Goal: Task Accomplishment & Management: Use online tool/utility

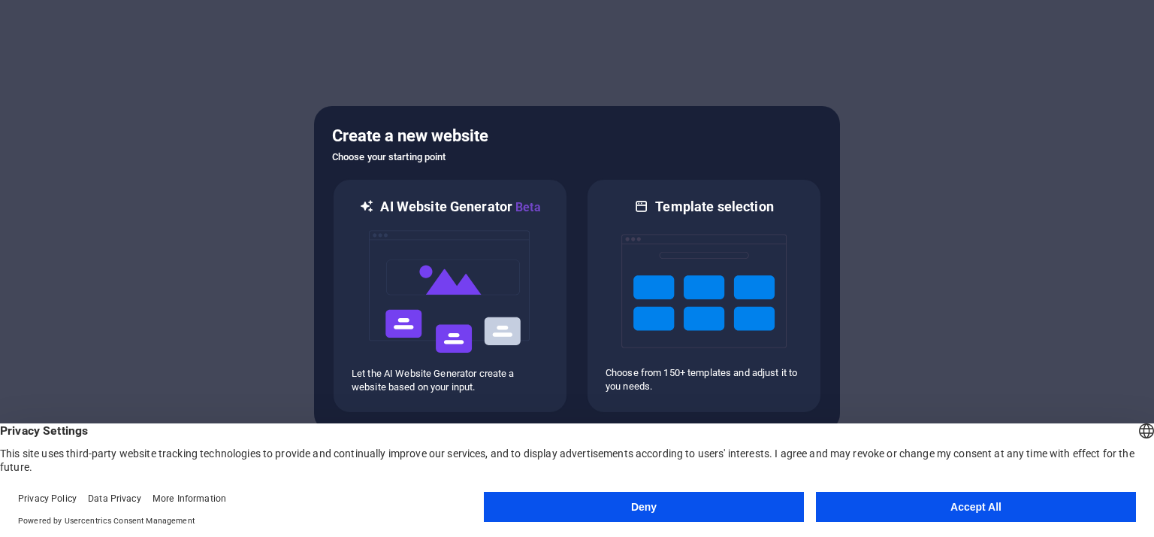
click at [982, 507] on button "Accept All" at bounding box center [976, 507] width 320 height 30
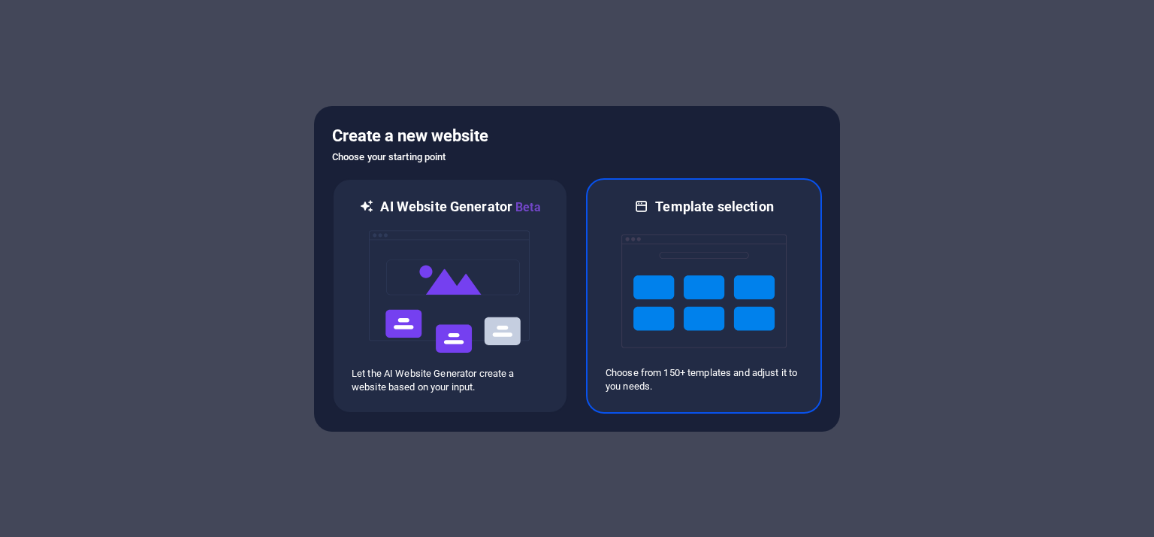
click at [683, 320] on img at bounding box center [704, 291] width 165 height 150
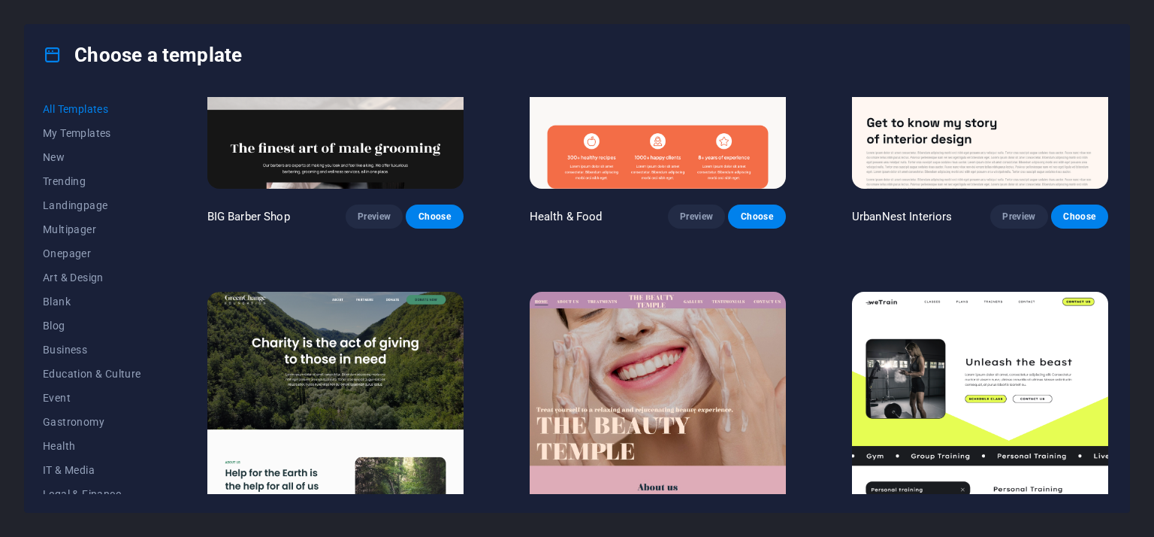
scroll to position [1879, 0]
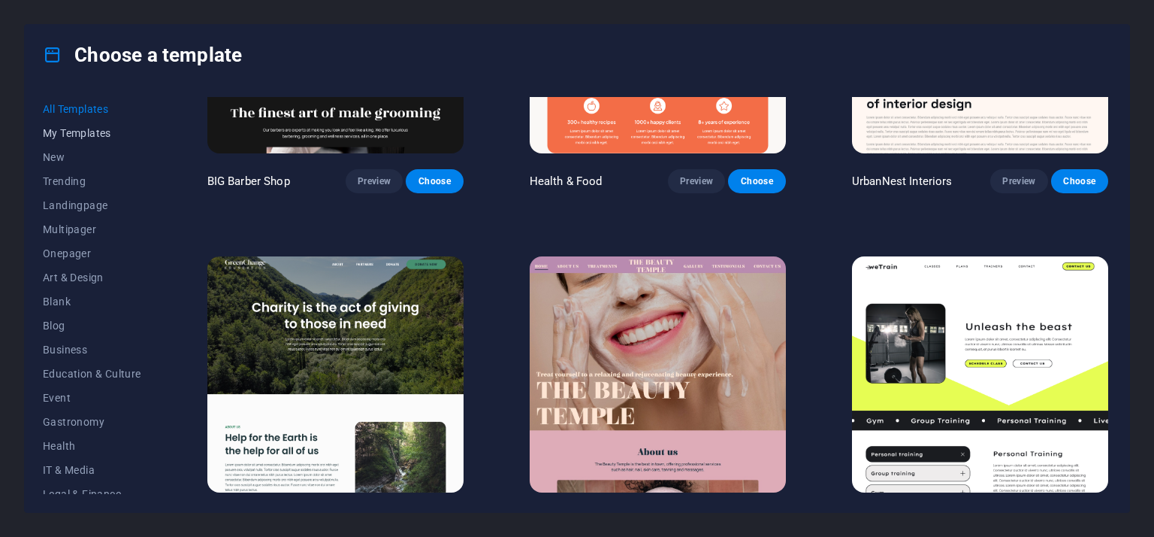
click at [56, 135] on span "My Templates" at bounding box center [92, 133] width 98 height 12
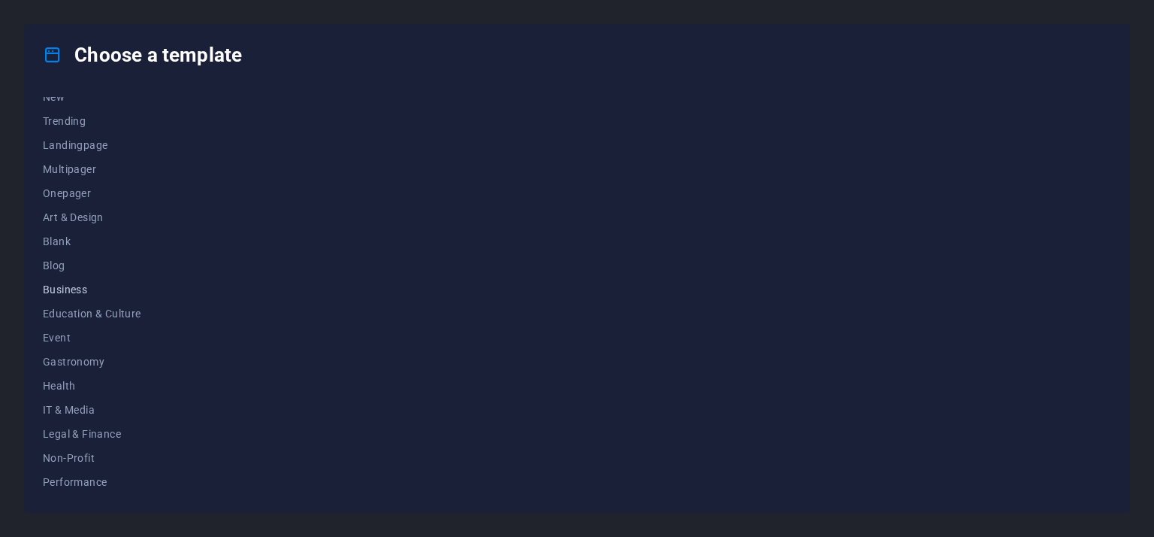
scroll to position [75, 0]
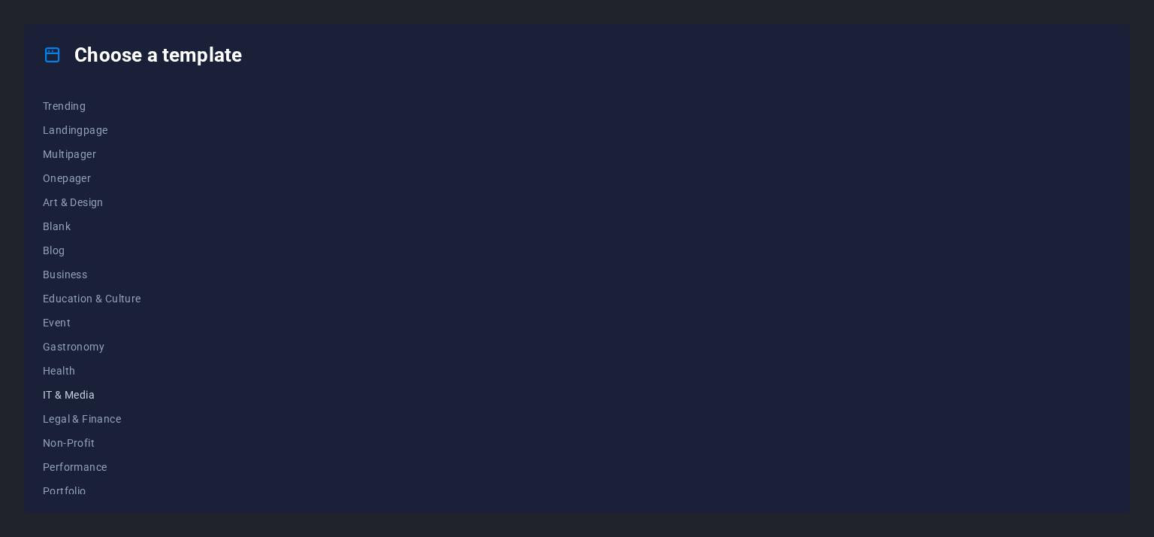
click at [76, 389] on span "IT & Media" at bounding box center [92, 395] width 98 height 12
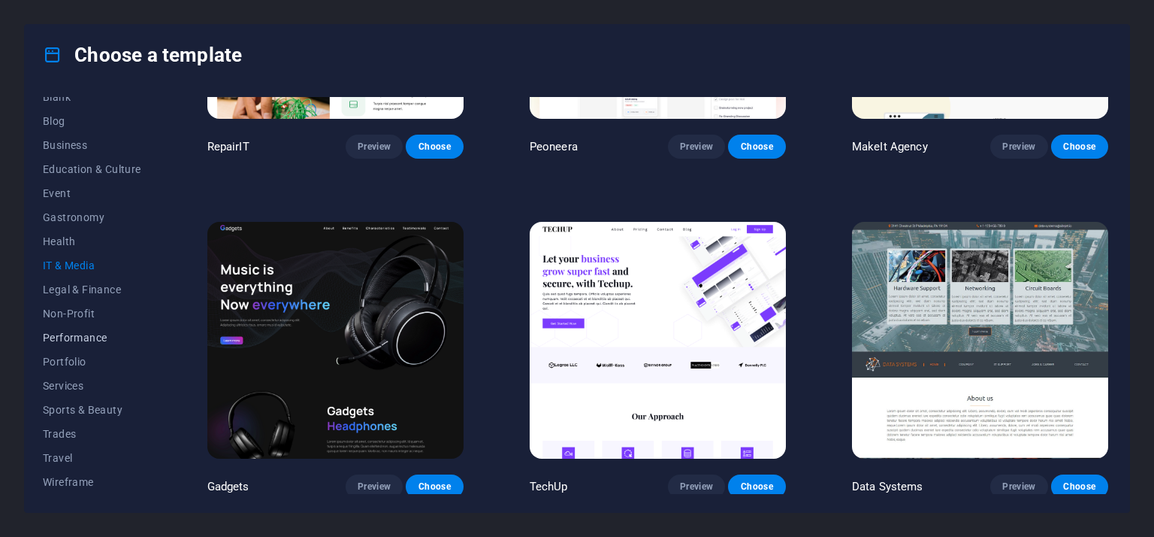
scroll to position [0, 0]
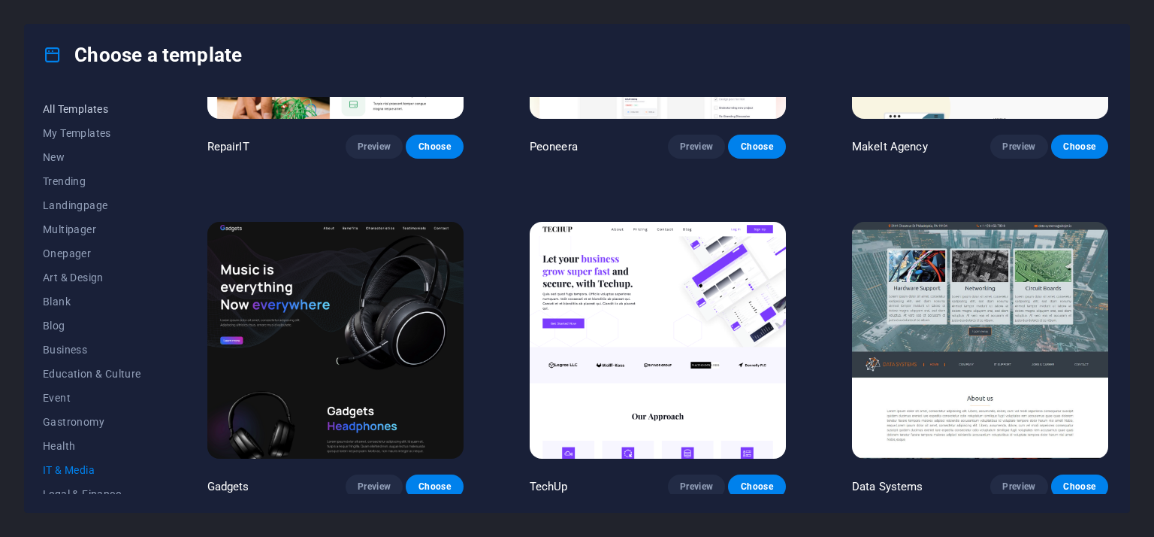
click at [108, 107] on span "All Templates" at bounding box center [92, 109] width 98 height 12
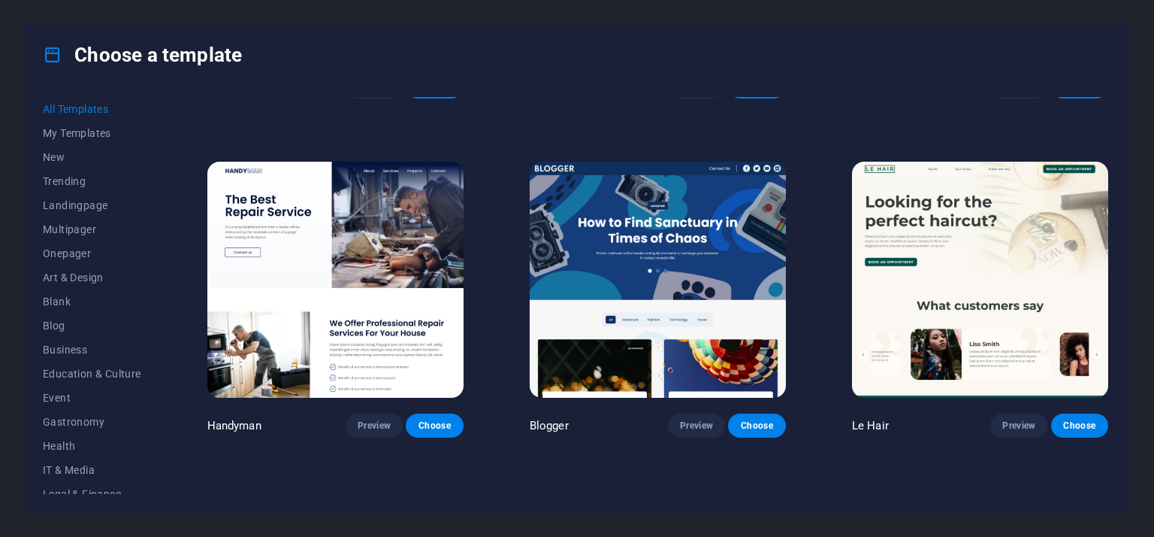
scroll to position [4689, 0]
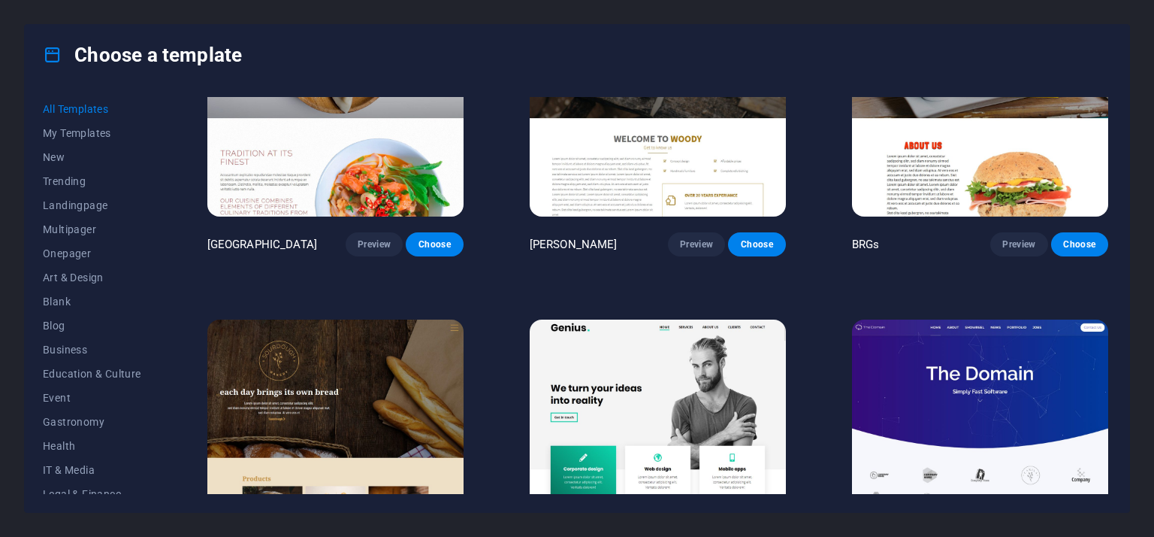
scroll to position [8071, 0]
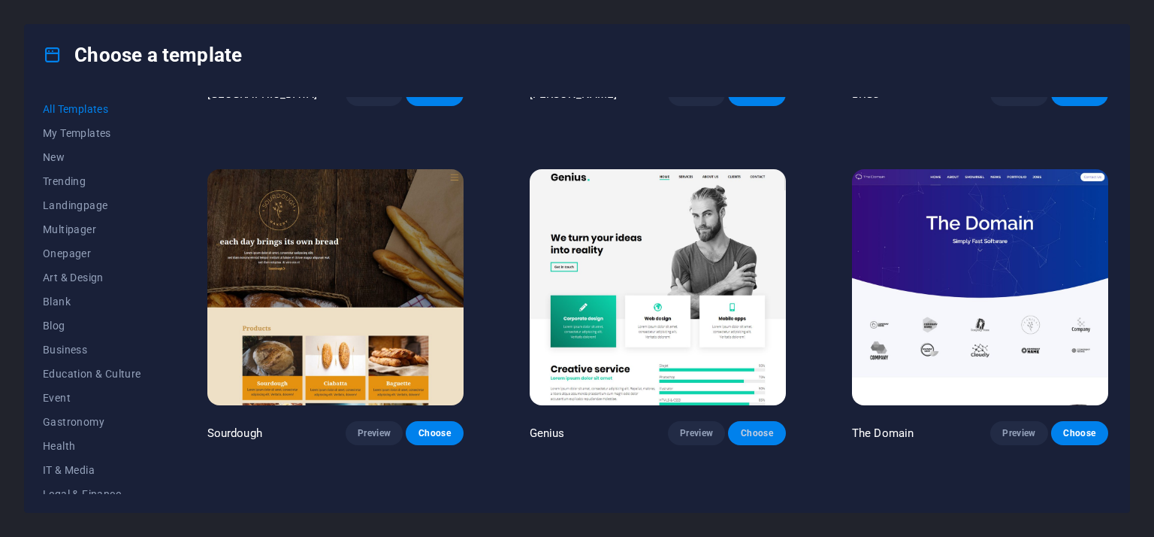
click at [745, 427] on span "Choose" at bounding box center [756, 433] width 33 height 12
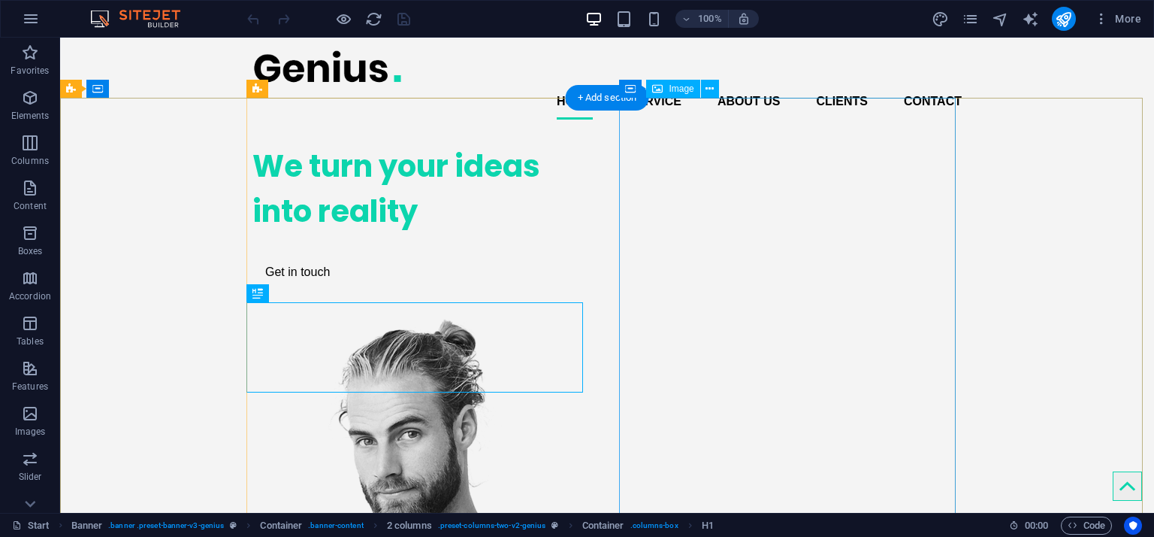
click at [393, 234] on div "We turn your ideas into reality" at bounding box center [421, 189] width 337 height 90
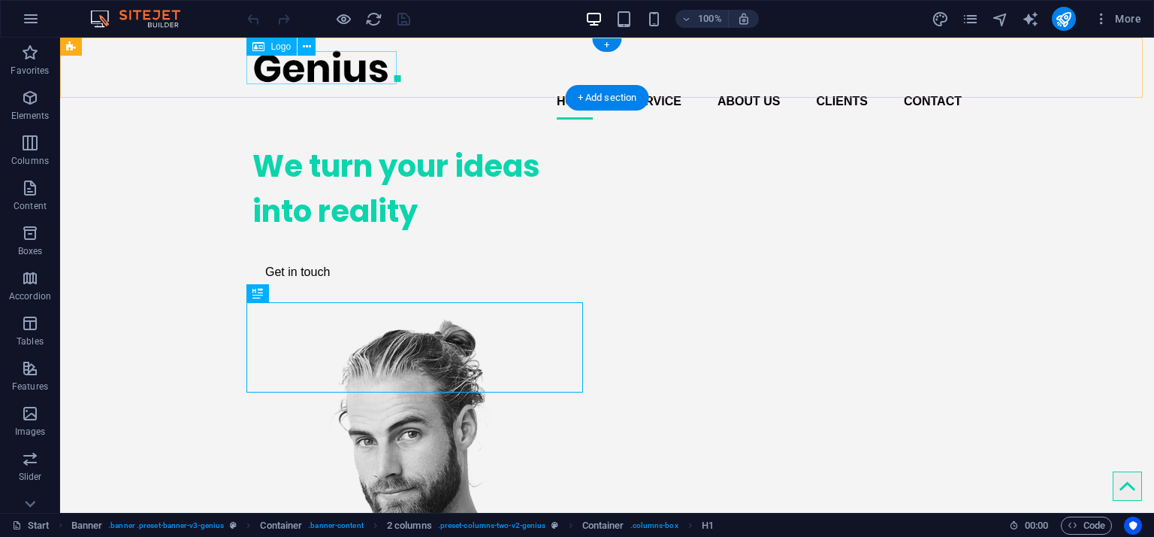
click at [316, 59] on div at bounding box center [607, 67] width 709 height 34
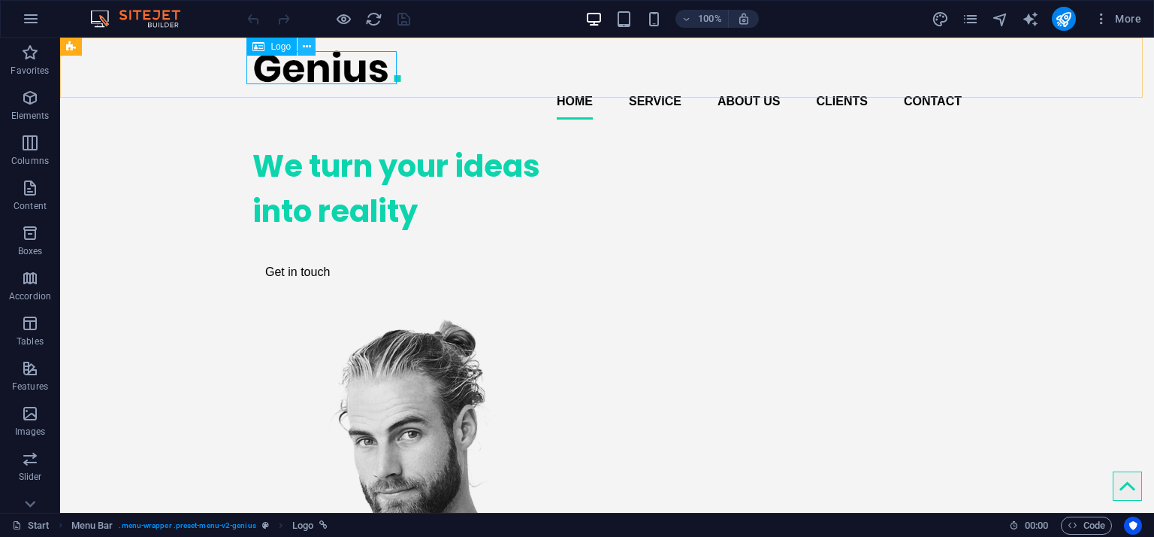
click at [308, 48] on icon at bounding box center [307, 47] width 8 height 16
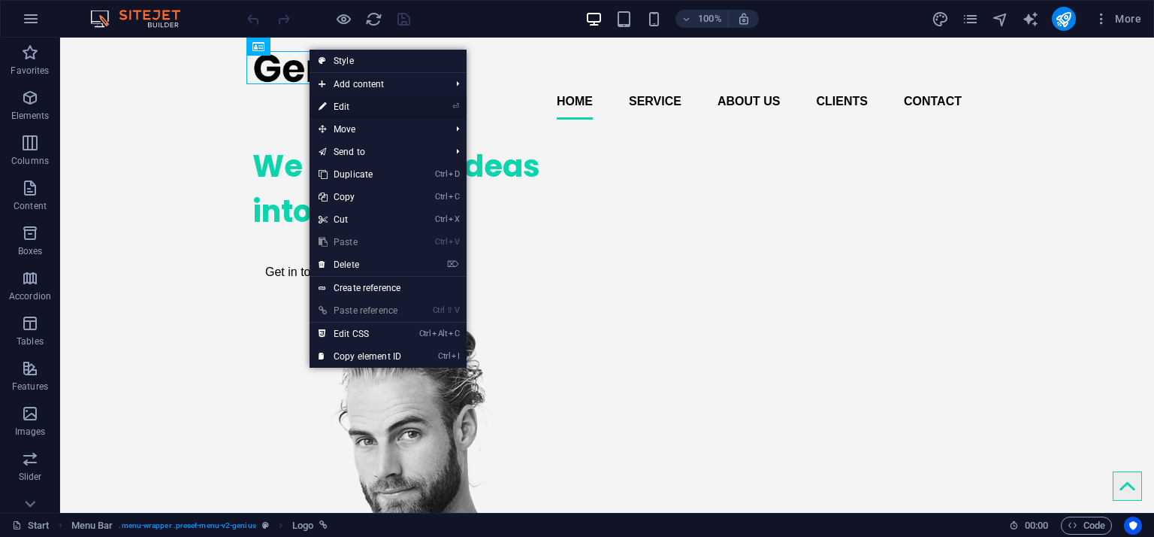
click at [352, 104] on link "⏎ Edit" at bounding box center [360, 106] width 101 height 23
select select "px"
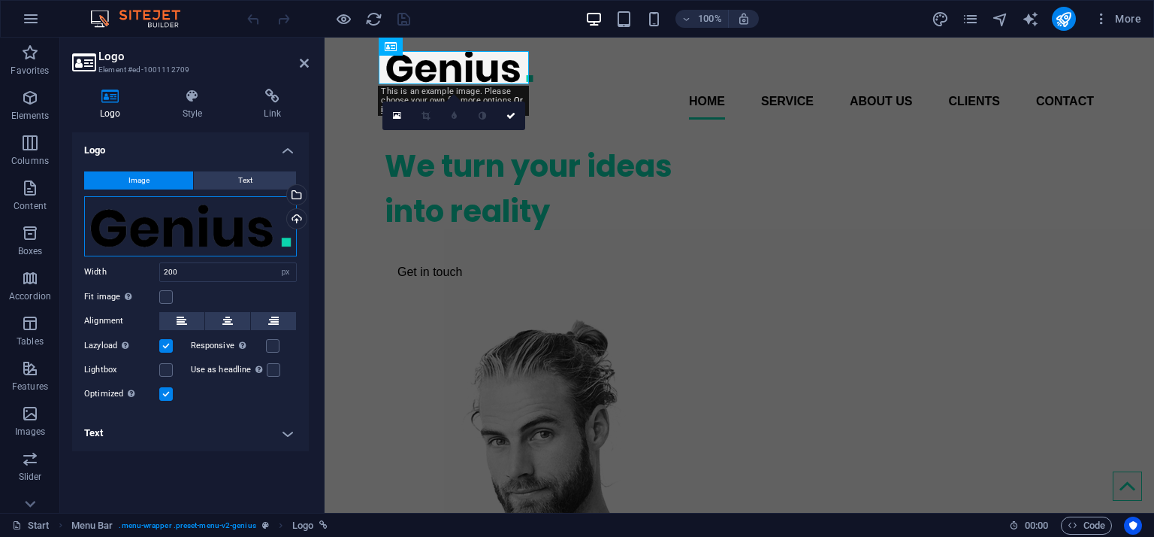
click at [204, 226] on div "Drag files here, click to choose files or select files from Files or our free s…" at bounding box center [190, 226] width 213 height 60
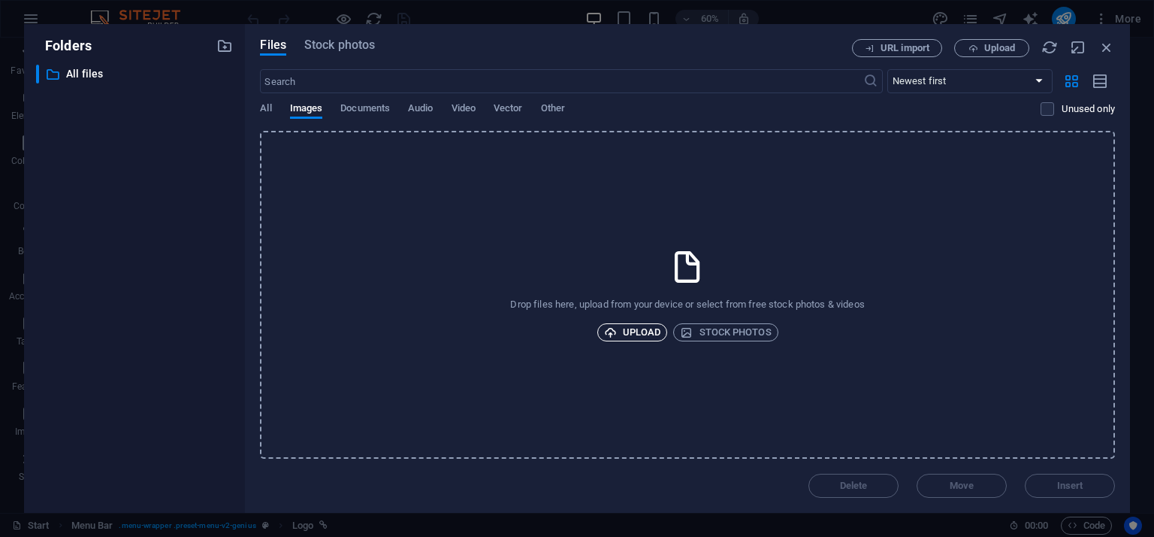
click at [621, 334] on span "Upload" at bounding box center [632, 332] width 57 height 18
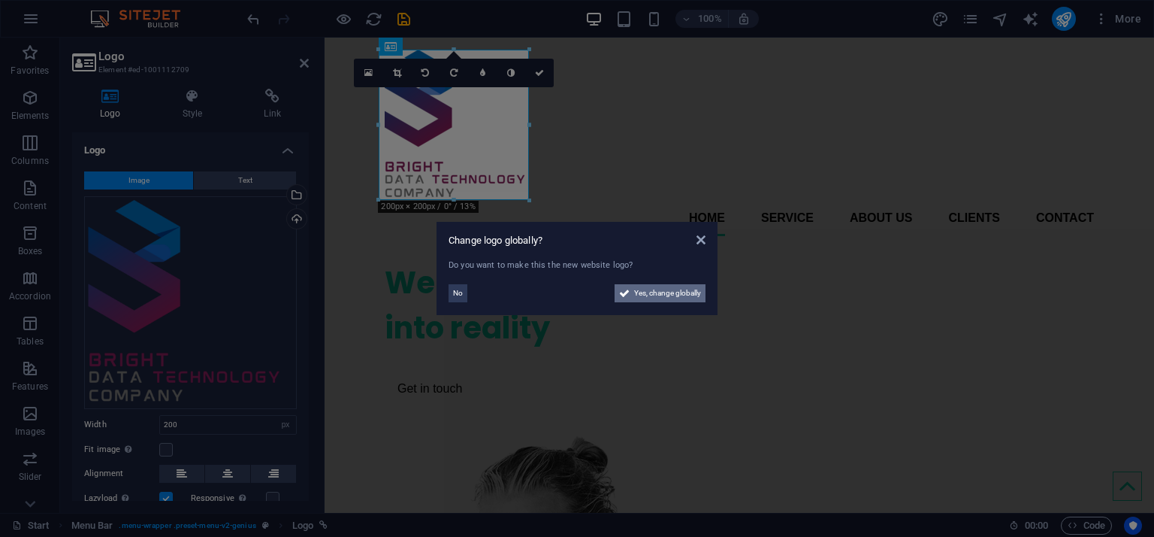
click at [655, 297] on span "Yes, change globally" at bounding box center [667, 293] width 67 height 18
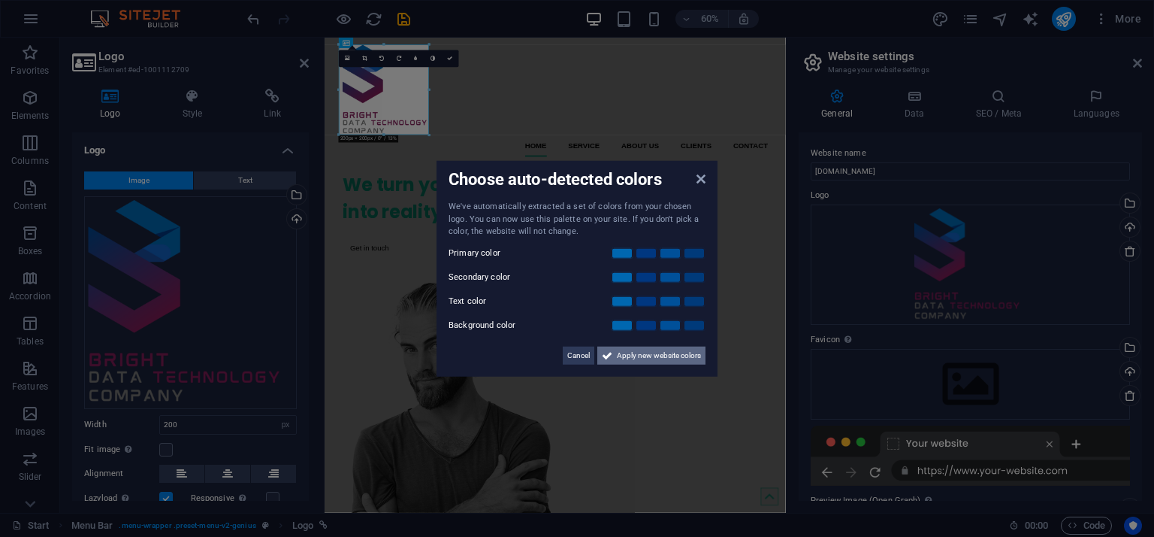
click at [635, 355] on span "Apply new website colors" at bounding box center [659, 355] width 84 height 18
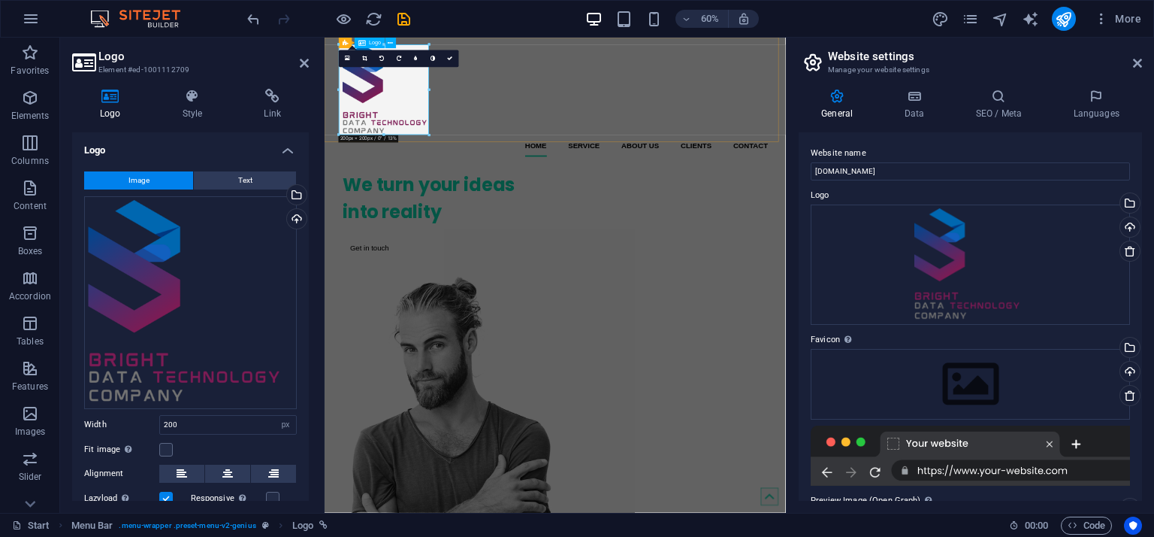
click at [437, 156] on div at bounding box center [709, 125] width 709 height 150
click at [648, 189] on div "Home Service About us Clients Contact Menu" at bounding box center [709, 143] width 769 height 210
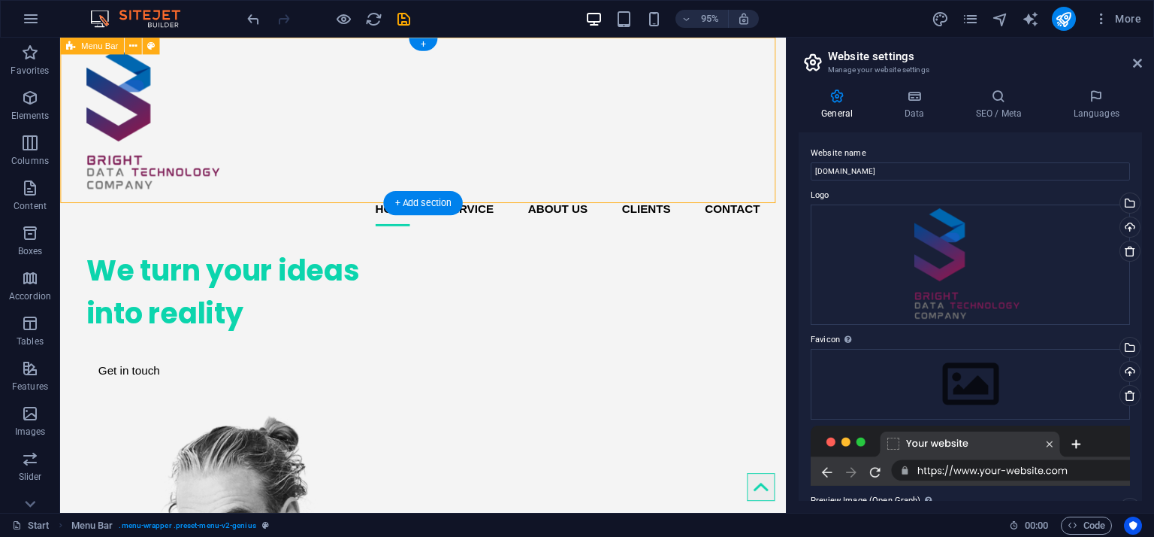
click at [316, 186] on div "Home Service About us Clients Contact Menu" at bounding box center [442, 143] width 764 height 210
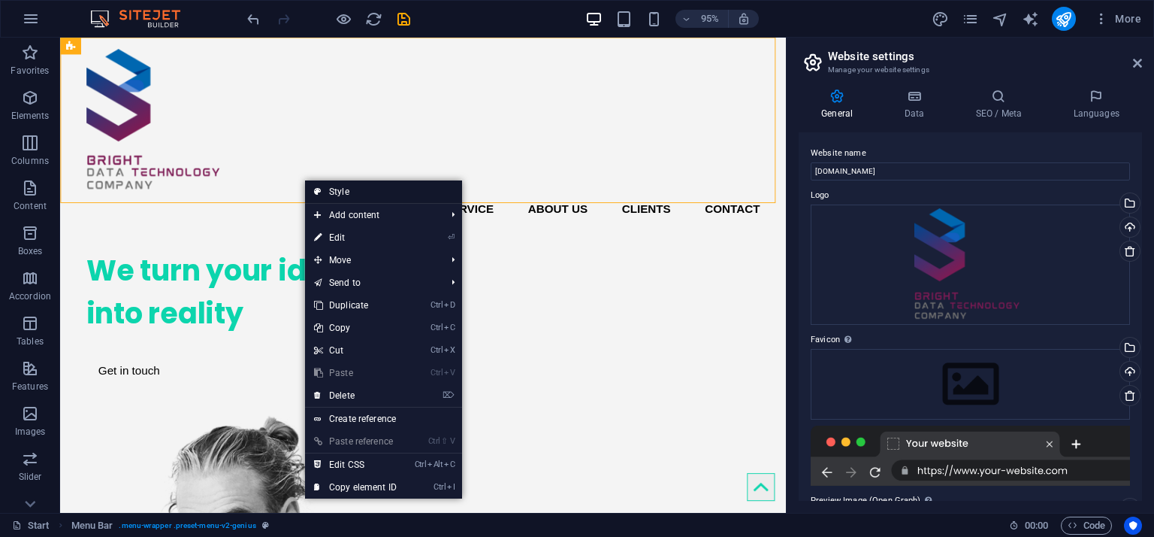
click at [328, 195] on link "Style" at bounding box center [383, 191] width 157 height 23
select select "rem"
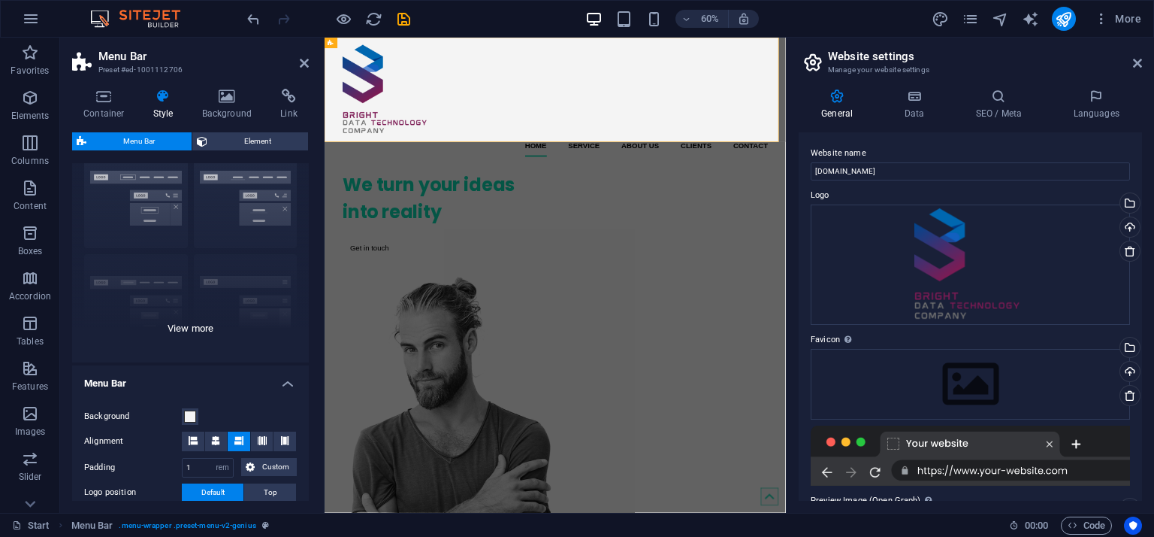
scroll to position [75, 0]
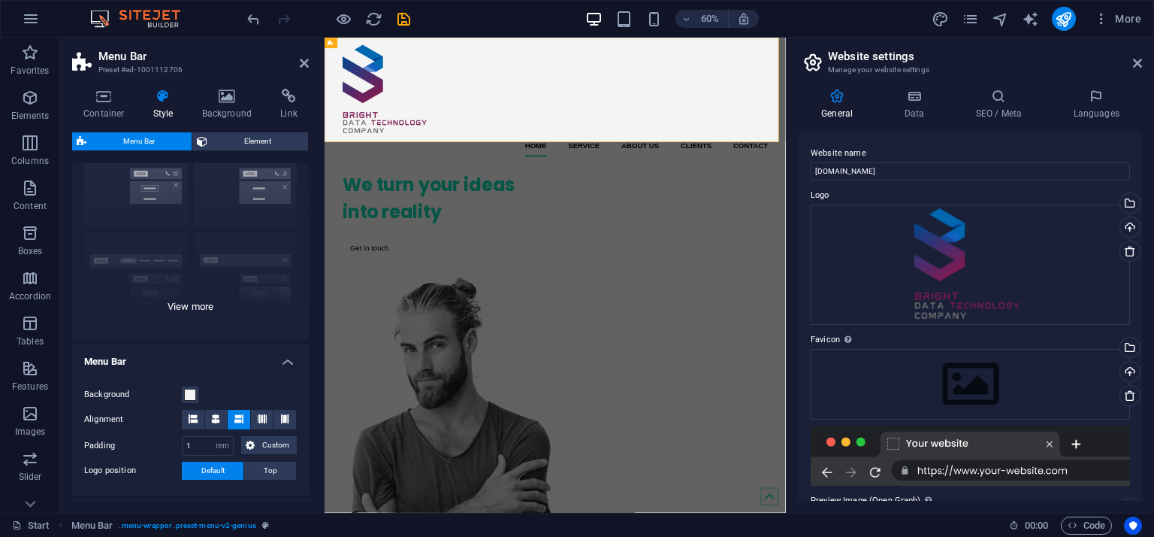
click at [198, 305] on div "Border Centered Default Fixed Loki Trigger Wide XXL" at bounding box center [190, 227] width 237 height 225
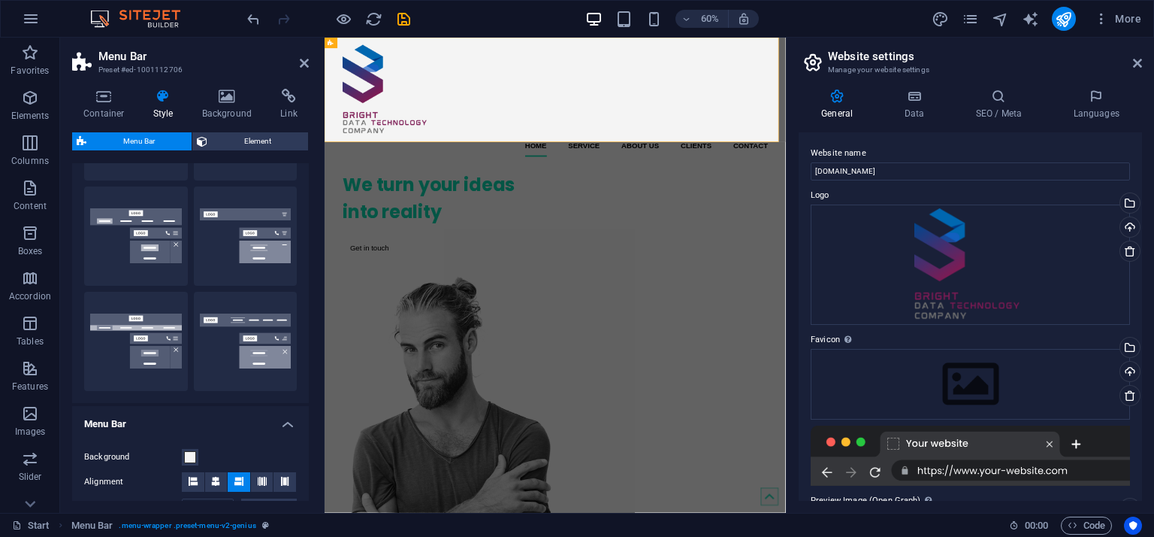
scroll to position [301, 0]
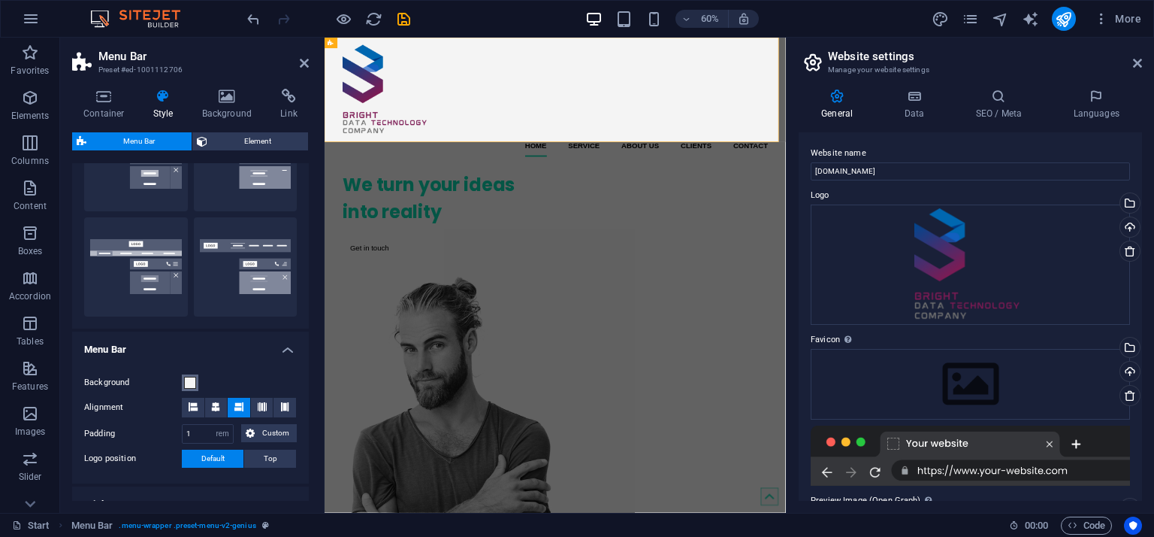
click at [190, 379] on span at bounding box center [190, 383] width 12 height 12
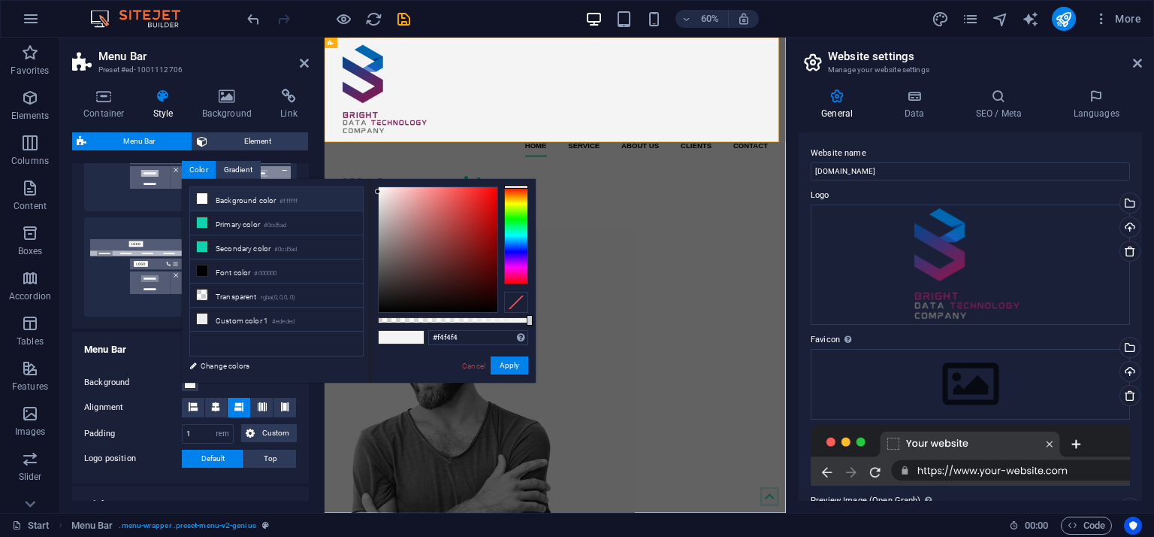
click at [250, 198] on li "Background color #ffffff" at bounding box center [276, 199] width 173 height 24
type input "#ffffff"
drag, startPoint x: 393, startPoint y: 329, endPoint x: 213, endPoint y: 361, distance: 182.4
click at [213, 361] on link "Change colors" at bounding box center [269, 365] width 174 height 19
select select "px"
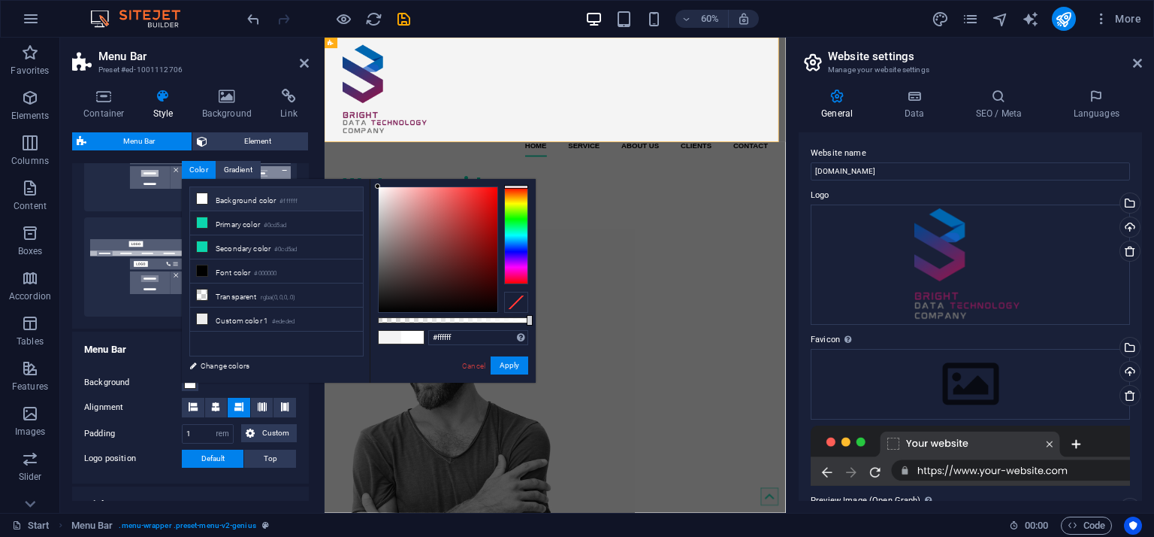
select select "400"
select select "px"
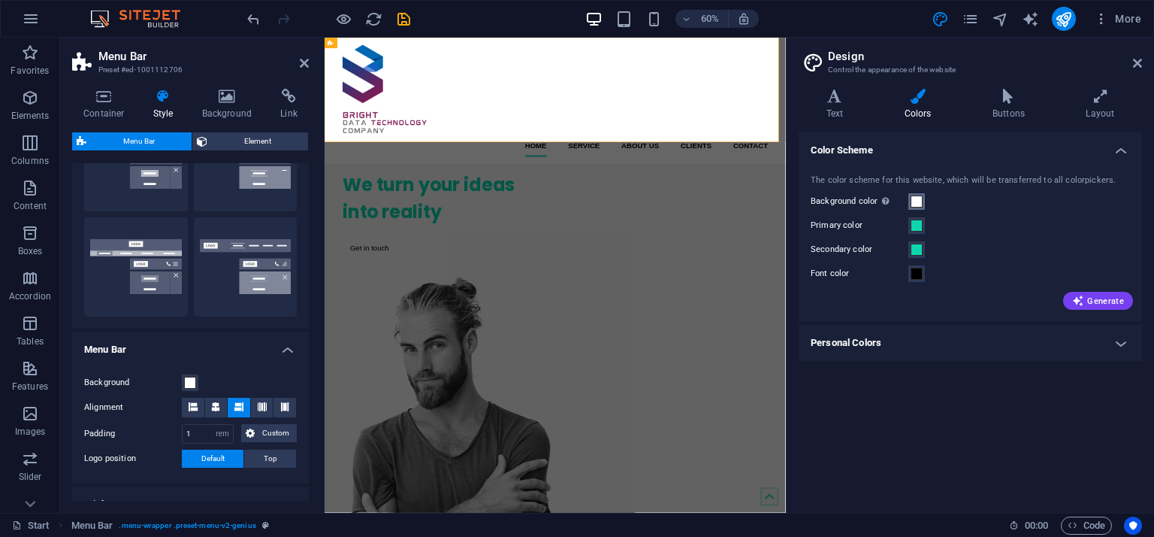
click at [912, 196] on span at bounding box center [917, 201] width 12 height 12
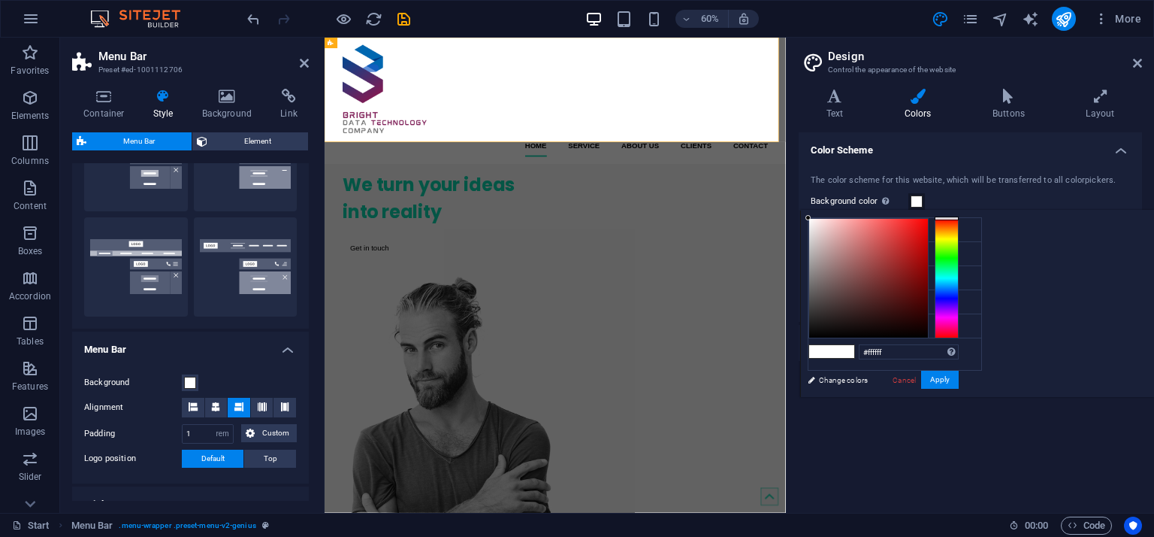
click at [912, 196] on span at bounding box center [917, 201] width 12 height 12
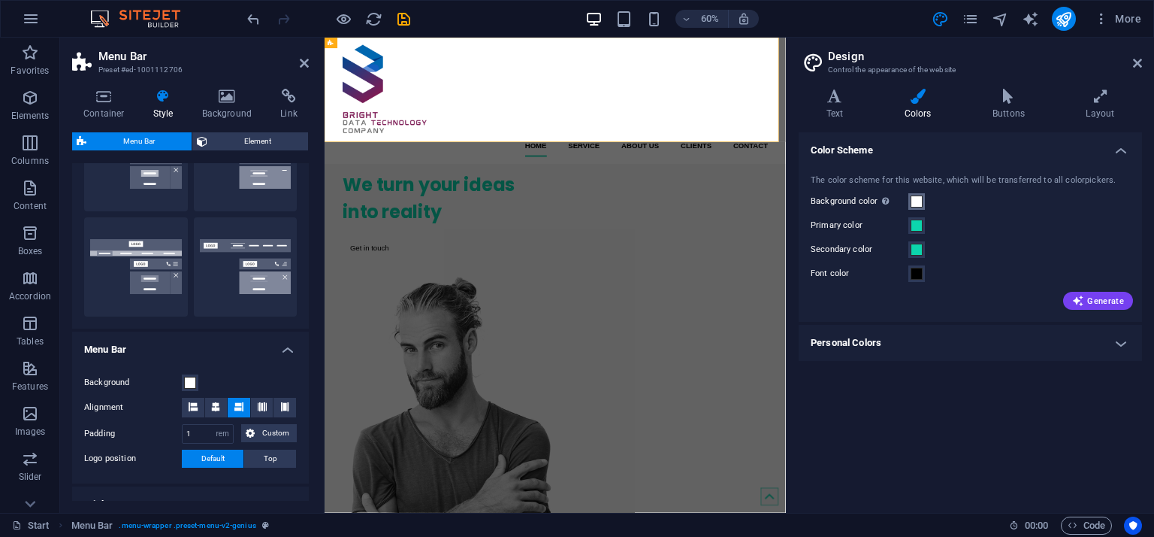
click at [911, 198] on span at bounding box center [917, 201] width 12 height 12
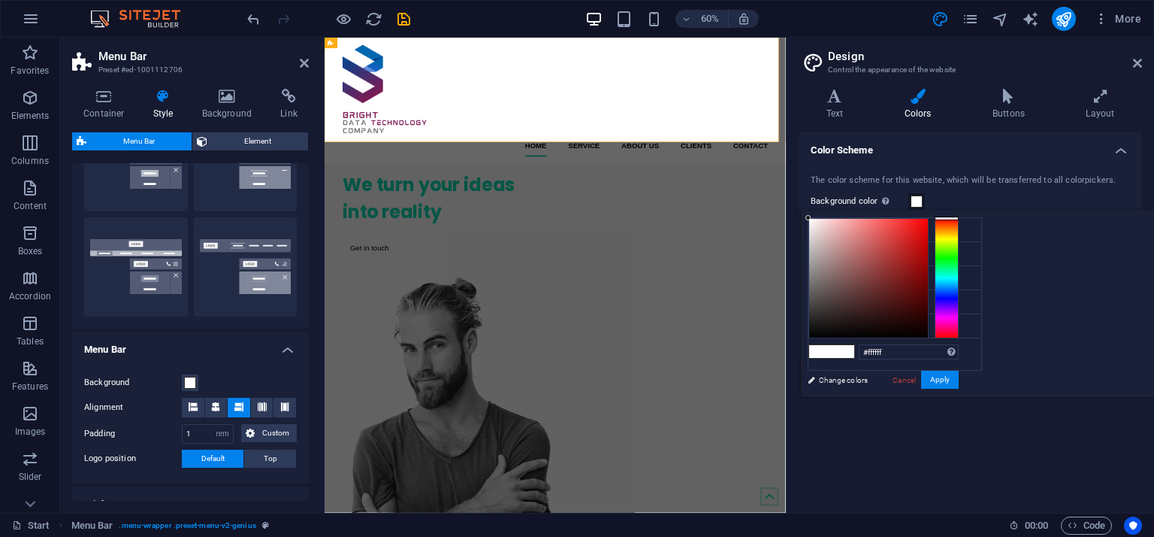
click at [959, 319] on div at bounding box center [947, 278] width 24 height 120
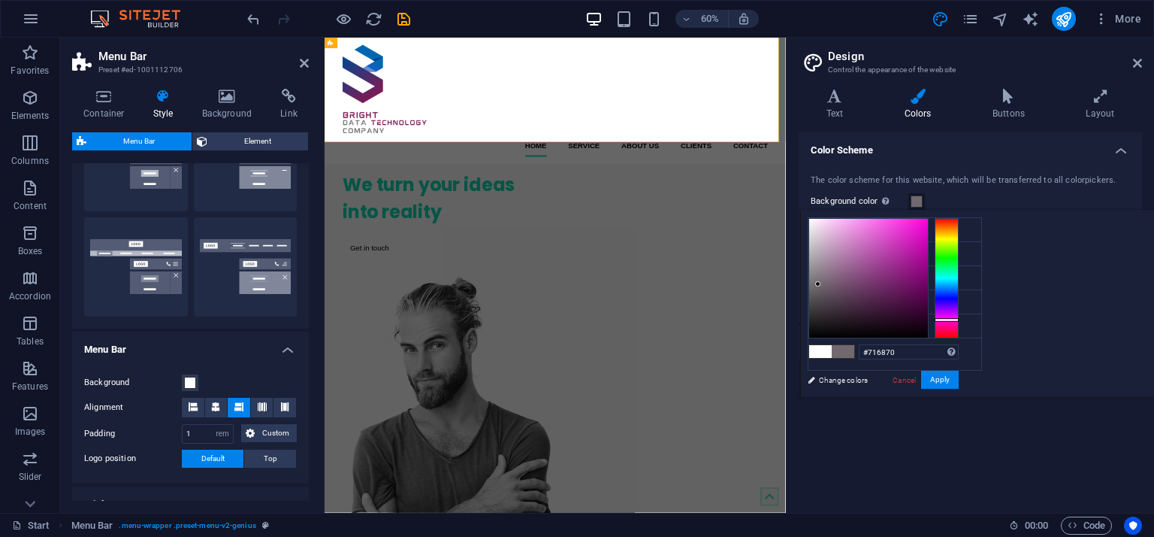
click at [928, 283] on div at bounding box center [868, 278] width 119 height 119
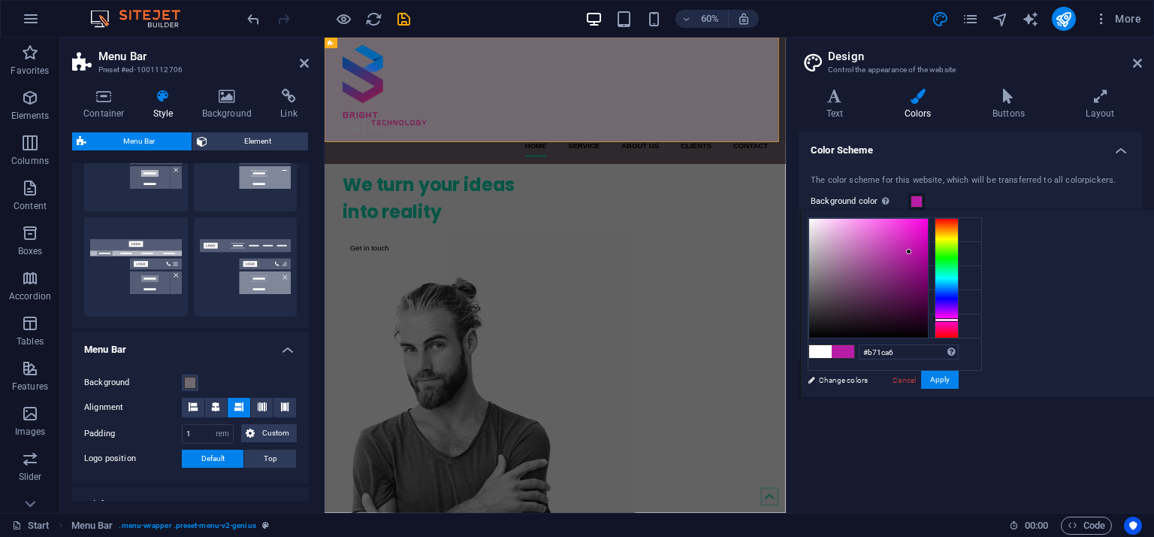
click at [928, 251] on div at bounding box center [868, 278] width 119 height 119
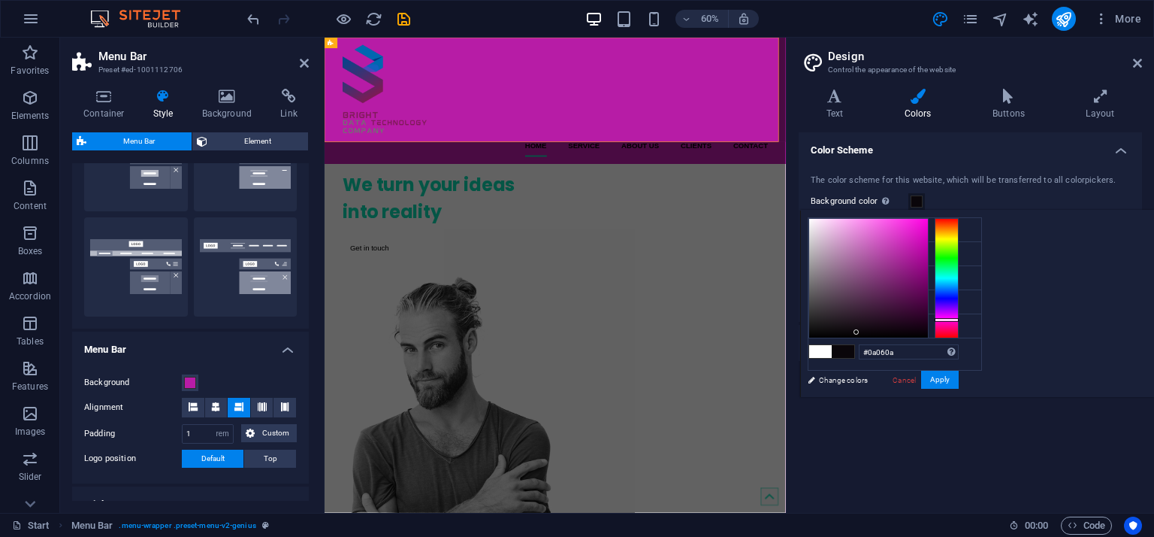
click at [928, 331] on div at bounding box center [868, 278] width 119 height 119
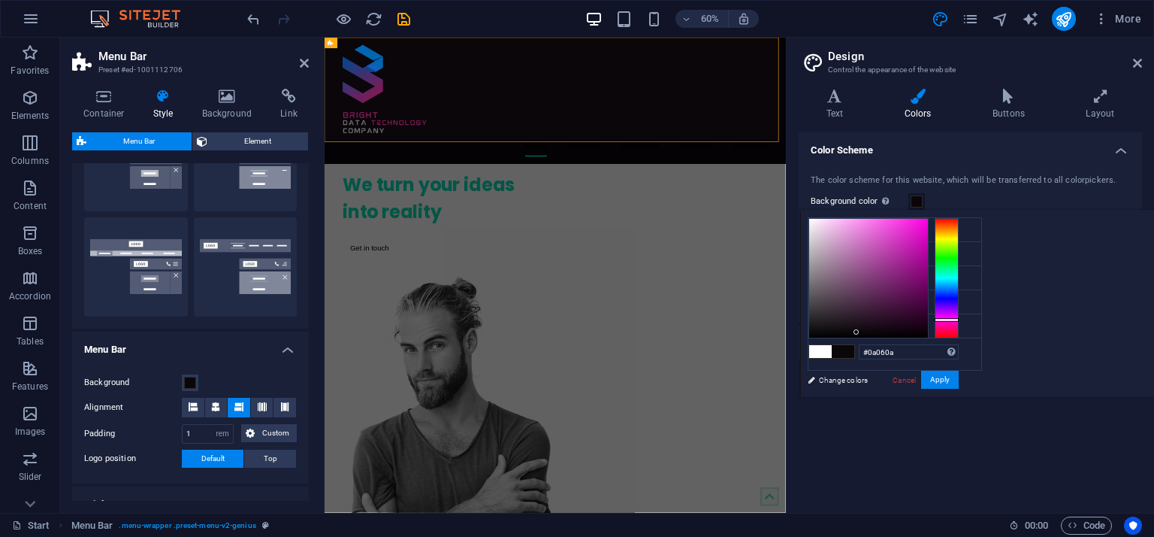
type input "#fcfafc"
click at [928, 219] on div at bounding box center [868, 278] width 119 height 119
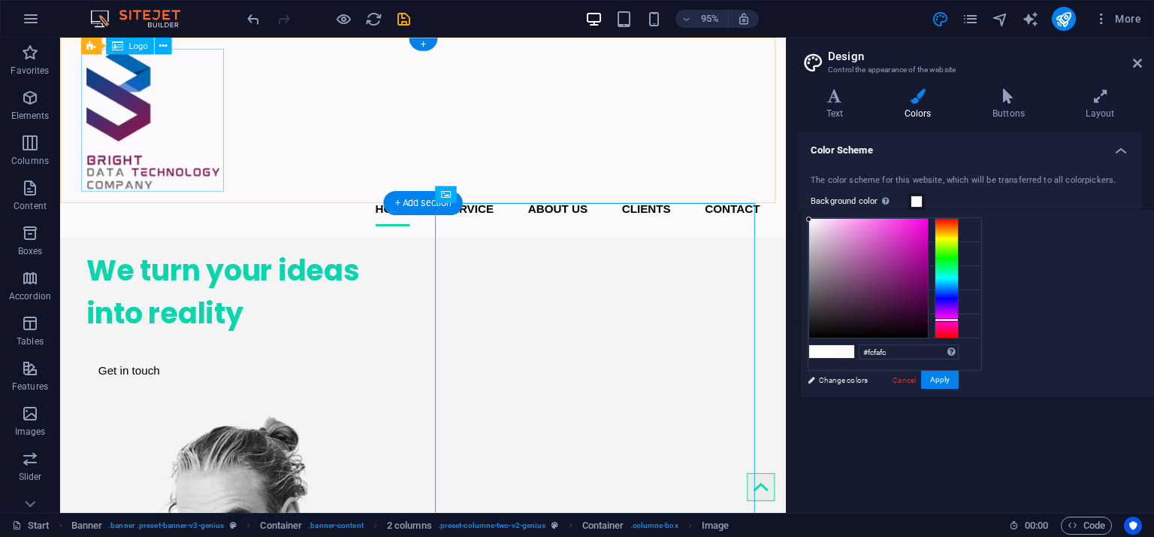
click at [119, 123] on div at bounding box center [442, 125] width 709 height 150
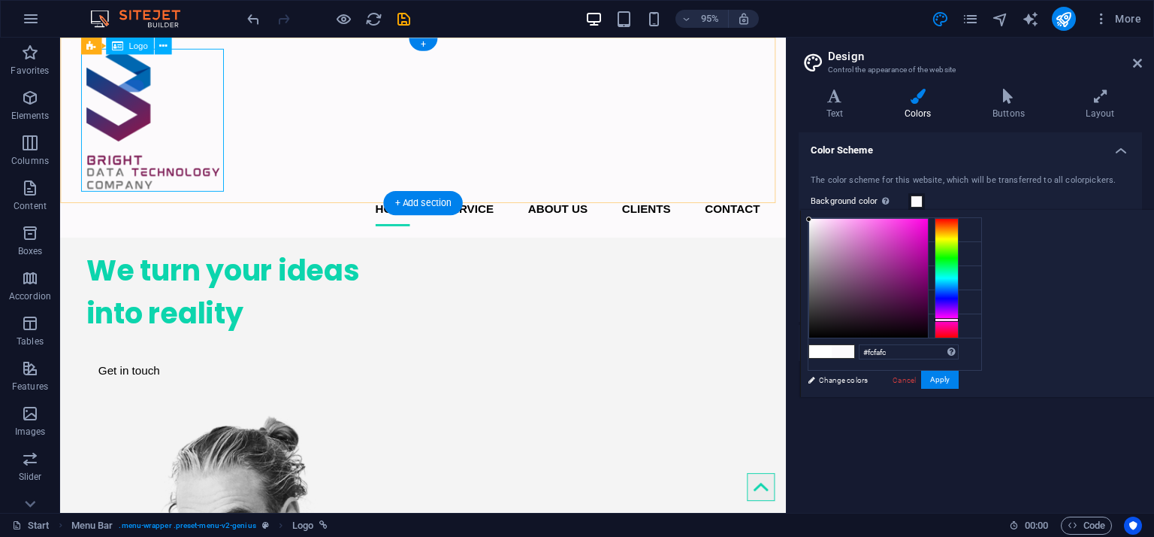
click at [200, 105] on div at bounding box center [442, 125] width 709 height 150
click at [162, 35] on div "95% More" at bounding box center [577, 19] width 1153 height 36
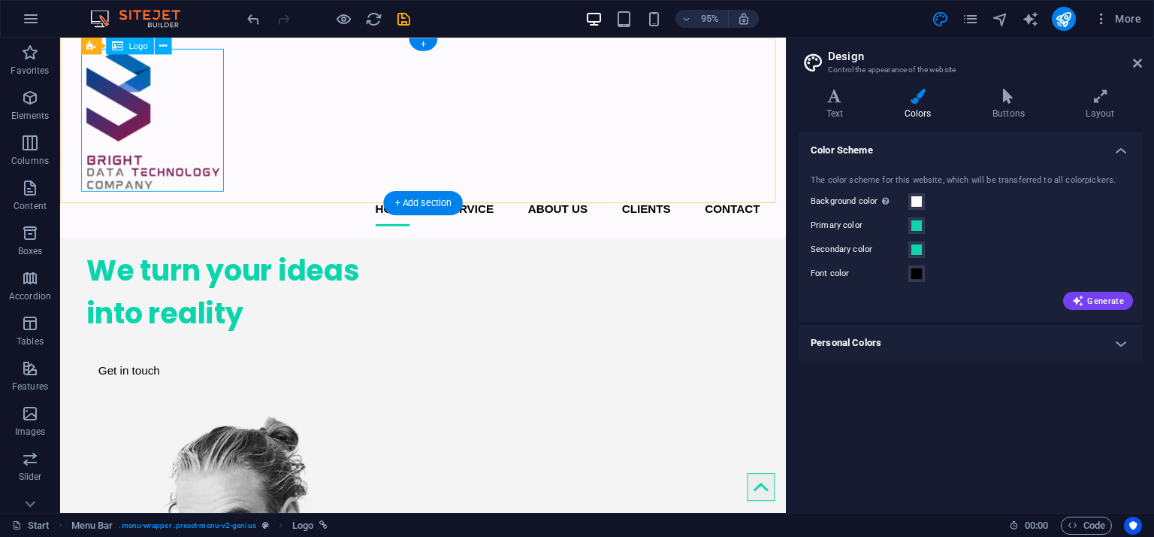
click at [140, 91] on div at bounding box center [442, 125] width 709 height 150
click at [162, 50] on icon at bounding box center [163, 45] width 8 height 15
click at [157, 43] on button at bounding box center [162, 46] width 17 height 17
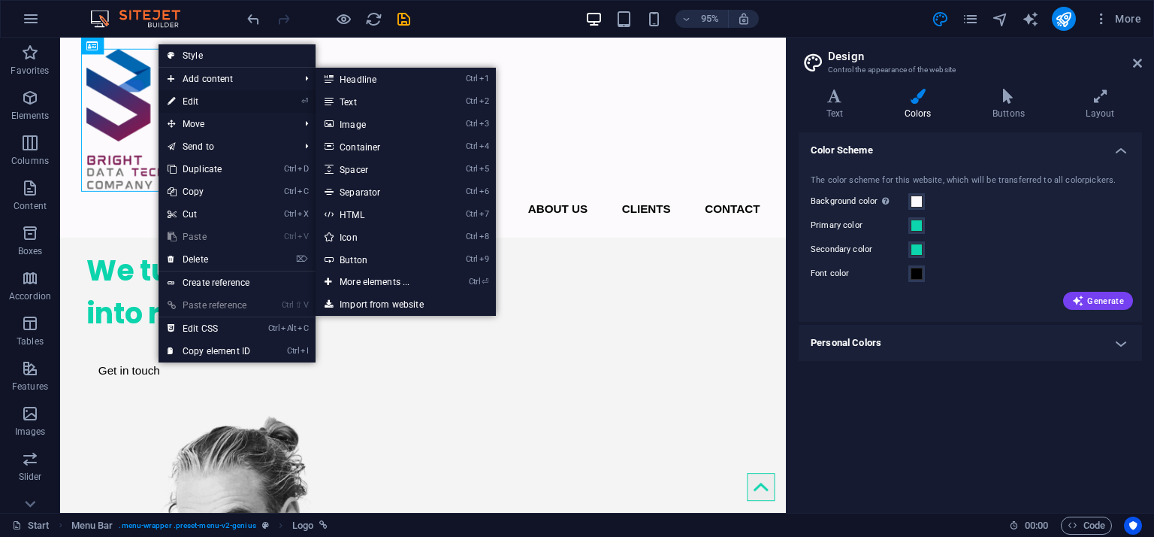
click at [219, 99] on link "⏎ Edit" at bounding box center [209, 101] width 101 height 23
select select "px"
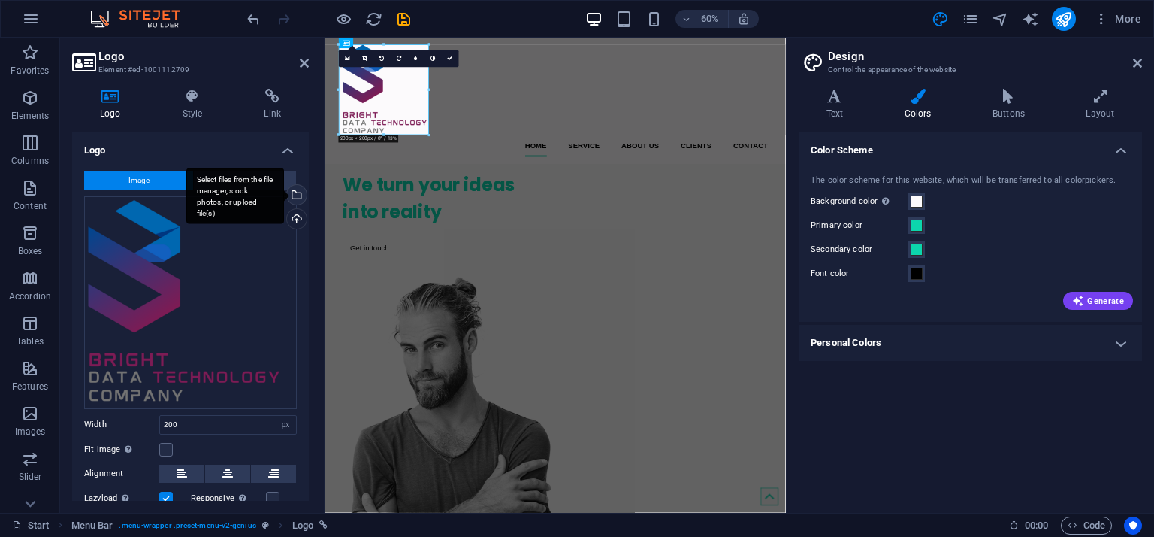
click at [293, 195] on div "Select files from the file manager, stock photos, or upload file(s)" at bounding box center [295, 196] width 23 height 23
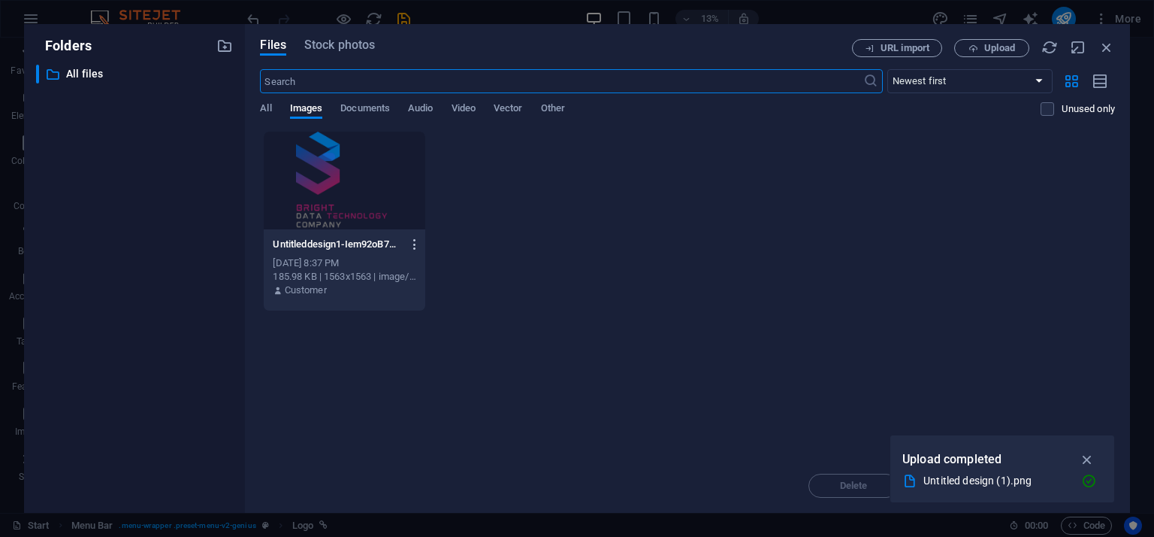
click at [415, 244] on icon "button" at bounding box center [415, 244] width 14 height 14
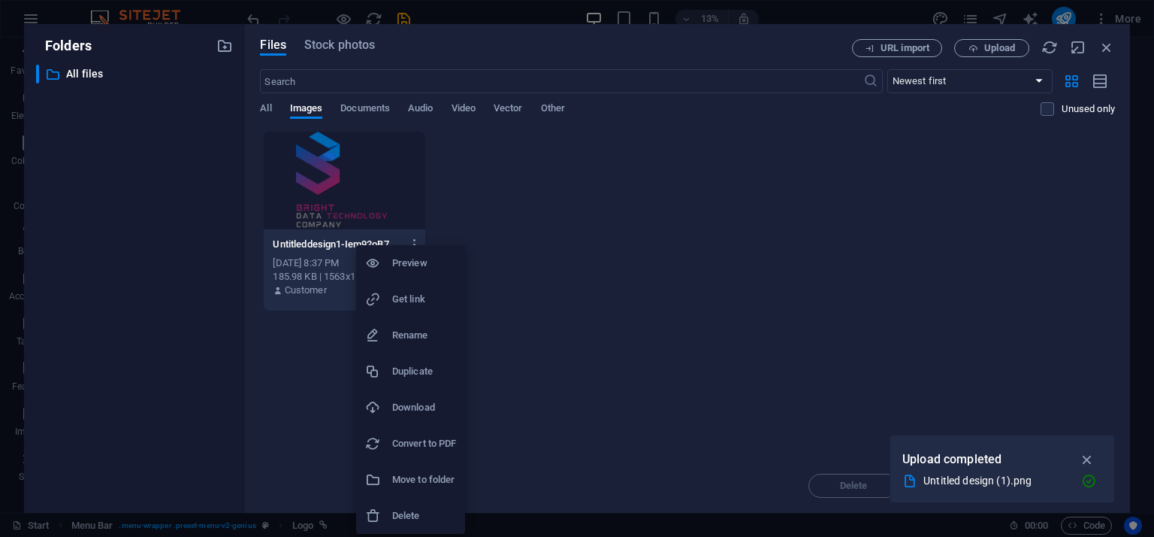
click at [405, 517] on h6 "Delete" at bounding box center [424, 516] width 64 height 18
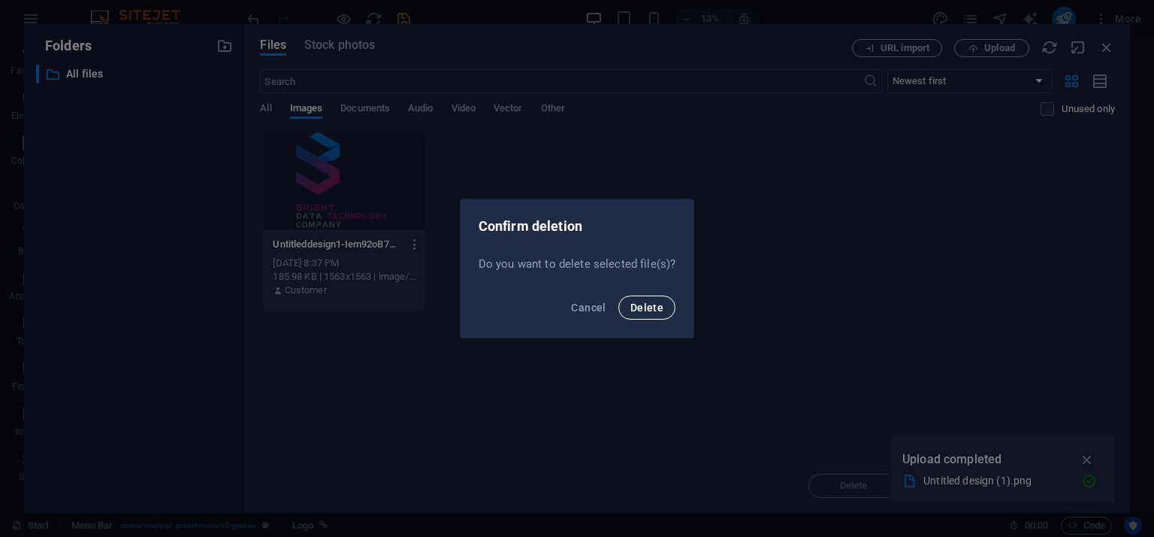
click at [661, 306] on span "Delete" at bounding box center [647, 307] width 33 height 12
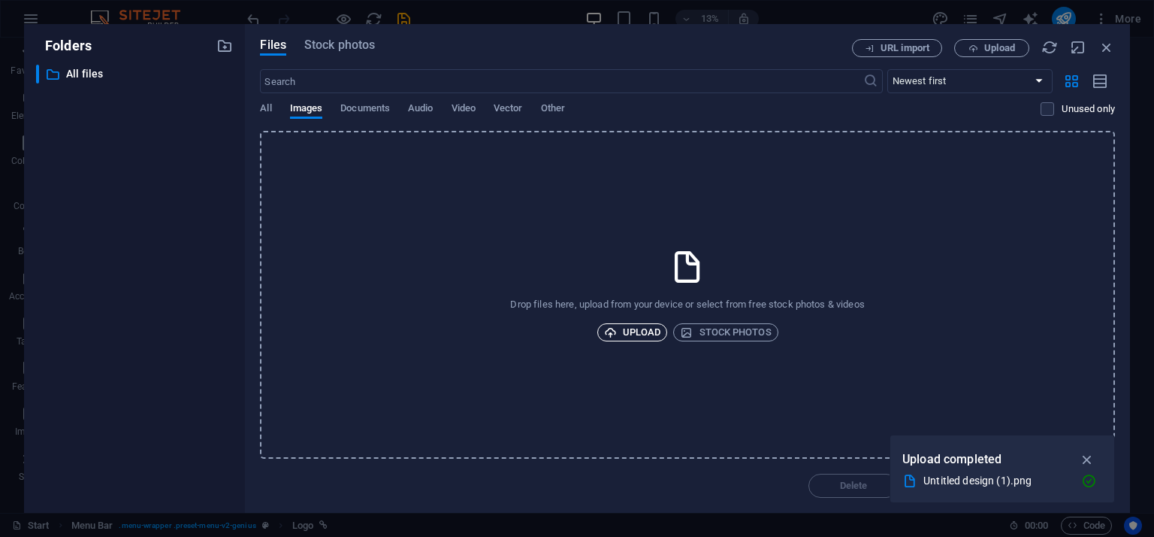
click at [647, 328] on span "Upload" at bounding box center [632, 332] width 57 height 18
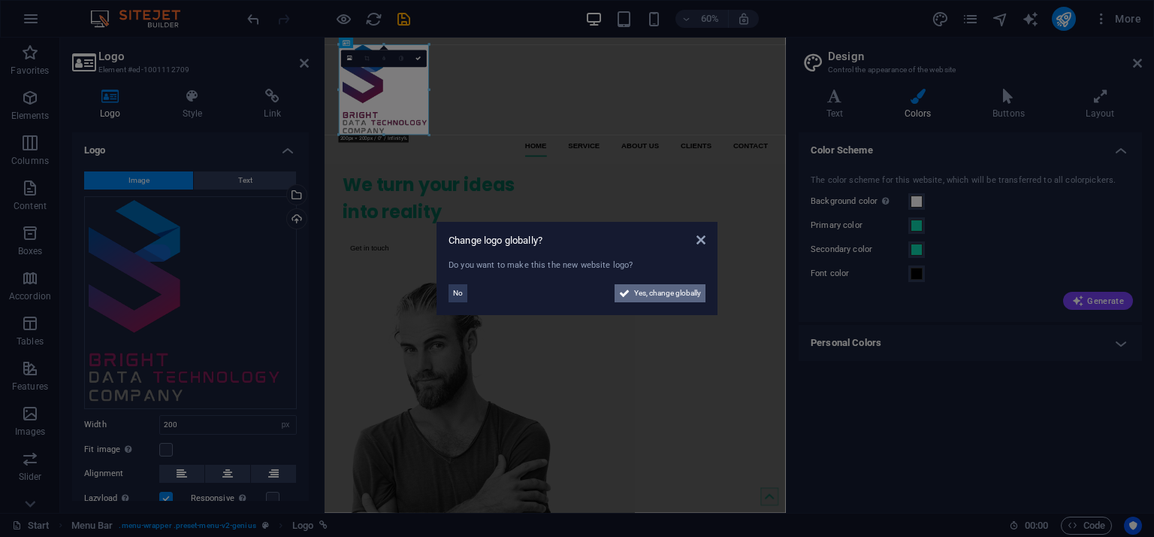
drag, startPoint x: 655, startPoint y: 288, endPoint x: 549, endPoint y: 416, distance: 165.5
click at [655, 287] on span "Yes, change globally" at bounding box center [667, 293] width 67 height 18
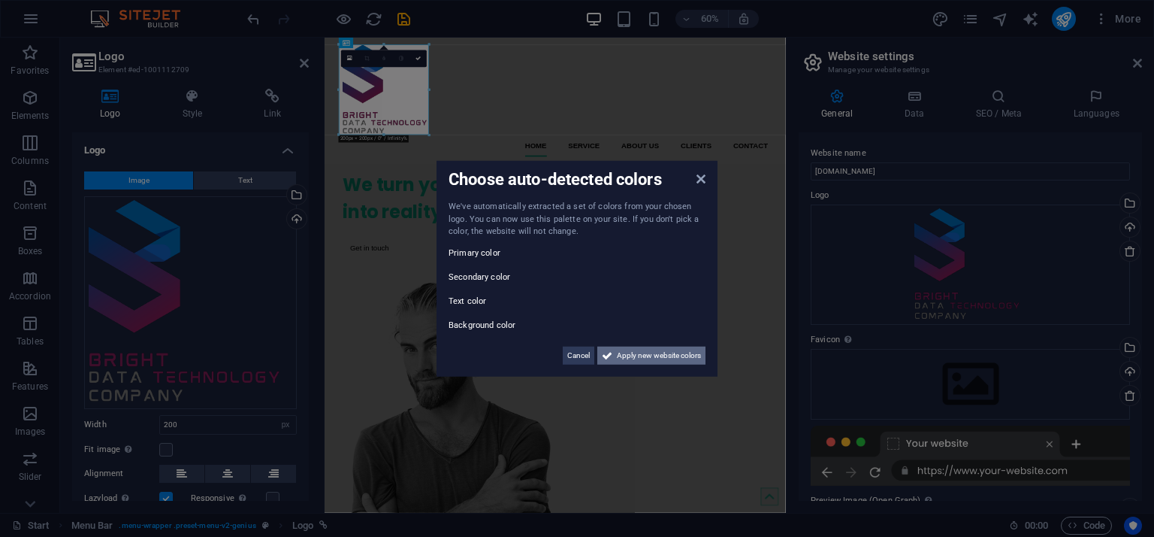
click at [628, 350] on span "Apply new website colors" at bounding box center [659, 355] width 84 height 18
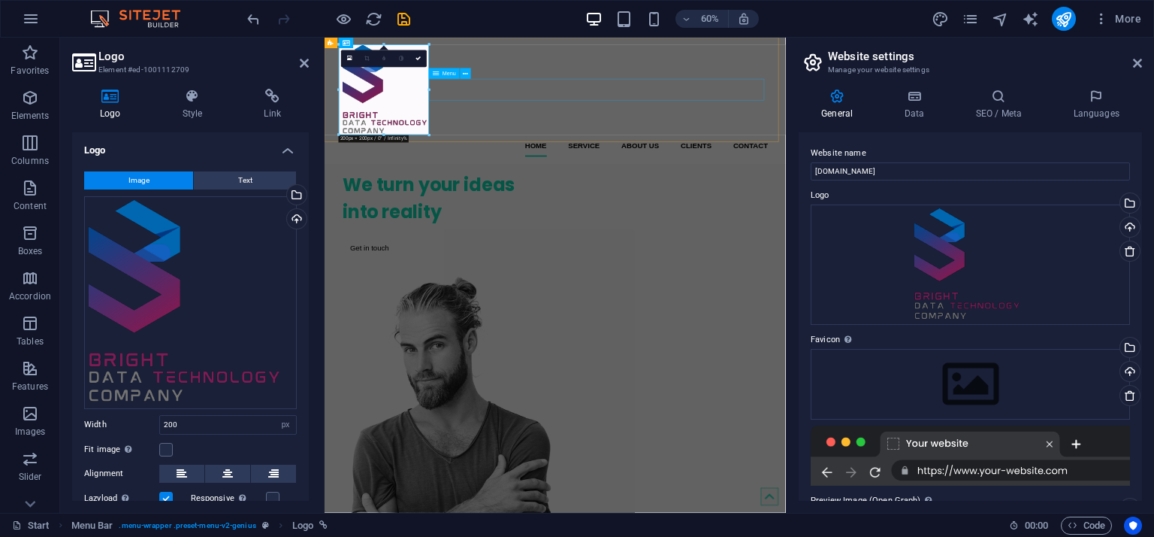
click at [475, 77] on div "Menu" at bounding box center [453, 73] width 48 height 11
click at [606, 77] on div "Home Service About us Clients Contact Menu" at bounding box center [709, 143] width 769 height 210
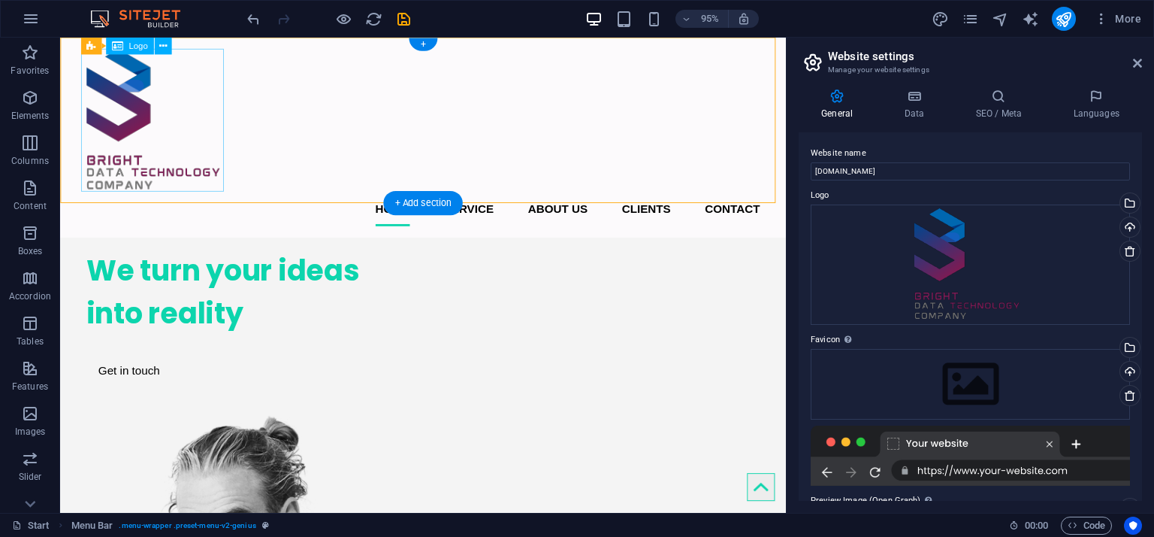
click at [127, 114] on div at bounding box center [442, 125] width 709 height 150
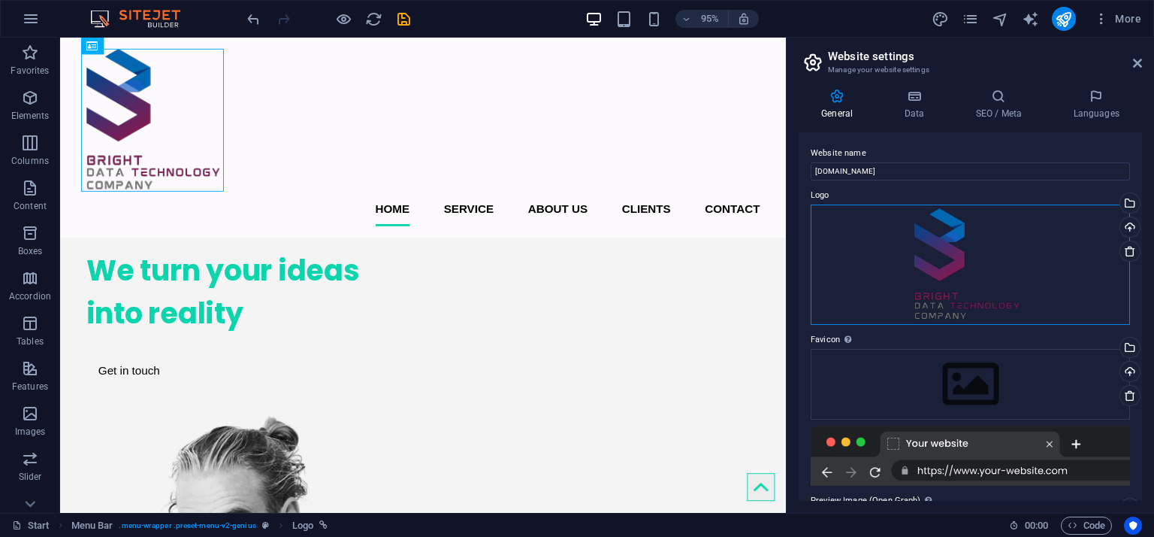
click at [948, 267] on div "Drag files here, click to choose files or select files from Files or our free s…" at bounding box center [970, 264] width 319 height 120
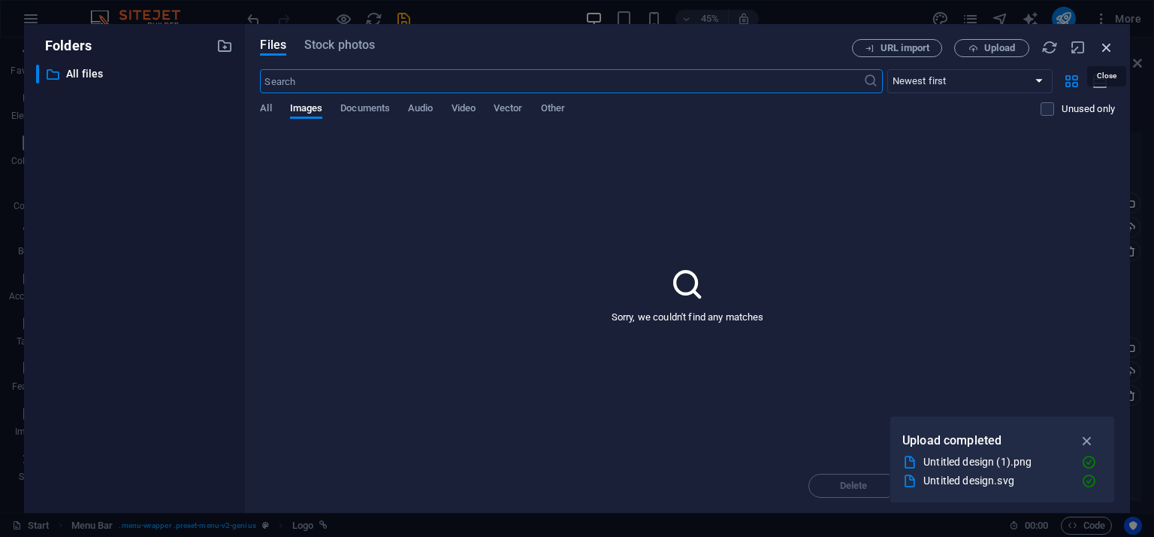
click at [1114, 50] on icon "button" at bounding box center [1107, 47] width 17 height 17
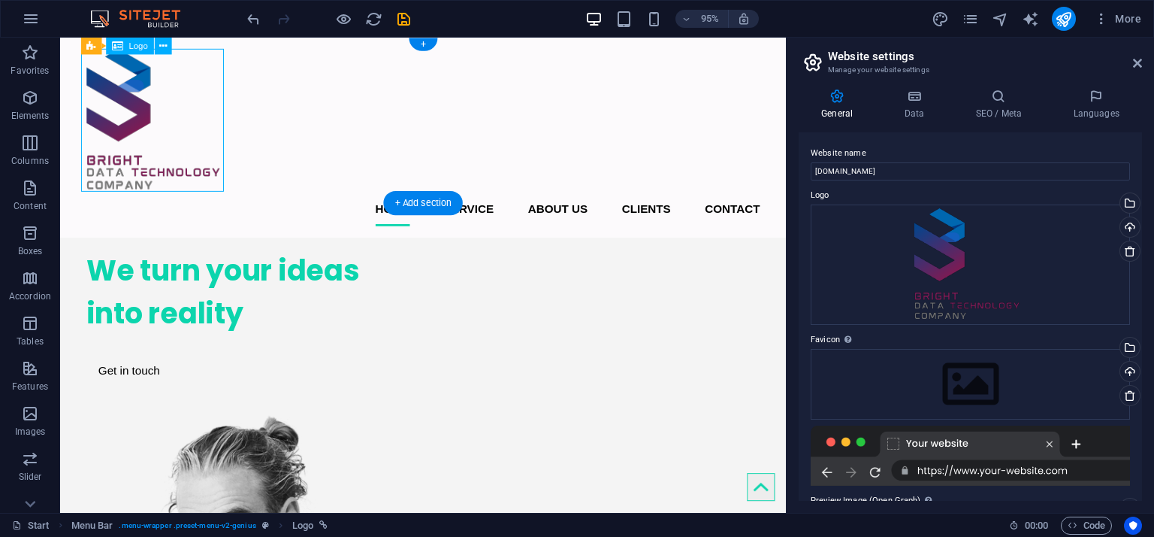
click at [202, 135] on div at bounding box center [442, 125] width 709 height 150
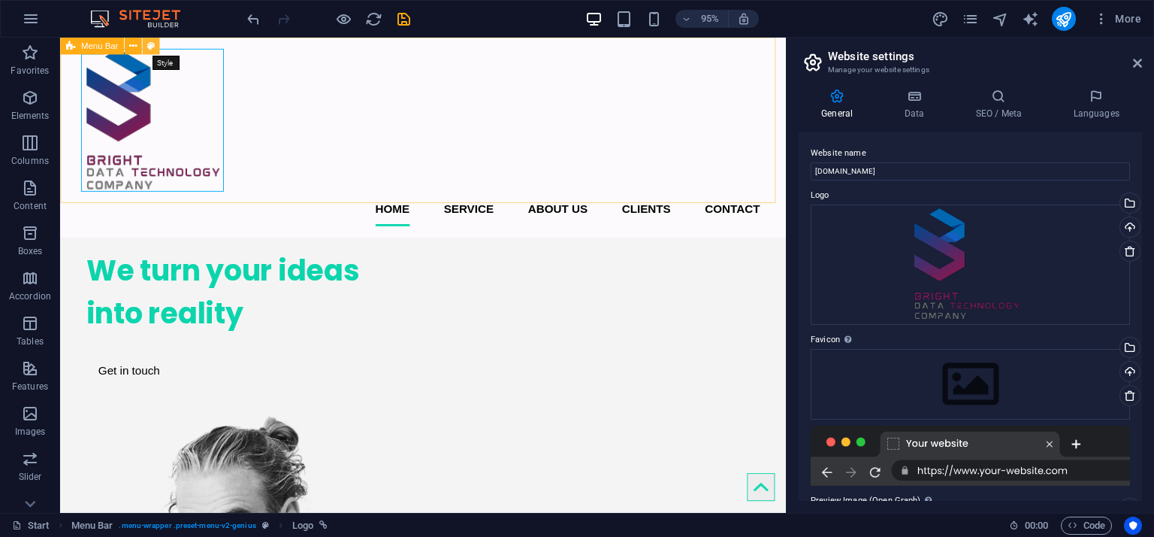
click at [150, 47] on icon at bounding box center [151, 45] width 8 height 15
select select "rem"
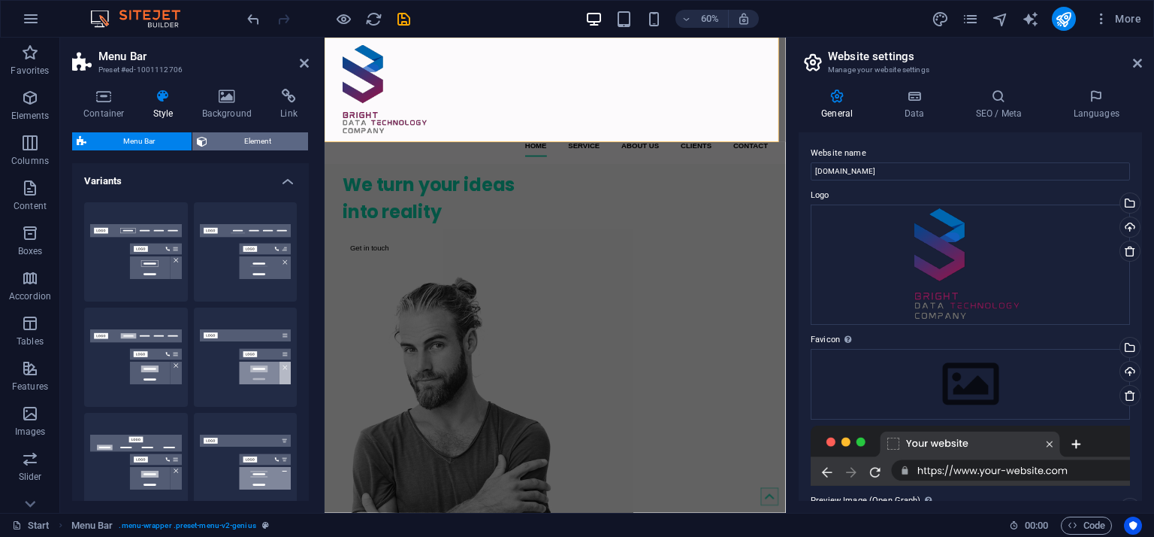
click at [259, 144] on span "Element" at bounding box center [258, 141] width 92 height 18
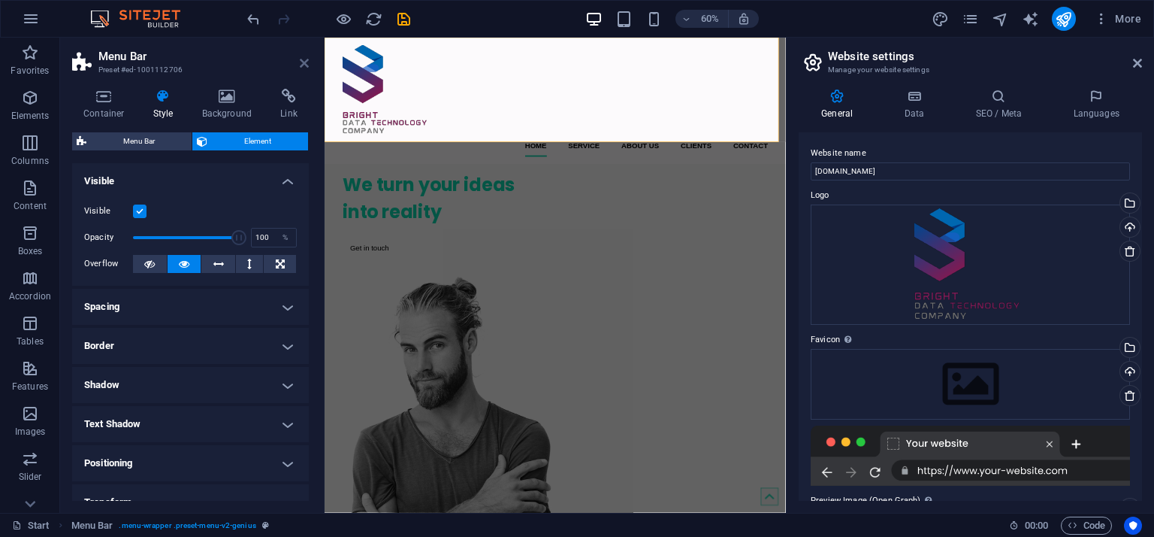
click at [300, 63] on icon at bounding box center [304, 63] width 9 height 12
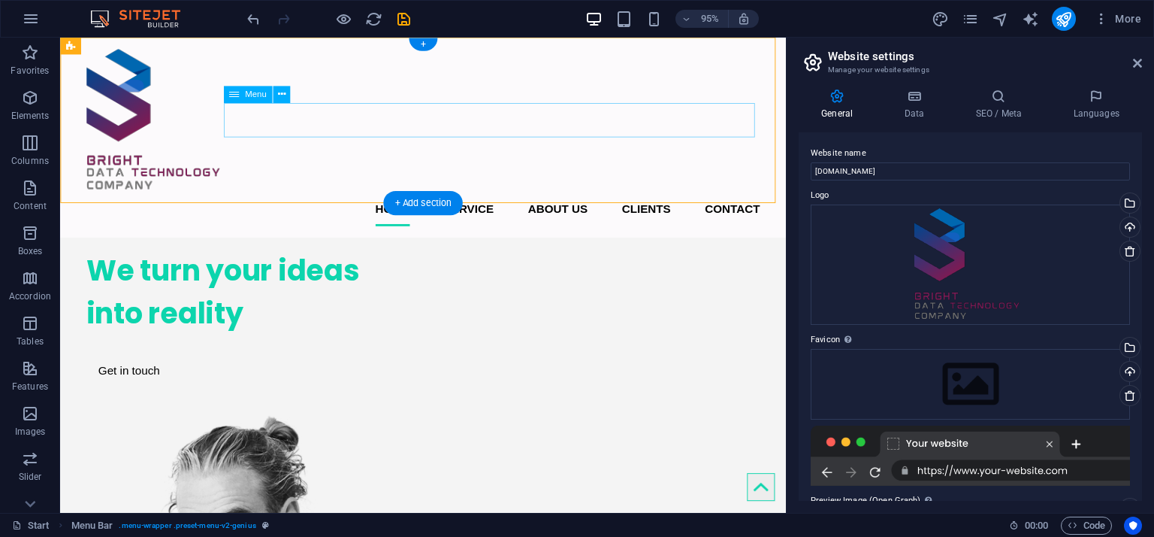
click at [470, 200] on nav "Home Service About us Clients Contact" at bounding box center [442, 218] width 709 height 36
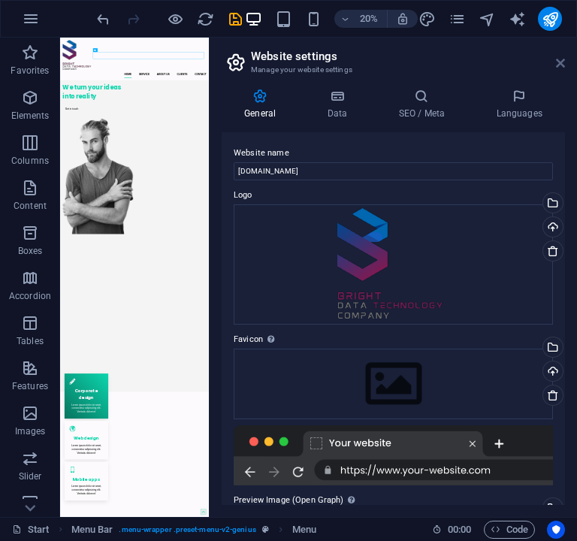
click at [559, 61] on icon at bounding box center [560, 63] width 9 height 12
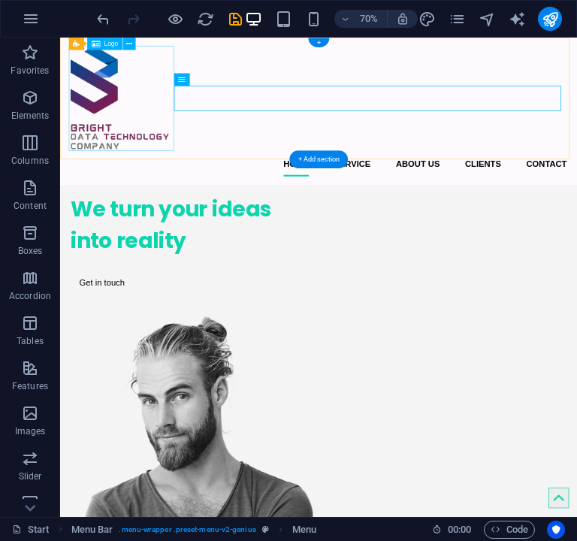
click at [101, 158] on div at bounding box center [429, 125] width 709 height 150
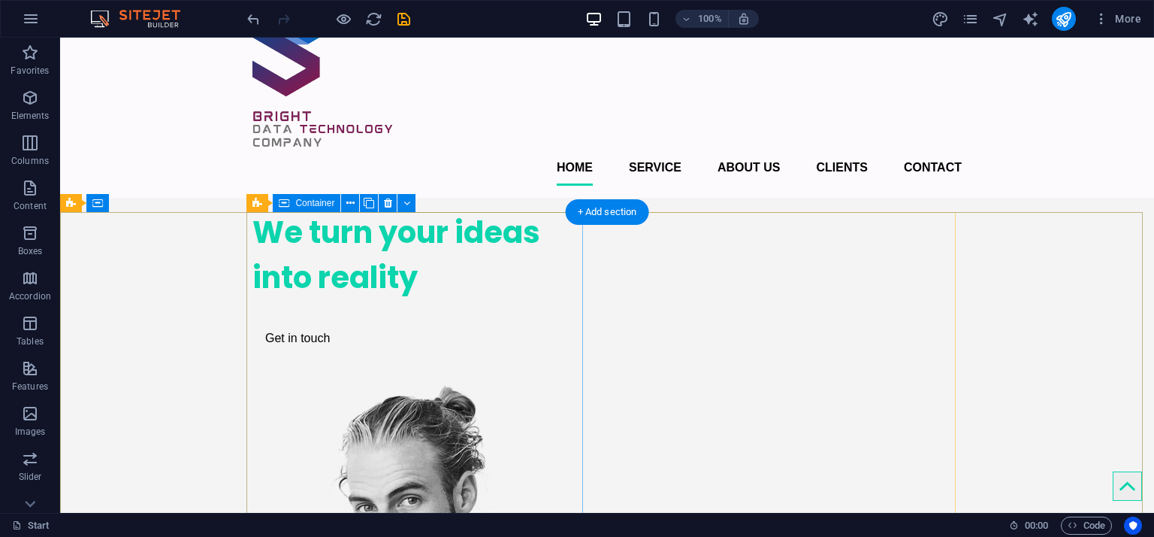
scroll to position [0, 0]
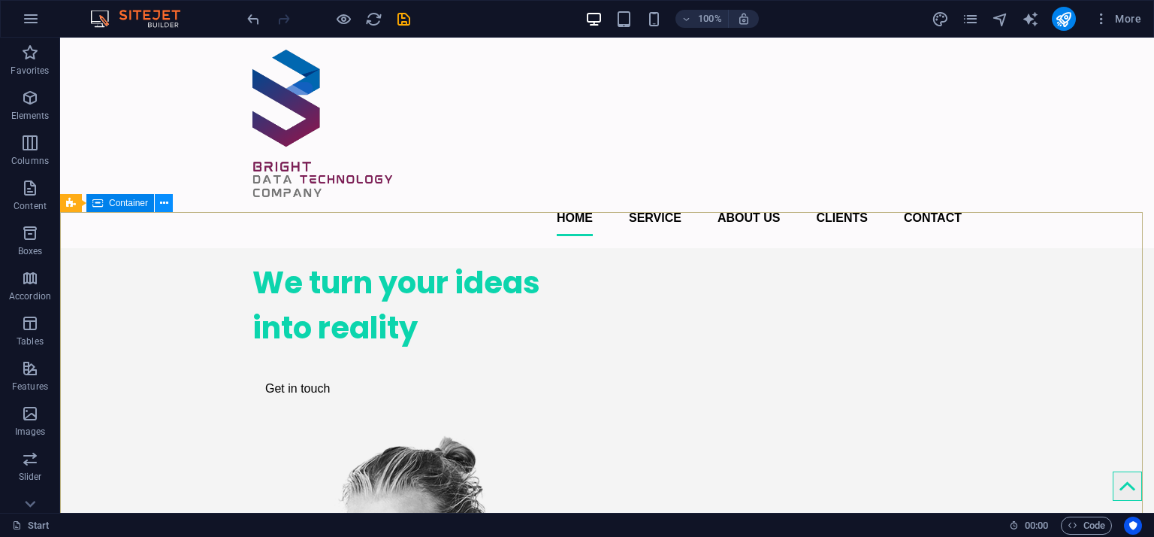
click at [166, 204] on icon at bounding box center [164, 203] width 8 height 16
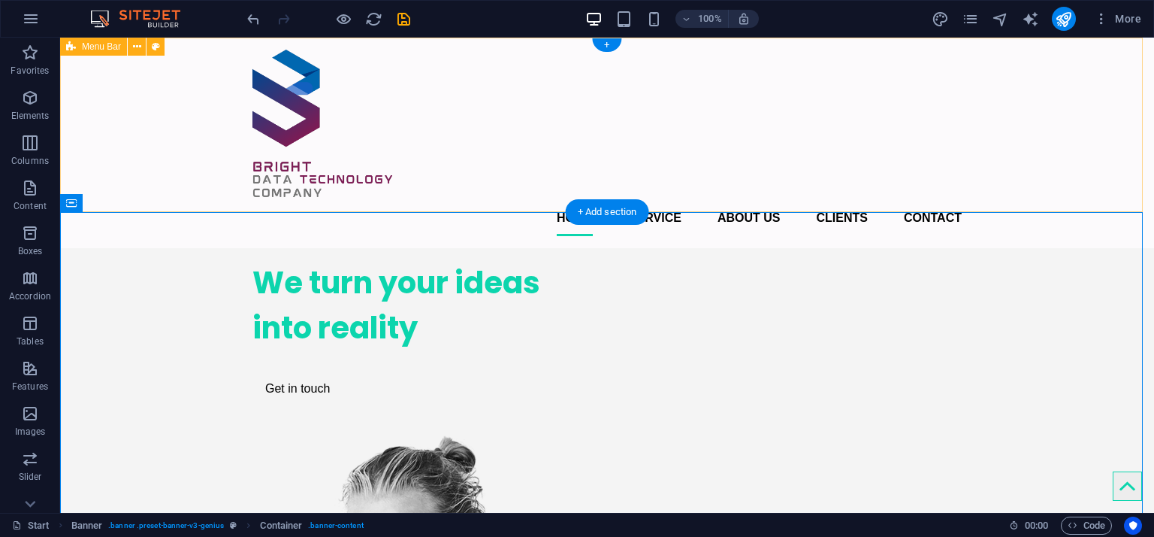
click at [464, 156] on div "Home Service About us Clients Contact Menu" at bounding box center [607, 143] width 1094 height 210
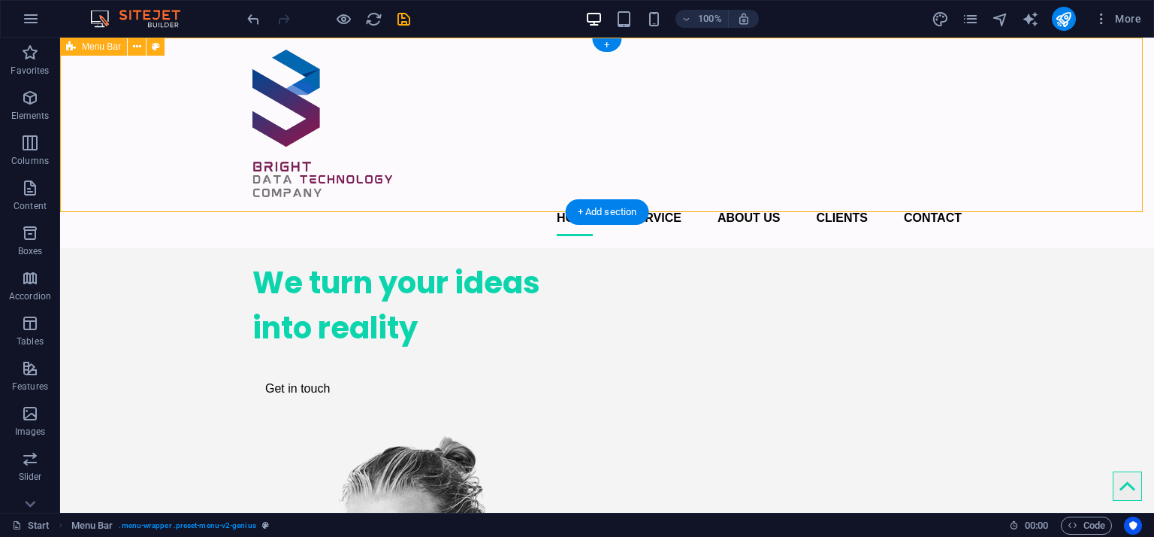
click at [938, 156] on div "Home Service About us Clients Contact Menu" at bounding box center [607, 143] width 1094 height 210
click at [24, 111] on p "Elements" at bounding box center [30, 116] width 38 height 12
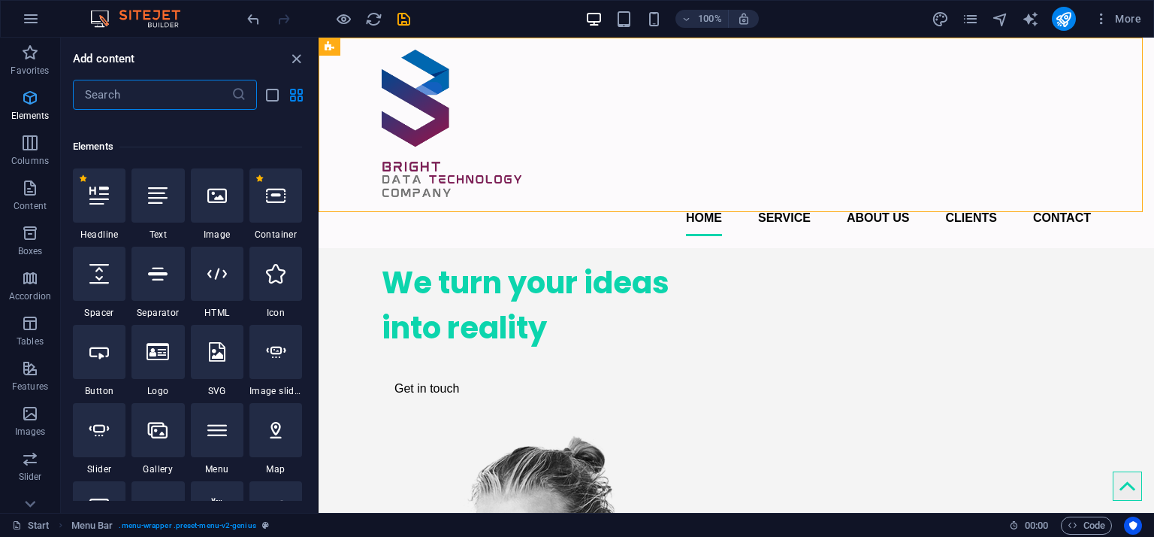
scroll to position [159, 0]
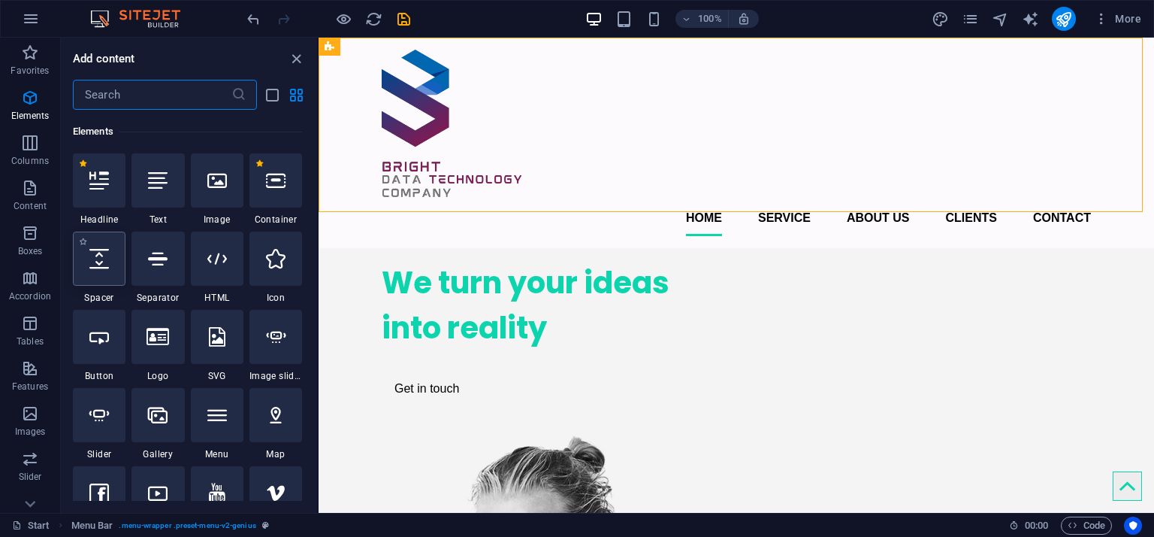
click at [99, 261] on icon at bounding box center [99, 259] width 20 height 20
select select "px"
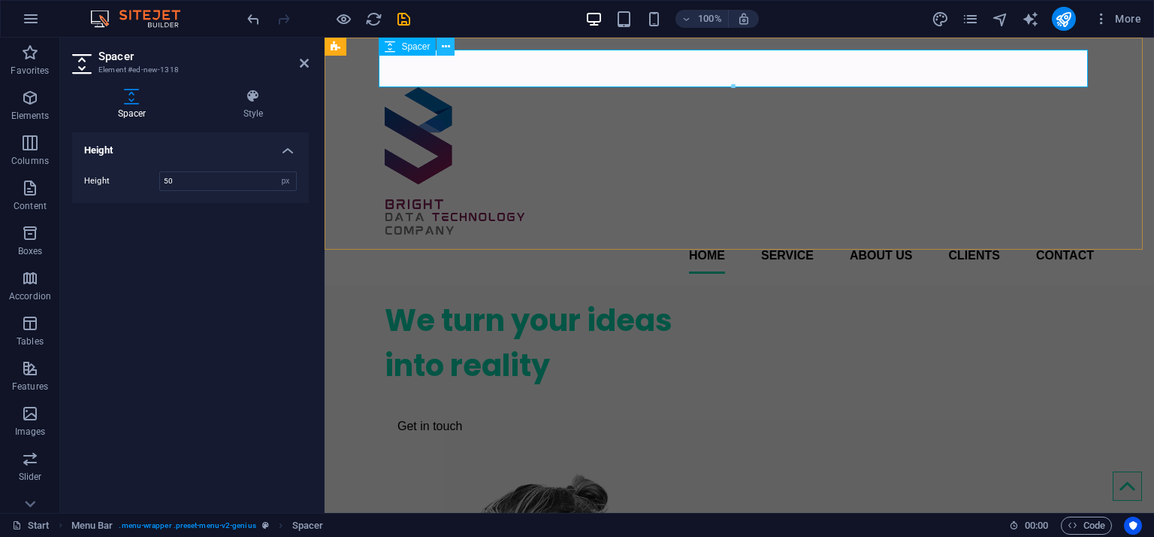
click at [444, 47] on icon at bounding box center [446, 47] width 8 height 16
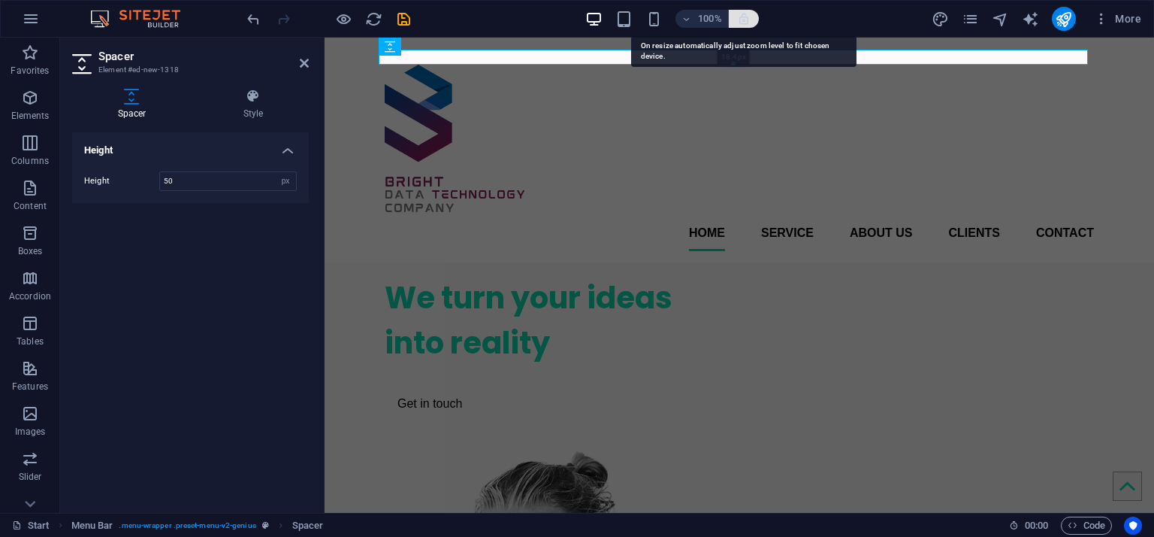
drag, startPoint x: 738, startPoint y: 89, endPoint x: 749, endPoint y: 16, distance: 73.8
click at [749, 38] on section "Favorites Elements Columns Content Boxes Accordion Tables Features Images Slide…" at bounding box center [577, 275] width 1154 height 475
type input "18"
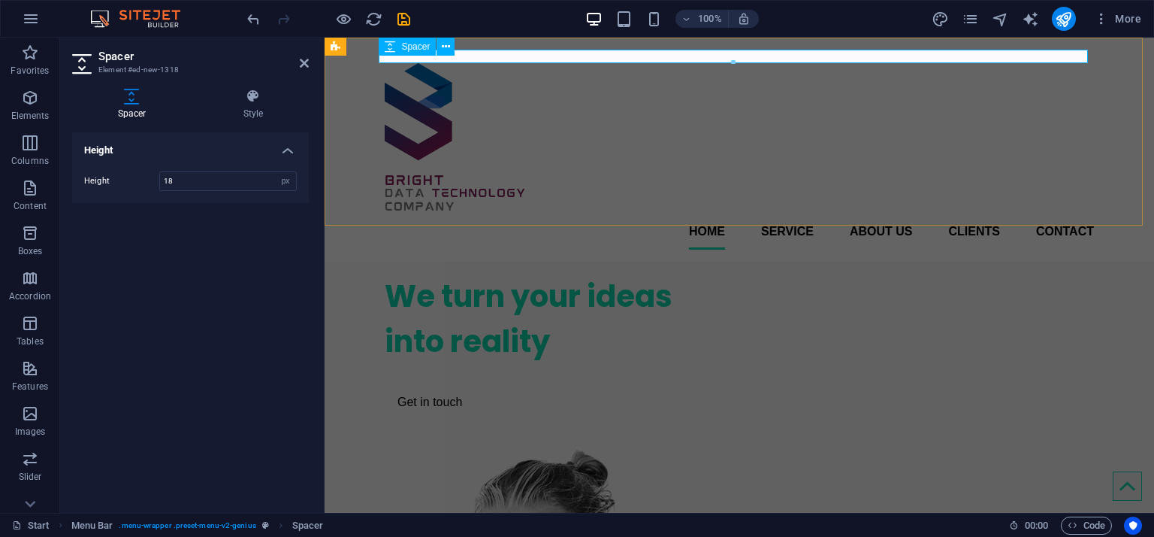
click at [920, 53] on div at bounding box center [739, 57] width 709 height 14
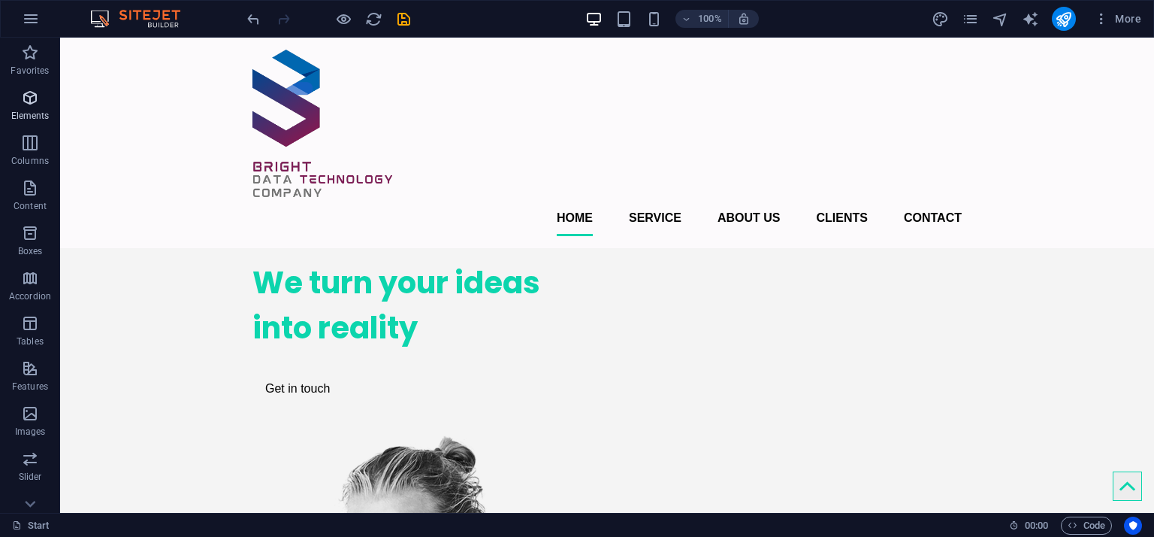
click at [22, 100] on icon "button" at bounding box center [30, 98] width 18 height 18
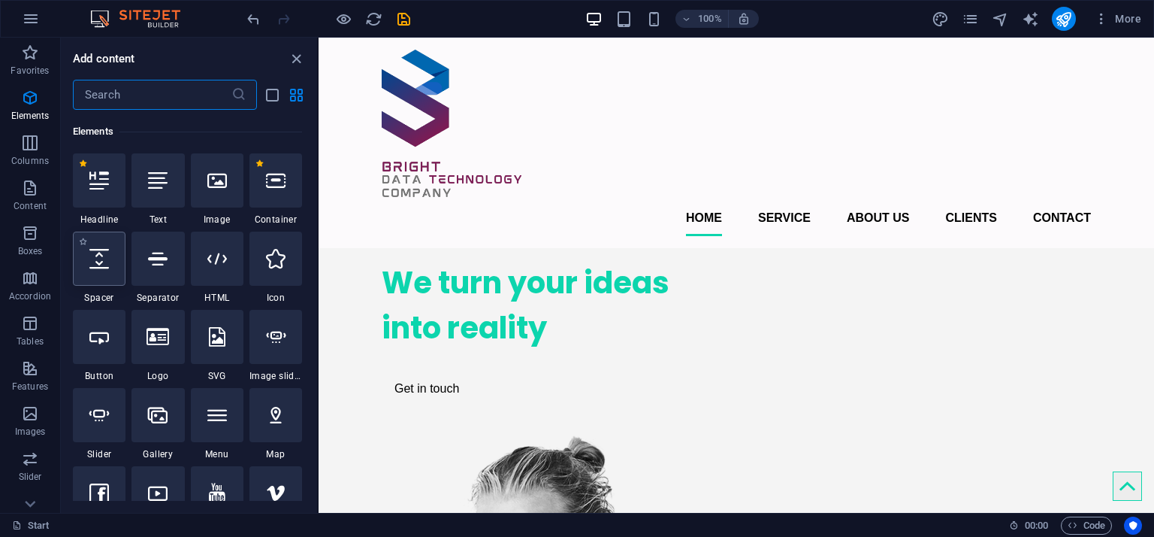
click at [109, 282] on div at bounding box center [99, 258] width 53 height 54
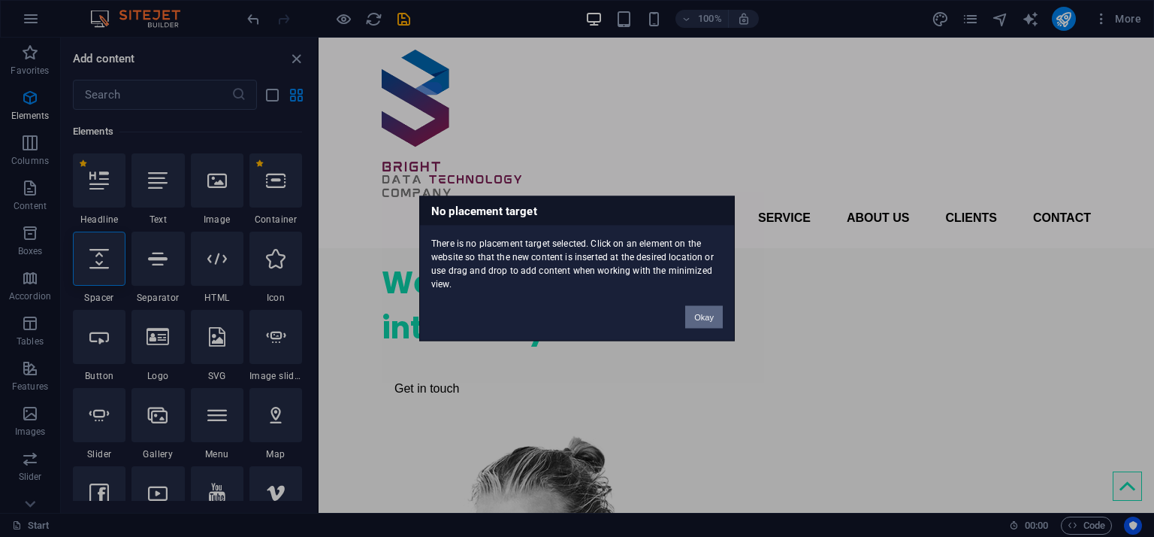
click at [718, 307] on button "Okay" at bounding box center [704, 317] width 38 height 23
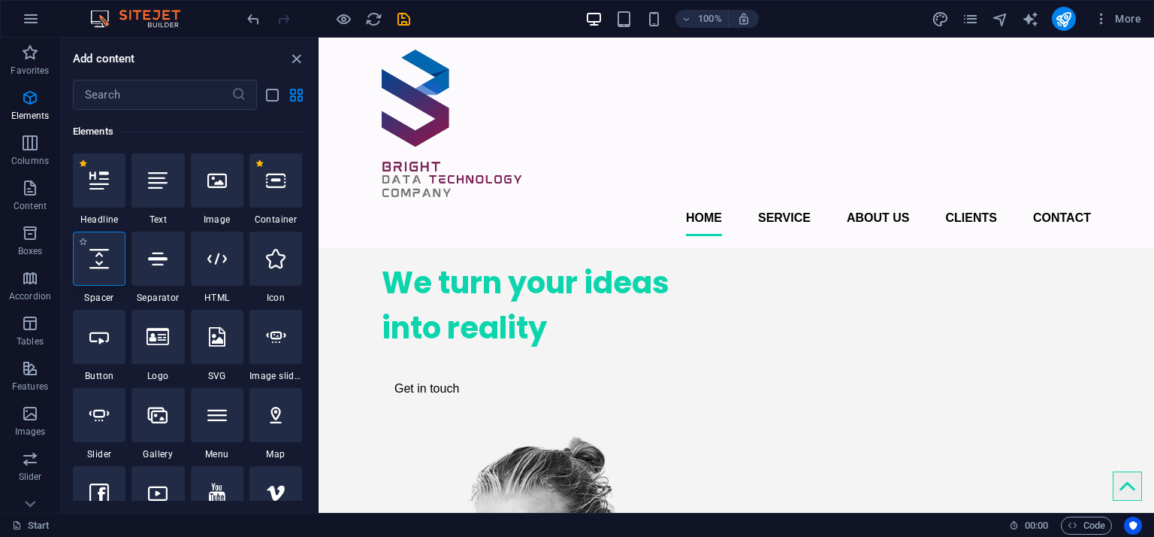
click at [98, 261] on icon at bounding box center [99, 259] width 20 height 20
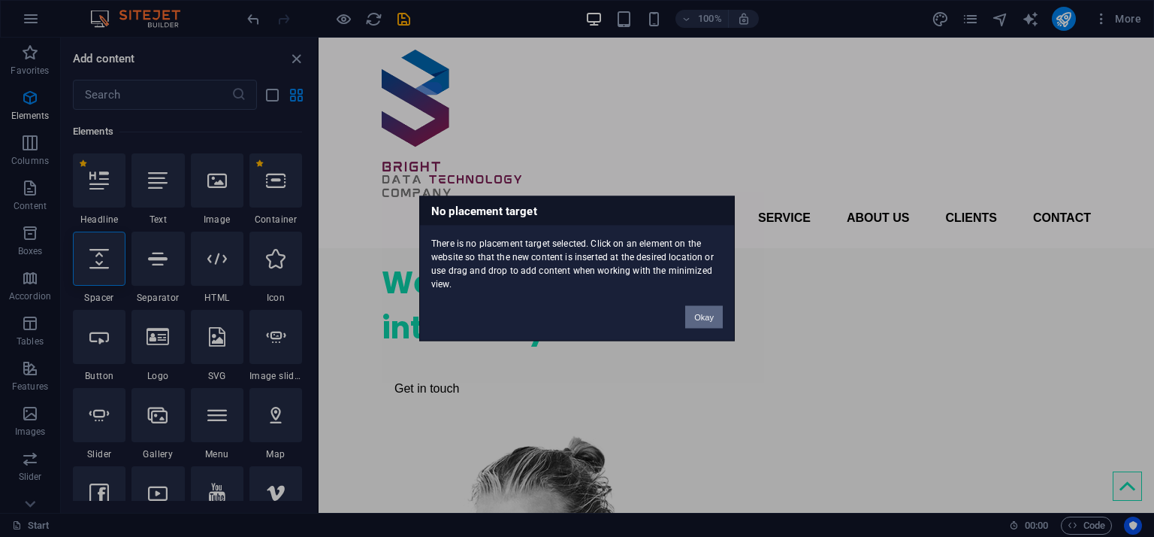
click at [701, 318] on button "Okay" at bounding box center [704, 317] width 38 height 23
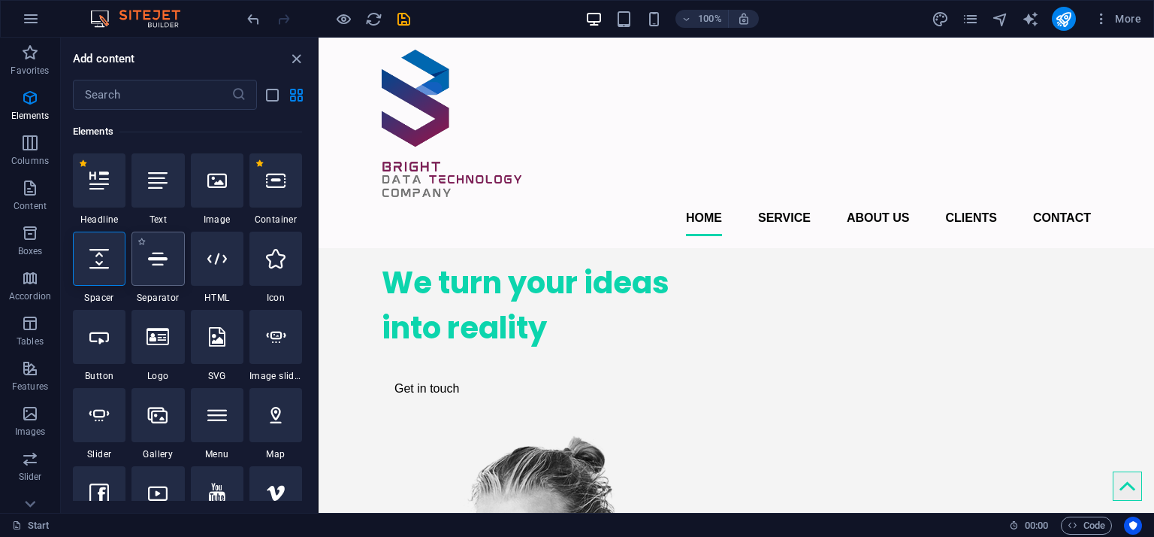
click at [162, 268] on div at bounding box center [158, 258] width 53 height 54
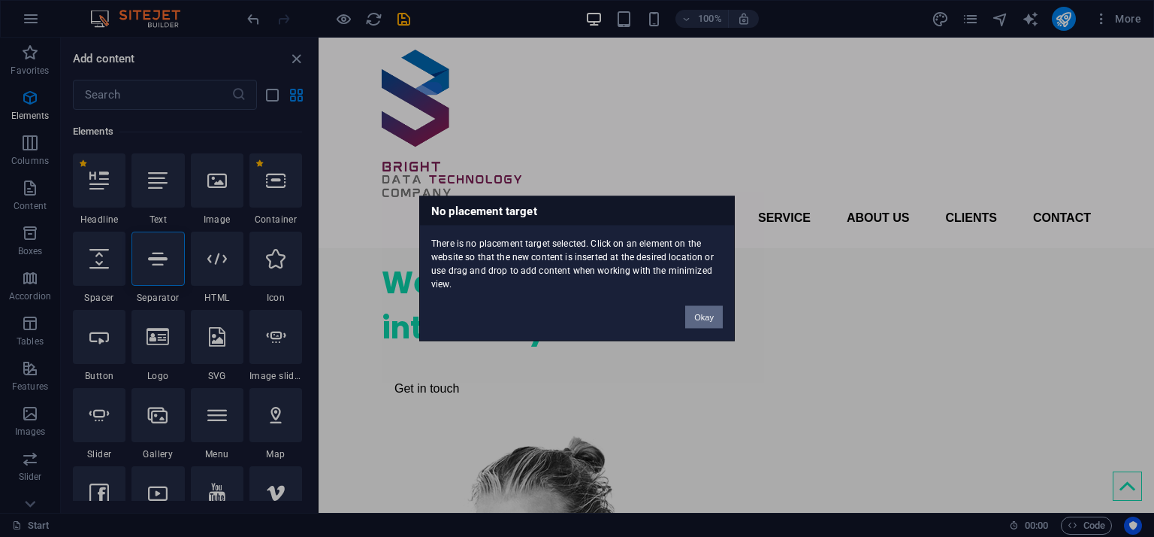
click at [712, 321] on button "Okay" at bounding box center [704, 317] width 38 height 23
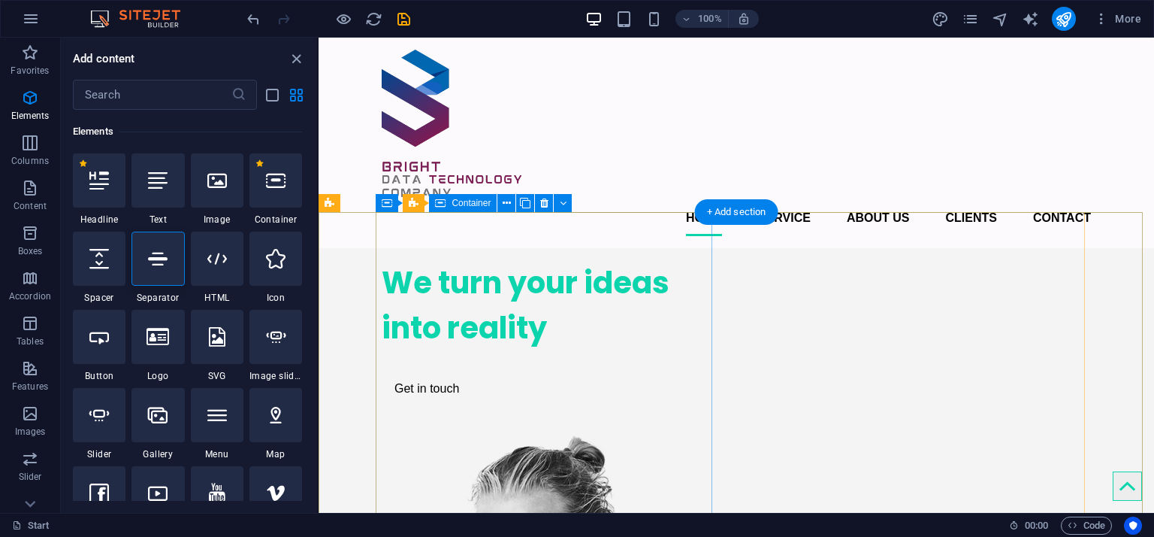
click at [668, 298] on div "We turn your ideas into reality Get in touch" at bounding box center [550, 332] width 337 height 168
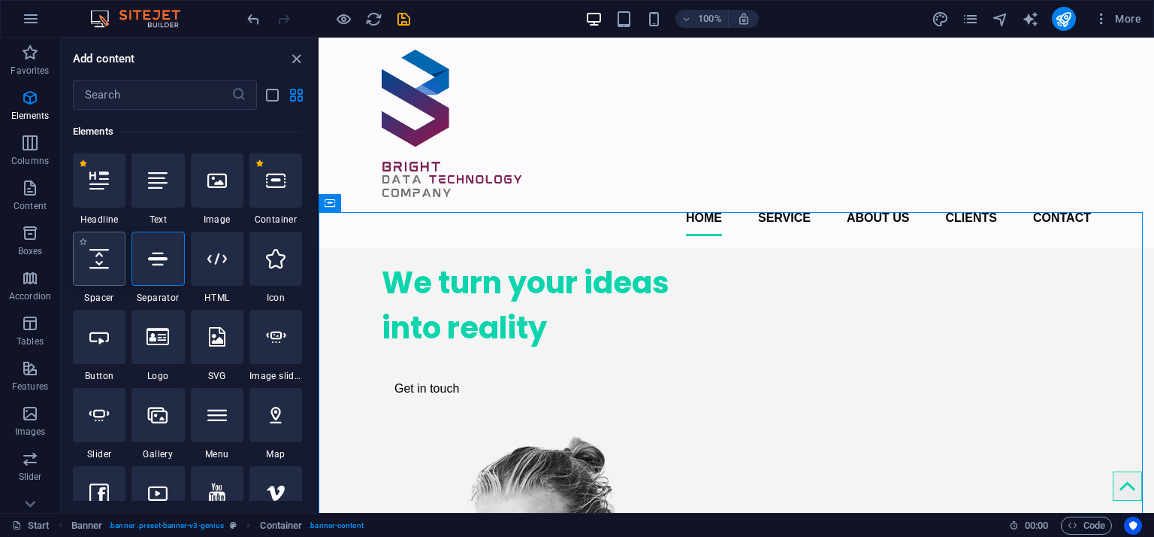
click at [91, 262] on icon at bounding box center [99, 259] width 20 height 20
select select "px"
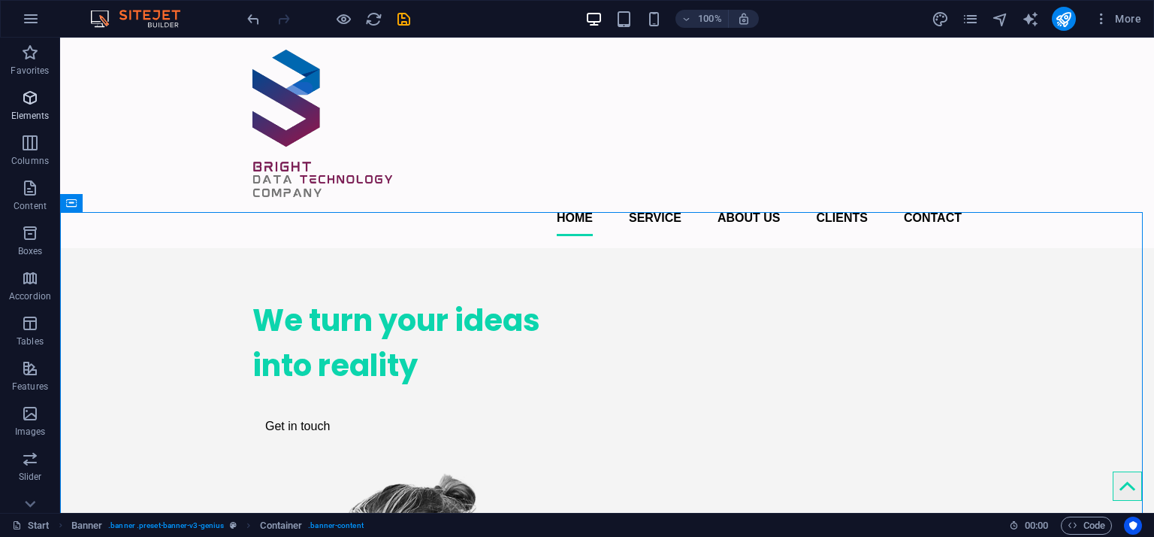
click at [32, 101] on icon "button" at bounding box center [30, 98] width 18 height 18
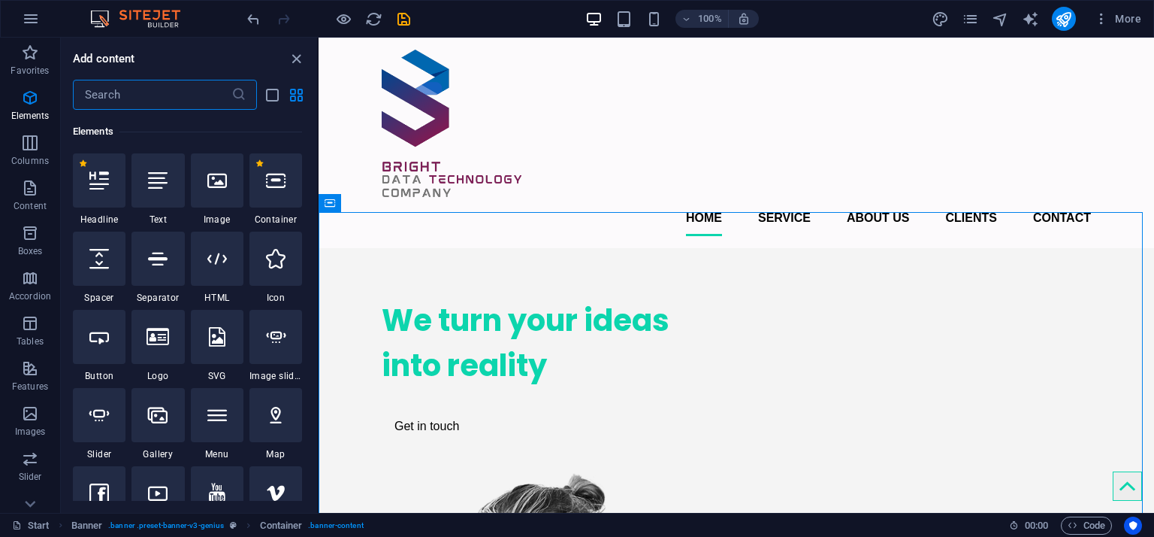
click at [97, 276] on div at bounding box center [99, 258] width 53 height 54
select select "px"
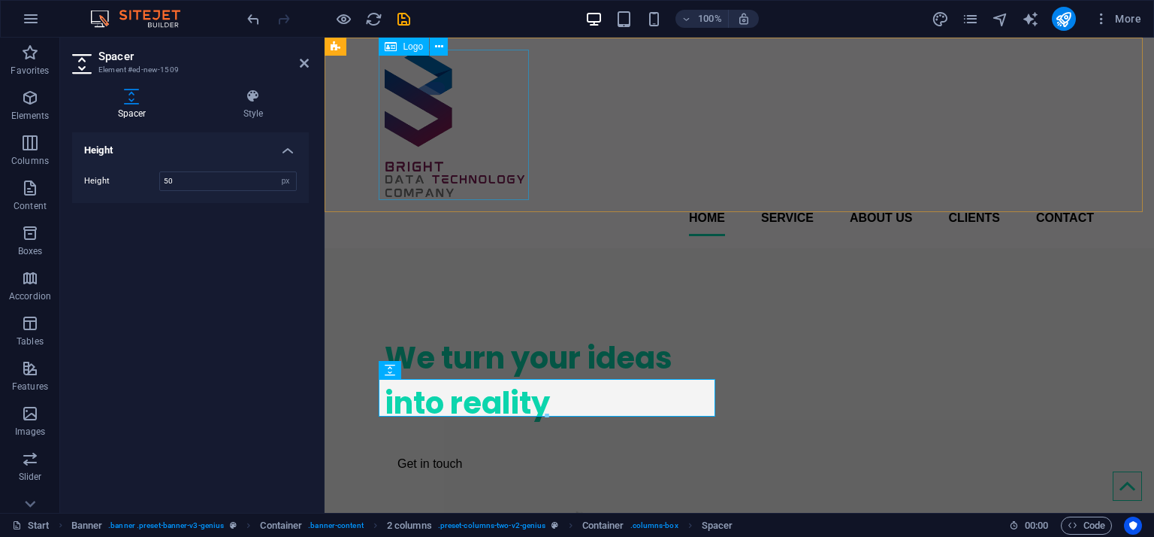
click at [421, 138] on div at bounding box center [739, 125] width 709 height 150
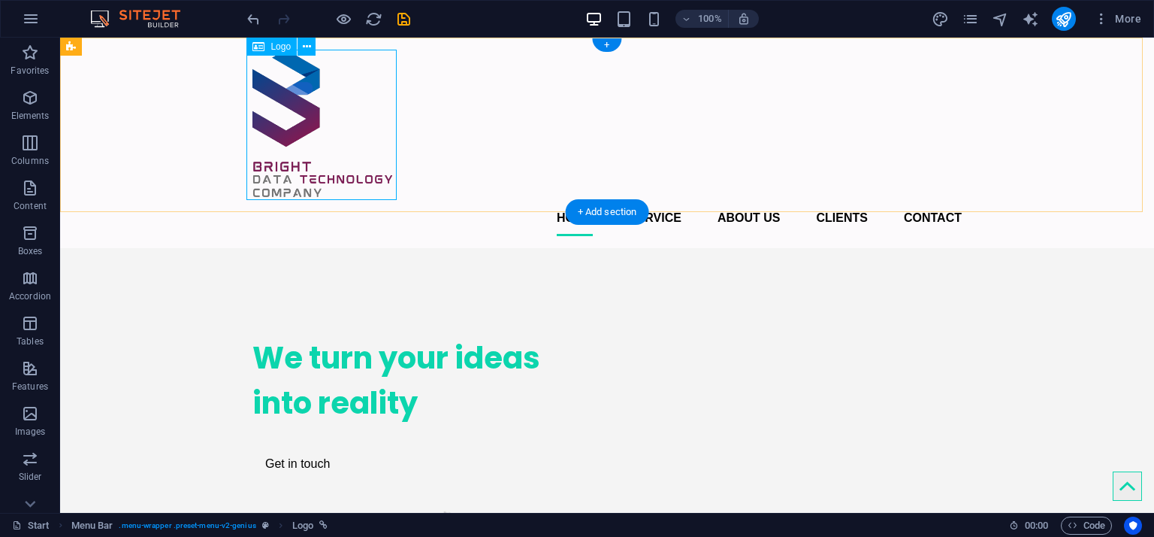
click at [362, 171] on div at bounding box center [607, 125] width 709 height 150
click at [303, 48] on icon at bounding box center [307, 47] width 8 height 16
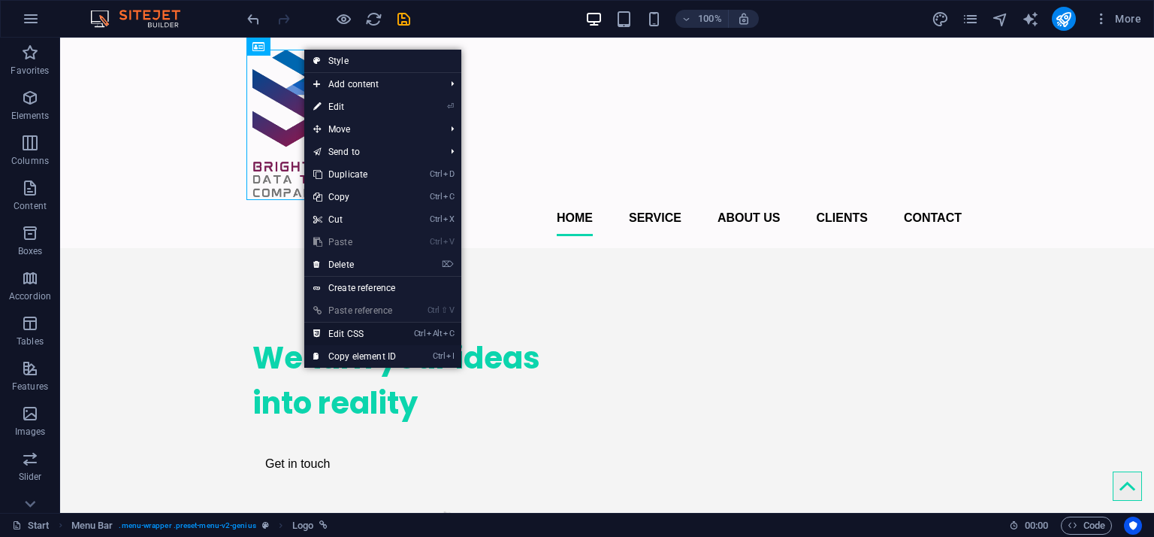
click at [389, 332] on link "Ctrl Alt C Edit CSS" at bounding box center [354, 333] width 101 height 23
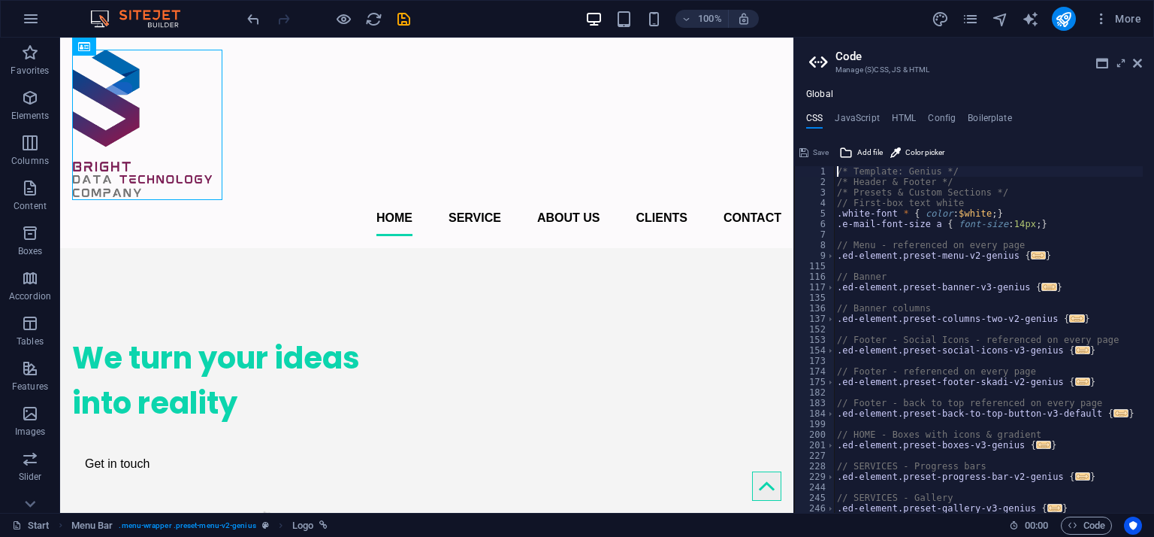
scroll to position [0, 0]
click at [1013, 220] on div "/* Template: Genius */ /* Header & Footer */ /* Presets & Custom Sections */ //…" at bounding box center [988, 350] width 309 height 368
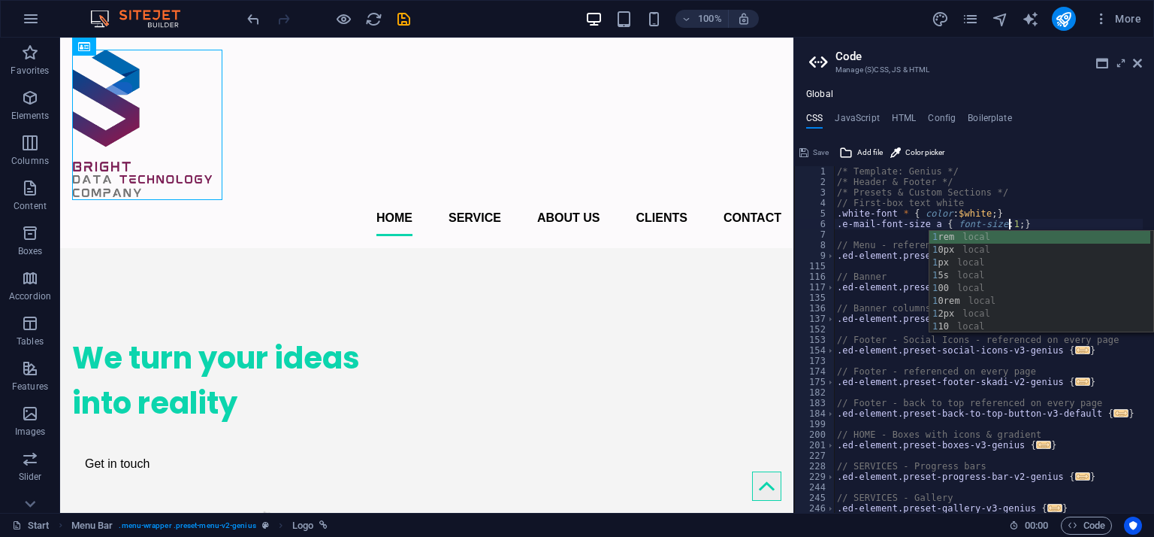
scroll to position [0, 14]
click at [1009, 237] on div "10 px local 10 0 local 10 rem local 10 0px local 1 10 local" at bounding box center [1042, 275] width 224 height 89
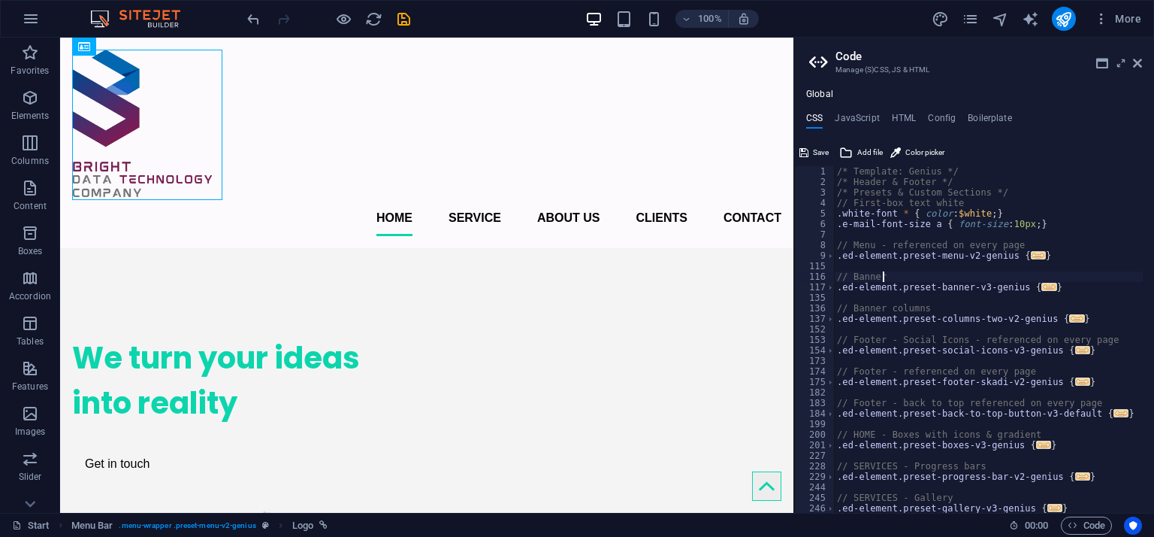
click at [983, 276] on div "/* Template: Genius */ /* Header & Footer */ /* Presets & Custom Sections */ //…" at bounding box center [988, 350] width 309 height 368
click at [1009, 219] on div "/* Template: Genius */ /* Header & Footer */ /* Presets & Custom Sections */ //…" at bounding box center [988, 350] width 309 height 368
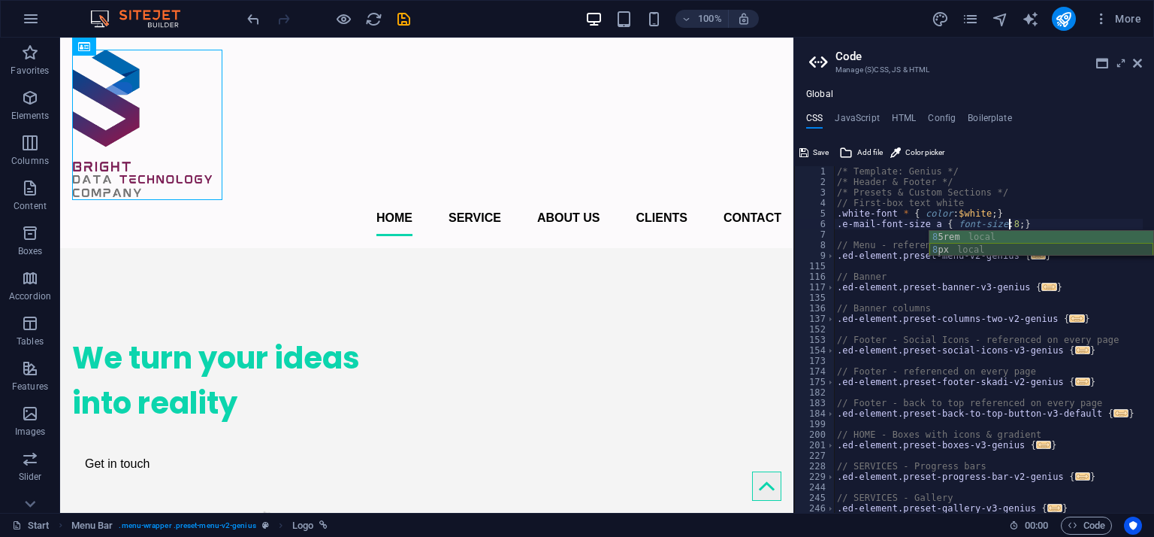
click at [974, 250] on div "8 5rem local 8 px local" at bounding box center [1042, 256] width 224 height 51
click at [959, 316] on div "/* Template: Genius */ /* Header & Footer */ /* Presets & Custom Sections */ //…" at bounding box center [988, 350] width 309 height 368
type textarea ".ed-element.preset-columns-two-v2-genius {"
click at [824, 154] on span "Save" at bounding box center [821, 153] width 16 height 18
checkbox input "false"
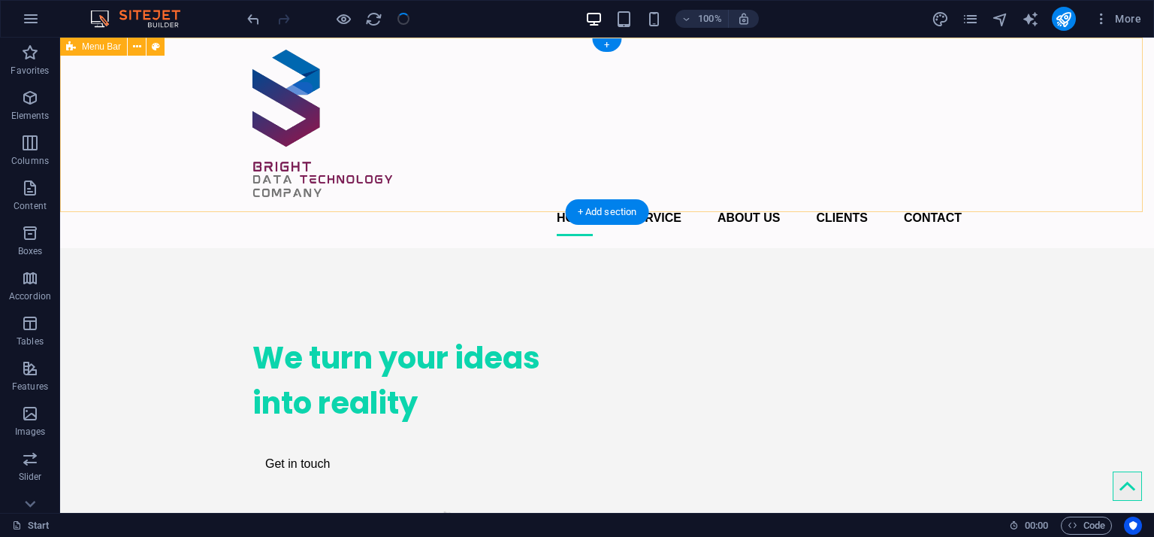
click at [240, 147] on div "Home Service About us Clients Contact Menu" at bounding box center [607, 143] width 1094 height 210
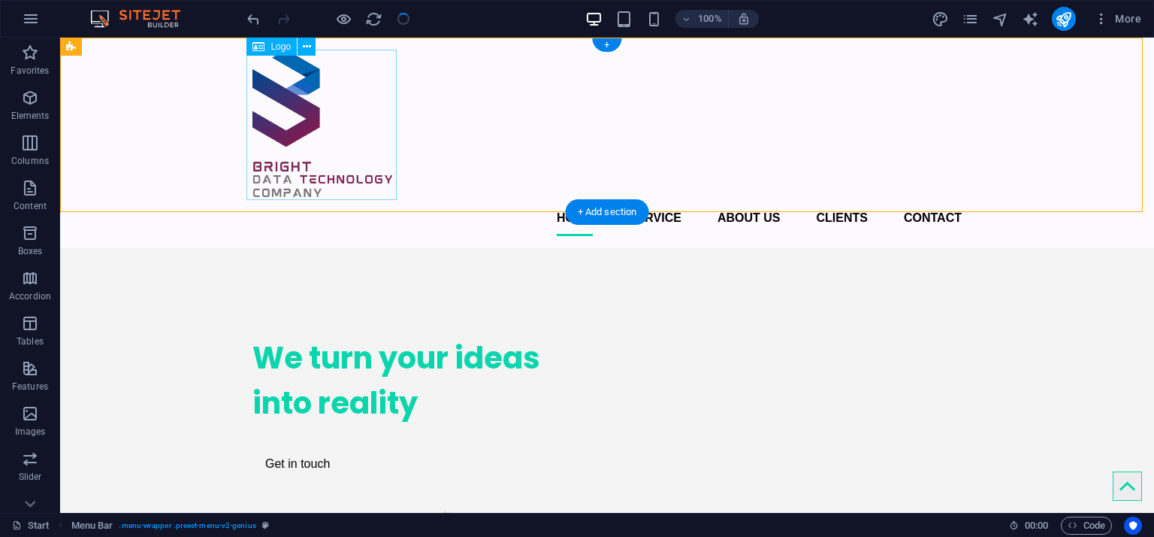
click at [279, 144] on div at bounding box center [607, 125] width 709 height 150
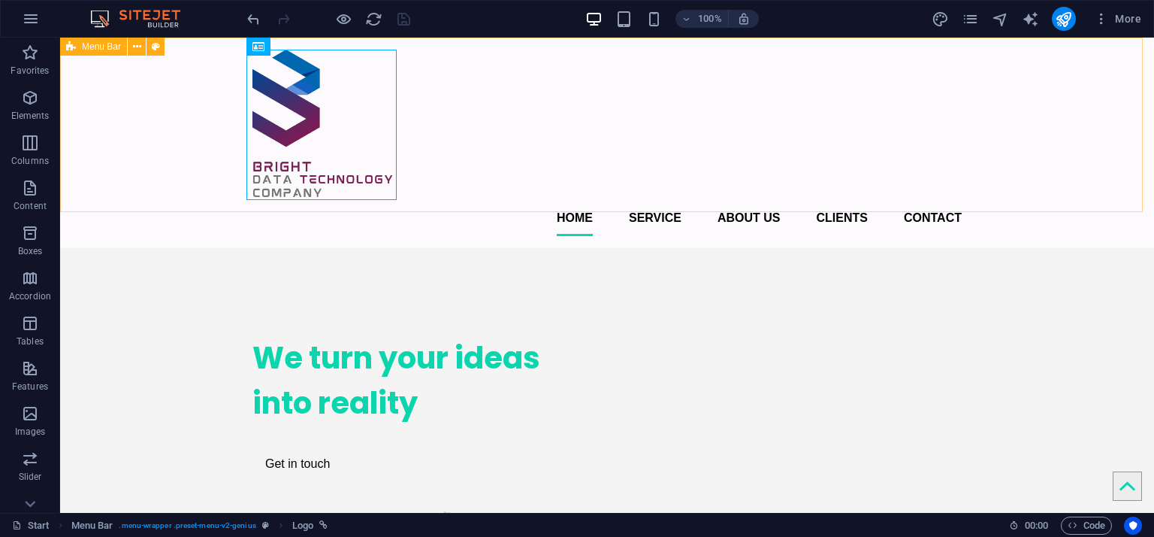
click at [87, 50] on span "Menu Bar" at bounding box center [101, 46] width 39 height 9
click at [133, 52] on icon at bounding box center [137, 47] width 8 height 16
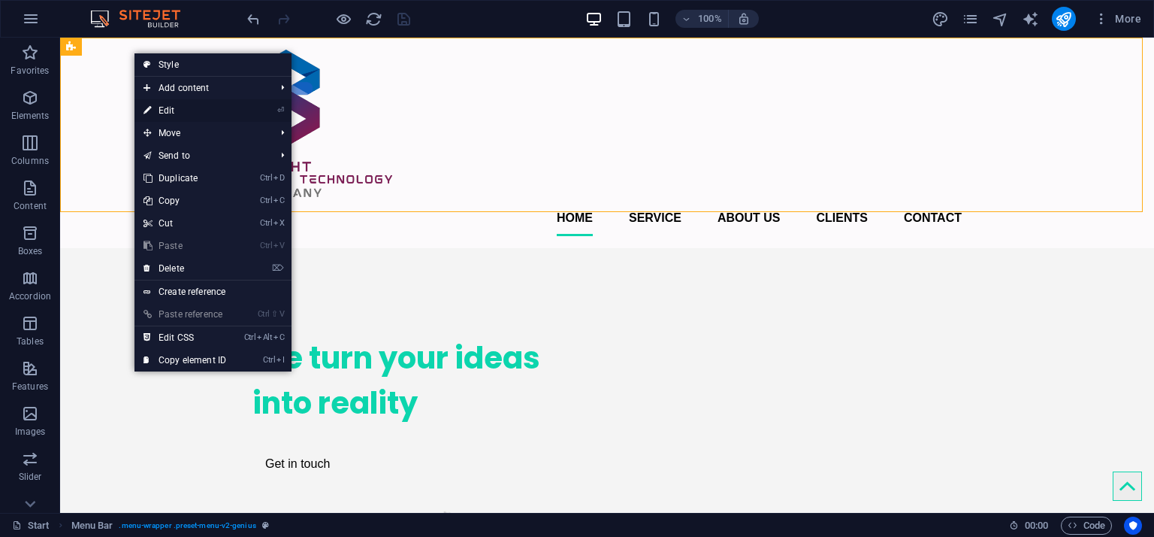
click at [214, 109] on link "⏎ Edit" at bounding box center [185, 110] width 101 height 23
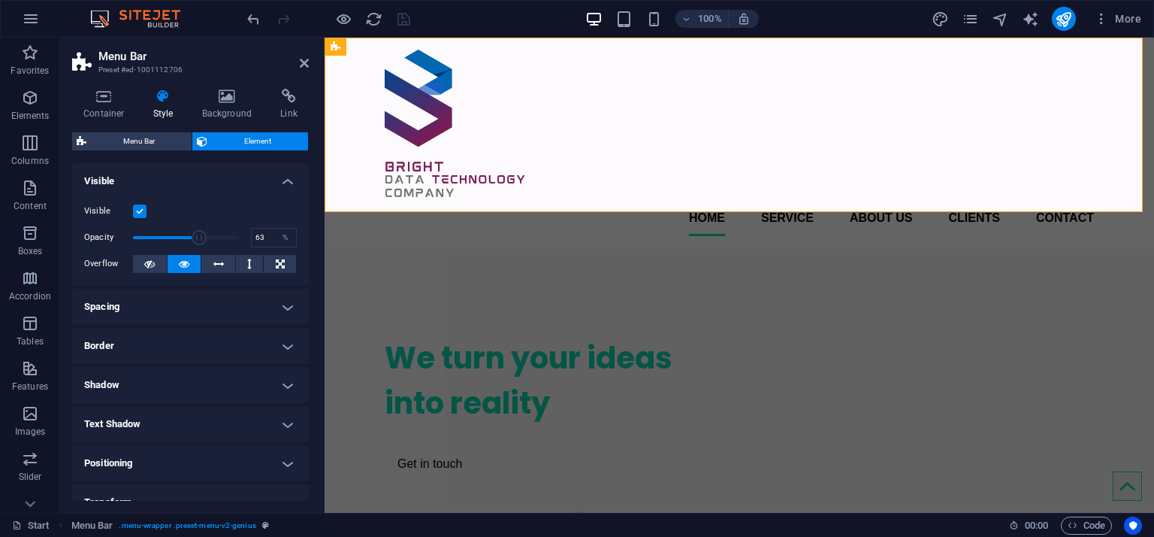
drag, startPoint x: 235, startPoint y: 240, endPoint x: 198, endPoint y: 230, distance: 39.0
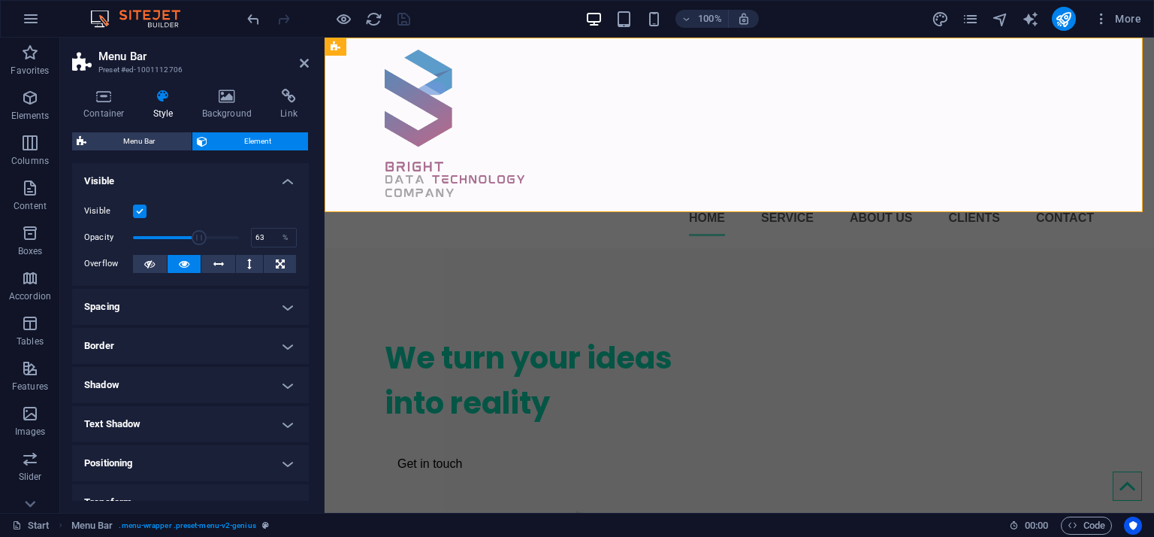
click at [198, 230] on span at bounding box center [199, 237] width 15 height 15
drag, startPoint x: 198, startPoint y: 230, endPoint x: 171, endPoint y: 230, distance: 26.3
click at [171, 230] on span at bounding box center [172, 237] width 15 height 15
type input "100"
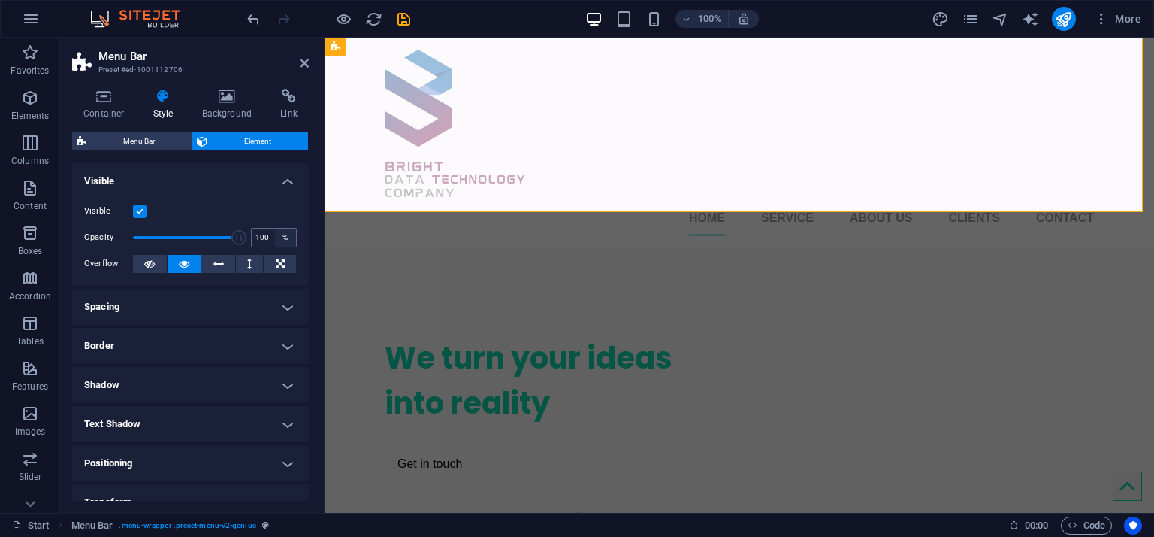
drag, startPoint x: 171, startPoint y: 230, endPoint x: 276, endPoint y: 231, distance: 104.5
click at [276, 231] on div "Opacity 100 %" at bounding box center [190, 237] width 213 height 23
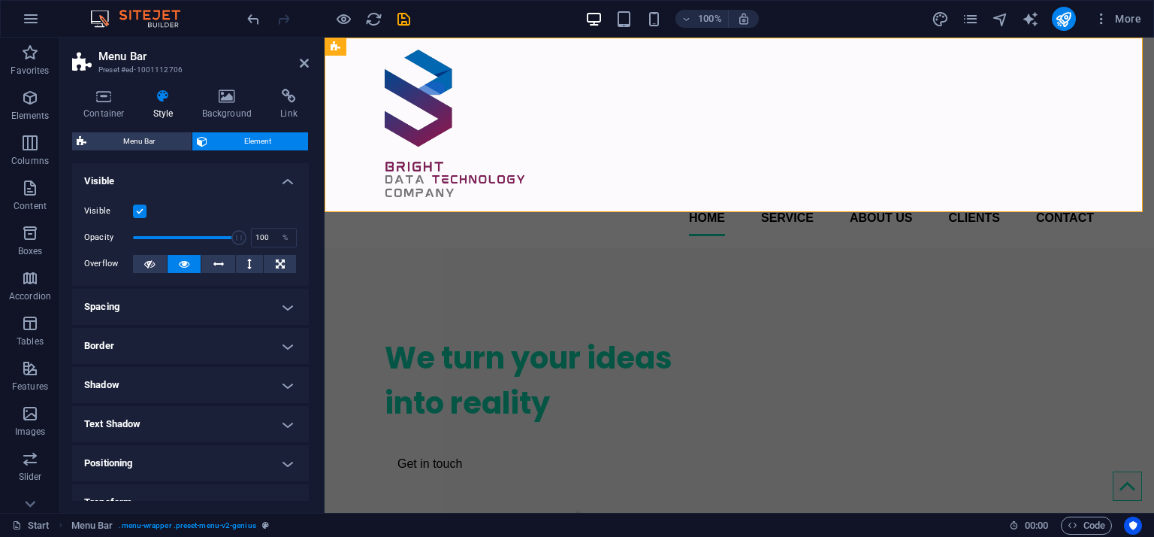
click at [138, 210] on label at bounding box center [140, 211] width 14 height 14
click at [0, 0] on input "Visible" at bounding box center [0, 0] width 0 height 0
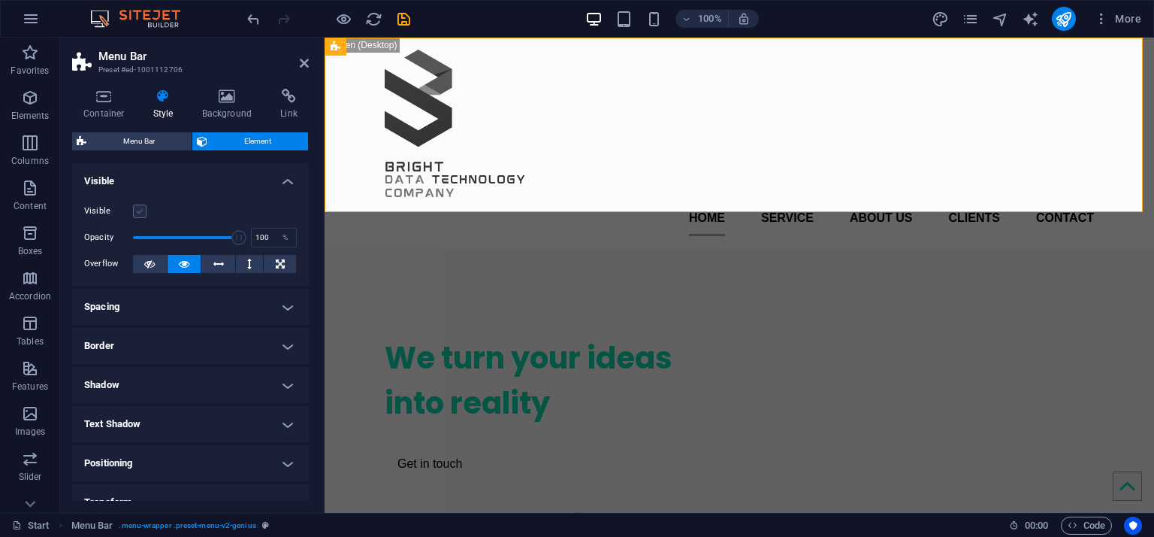
click at [138, 210] on label at bounding box center [140, 211] width 14 height 14
click at [0, 0] on input "Visible" at bounding box center [0, 0] width 0 height 0
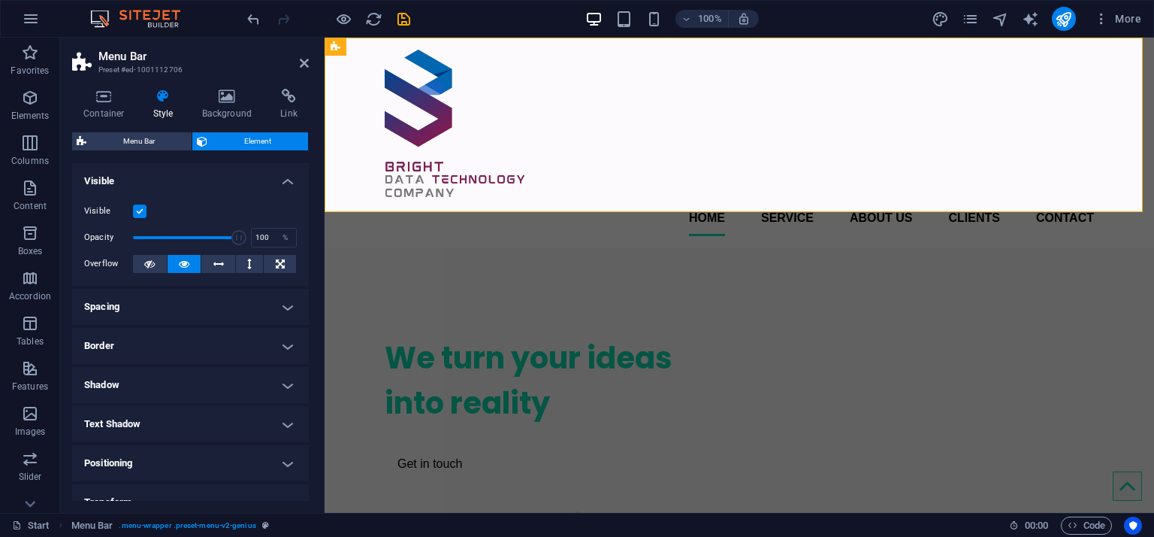
click at [144, 211] on label at bounding box center [140, 211] width 14 height 14
click at [0, 0] on input "Visible" at bounding box center [0, 0] width 0 height 0
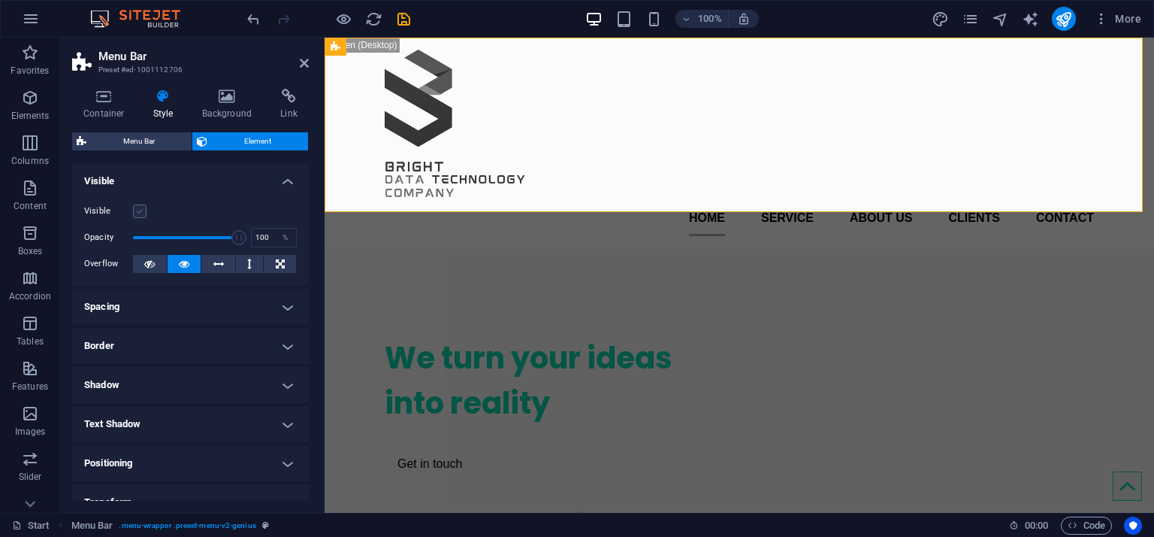
click at [144, 211] on label at bounding box center [140, 211] width 14 height 14
click at [0, 0] on input "Visible" at bounding box center [0, 0] width 0 height 0
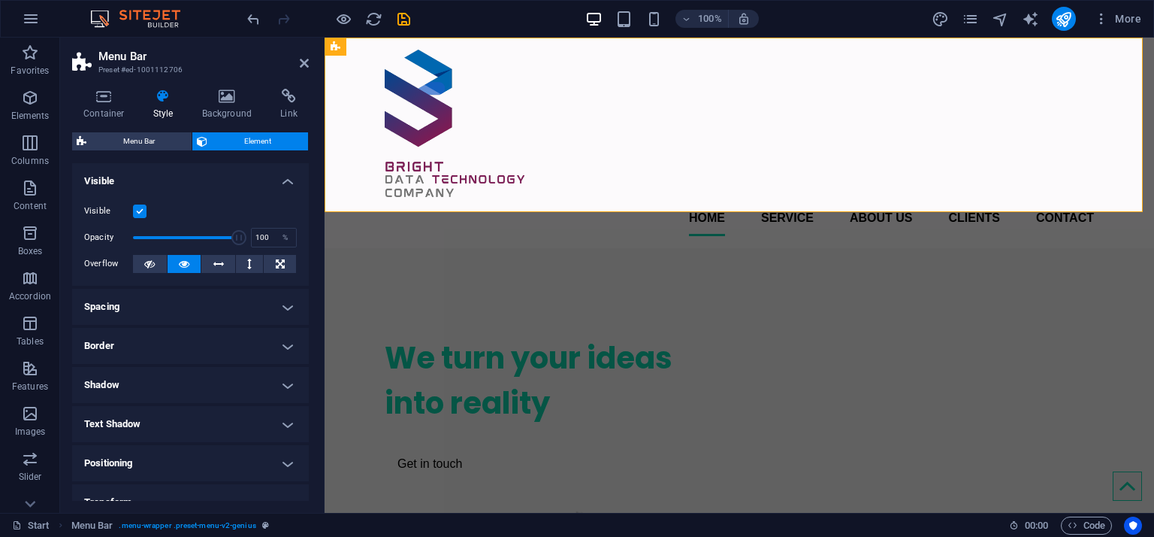
click at [207, 305] on h4 "Spacing" at bounding box center [190, 307] width 237 height 36
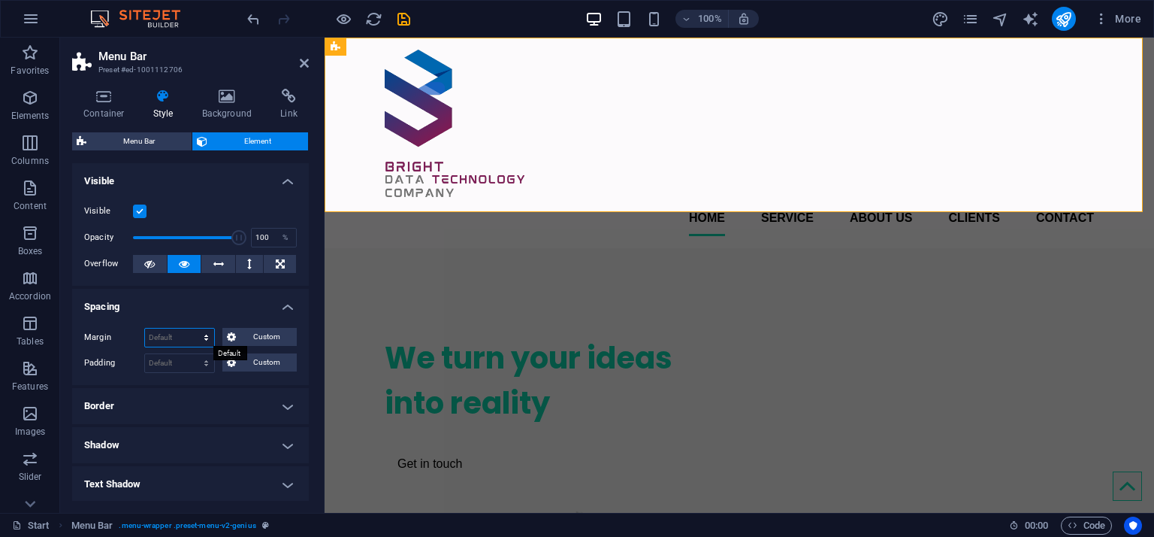
click at [201, 335] on select "Default auto px % rem vw vh Custom" at bounding box center [179, 337] width 69 height 18
select select "px"
click at [192, 328] on select "Default auto px % rem vw vh Custom" at bounding box center [179, 337] width 69 height 18
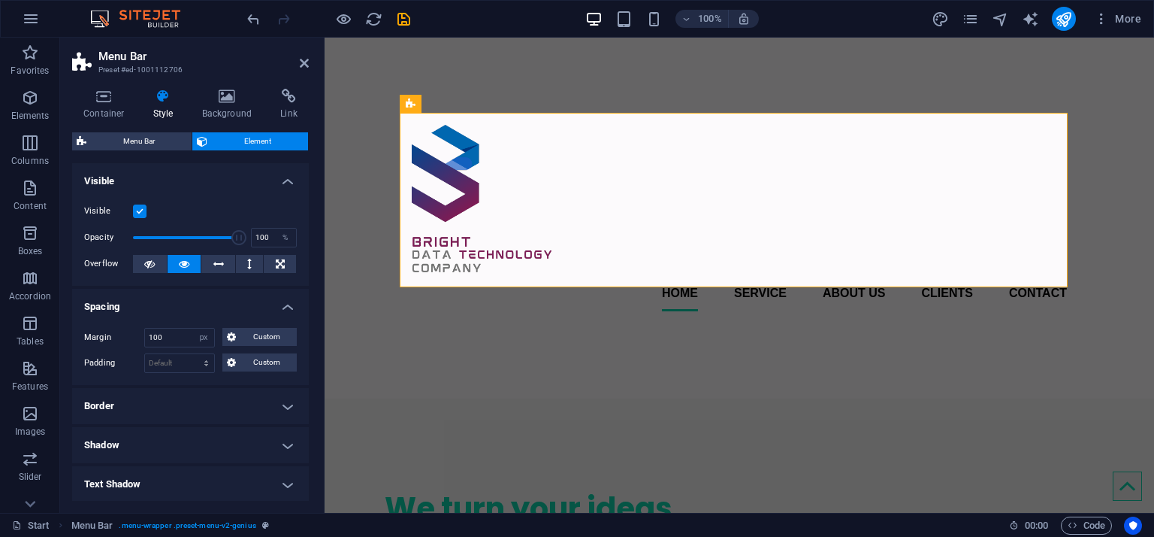
click at [228, 306] on h4 "Spacing" at bounding box center [190, 302] width 237 height 27
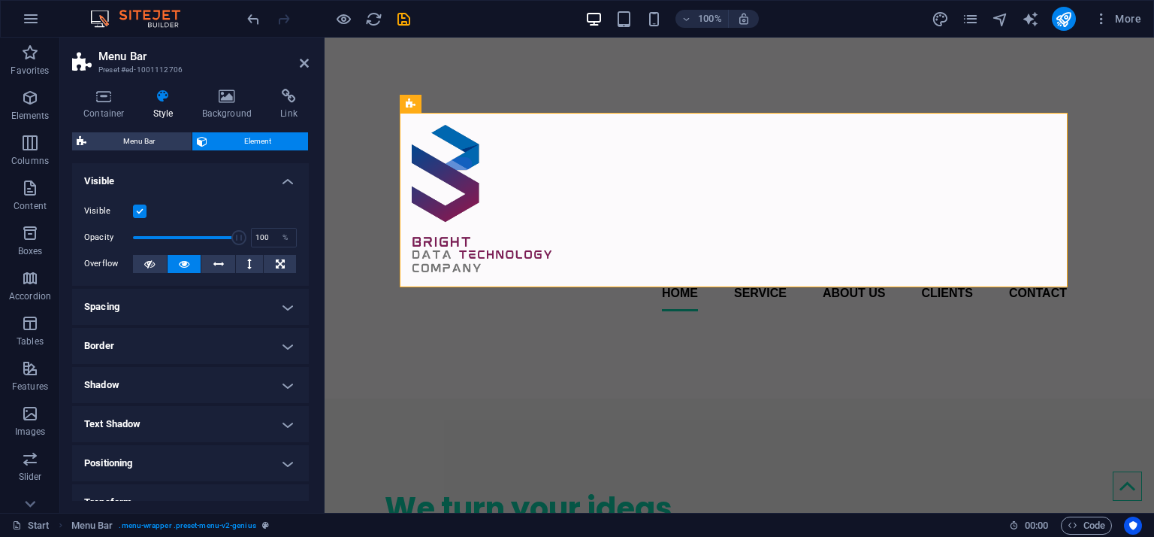
click at [268, 300] on h4 "Spacing" at bounding box center [190, 307] width 237 height 36
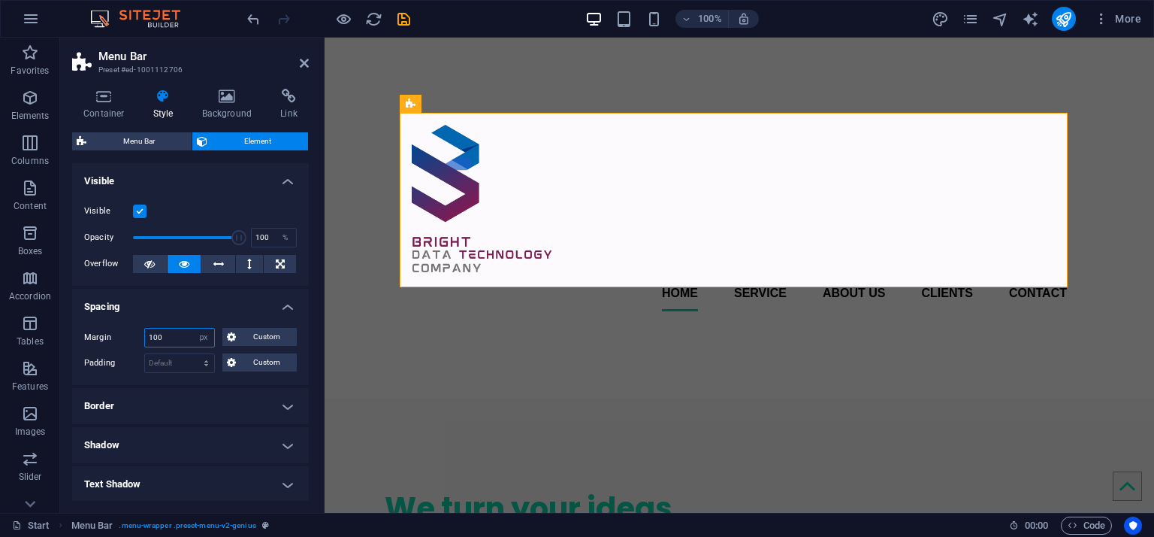
click at [174, 342] on input "100" at bounding box center [179, 337] width 69 height 18
type input "0"
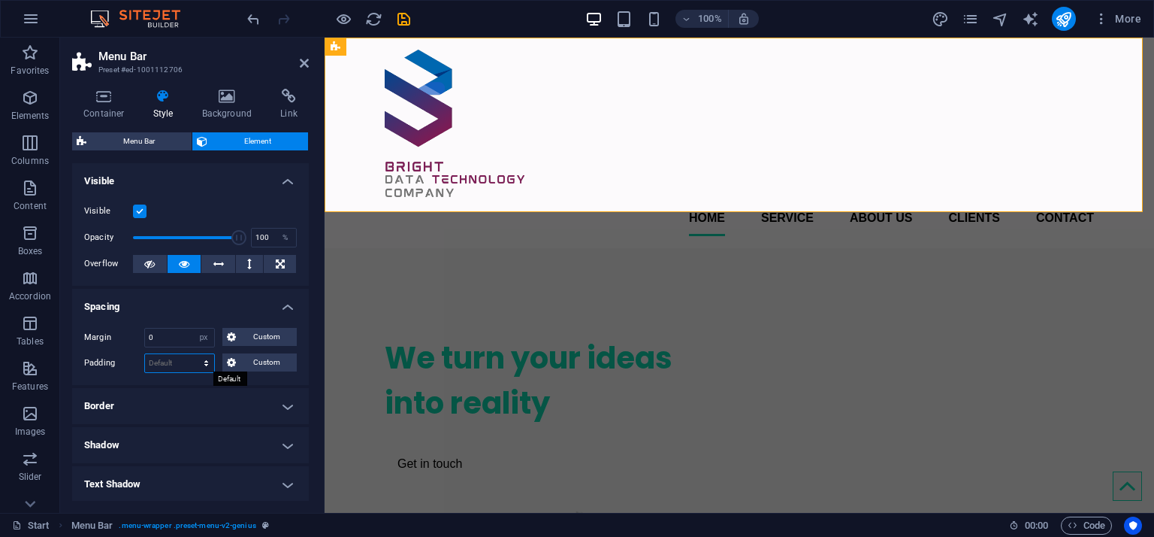
click at [183, 361] on select "Default px rem % vh vw Custom" at bounding box center [179, 363] width 69 height 18
select select "px"
click at [192, 354] on select "Default px rem % vh vw Custom" at bounding box center [179, 363] width 69 height 18
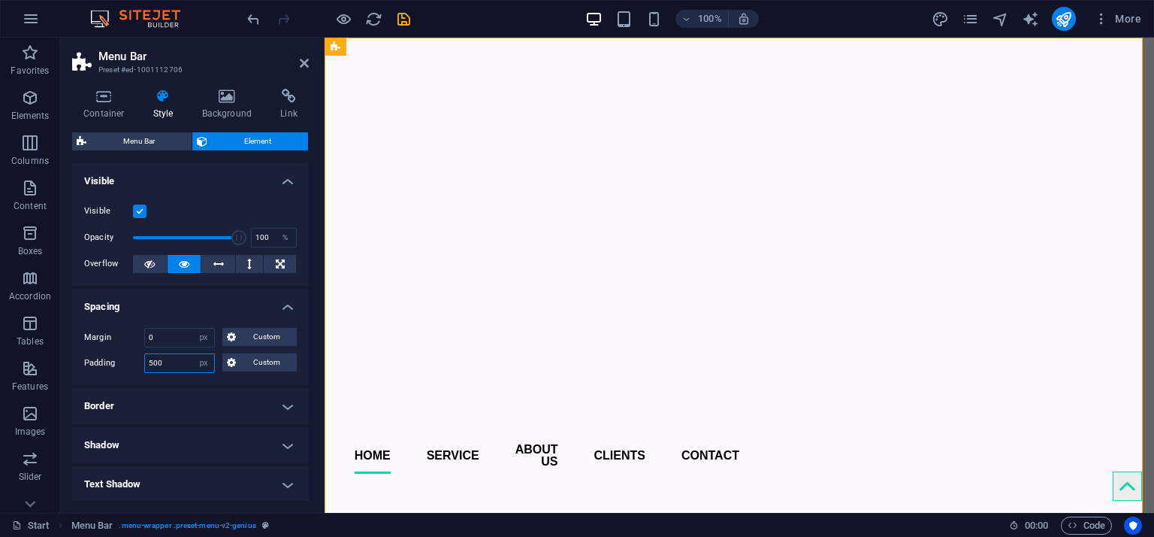
click at [180, 368] on input "500" at bounding box center [179, 363] width 69 height 18
type input "0"
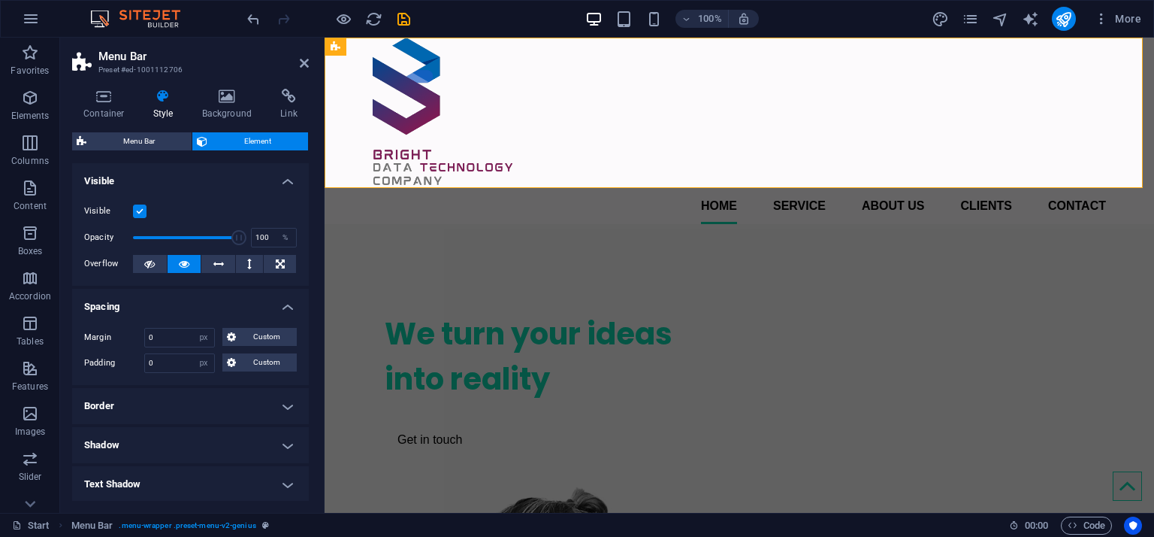
click at [213, 412] on h4 "Border" at bounding box center [190, 406] width 237 height 36
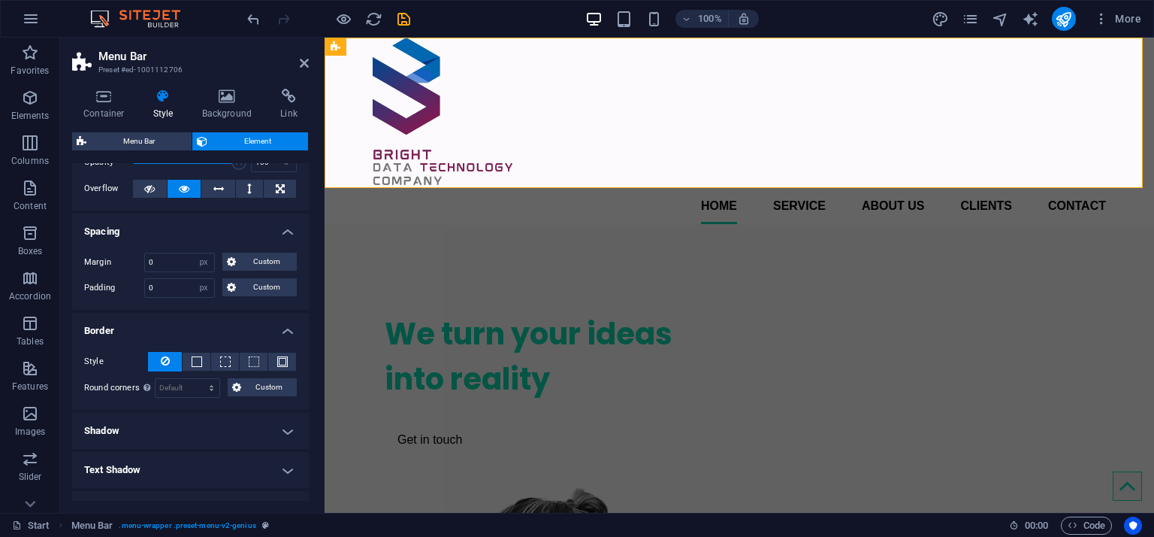
scroll to position [150, 0]
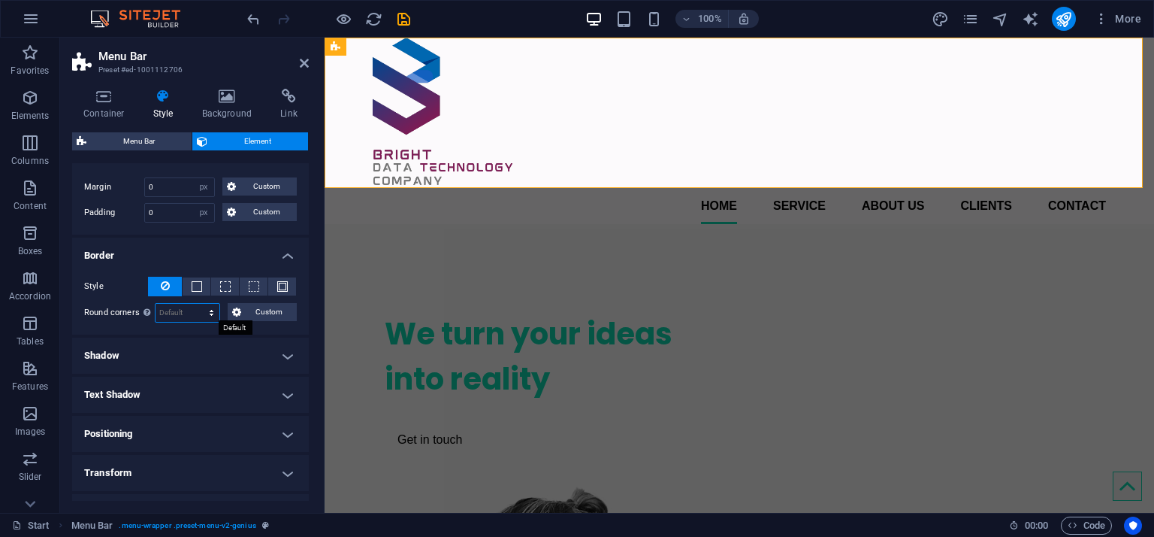
click at [192, 306] on select "Default px rem % vh vw Custom" at bounding box center [188, 313] width 64 height 18
click at [259, 355] on h4 "Shadow" at bounding box center [190, 355] width 237 height 36
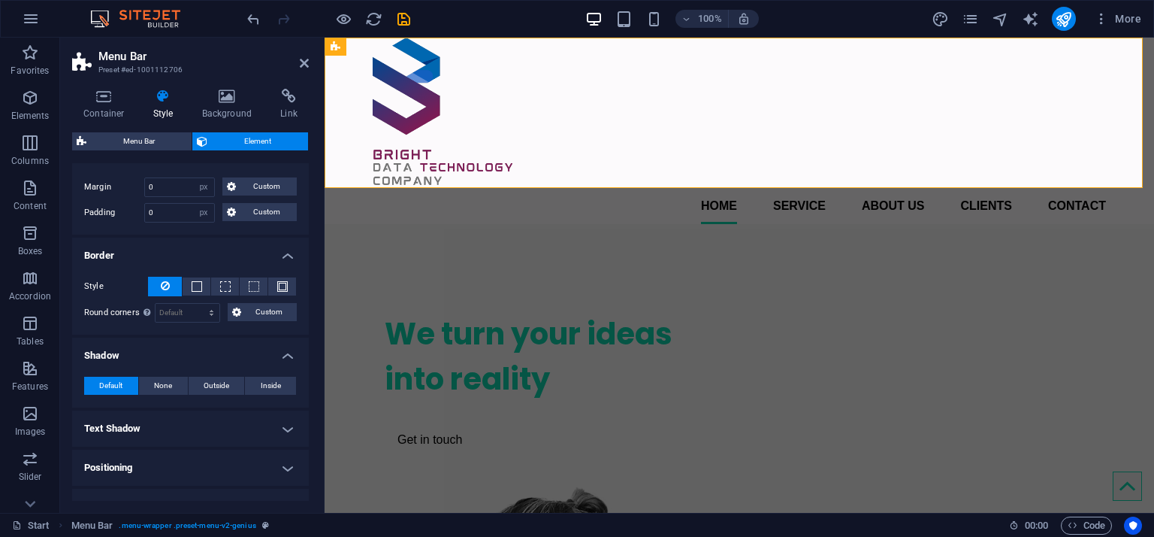
click at [259, 355] on h4 "Shadow" at bounding box center [190, 350] width 237 height 27
click at [259, 355] on h4 "Shadow" at bounding box center [190, 355] width 237 height 36
click at [212, 388] on span "Outside" at bounding box center [217, 386] width 26 height 18
type input "2"
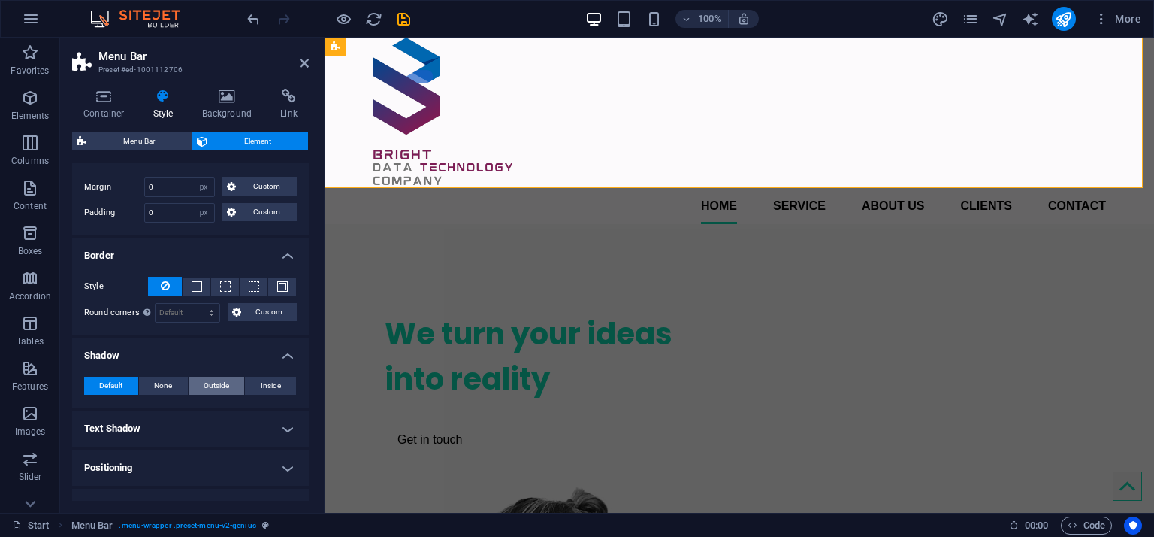
type input "4"
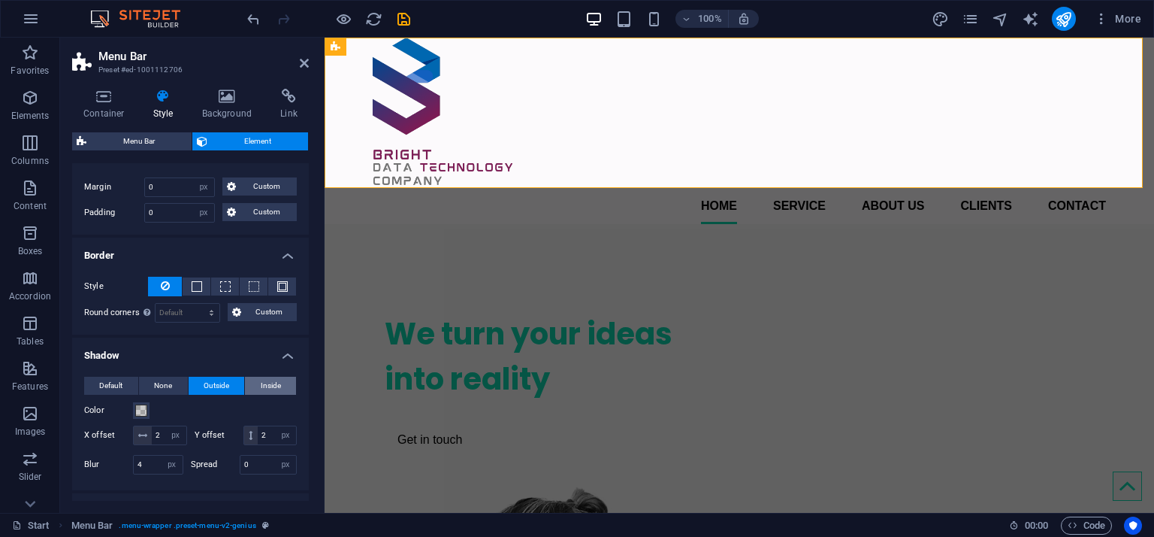
click at [271, 383] on span "Inside" at bounding box center [271, 386] width 20 height 18
click at [221, 378] on span "Outside" at bounding box center [217, 386] width 26 height 18
click at [165, 381] on span "None" at bounding box center [163, 386] width 18 height 18
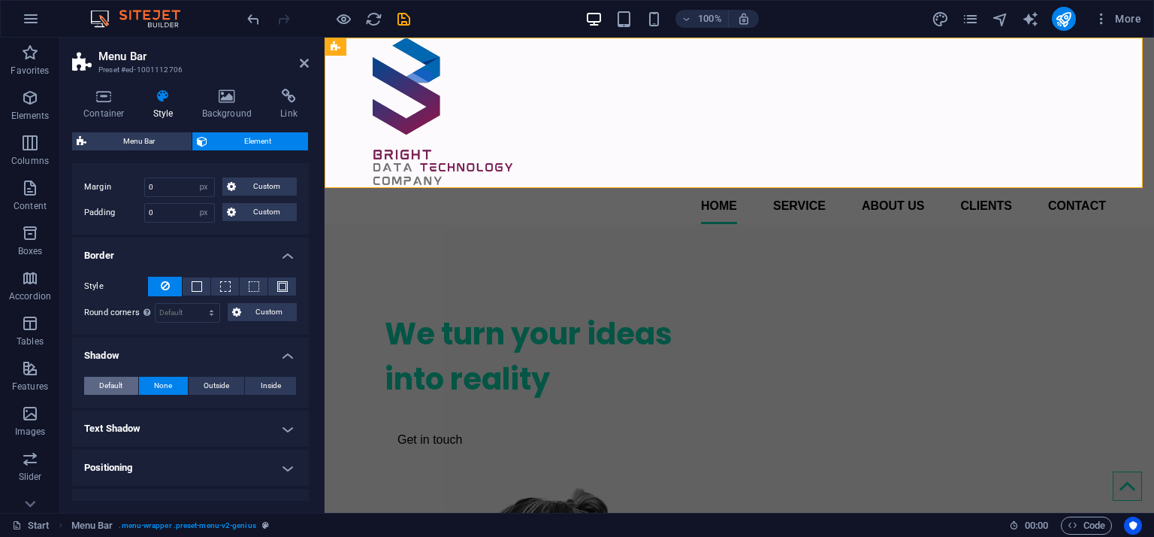
click at [101, 390] on span "Default" at bounding box center [110, 386] width 23 height 18
click at [265, 416] on h4 "Text Shadow" at bounding box center [190, 428] width 237 height 36
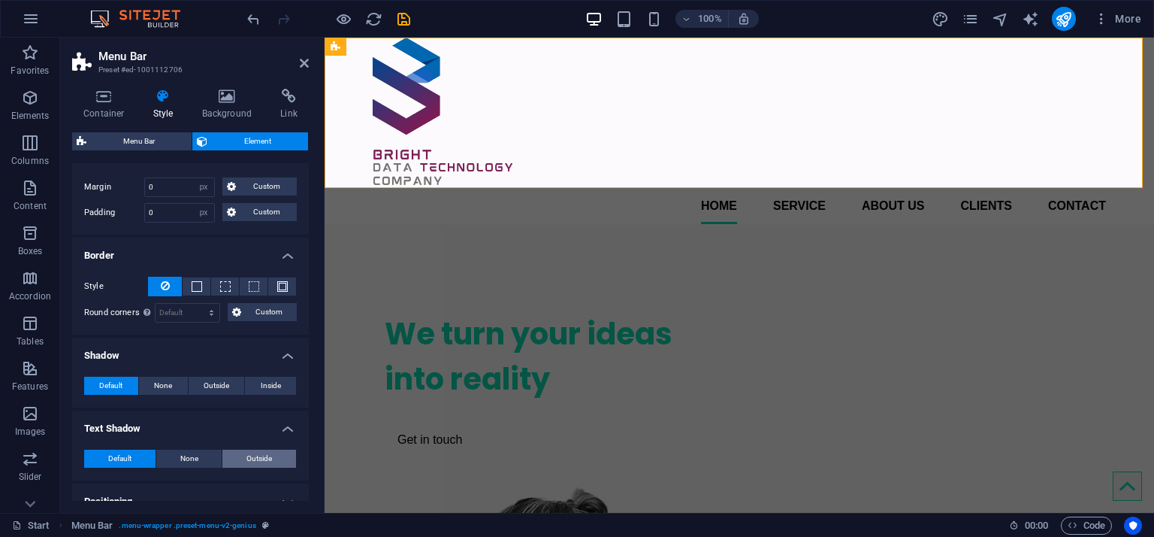
click at [247, 453] on span "Outside" at bounding box center [260, 458] width 26 height 18
type input "2"
type input "4"
click at [126, 459] on span "Default" at bounding box center [119, 458] width 23 height 18
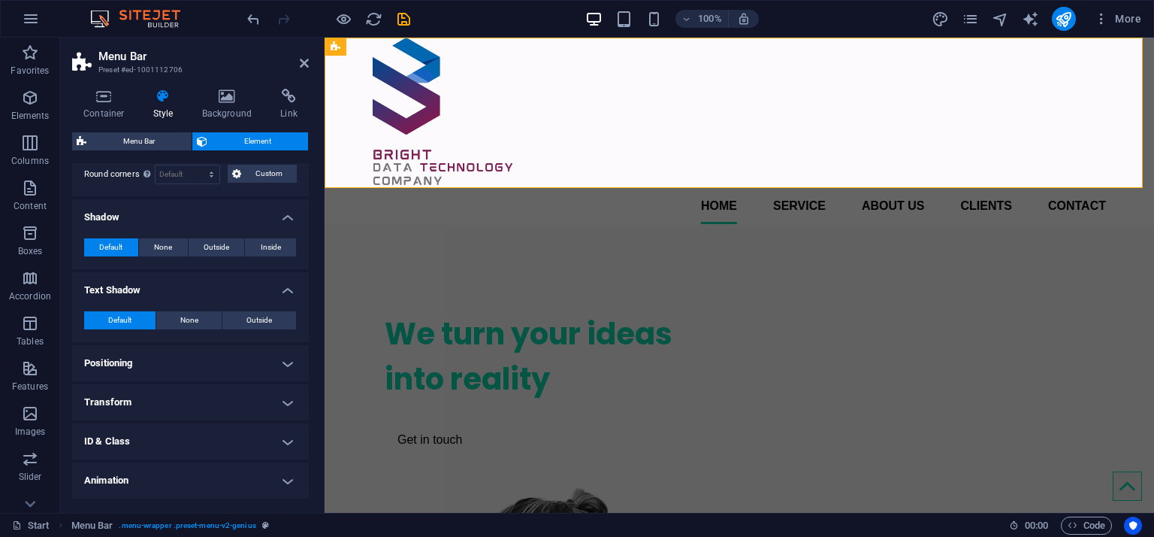
scroll to position [301, 0]
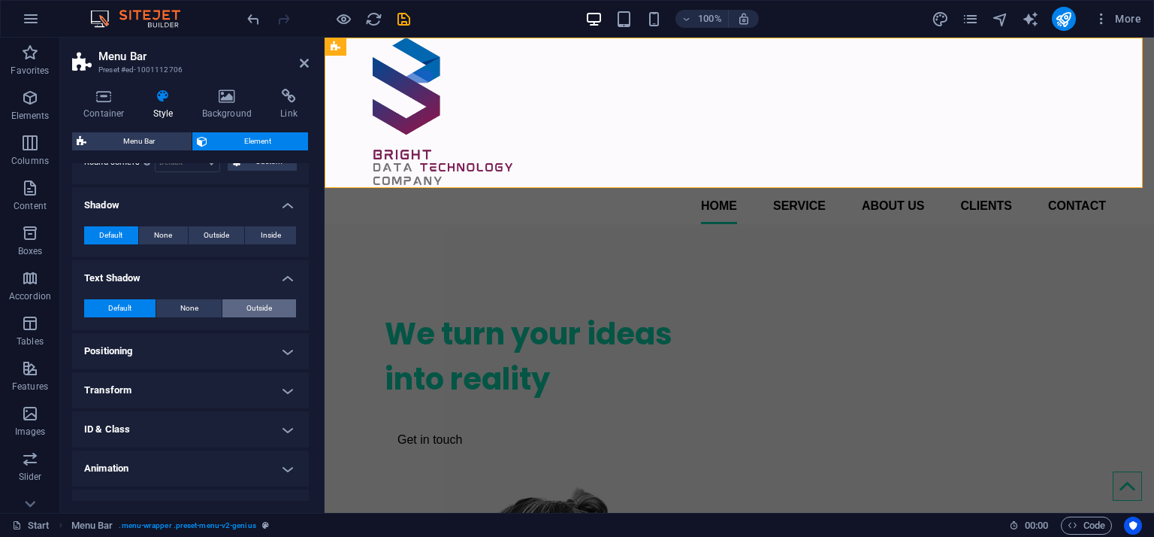
click at [263, 307] on span "Outside" at bounding box center [260, 308] width 26 height 18
type input "2"
type input "4"
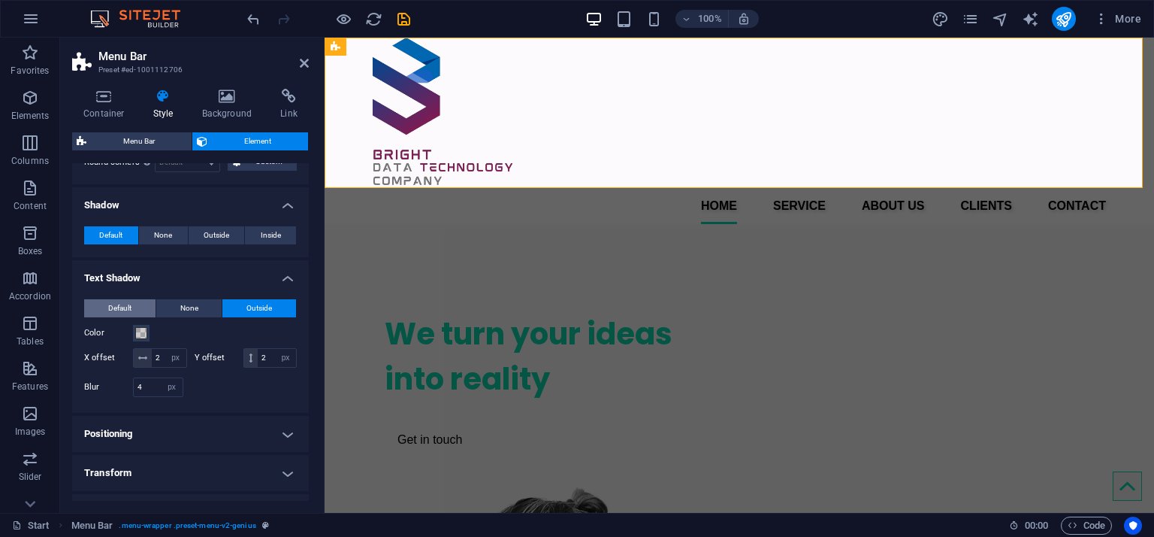
click at [141, 313] on button "Default" at bounding box center [119, 308] width 71 height 18
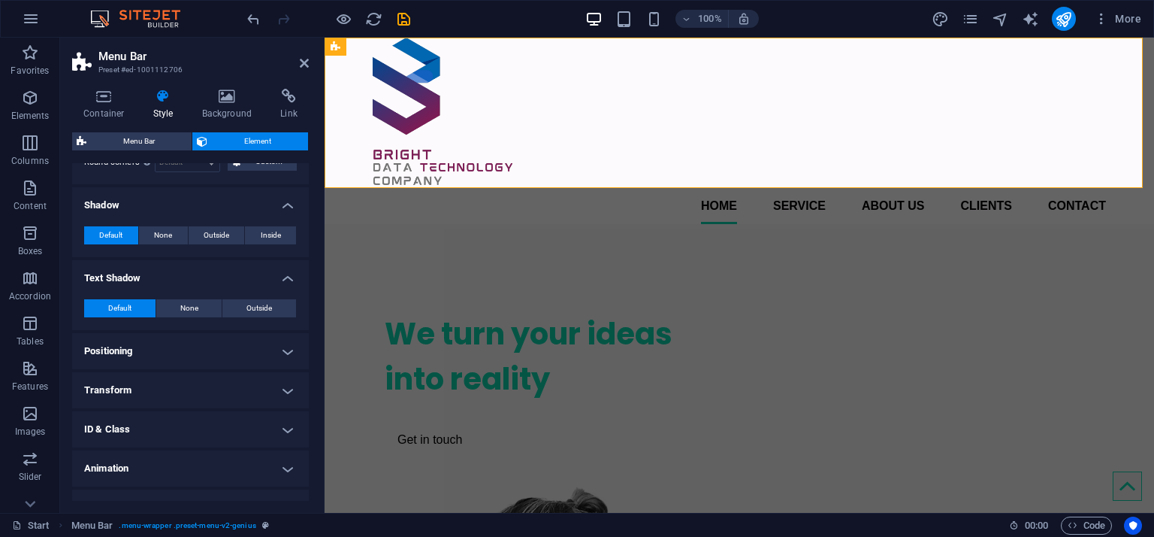
click at [234, 361] on h4 "Positioning" at bounding box center [190, 351] width 237 height 36
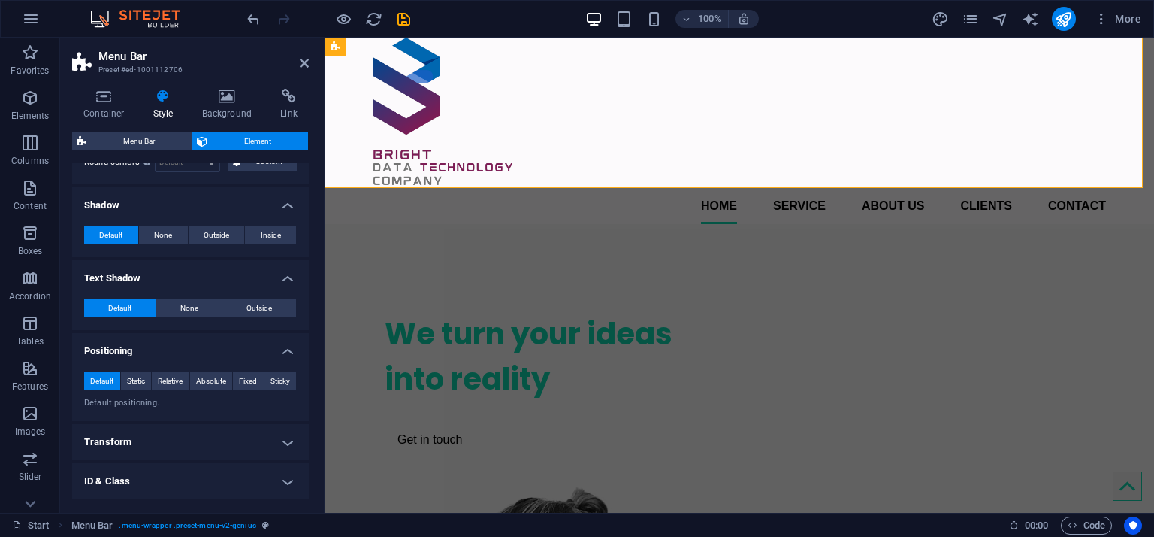
click at [275, 439] on h4 "Transform" at bounding box center [190, 442] width 237 height 36
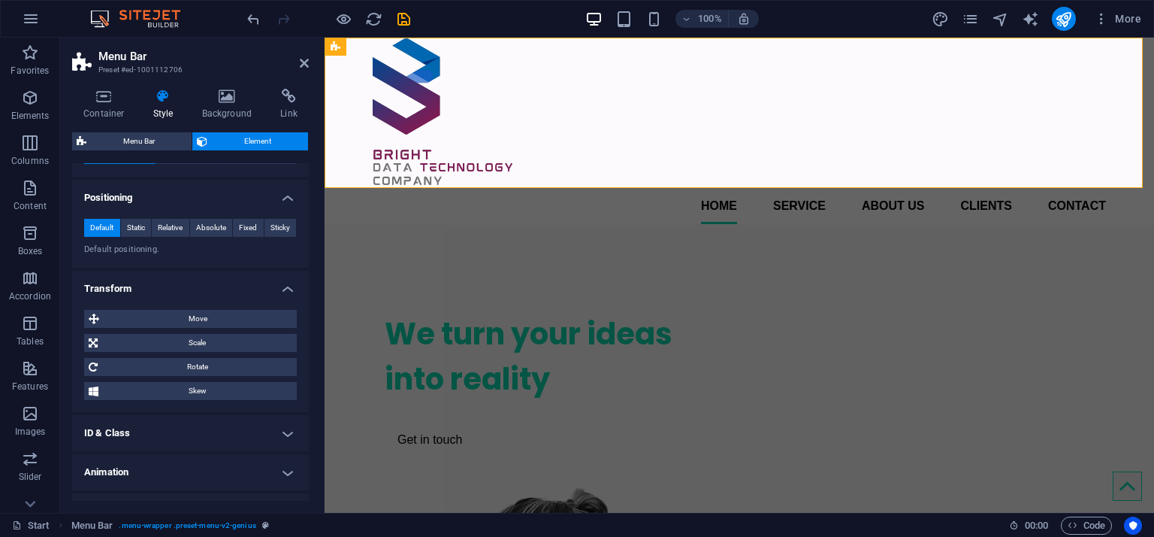
scroll to position [481, 0]
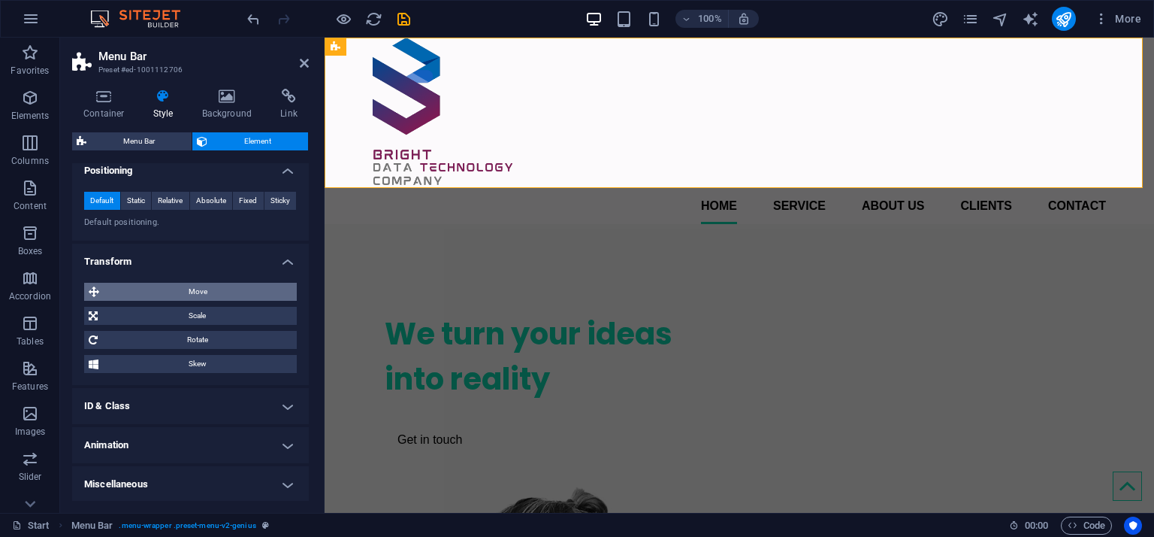
click at [217, 287] on span "Move" at bounding box center [198, 292] width 189 height 18
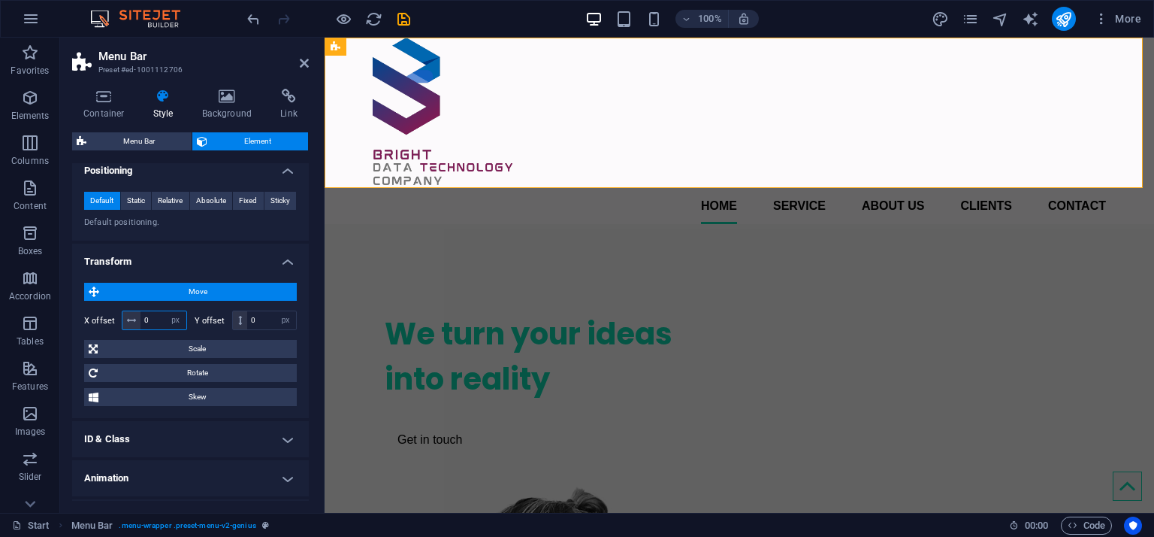
click at [146, 317] on input "0" at bounding box center [164, 320] width 46 height 18
click at [147, 316] on input "0" at bounding box center [164, 320] width 46 height 18
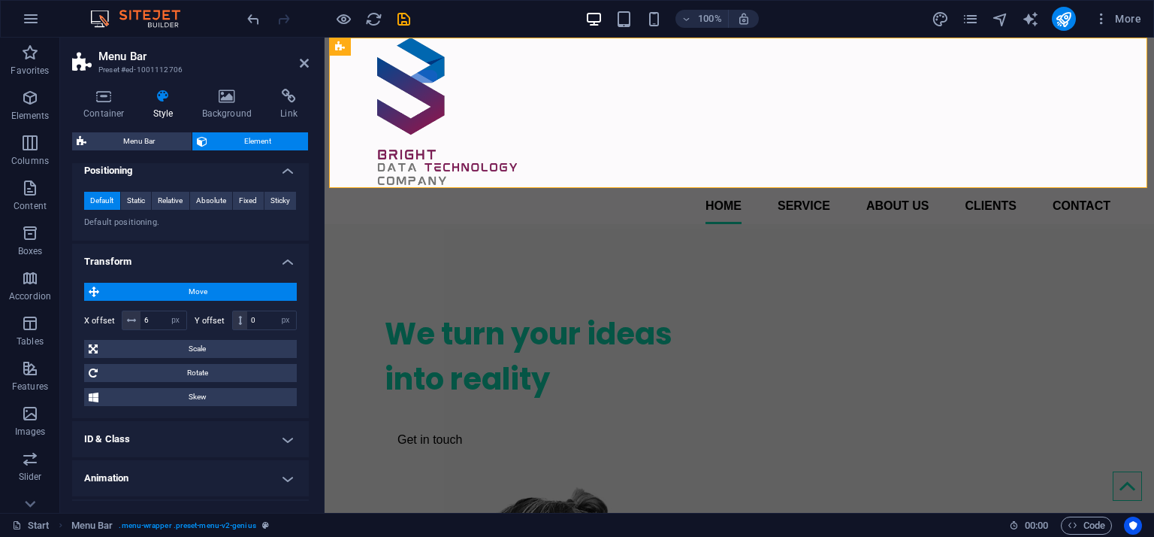
type input "0"
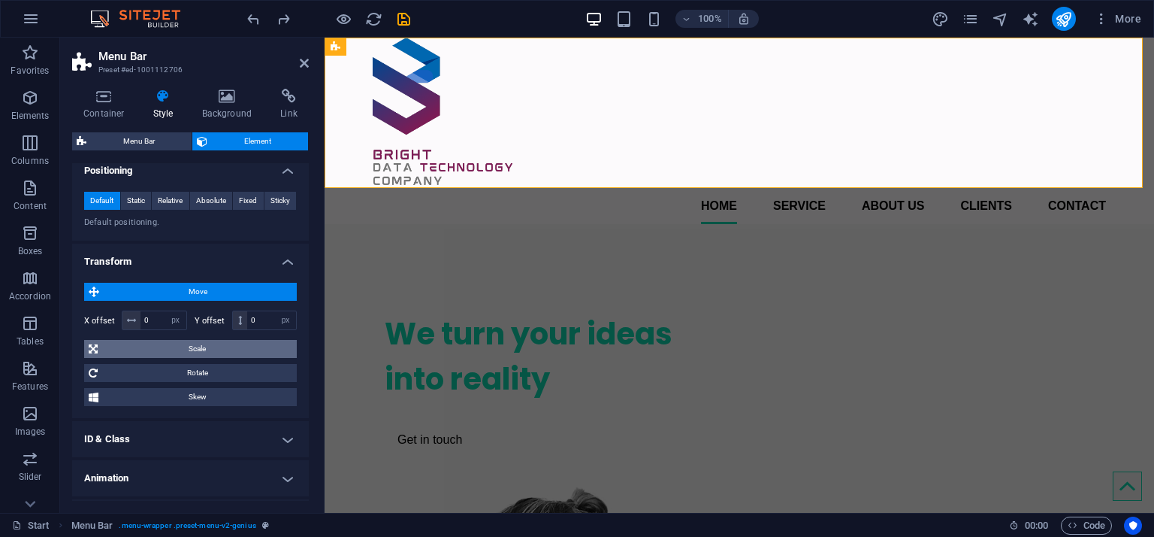
click at [112, 348] on span "Scale" at bounding box center [197, 349] width 190 height 18
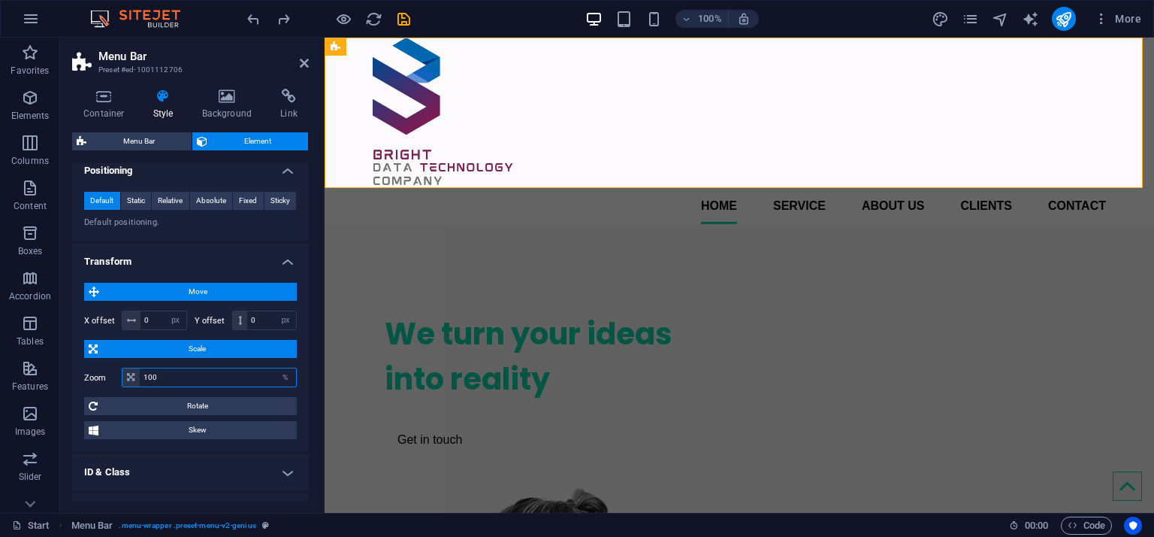
click at [151, 372] on input "100" at bounding box center [218, 377] width 156 height 18
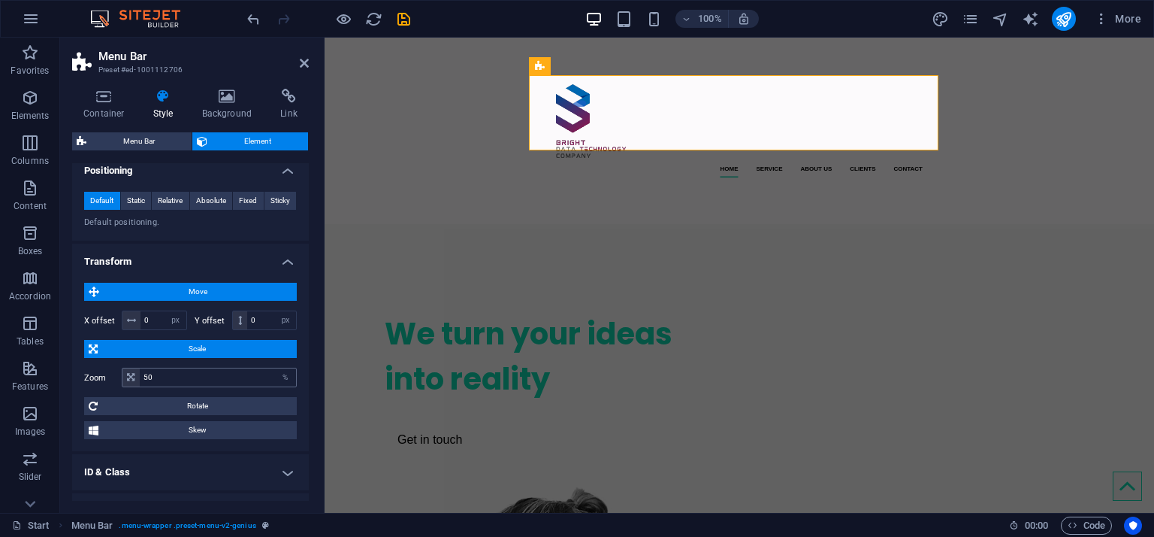
type input "100"
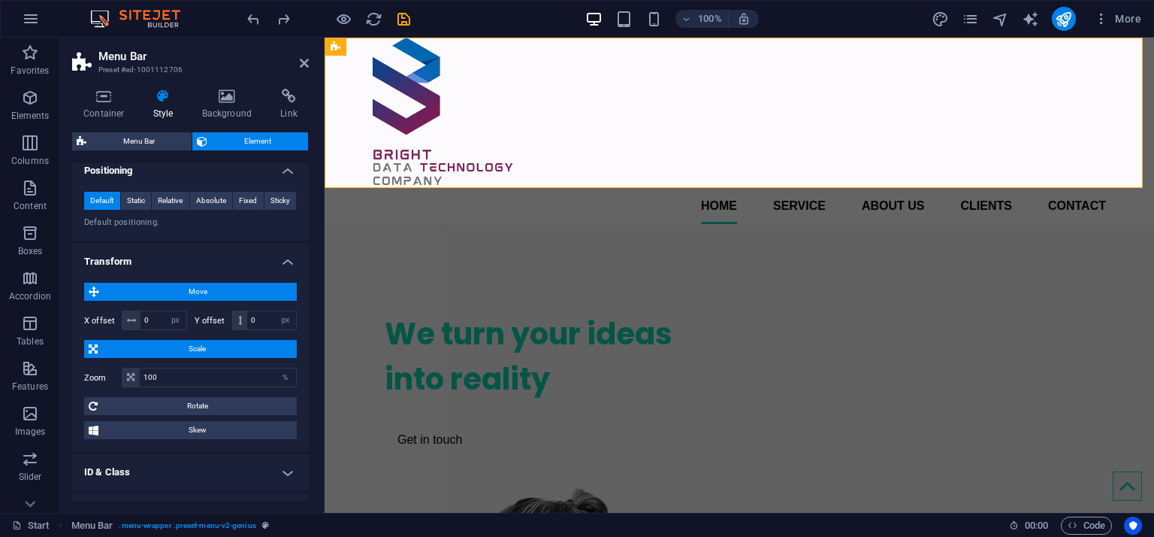
scroll to position [547, 0]
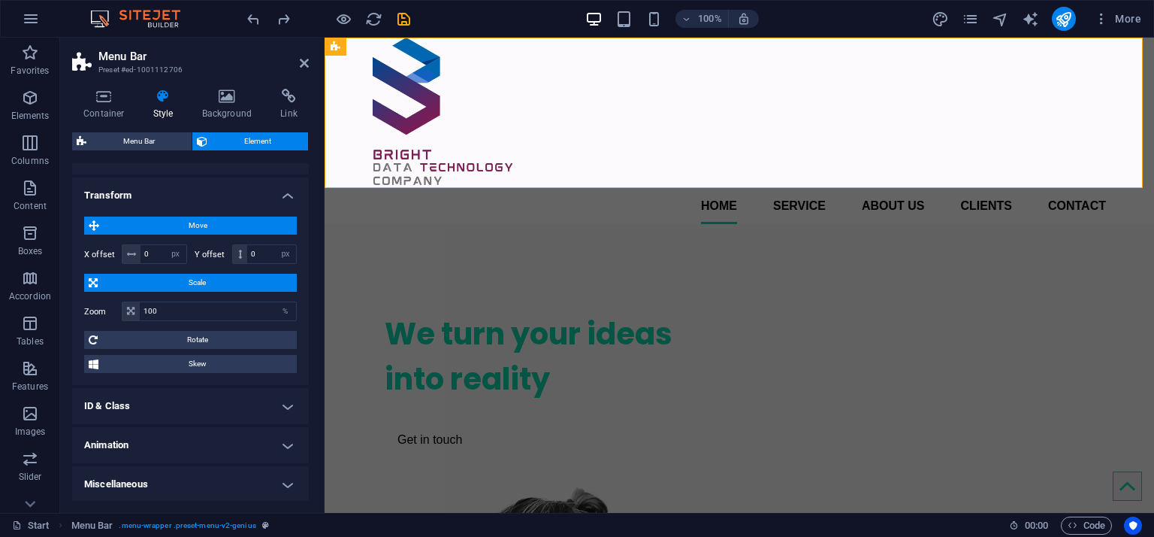
click at [210, 453] on h4 "Animation" at bounding box center [190, 445] width 237 height 36
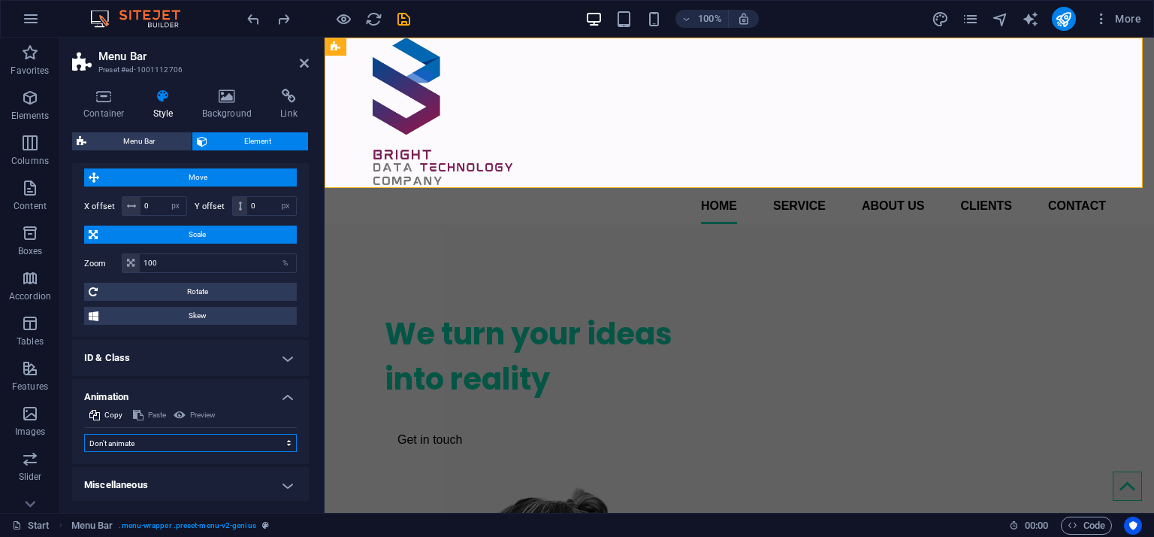
click at [257, 437] on select "Don't animate Show / Hide Slide up/down Zoom in/out Slide left to right Slide r…" at bounding box center [190, 443] width 213 height 18
click at [214, 102] on icon at bounding box center [227, 96] width 73 height 15
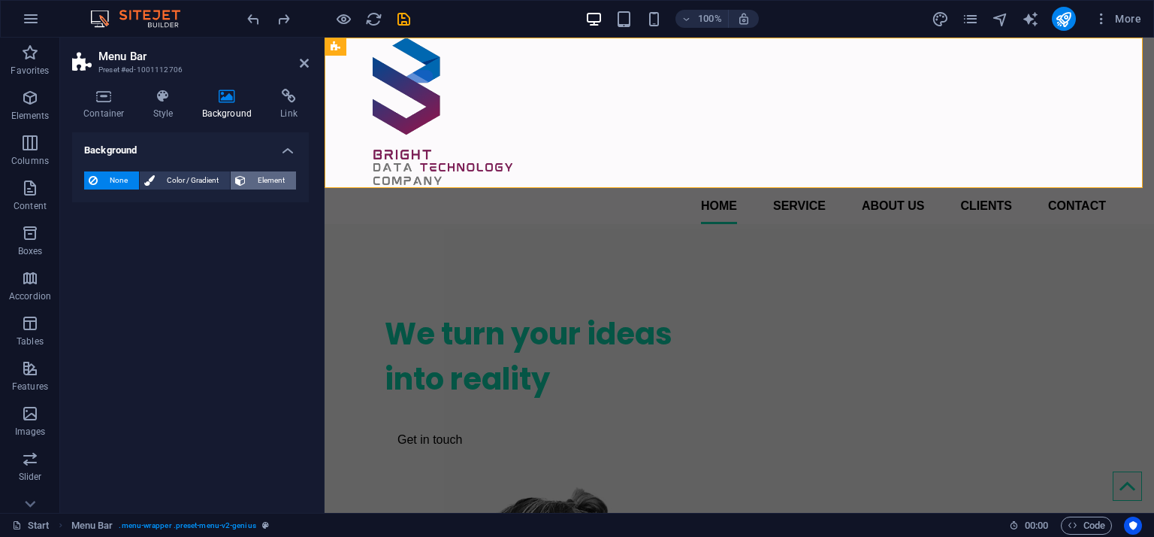
click at [259, 174] on span "Element" at bounding box center [270, 180] width 41 height 18
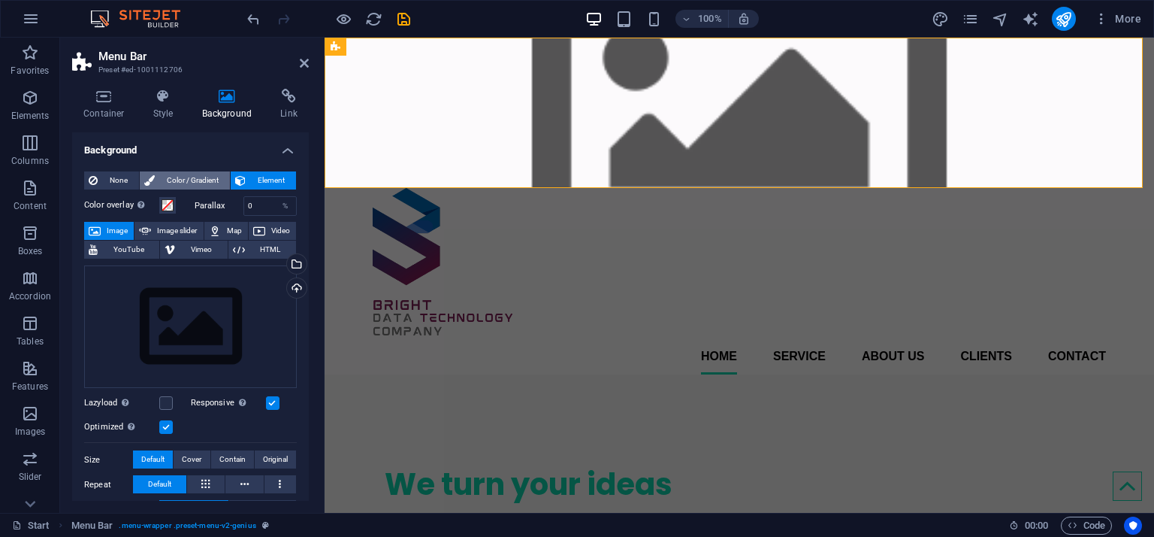
click at [194, 174] on span "Color / Gradient" at bounding box center [192, 180] width 66 height 18
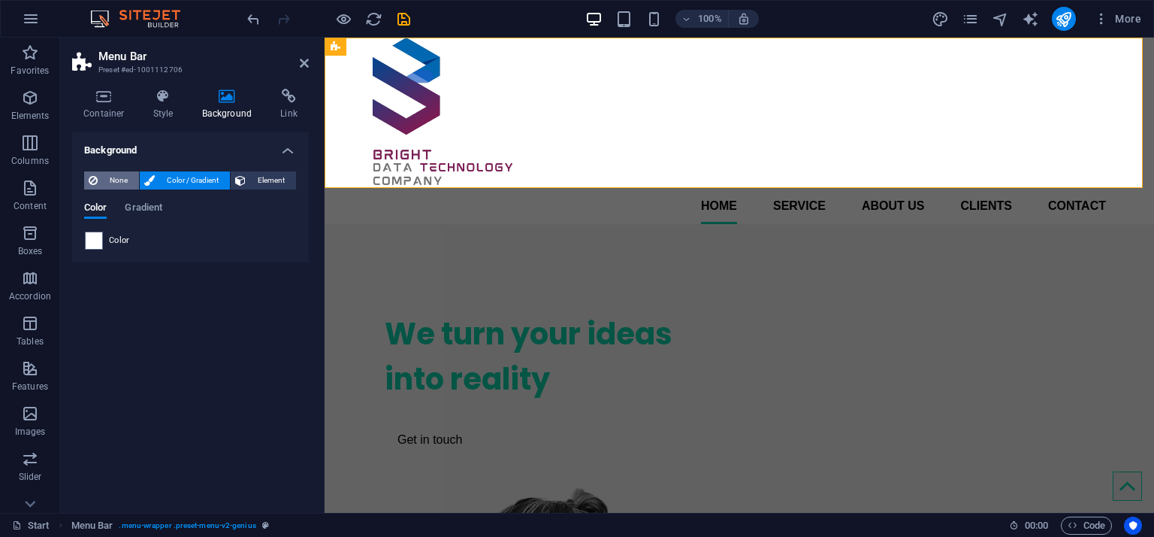
click at [109, 174] on span "None" at bounding box center [118, 180] width 32 height 18
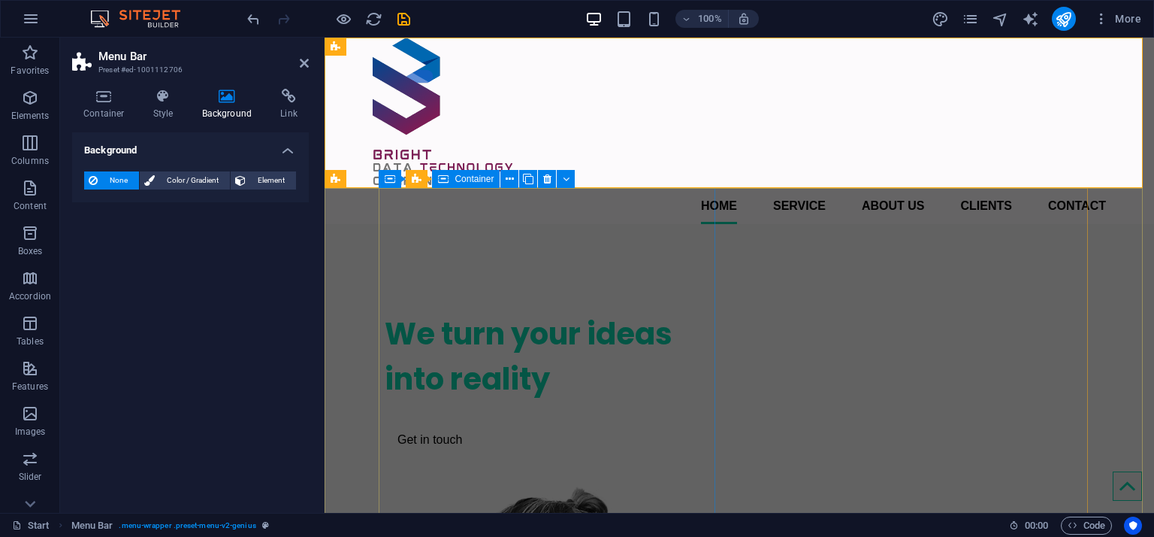
click at [497, 285] on div "We turn your ideas into reality Get in touch" at bounding box center [553, 345] width 337 height 243
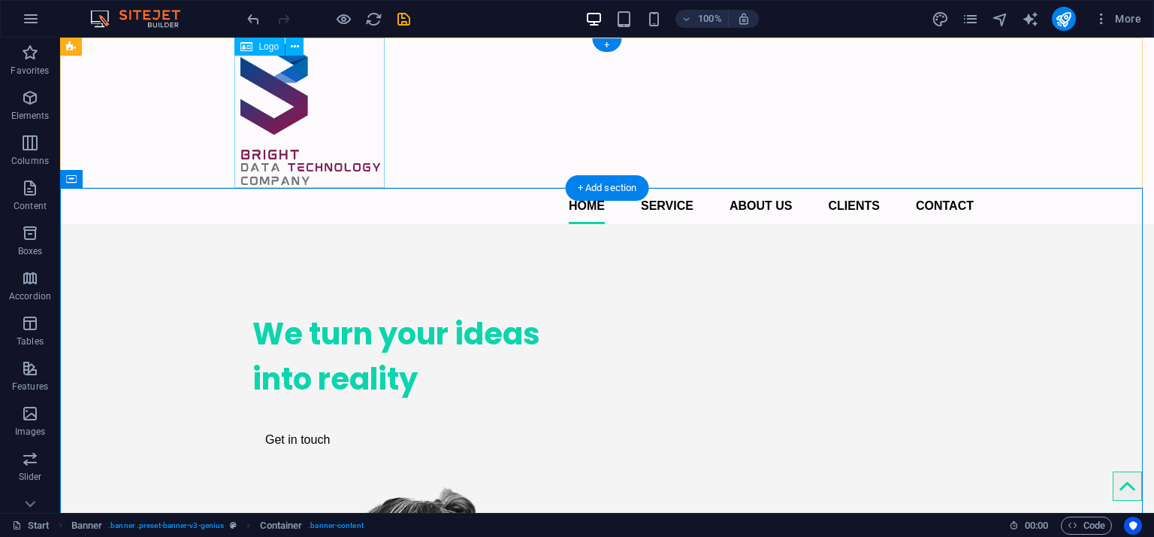
click at [282, 139] on div at bounding box center [607, 113] width 734 height 150
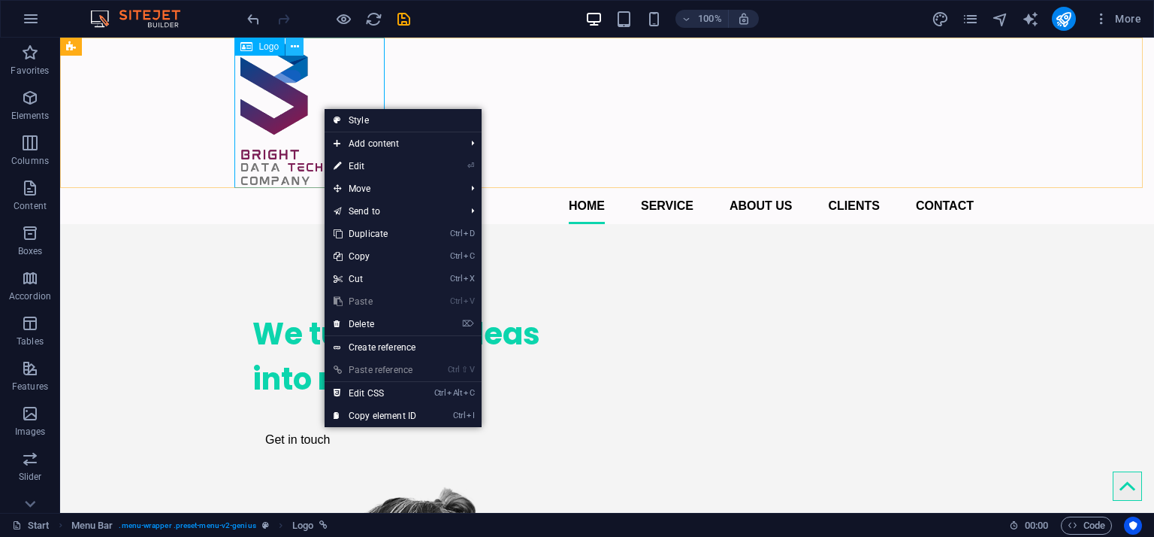
click at [295, 42] on icon at bounding box center [295, 47] width 8 height 16
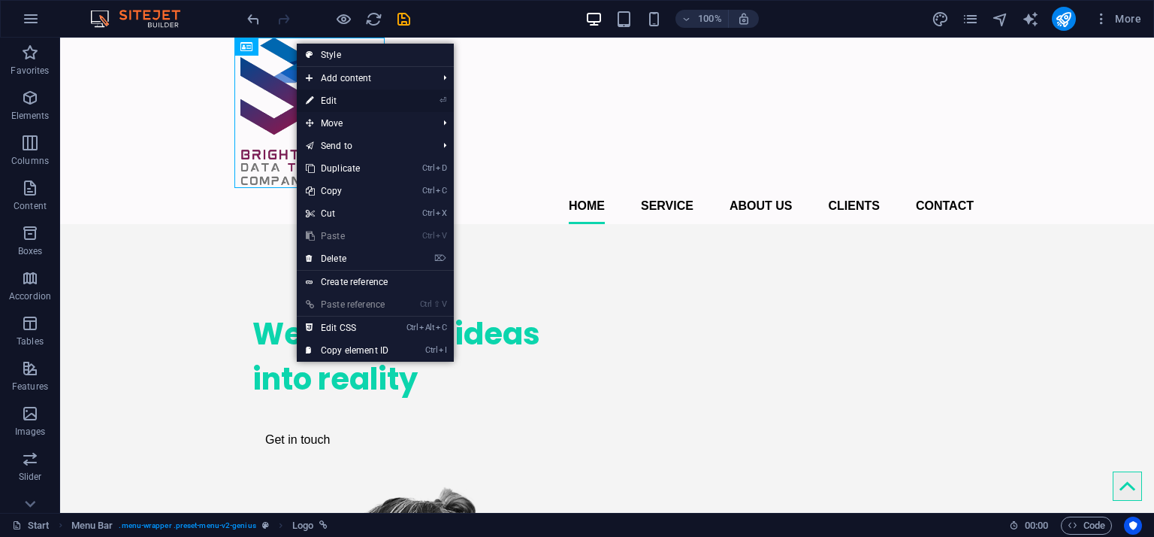
click at [401, 95] on li "⏎ Edit" at bounding box center [375, 100] width 157 height 23
click at [340, 91] on link "⏎ Edit" at bounding box center [347, 100] width 101 height 23
select select "px"
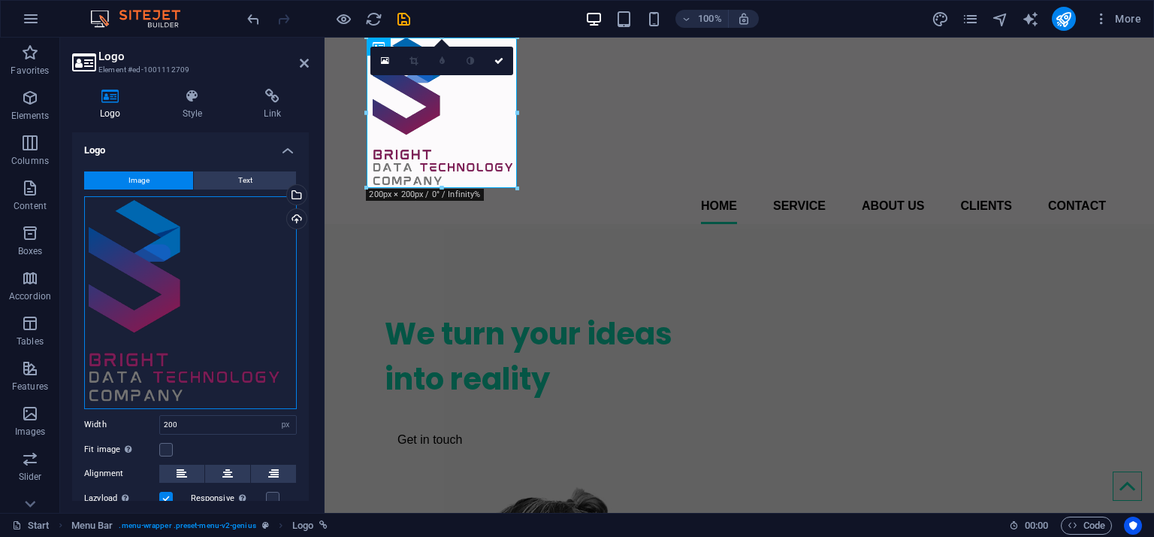
click at [273, 386] on div "Drag files here, click to choose files or select files from Files or our free s…" at bounding box center [190, 302] width 213 height 213
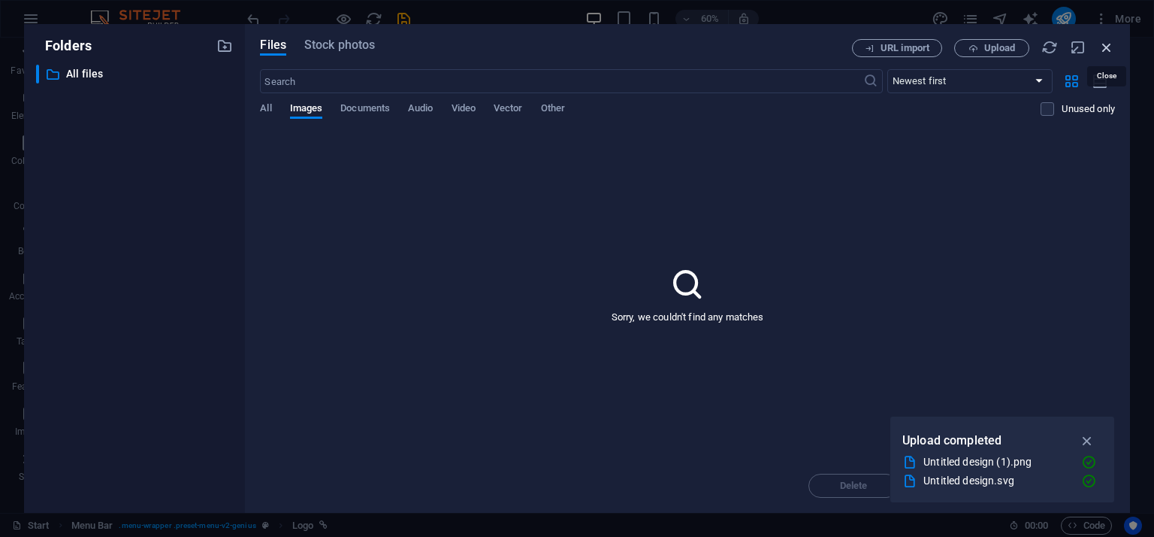
click at [1104, 44] on icon "button" at bounding box center [1107, 47] width 17 height 17
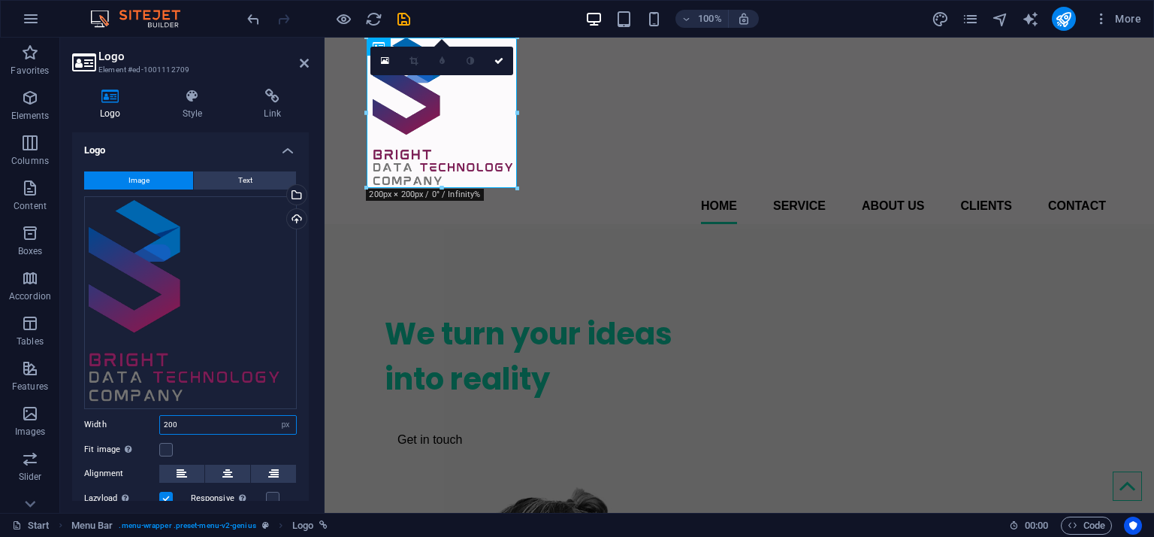
click at [233, 425] on input "200" at bounding box center [228, 425] width 136 height 18
type input "100"
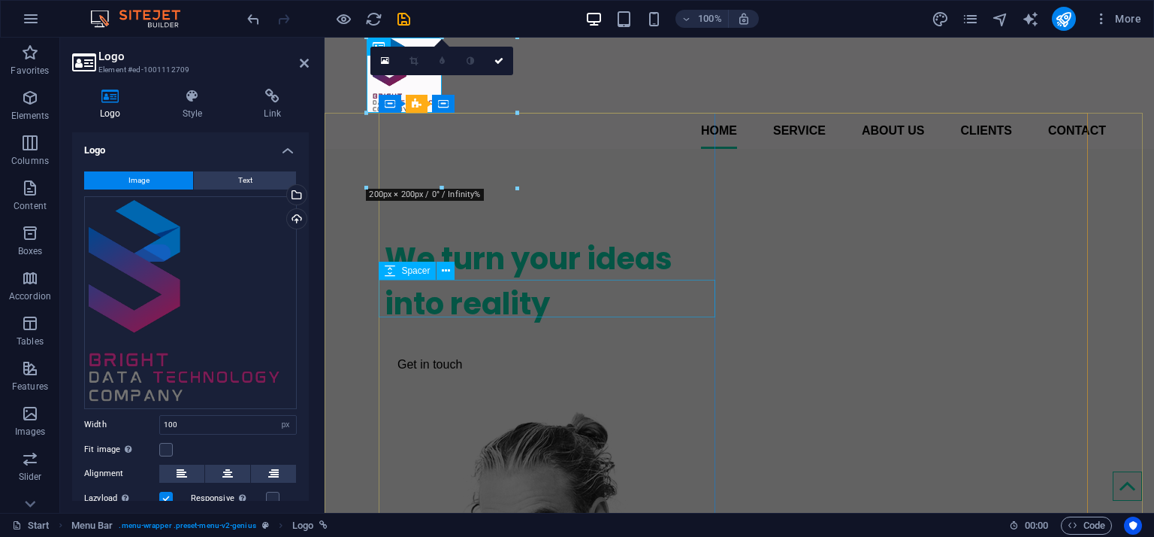
click at [553, 198] on div at bounding box center [553, 180] width 337 height 38
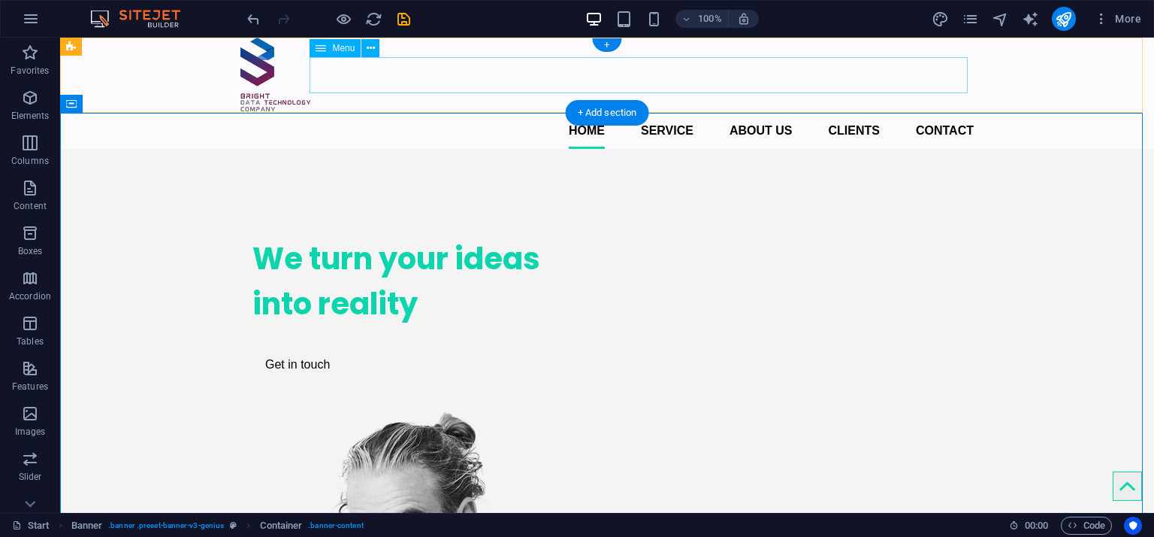
click at [579, 113] on nav "Home Service About us Clients Contact" at bounding box center [607, 131] width 734 height 36
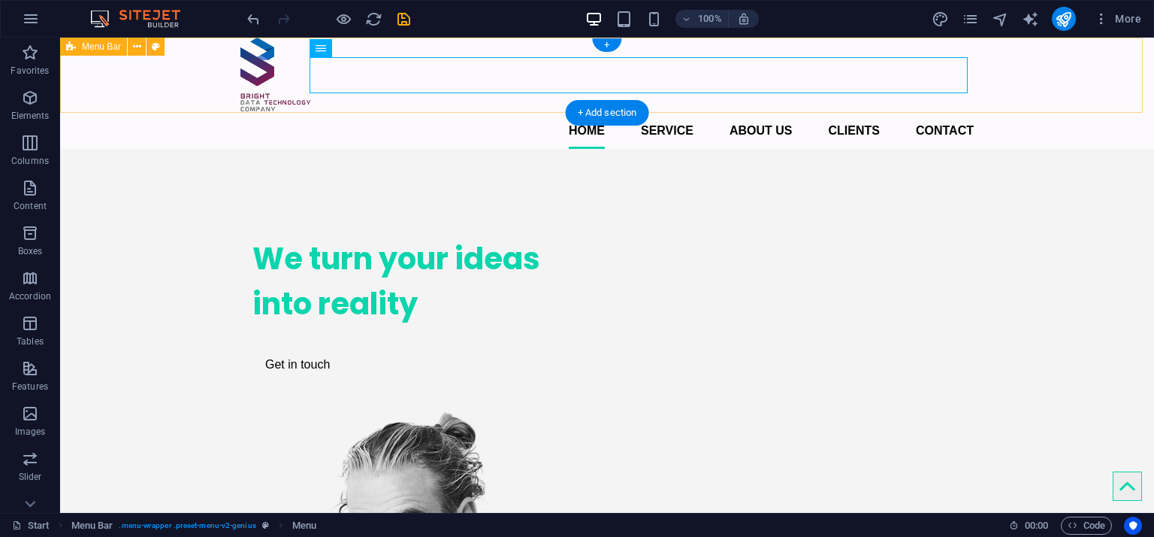
click at [371, 50] on div "Home Service About us Clients Contact Menu" at bounding box center [607, 93] width 1094 height 111
click at [601, 113] on nav "Home Service About us Clients Contact" at bounding box center [607, 131] width 734 height 36
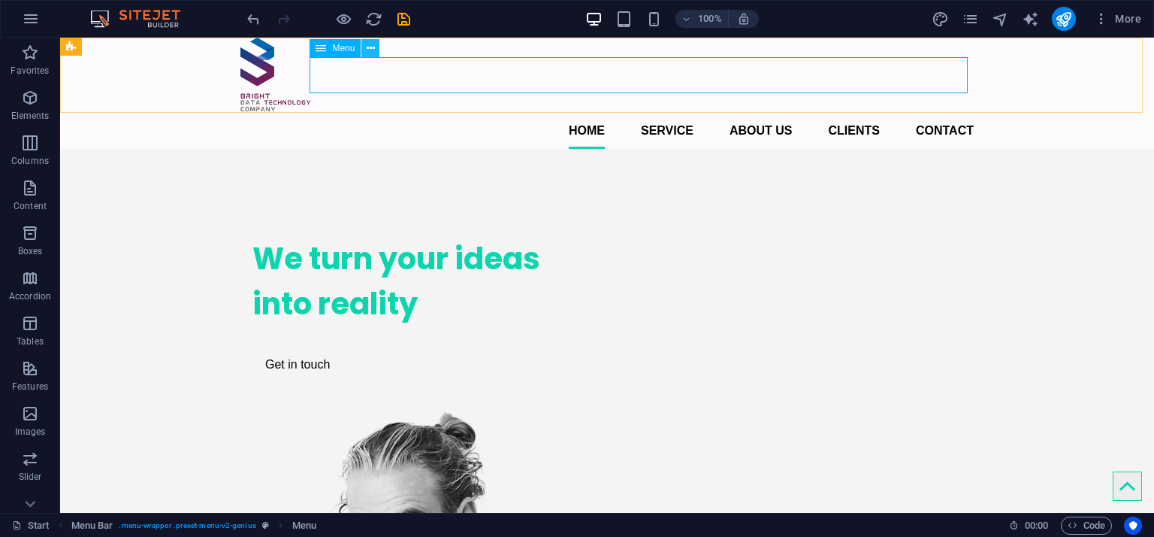
click at [376, 41] on button at bounding box center [370, 48] width 18 height 18
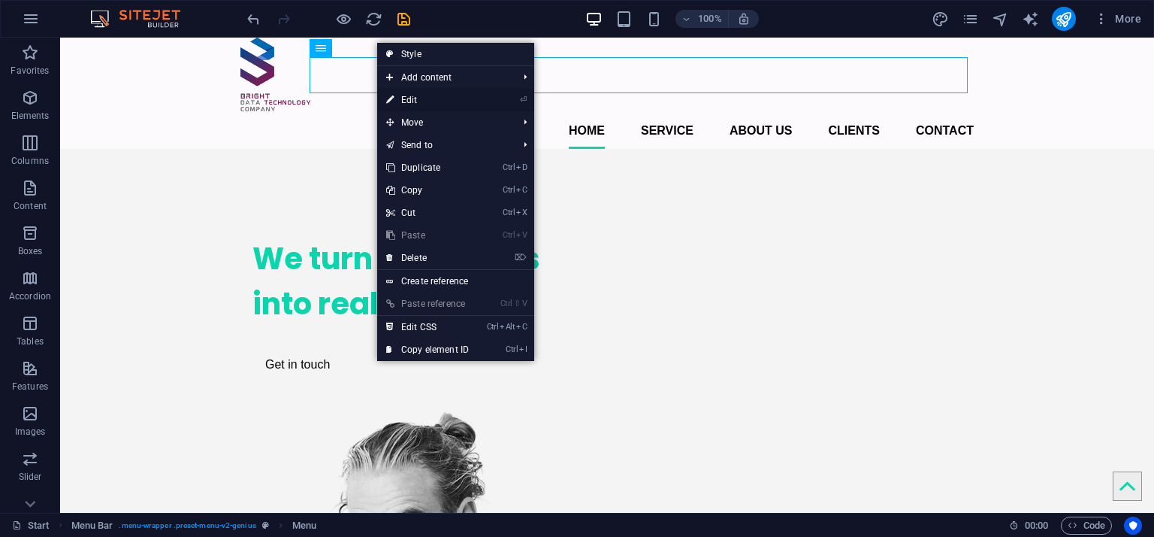
click at [446, 98] on link "⏎ Edit" at bounding box center [427, 100] width 101 height 23
select select
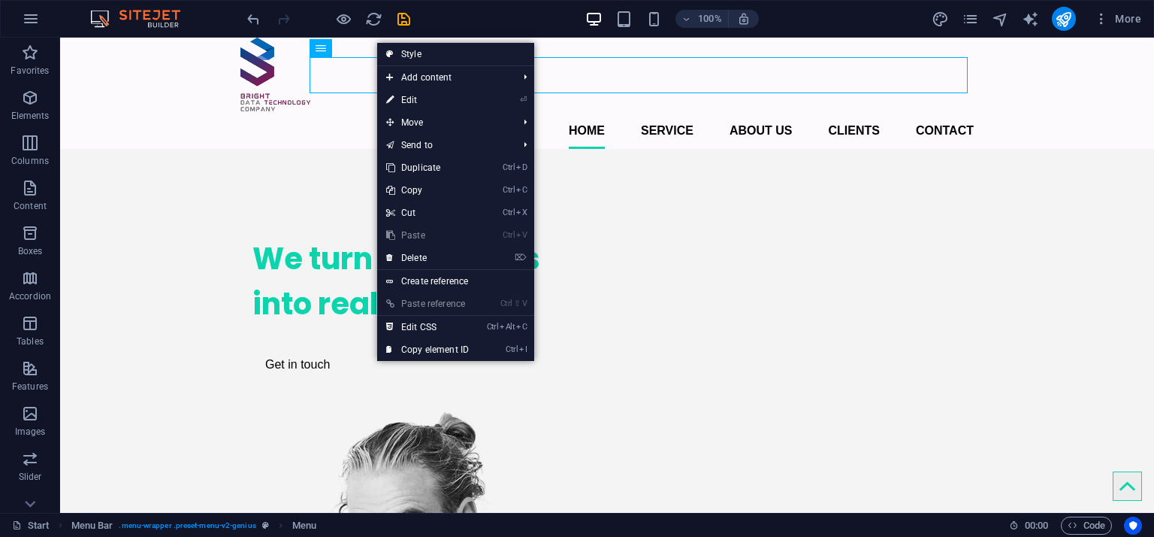
select select
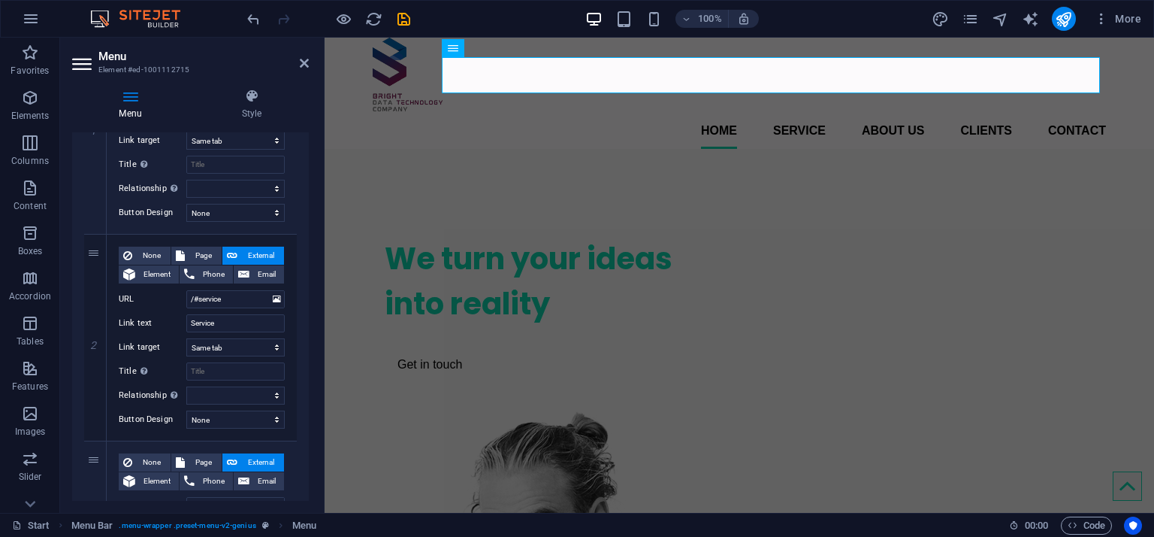
scroll to position [0, 0]
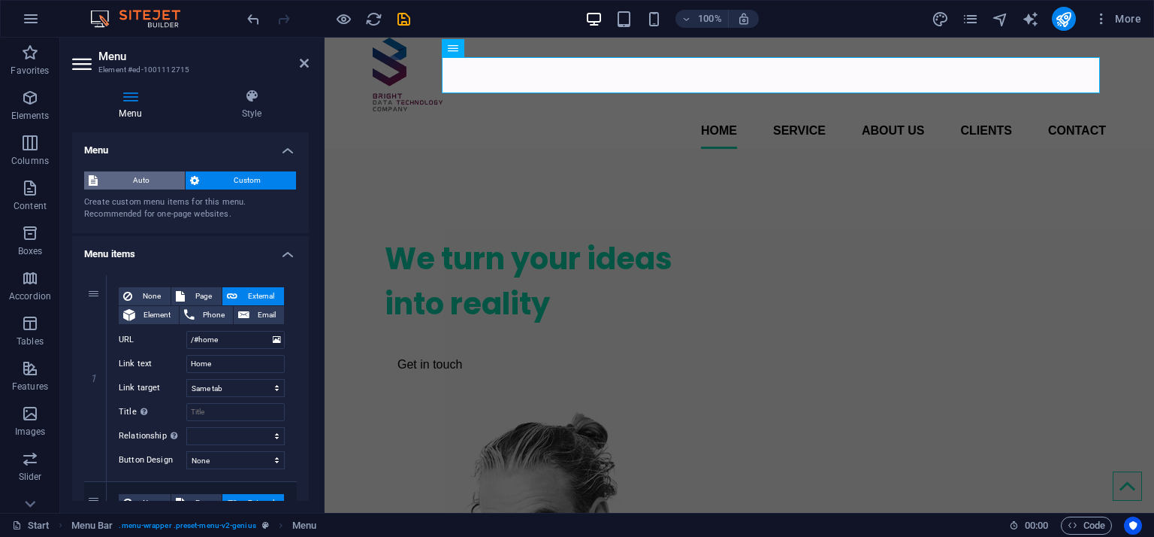
click at [165, 171] on span "Auto" at bounding box center [141, 180] width 78 height 18
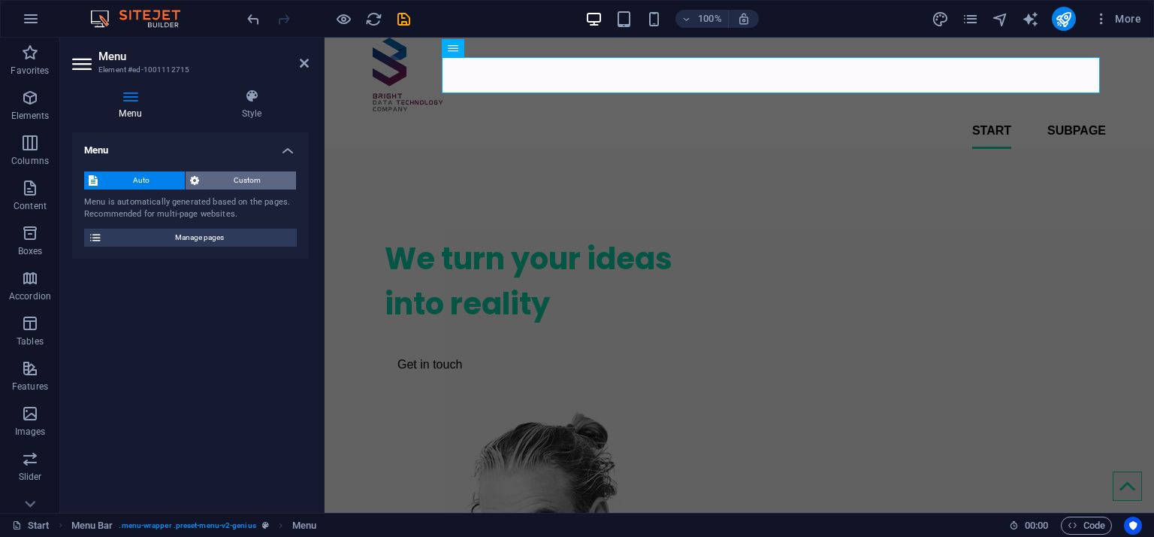
click at [216, 174] on span "Custom" at bounding box center [248, 180] width 89 height 18
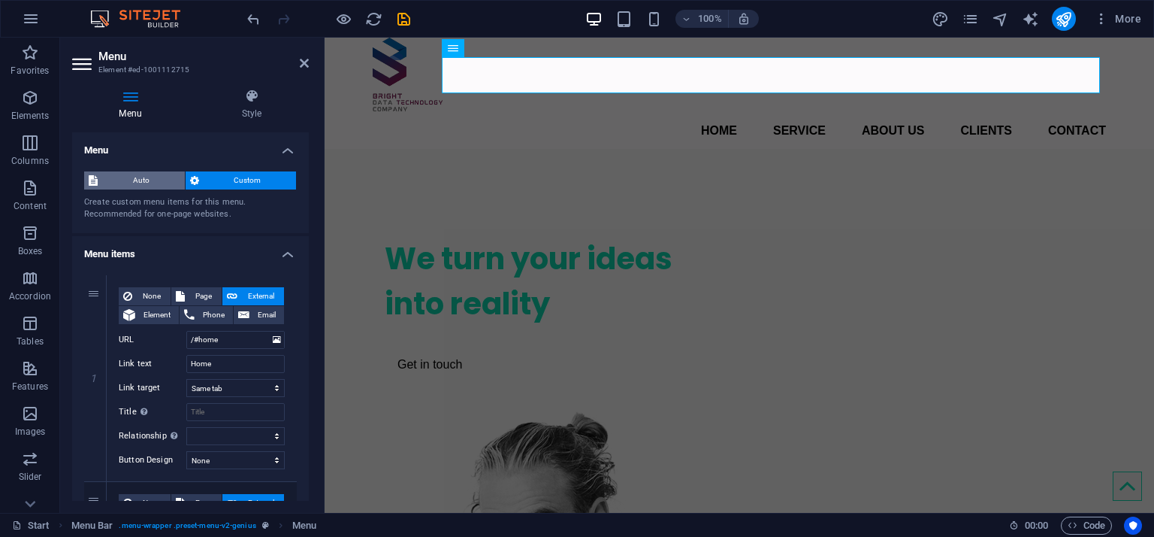
click at [147, 175] on span "Auto" at bounding box center [141, 180] width 78 height 18
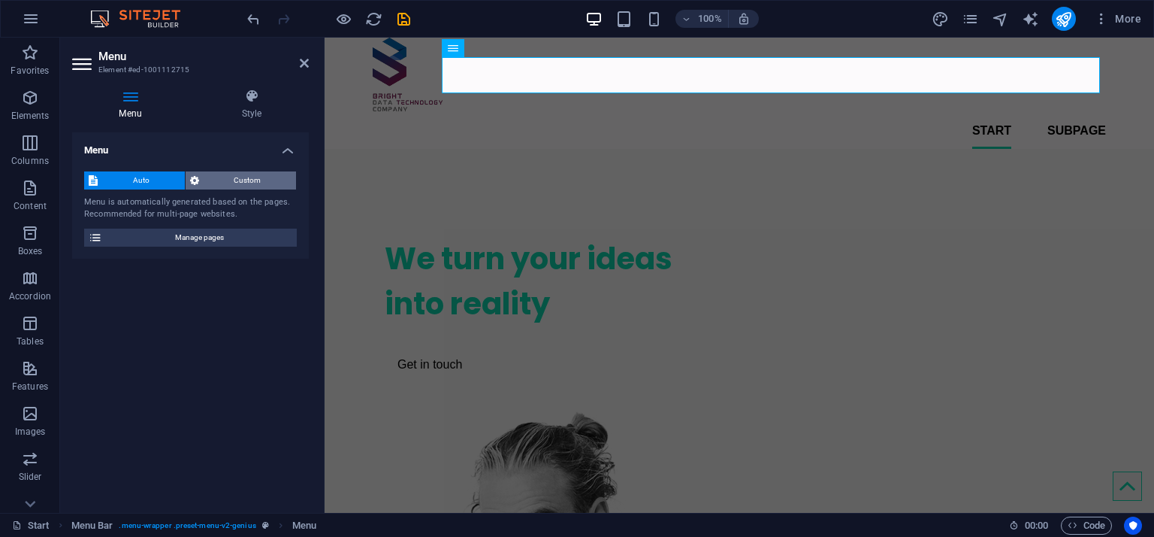
click at [204, 177] on span "Custom" at bounding box center [248, 180] width 89 height 18
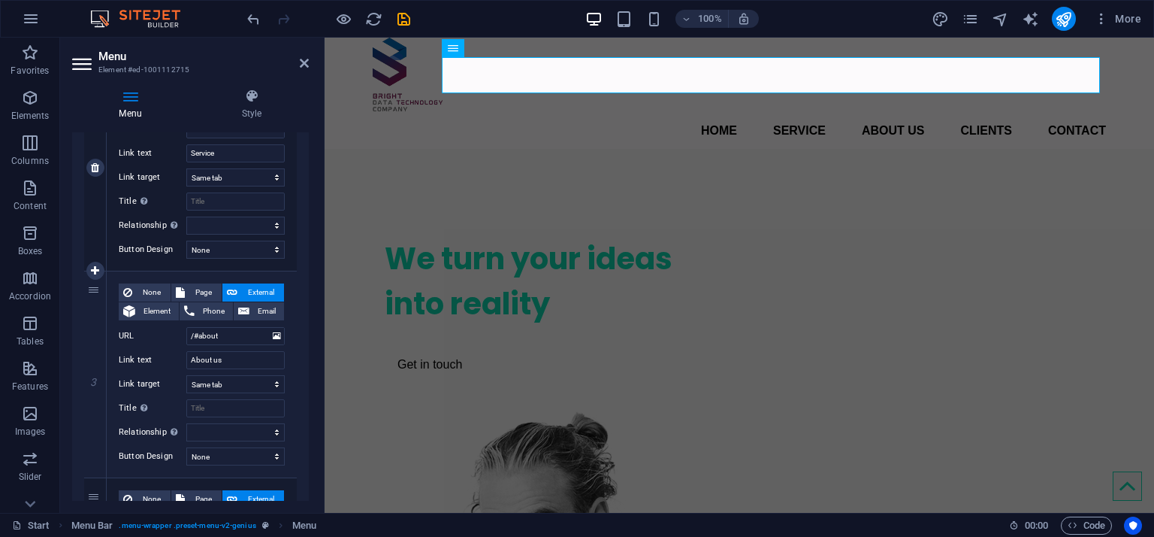
scroll to position [451, 0]
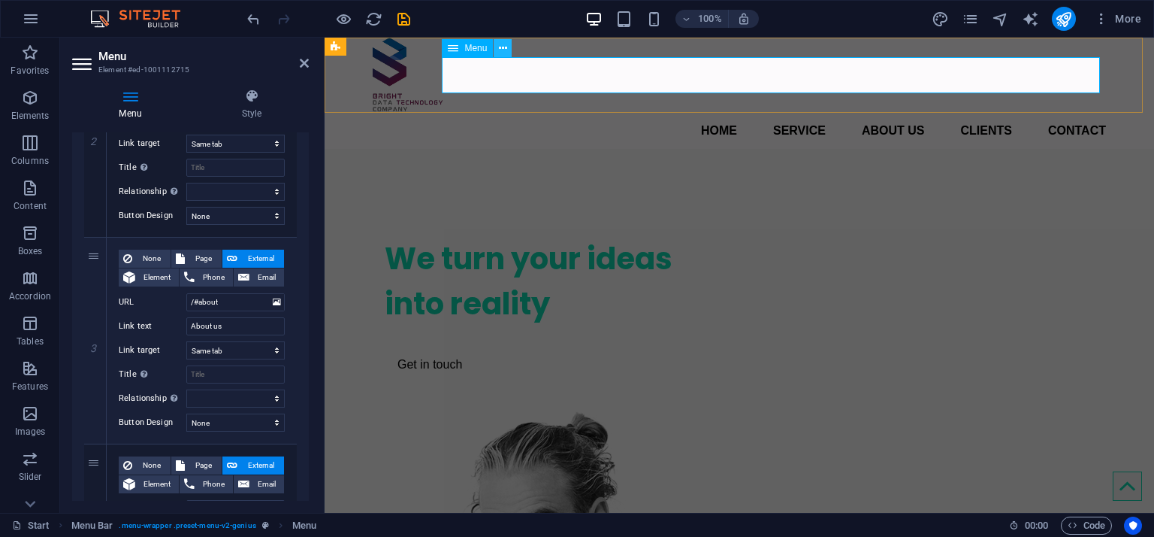
click at [499, 41] on icon at bounding box center [503, 49] width 8 height 16
click at [720, 113] on nav "Home Service About us Clients Contact" at bounding box center [740, 131] width 734 height 36
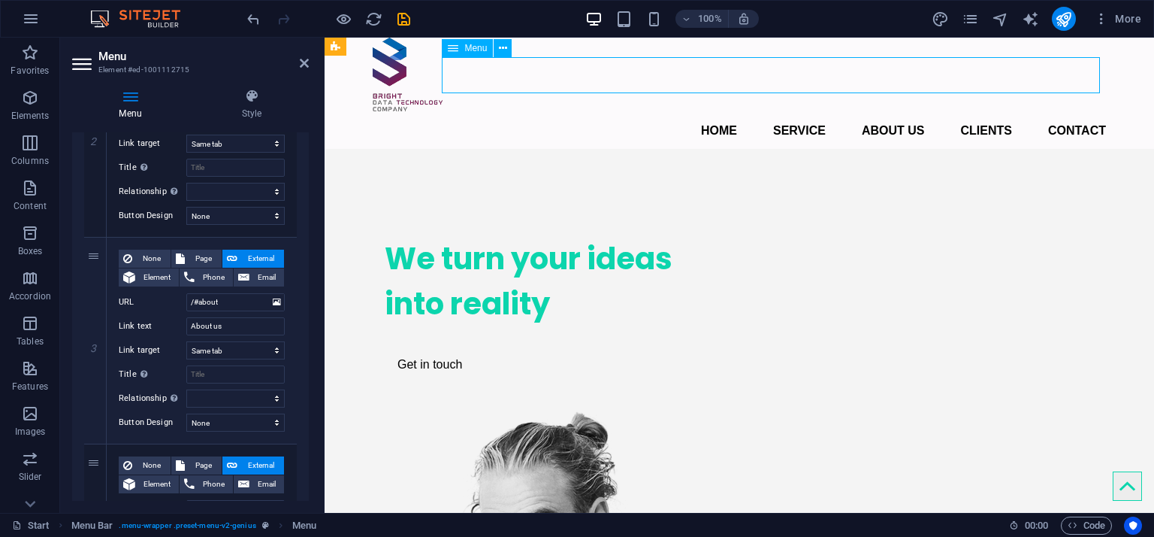
click at [720, 113] on nav "Home Service About us Clients Contact" at bounding box center [740, 131] width 734 height 36
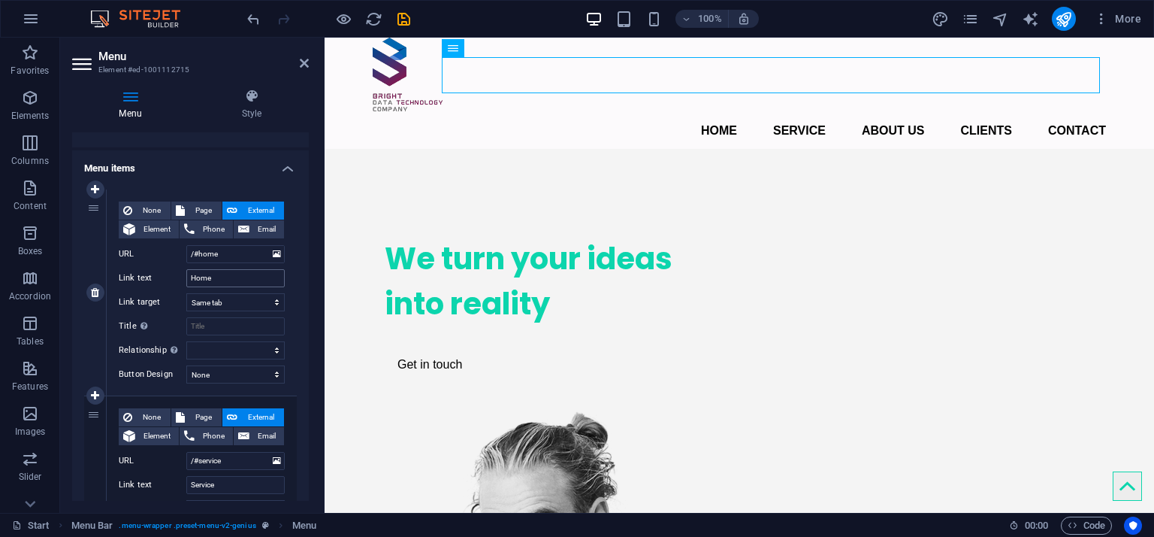
scroll to position [0, 0]
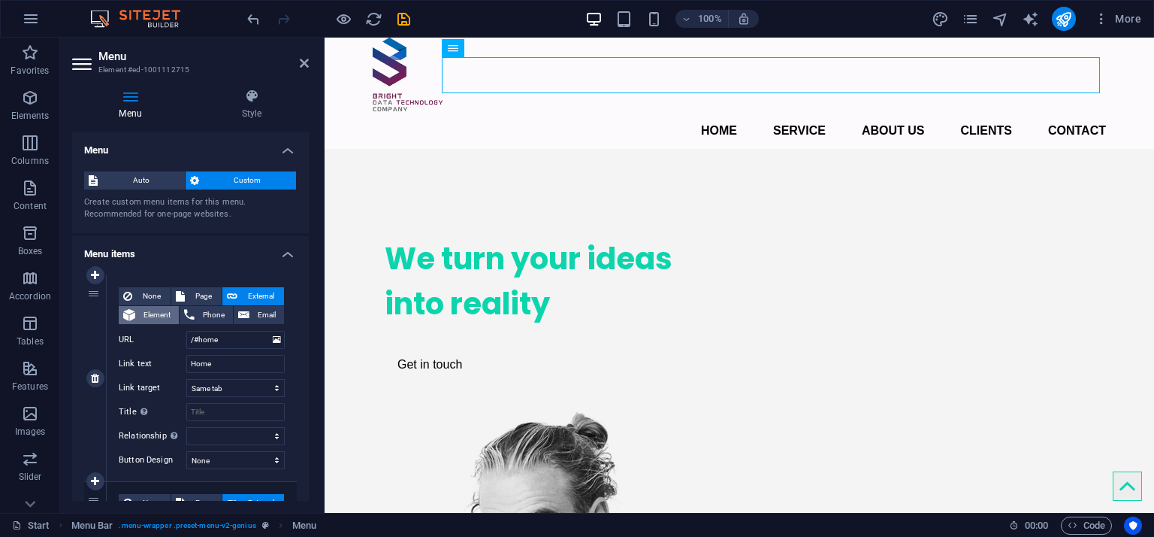
click at [159, 310] on span "Element" at bounding box center [157, 315] width 35 height 18
select select
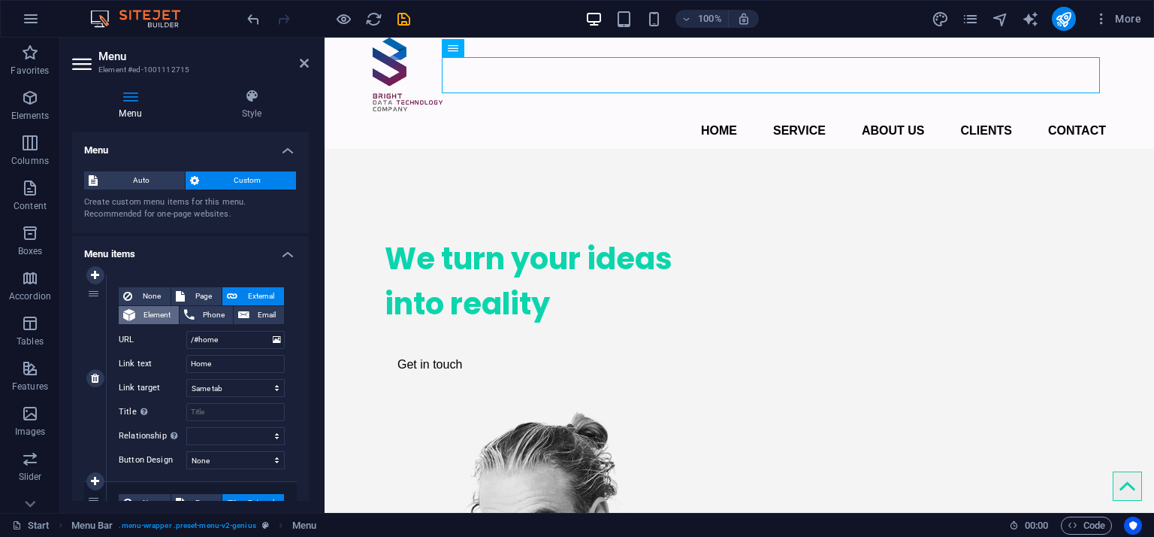
select select
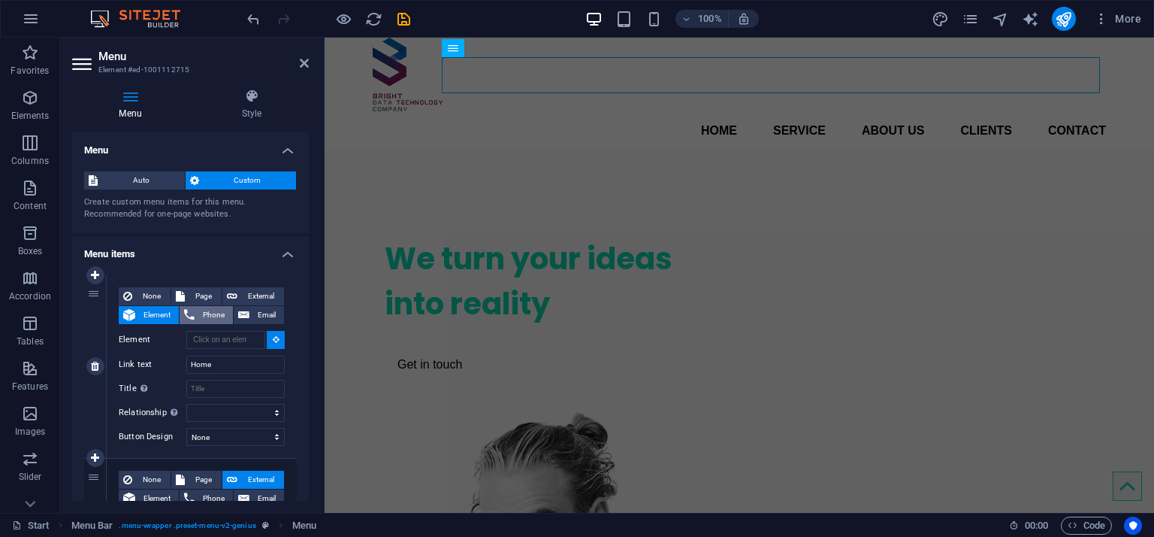
click at [202, 313] on span "Phone" at bounding box center [213, 315] width 29 height 18
select select
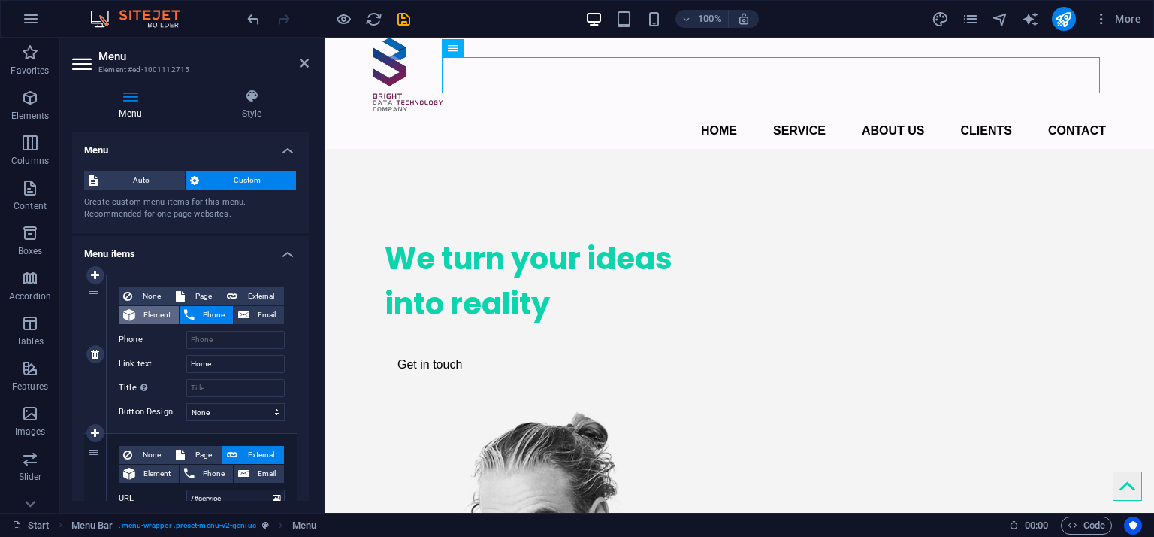
click at [147, 308] on span "Element" at bounding box center [157, 315] width 35 height 18
select select
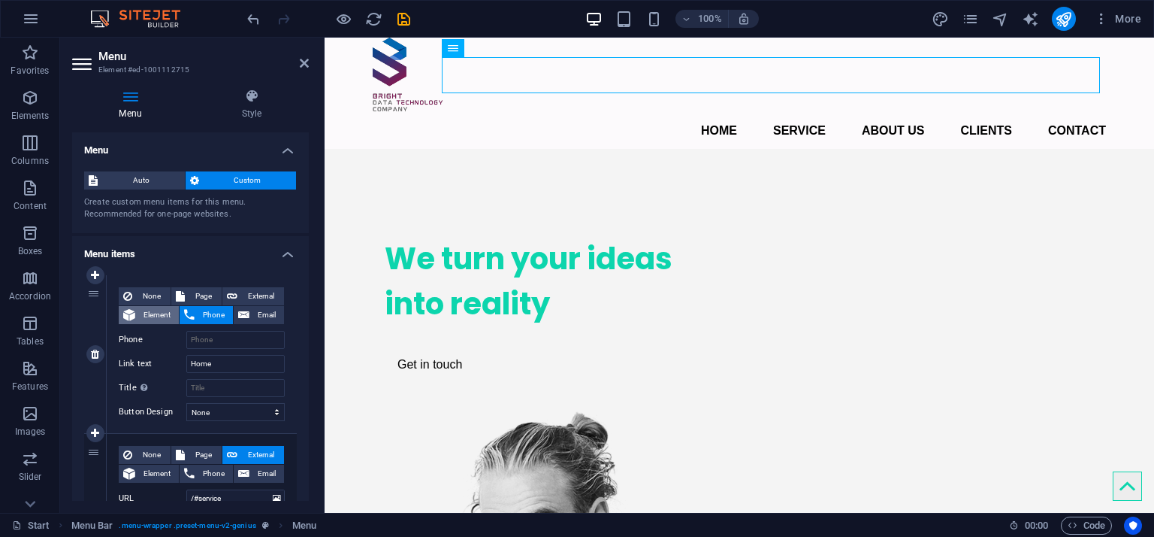
select select
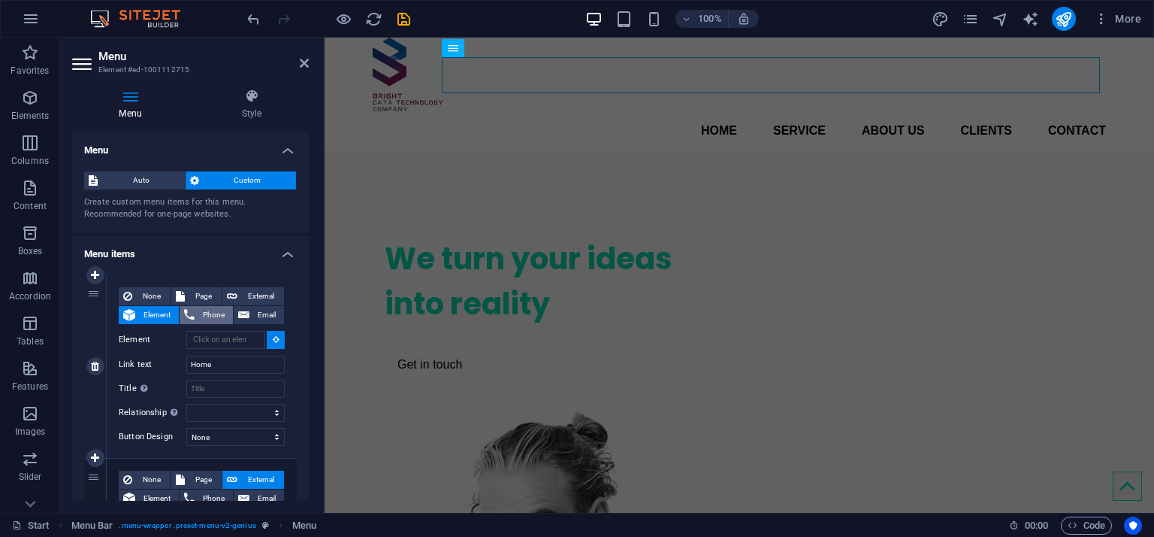
click at [187, 309] on icon at bounding box center [189, 315] width 11 height 18
select select
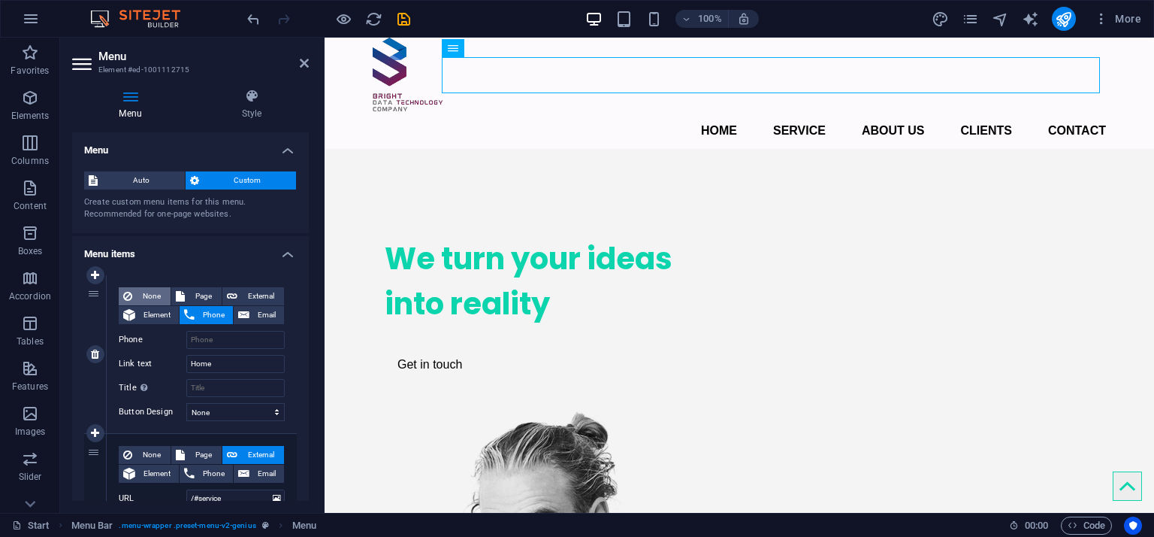
click at [156, 294] on span "None" at bounding box center [151, 296] width 29 height 18
select select
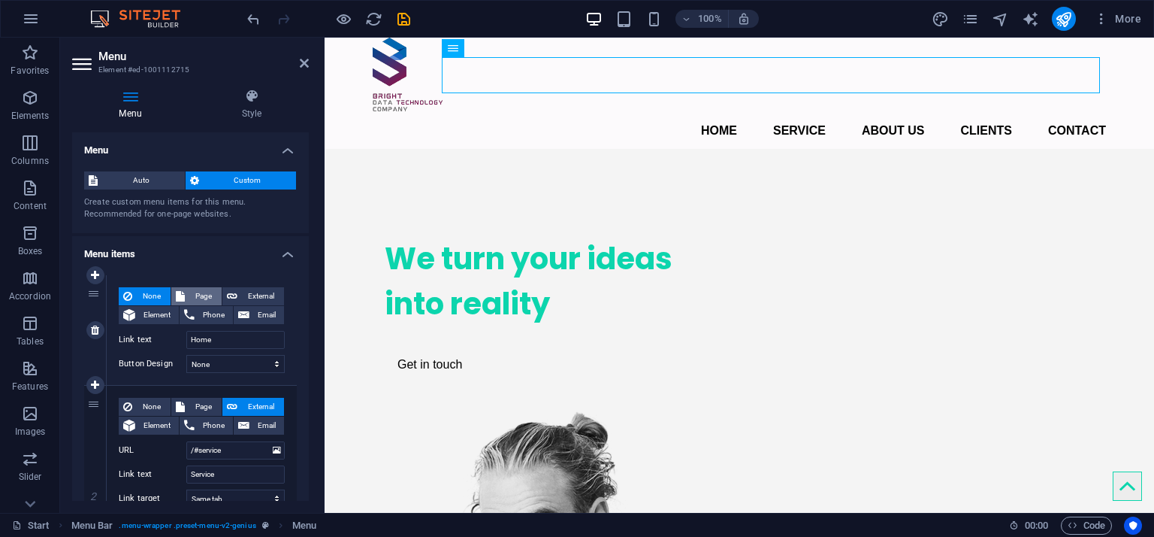
scroll to position [150, 0]
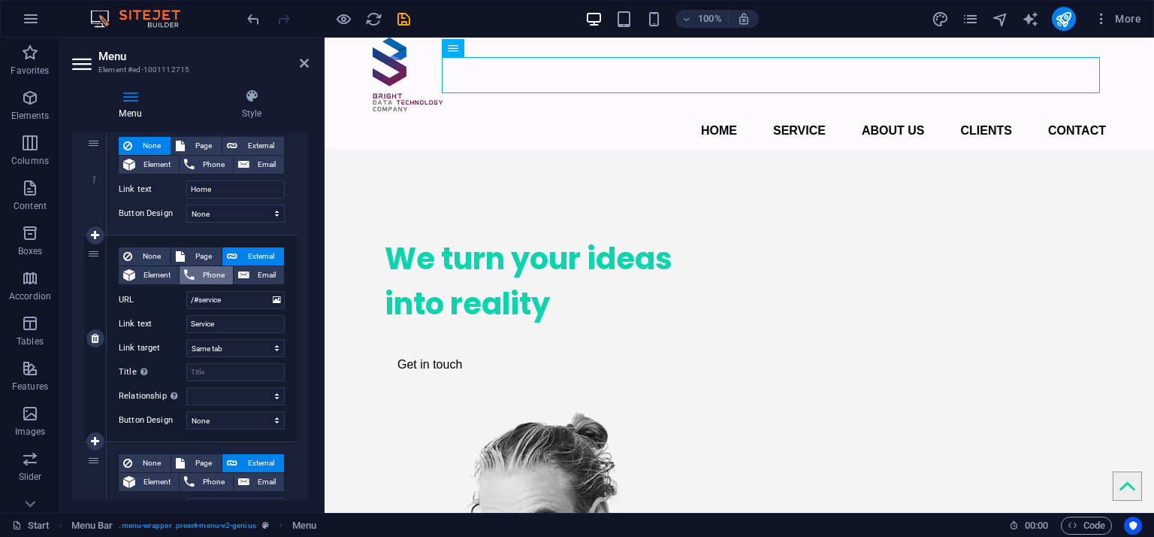
select select
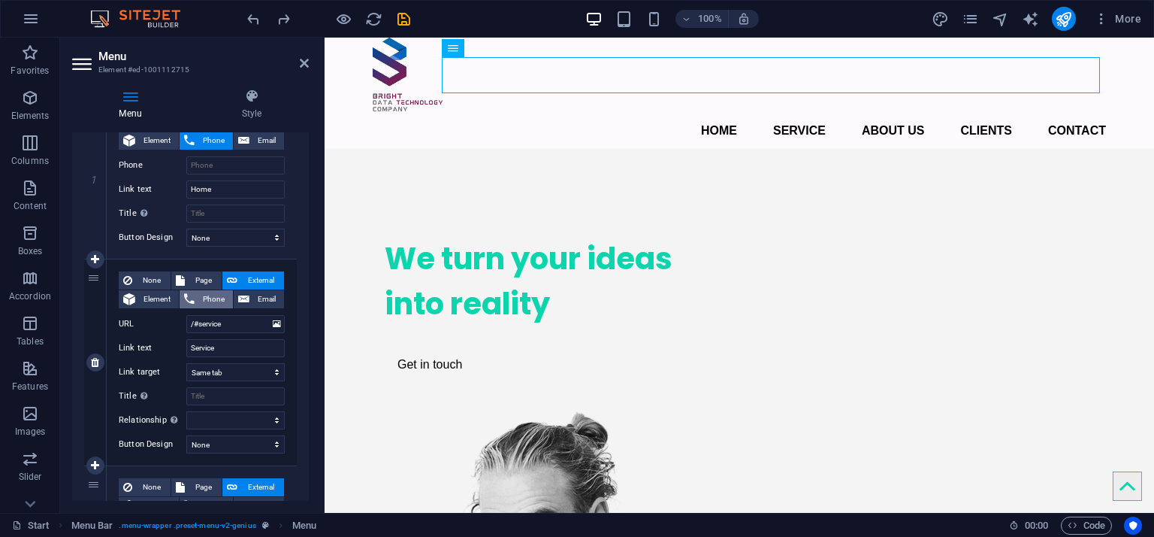
select select
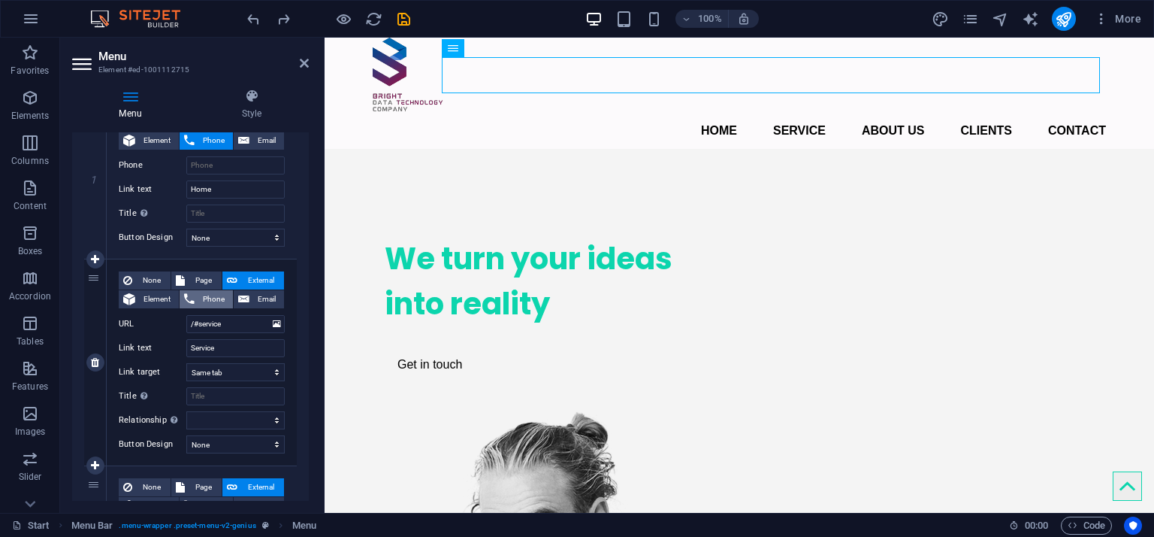
select select
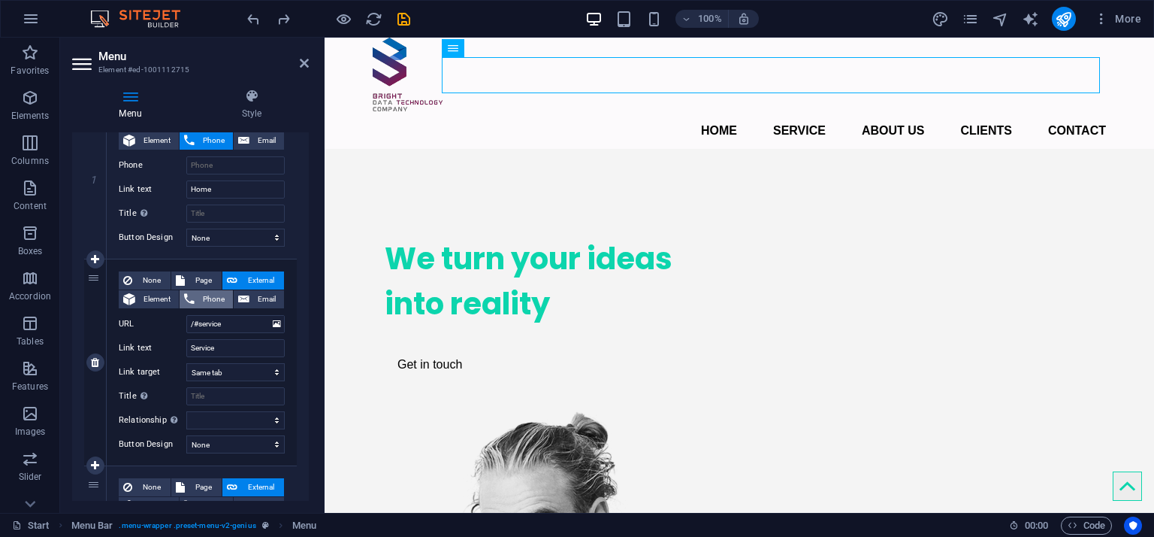
scroll to position [186, 0]
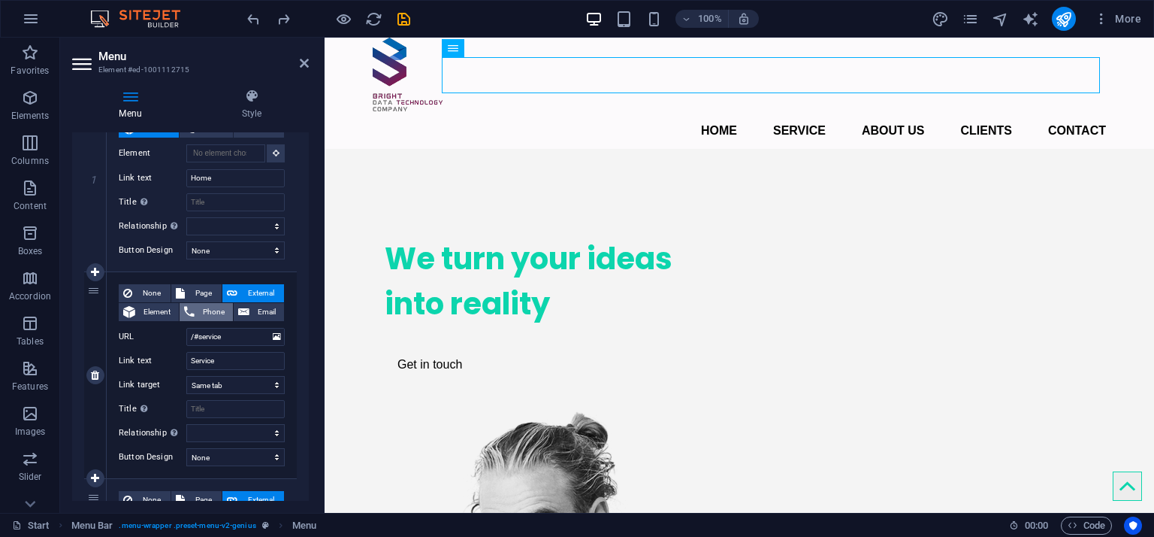
select select
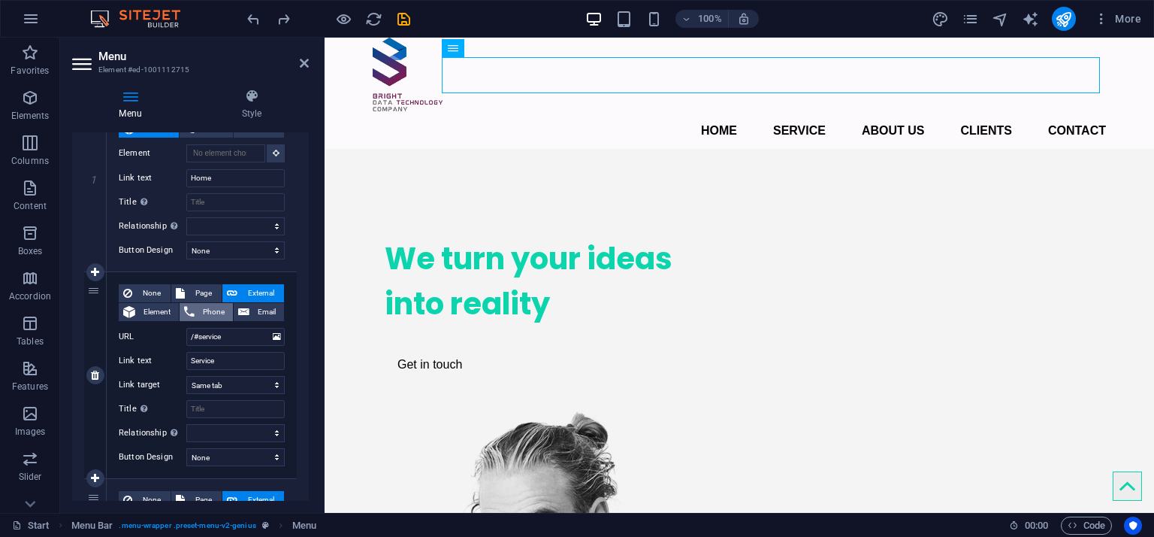
select select
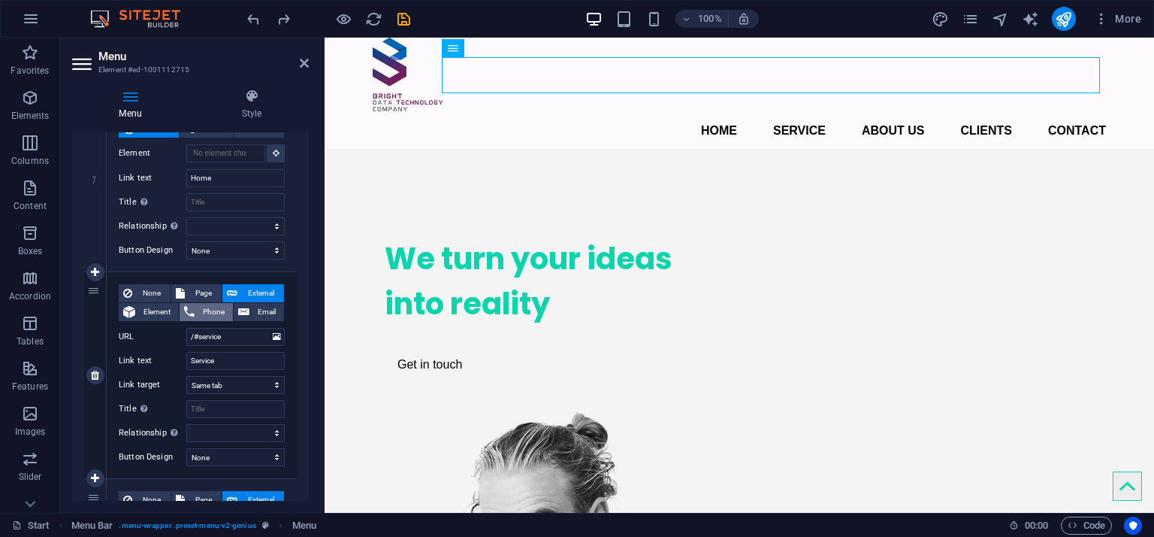
scroll to position [174, 0]
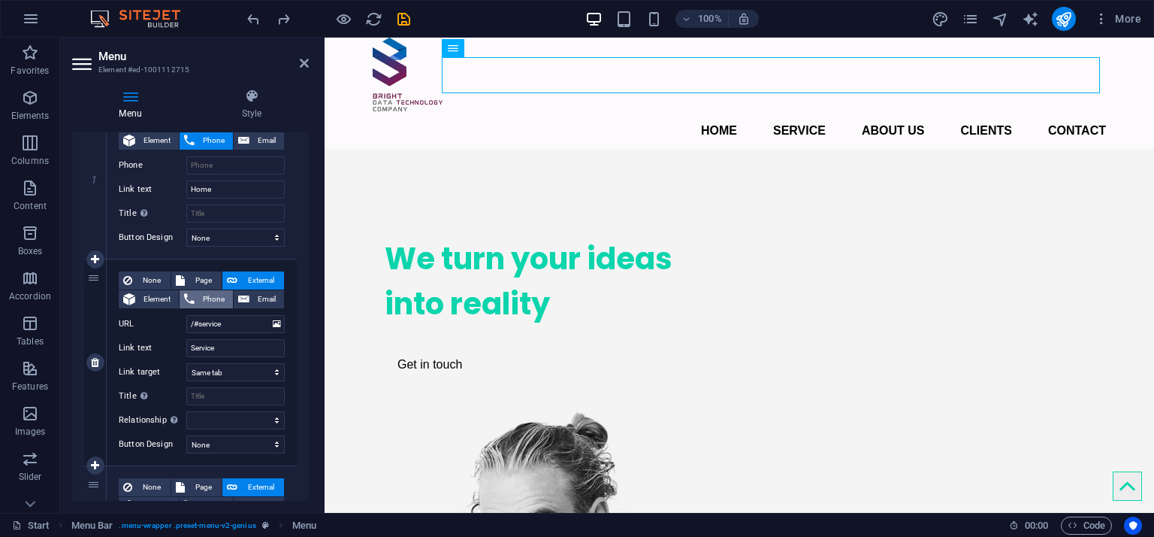
select select
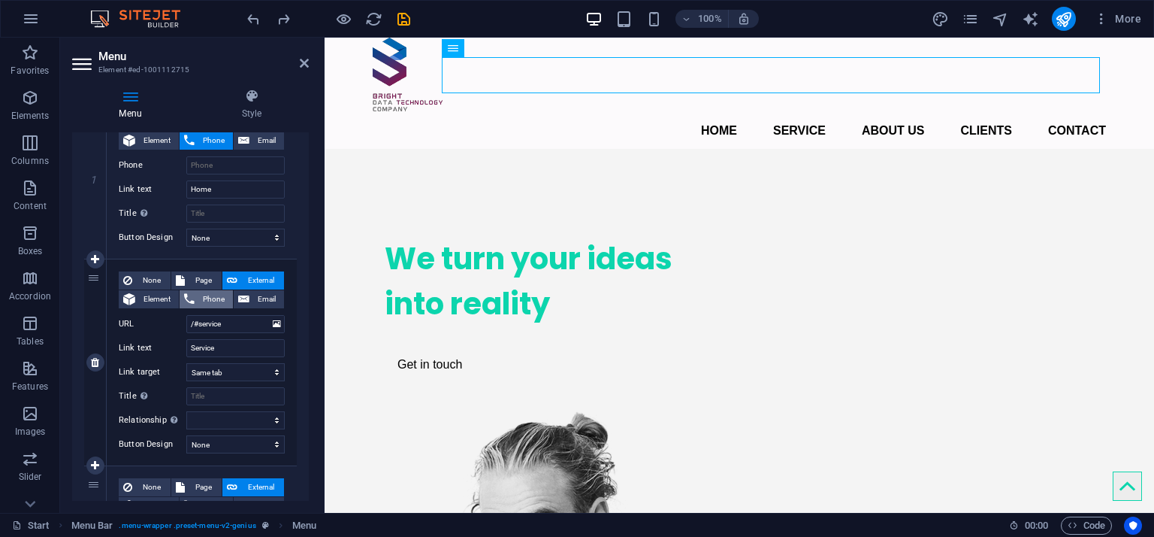
select select
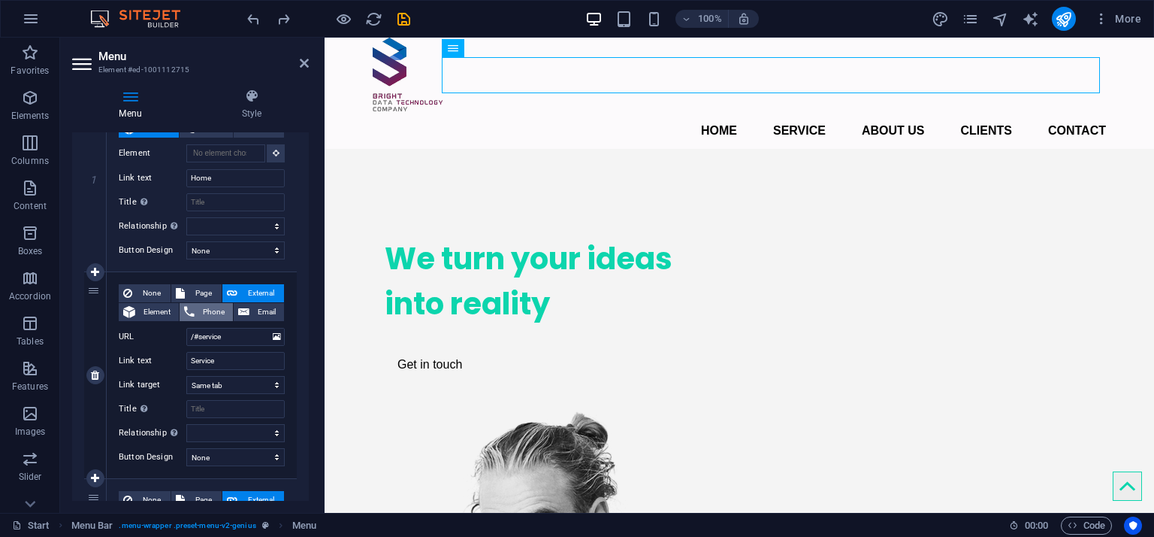
scroll to position [337, 0]
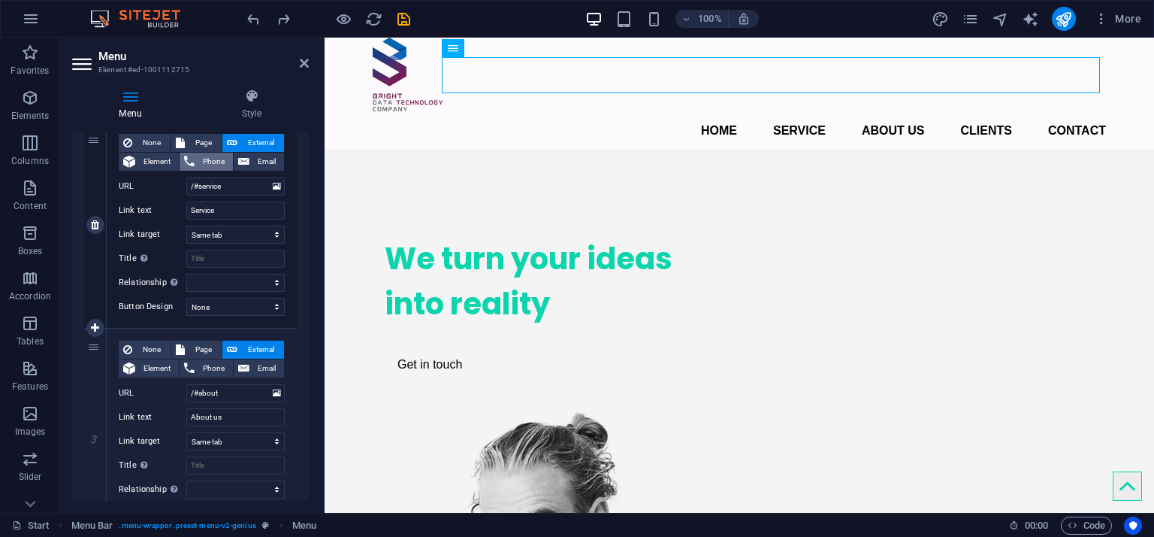
select select
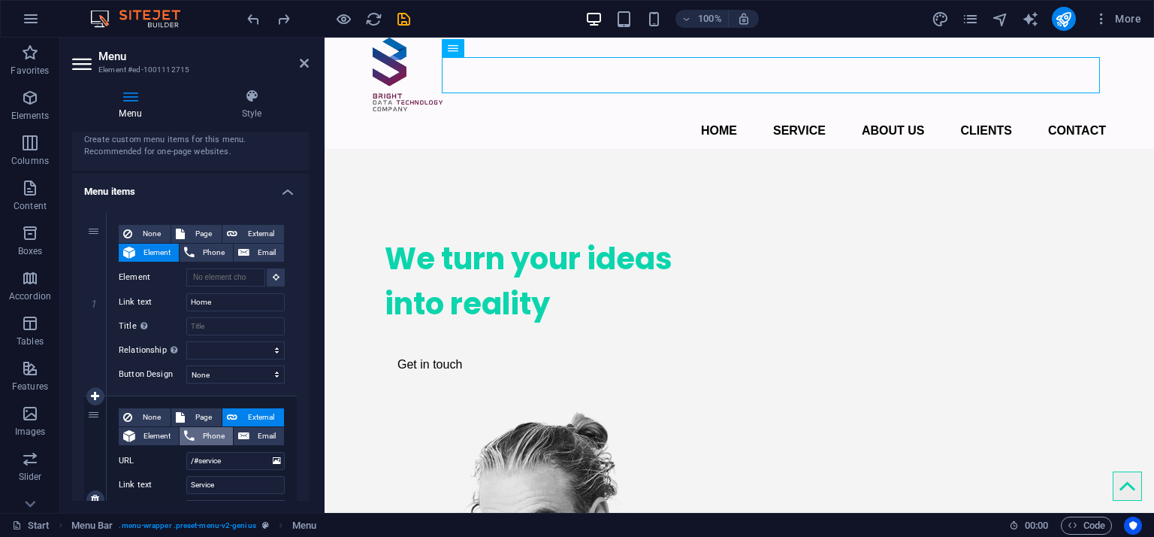
scroll to position [36, 0]
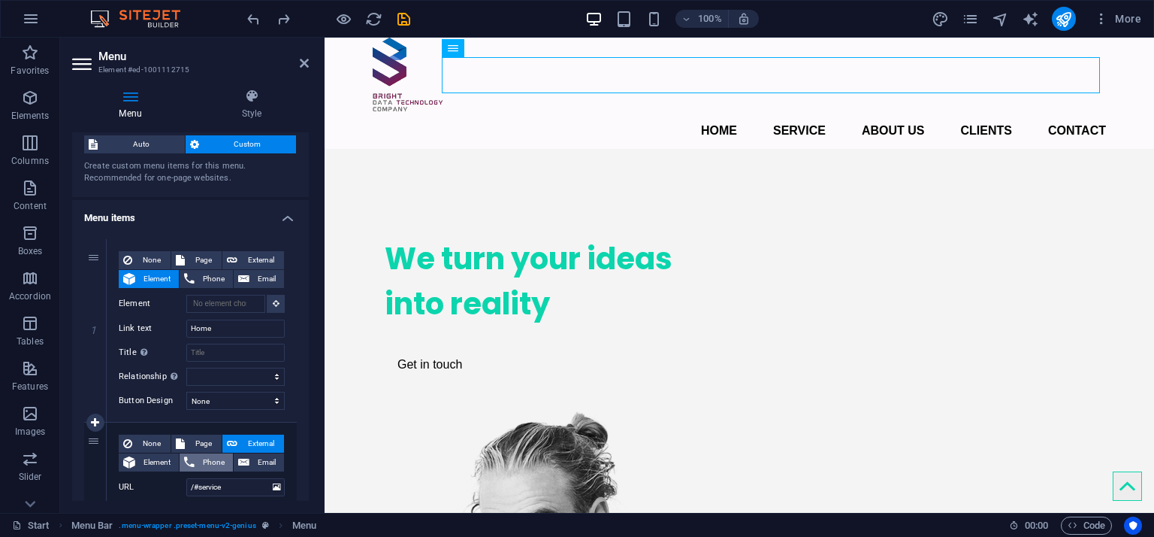
select select
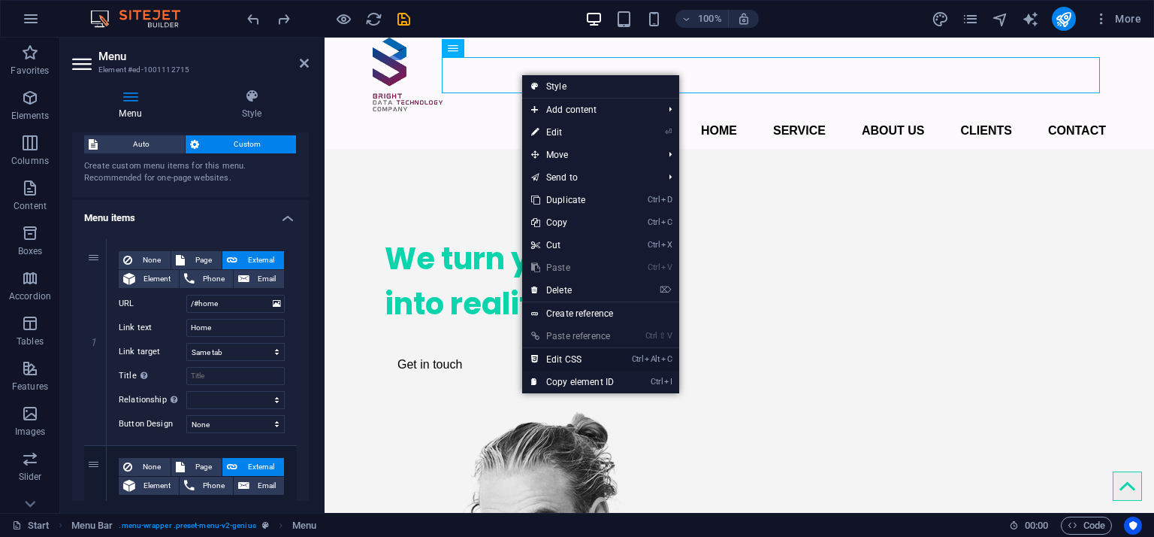
click at [565, 363] on link "Ctrl Alt C Edit CSS" at bounding box center [572, 359] width 101 height 23
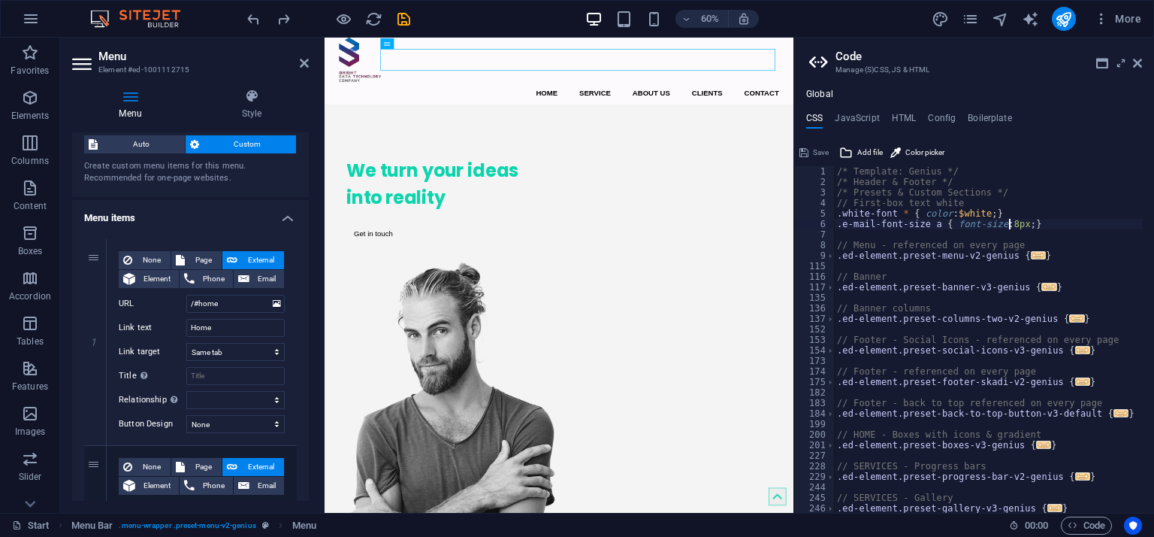
click at [1008, 222] on div "/* Template: Genius */ /* Header & Footer */ /* Presets & Custom Sections */ //…" at bounding box center [988, 350] width 309 height 368
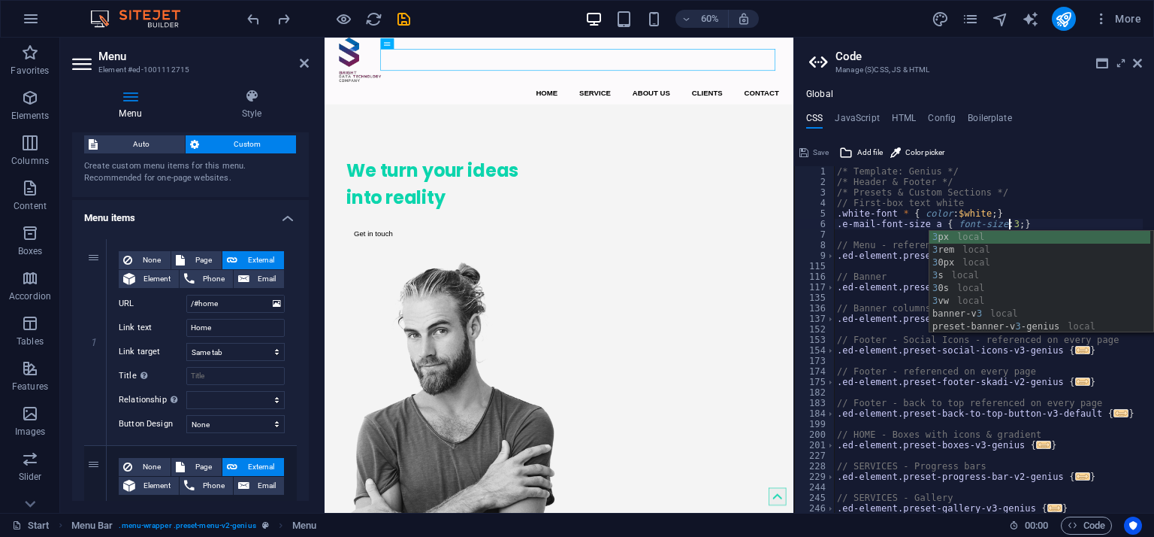
scroll to position [0, 14]
click at [1021, 237] on div "3 px local 3 rem local 3 0px local 3 s local 3 0s local 3 vw local banner-v 3 l…" at bounding box center [1040, 295] width 221 height 128
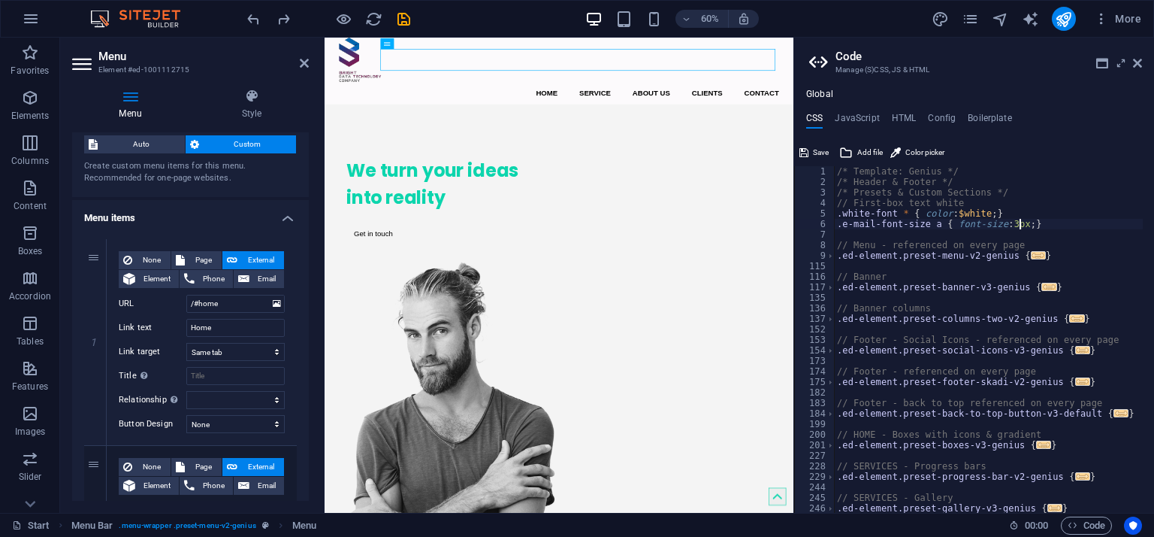
click at [1021, 237] on div "/* Template: Genius */ /* Header & Footer */ /* Presets & Custom Sections */ //…" at bounding box center [988, 350] width 309 height 368
type textarea "// Menu - referenced on every page"
click at [980, 263] on div "/* Template: Genius */ /* Header & Footer */ /* Presets & Custom Sections */ //…" at bounding box center [988, 350] width 309 height 368
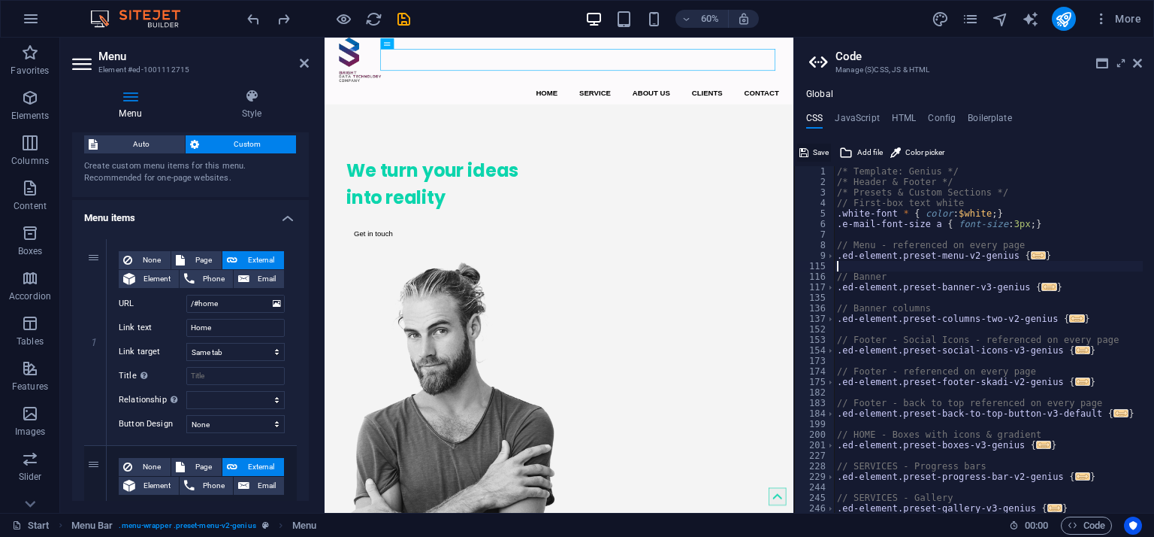
click at [820, 150] on span "Save" at bounding box center [821, 153] width 16 height 18
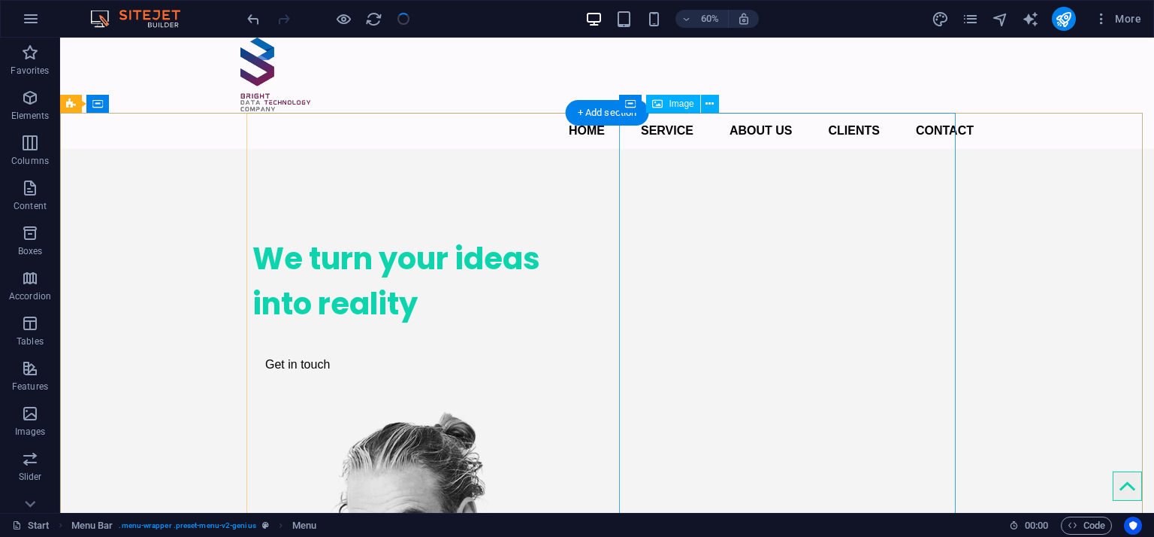
checkbox input "false"
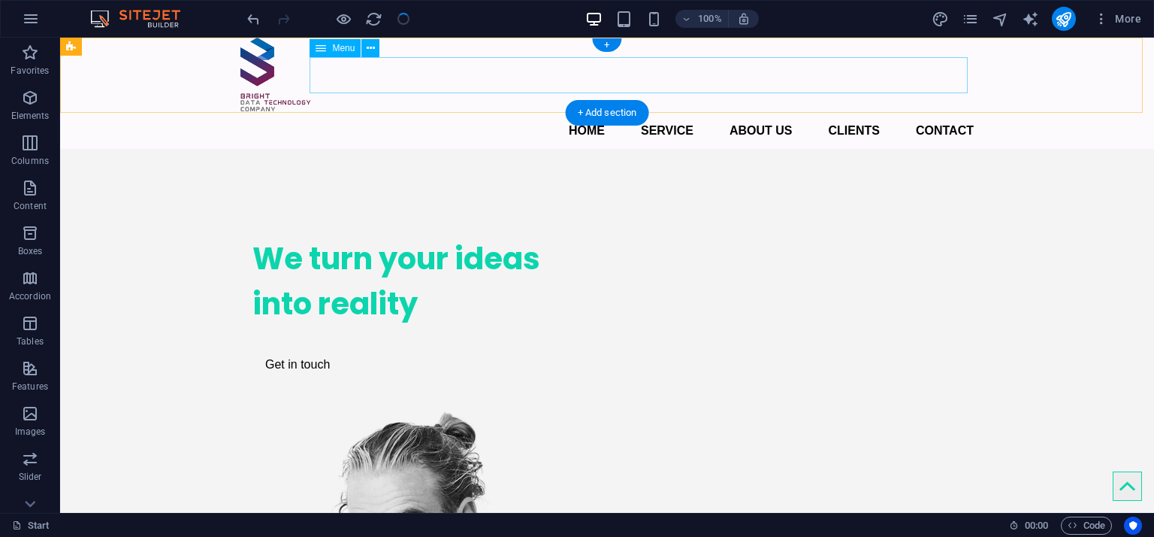
click at [598, 113] on nav "Home Service About us Clients Contact" at bounding box center [607, 131] width 734 height 36
click at [622, 113] on nav "Home Service About us Clients Contact" at bounding box center [607, 131] width 734 height 36
select select
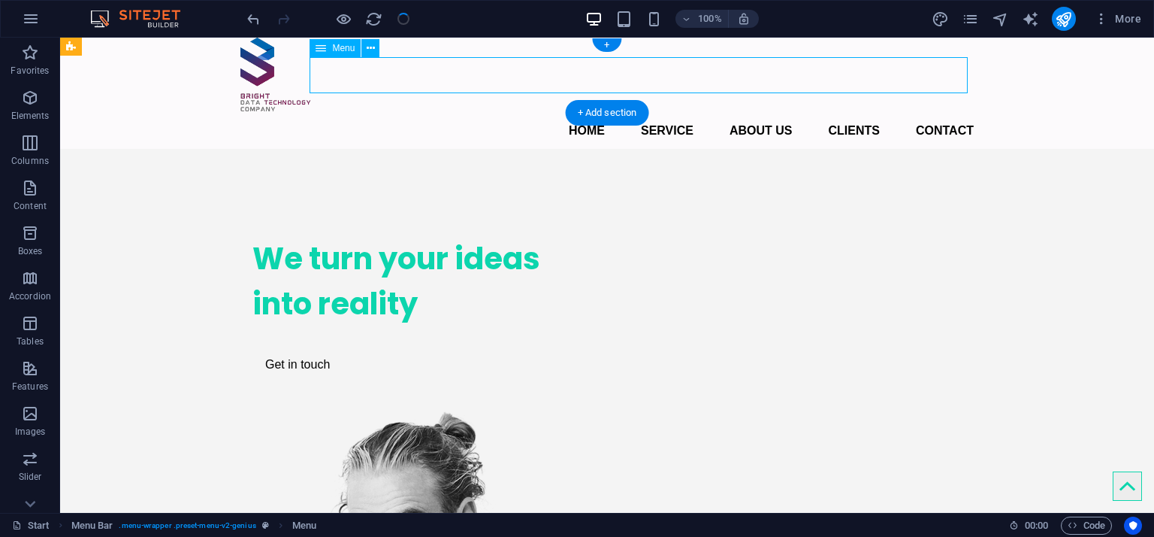
select select
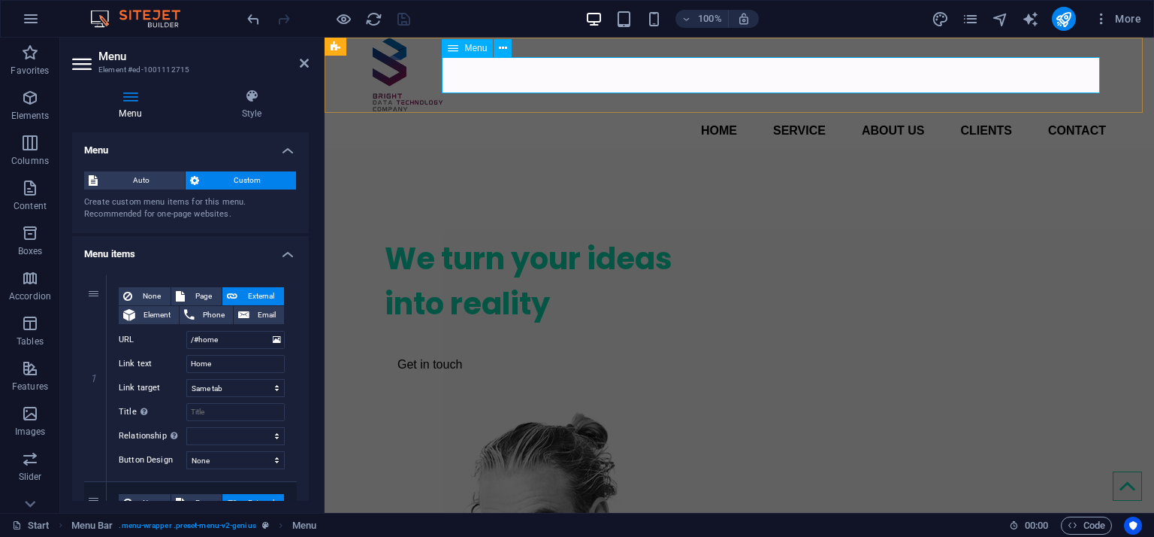
click at [516, 113] on nav "Home Service About us Clients Contact" at bounding box center [740, 131] width 734 height 36
click at [508, 46] on button at bounding box center [503, 48] width 18 height 18
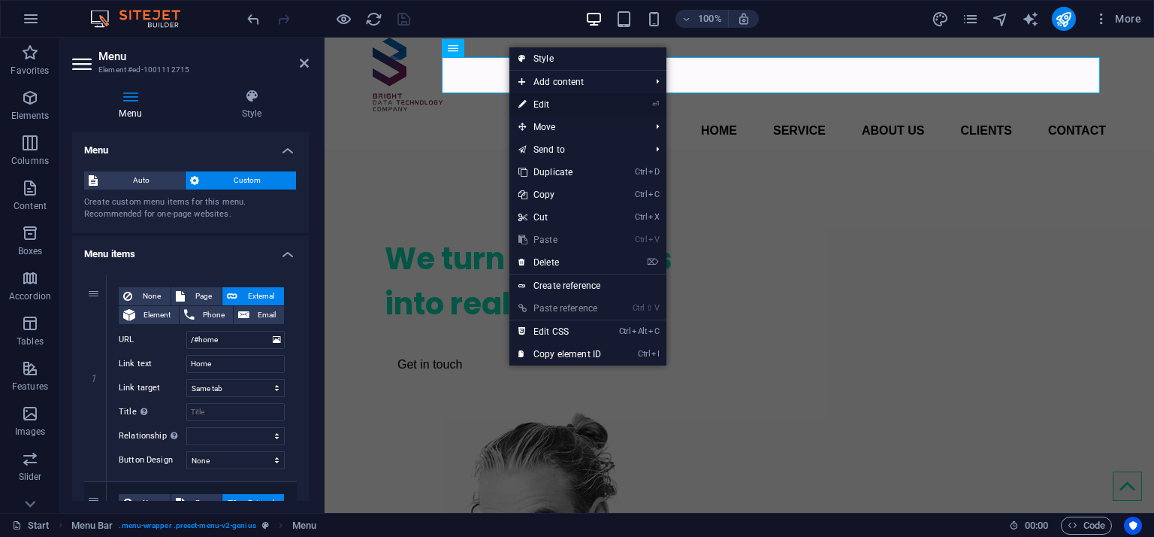
click at [561, 108] on link "⏎ Edit" at bounding box center [560, 104] width 101 height 23
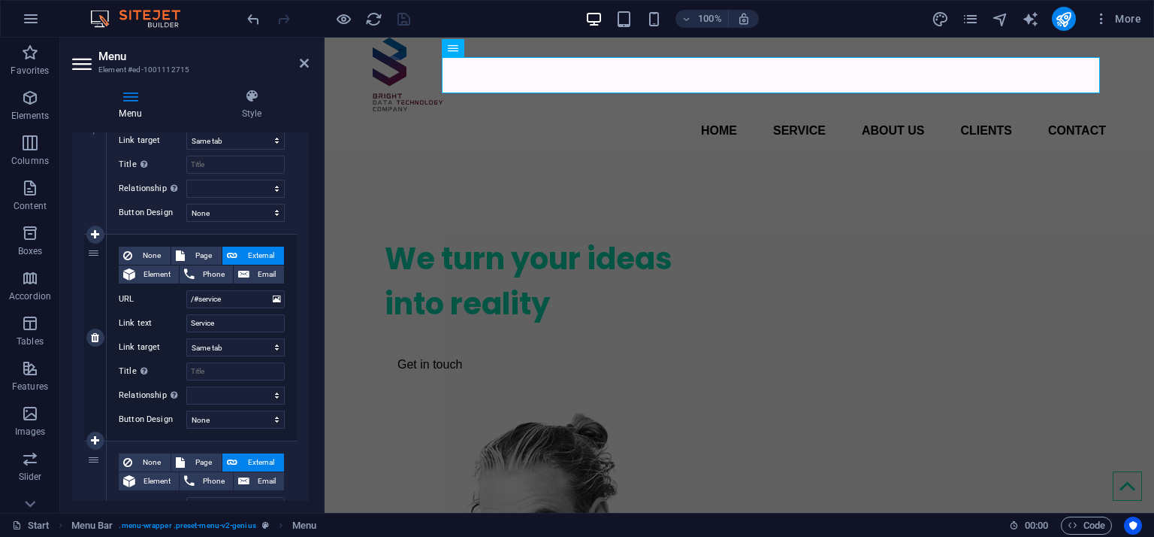
scroll to position [22, 0]
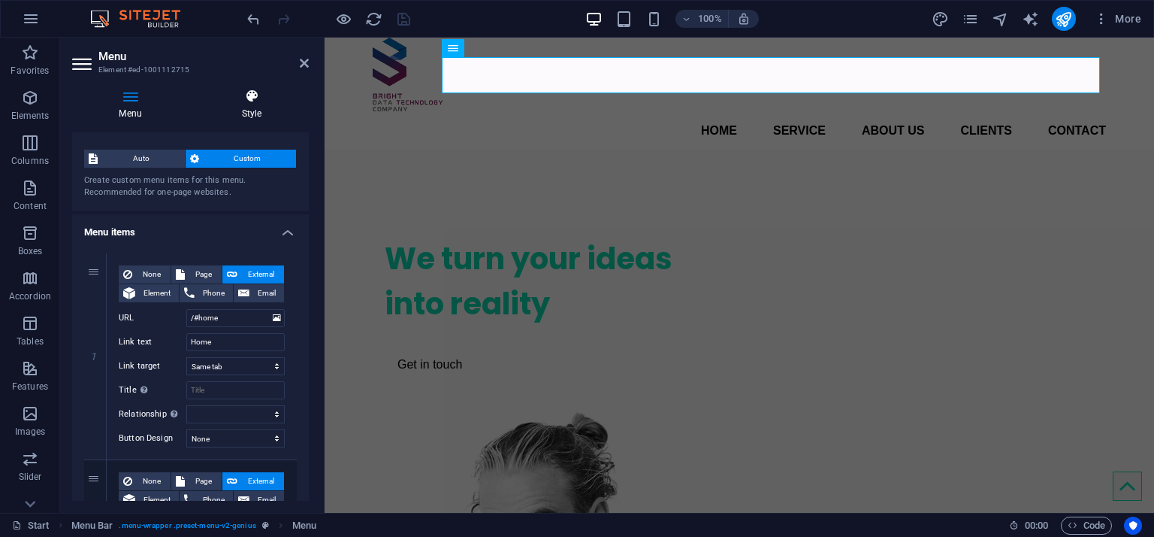
click at [249, 106] on h4 "Style" at bounding box center [252, 105] width 114 height 32
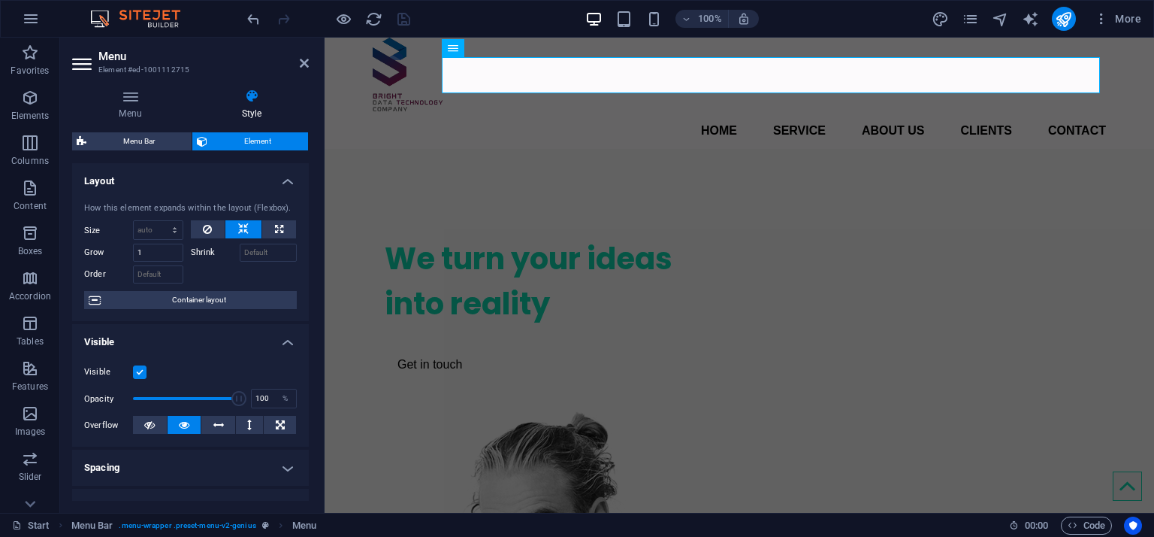
click at [247, 99] on icon at bounding box center [252, 96] width 114 height 15
drag, startPoint x: 228, startPoint y: 396, endPoint x: 174, endPoint y: 392, distance: 54.3
click at [174, 392] on span at bounding box center [175, 398] width 15 height 15
type input "53"
drag, startPoint x: 174, startPoint y: 392, endPoint x: 187, endPoint y: 387, distance: 13.5
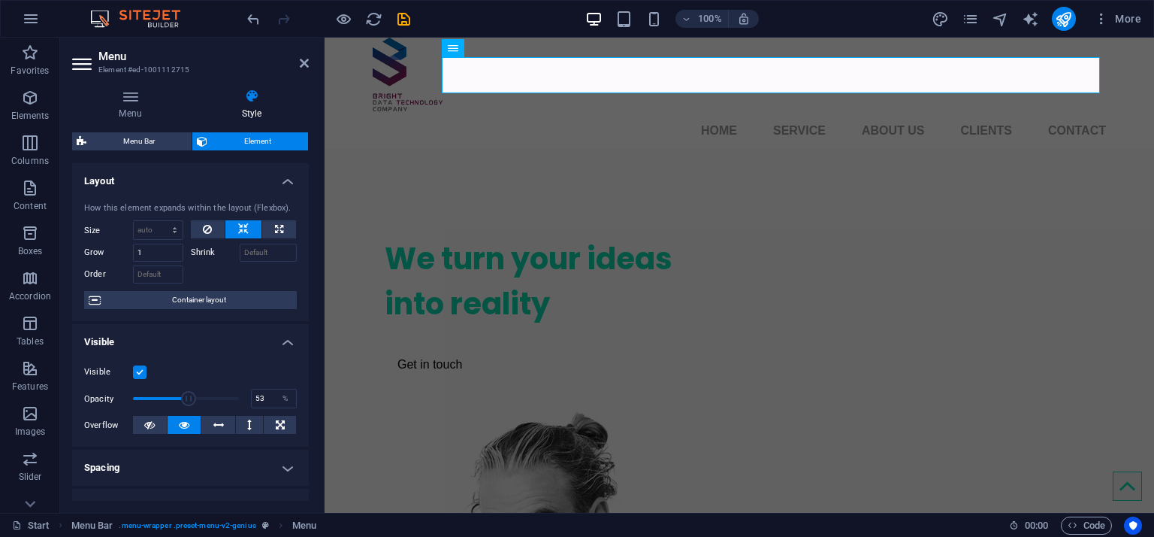
click at [187, 387] on span at bounding box center [186, 398] width 106 height 23
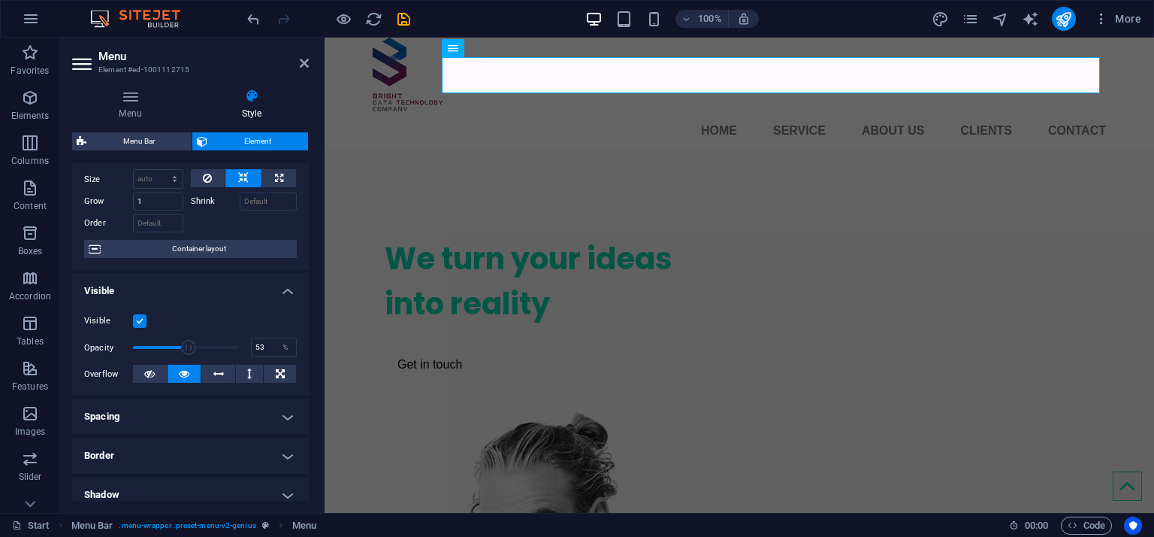
scroll to position [75, 0]
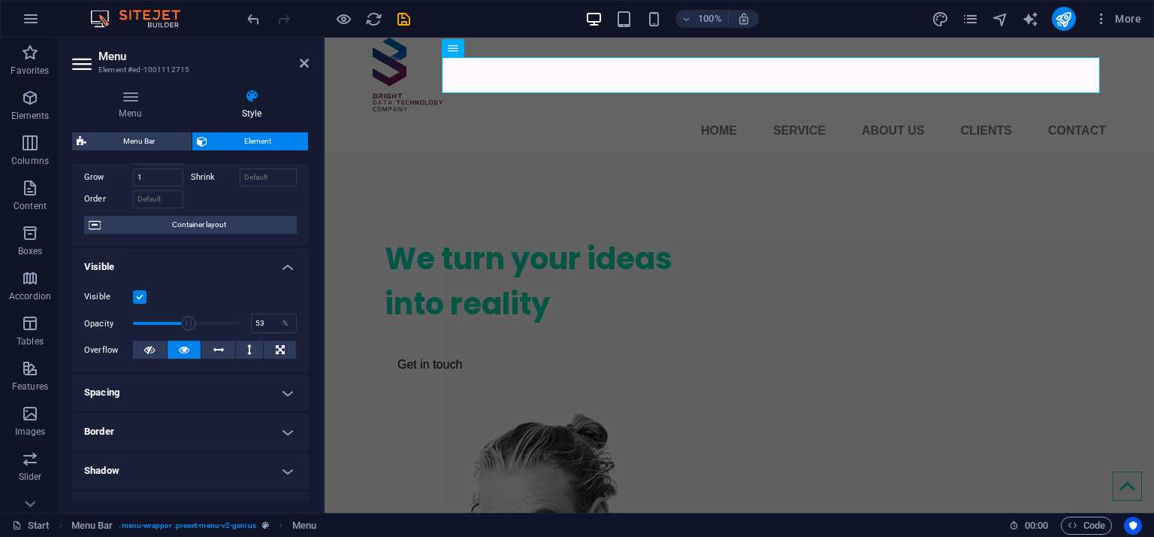
click at [289, 390] on h4 "Spacing" at bounding box center [190, 392] width 237 height 36
click at [289, 390] on h4 "Spacing" at bounding box center [190, 387] width 237 height 27
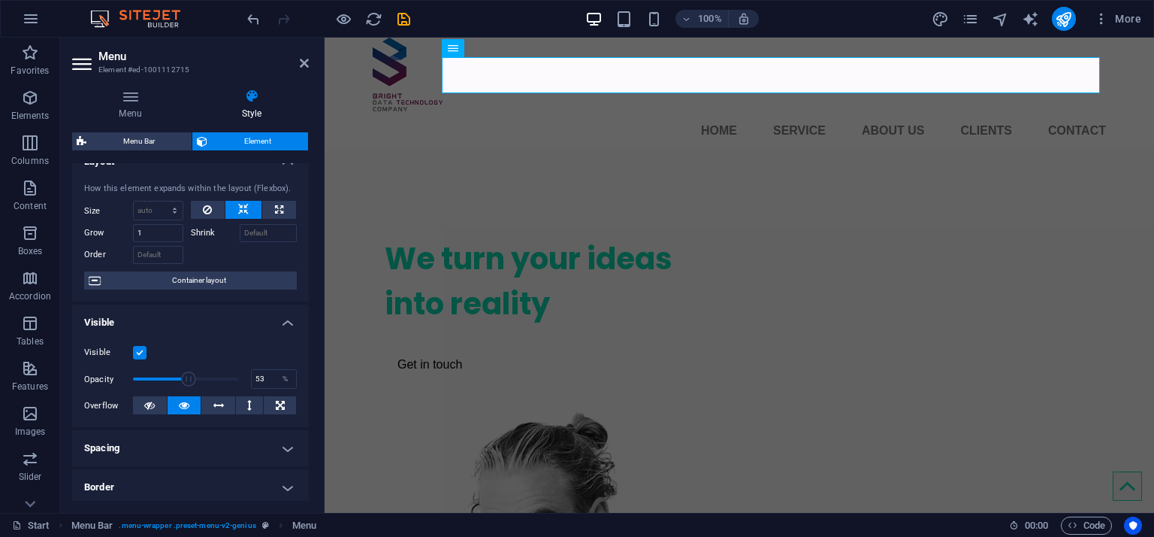
scroll to position [0, 0]
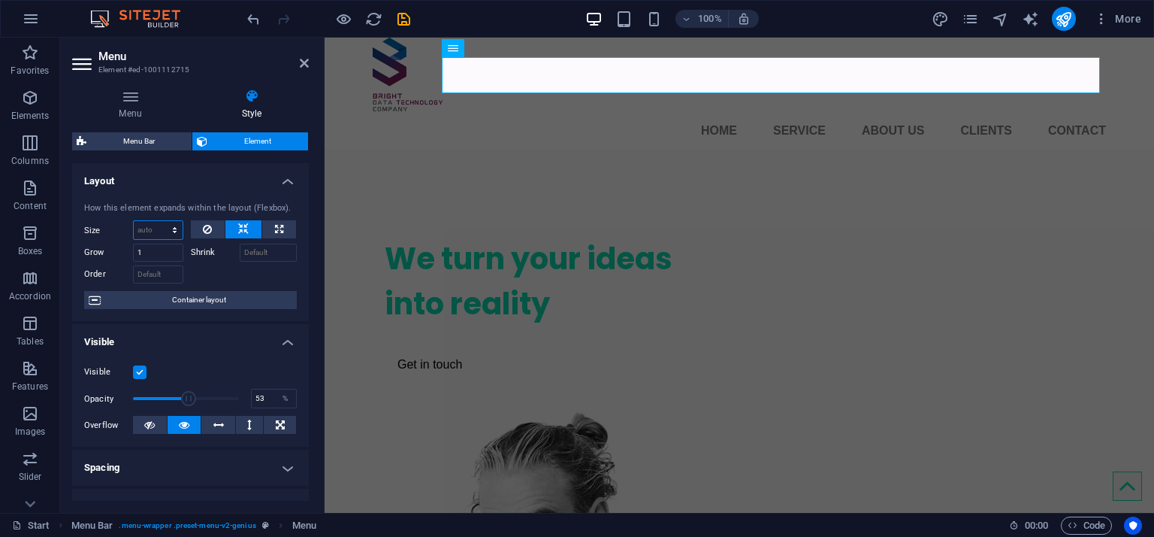
click at [177, 225] on select "Default auto px % 1/1 1/2 1/3 1/4 1/5 1/6 1/7 1/8 1/9 1/10" at bounding box center [158, 230] width 49 height 18
select select "1/2"
click at [159, 221] on select "Default auto px % 1/1 1/2 1/3 1/4 1/5 1/6 1/7 1/8 1/9 1/10" at bounding box center [158, 230] width 49 height 18
type input "50"
select select "%"
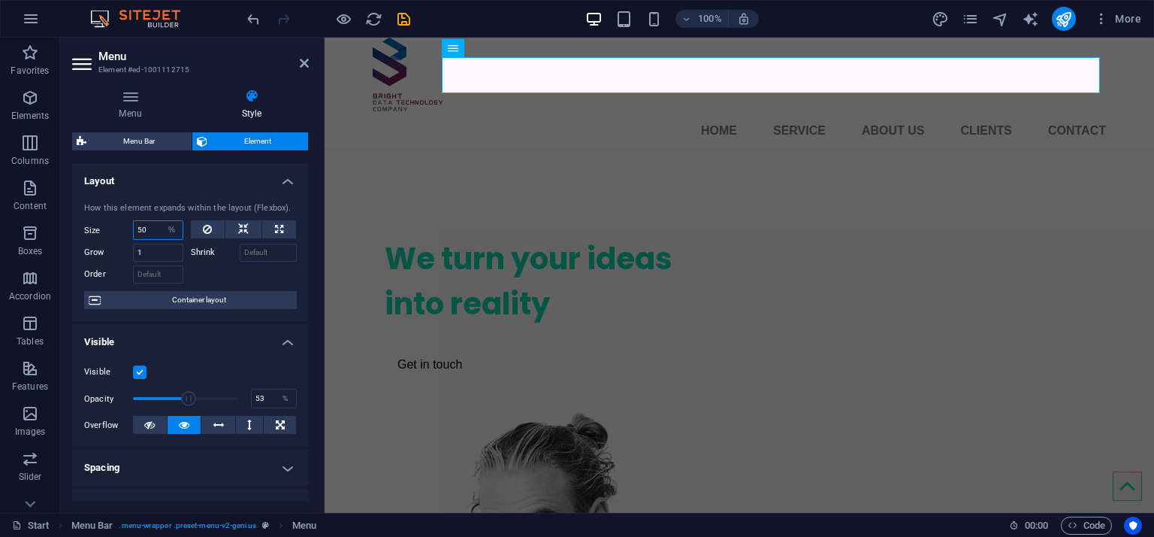
click at [147, 228] on input "50" at bounding box center [158, 230] width 49 height 18
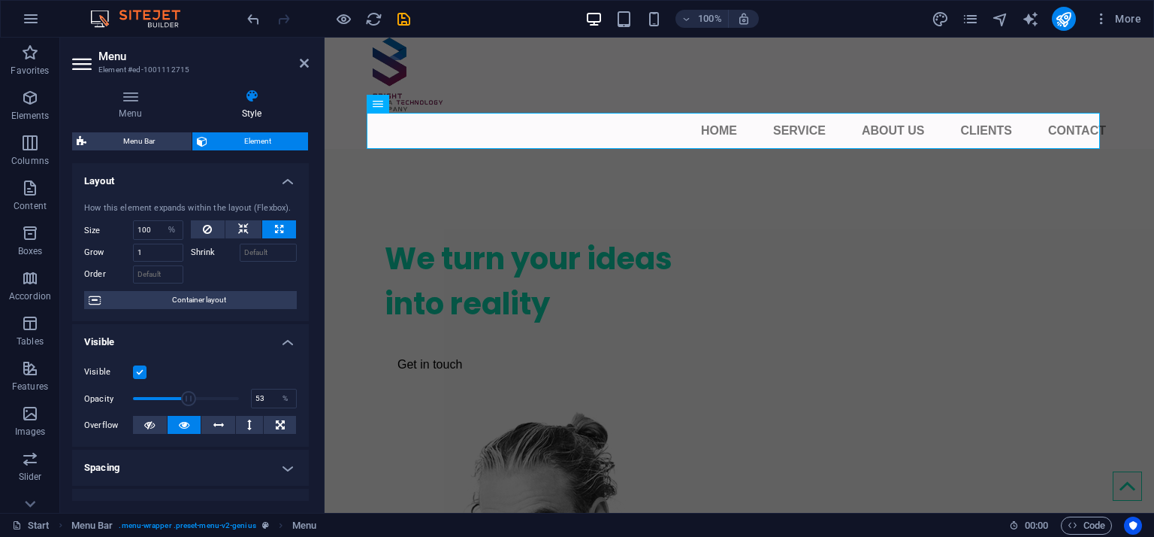
click at [210, 264] on div at bounding box center [244, 273] width 107 height 22
click at [141, 222] on input "100" at bounding box center [158, 230] width 49 height 18
click at [146, 227] on input "500" at bounding box center [158, 230] width 49 height 18
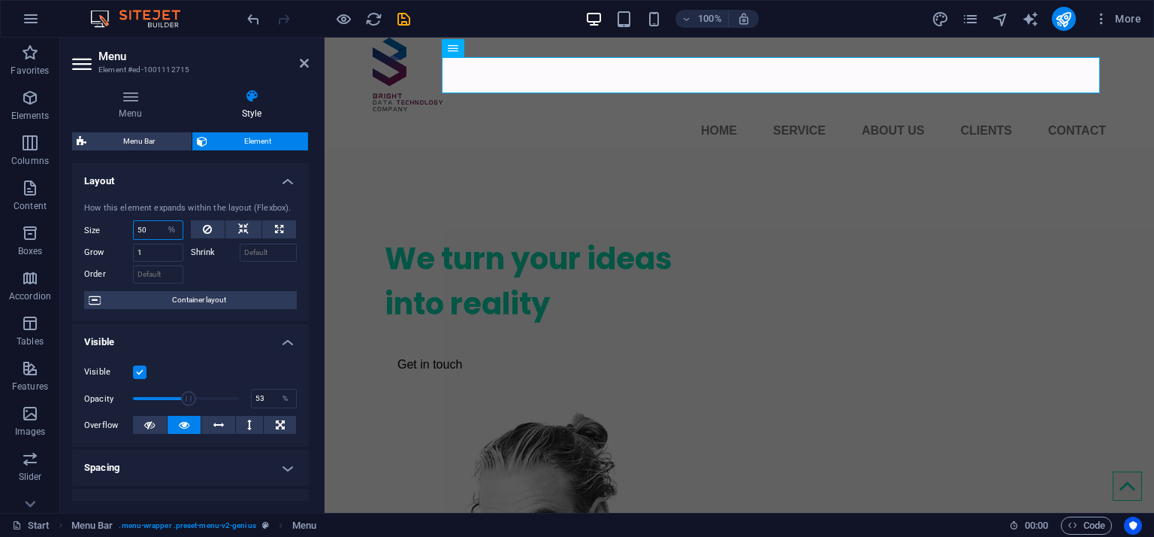
click at [146, 227] on input "50" at bounding box center [158, 230] width 49 height 18
click at [146, 227] on input "20" at bounding box center [158, 230] width 49 height 18
click at [146, 227] on input "10" at bounding box center [158, 230] width 49 height 18
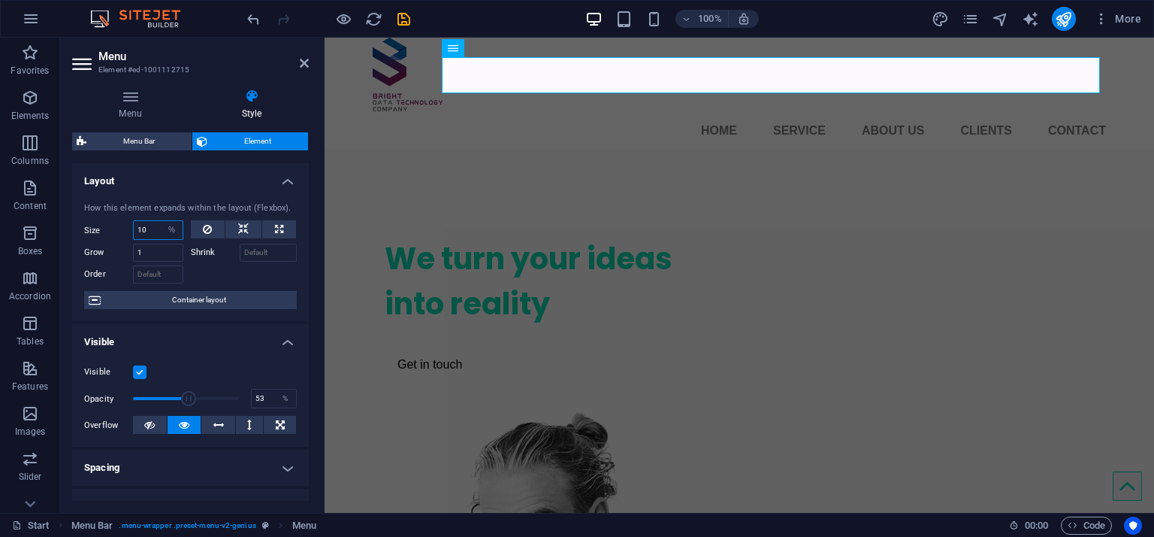
click at [146, 227] on input "10" at bounding box center [158, 230] width 49 height 18
click at [146, 227] on input "5" at bounding box center [158, 230] width 49 height 18
type input "1"
click at [238, 228] on icon at bounding box center [243, 229] width 11 height 18
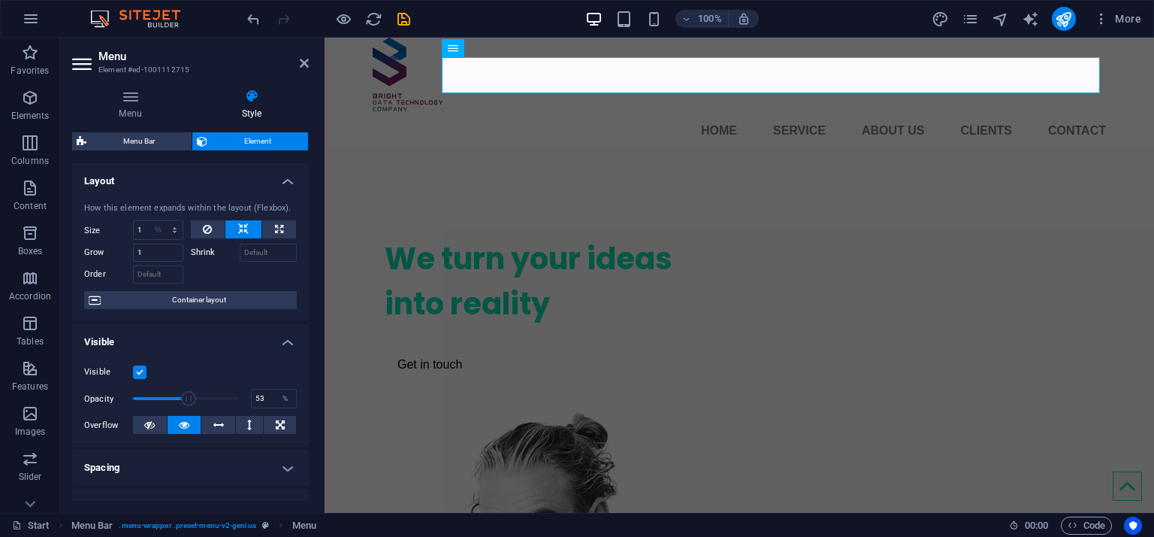
select select "DISABLED_OPTION_VALUE"
click at [280, 225] on icon at bounding box center [279, 229] width 8 height 18
type input "100"
select select "%"
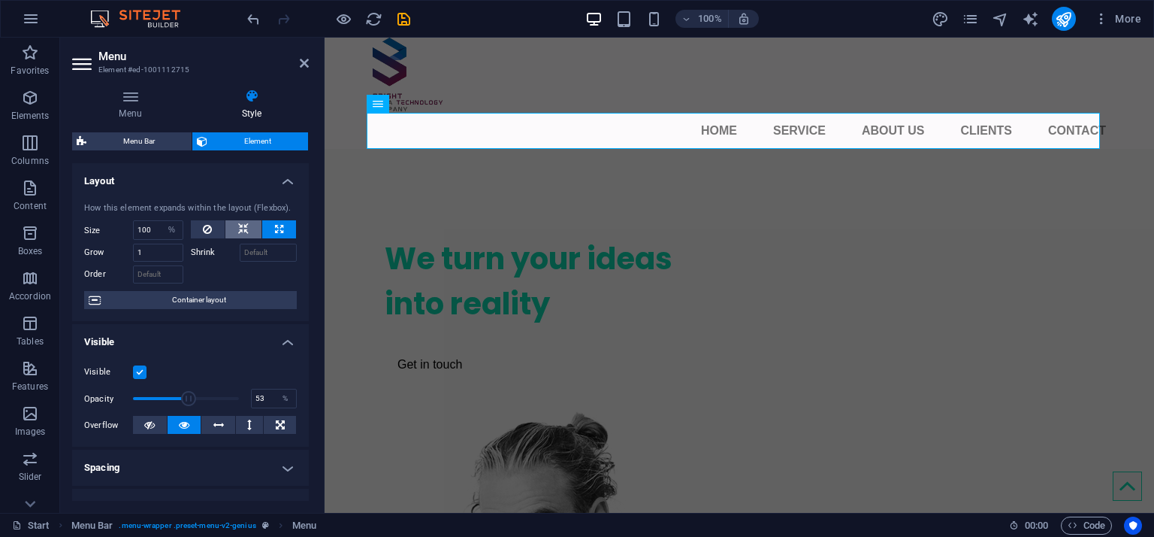
click at [241, 226] on icon at bounding box center [243, 229] width 11 height 18
select select "DISABLED_OPTION_VALUE"
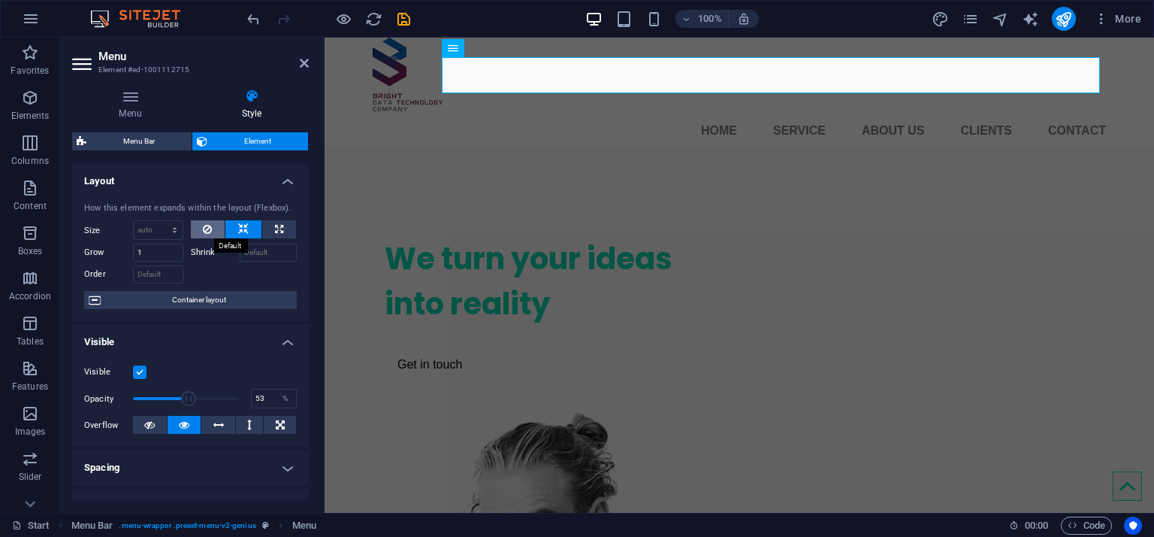
click at [207, 228] on icon at bounding box center [207, 229] width 9 height 18
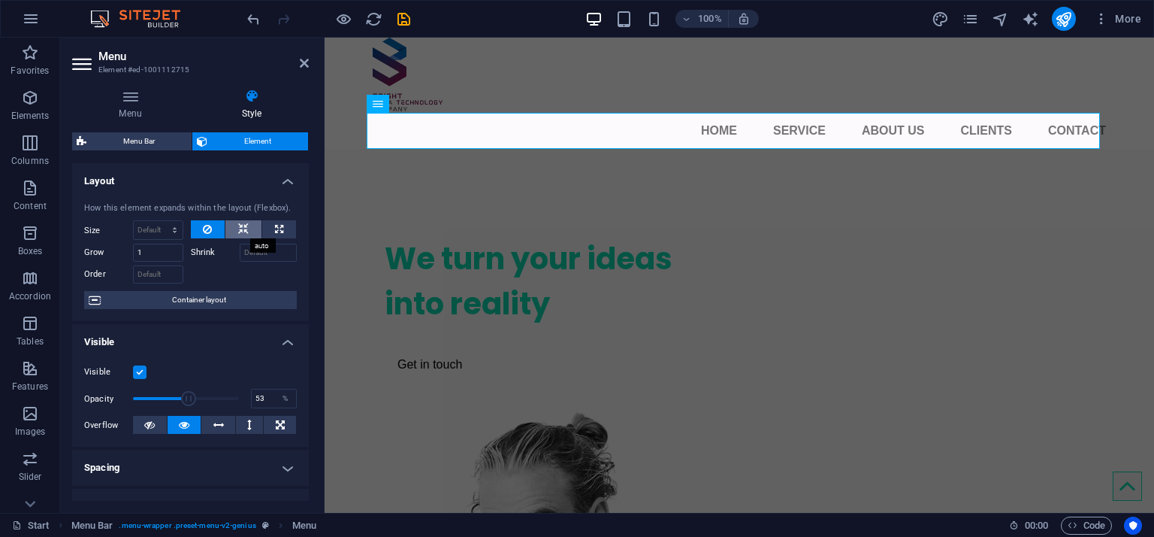
click at [231, 222] on button at bounding box center [243, 229] width 36 height 18
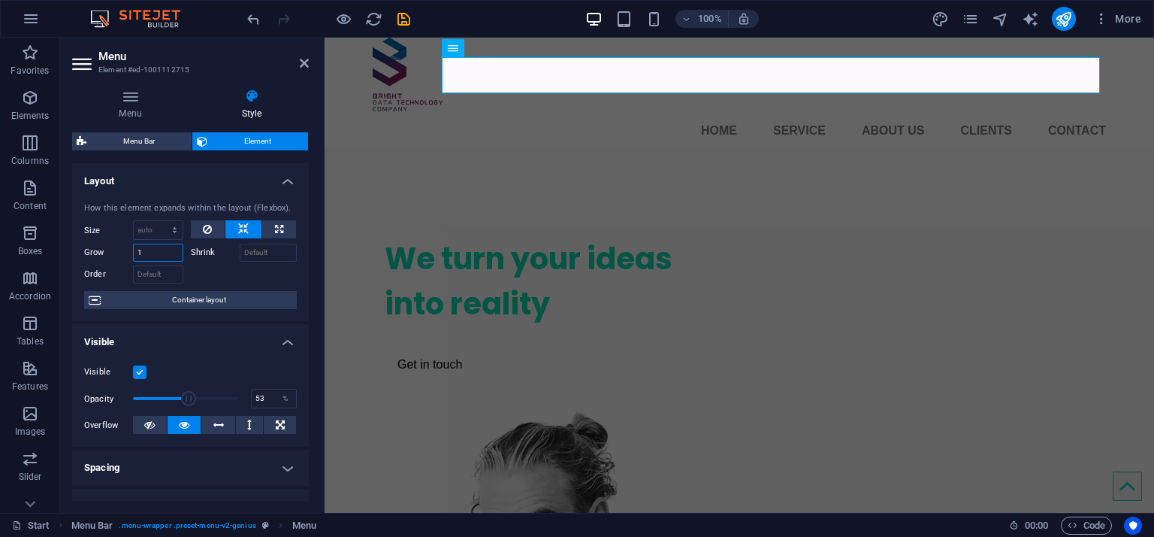
click at [153, 255] on input "1" at bounding box center [158, 252] width 50 height 18
click at [200, 264] on div at bounding box center [244, 273] width 107 height 22
click at [165, 255] on input "2" at bounding box center [158, 252] width 50 height 18
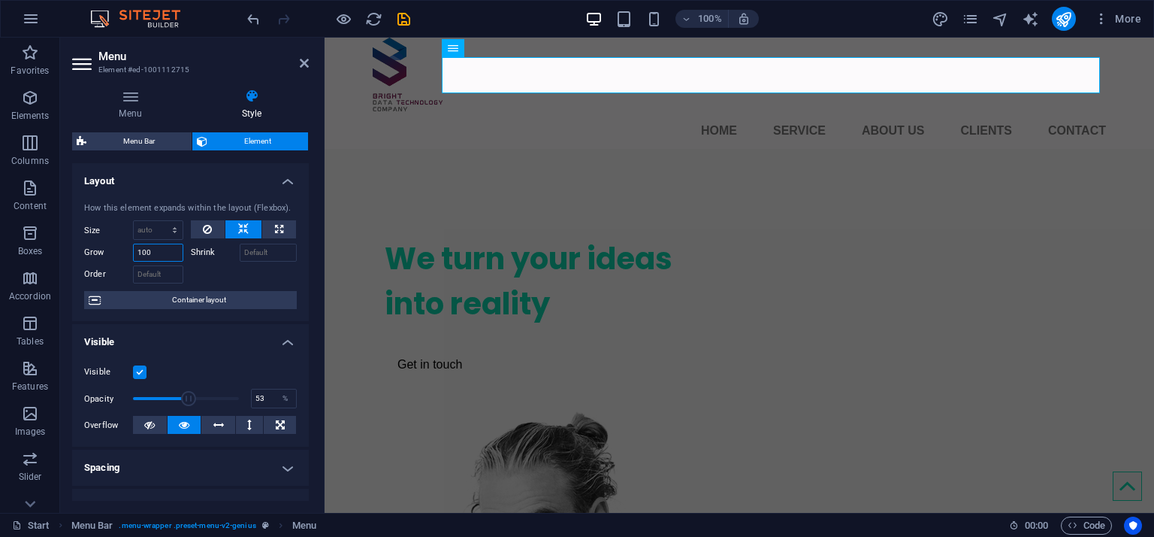
click at [164, 254] on input "100" at bounding box center [158, 252] width 50 height 18
type input "1"
click at [222, 262] on div at bounding box center [244, 273] width 107 height 22
click at [253, 251] on input "Shrink" at bounding box center [269, 252] width 58 height 18
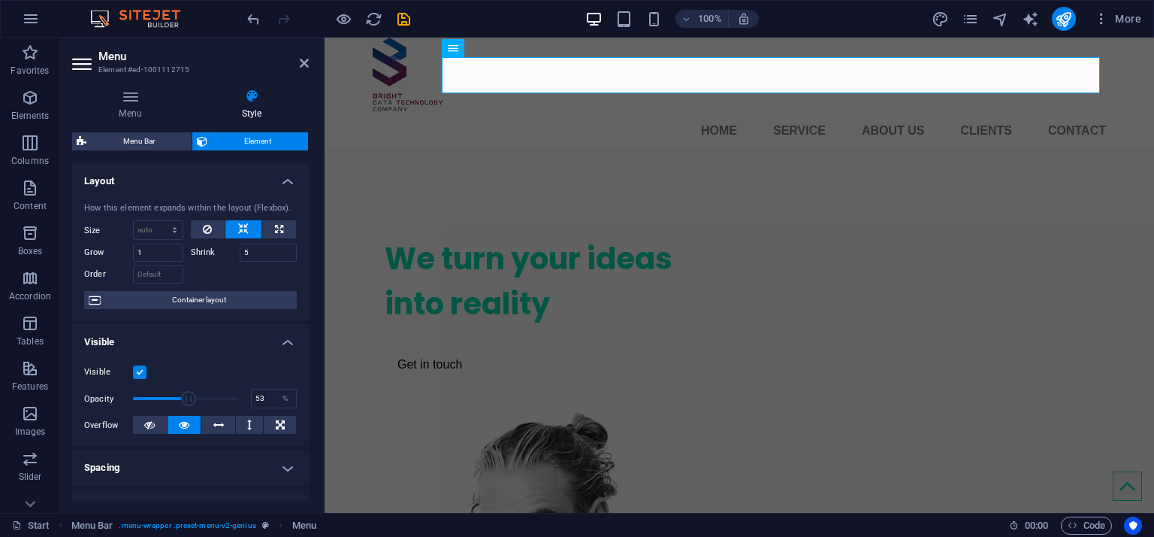
click at [260, 268] on div at bounding box center [244, 273] width 107 height 22
click at [257, 253] on input "5" at bounding box center [269, 252] width 58 height 18
click at [256, 253] on input "5" at bounding box center [269, 252] width 58 height 18
type input "0"
click at [262, 276] on div at bounding box center [244, 273] width 107 height 22
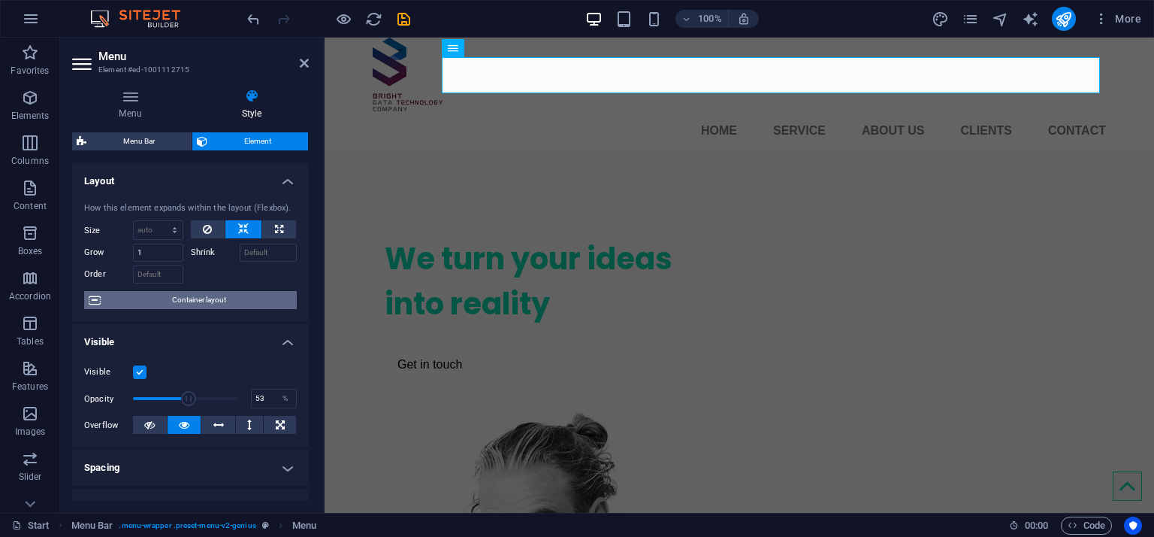
click at [225, 300] on span "Container layout" at bounding box center [198, 300] width 187 height 18
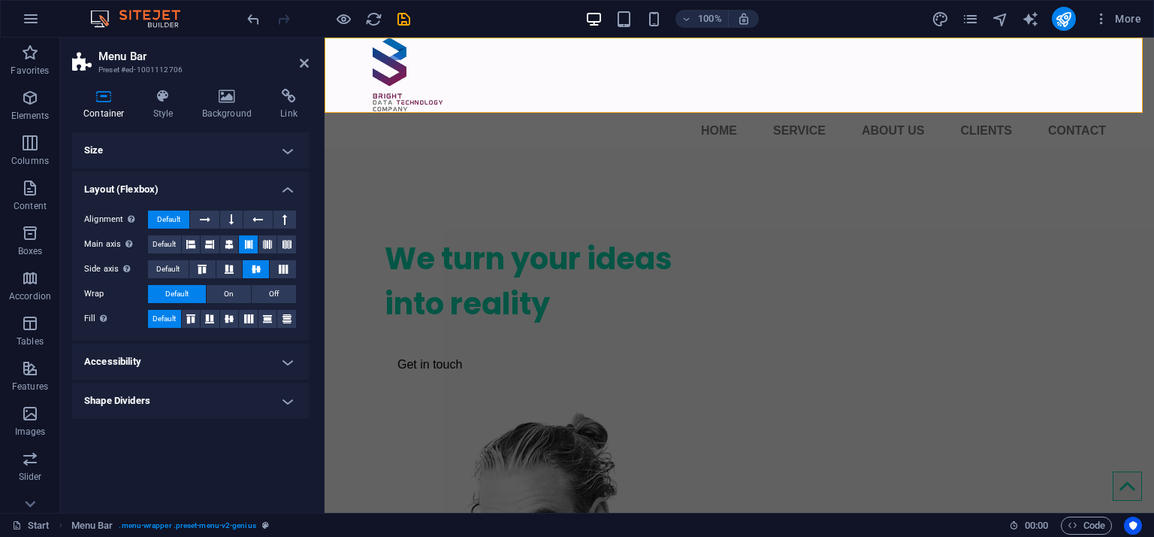
click at [276, 156] on h4 "Size" at bounding box center [190, 150] width 237 height 36
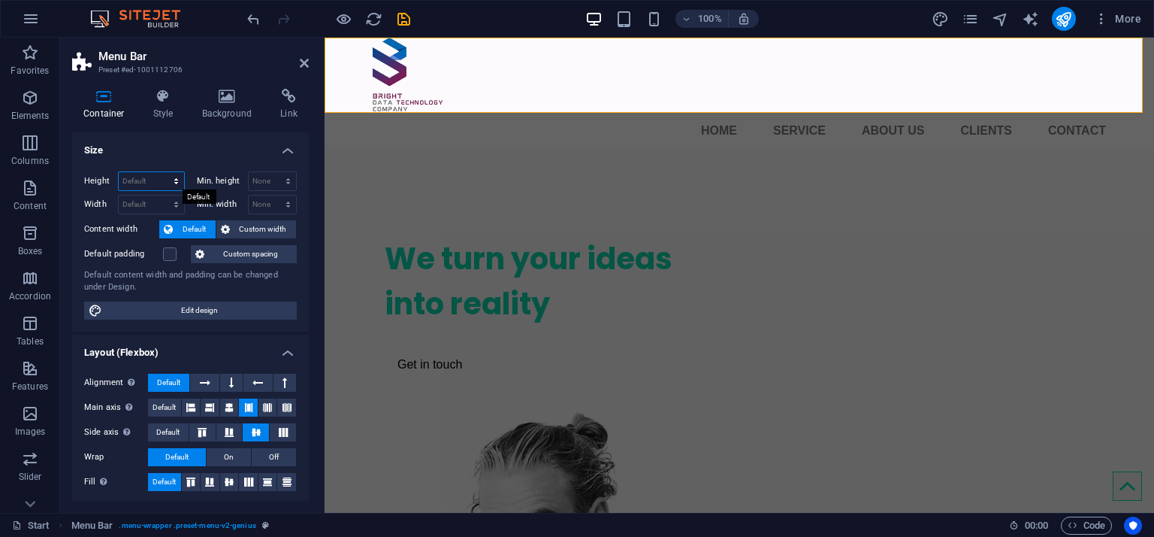
click at [176, 182] on select "Default px rem % vh vw" at bounding box center [151, 181] width 65 height 18
select select "px"
click at [161, 172] on select "Default px rem % vh vw" at bounding box center [151, 181] width 65 height 18
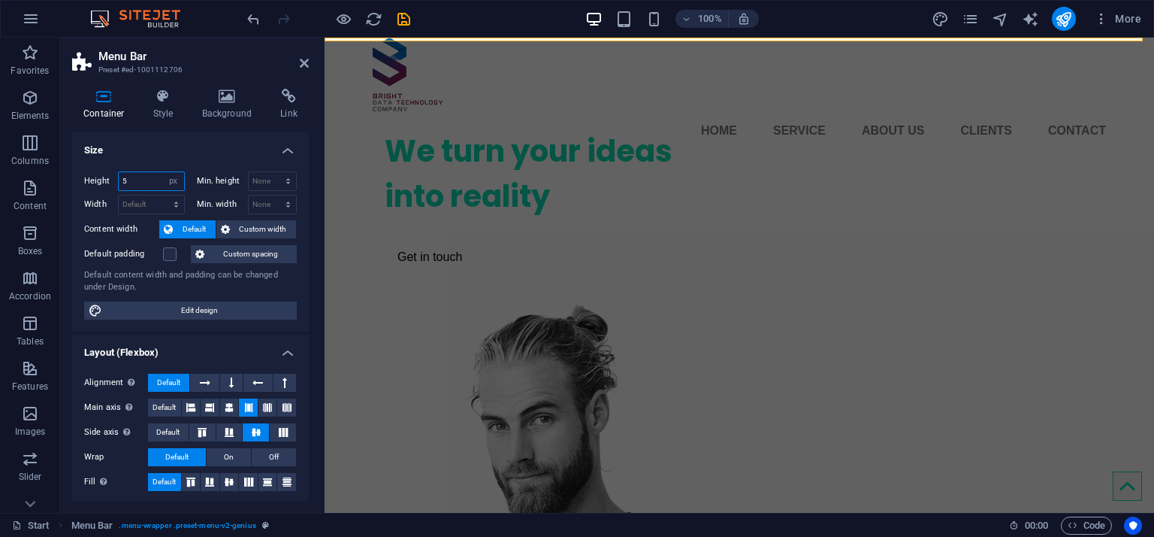
click at [141, 183] on input "5" at bounding box center [151, 181] width 65 height 18
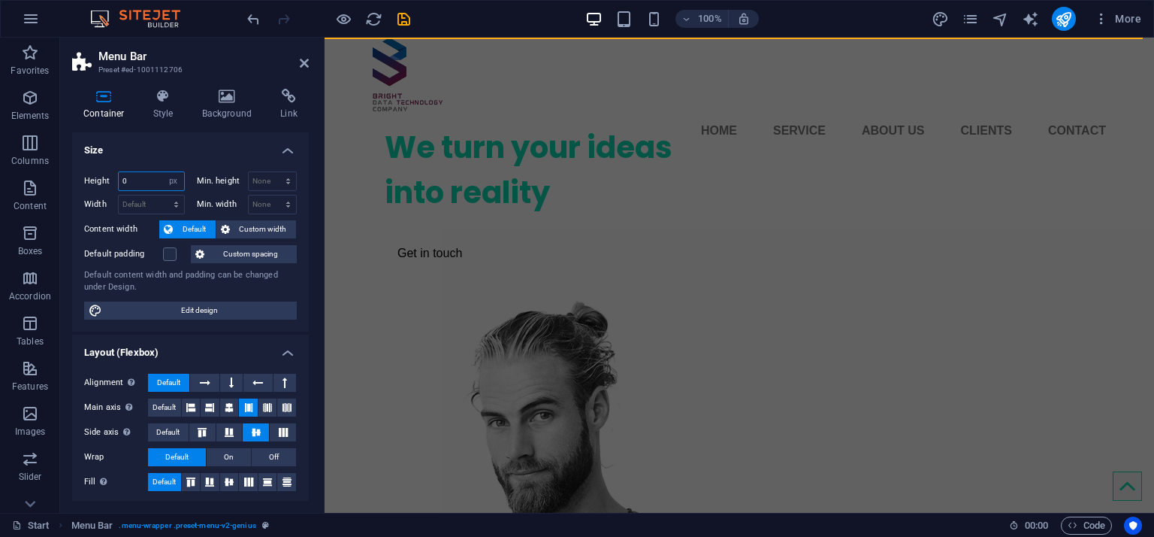
click at [137, 180] on input "0" at bounding box center [151, 181] width 65 height 18
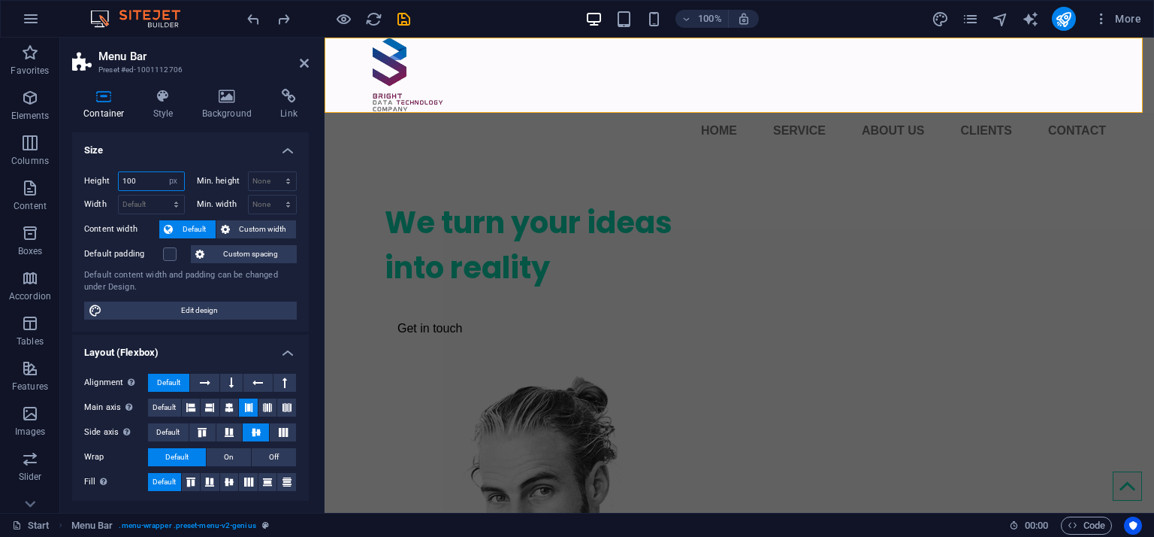
click at [135, 180] on input "100" at bounding box center [151, 181] width 65 height 18
type input "0"
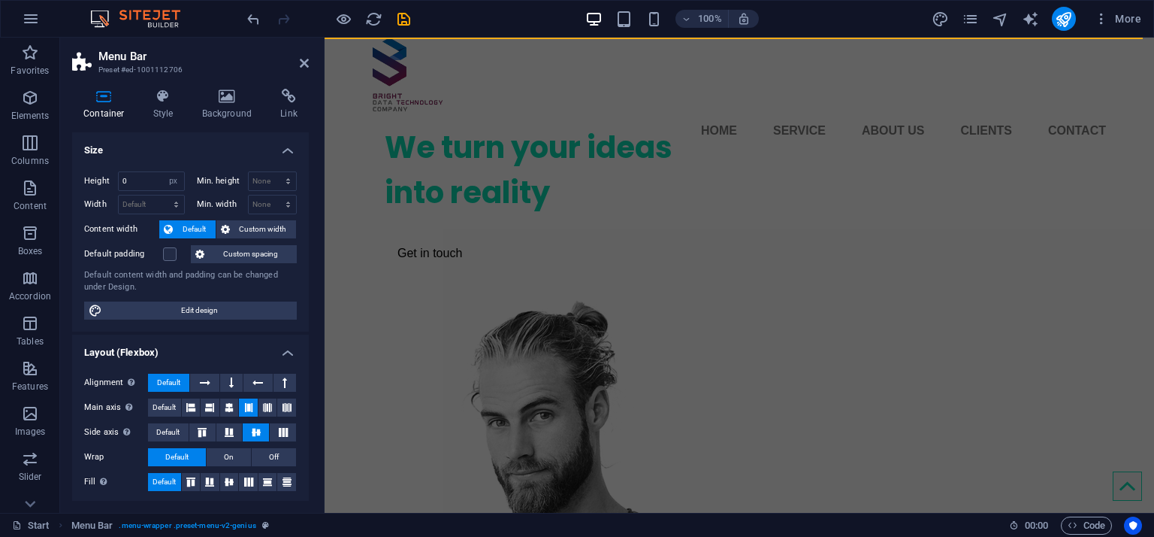
click at [201, 161] on div "Height 0 Default px rem % vh vw Min. height None px rem % vh vw Width Default p…" at bounding box center [190, 245] width 237 height 172
click at [263, 183] on select "None px rem % vh vw" at bounding box center [273, 181] width 48 height 18
select select "px"
click at [272, 172] on select "None px rem % vh vw" at bounding box center [273, 181] width 48 height 18
type input "0"
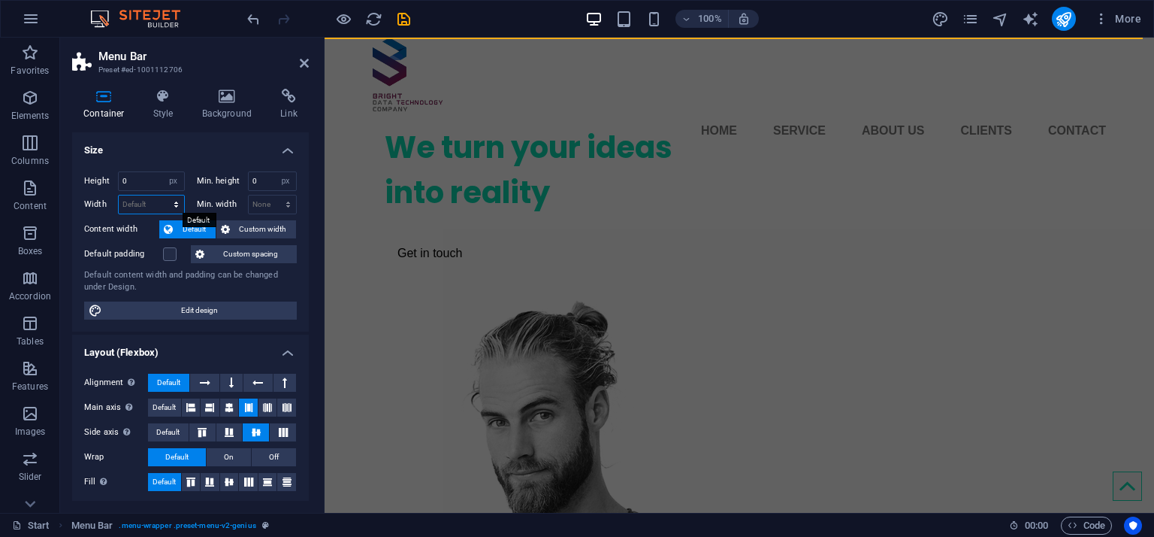
click at [138, 198] on select "Default px rem % em vh vw" at bounding box center [151, 204] width 65 height 18
select select "px"
click at [161, 195] on select "Default px rem % em vh vw" at bounding box center [151, 204] width 65 height 18
type input "0"
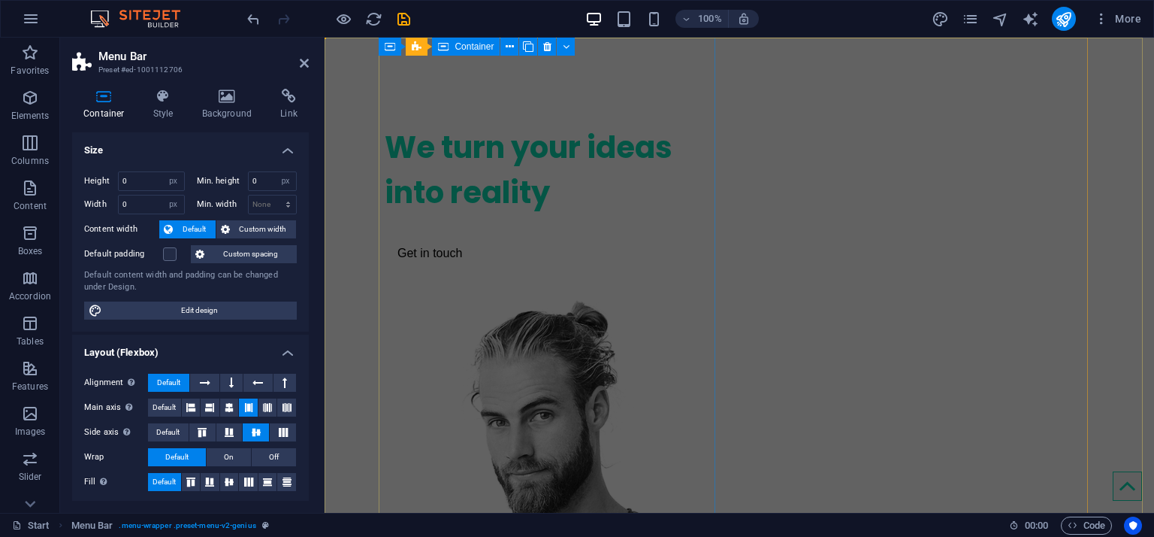
drag, startPoint x: 513, startPoint y: 138, endPoint x: 779, endPoint y: 138, distance: 266.0
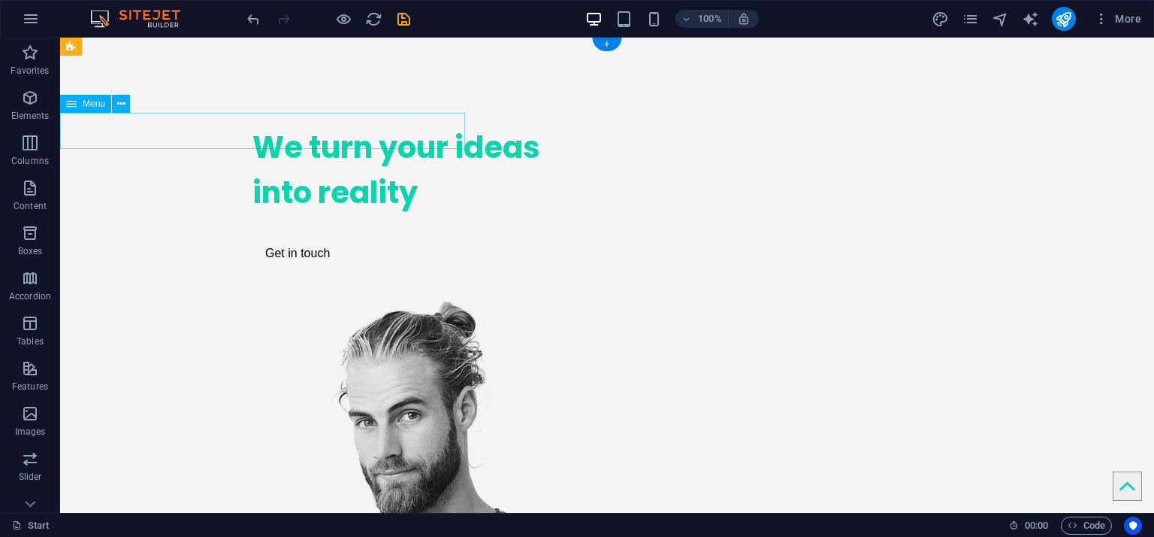
click at [60, 104] on nav "Home Service About us Clients Contact" at bounding box center [60, 80] width 0 height 48
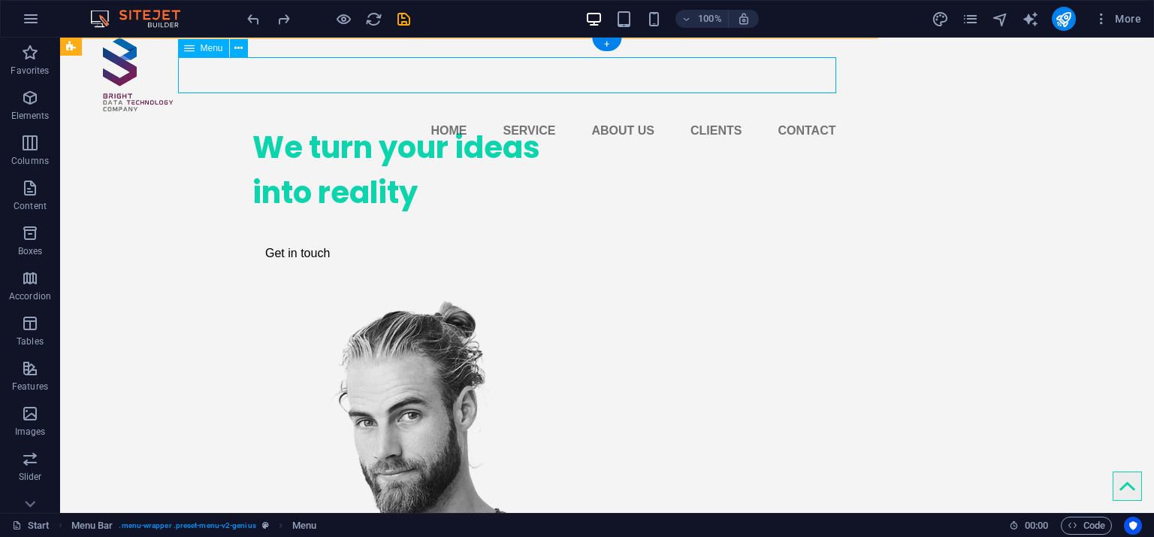
click at [414, 113] on nav "Home Service About us Clients Contact" at bounding box center [470, 131] width 734 height 36
click at [1020, 132] on div "We turn your ideas into reality Get in touch" at bounding box center [607, 454] width 1094 height 833
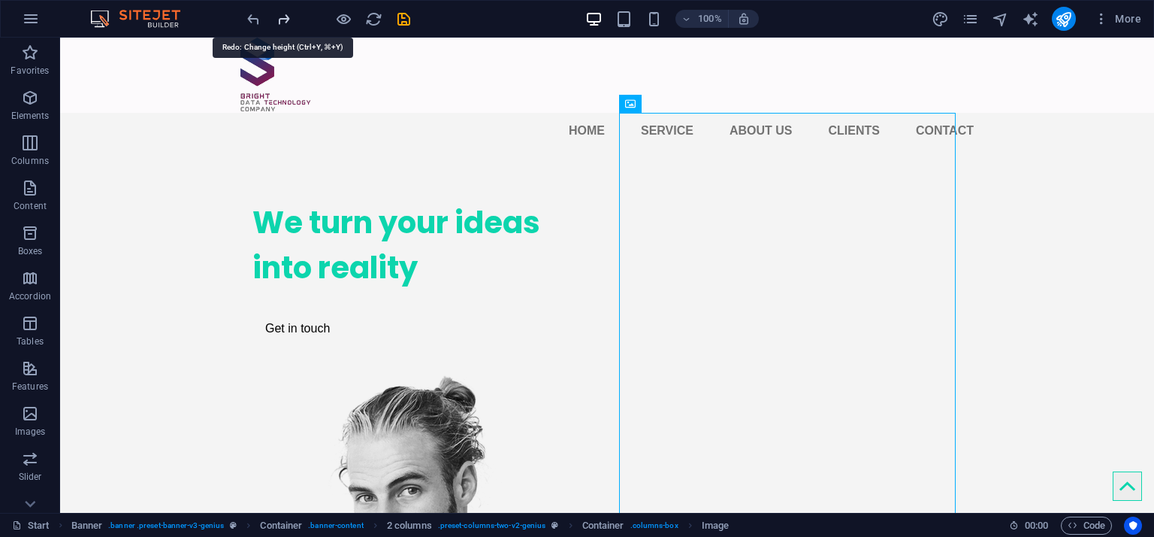
click at [286, 23] on icon "redo" at bounding box center [283, 19] width 17 height 17
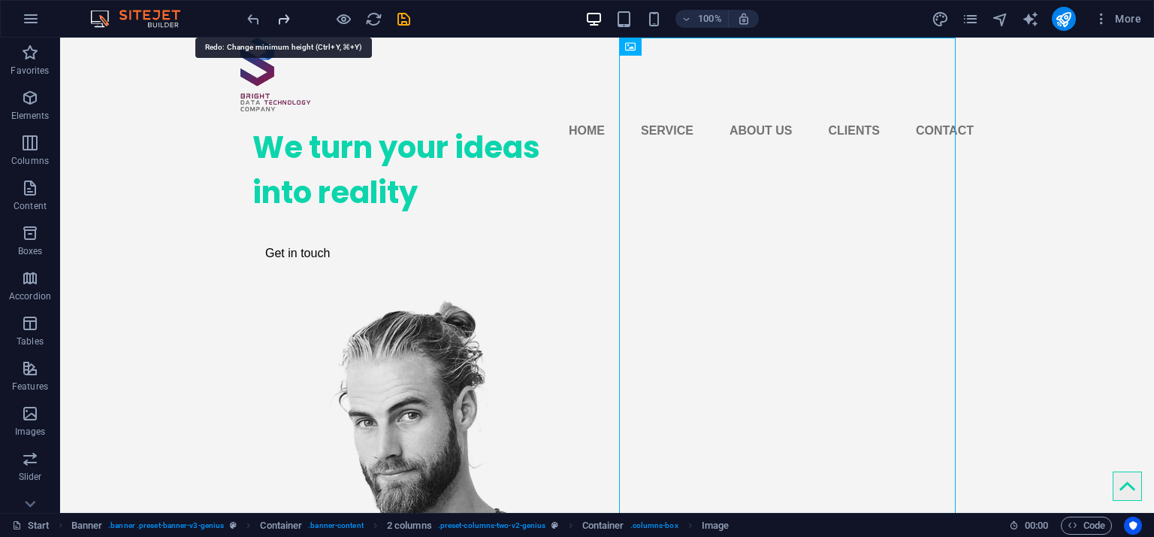
click at [286, 23] on icon "redo" at bounding box center [283, 19] width 17 height 17
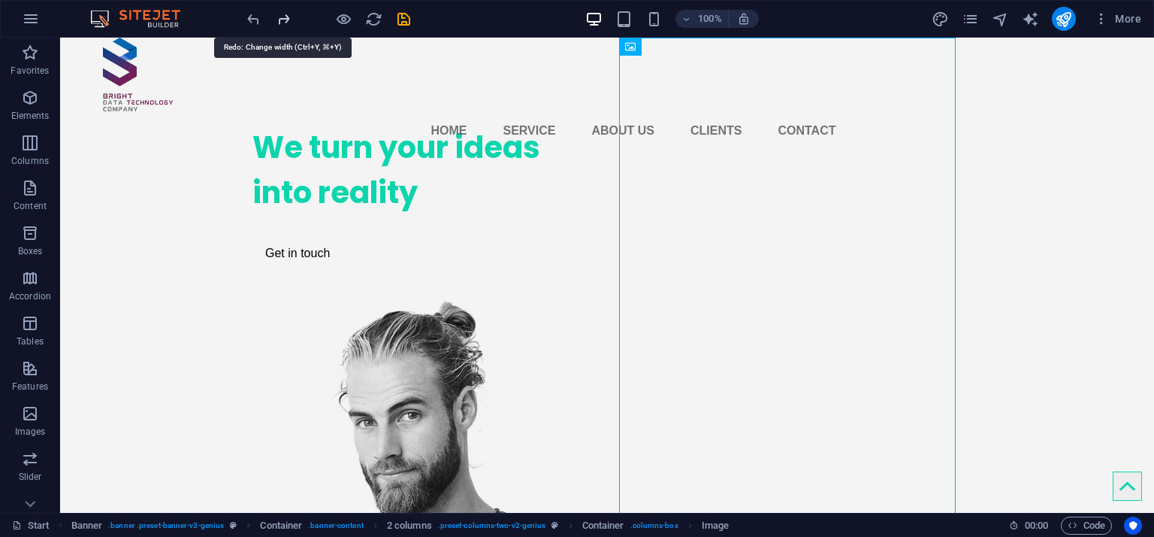
click at [286, 23] on icon "redo" at bounding box center [283, 19] width 17 height 17
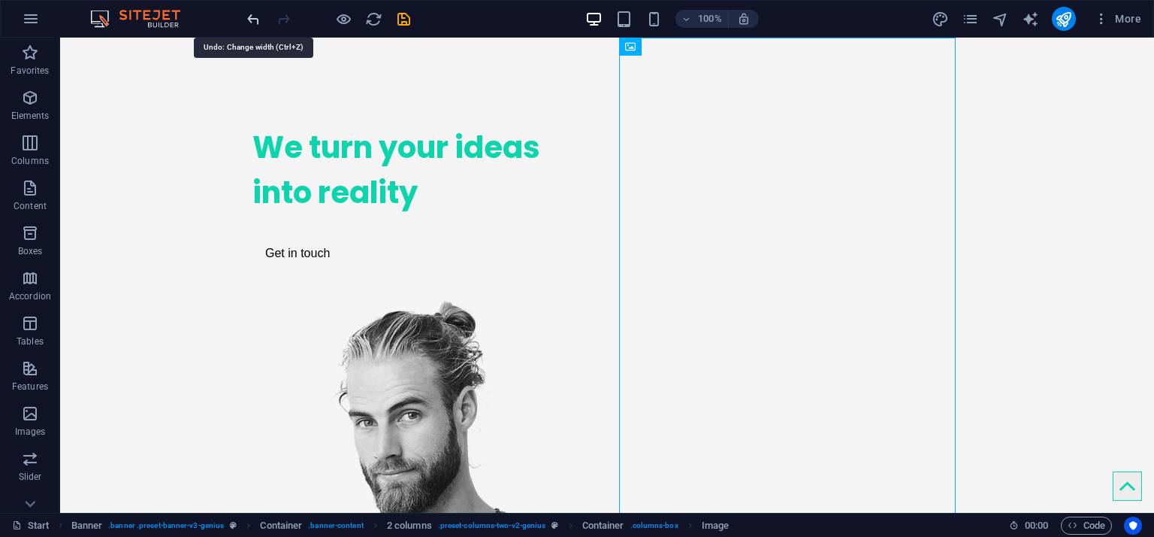
click at [250, 22] on icon "undo" at bounding box center [253, 19] width 17 height 17
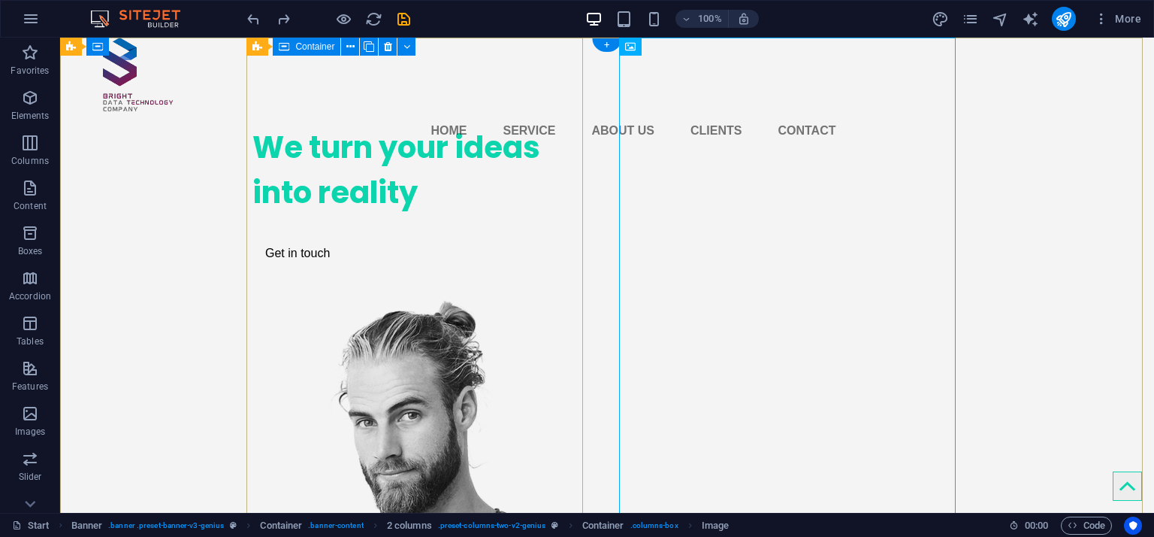
click at [424, 184] on div "We turn your ideas into reality Get in touch" at bounding box center [421, 159] width 337 height 243
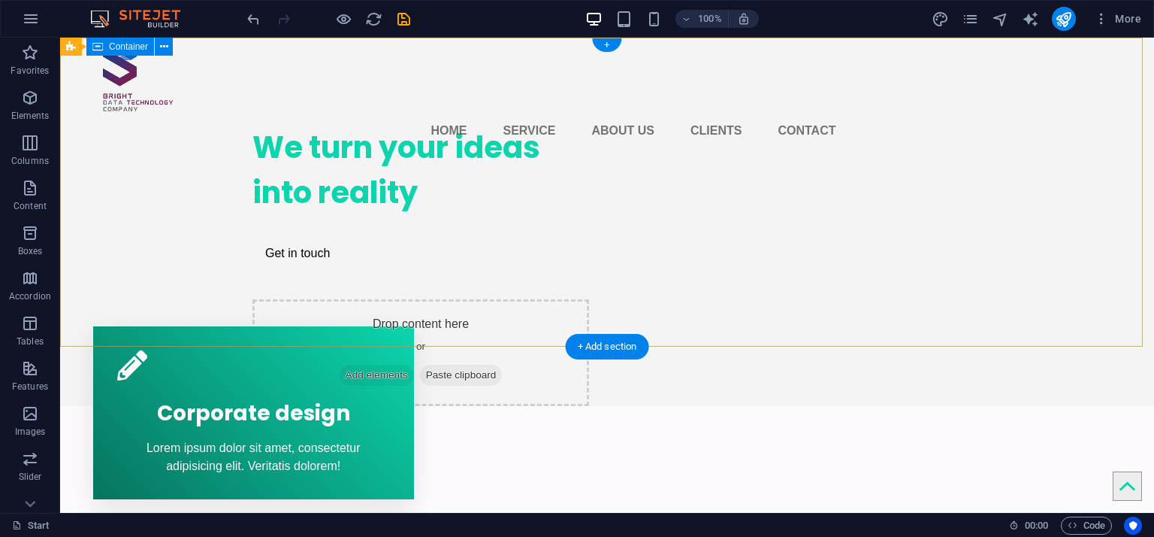
click at [1042, 150] on div "We turn your ideas into reality Get in touch Drop content here or Add elements …" at bounding box center [607, 222] width 1094 height 368
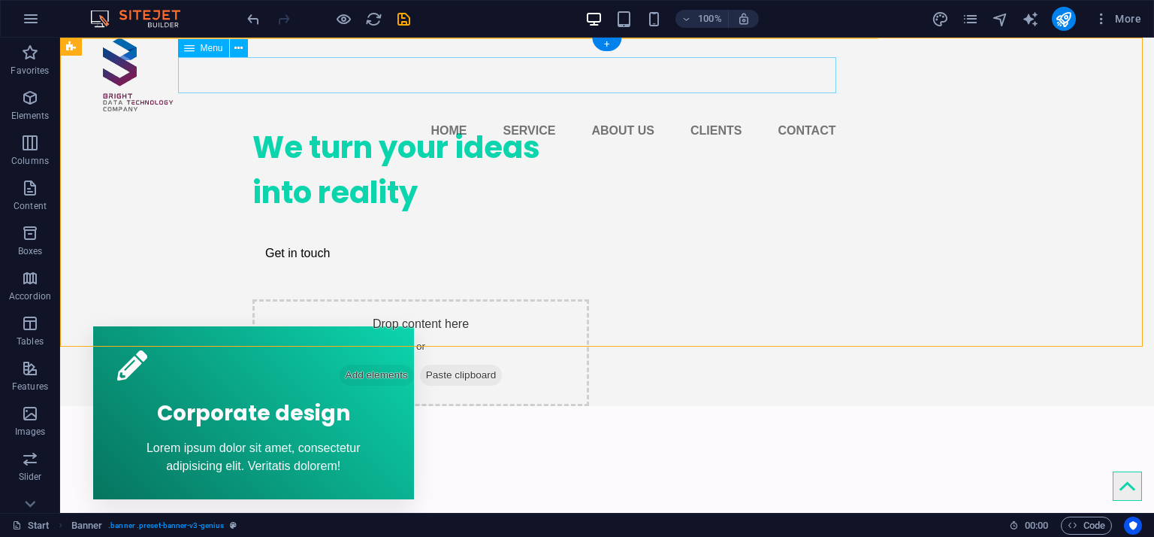
click at [548, 113] on nav "Home Service About us Clients Contact" at bounding box center [470, 131] width 734 height 36
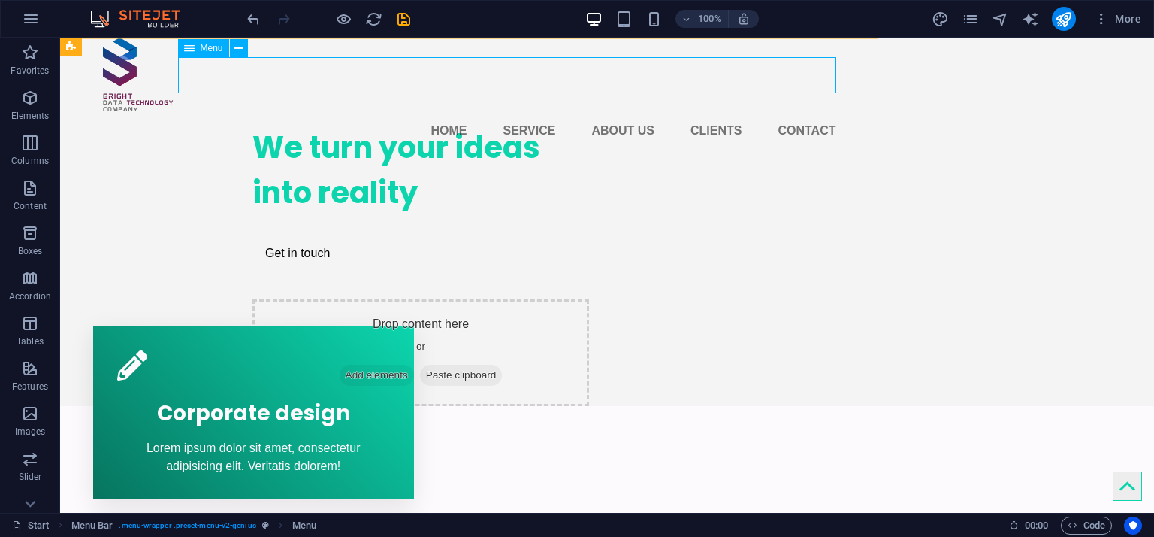
click at [202, 44] on span "Menu" at bounding box center [212, 48] width 23 height 9
click at [187, 50] on icon at bounding box center [189, 48] width 11 height 18
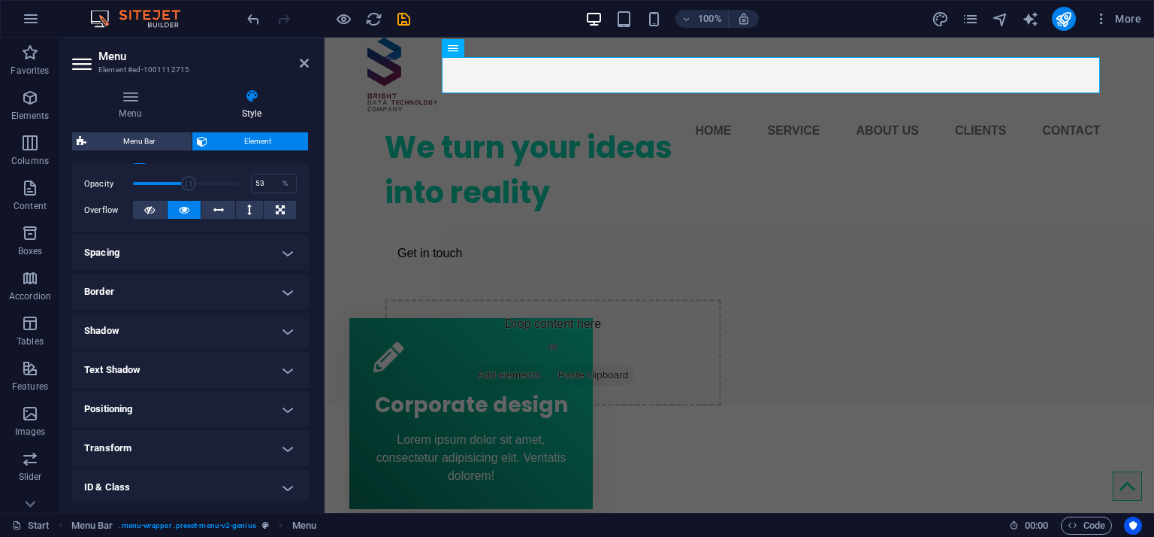
scroll to position [225, 0]
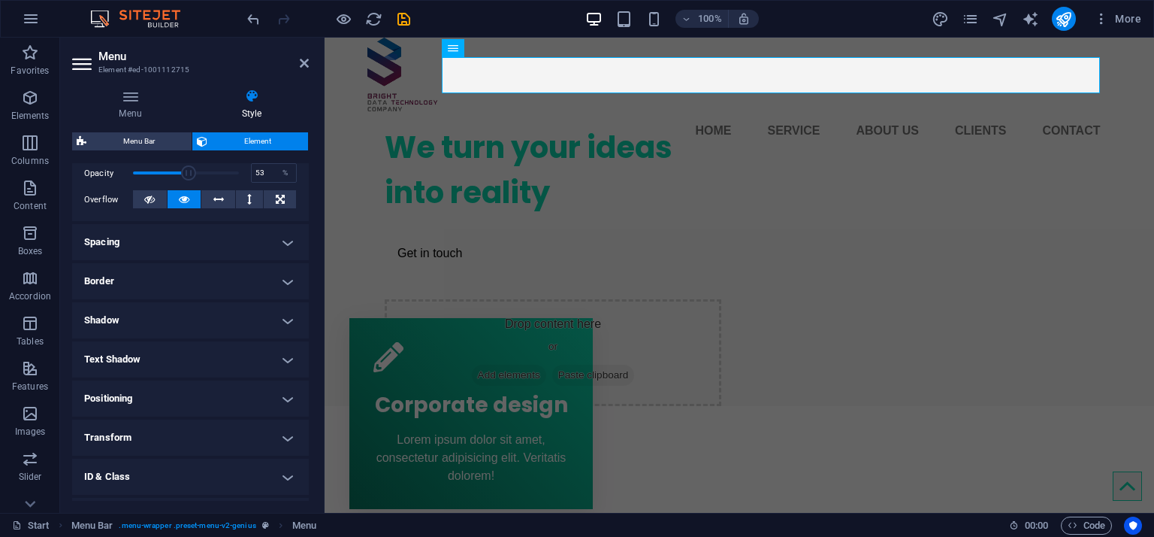
click at [279, 230] on h4 "Spacing" at bounding box center [190, 242] width 237 height 36
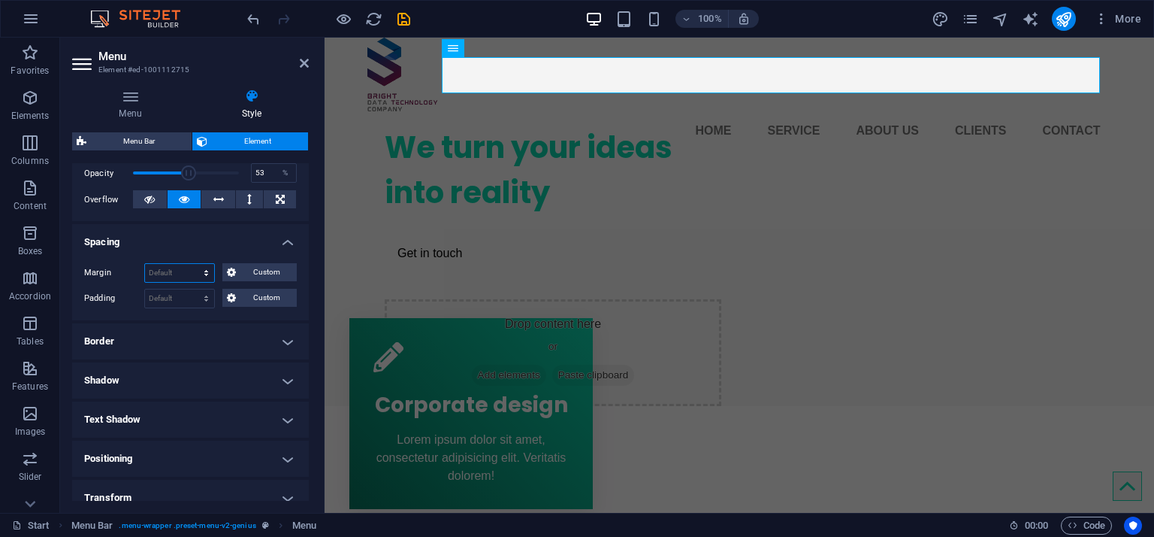
click at [154, 266] on select "Default auto px % rem vw vh Custom" at bounding box center [179, 273] width 69 height 18
click at [145, 264] on select "Default auto px % rem vw vh Custom" at bounding box center [179, 273] width 69 height 18
select select "DISABLED_OPTION_VALUE"
click at [202, 345] on h4 "Border" at bounding box center [190, 341] width 237 height 36
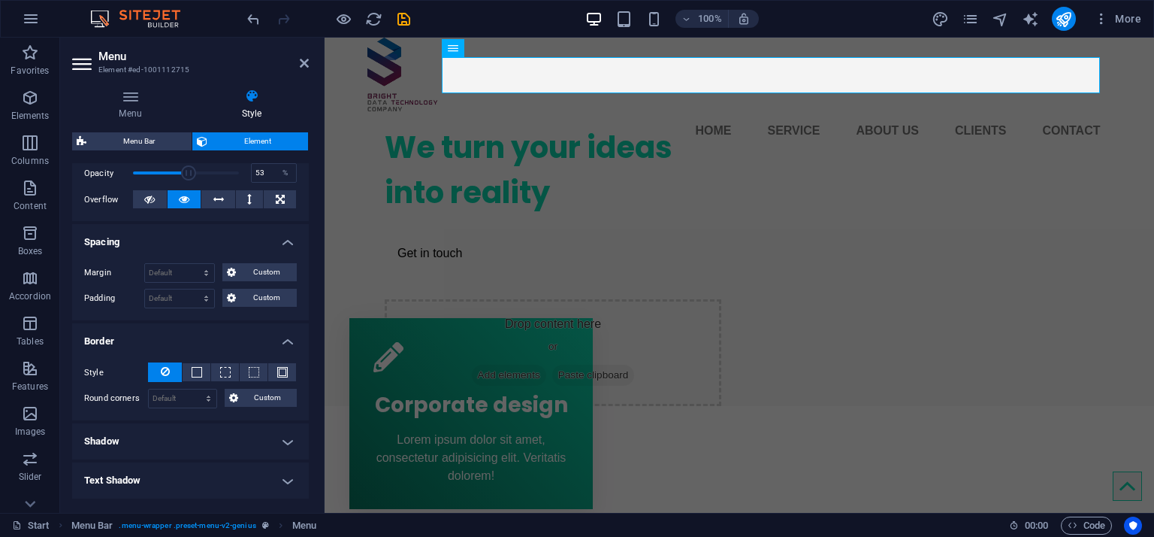
click at [222, 430] on h4 "Shadow" at bounding box center [190, 441] width 237 height 36
click at [222, 430] on h4 "Shadow" at bounding box center [190, 436] width 237 height 27
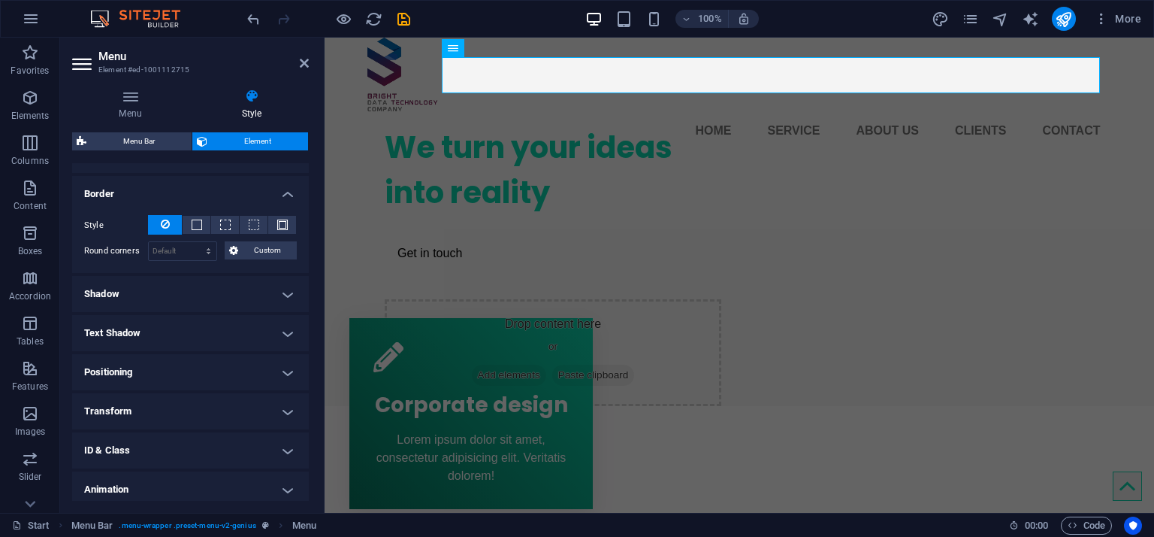
scroll to position [376, 0]
click at [243, 328] on h4 "Text Shadow" at bounding box center [190, 330] width 237 height 36
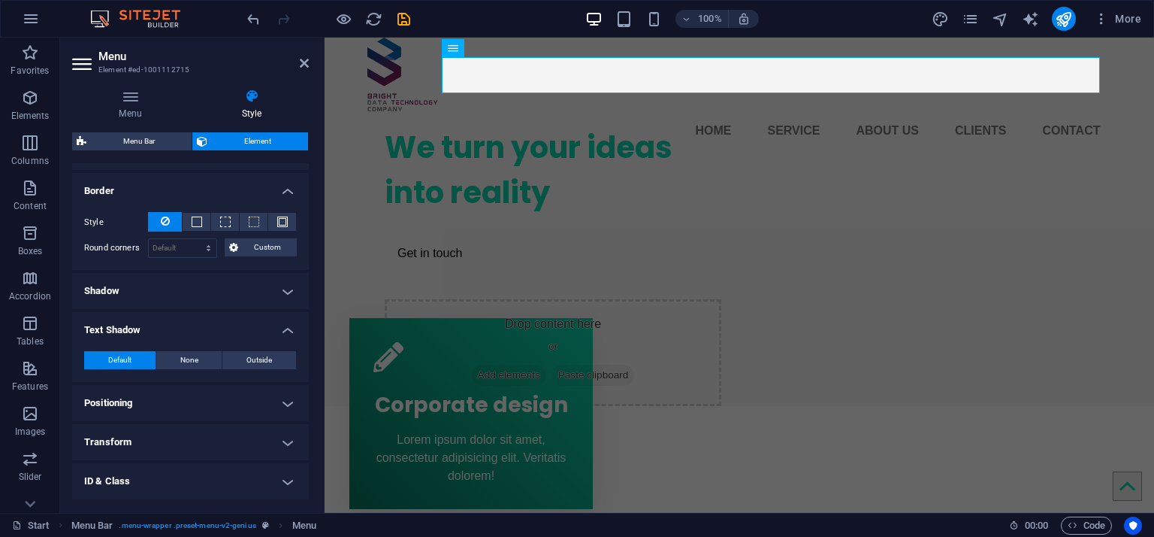
click at [224, 395] on h4 "Positioning" at bounding box center [190, 403] width 237 height 36
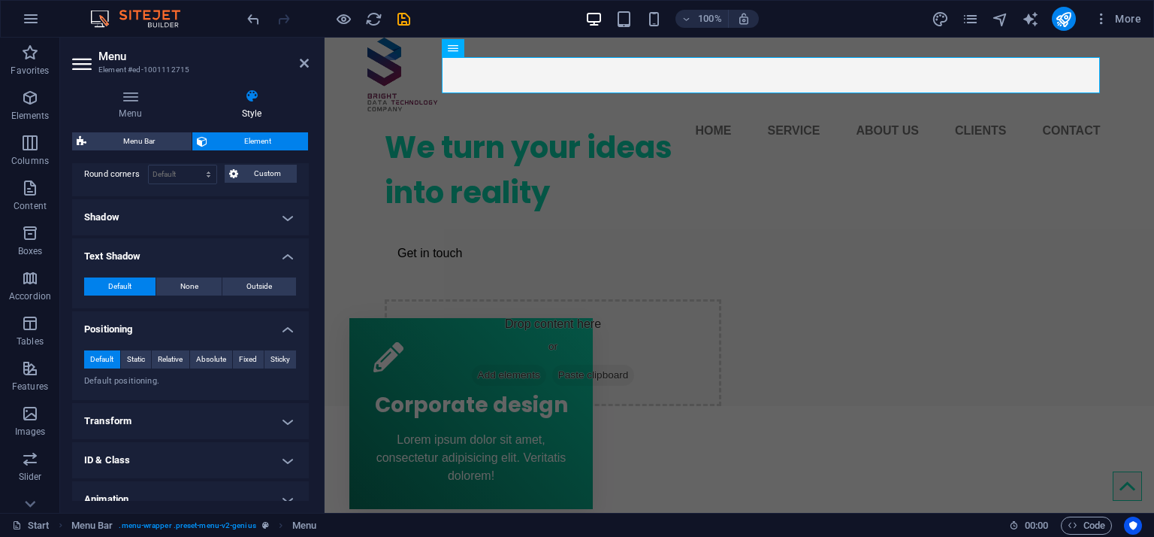
scroll to position [504, 0]
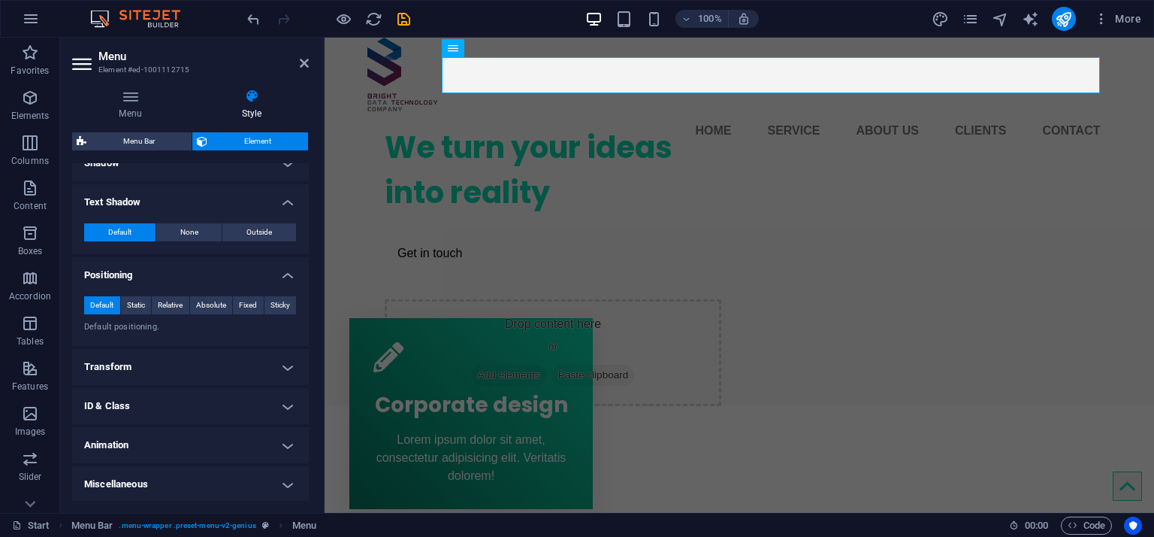
click at [279, 361] on h4 "Transform" at bounding box center [190, 367] width 237 height 36
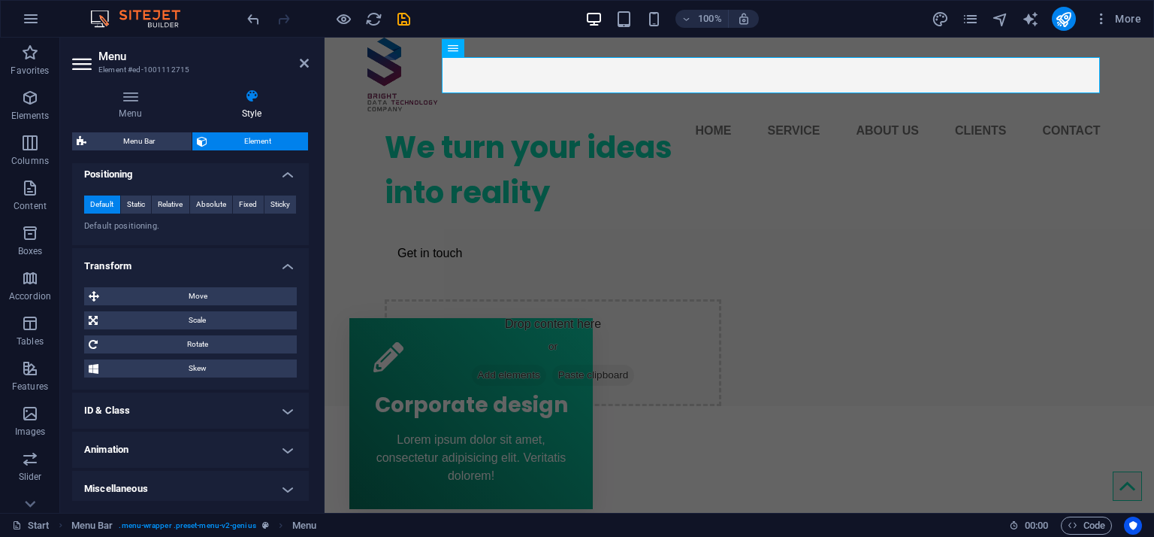
scroll to position [609, 0]
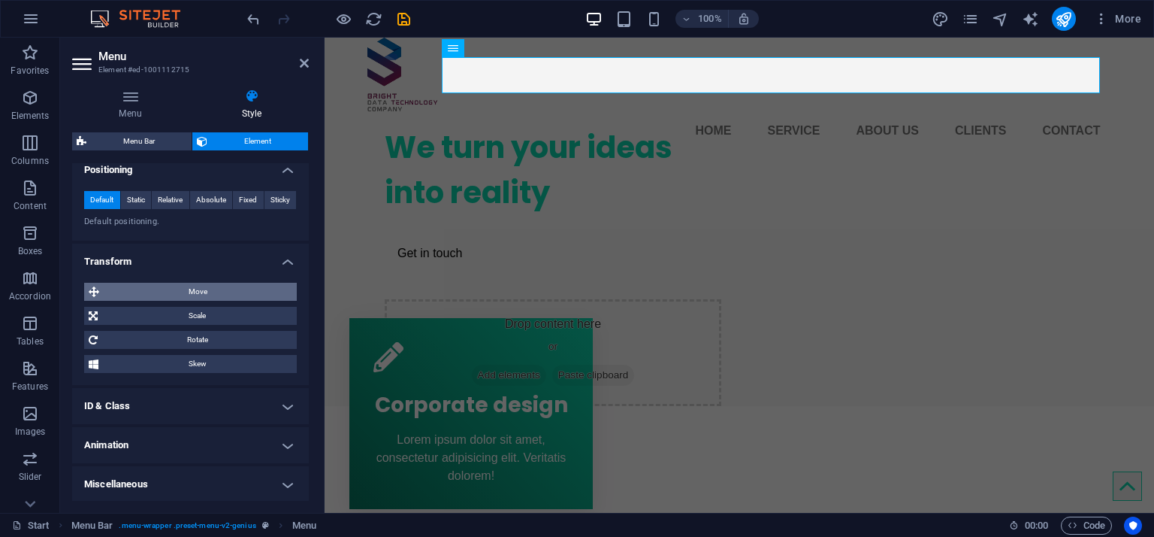
click at [243, 295] on span "Move" at bounding box center [198, 292] width 189 height 18
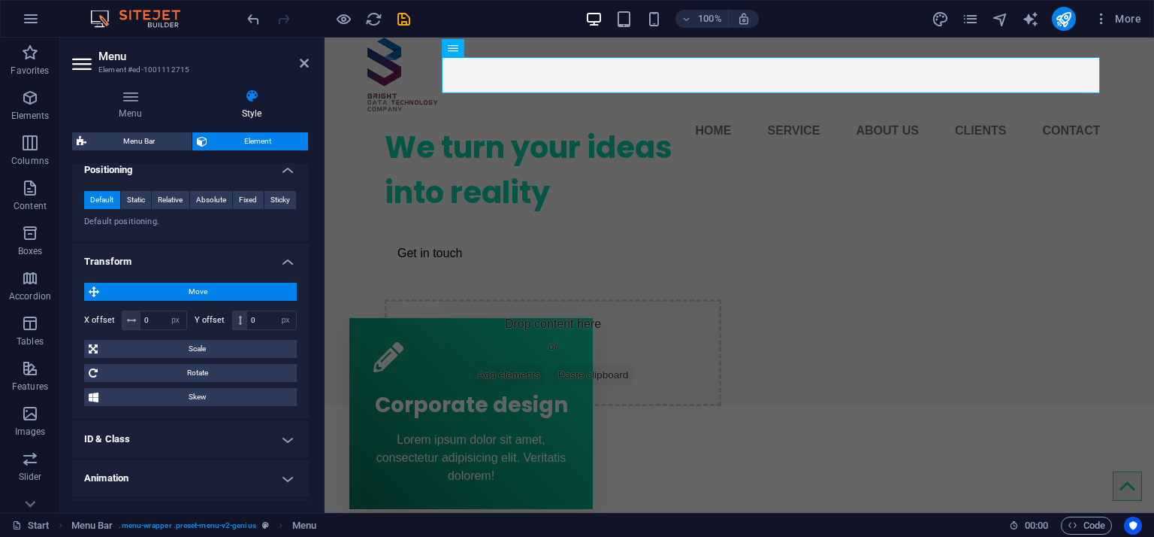
click at [223, 444] on h4 "ID & Class" at bounding box center [190, 439] width 237 height 36
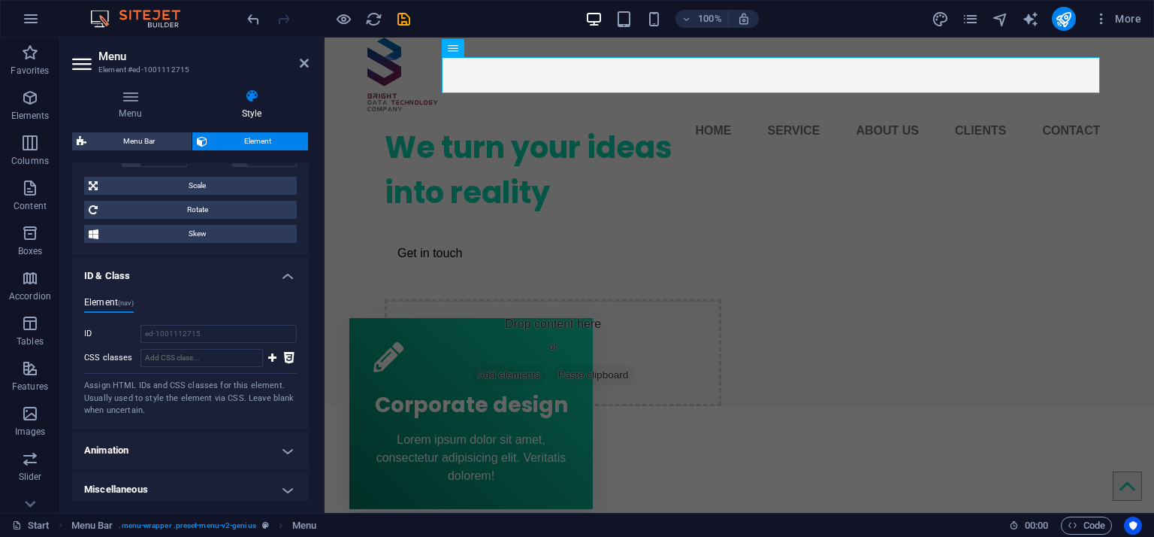
scroll to position [776, 0]
click at [223, 449] on h4 "Animation" at bounding box center [190, 446] width 237 height 36
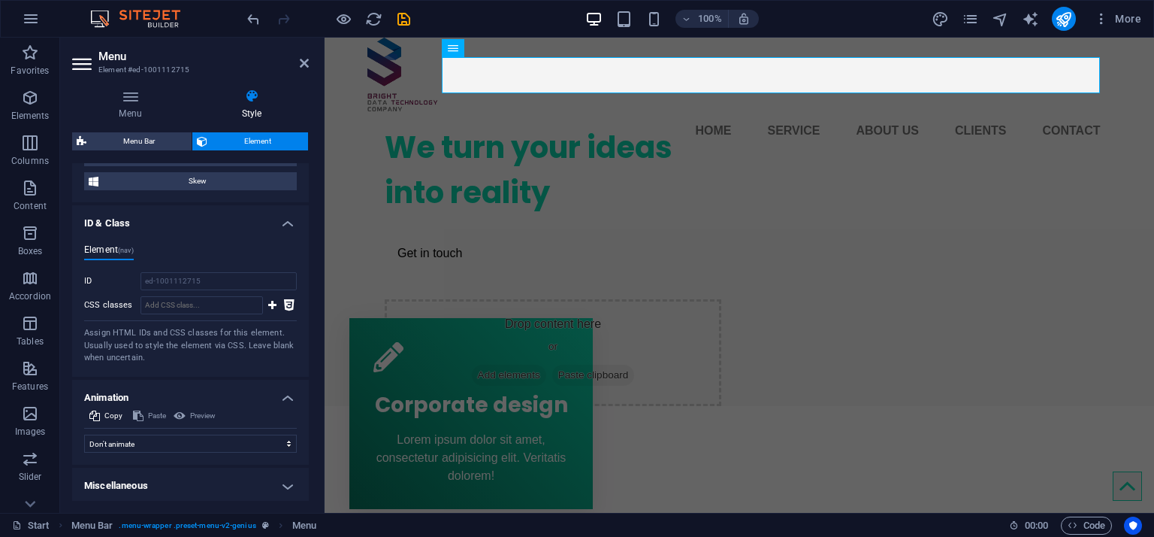
click at [213, 476] on h4 "Miscellaneous" at bounding box center [190, 485] width 237 height 36
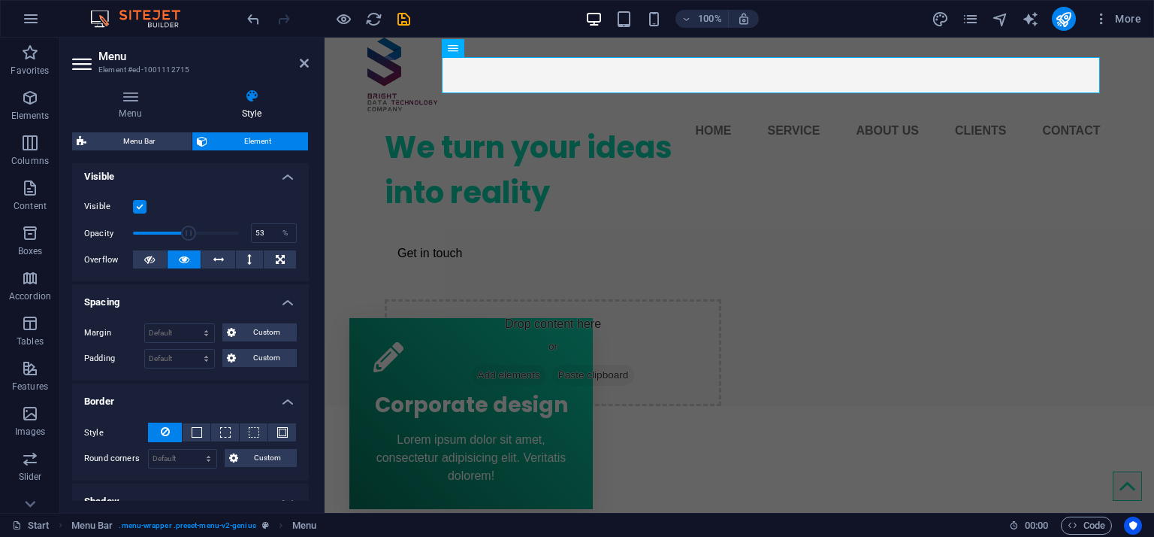
scroll to position [0, 0]
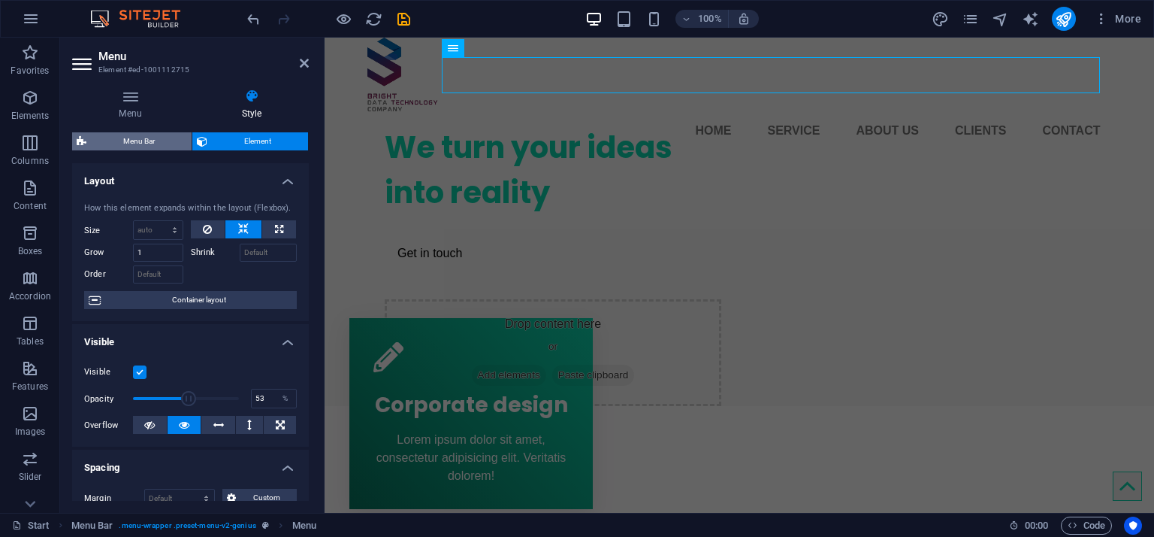
click at [132, 144] on span "Menu Bar" at bounding box center [139, 141] width 96 height 18
select select "rem"
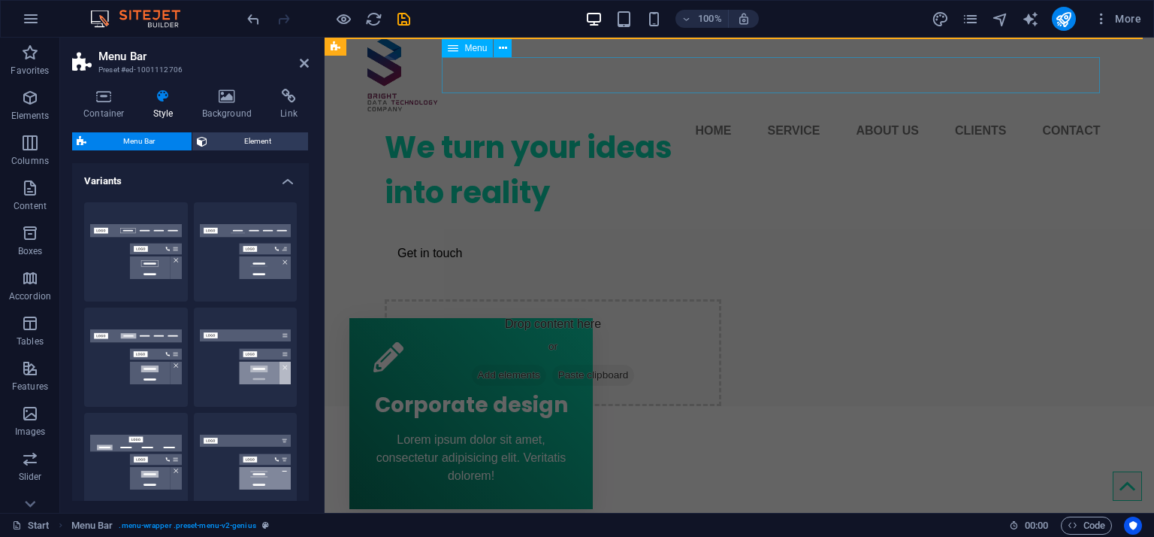
click at [698, 113] on nav "Home Service About us Clients Contact" at bounding box center [735, 131] width 734 height 36
click at [510, 113] on nav "Home Service About us Clients Contact" at bounding box center [735, 131] width 734 height 36
select select "px"
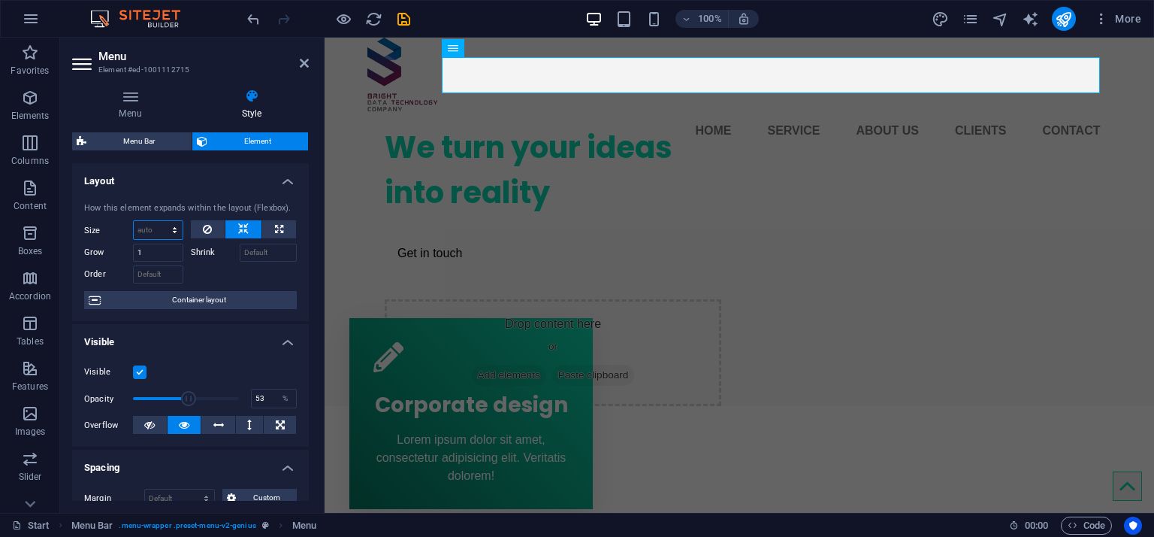
click at [153, 231] on select "Default auto px % 1/1 1/2 1/3 1/4 1/5 1/6 1/7 1/8 1/9 1/10" at bounding box center [158, 230] width 49 height 18
select select "px"
click at [159, 221] on select "Default auto px % 1/1 1/2 1/3 1/4 1/5 1/6 1/7 1/8 1/9 1/10" at bounding box center [158, 230] width 49 height 18
type input "5"
click at [165, 276] on input "0" at bounding box center [158, 274] width 50 height 18
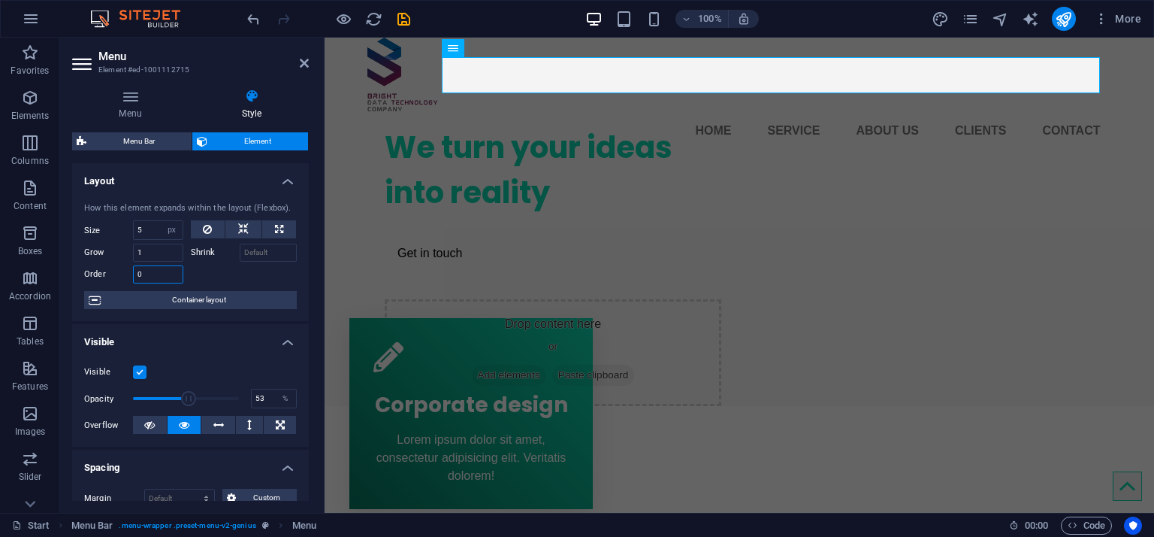
type input "0"
click at [456, 125] on div at bounding box center [553, 106] width 337 height 38
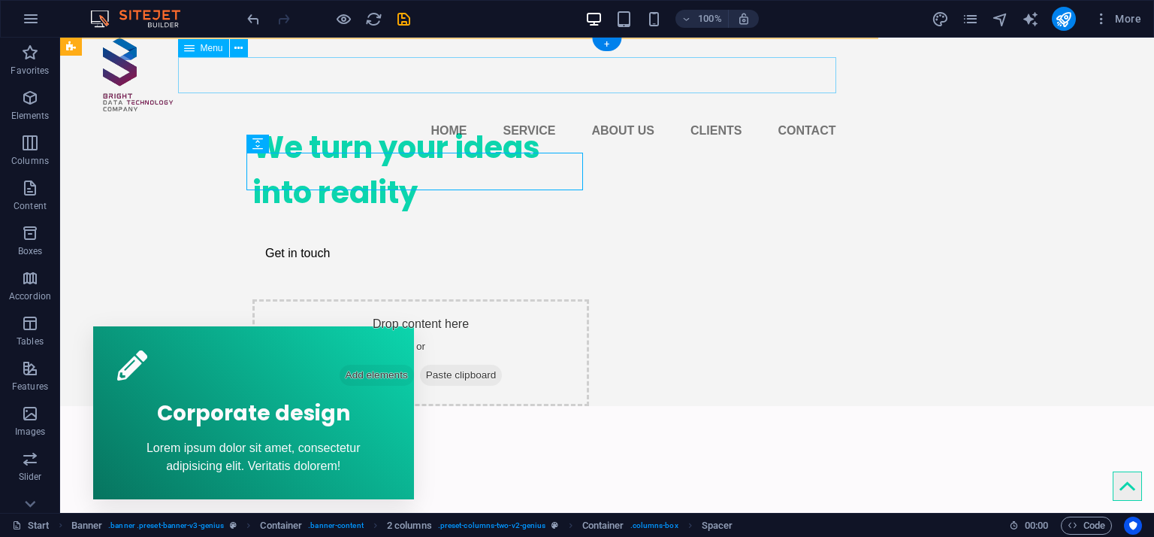
click at [501, 113] on nav "Home Service About us Clients Contact" at bounding box center [470, 131] width 734 height 36
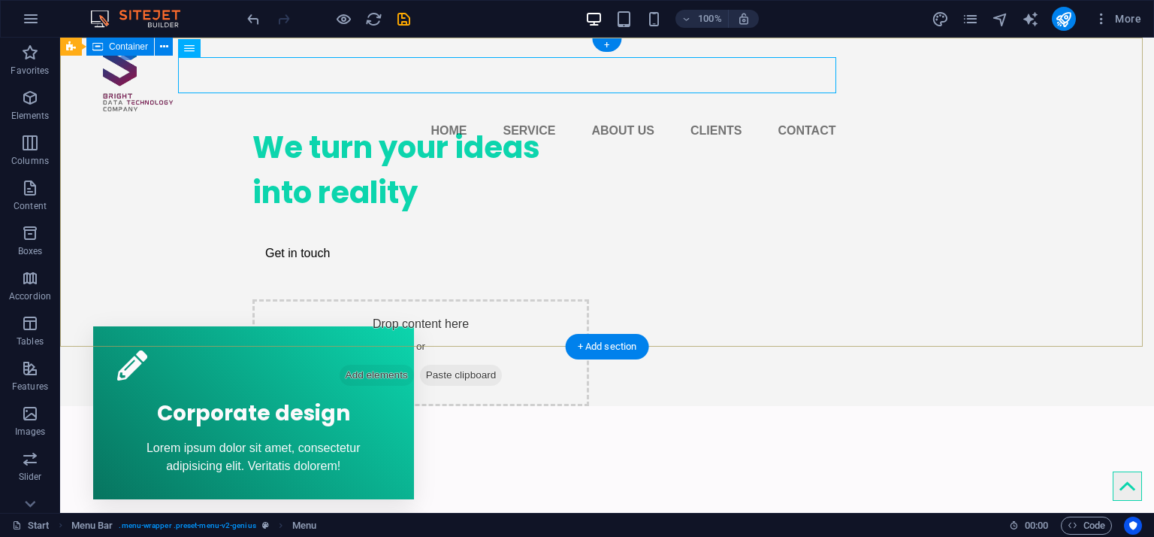
click at [153, 167] on div "We turn your ideas into reality Get in touch Drop content here or Add elements …" at bounding box center [607, 222] width 1094 height 368
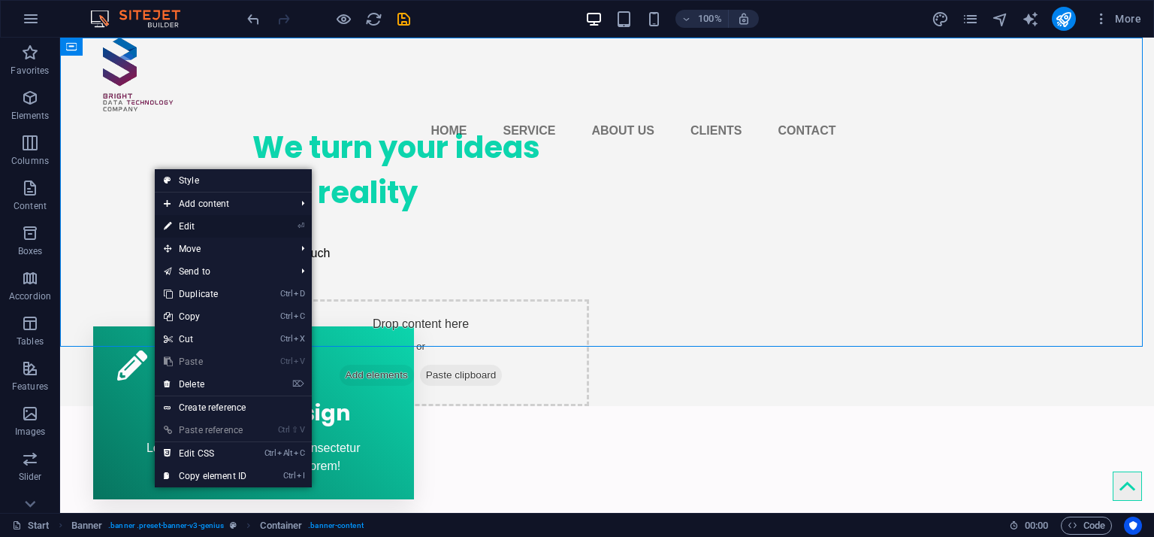
click at [250, 227] on link "⏎ Edit" at bounding box center [205, 226] width 101 height 23
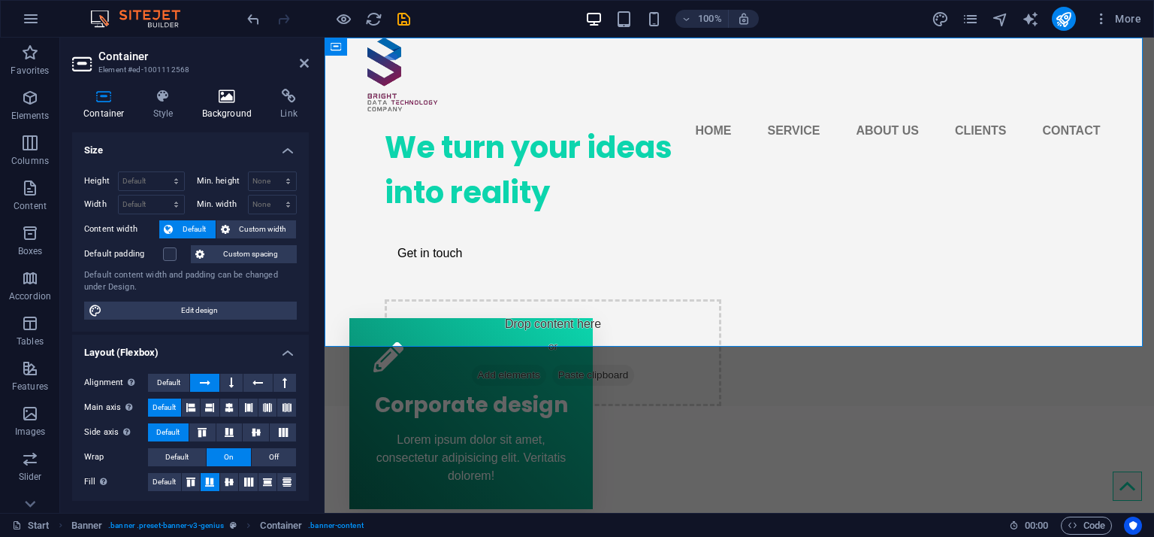
click at [222, 104] on h4 "Background" at bounding box center [230, 105] width 79 height 32
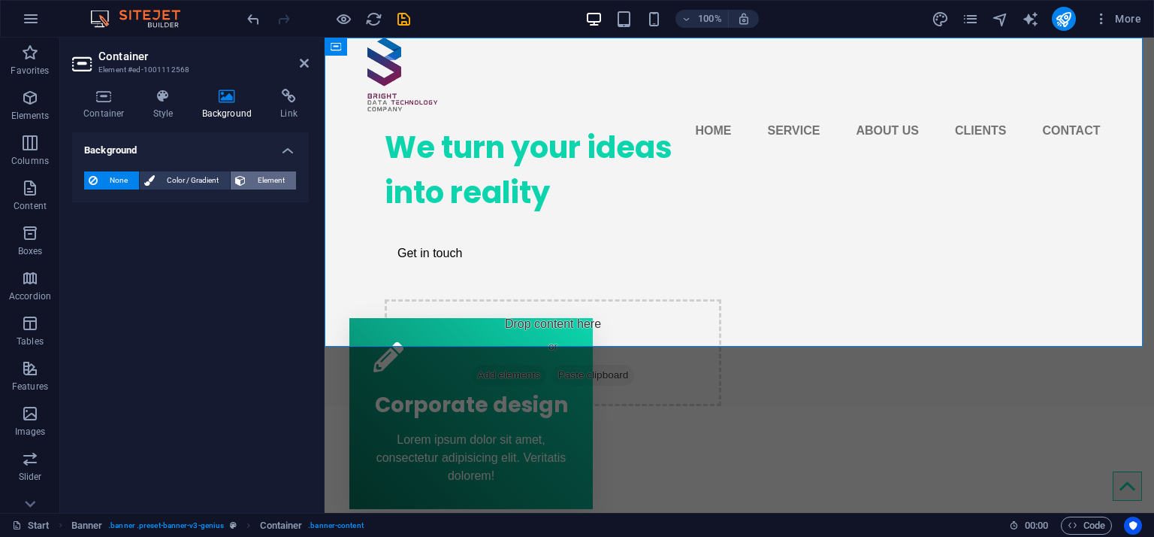
click at [264, 177] on span "Element" at bounding box center [270, 180] width 41 height 18
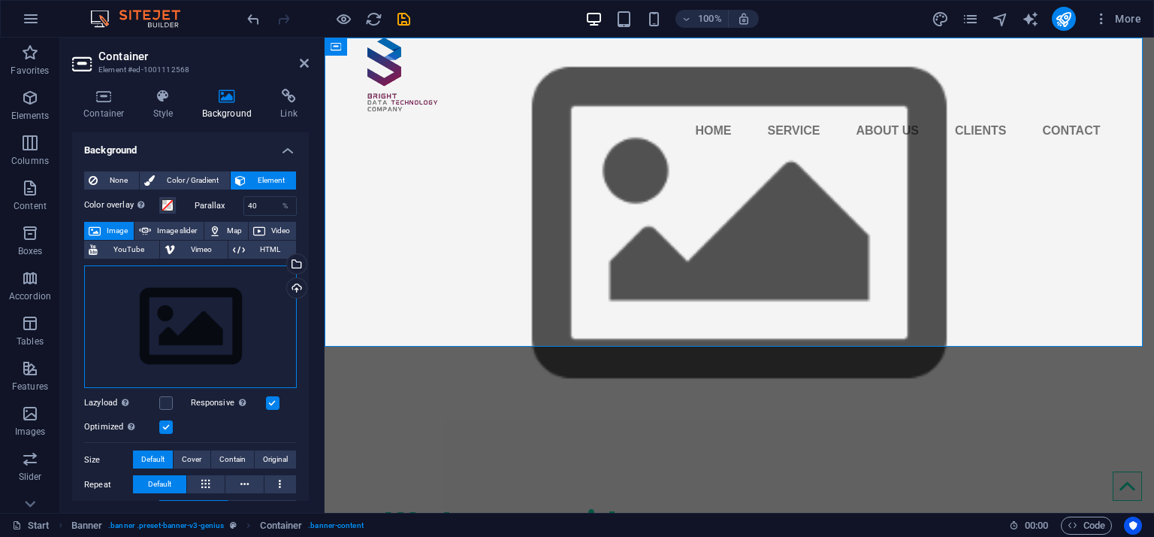
click at [206, 341] on div "Drag files here, click to choose files or select files from Files or our free s…" at bounding box center [190, 326] width 213 height 123
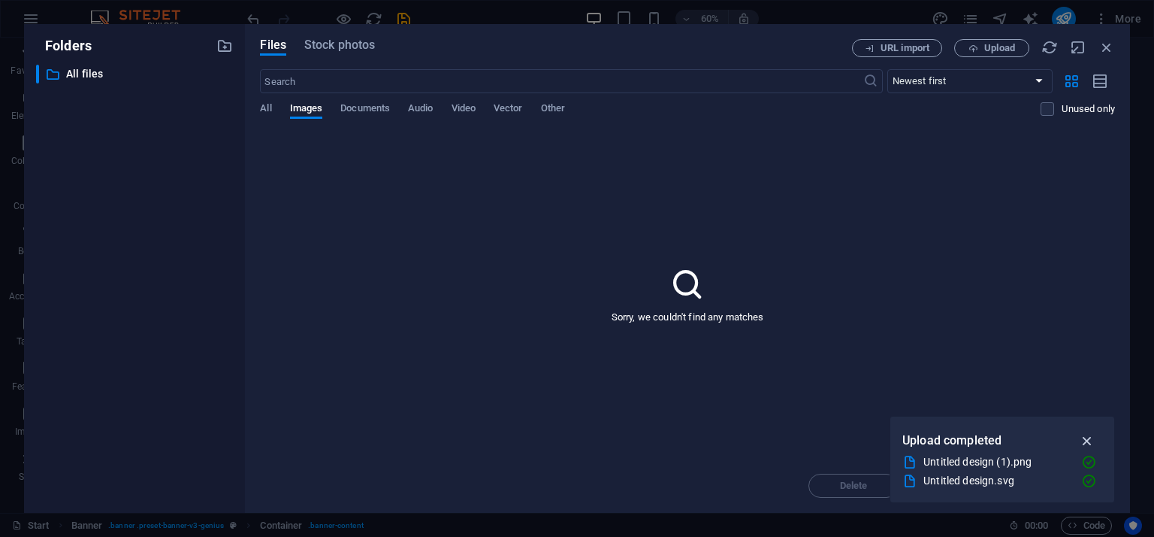
click at [1091, 441] on icon "button" at bounding box center [1087, 440] width 17 height 17
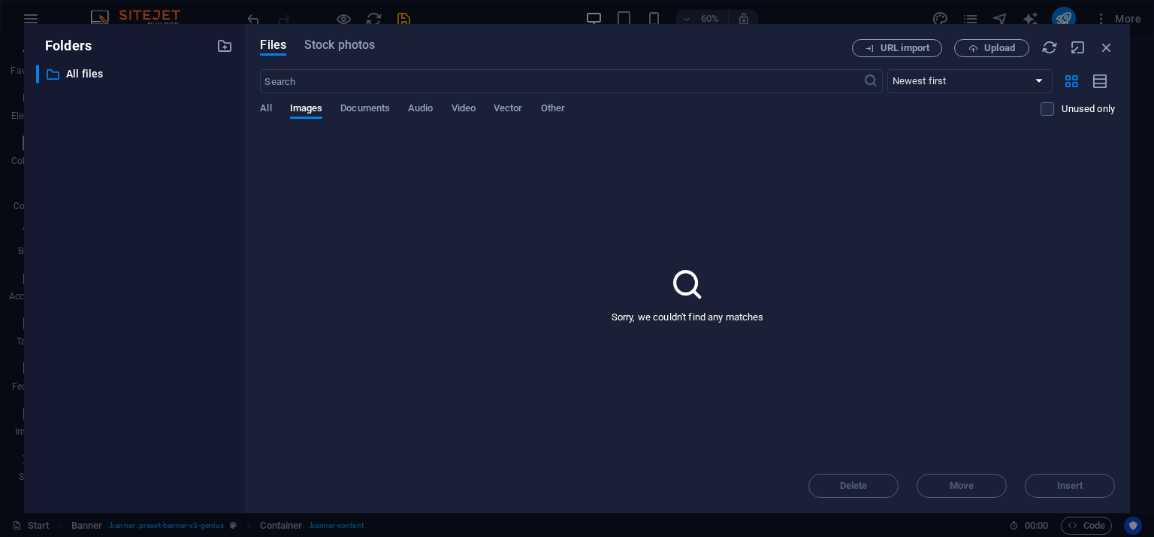
click at [688, 297] on icon at bounding box center [688, 284] width 38 height 38
click at [1100, 53] on icon "button" at bounding box center [1107, 47] width 17 height 17
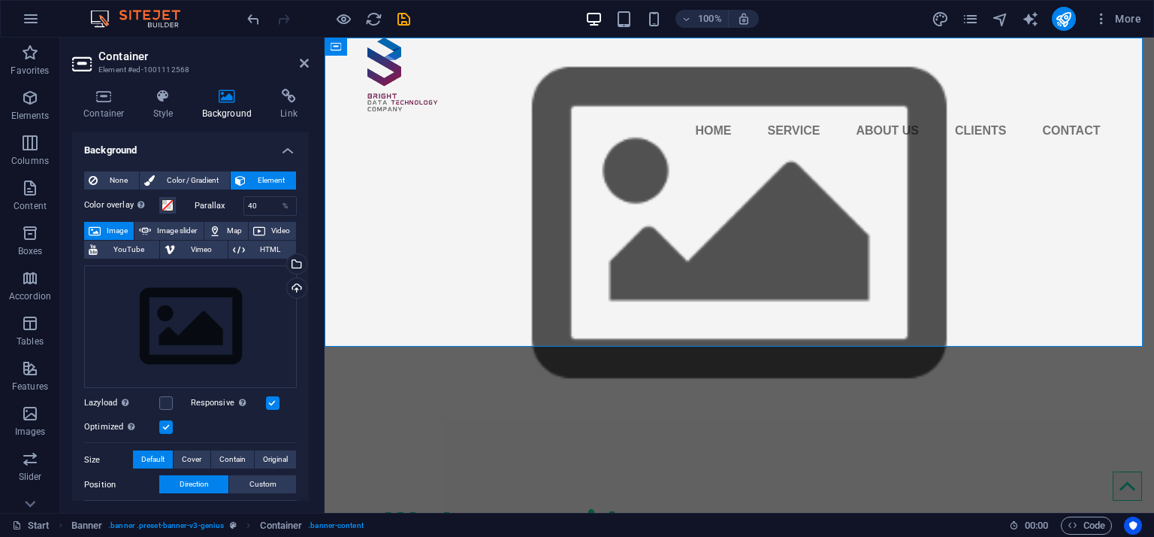
click at [352, 183] on figure at bounding box center [740, 226] width 830 height 376
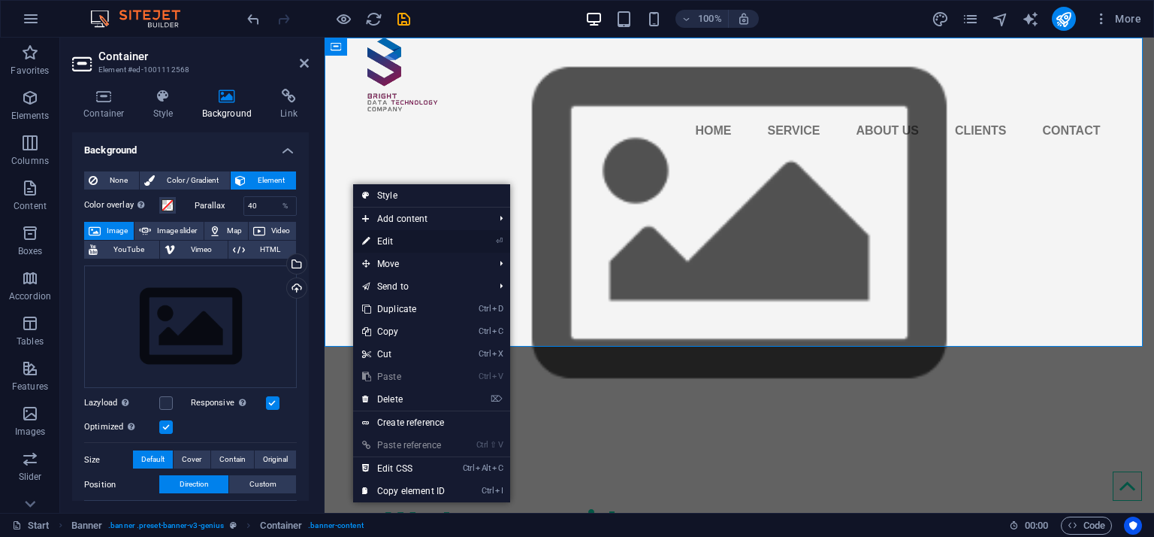
click at [433, 239] on link "⏎ Edit" at bounding box center [403, 241] width 101 height 23
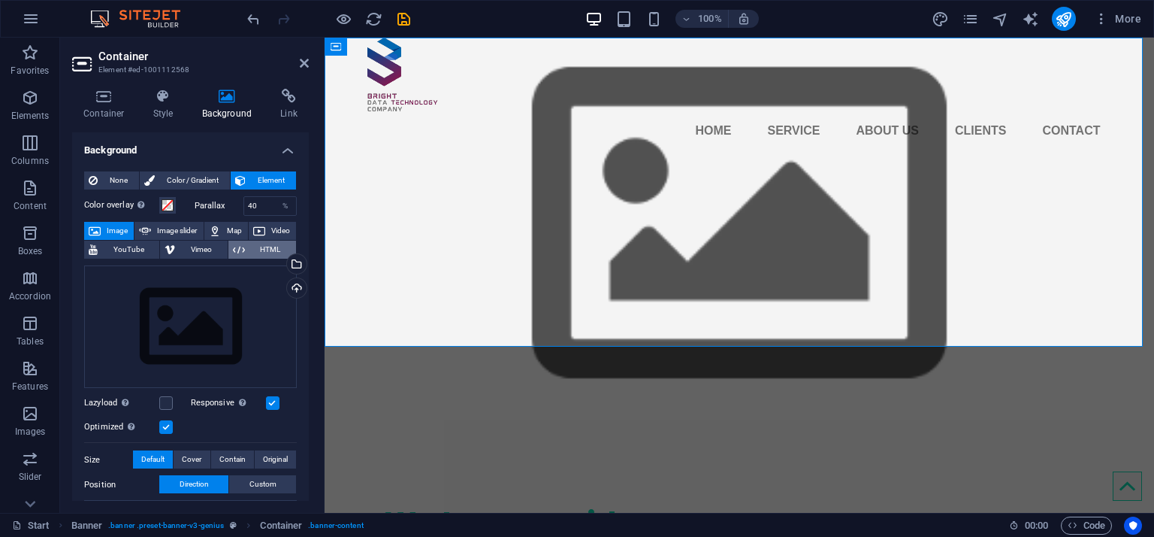
click at [267, 247] on span "HTML" at bounding box center [271, 249] width 42 height 18
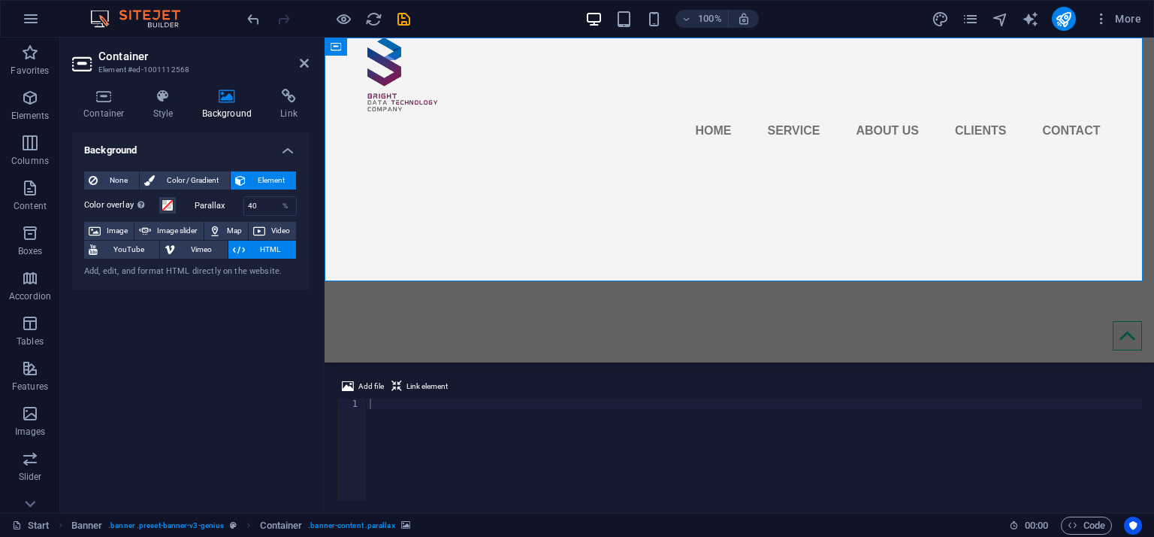
click at [153, 267] on div "Add, edit, and format HTML directly on the website." at bounding box center [190, 271] width 213 height 13
click at [262, 249] on span "HTML" at bounding box center [271, 249] width 42 height 18
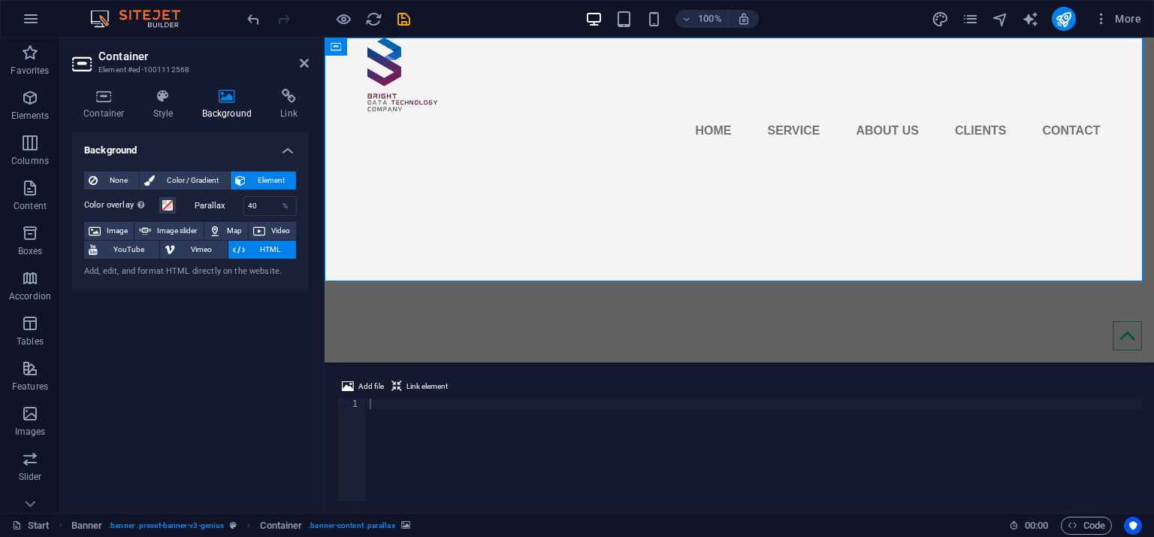
click at [262, 249] on span "HTML" at bounding box center [271, 249] width 42 height 18
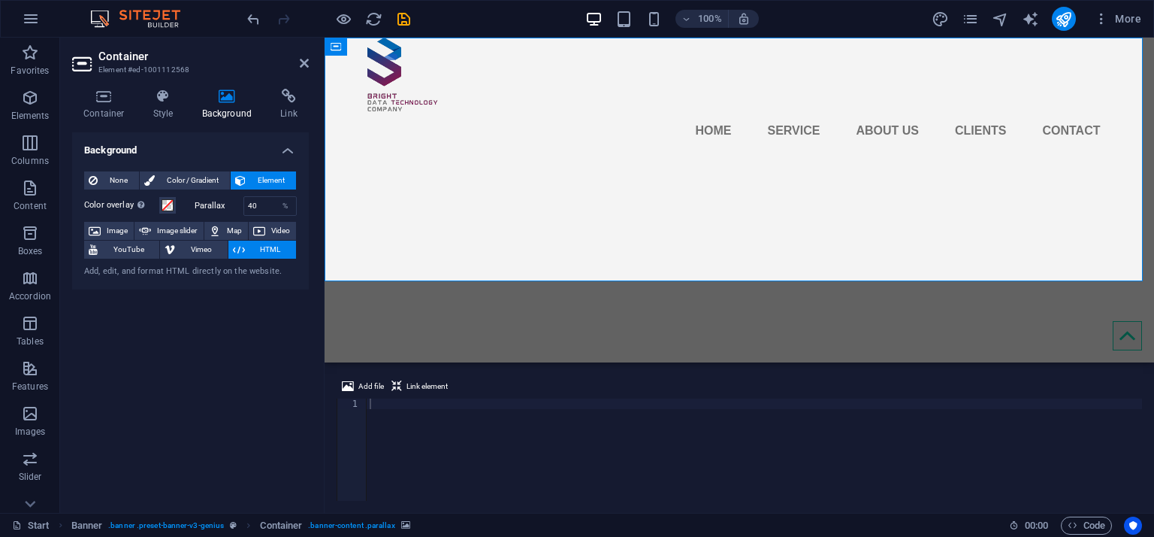
click at [262, 249] on span "HTML" at bounding box center [271, 249] width 42 height 18
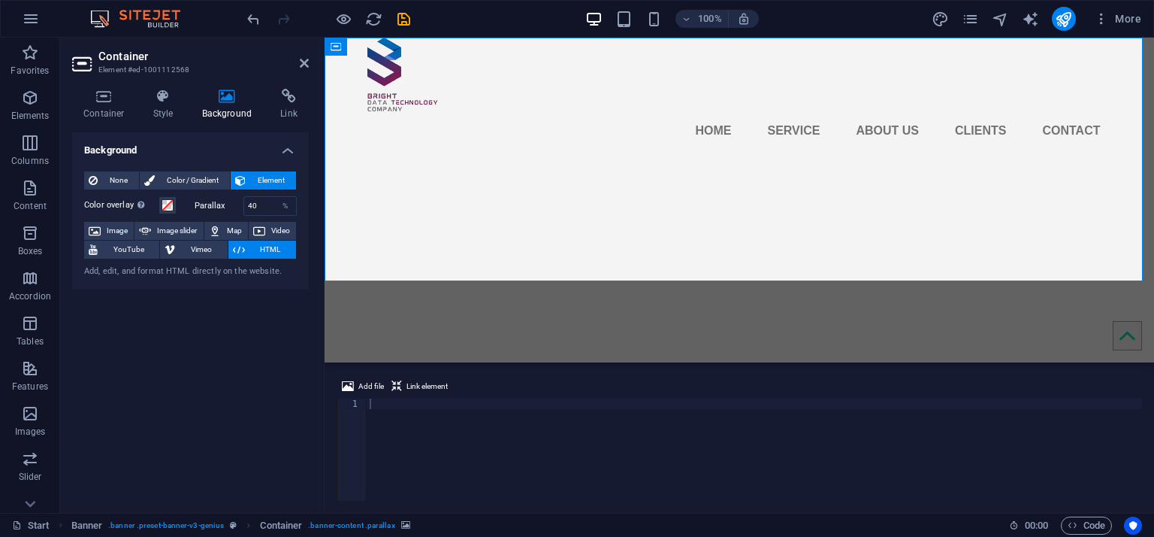
click at [262, 249] on span "HTML" at bounding box center [271, 249] width 42 height 18
click at [259, 325] on div "Background None Color / Gradient Element Stretch background to full-width Color…" at bounding box center [190, 316] width 237 height 368
click at [257, 327] on div "Background None Color / Gradient Element Stretch background to full-width Color…" at bounding box center [190, 316] width 237 height 368
click at [177, 309] on div "Background None Color / Gradient Element Stretch background to full-width Color…" at bounding box center [190, 316] width 237 height 368
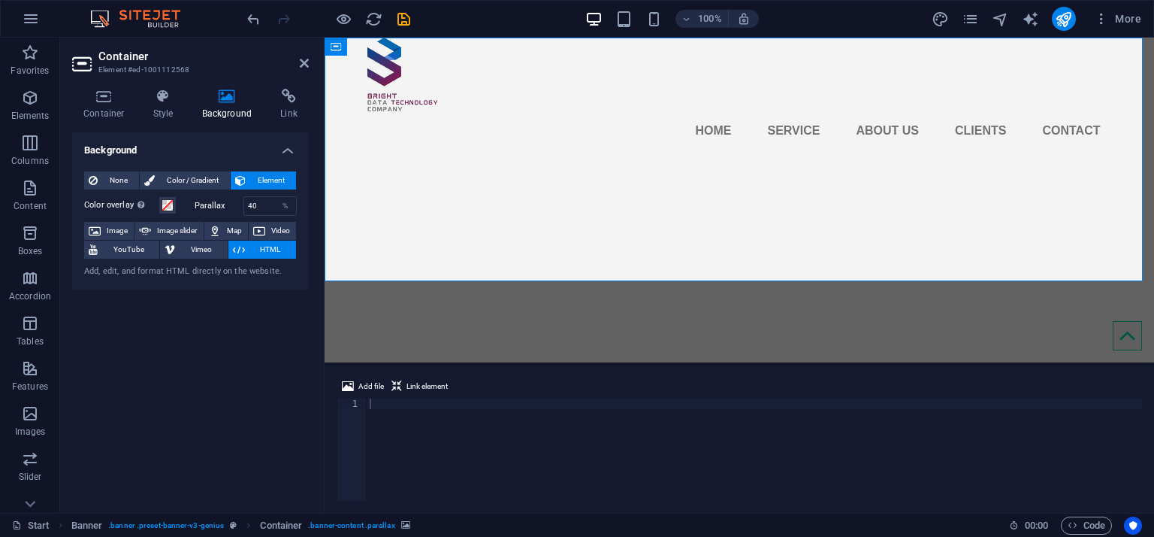
click at [177, 309] on div "Background None Color / Gradient Element Stretch background to full-width Color…" at bounding box center [190, 316] width 237 height 368
click at [198, 372] on div "Background None Color / Gradient Element Stretch background to full-width Color…" at bounding box center [190, 316] width 237 height 368
click at [178, 223] on span "Image slider" at bounding box center [177, 231] width 43 height 18
select select "ms"
select select "s"
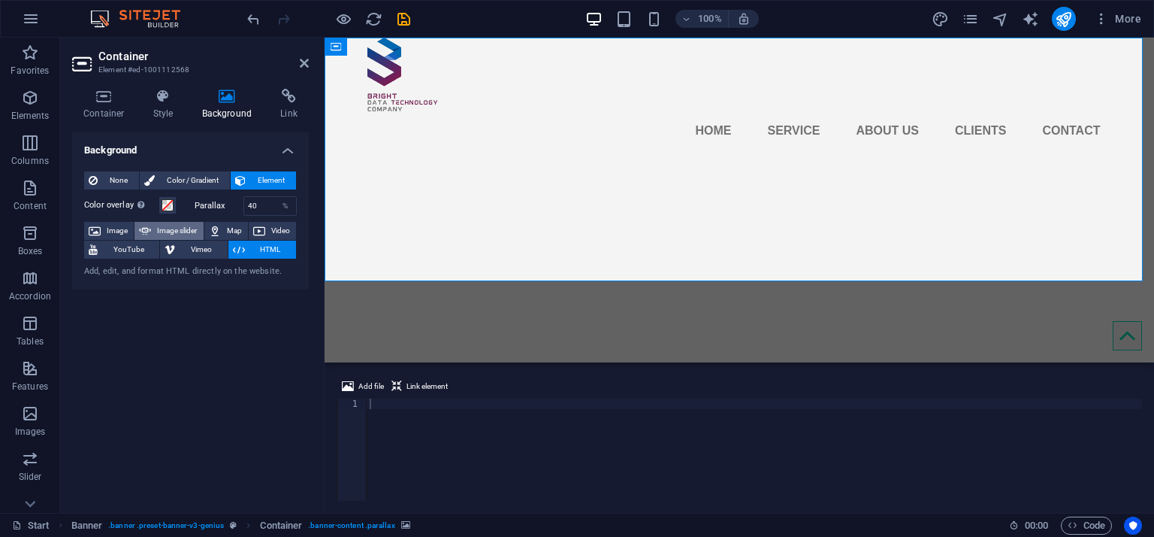
select select "progressive"
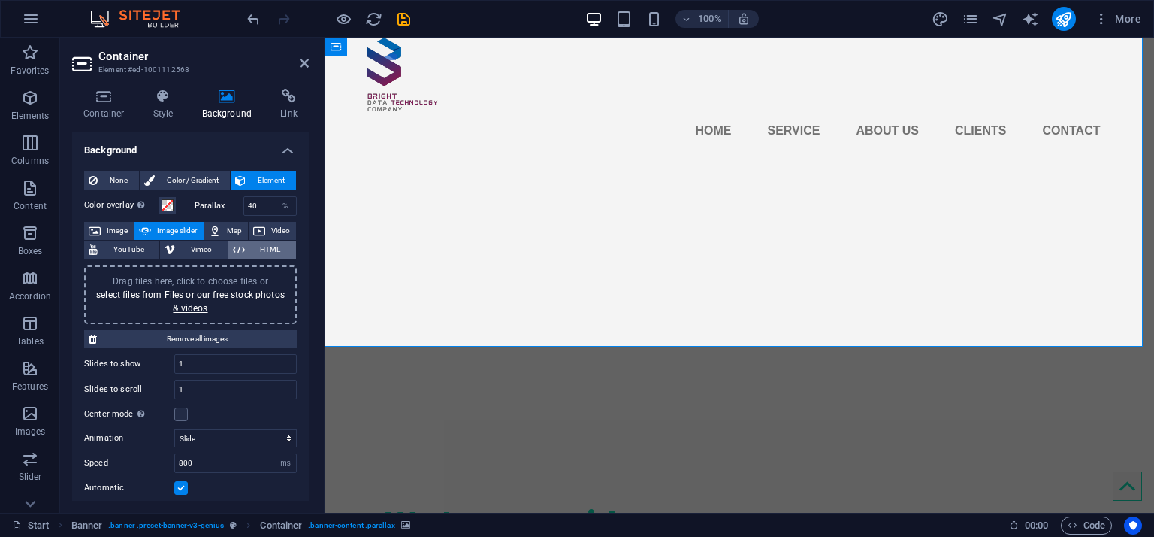
click at [267, 246] on span "HTML" at bounding box center [271, 249] width 42 height 18
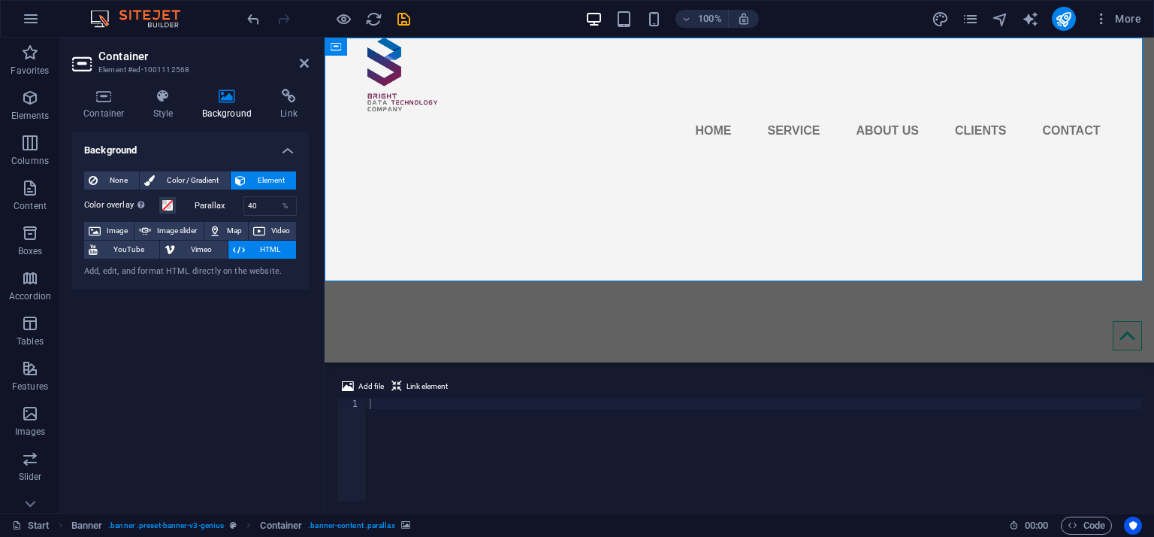
click at [267, 246] on span "HTML" at bounding box center [271, 249] width 42 height 18
click at [225, 267] on div "Add, edit, and format HTML directly on the website." at bounding box center [190, 271] width 213 height 13
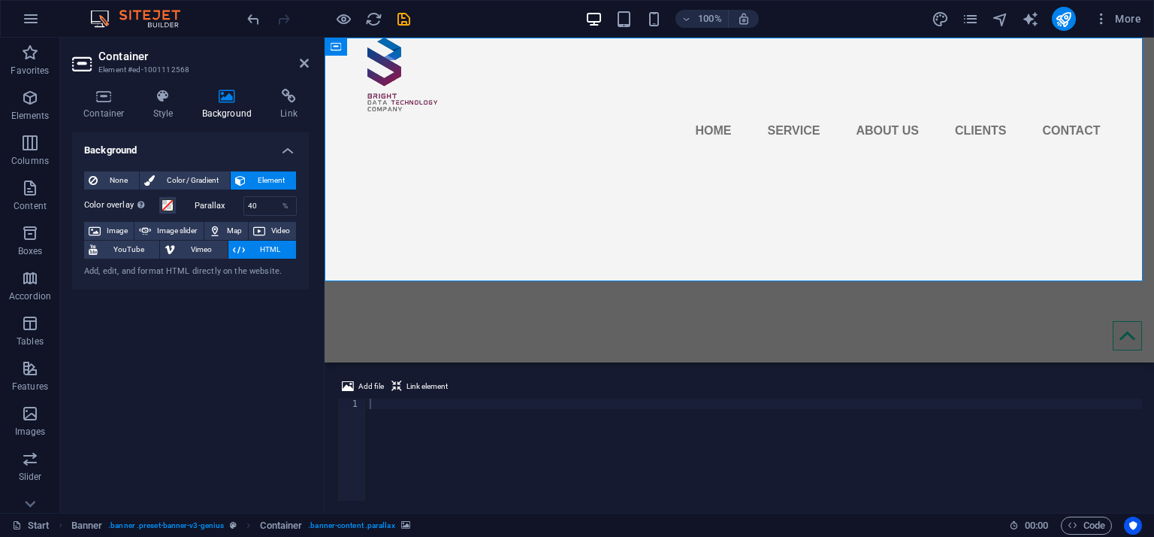
click at [202, 269] on div "Add, edit, and format HTML directly on the website." at bounding box center [190, 271] width 213 height 13
drag, startPoint x: 201, startPoint y: 269, endPoint x: 167, endPoint y: 283, distance: 36.4
click at [167, 282] on div "None Color / Gradient Element Stretch background to full-width Color overlay Pl…" at bounding box center [190, 224] width 237 height 131
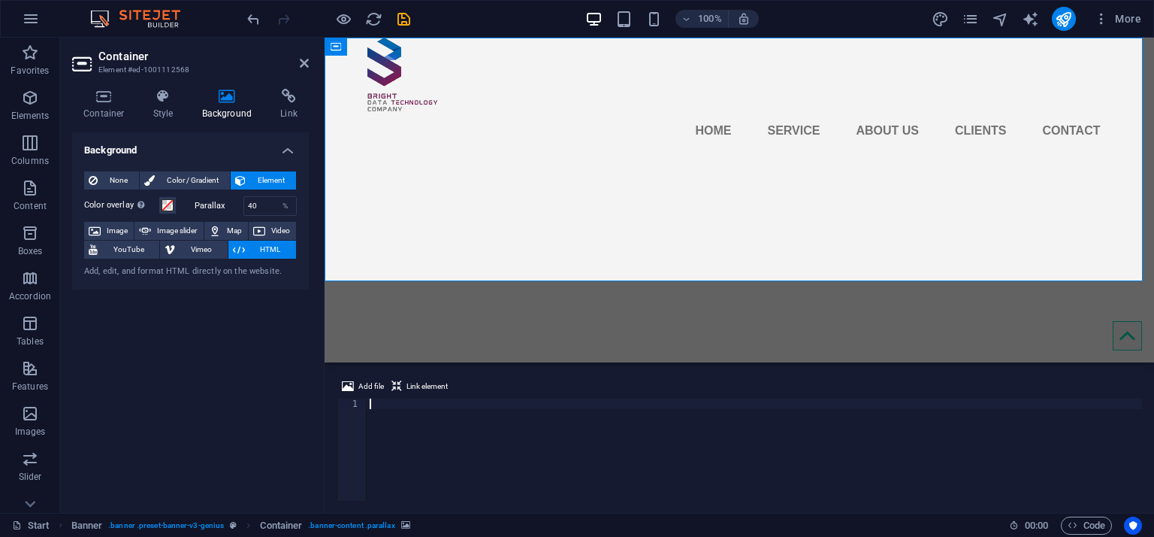
click at [407, 407] on div at bounding box center [755, 459] width 776 height 123
type textarea "particles.js"
click at [406, 409] on div "particles.js" at bounding box center [755, 459] width 776 height 123
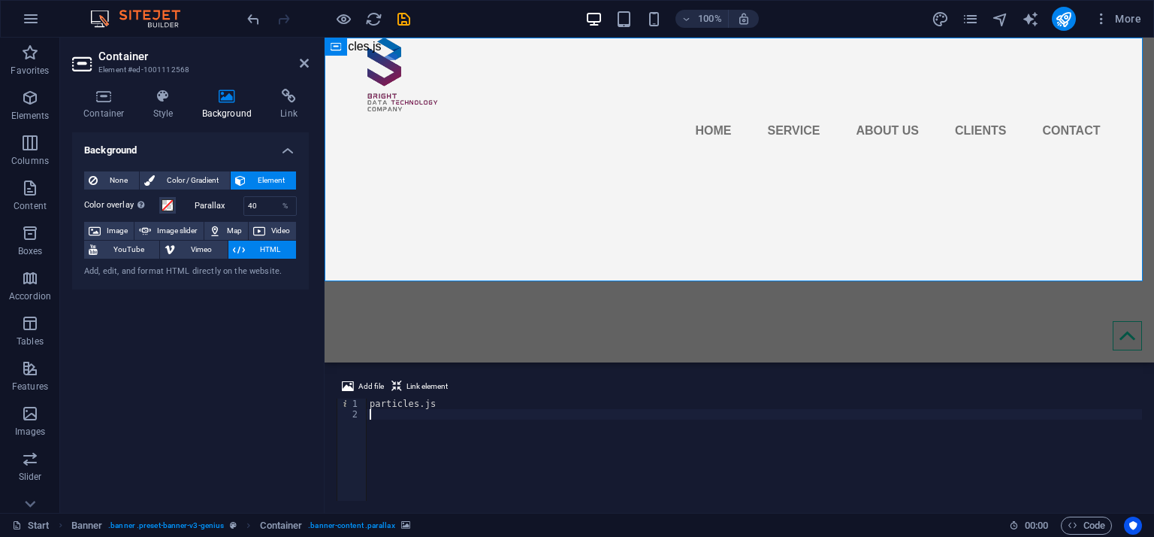
click at [406, 409] on div "particles.js" at bounding box center [755, 459] width 776 height 123
click at [416, 407] on div "particles.js" at bounding box center [755, 459] width 776 height 123
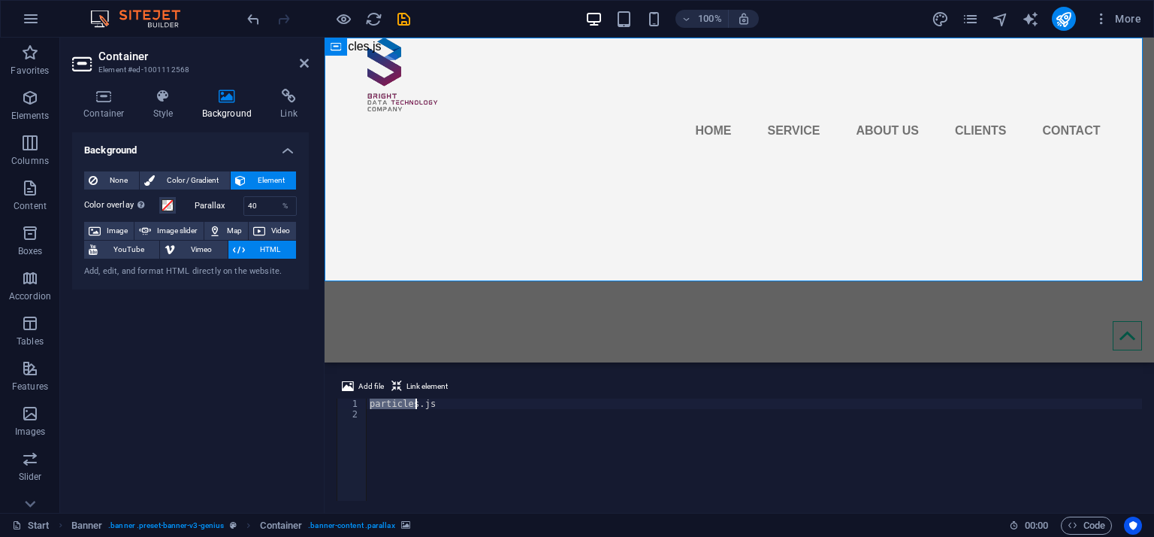
type textarea "particles.js"
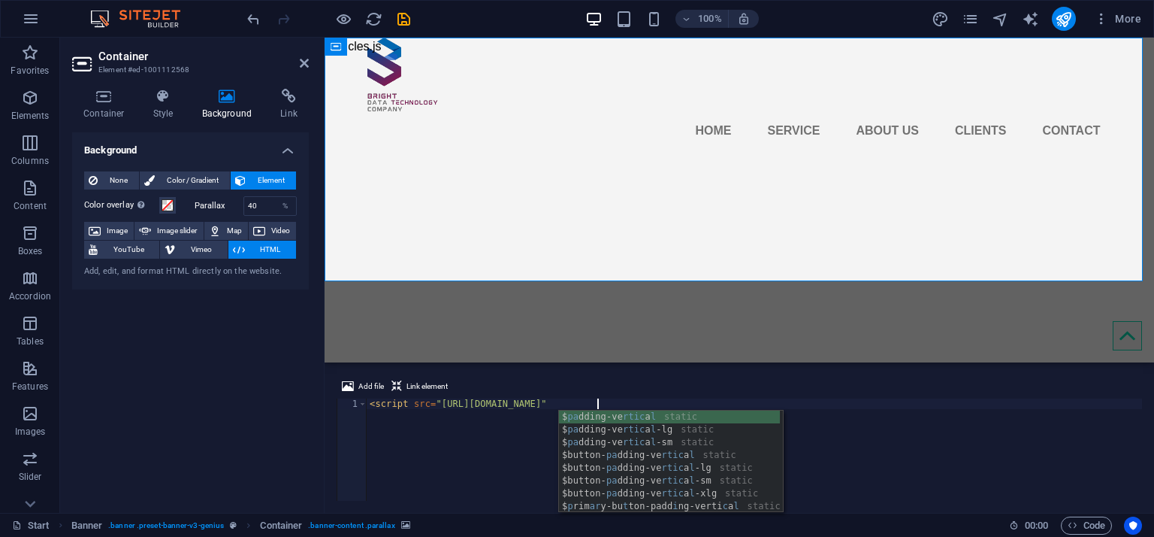
scroll to position [0, 18]
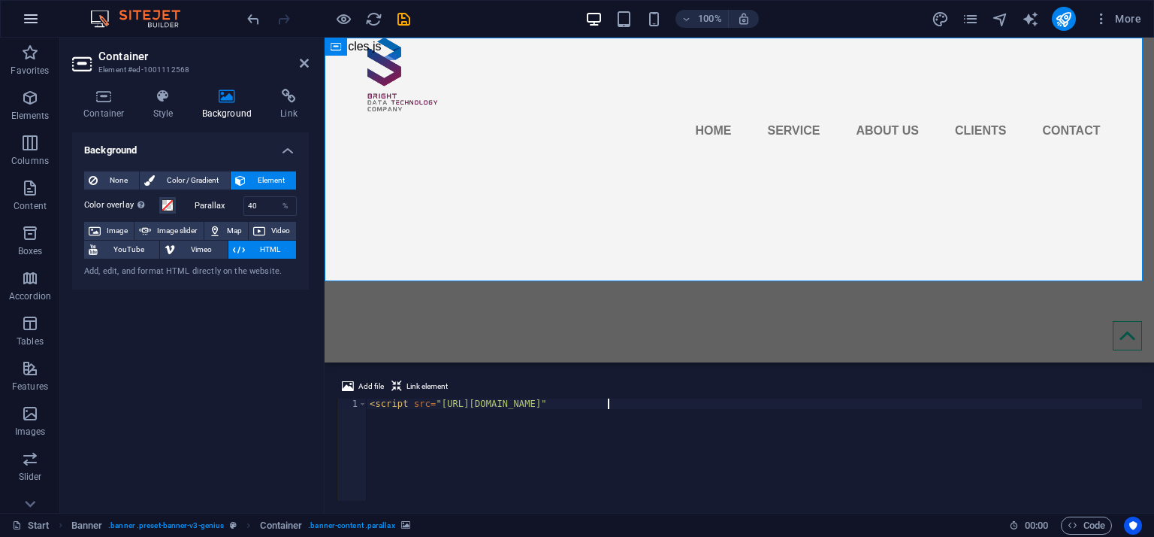
type textarea "<script src="https://cdn.jsdelivr.net/particles""
click at [29, 22] on icon "button" at bounding box center [31, 19] width 18 height 18
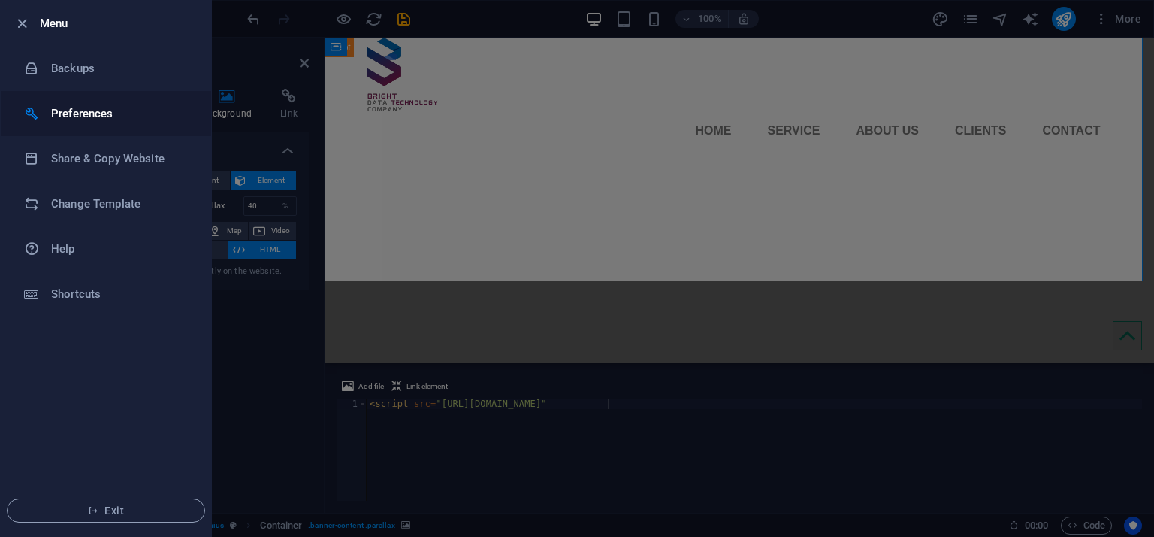
click at [107, 123] on li "Preferences" at bounding box center [106, 113] width 210 height 45
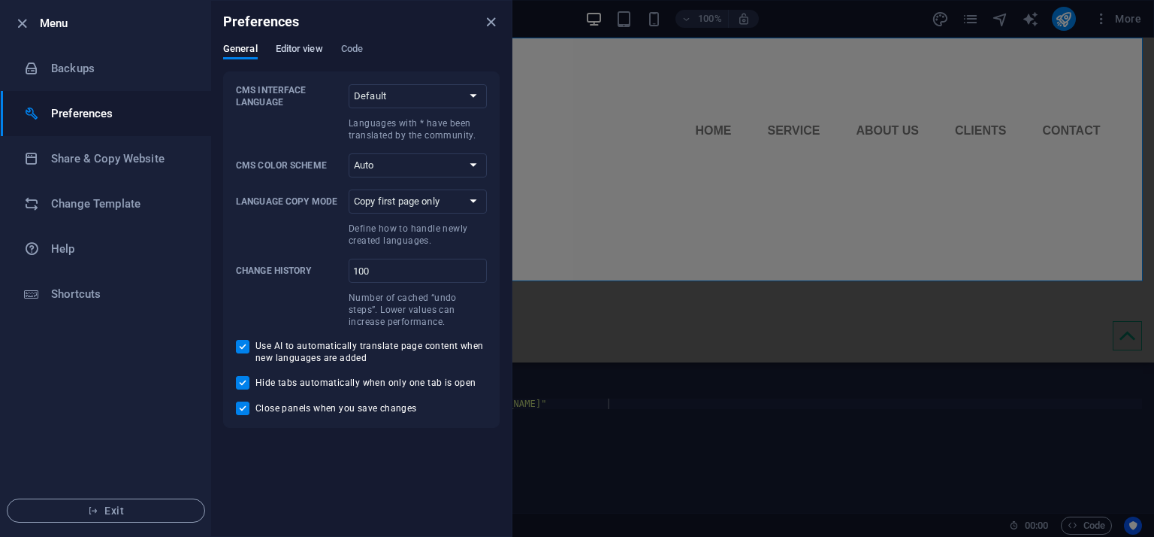
click at [292, 47] on span "Editor view" at bounding box center [299, 50] width 47 height 21
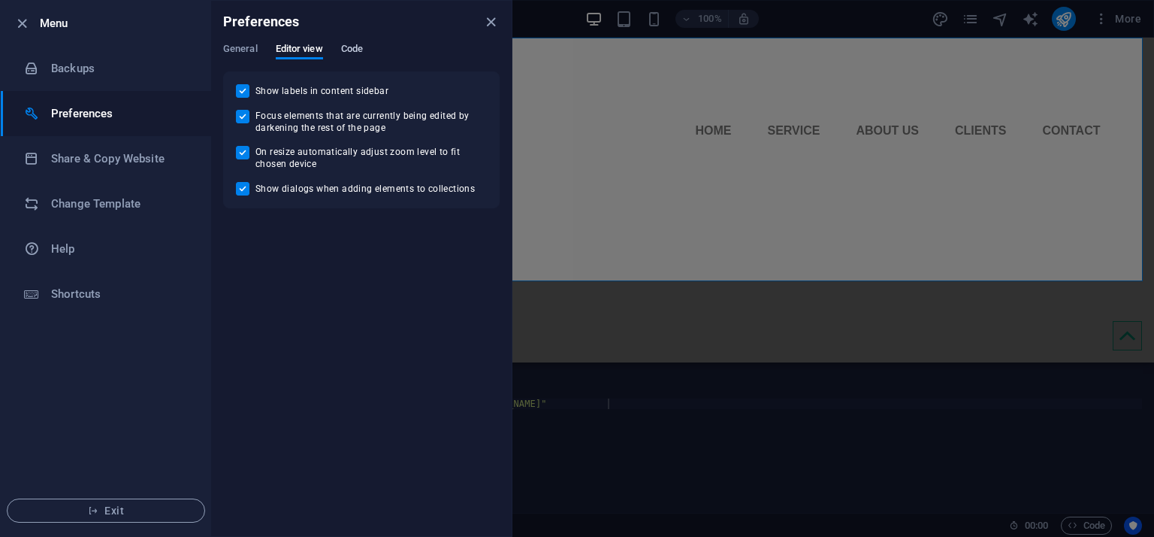
click at [356, 47] on span "Code" at bounding box center [352, 50] width 22 height 21
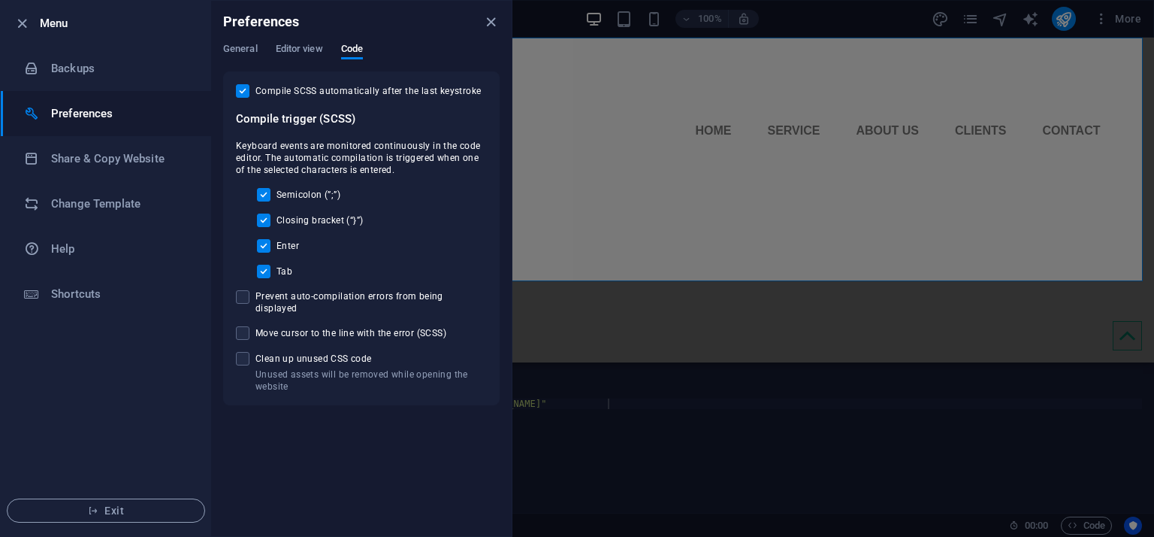
click at [120, 378] on ul "Menu Backups Preferences Share & Copy Website Change Template Help Shortcuts Ex…" at bounding box center [106, 268] width 210 height 535
click at [23, 26] on icon "button" at bounding box center [22, 23] width 17 height 17
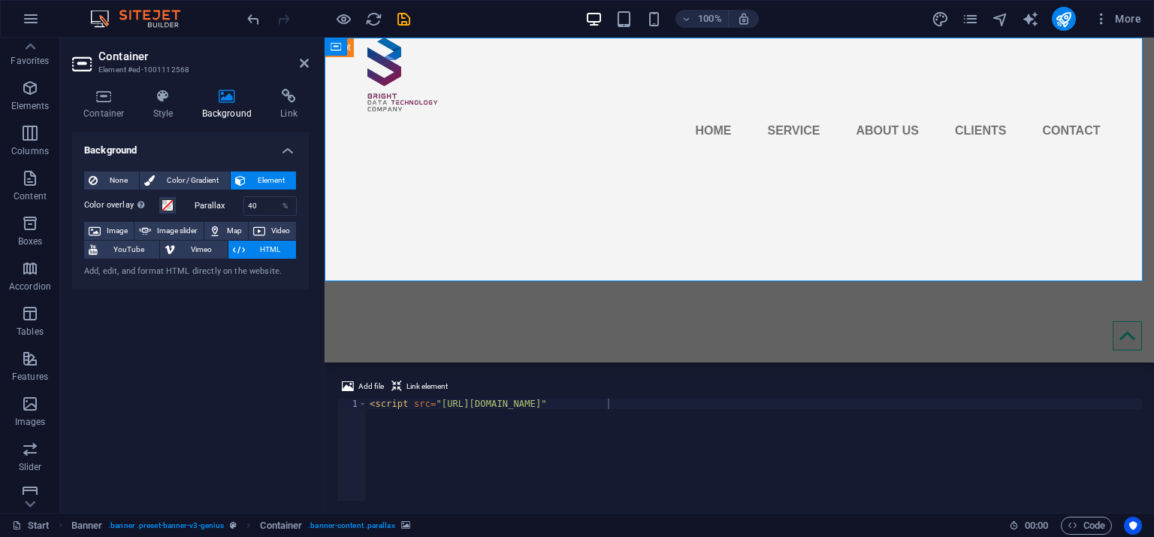
scroll to position [0, 0]
click at [1130, 20] on span "More" at bounding box center [1117, 18] width 47 height 15
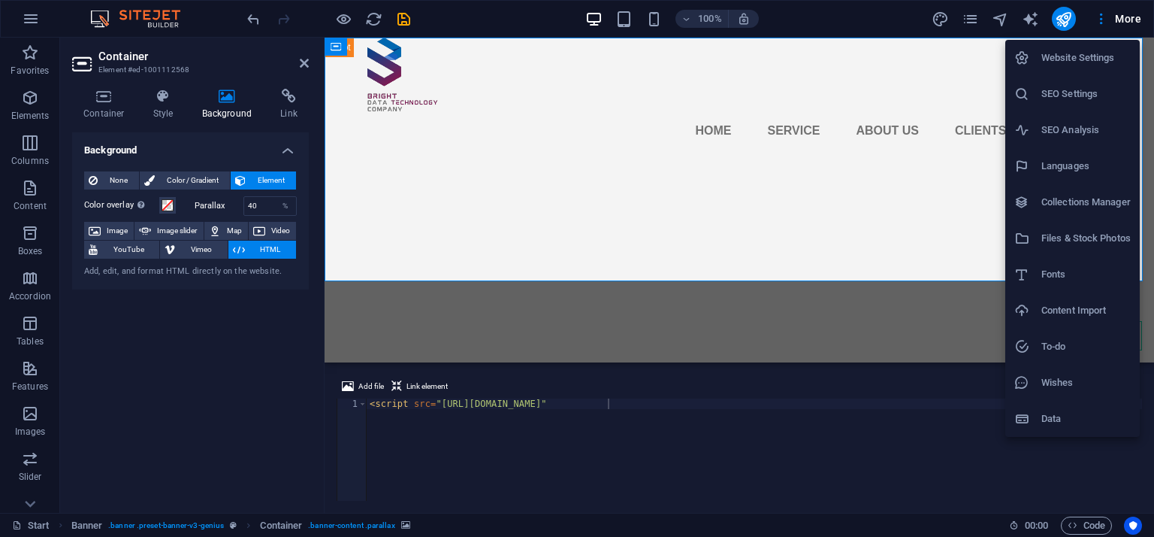
click at [1074, 62] on h6 "Website Settings" at bounding box center [1086, 58] width 89 height 18
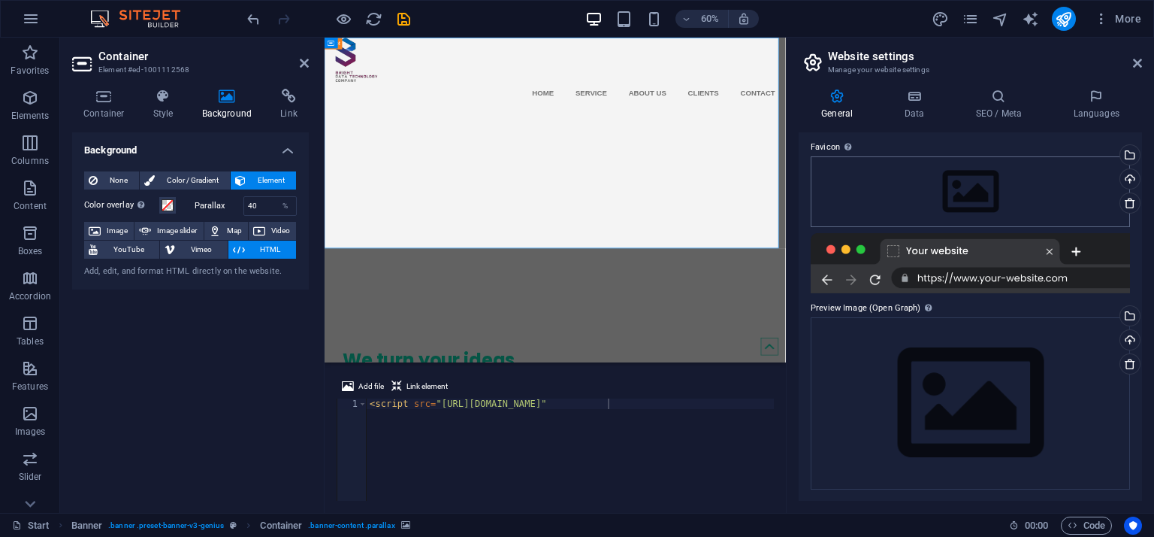
scroll to position [193, 0]
click at [1133, 57] on icon at bounding box center [1137, 63] width 9 height 12
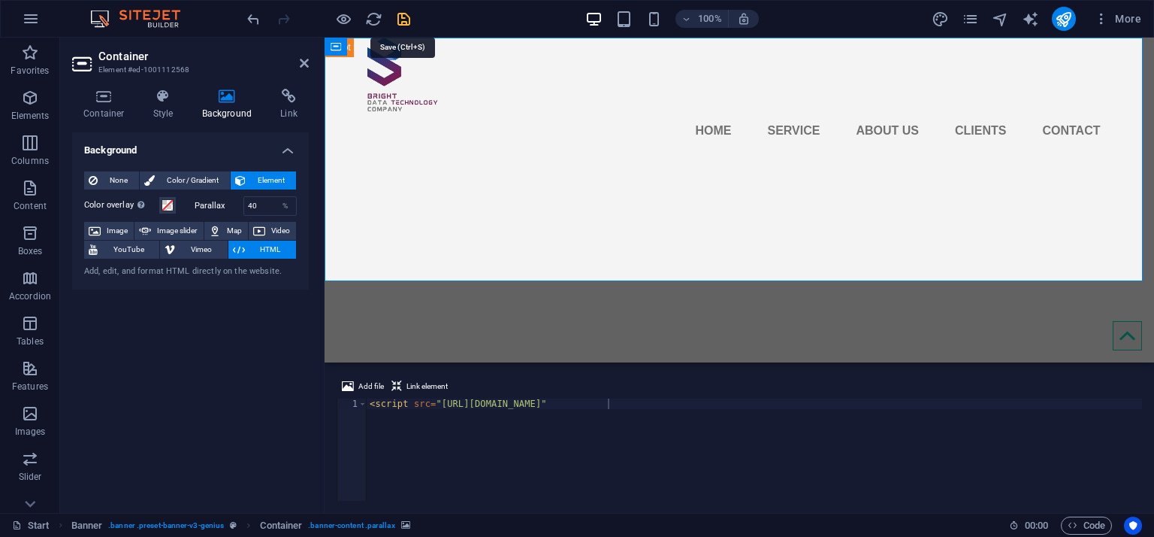
click at [406, 20] on icon "save" at bounding box center [403, 19] width 17 height 17
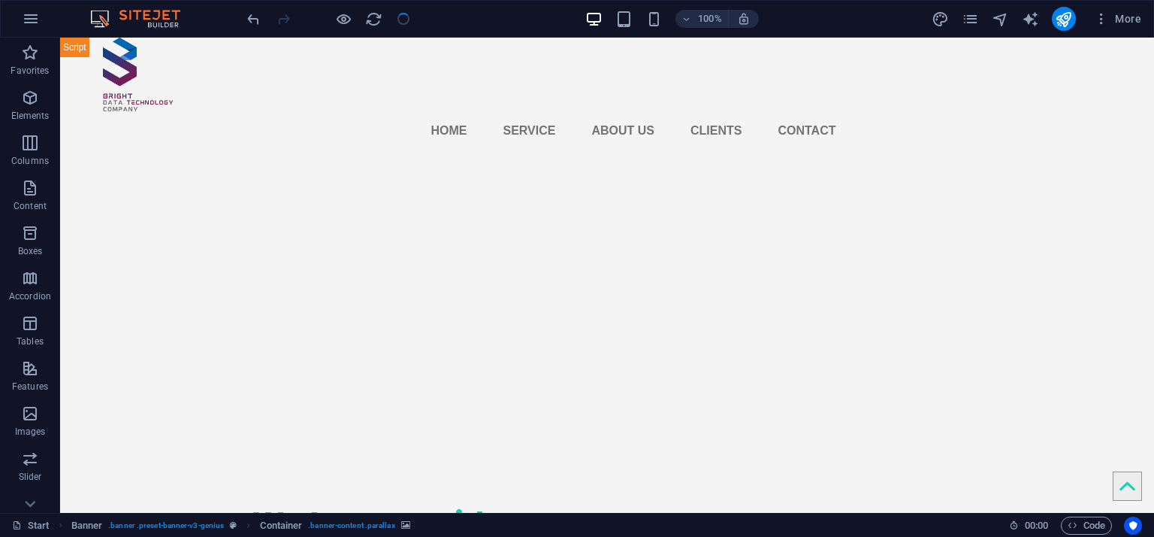
checkbox input "false"
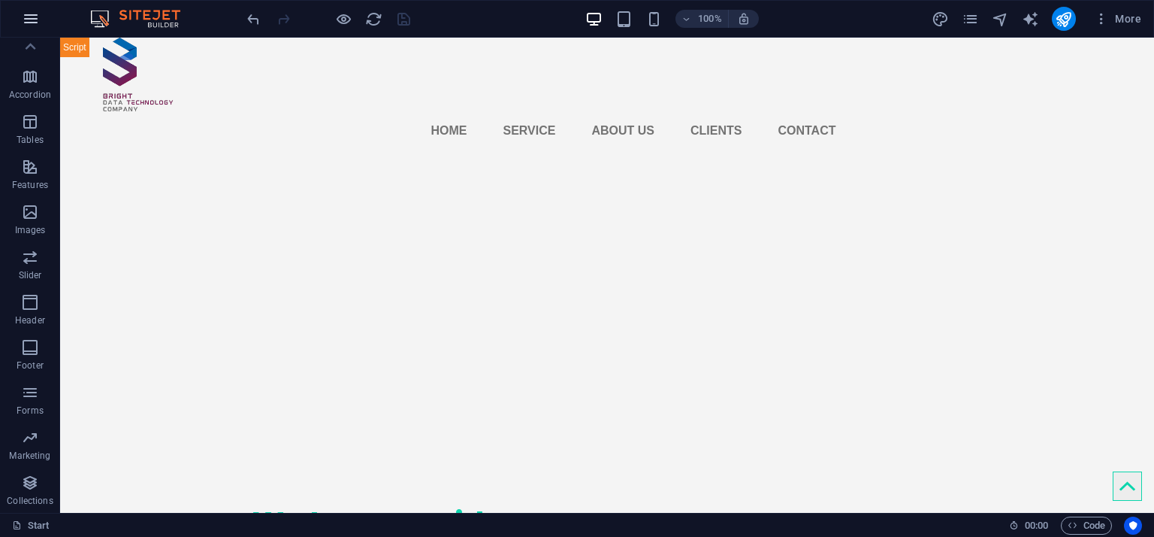
click at [38, 19] on icon "button" at bounding box center [31, 19] width 18 height 18
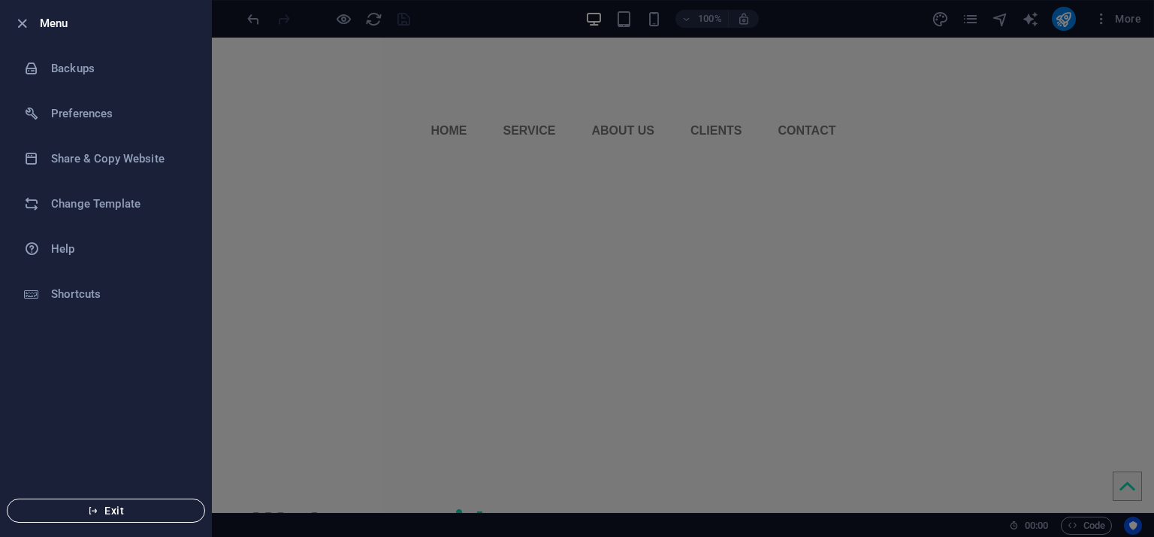
click at [140, 511] on span "Exit" at bounding box center [106, 510] width 173 height 12
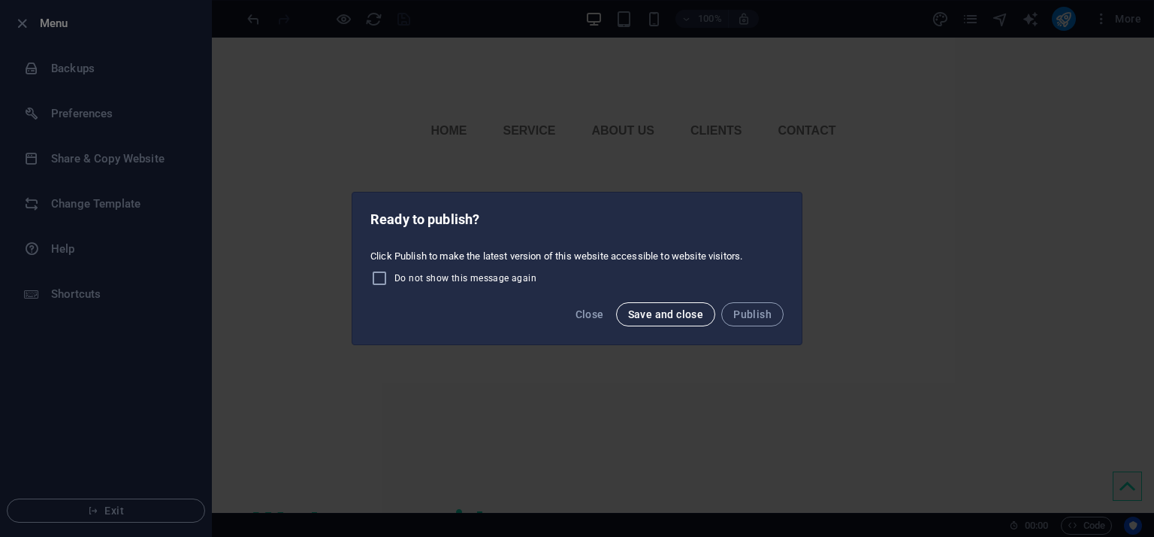
click at [676, 319] on span "Save and close" at bounding box center [666, 314] width 76 height 12
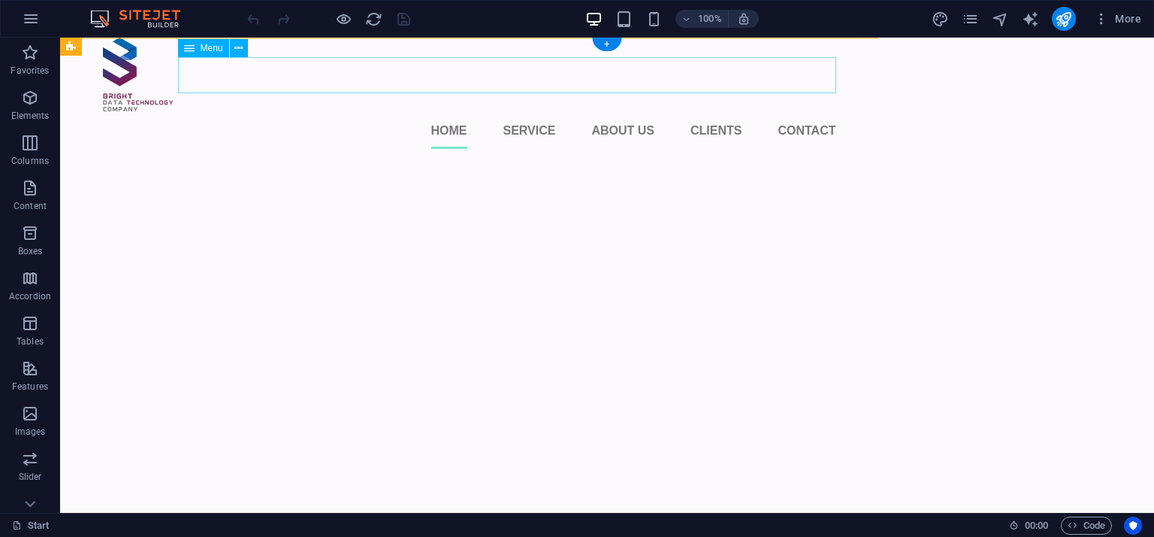
click at [385, 113] on nav "Home Service About us Clients Contact" at bounding box center [470, 131] width 734 height 36
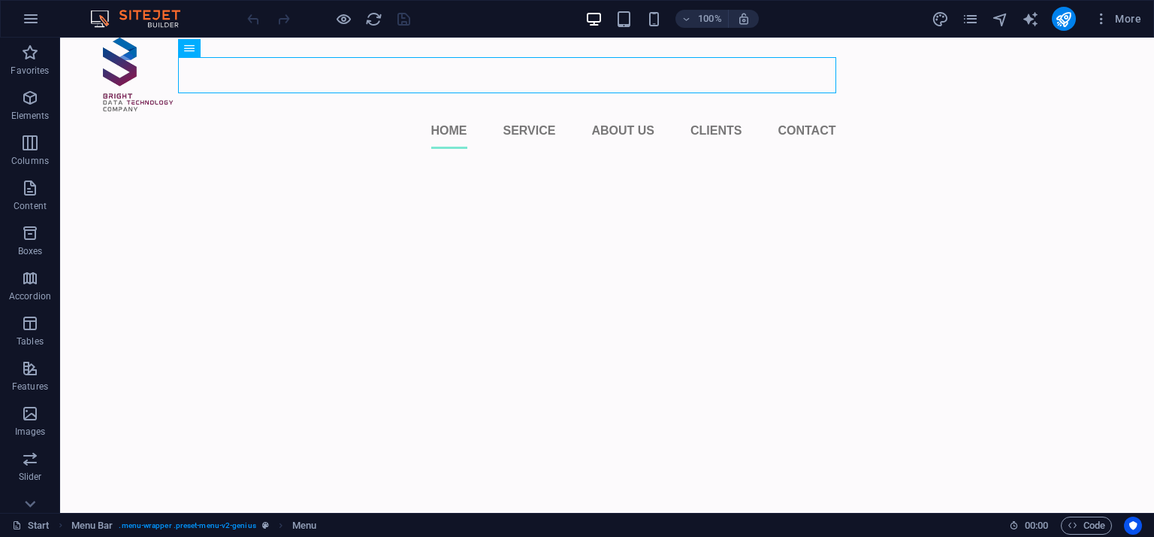
click at [439, 38] on html "Skip to main content Home Service About us Clients Contact Menu" at bounding box center [607, 38] width 1094 height 0
click at [307, 38] on html "Skip to main content Home Service About us Clients Contact Menu" at bounding box center [607, 38] width 1094 height 0
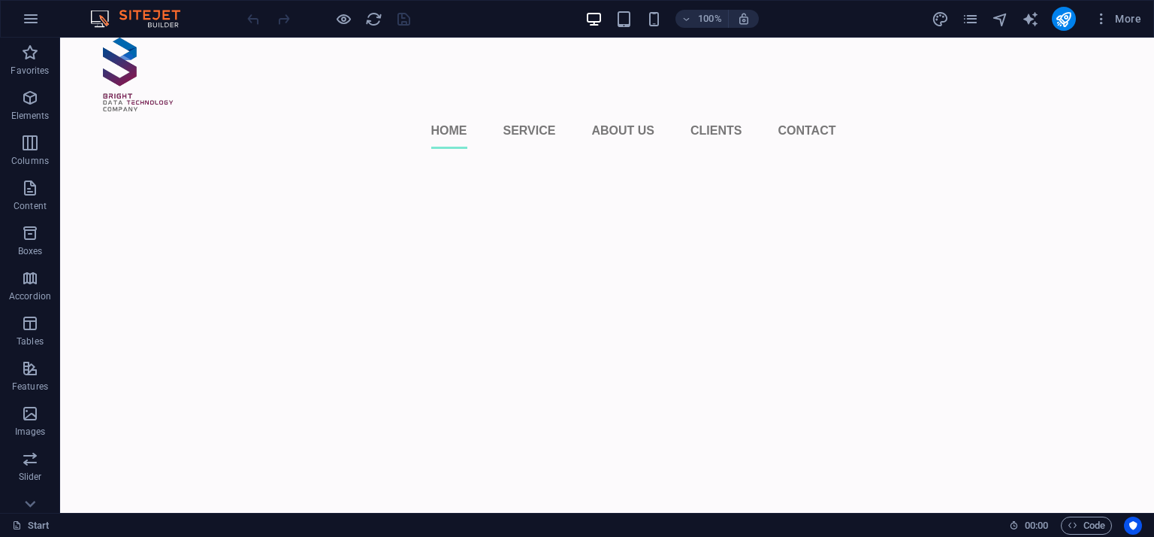
click at [361, 38] on html "Skip to main content Home Service About us Clients Contact Menu" at bounding box center [607, 38] width 1094 height 0
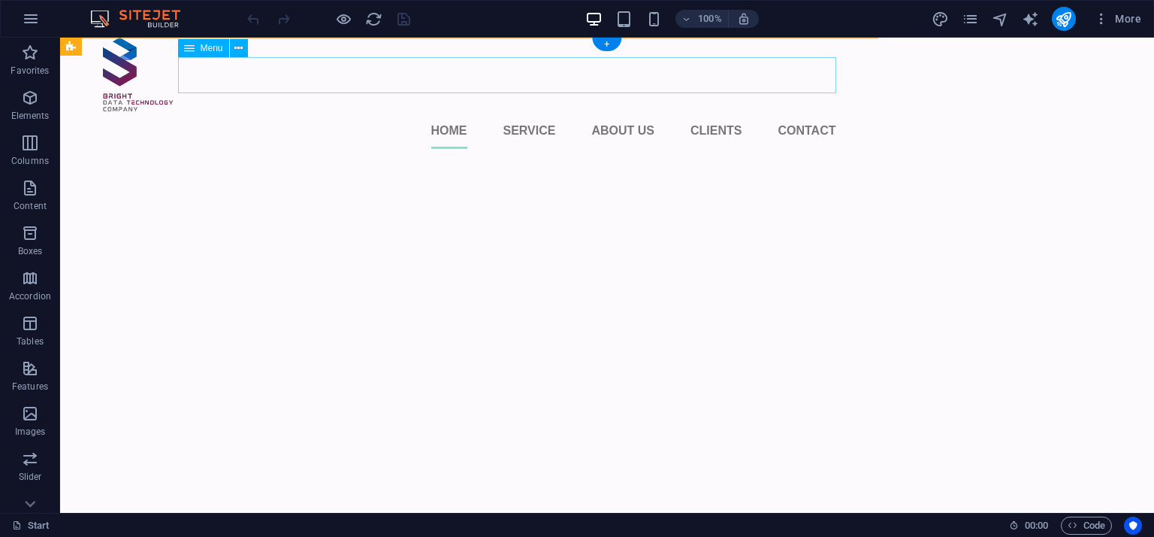
click at [513, 113] on nav "Home Service About us Clients Contact" at bounding box center [470, 131] width 734 height 36
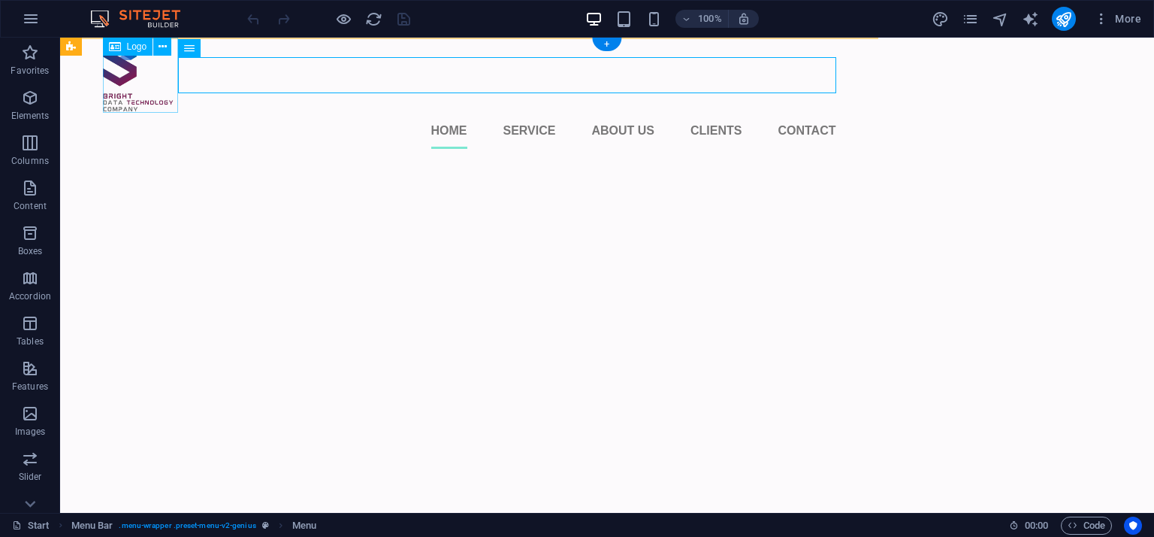
click at [111, 89] on div at bounding box center [470, 75] width 734 height 75
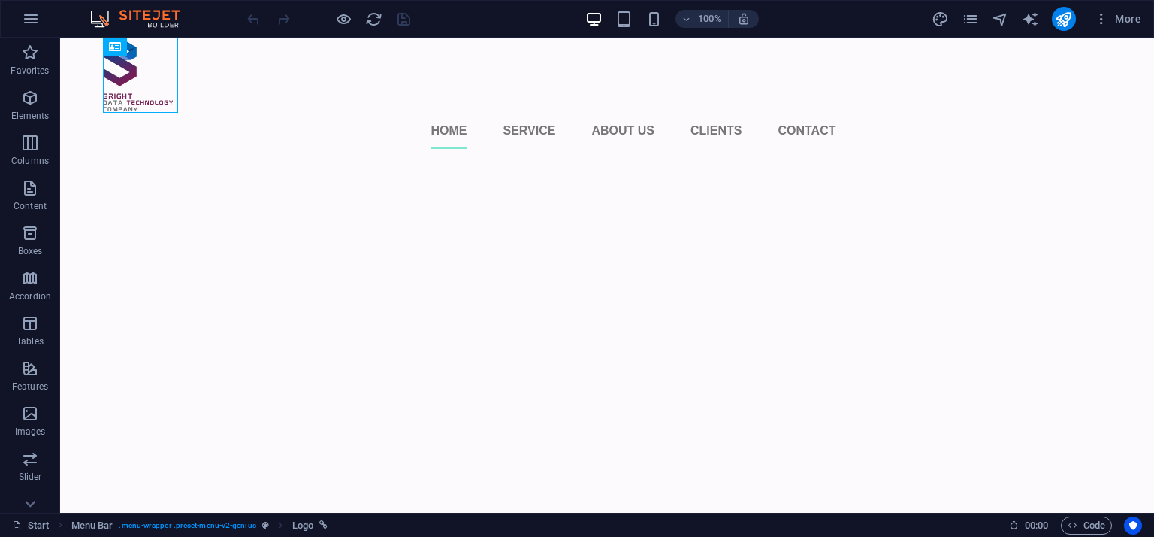
click at [210, 38] on html "Skip to main content Home Service About us Clients Contact Menu" at bounding box center [607, 38] width 1094 height 0
click at [34, 96] on icon "button" at bounding box center [30, 98] width 18 height 18
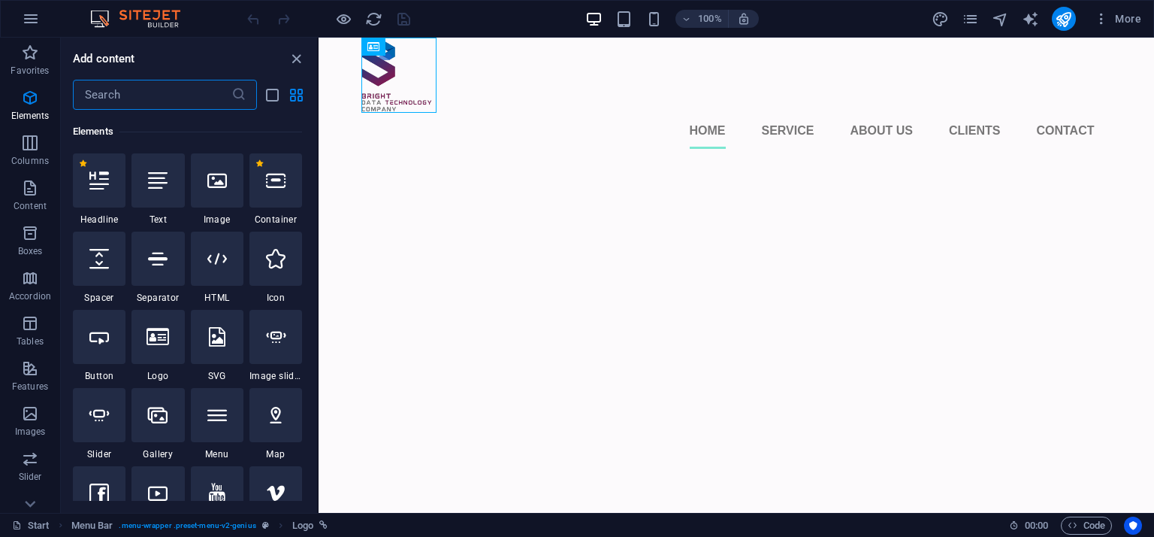
scroll to position [159, 0]
click at [469, 38] on html "Skip to main content Home Service About us Clients Contact Menu" at bounding box center [737, 38] width 836 height 0
click at [502, 38] on html "Skip to main content Home Service About us Clients Contact Menu" at bounding box center [737, 38] width 836 height 0
drag, startPoint x: 279, startPoint y: 184, endPoint x: 85, endPoint y: 178, distance: 194.0
click at [279, 184] on icon at bounding box center [276, 181] width 20 height 20
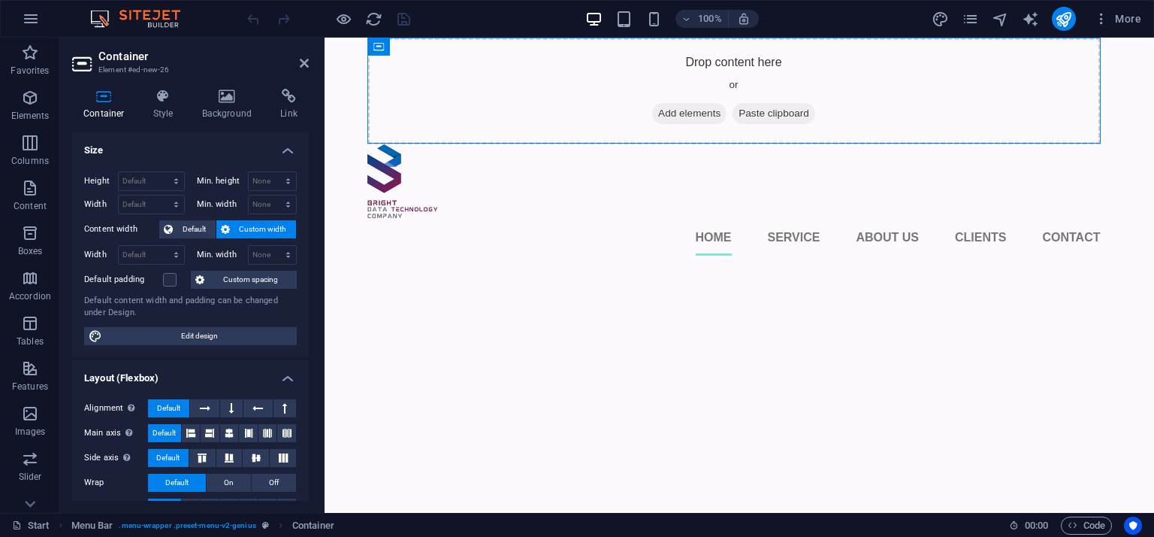
drag, startPoint x: 593, startPoint y: 90, endPoint x: 616, endPoint y: 435, distance: 345.7
click at [616, 38] on html "Skip to main content Drop content here or Add elements Paste clipboard Home Ser…" at bounding box center [740, 38] width 830 height 0
drag, startPoint x: 478, startPoint y: 73, endPoint x: 571, endPoint y: 364, distance: 306.1
click at [571, 38] on html "Skip to main content Drop content here or Add elements Paste clipboard Home Ser…" at bounding box center [740, 38] width 830 height 0
click at [583, 38] on html "Skip to main content Drop content here or Add elements Paste clipboard Home Ser…" at bounding box center [740, 38] width 830 height 0
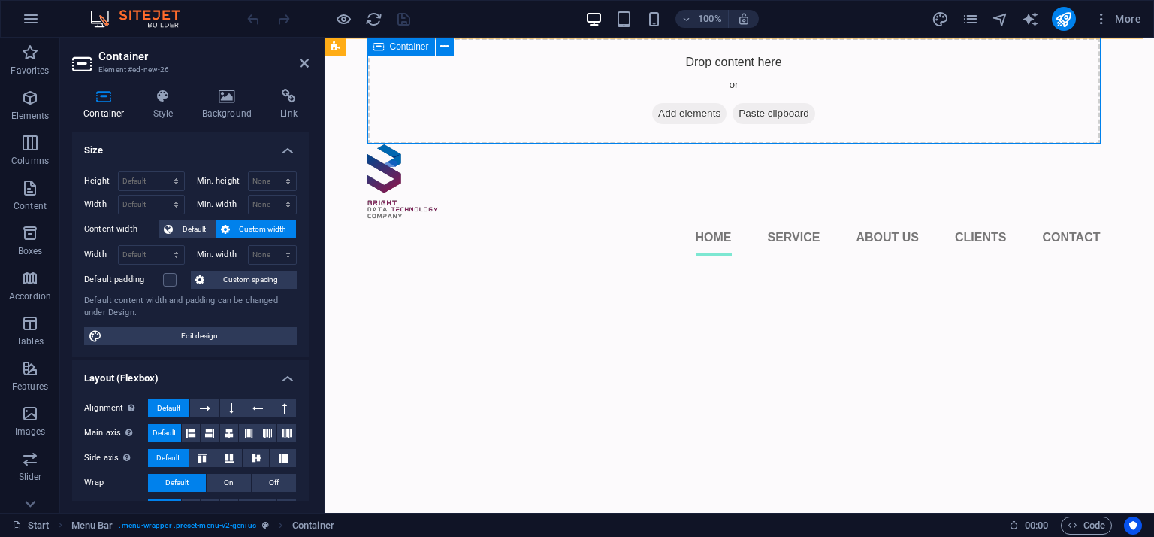
click at [893, 94] on div "Drop content here or Add elements Paste clipboard" at bounding box center [735, 91] width 734 height 107
drag, startPoint x: 827, startPoint y: 69, endPoint x: 865, endPoint y: 155, distance: 93.9
click at [865, 38] on html "Skip to main content Drop content here or Add elements Paste clipboard Home Ser…" at bounding box center [740, 38] width 830 height 0
click at [669, 38] on html "Skip to main content Drop content here or Add elements Paste clipboard Home Ser…" at bounding box center [740, 38] width 830 height 0
click at [303, 57] on icon at bounding box center [304, 63] width 9 height 12
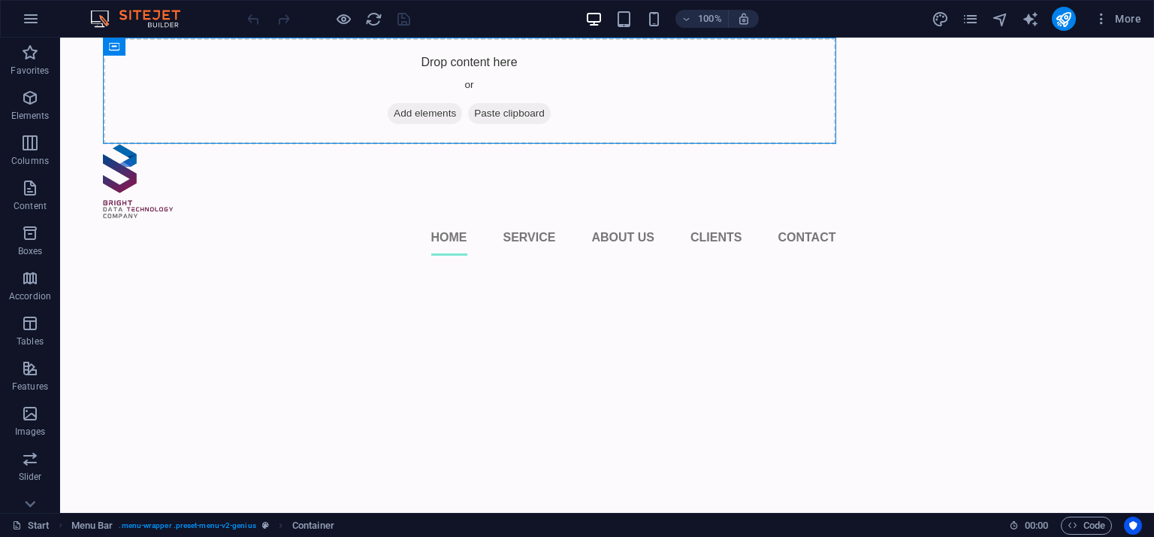
click at [439, 38] on html "Skip to main content Drop content here or Add elements Paste clipboard Home Ser…" at bounding box center [607, 38] width 1094 height 0
click at [353, 94] on div "Drop content here or Add elements Paste clipboard" at bounding box center [470, 91] width 734 height 107
click at [185, 44] on button at bounding box center [180, 47] width 18 height 18
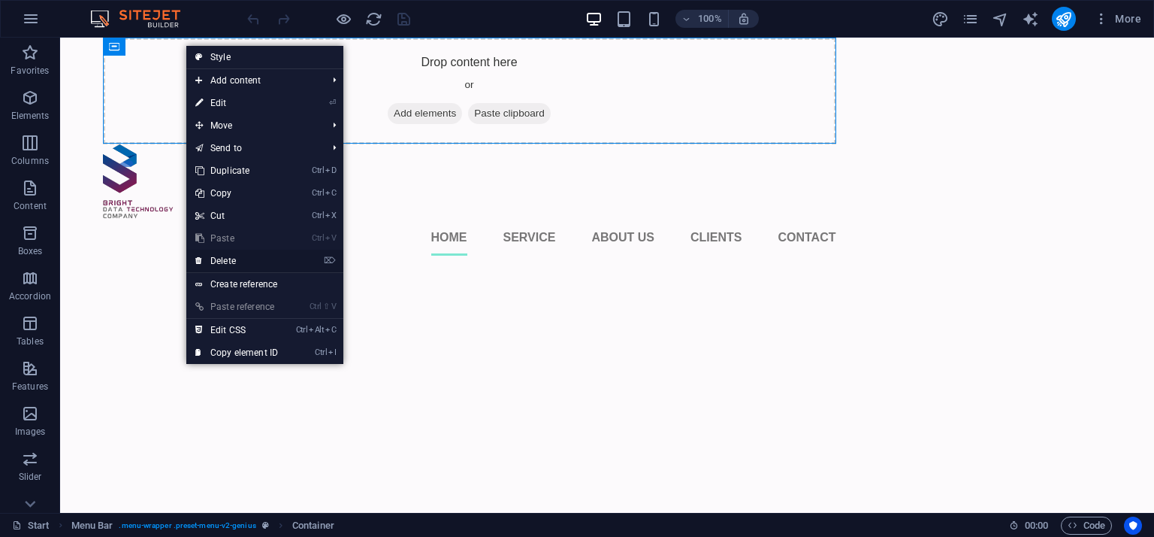
click at [236, 262] on link "⌦ Delete" at bounding box center [236, 261] width 101 height 23
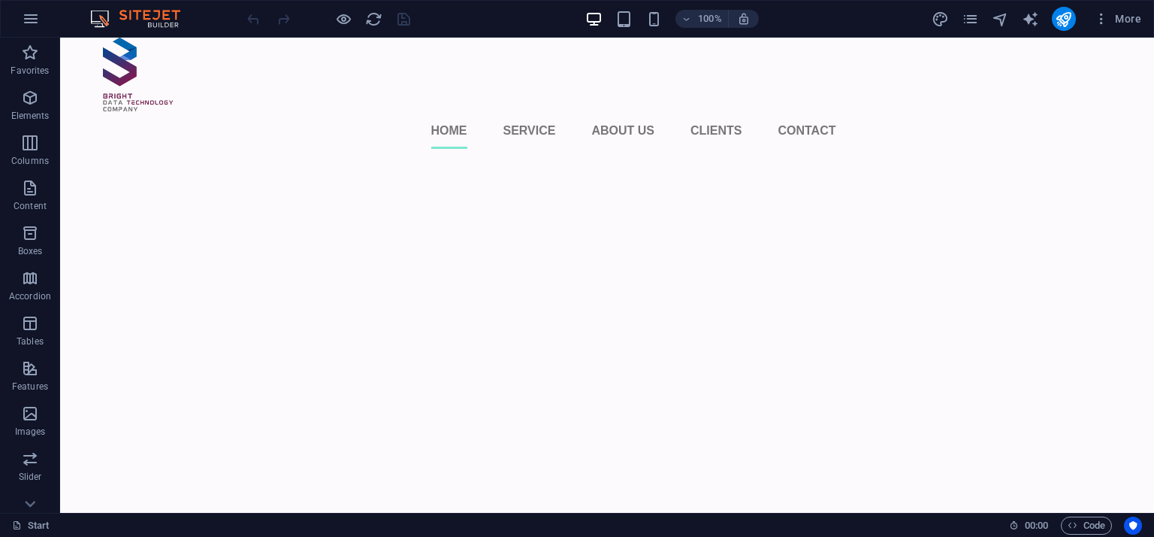
click at [319, 38] on html "Skip to main content Home Service About us Clients Contact Menu" at bounding box center [607, 38] width 1094 height 0
drag, startPoint x: 247, startPoint y: 261, endPoint x: 1084, endPoint y: 520, distance: 877.2
click at [1084, 520] on span "Code" at bounding box center [1087, 525] width 38 height 18
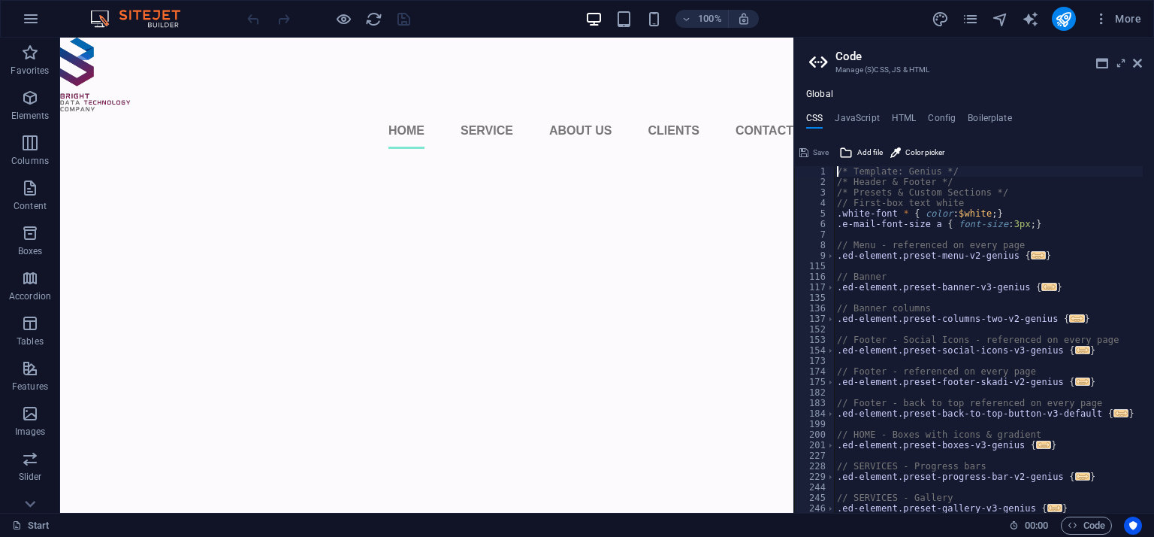
scroll to position [0, 0]
click at [896, 114] on h4 "HTML" at bounding box center [904, 121] width 25 height 17
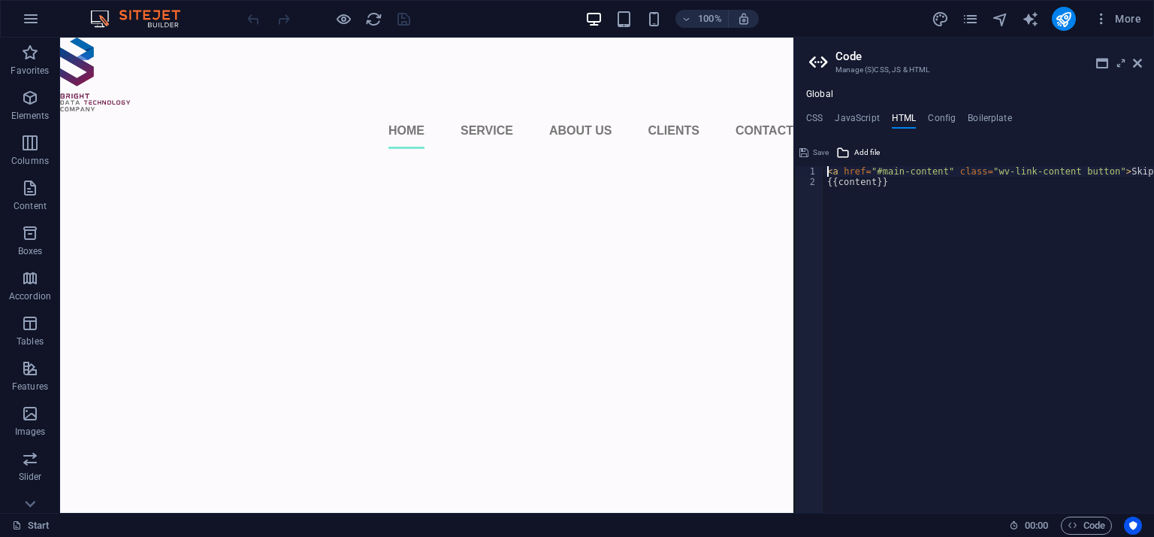
click at [911, 195] on div "< a href = "#main-content" class = "wv-link-content button" > Skip to main cont…" at bounding box center [1027, 344] width 406 height 356
type textarea "{{content}}"
click at [897, 213] on div "< a href = "#main-content" class = "wv-link-content button" > Skip to main cont…" at bounding box center [1027, 344] width 406 height 356
click at [379, 38] on html "Skip to main content Home Service About us Clients Contact Menu" at bounding box center [427, 38] width 734 height 0
click at [1135, 70] on header "Code Manage (S)CSS, JS & HTML" at bounding box center [975, 57] width 333 height 39
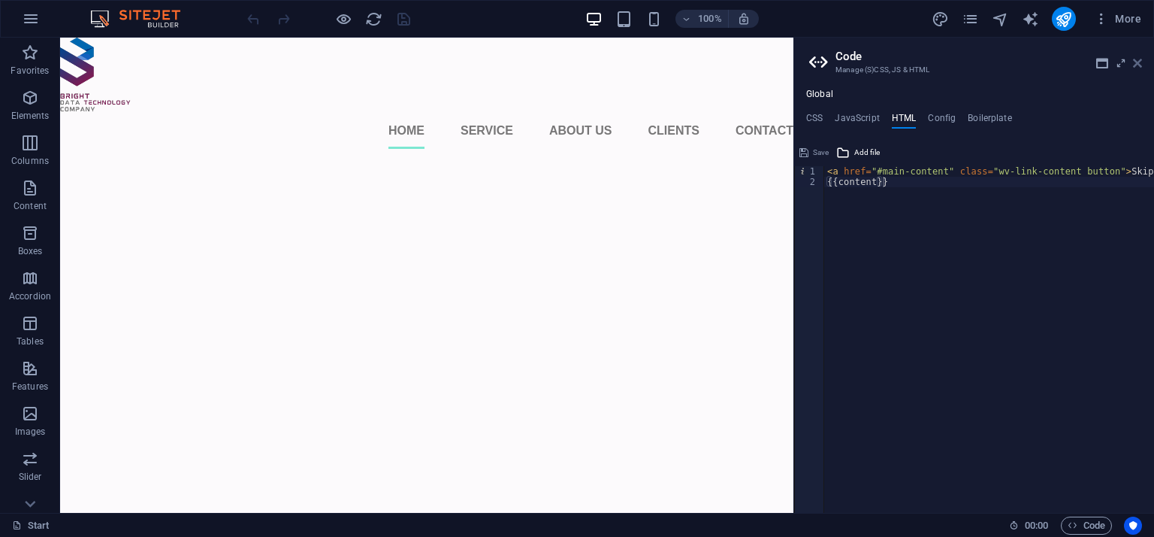
click at [1136, 63] on icon at bounding box center [1137, 63] width 9 height 12
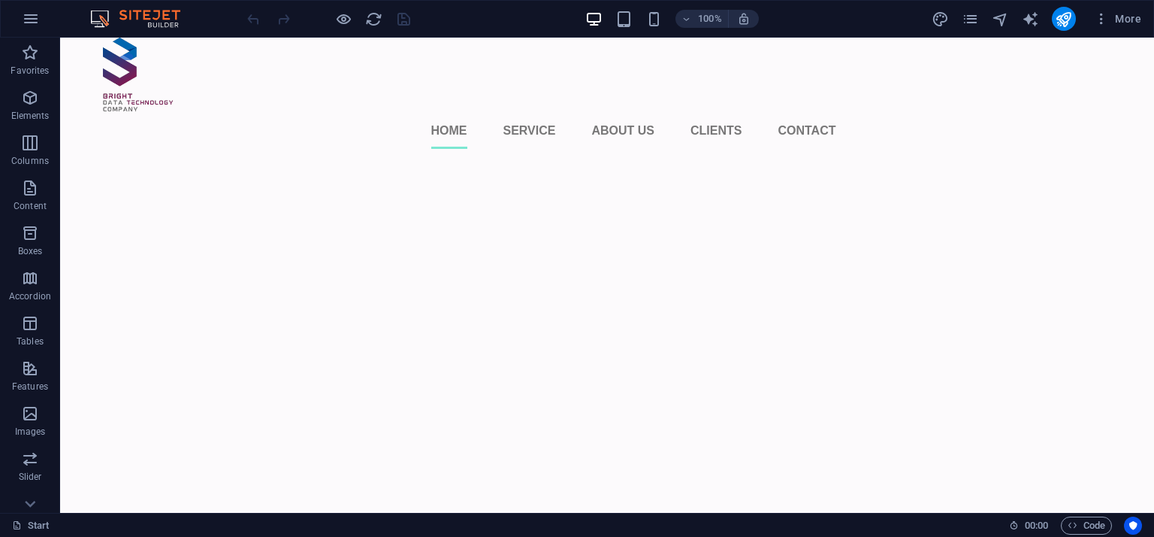
click at [165, 38] on html "Skip to main content Home Service About us Clients Contact Menu" at bounding box center [607, 38] width 1094 height 0
click at [40, 96] on span "Elements" at bounding box center [30, 107] width 60 height 36
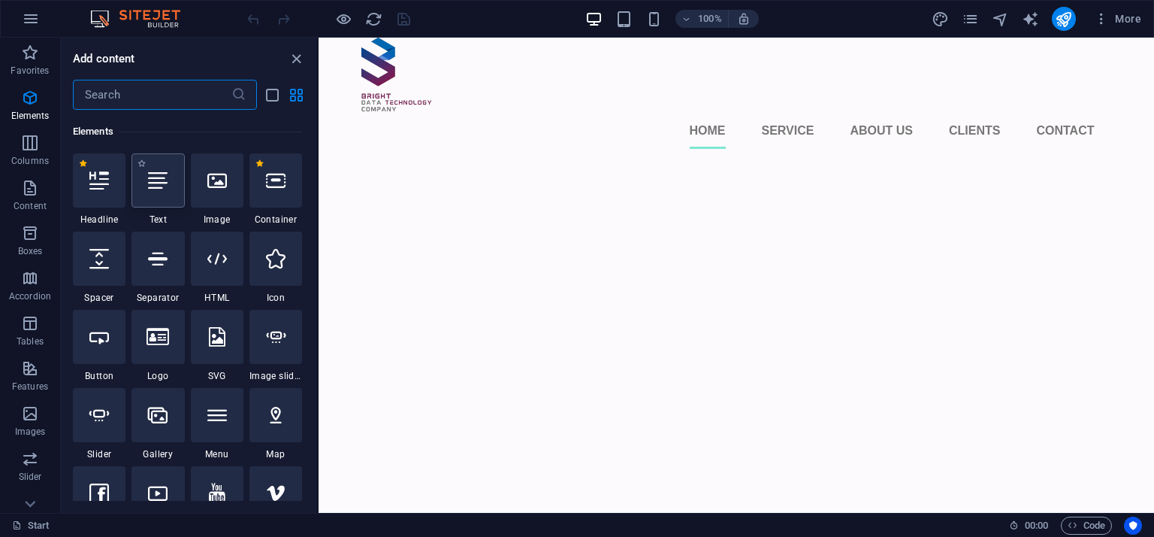
scroll to position [159, 0]
click at [421, 38] on html "Skip to main content Home Service About us Clients Contact Menu" at bounding box center [737, 38] width 836 height 0
click at [27, 243] on span "Boxes" at bounding box center [30, 242] width 60 height 36
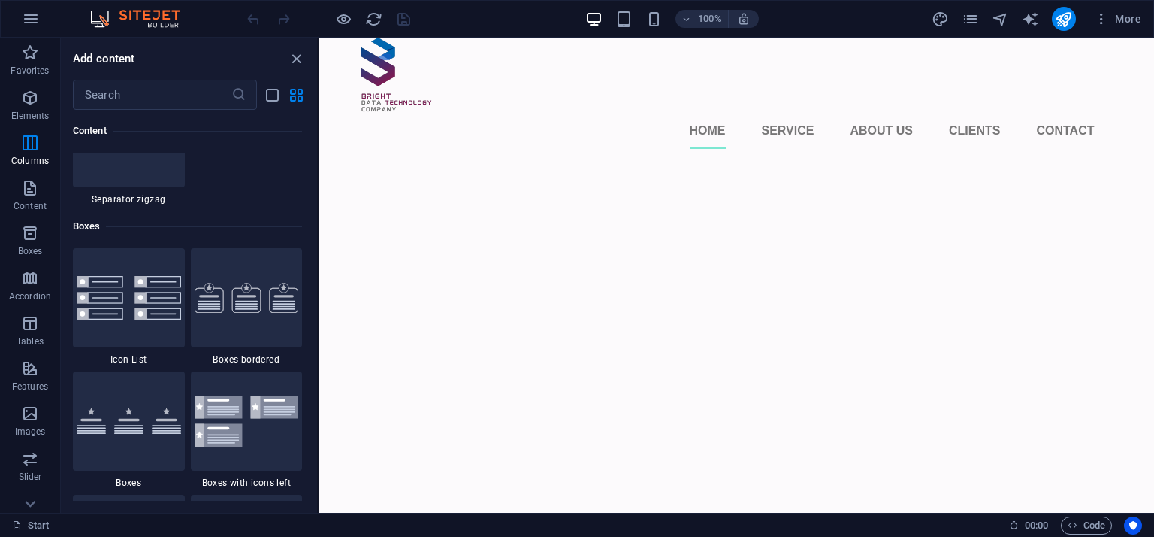
scroll to position [4145, 0]
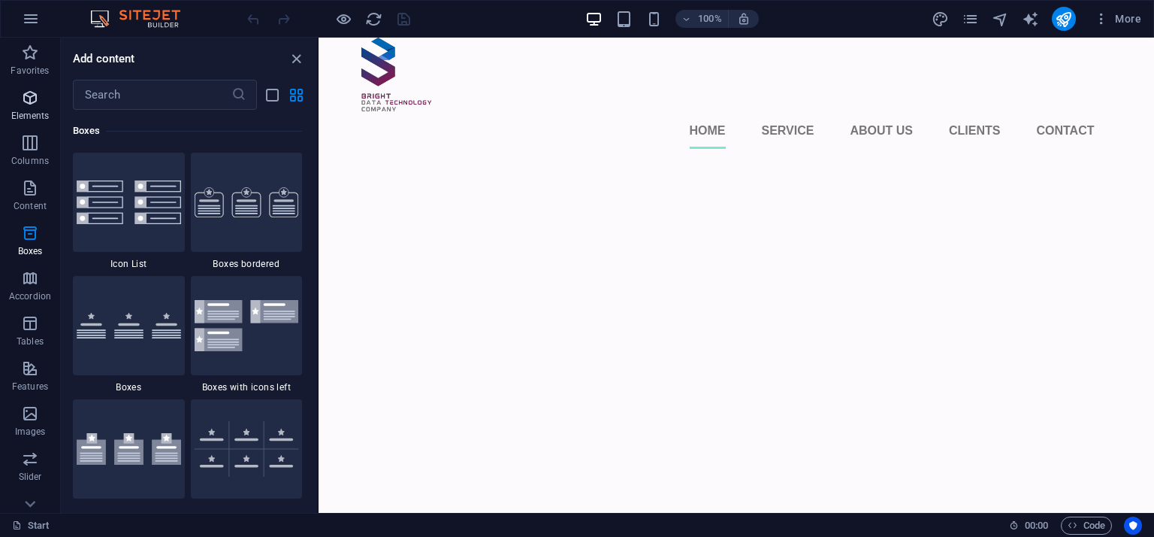
click at [32, 108] on span "Elements" at bounding box center [30, 107] width 60 height 36
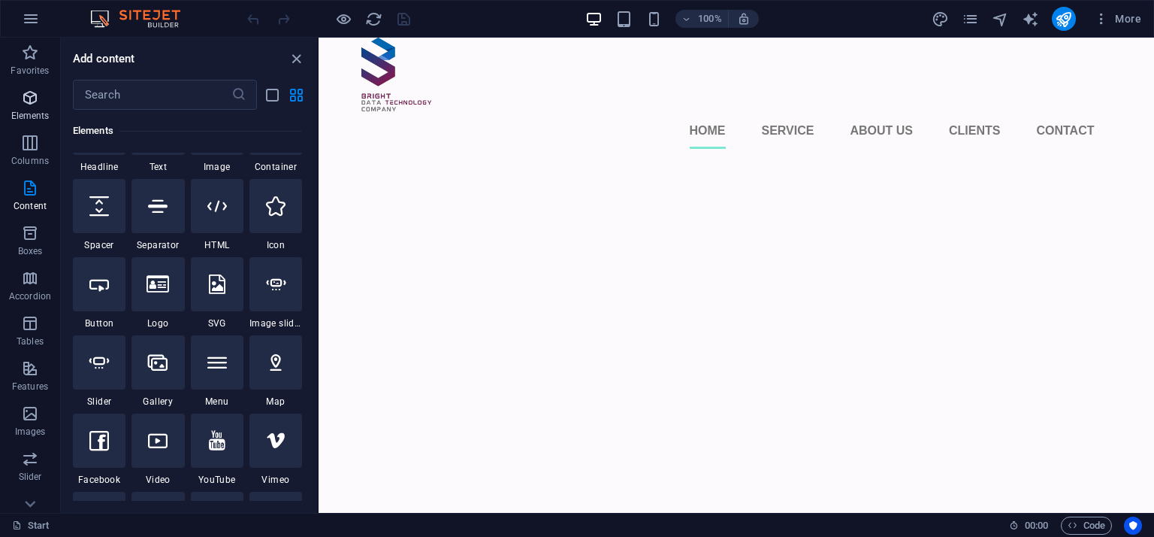
scroll to position [159, 0]
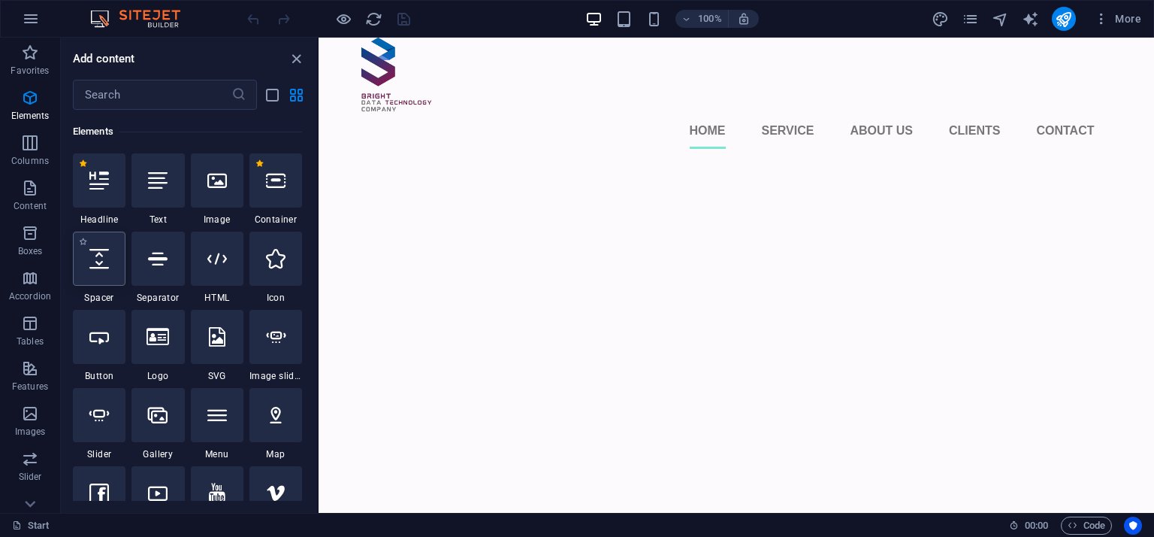
click at [115, 266] on div at bounding box center [99, 258] width 53 height 54
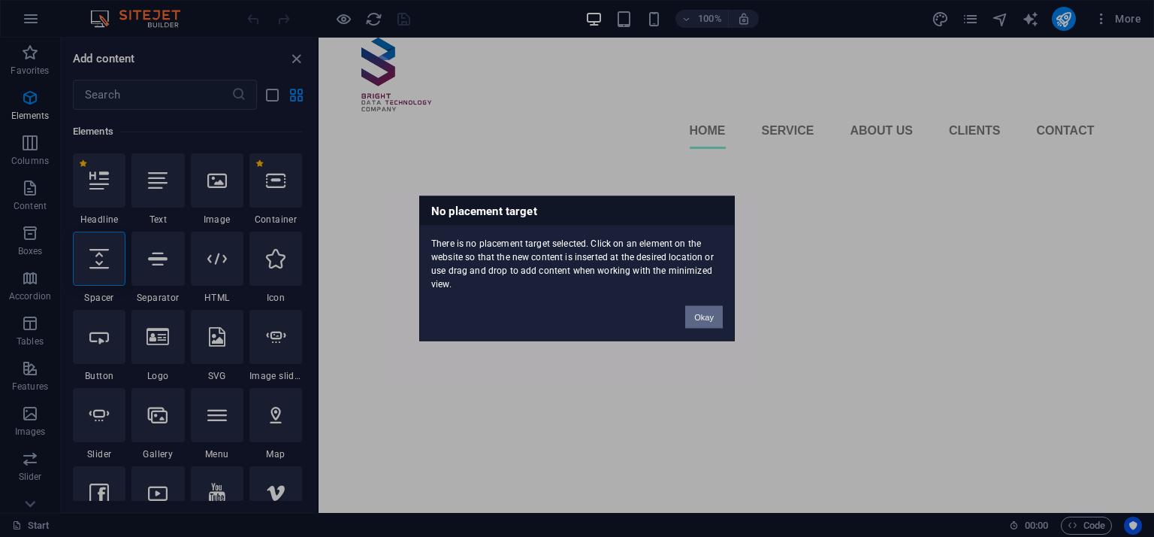
click at [706, 309] on button "Okay" at bounding box center [704, 317] width 38 height 23
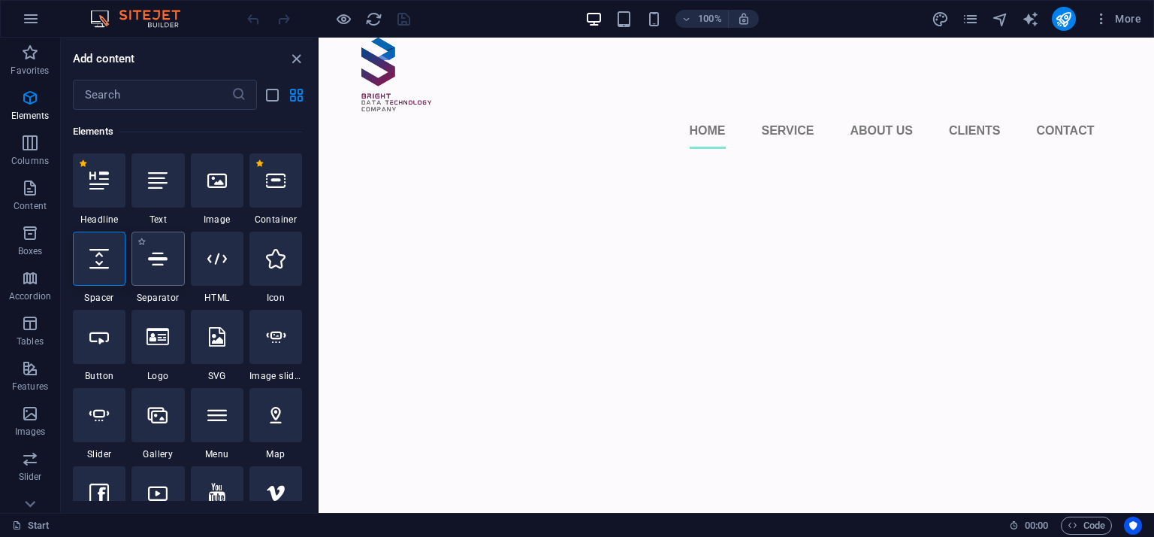
click at [147, 268] on div at bounding box center [158, 258] width 53 height 54
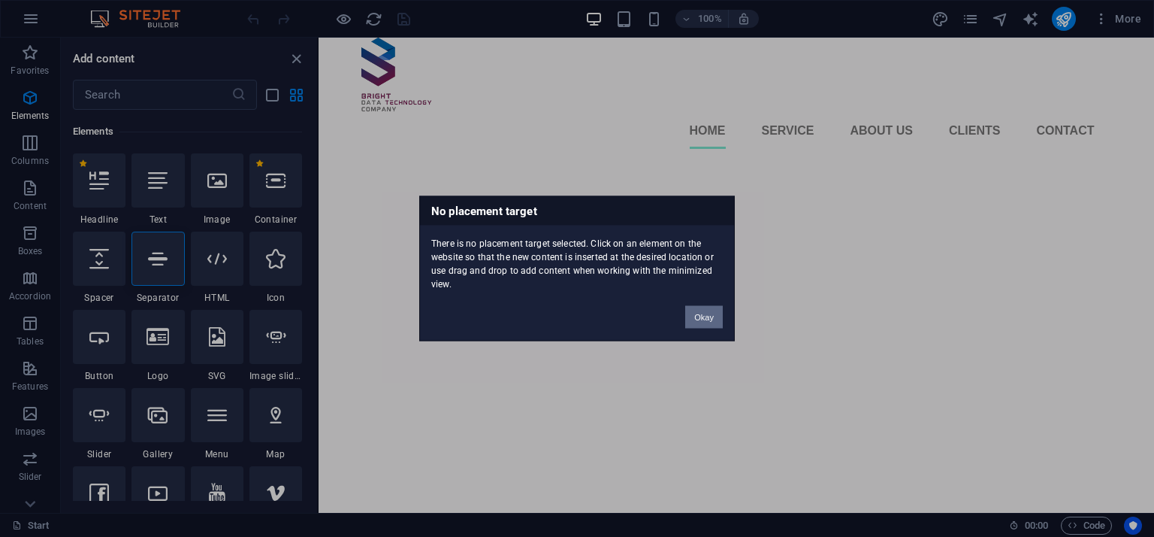
click at [690, 310] on button "Okay" at bounding box center [704, 317] width 38 height 23
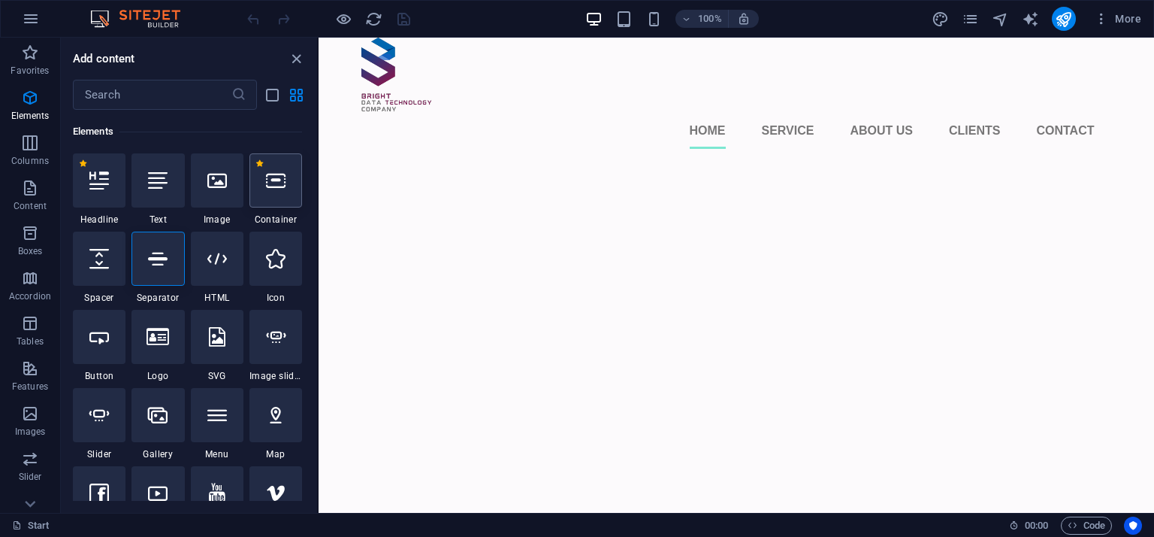
click at [282, 187] on icon at bounding box center [276, 181] width 20 height 20
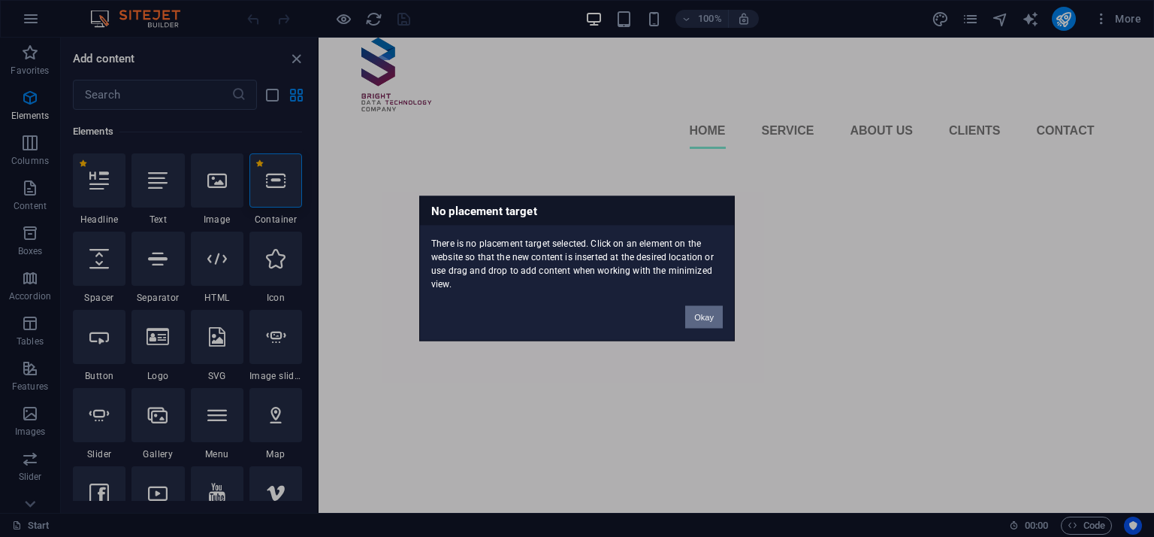
click at [702, 307] on button "Okay" at bounding box center [704, 317] width 38 height 23
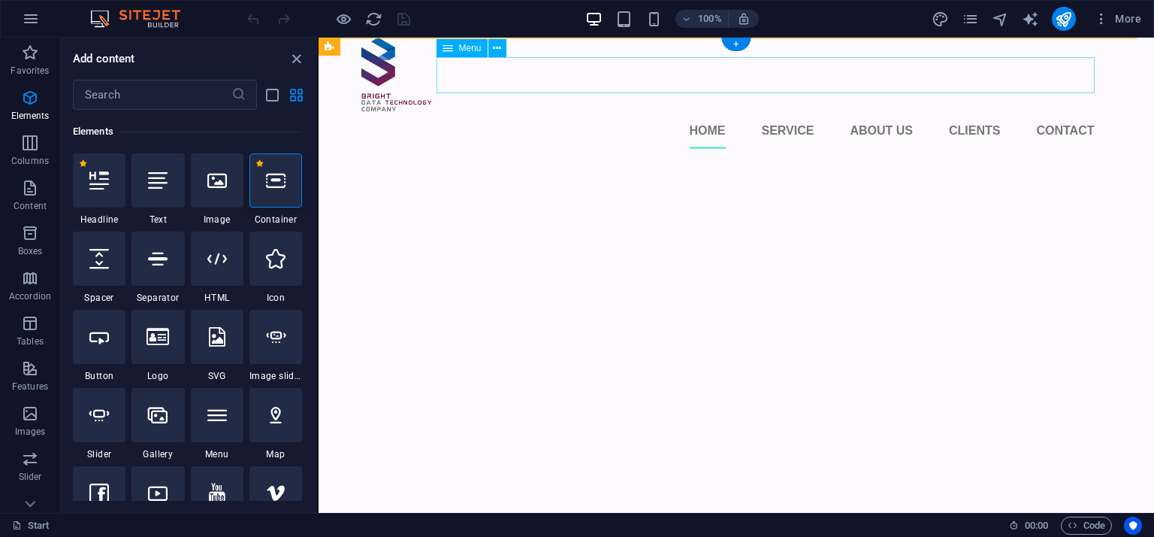
click at [529, 113] on nav "Home Service About us Clients Contact" at bounding box center [728, 131] width 734 height 36
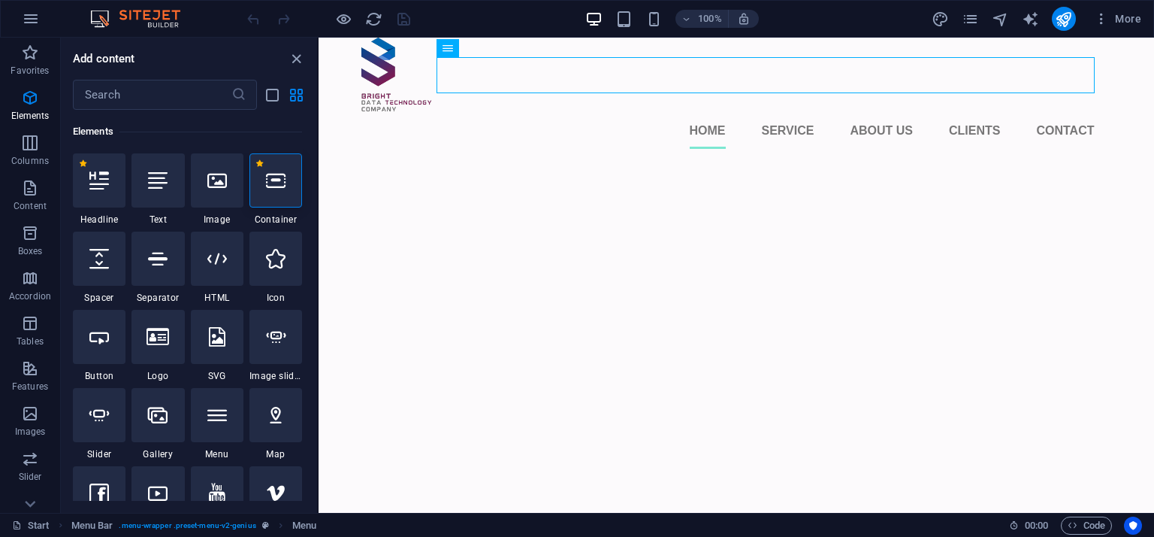
click at [472, 38] on html "Skip to main content Home Service About us Clients Contact Menu" at bounding box center [737, 38] width 836 height 0
click at [567, 38] on html "Skip to main content Home Service About us Clients Contact Menu" at bounding box center [737, 38] width 836 height 0
click at [568, 38] on html "Skip to main content Home Service About us Clients Contact Menu" at bounding box center [737, 38] width 836 height 0
click at [569, 38] on html "Skip to main content Home Service About us Clients Contact Menu" at bounding box center [737, 38] width 836 height 0
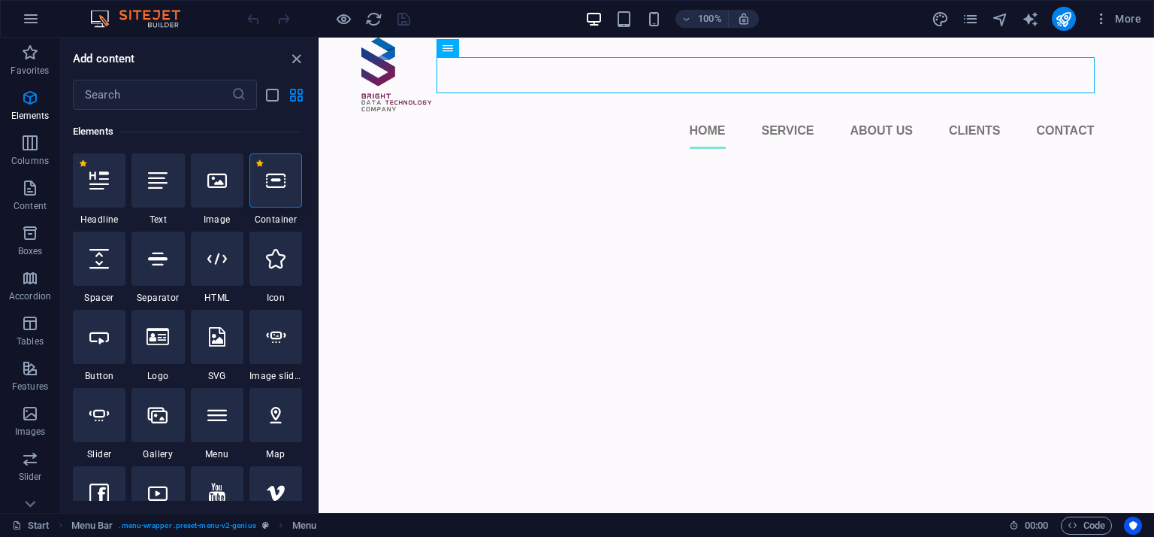
click at [569, 38] on html "Skip to main content Home Service About us Clients Contact Menu" at bounding box center [737, 38] width 836 height 0
click at [301, 62] on icon "close panel" at bounding box center [296, 58] width 17 height 17
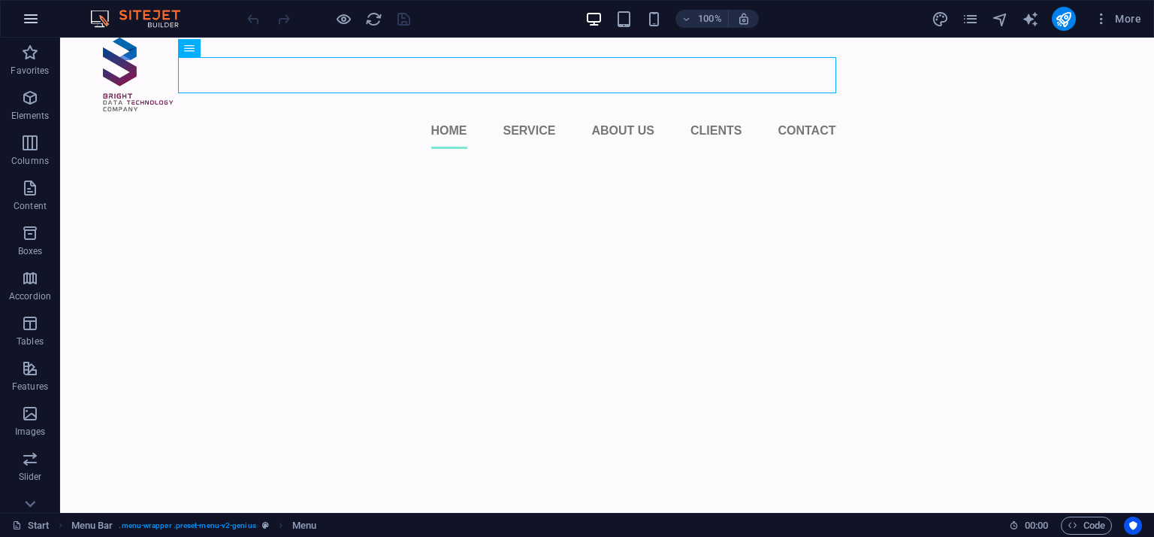
click at [33, 20] on icon "button" at bounding box center [31, 19] width 18 height 18
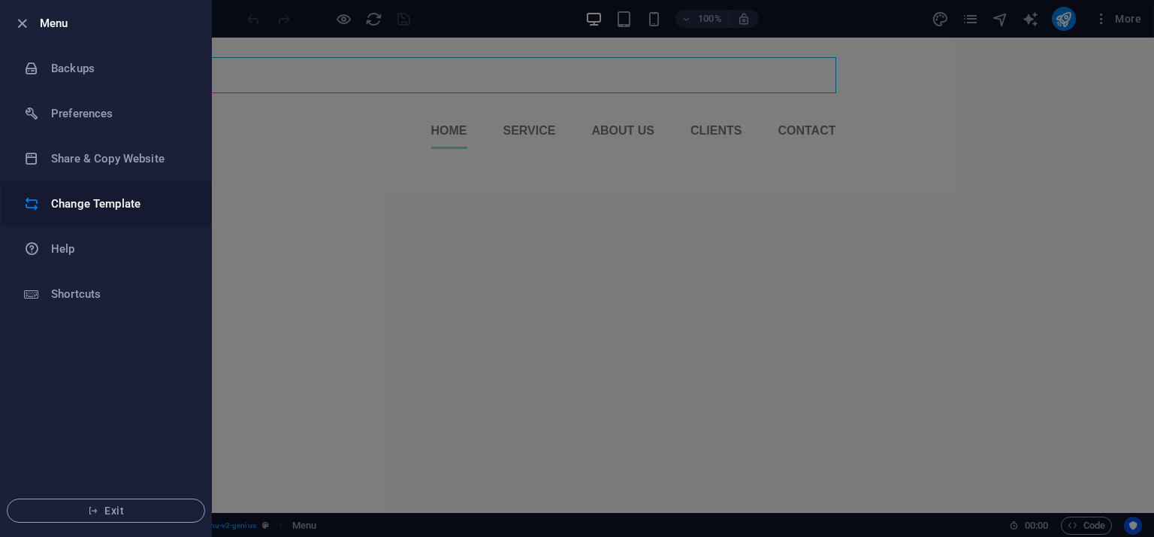
click at [126, 201] on h6 "Change Template" at bounding box center [120, 204] width 139 height 18
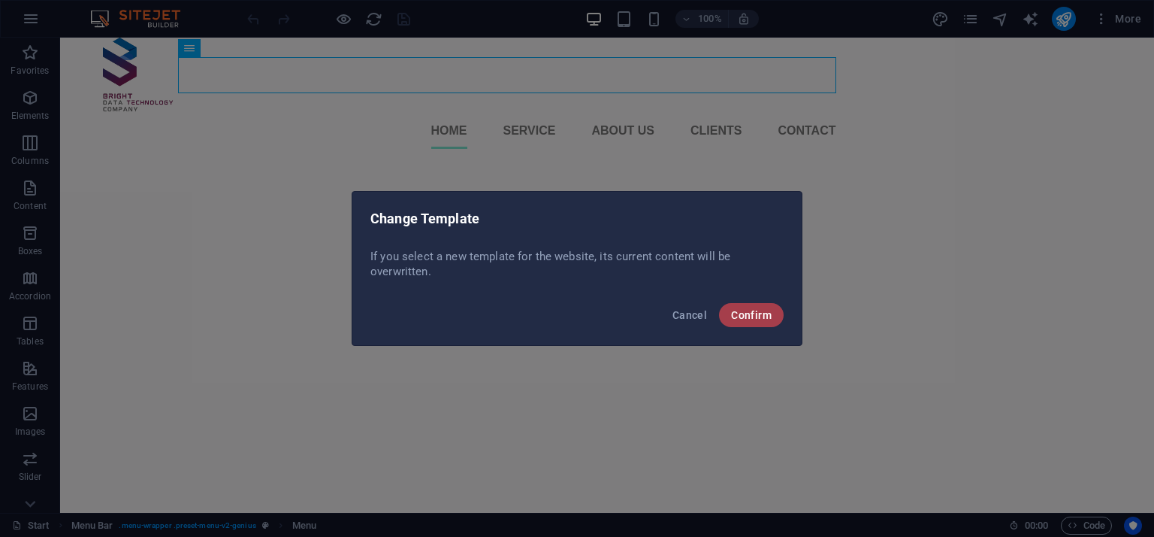
click at [749, 326] on button "Confirm" at bounding box center [751, 315] width 65 height 24
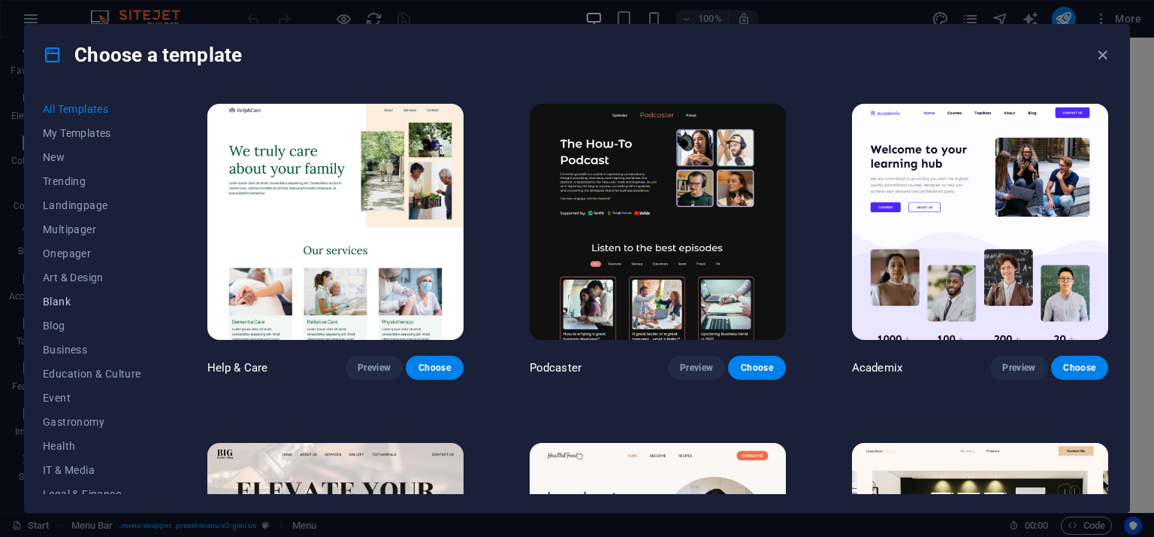
scroll to position [204, 0]
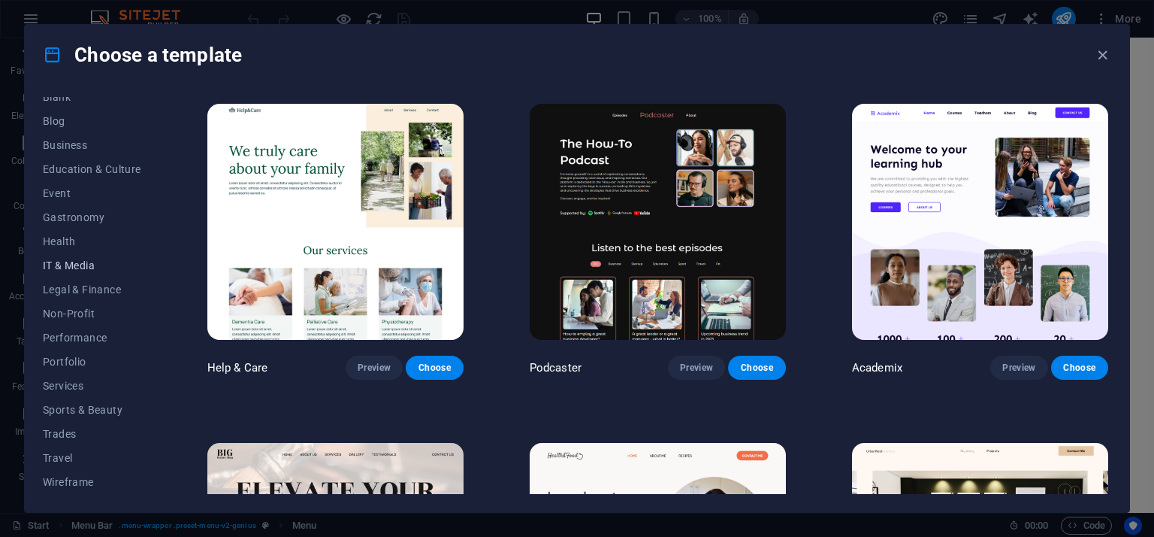
click at [93, 265] on span "IT & Media" at bounding box center [92, 265] width 98 height 12
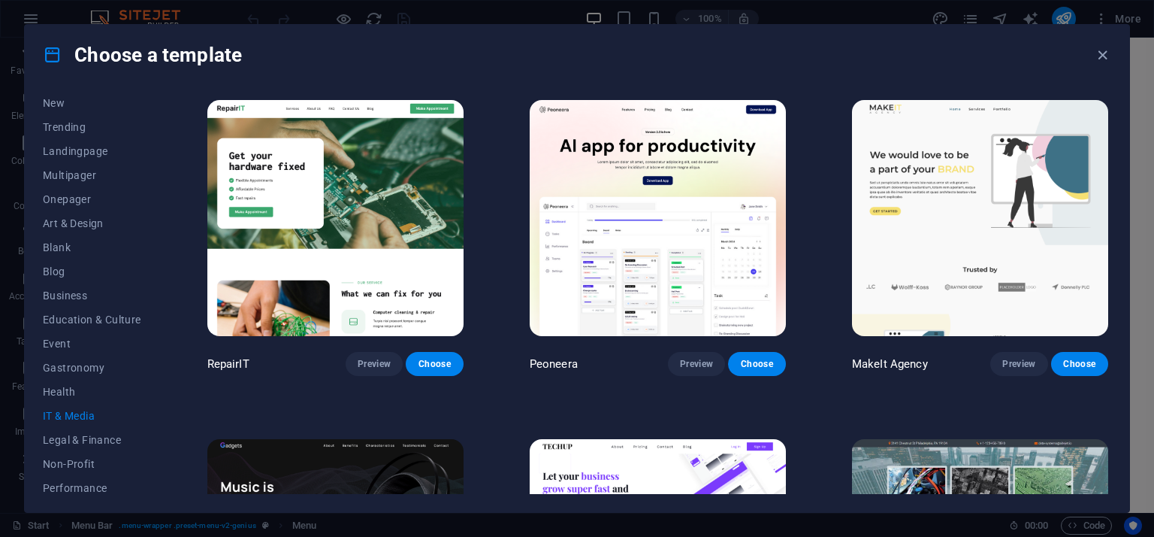
scroll to position [0, 0]
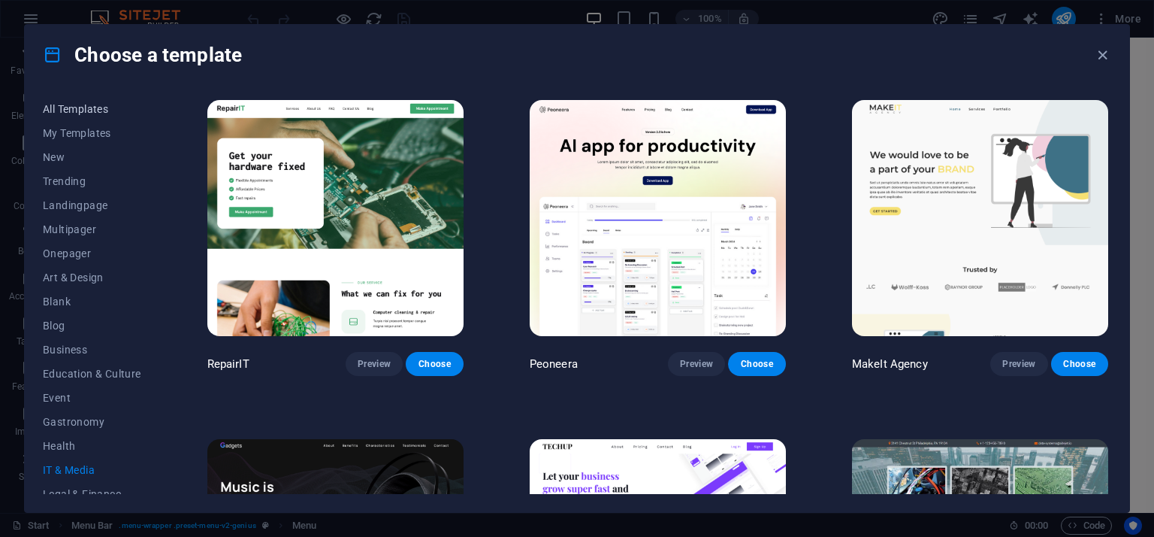
click at [104, 111] on span "All Templates" at bounding box center [92, 109] width 98 height 12
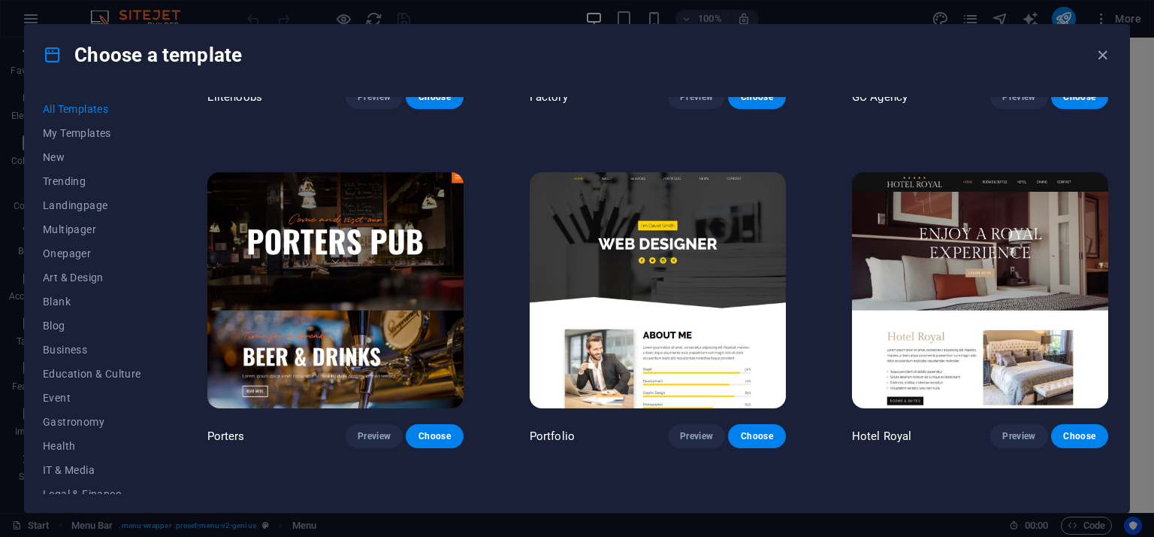
scroll to position [12476, 0]
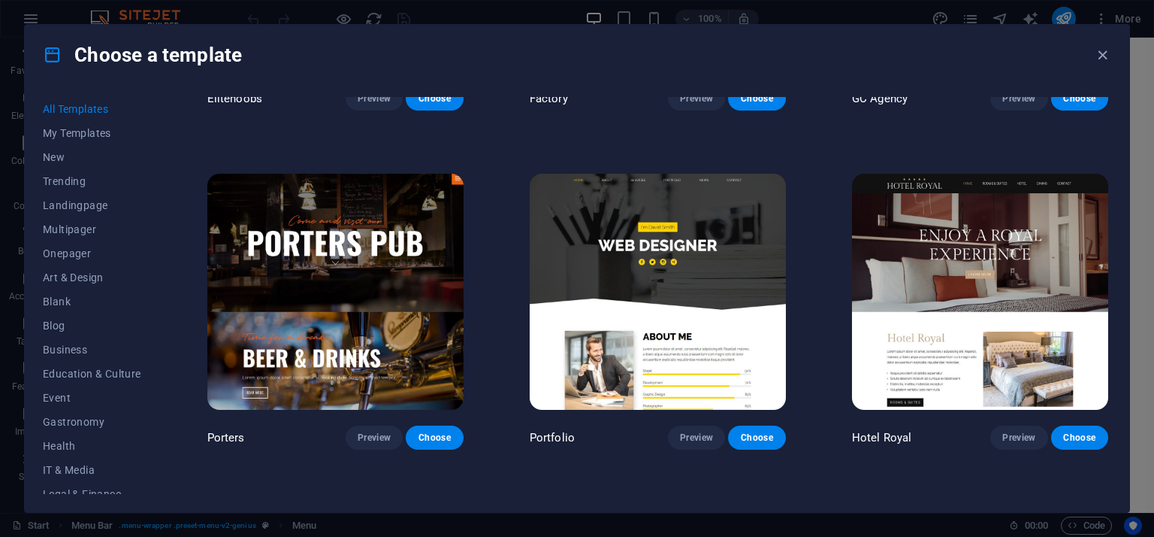
click at [644, 270] on img at bounding box center [658, 292] width 256 height 236
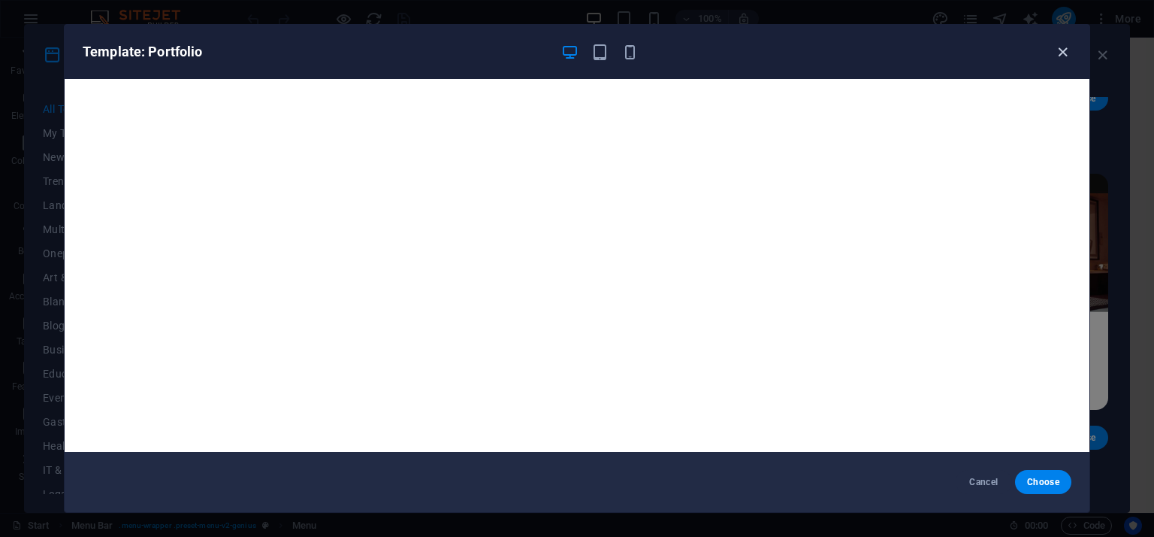
click at [1060, 53] on icon "button" at bounding box center [1062, 52] width 17 height 17
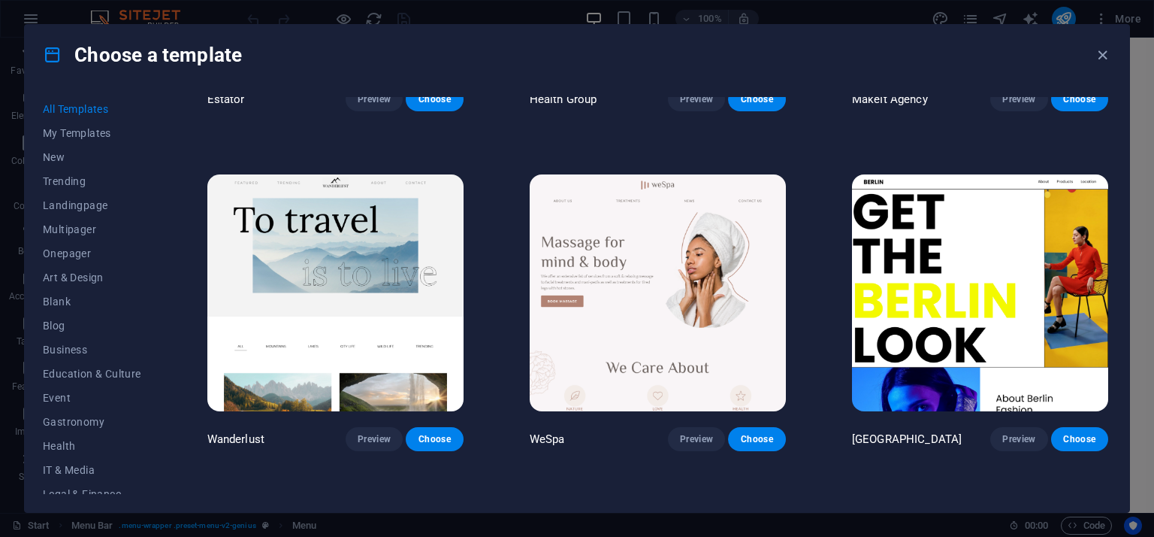
scroll to position [0, 0]
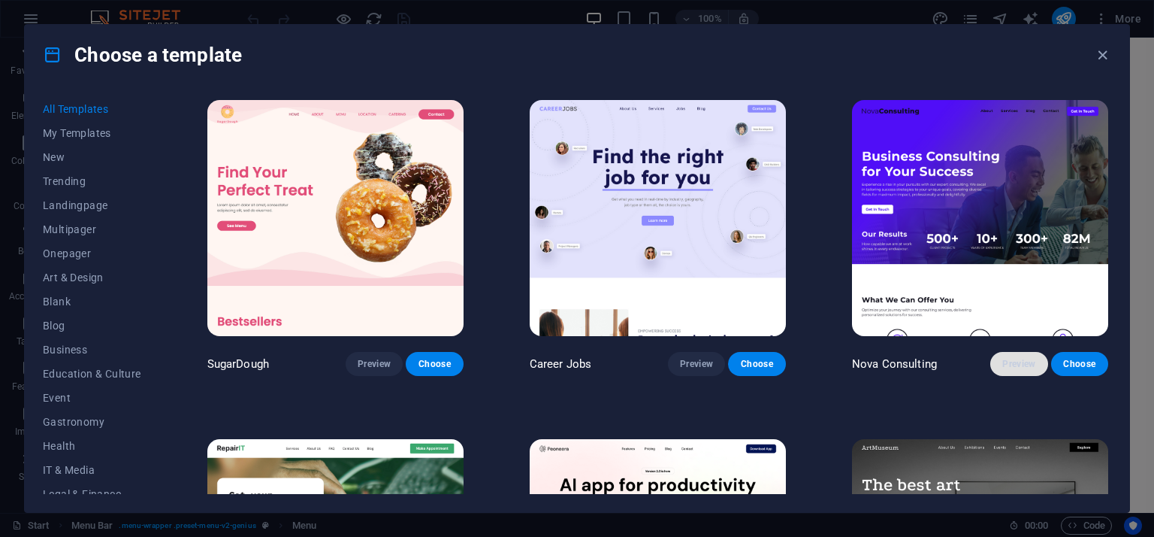
click at [1020, 364] on span "Preview" at bounding box center [1019, 364] width 33 height 12
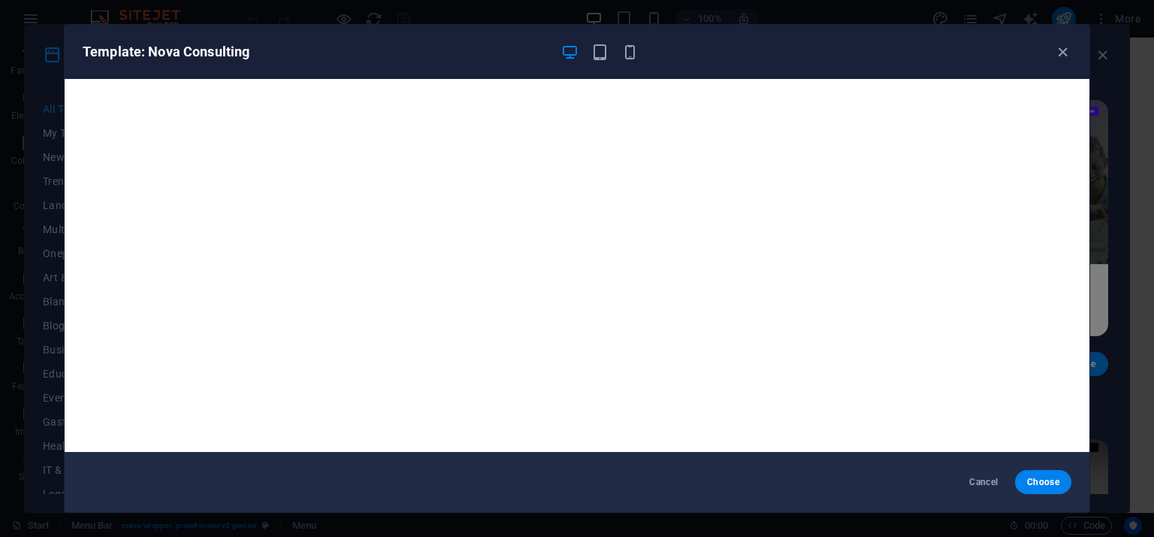
scroll to position [4, 0]
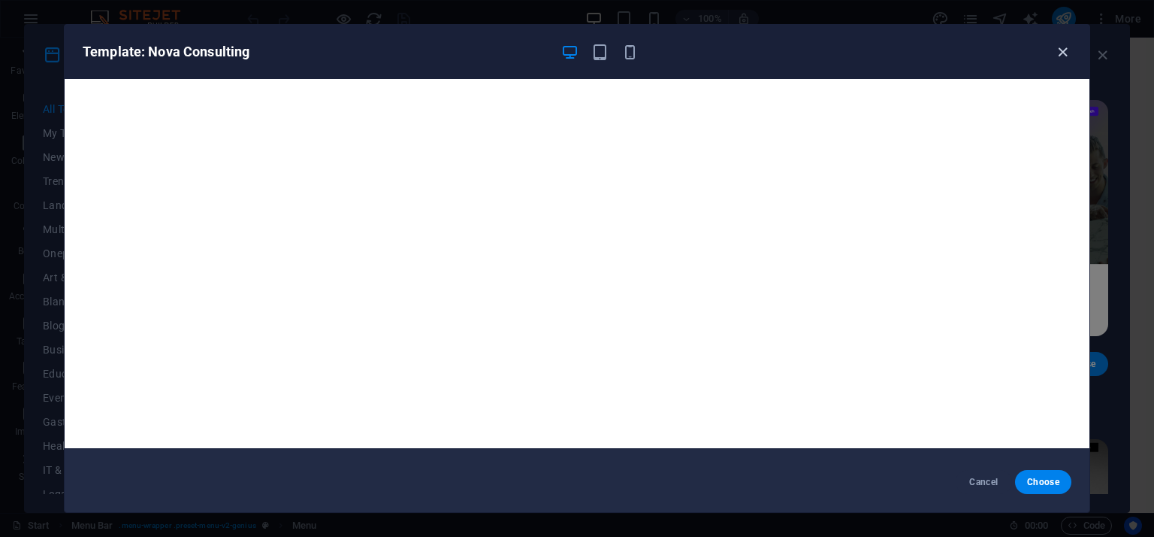
click at [1054, 47] on icon "button" at bounding box center [1062, 52] width 17 height 17
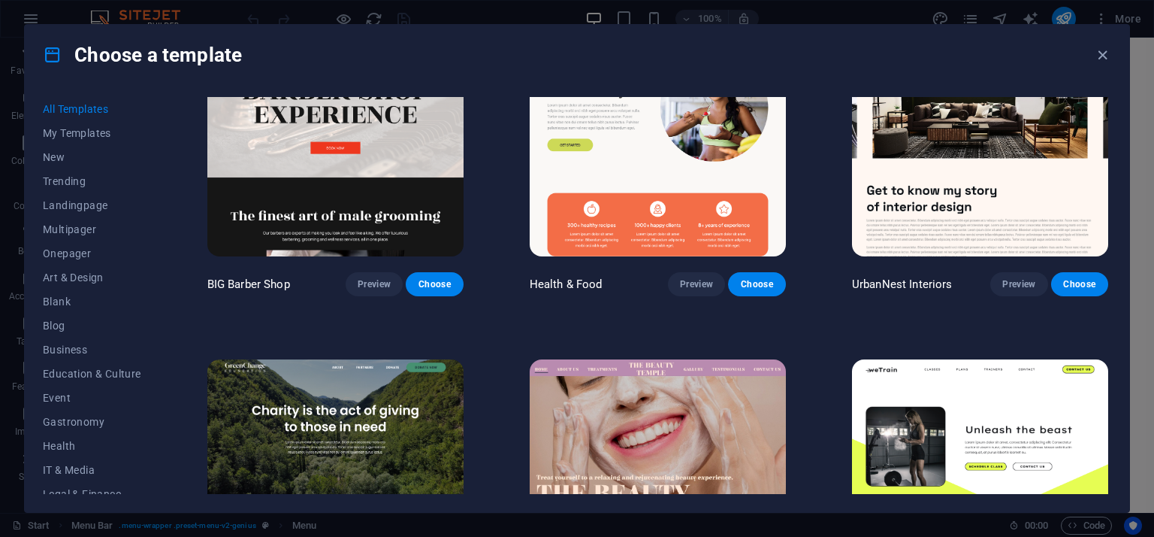
scroll to position [1804, 0]
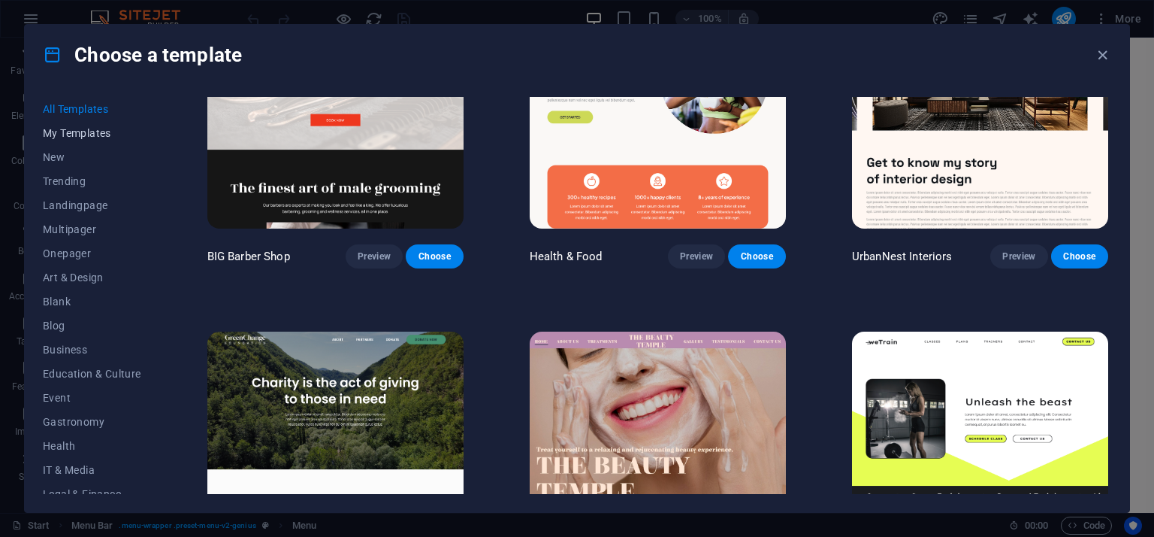
click at [103, 135] on span "My Templates" at bounding box center [92, 133] width 98 height 12
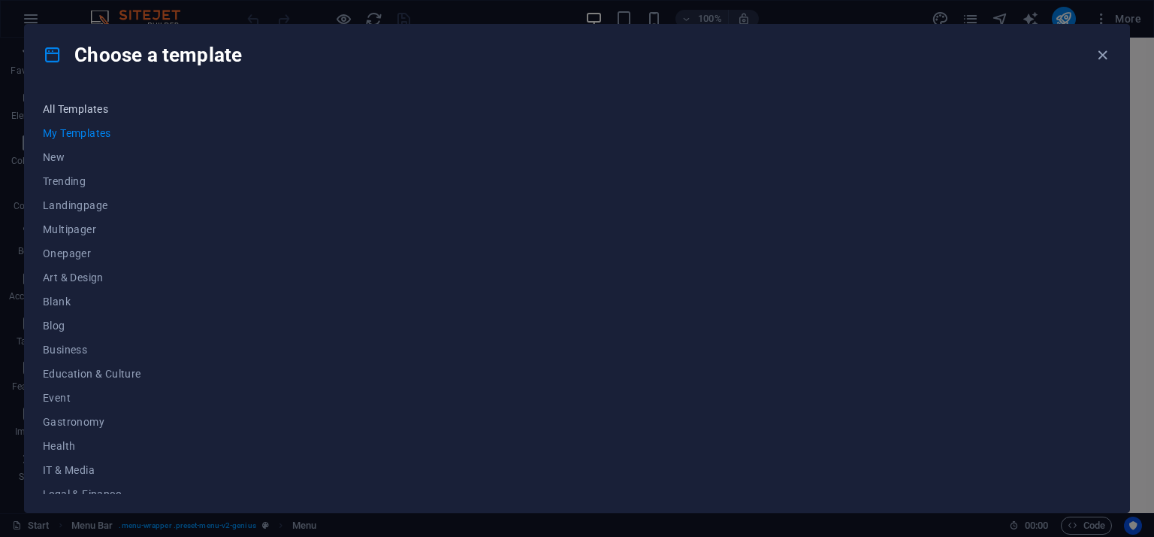
click at [78, 104] on span "All Templates" at bounding box center [92, 109] width 98 height 12
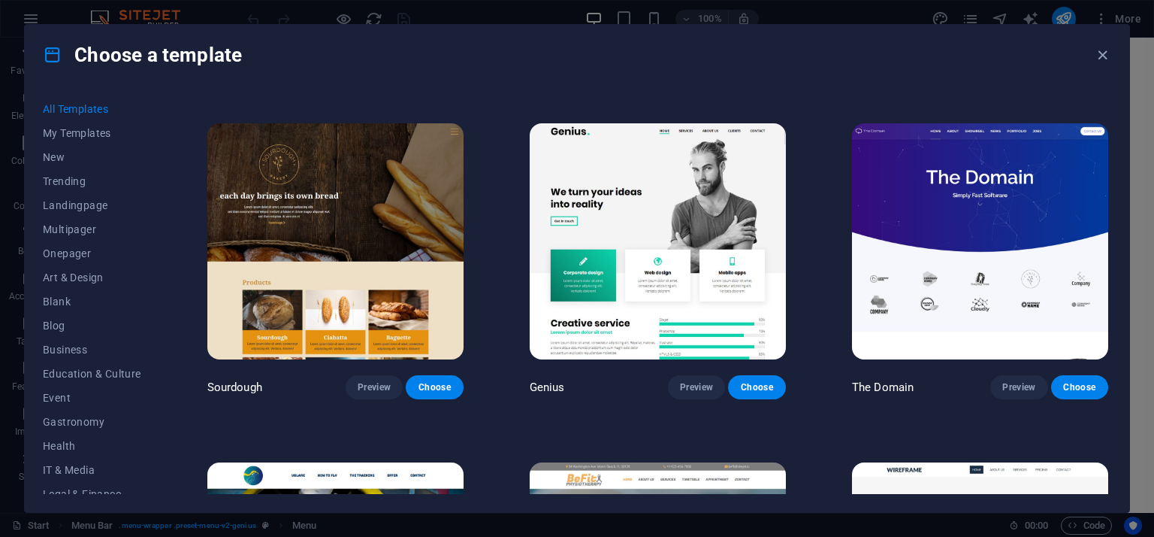
scroll to position [8041, 0]
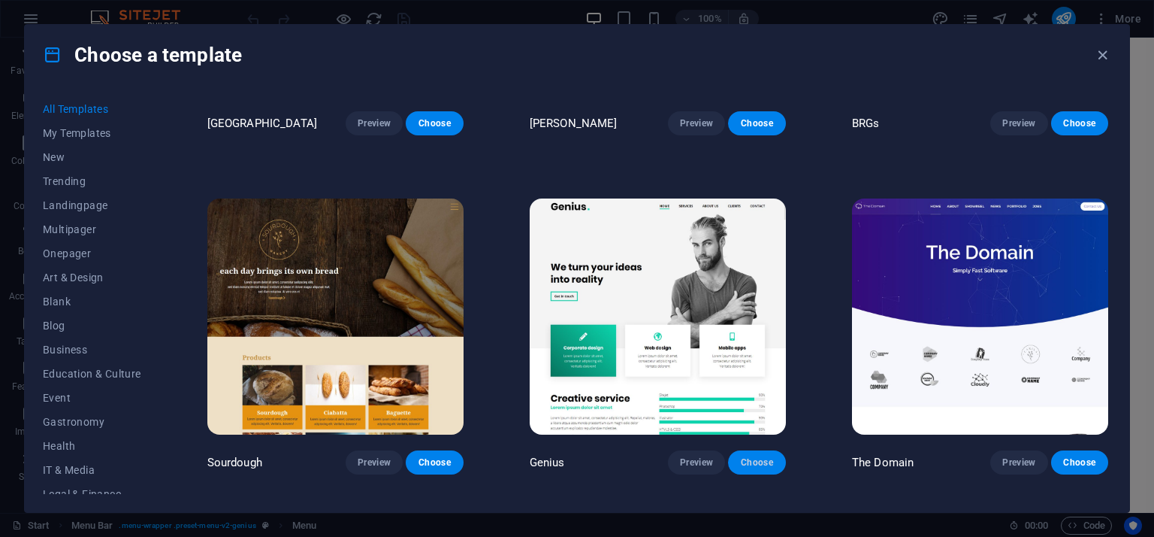
click at [764, 456] on span "Choose" at bounding box center [756, 462] width 33 height 12
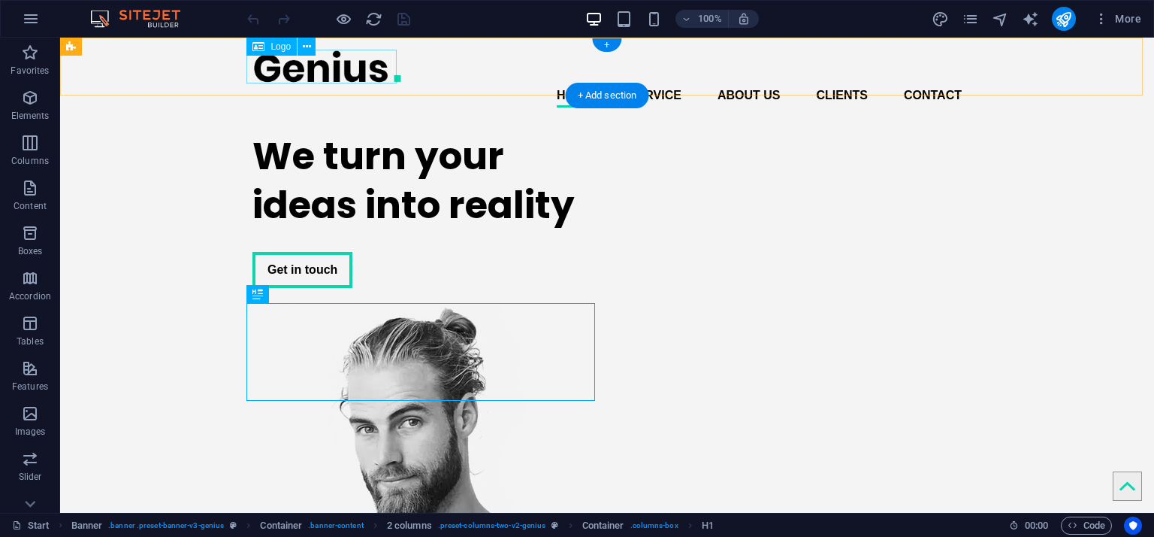
click at [345, 62] on div at bounding box center [607, 67] width 709 height 34
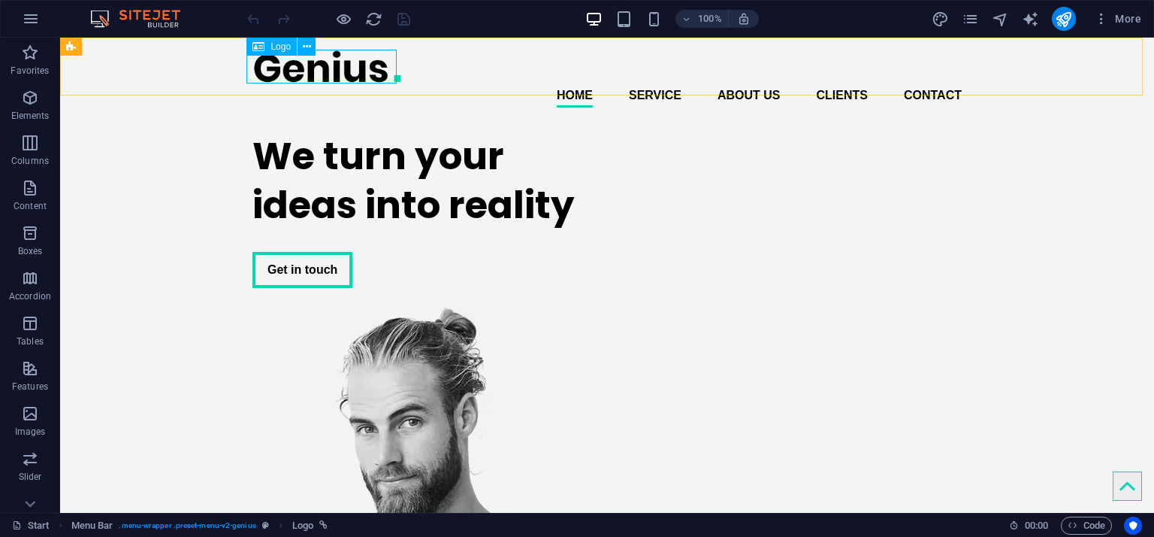
click at [271, 47] on span "Logo" at bounding box center [281, 46] width 20 height 9
select select "px"
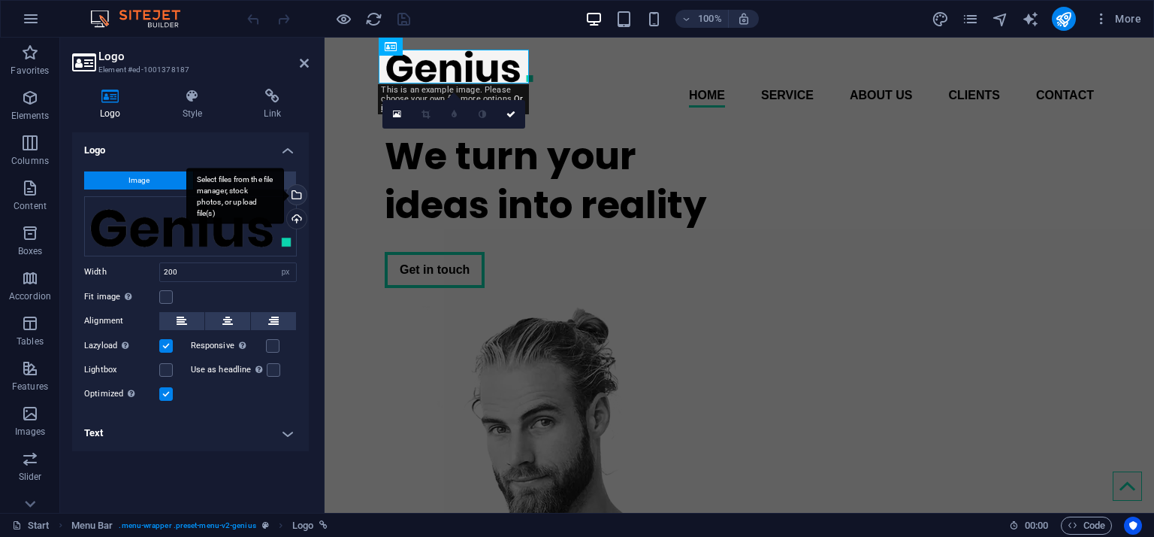
click at [284, 196] on div "Select files from the file manager, stock photos, or upload file(s)" at bounding box center [235, 196] width 98 height 56
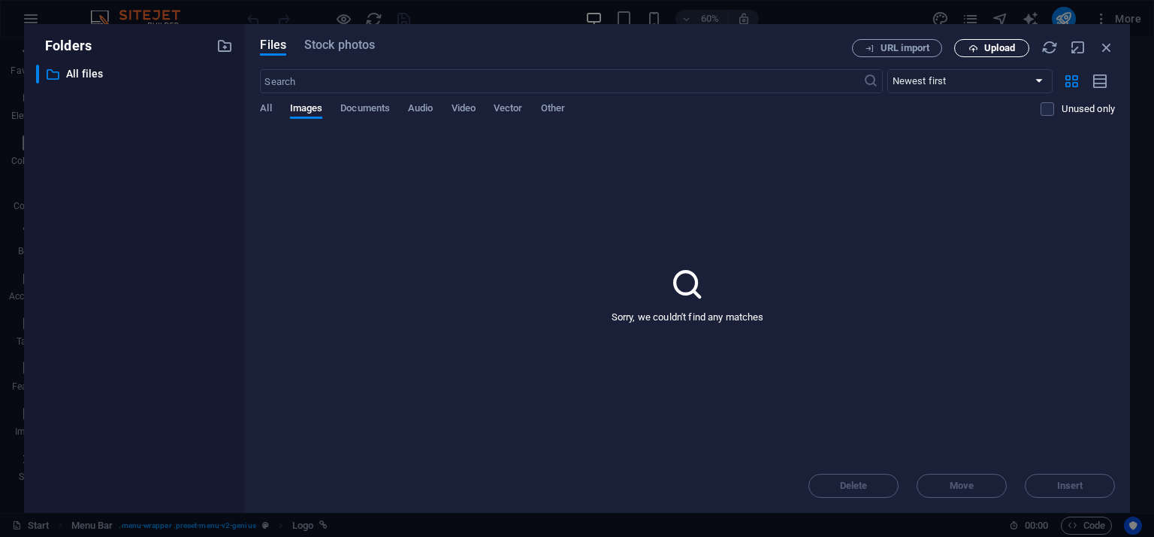
click at [980, 44] on span "Upload" at bounding box center [992, 49] width 62 height 10
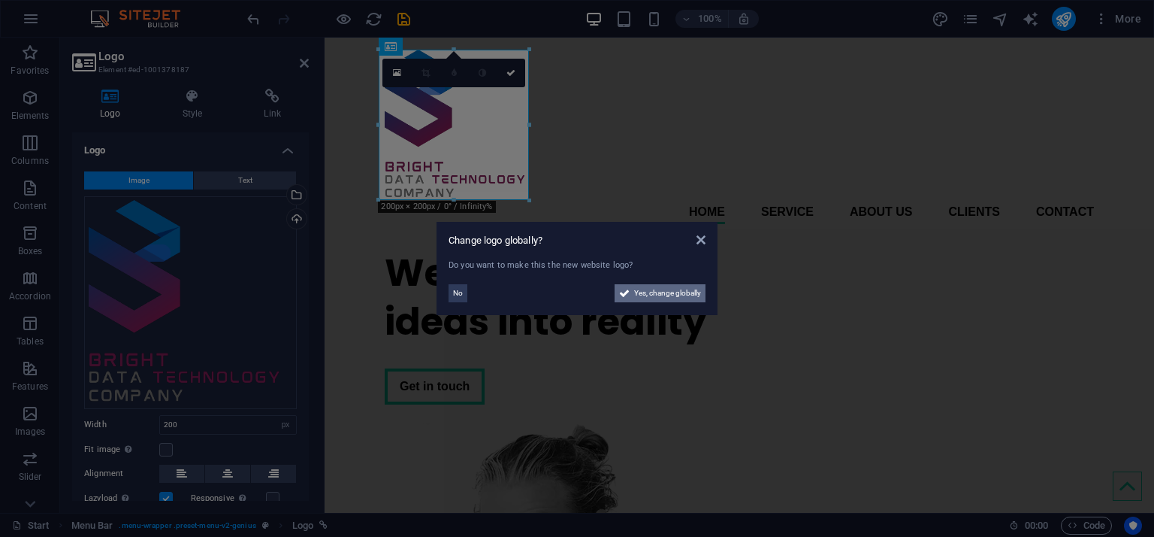
click at [667, 295] on span "Yes, change globally" at bounding box center [667, 293] width 67 height 18
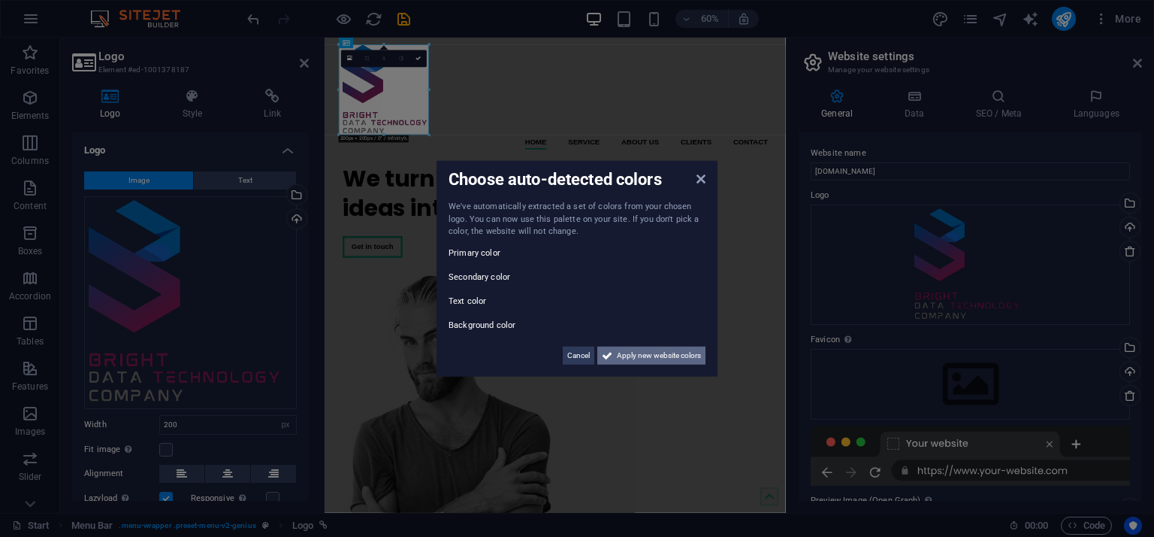
click at [646, 351] on span "Apply new website colors" at bounding box center [659, 355] width 84 height 18
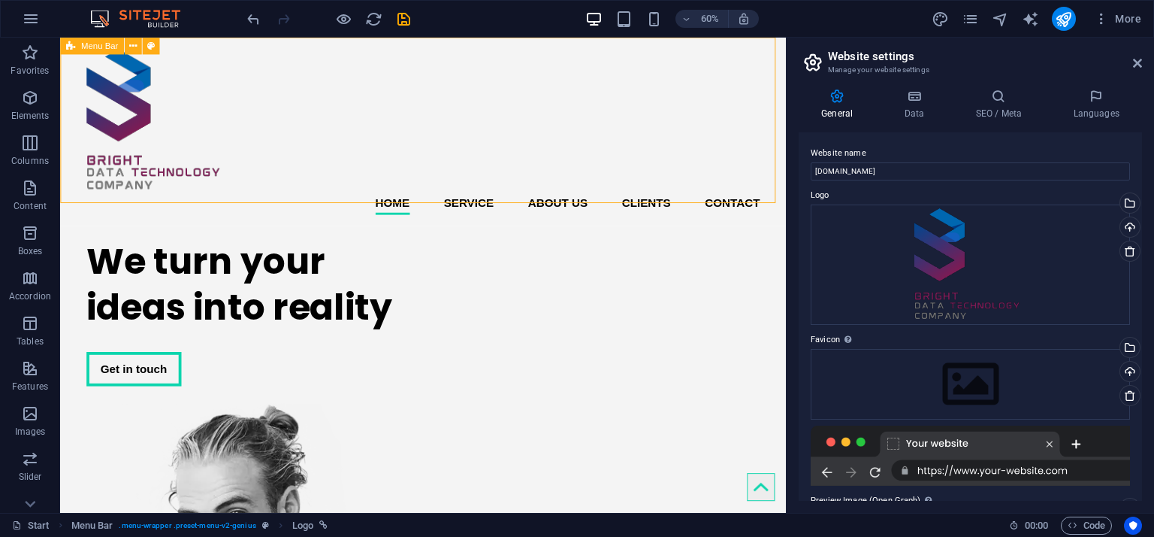
drag, startPoint x: 310, startPoint y: 153, endPoint x: 497, endPoint y: 109, distance: 191.4
click at [497, 109] on div "Home Service About us Clients Contact Menu" at bounding box center [442, 137] width 764 height 198
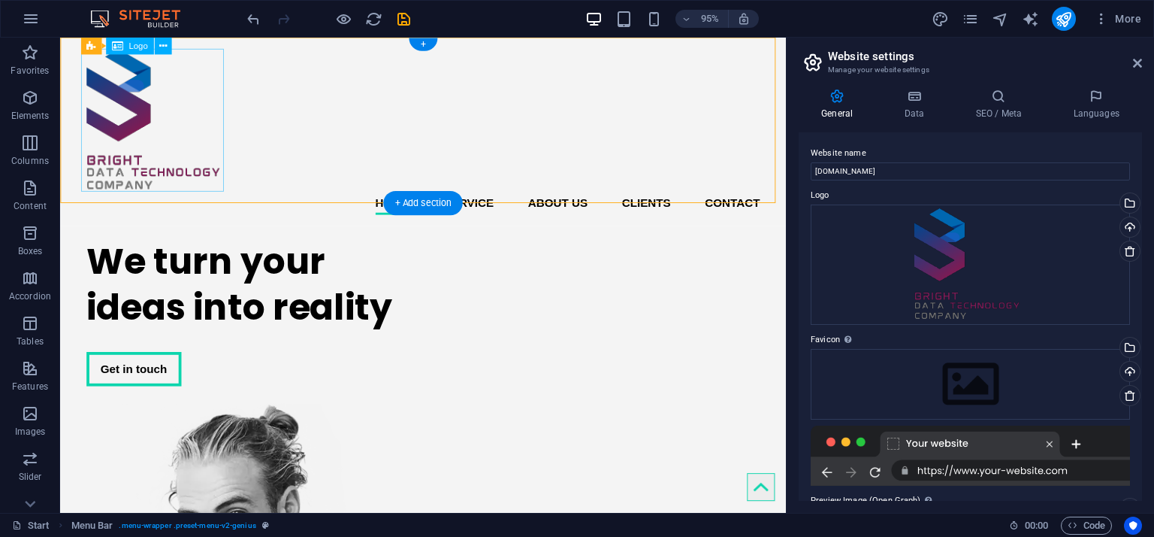
click at [135, 131] on div at bounding box center [442, 125] width 709 height 150
click at [634, 138] on div "Home Service About us Clients Contact Menu" at bounding box center [442, 137] width 764 height 198
click at [646, 200] on nav "Home Service About us Clients Contact" at bounding box center [442, 212] width 709 height 24
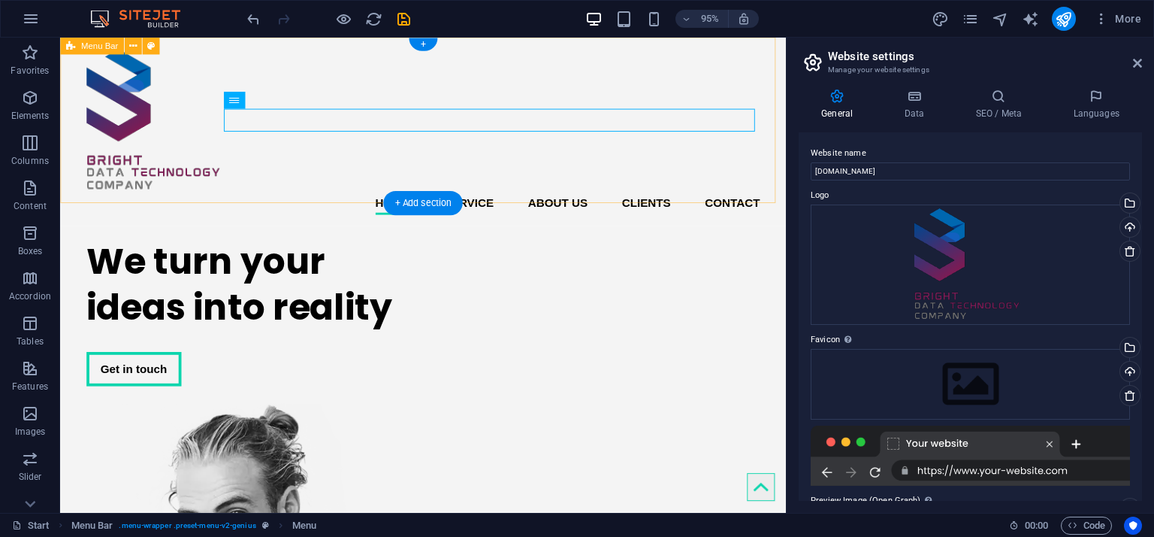
click at [510, 192] on div "Home Service About us Clients Contact Menu" at bounding box center [442, 137] width 764 height 198
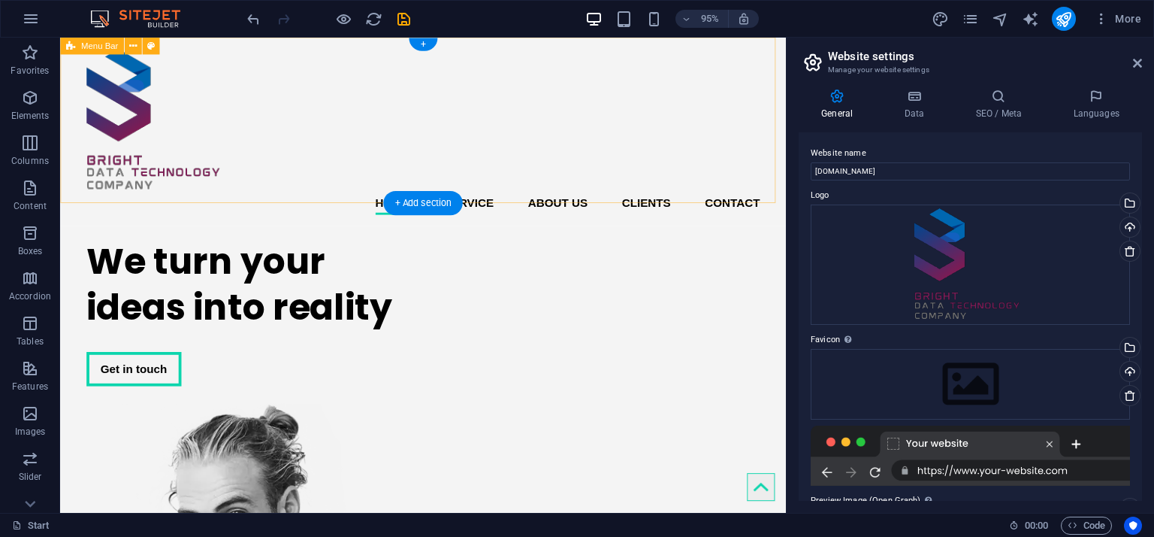
click at [647, 195] on div "Home Service About us Clients Contact Menu" at bounding box center [442, 137] width 764 height 198
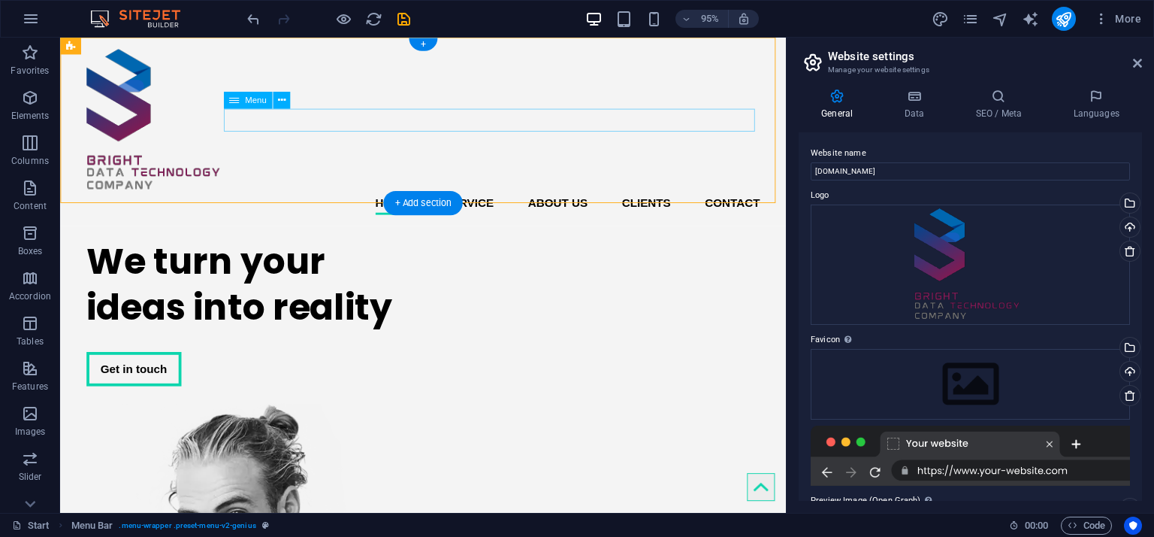
click at [517, 200] on nav "Home Service About us Clients Contact" at bounding box center [442, 212] width 709 height 24
click at [319, 200] on nav "Home Service About us Clients Contact" at bounding box center [442, 212] width 709 height 24
click at [282, 101] on icon at bounding box center [281, 100] width 8 height 15
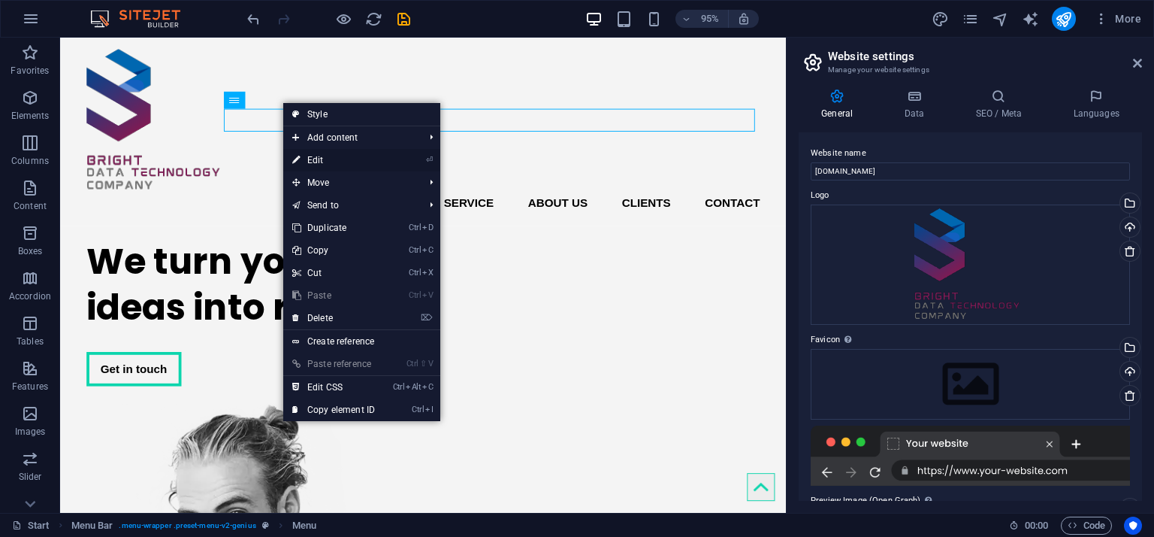
click at [314, 162] on link "⏎ Edit" at bounding box center [333, 160] width 101 height 23
select select
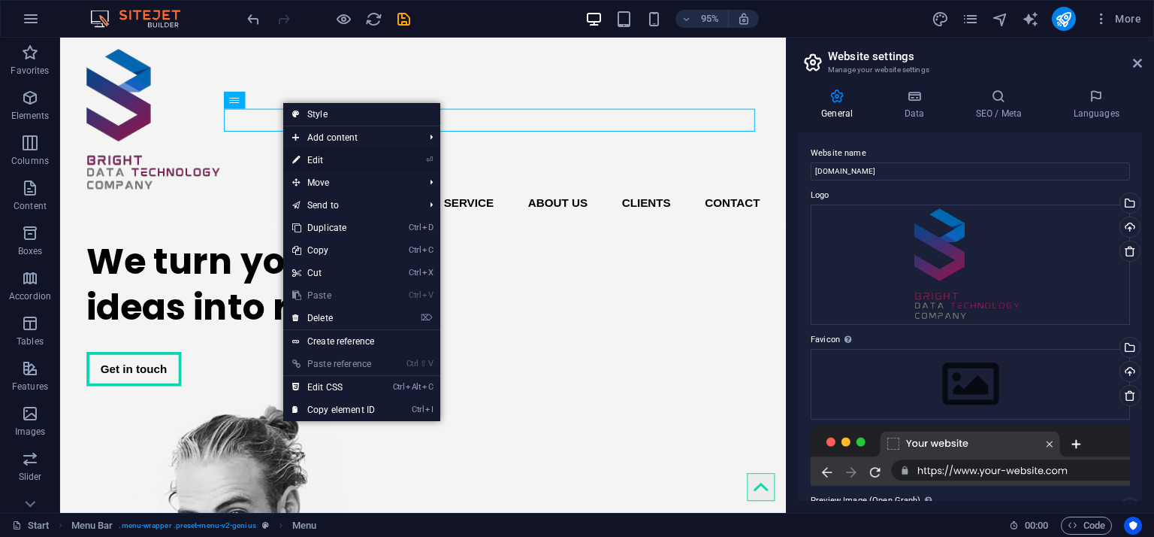
select select
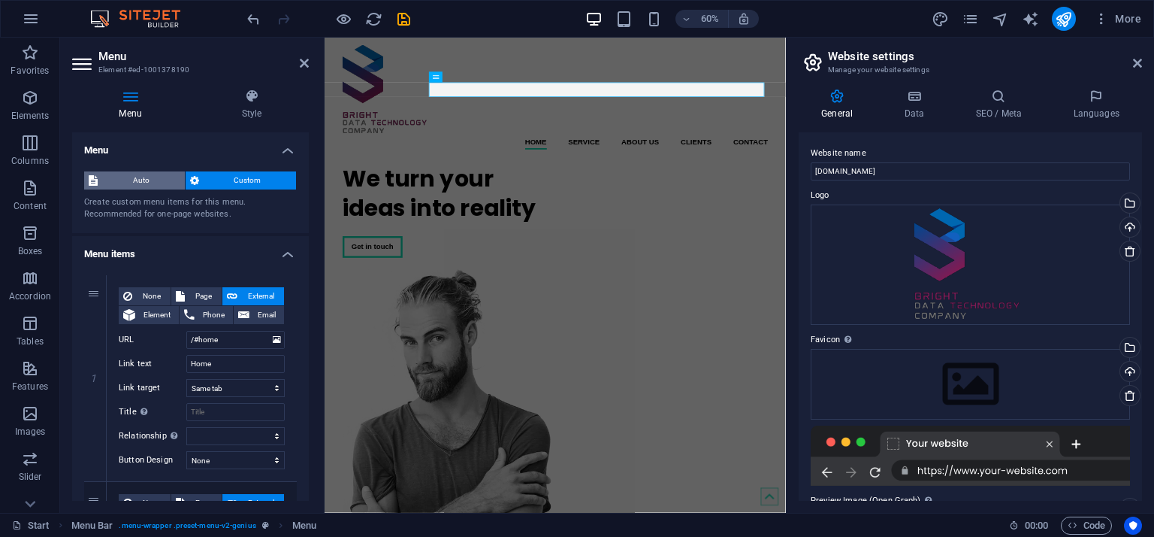
click at [147, 174] on span "Auto" at bounding box center [141, 180] width 78 height 18
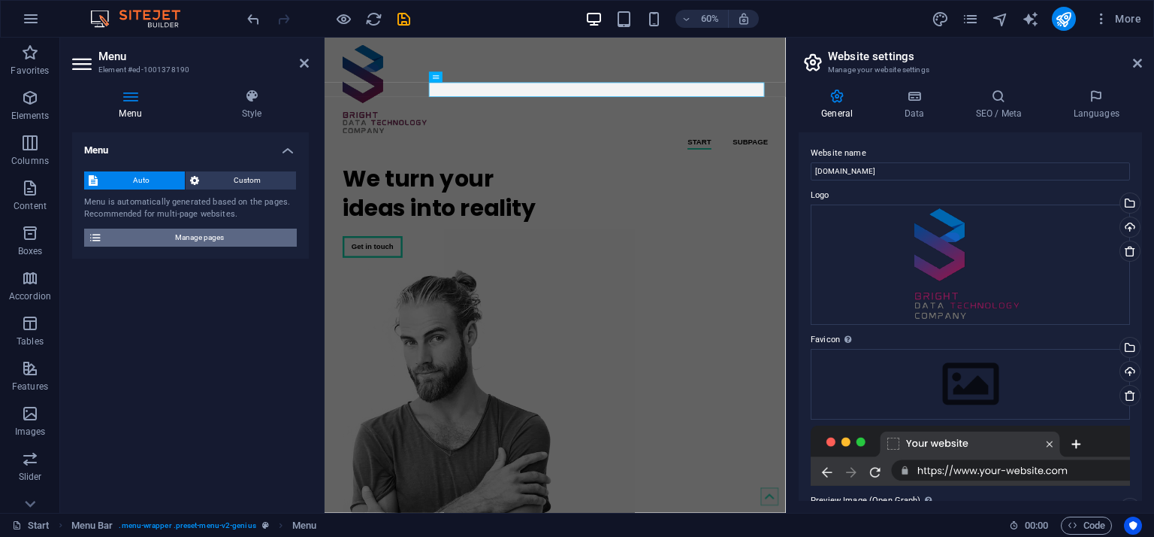
click at [207, 243] on span "Manage pages" at bounding box center [200, 237] width 186 height 18
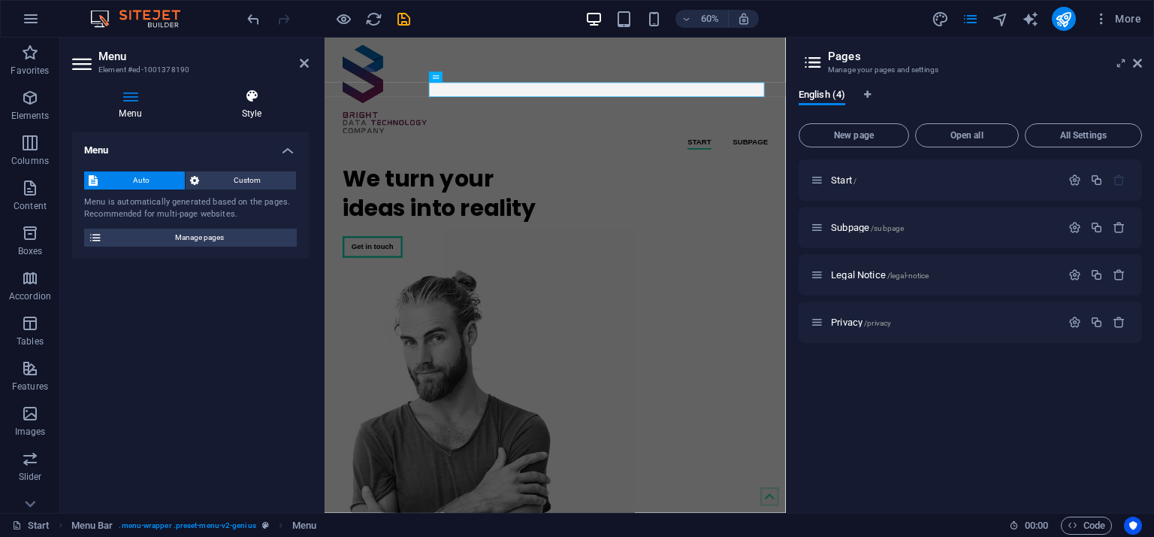
click at [259, 105] on h4 "Style" at bounding box center [252, 105] width 114 height 32
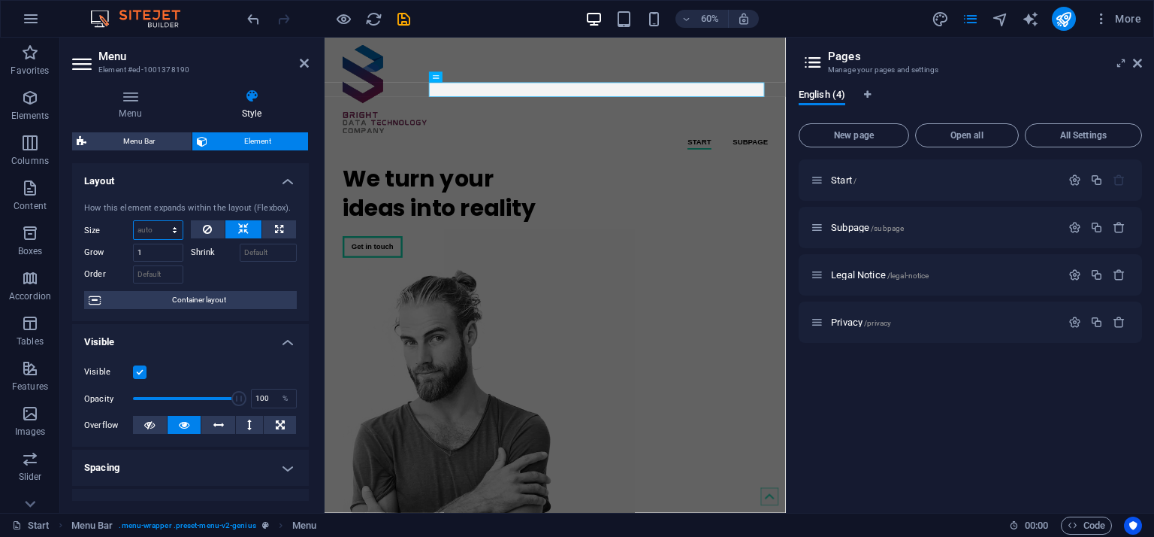
click at [142, 234] on select "Default auto px % 1/1 1/2 1/3 1/4 1/5 1/6 1/7 1/8 1/9 1/10" at bounding box center [158, 230] width 49 height 18
select select "px"
click at [159, 221] on select "Default auto px % 1/1 1/2 1/3 1/4 1/5 1/6 1/7 1/8 1/9 1/10" at bounding box center [158, 230] width 49 height 18
type input "0"
click at [213, 228] on button at bounding box center [208, 229] width 35 height 18
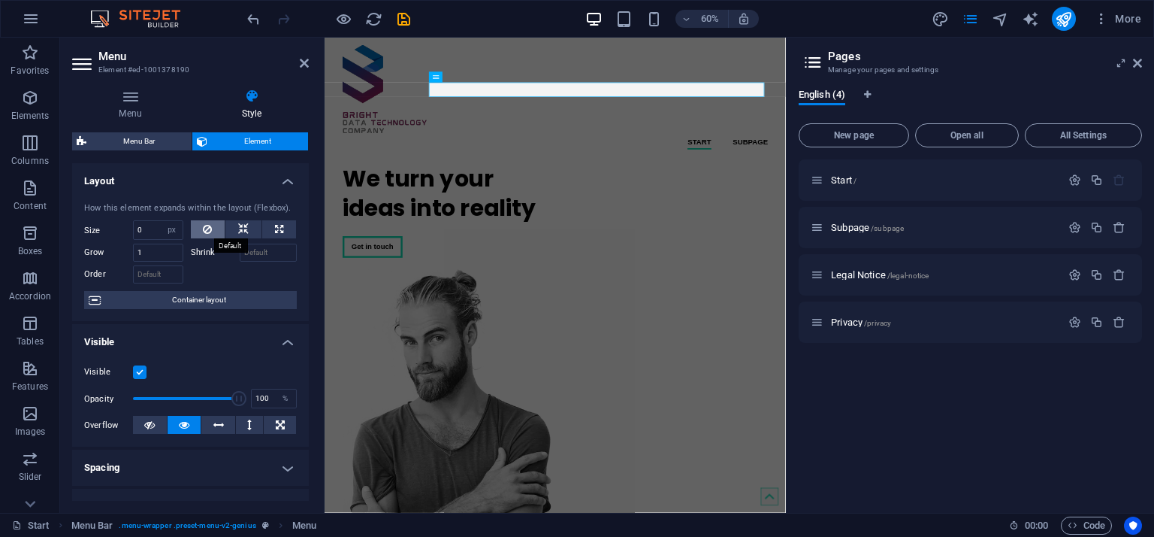
select select "DISABLED_OPTION_VALUE"
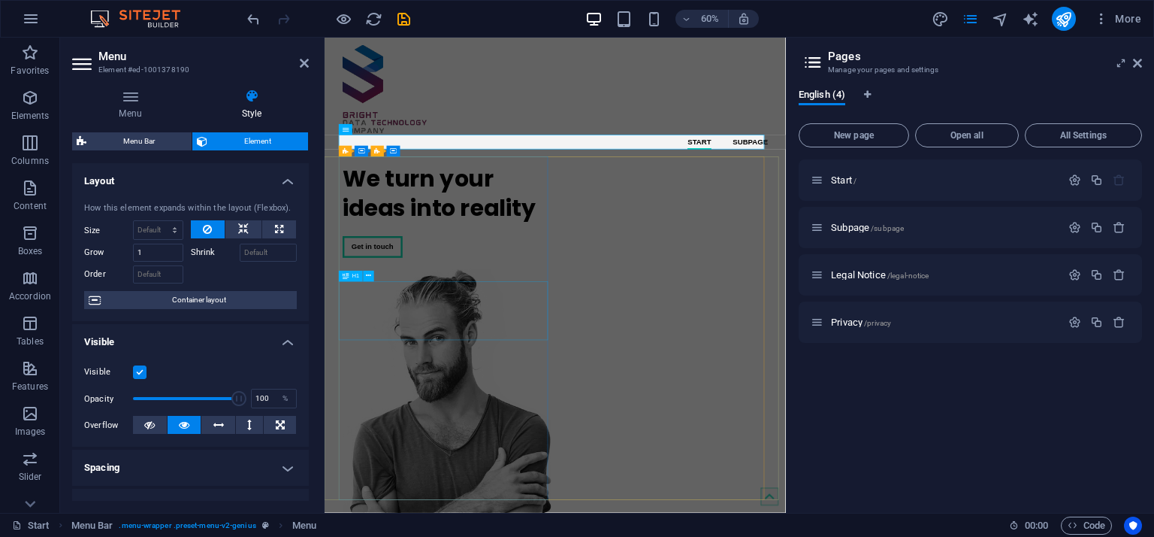
type input "0"
select select "px"
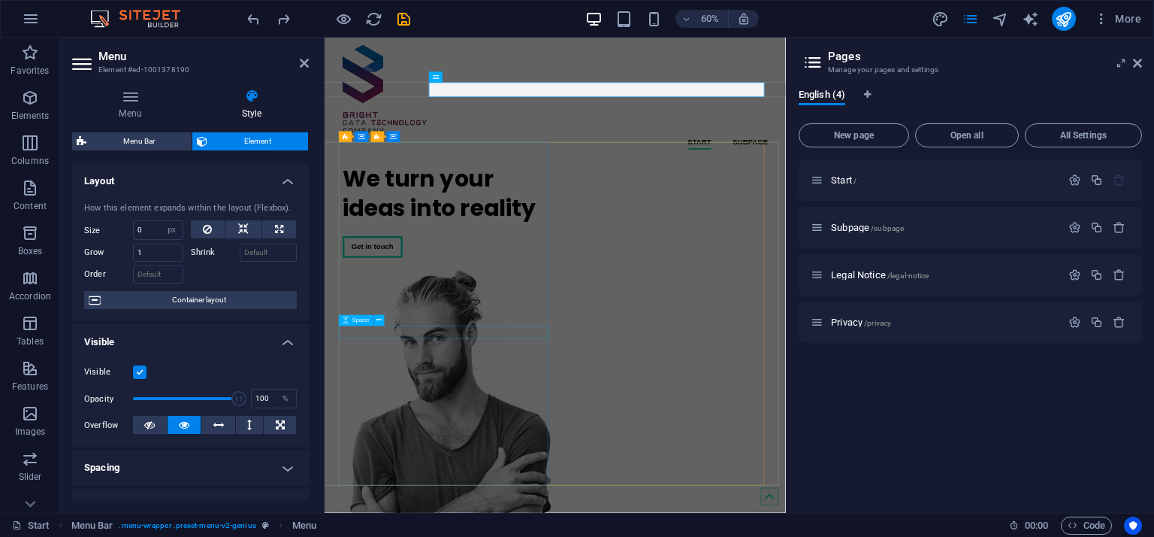
select select "DISABLED_OPTION_VALUE"
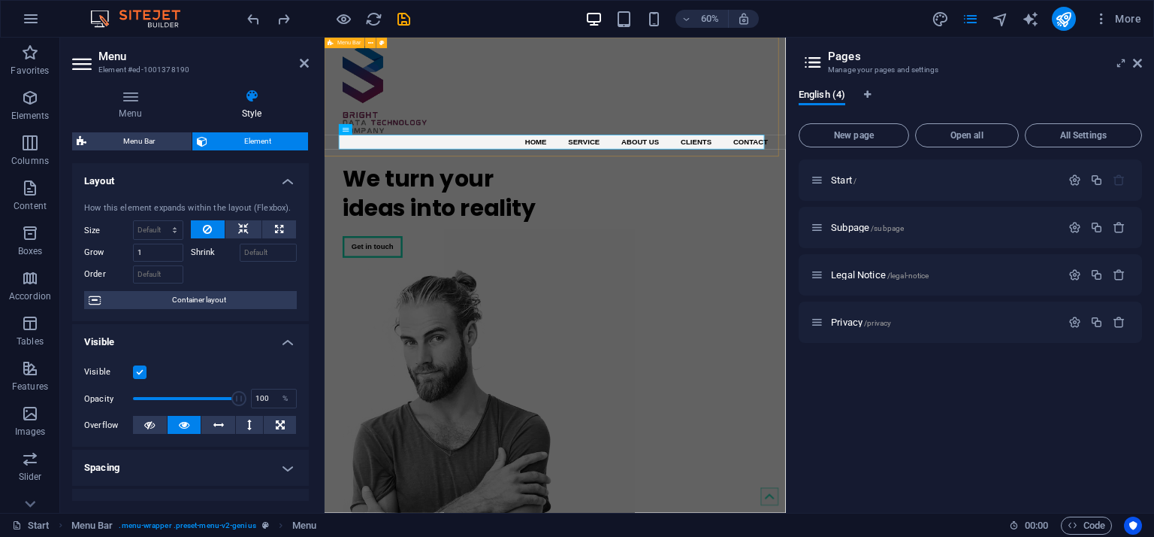
click at [694, 98] on div "Home Service About us Clients Contact Menu" at bounding box center [709, 137] width 769 height 198
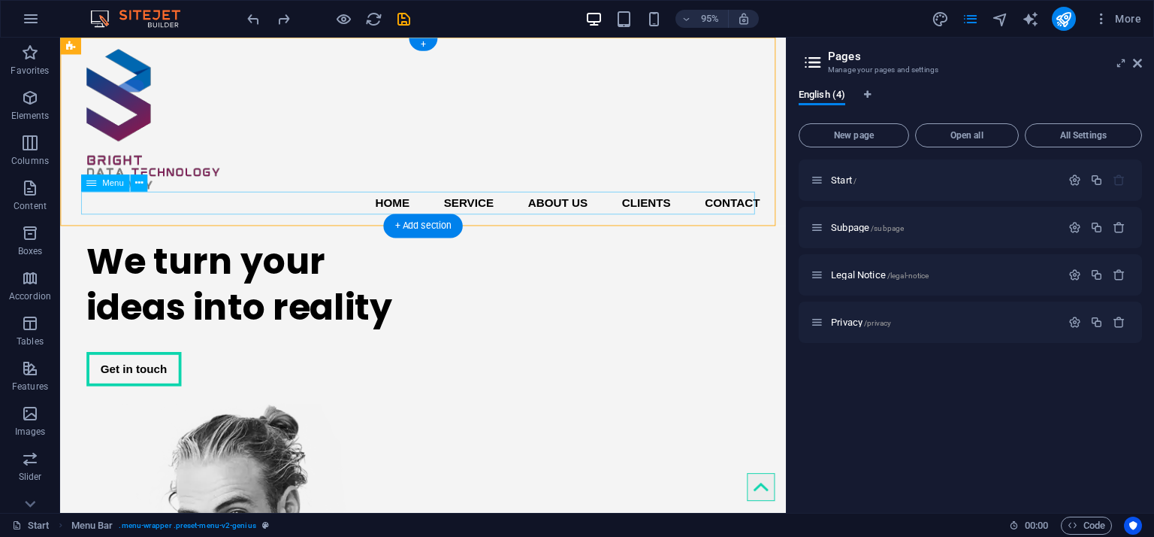
click at [419, 208] on nav "Home Service About us Clients Contact" at bounding box center [442, 212] width 709 height 24
click at [371, 139] on div "Home Service About us Clients Contact Menu" at bounding box center [442, 137] width 764 height 198
click at [29, 24] on icon "button" at bounding box center [31, 19] width 18 height 18
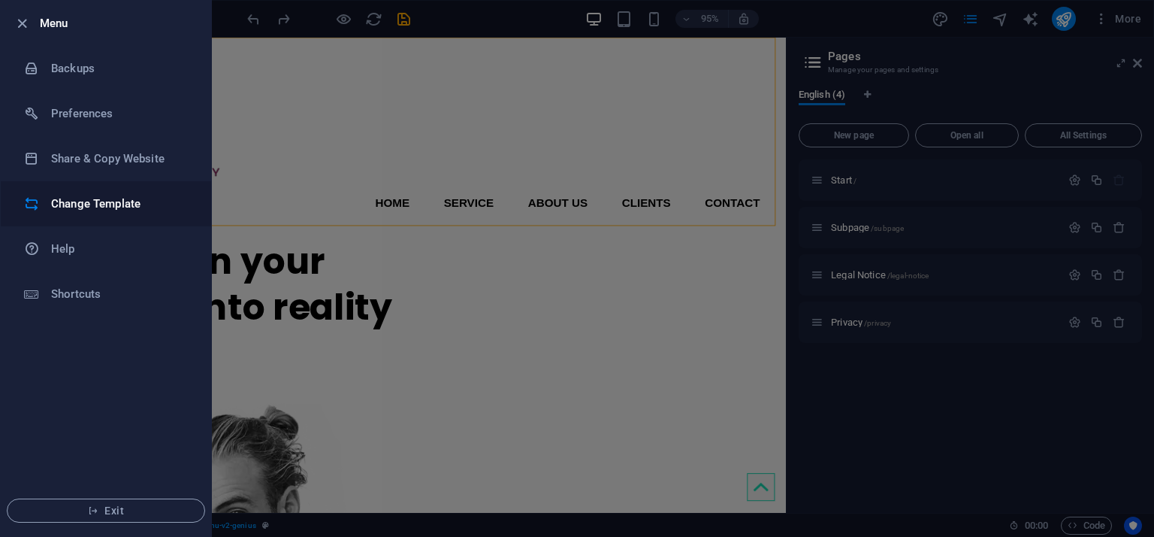
click at [91, 201] on h6 "Change Template" at bounding box center [120, 204] width 139 height 18
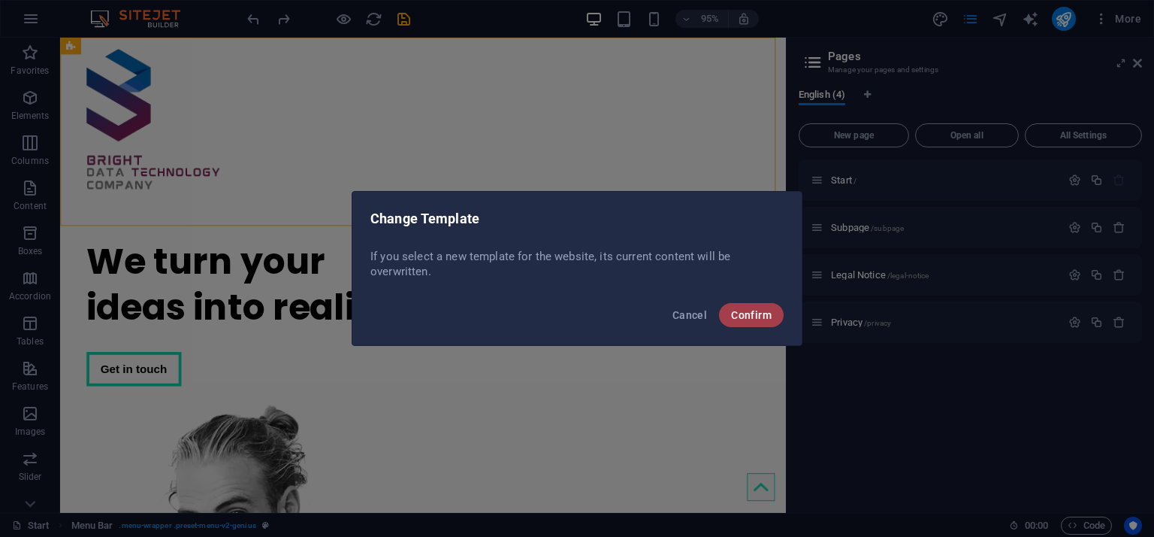
click at [756, 320] on span "Confirm" at bounding box center [751, 315] width 41 height 12
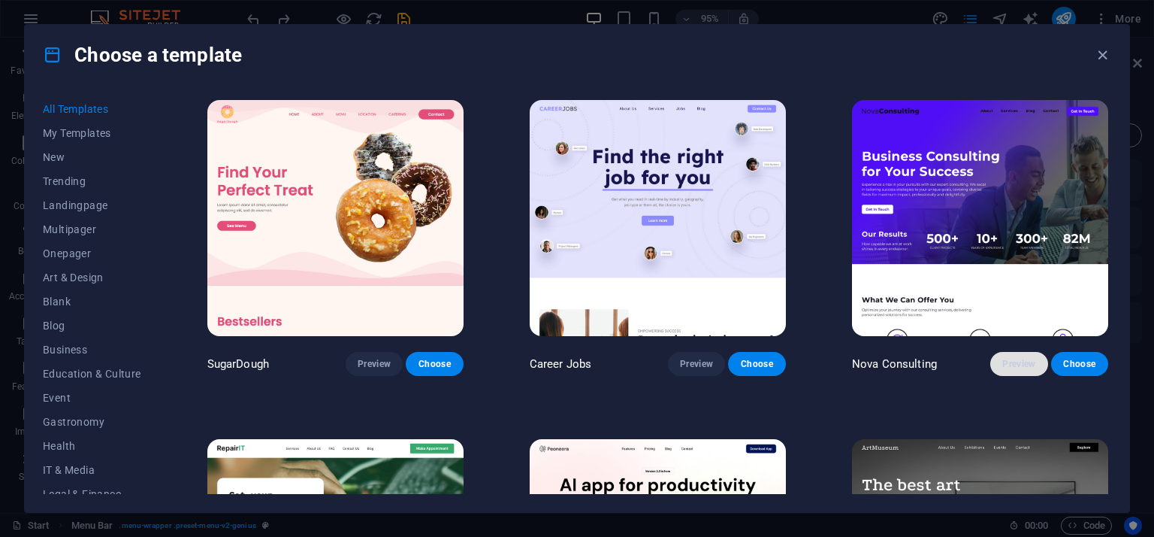
click at [1006, 366] on span "Preview" at bounding box center [1019, 364] width 33 height 12
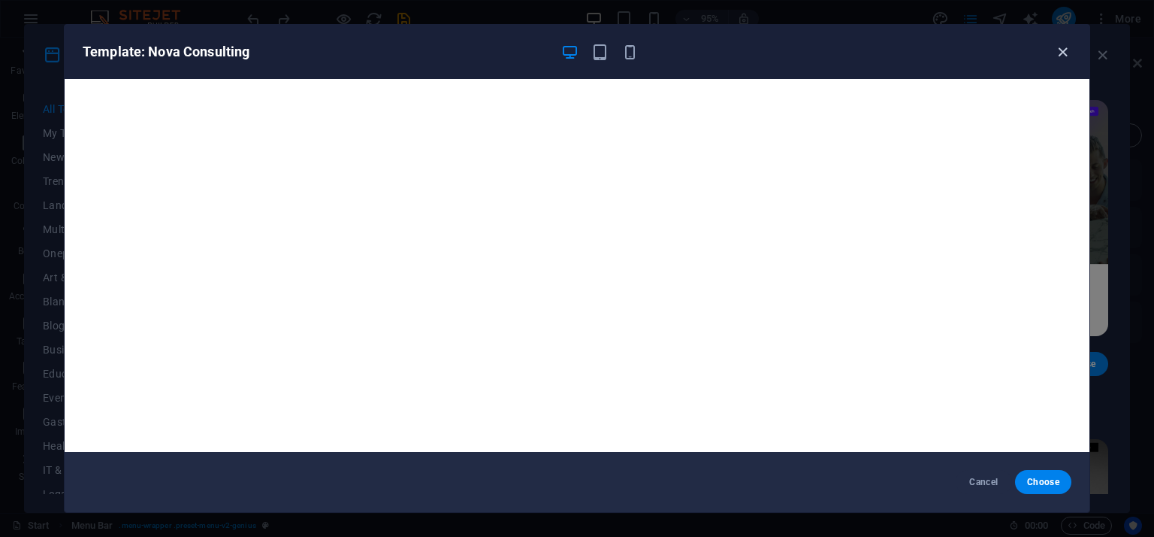
click at [1058, 56] on icon "button" at bounding box center [1062, 52] width 17 height 17
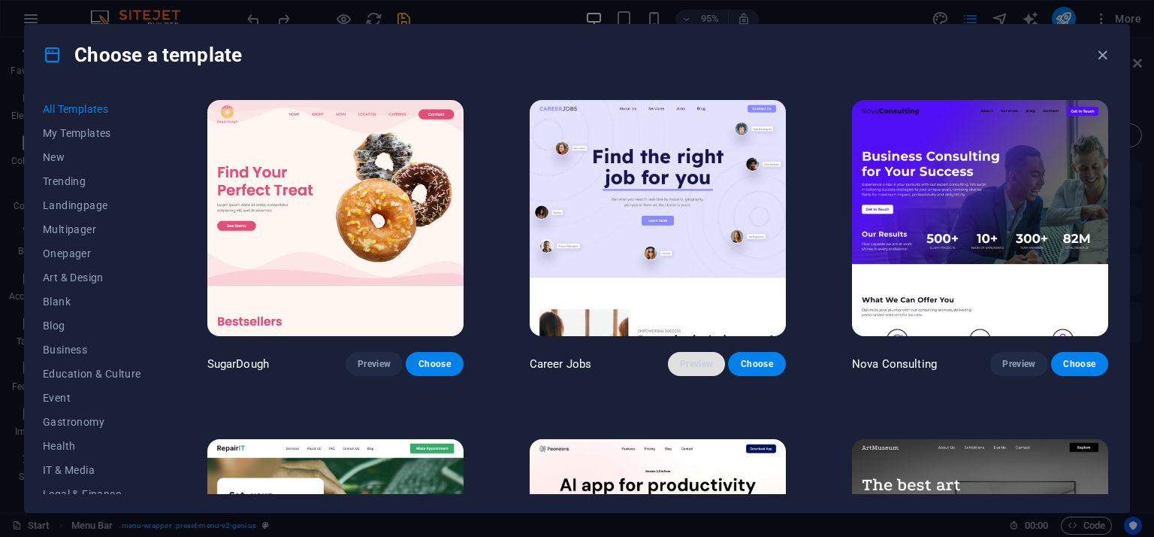
click at [685, 367] on span "Preview" at bounding box center [696, 364] width 33 height 12
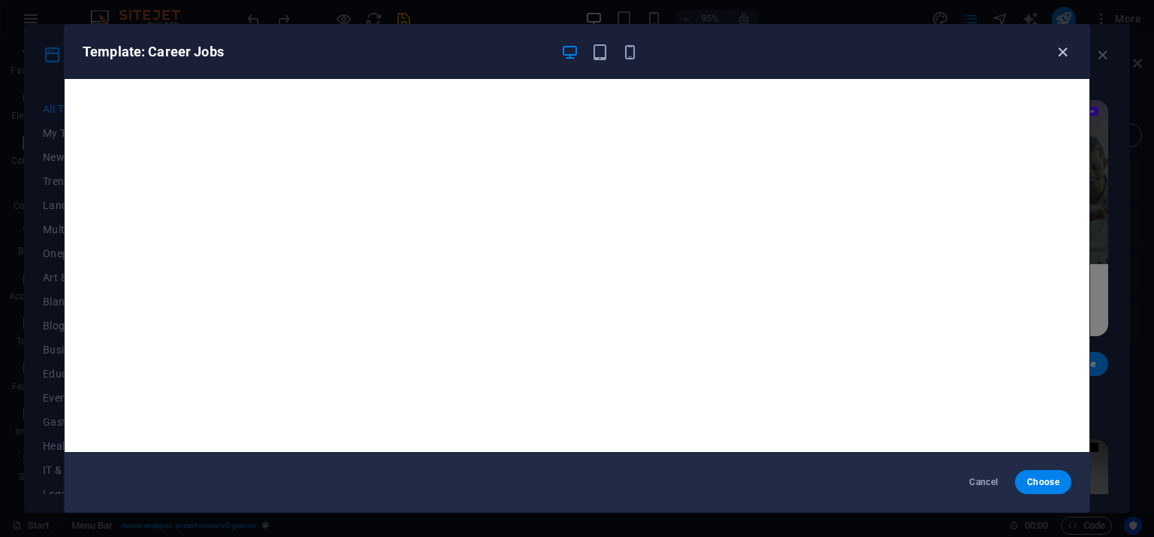
click at [1059, 50] on icon "button" at bounding box center [1062, 52] width 17 height 17
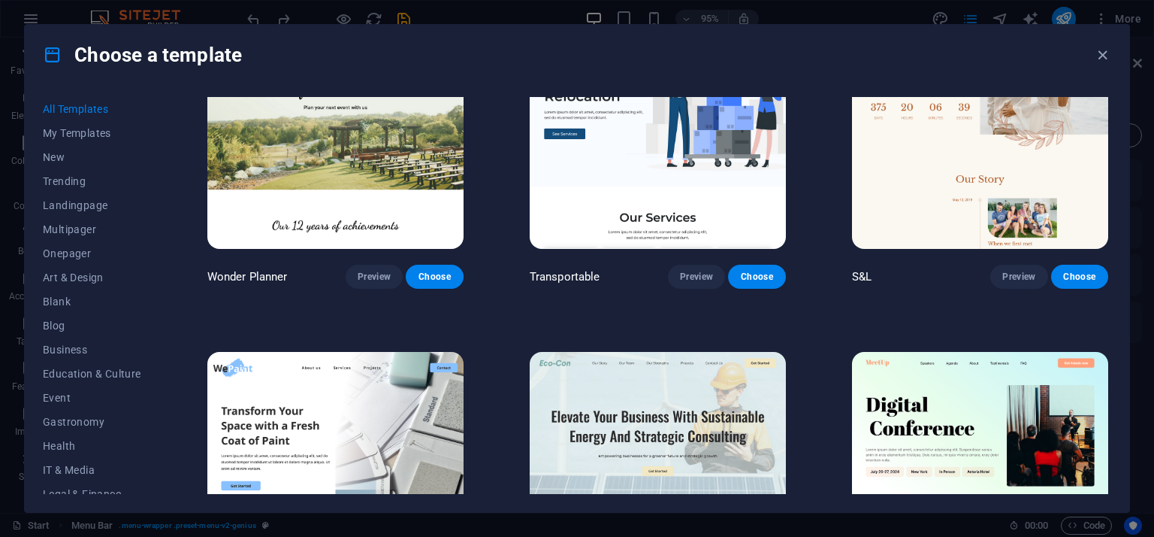
scroll to position [902, 0]
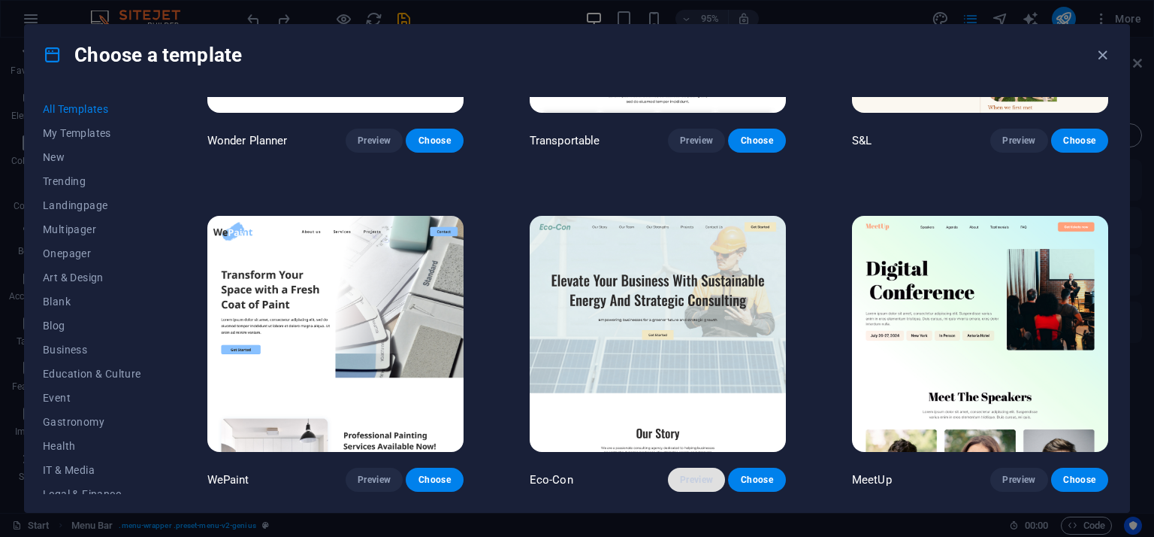
click at [702, 473] on span "Preview" at bounding box center [696, 479] width 33 height 12
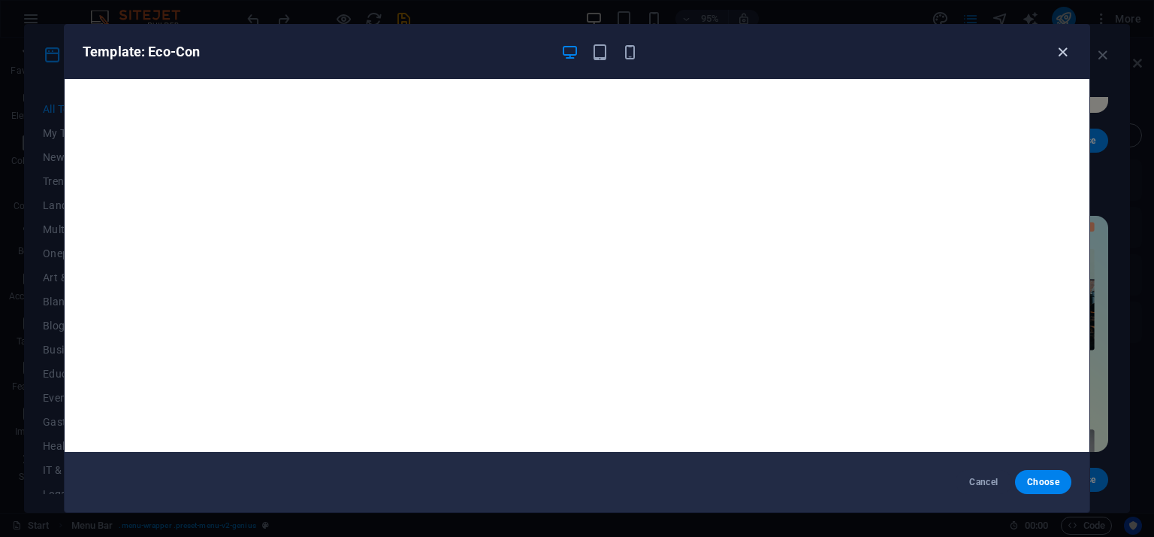
click at [1064, 49] on icon "button" at bounding box center [1062, 52] width 17 height 17
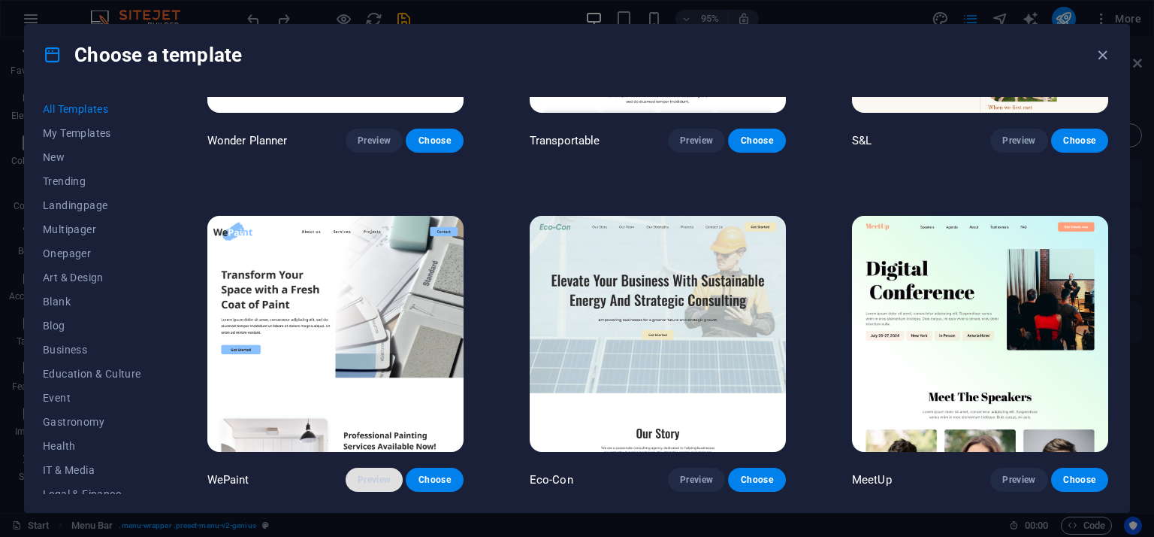
click at [364, 474] on span "Preview" at bounding box center [374, 479] width 33 height 12
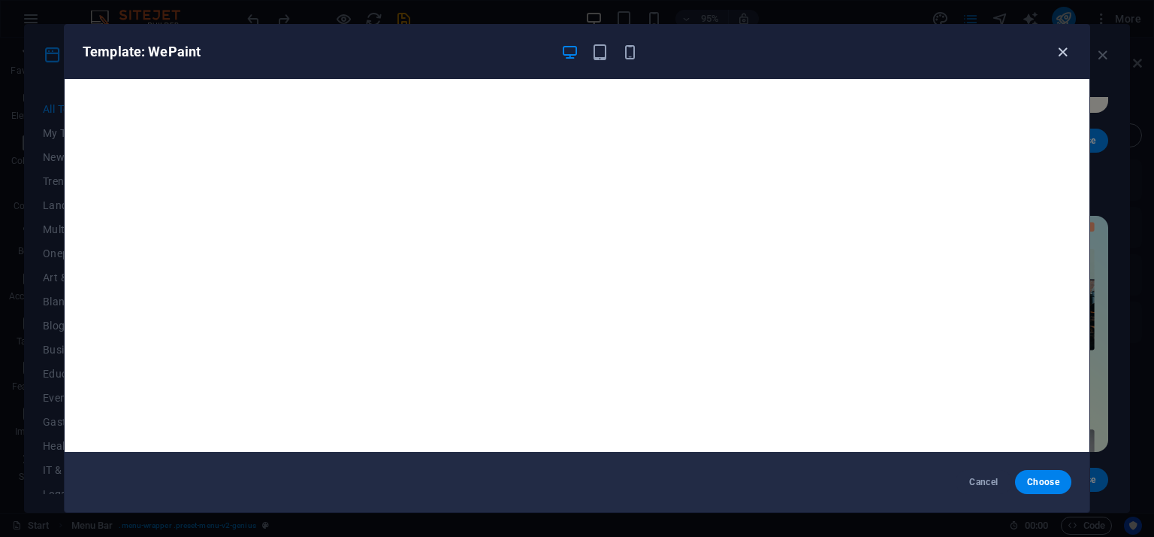
click at [1063, 50] on icon "button" at bounding box center [1062, 52] width 17 height 17
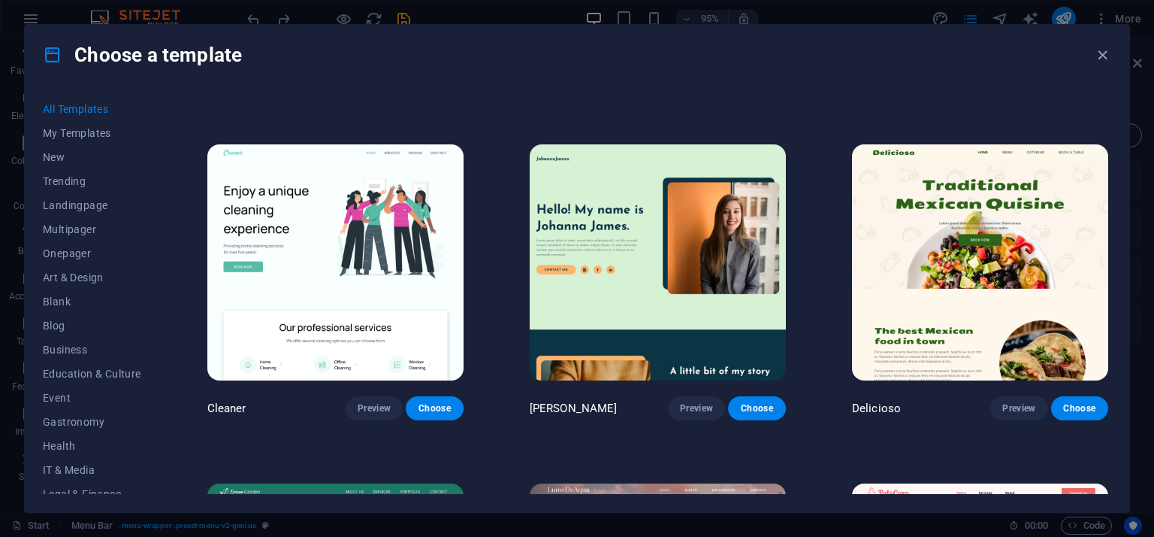
scroll to position [2330, 0]
click at [368, 402] on span "Preview" at bounding box center [374, 408] width 33 height 12
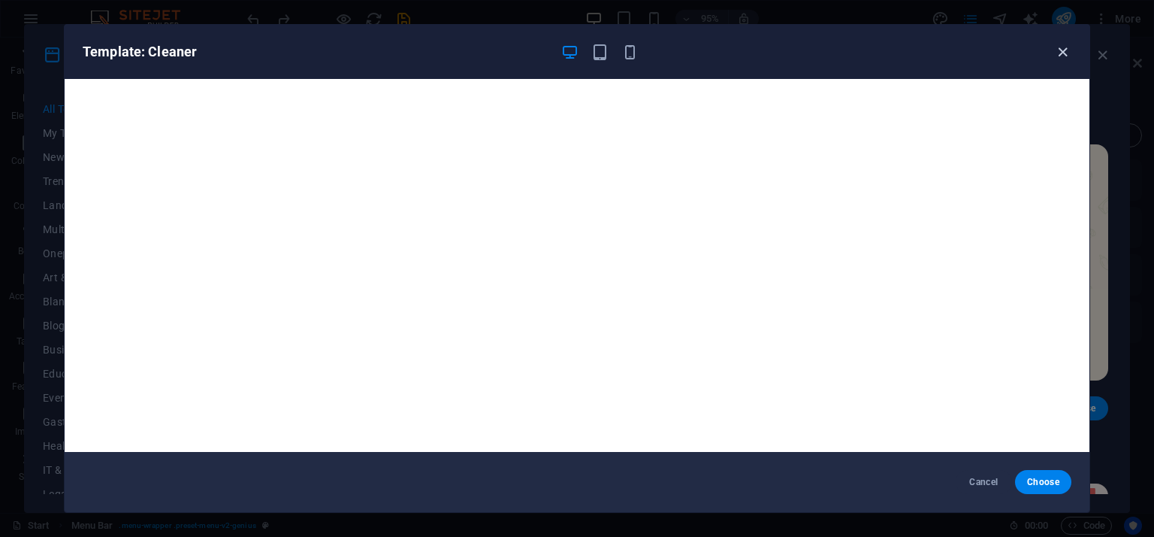
click at [1057, 47] on icon "button" at bounding box center [1062, 52] width 17 height 17
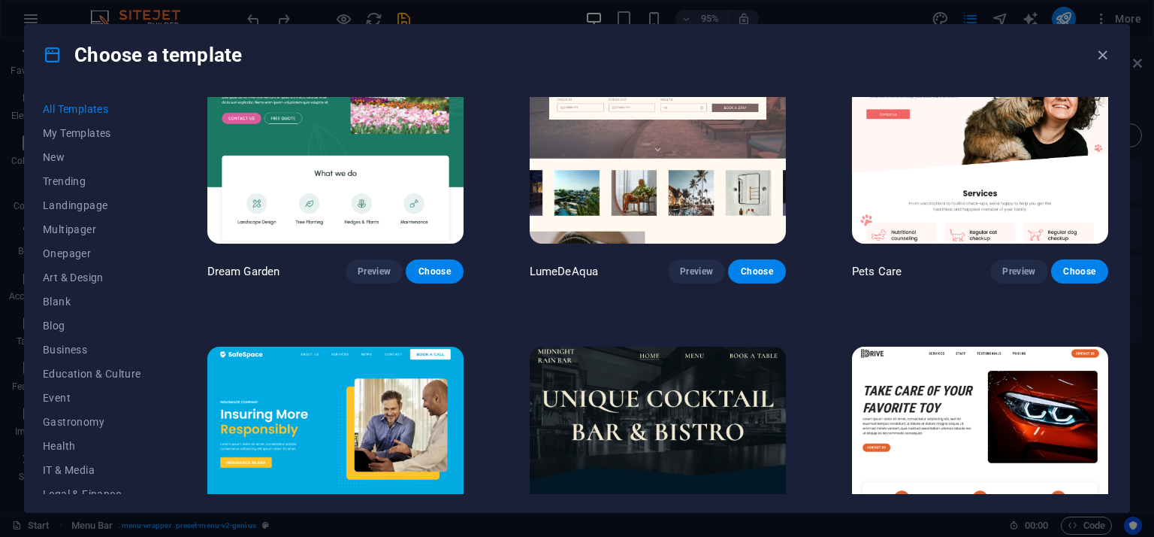
scroll to position [2706, 0]
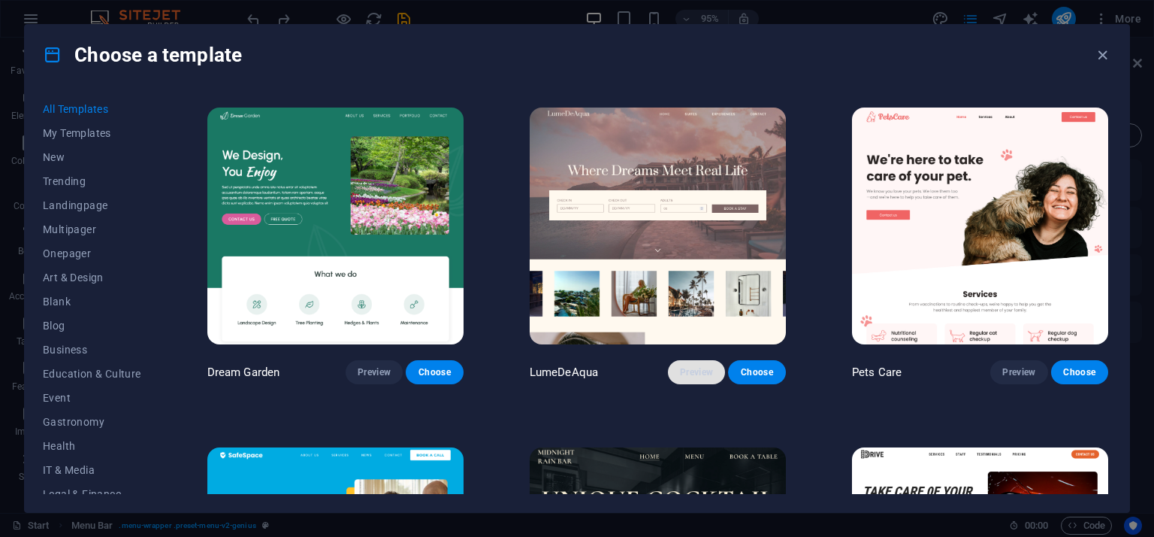
click at [684, 366] on span "Preview" at bounding box center [696, 372] width 33 height 12
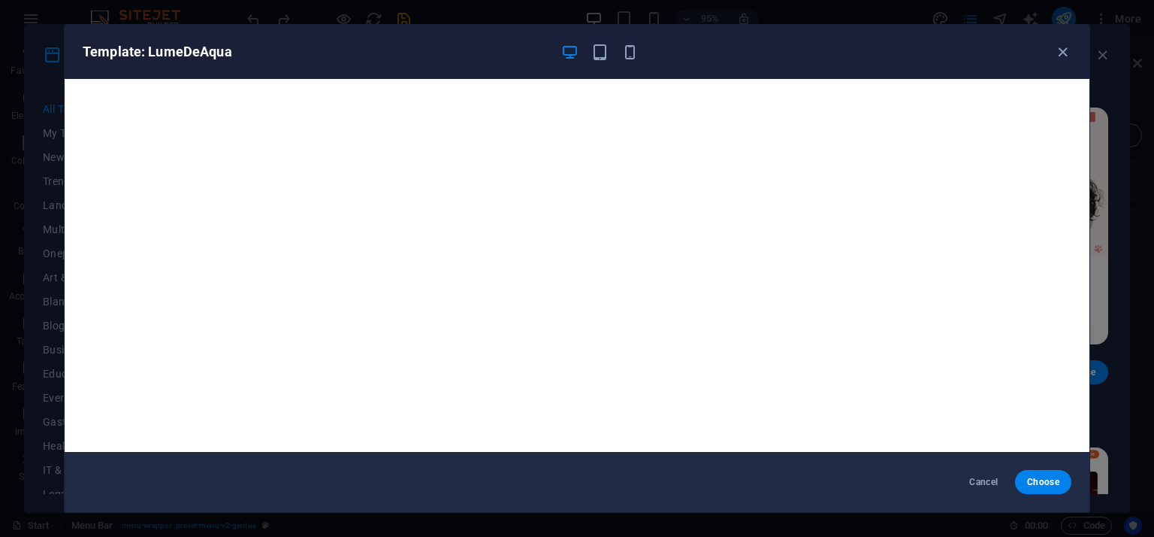
click at [1052, 50] on div "Template: LumeDeAqua" at bounding box center [568, 52] width 971 height 18
click at [1064, 52] on icon "button" at bounding box center [1062, 52] width 17 height 17
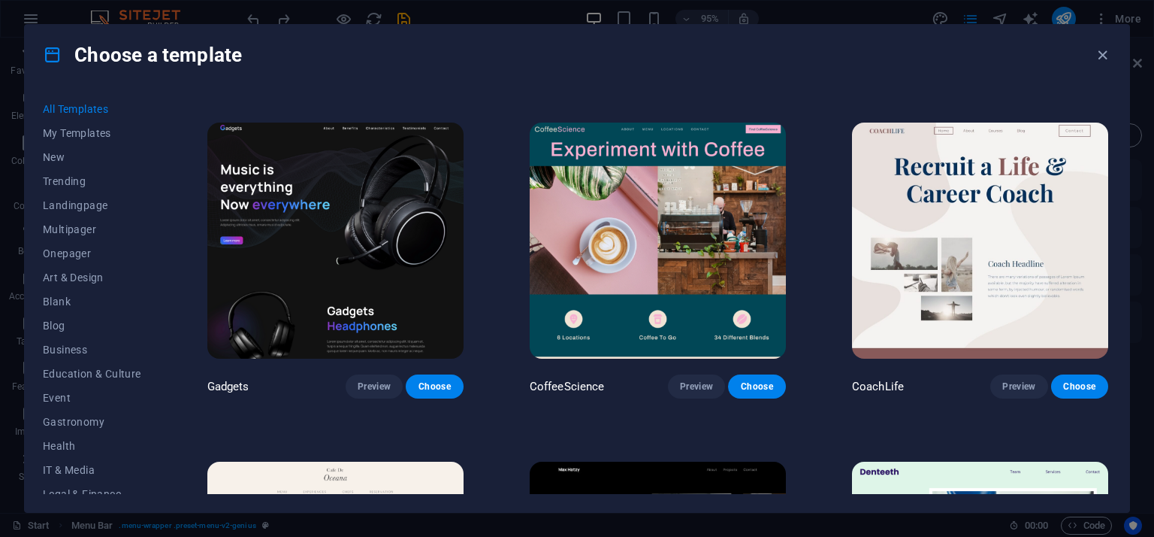
scroll to position [4133, 0]
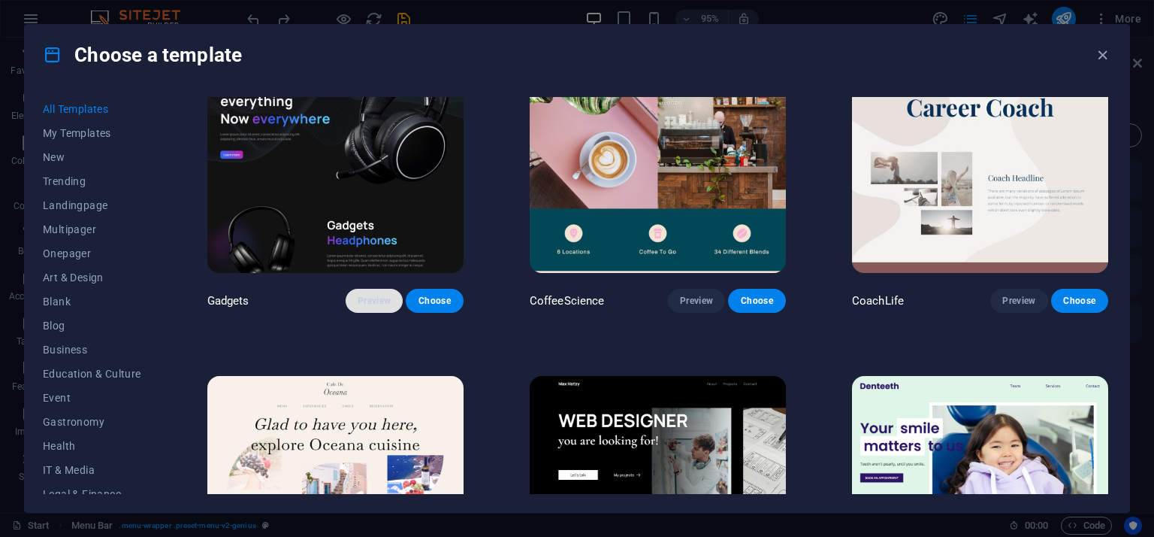
click at [374, 295] on span "Preview" at bounding box center [374, 301] width 33 height 12
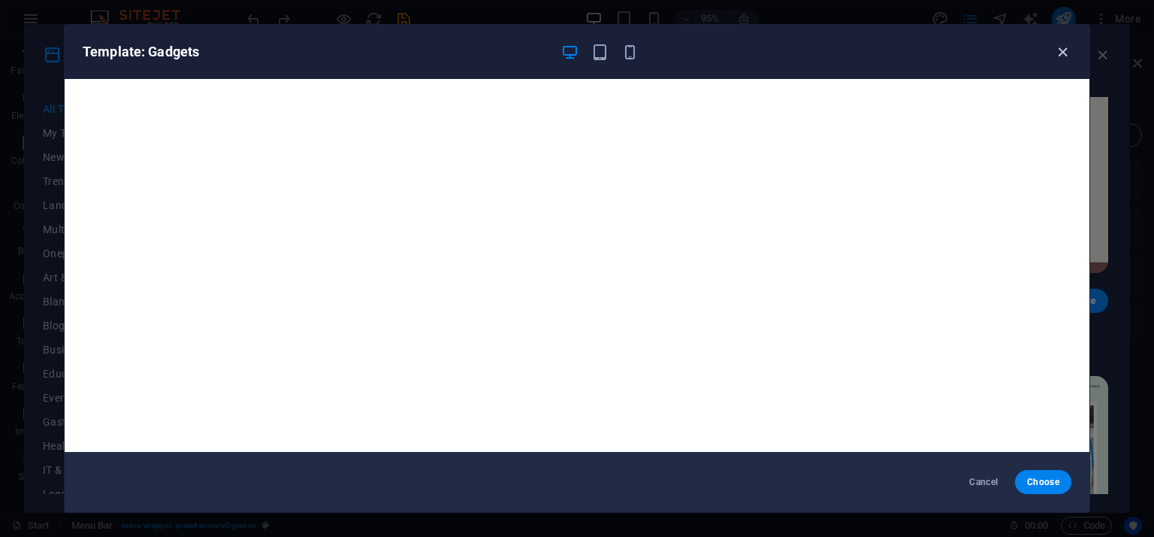
click at [1060, 48] on icon "button" at bounding box center [1062, 52] width 17 height 17
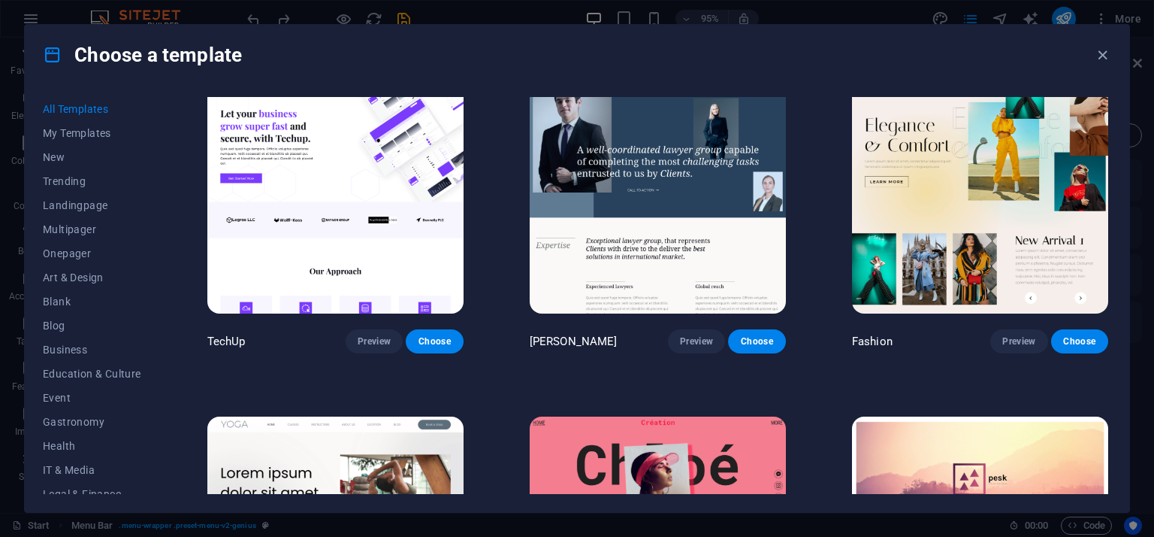
scroll to position [5035, 0]
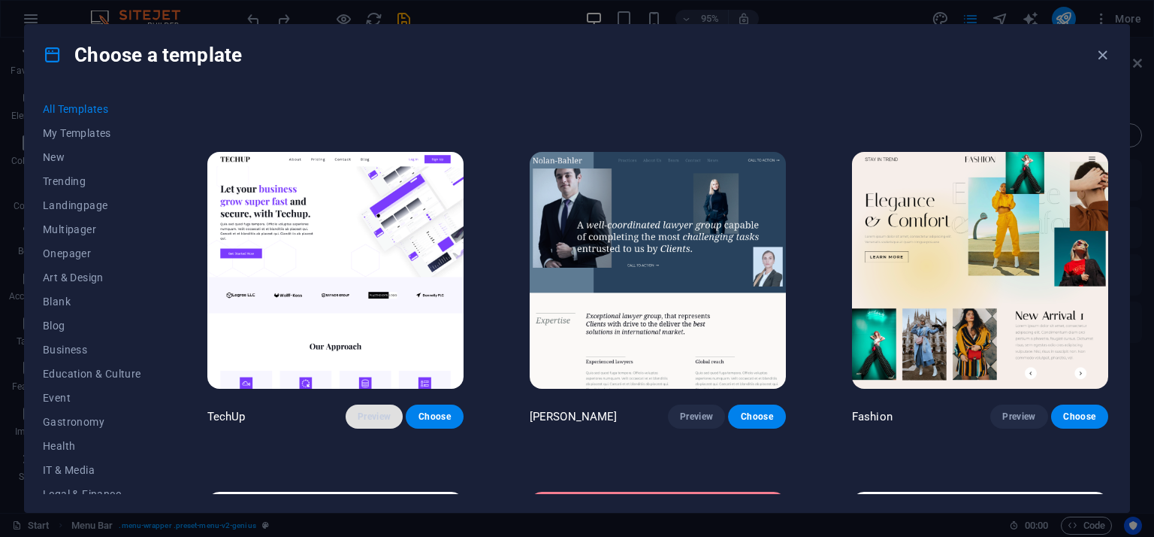
click at [368, 404] on button "Preview" at bounding box center [374, 416] width 57 height 24
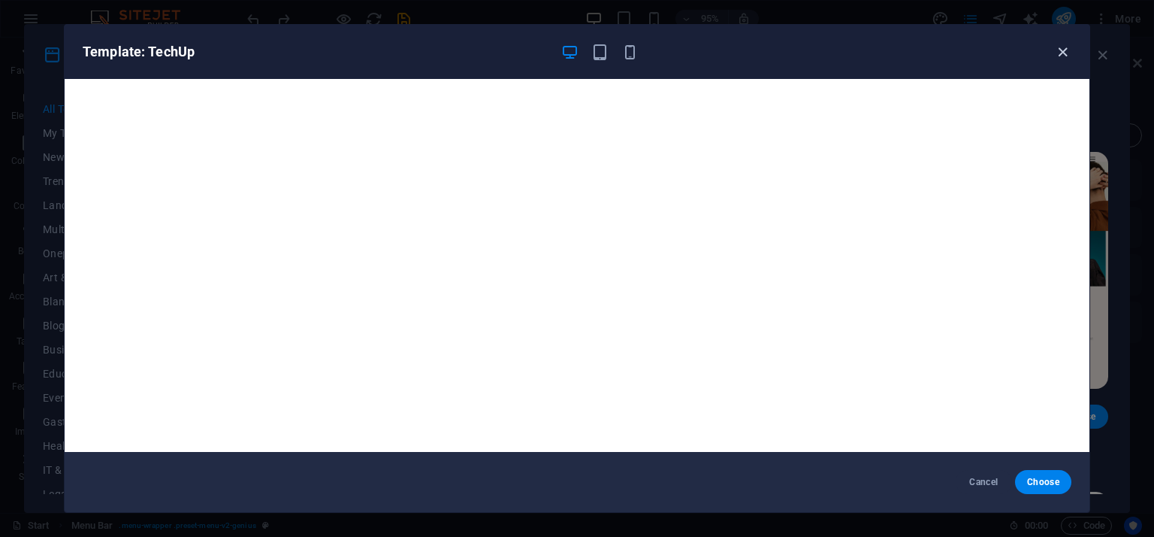
click at [1070, 51] on icon "button" at bounding box center [1062, 52] width 17 height 17
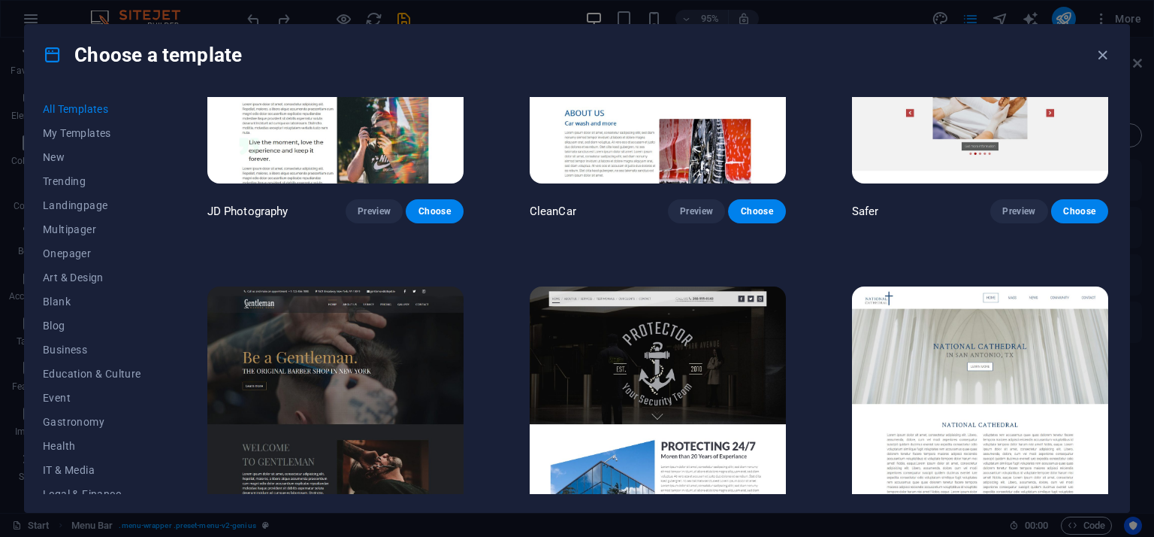
scroll to position [6689, 0]
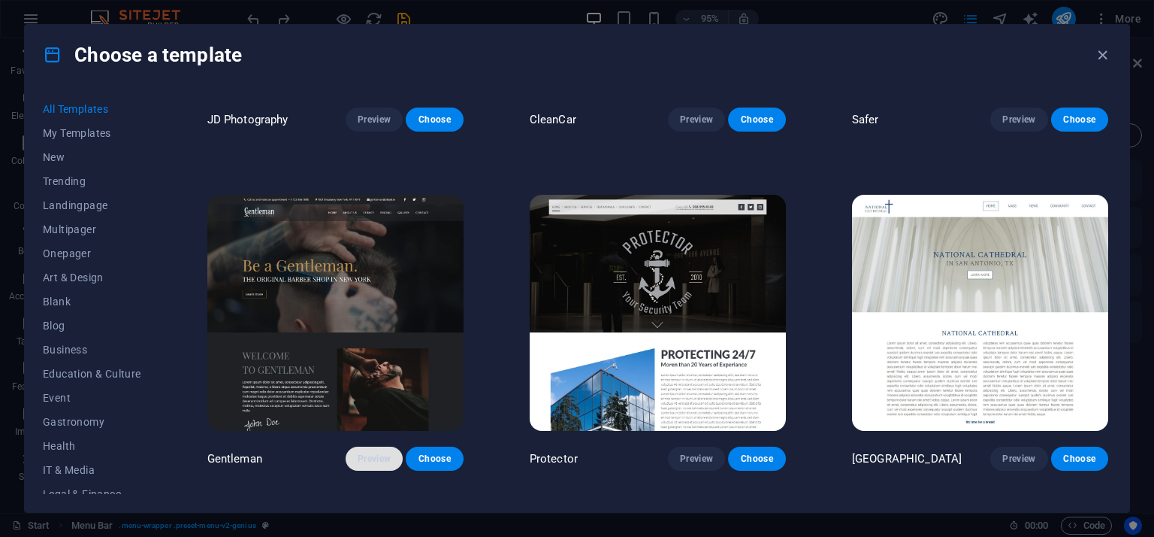
click at [371, 452] on span "Preview" at bounding box center [374, 458] width 33 height 12
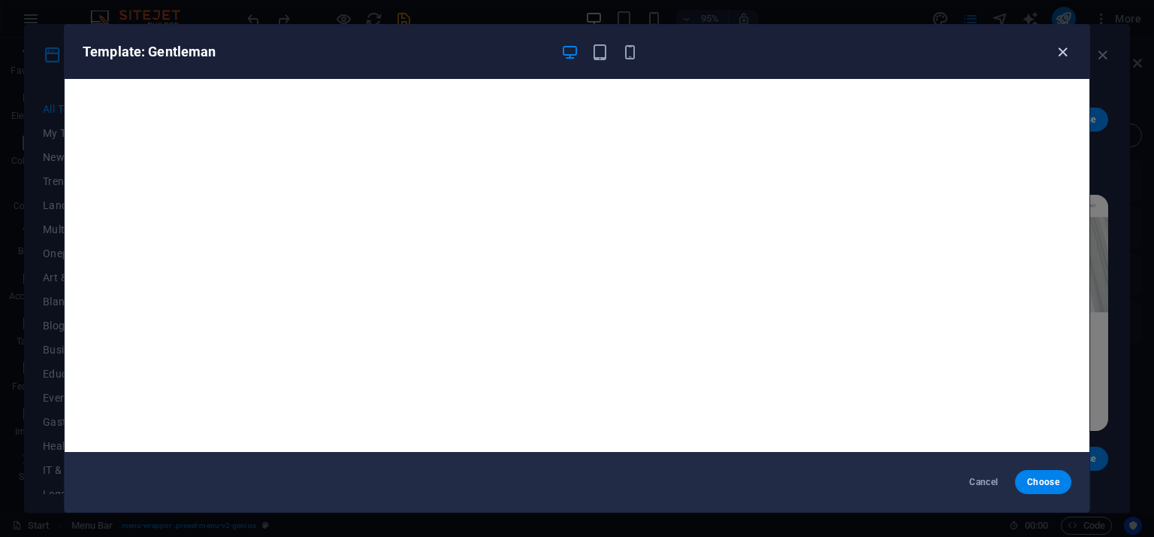
click at [1068, 48] on icon "button" at bounding box center [1062, 52] width 17 height 17
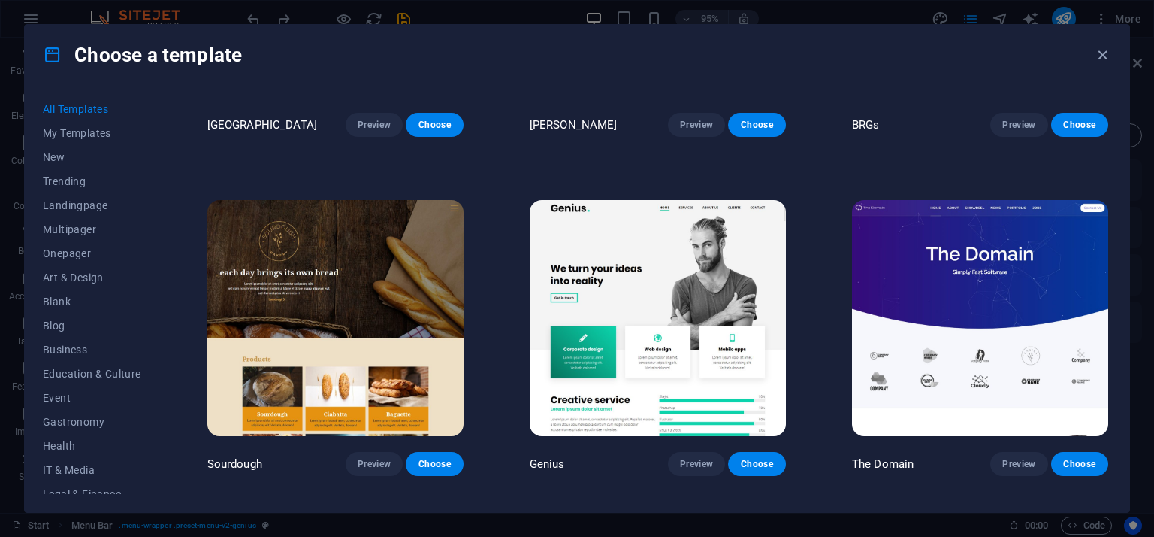
scroll to position [8041, 0]
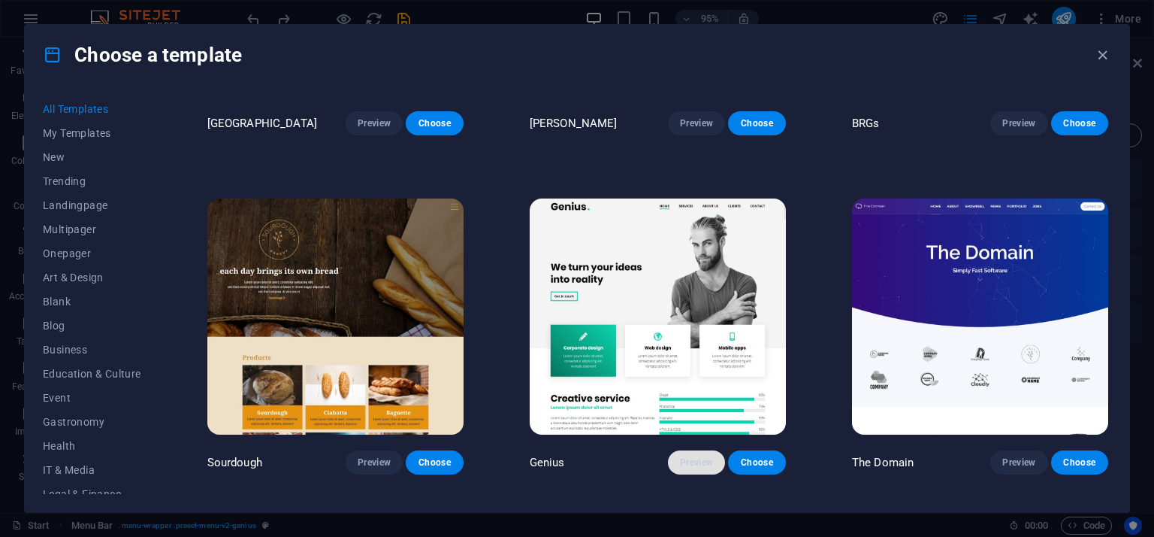
click at [700, 456] on span "Preview" at bounding box center [696, 462] width 33 height 12
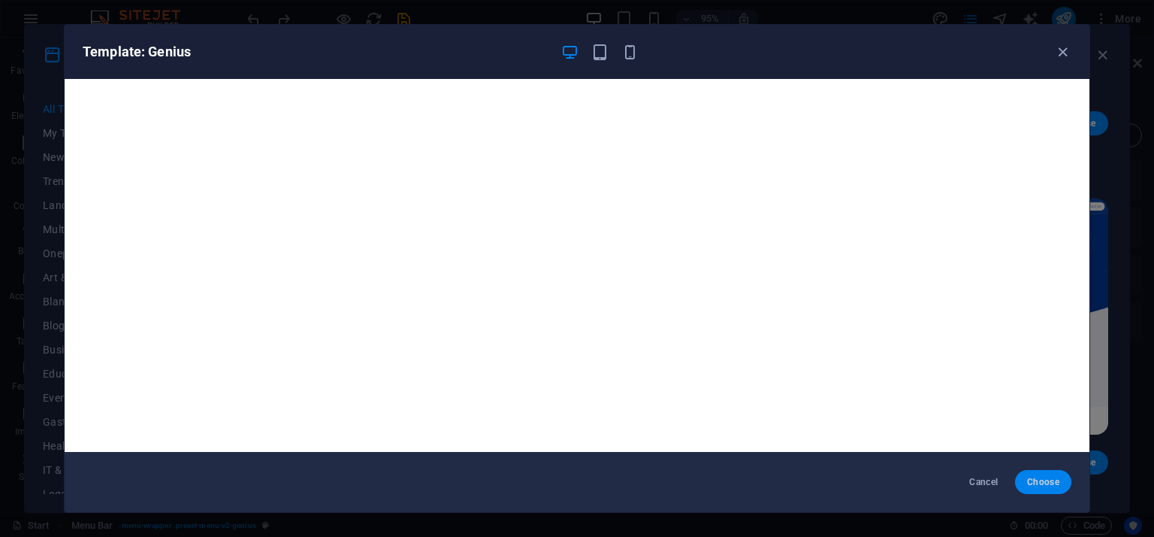
click at [1040, 483] on span "Choose" at bounding box center [1043, 482] width 32 height 12
checkbox input "false"
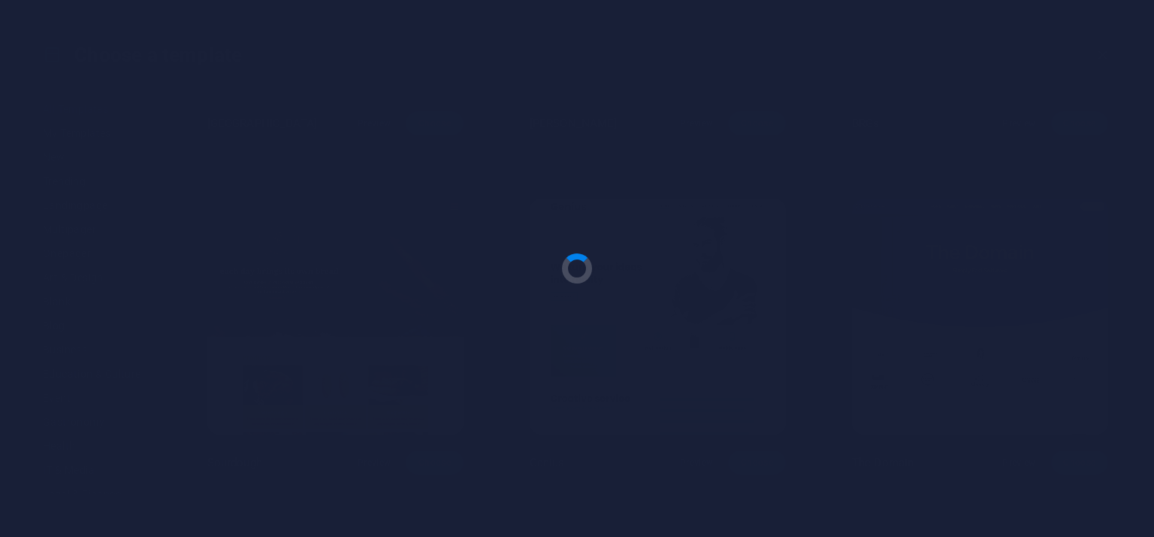
click at [1039, 483] on div at bounding box center [577, 268] width 1154 height 537
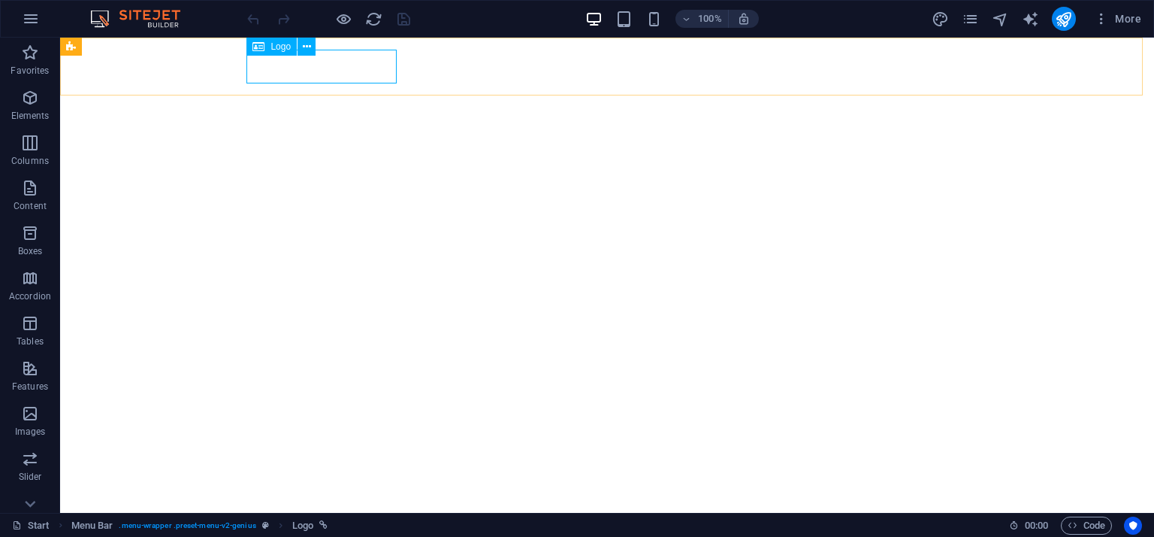
click at [270, 49] on div "Logo" at bounding box center [272, 47] width 50 height 18
select select "px"
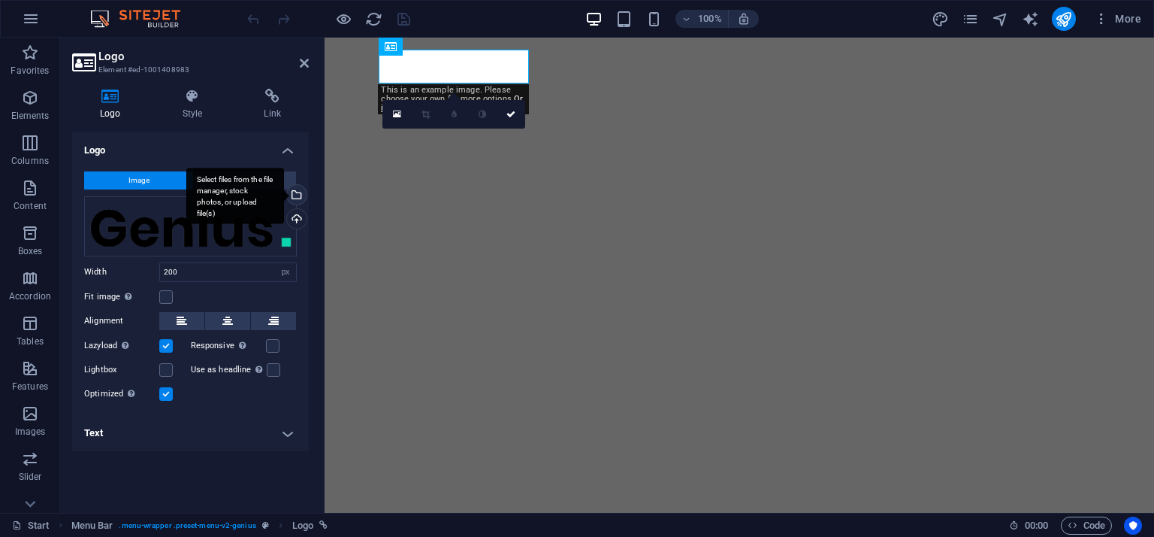
click at [298, 193] on div "Select files from the file manager, stock photos, or upload file(s)" at bounding box center [295, 196] width 23 height 23
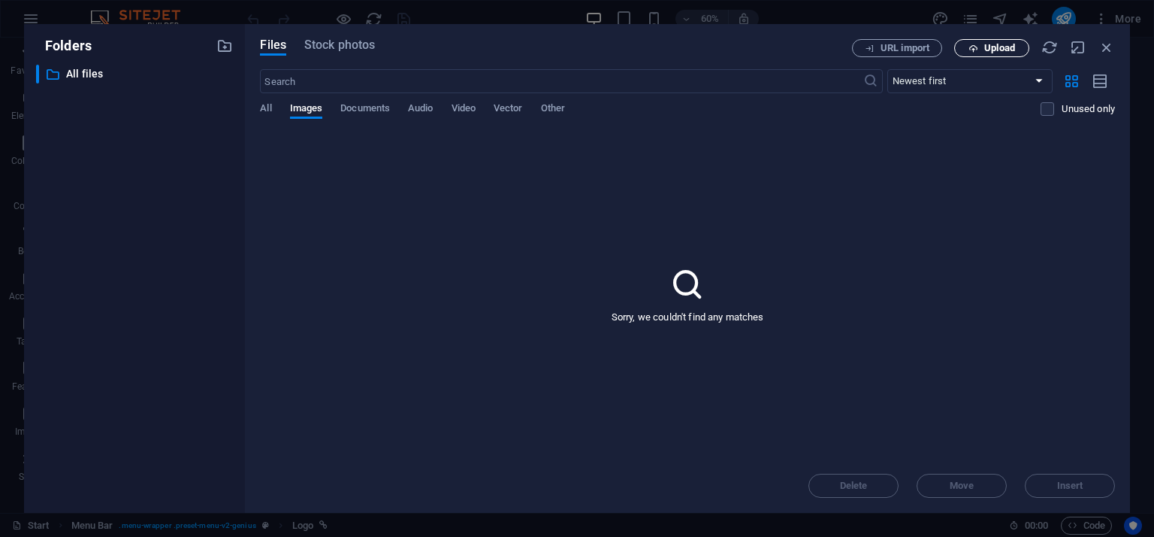
click at [992, 53] on span "Upload" at bounding box center [1000, 48] width 31 height 9
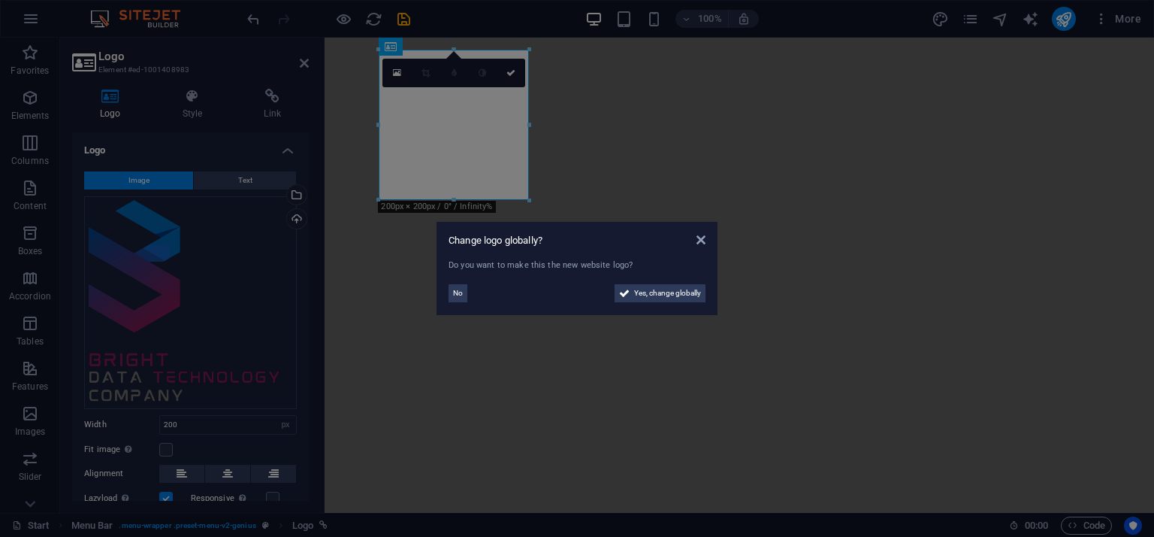
click at [673, 282] on div "No Yes, change globally" at bounding box center [577, 290] width 257 height 24
click at [670, 282] on div "No Yes, change globally" at bounding box center [577, 290] width 257 height 24
click at [674, 294] on span "Yes, change globally" at bounding box center [667, 293] width 67 height 18
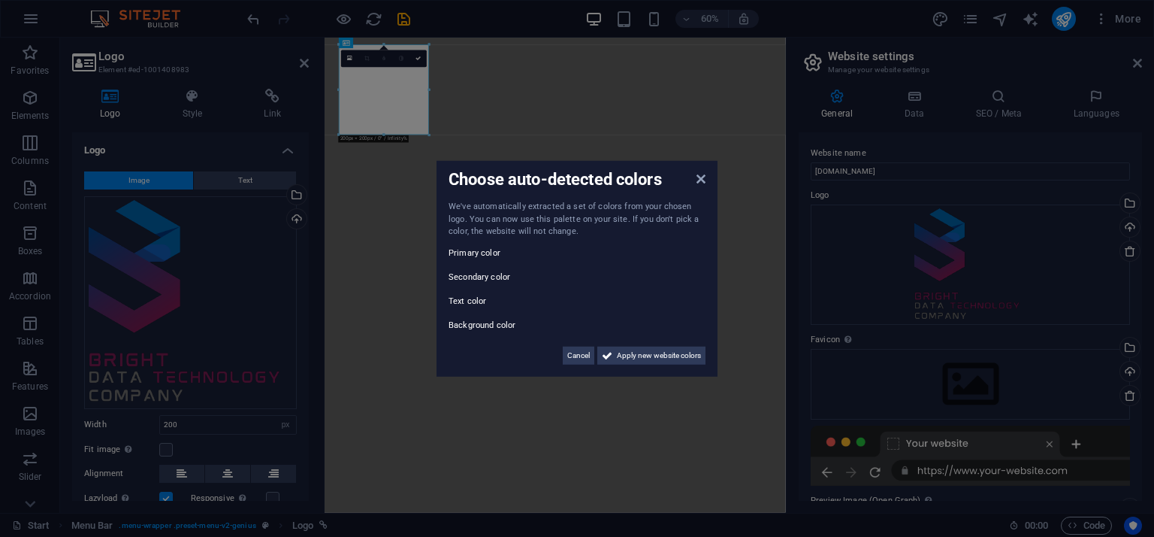
drag, startPoint x: 652, startPoint y: 356, endPoint x: 652, endPoint y: 340, distance: 16.5
click at [652, 340] on div "Cancel Apply new website colors" at bounding box center [577, 349] width 257 height 30
click at [679, 351] on span "Apply new website colors" at bounding box center [659, 355] width 84 height 18
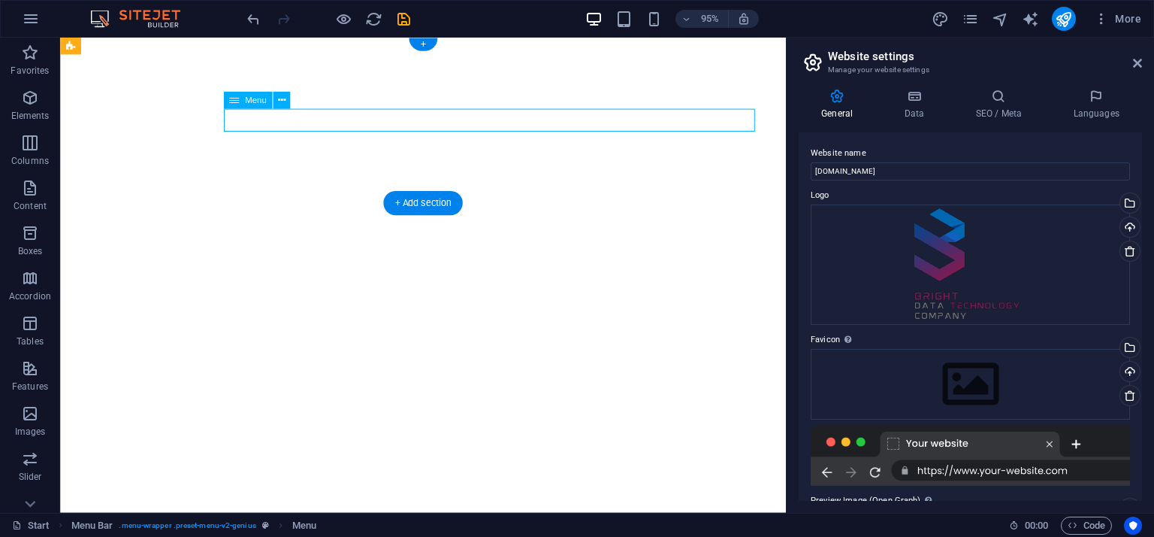
select select
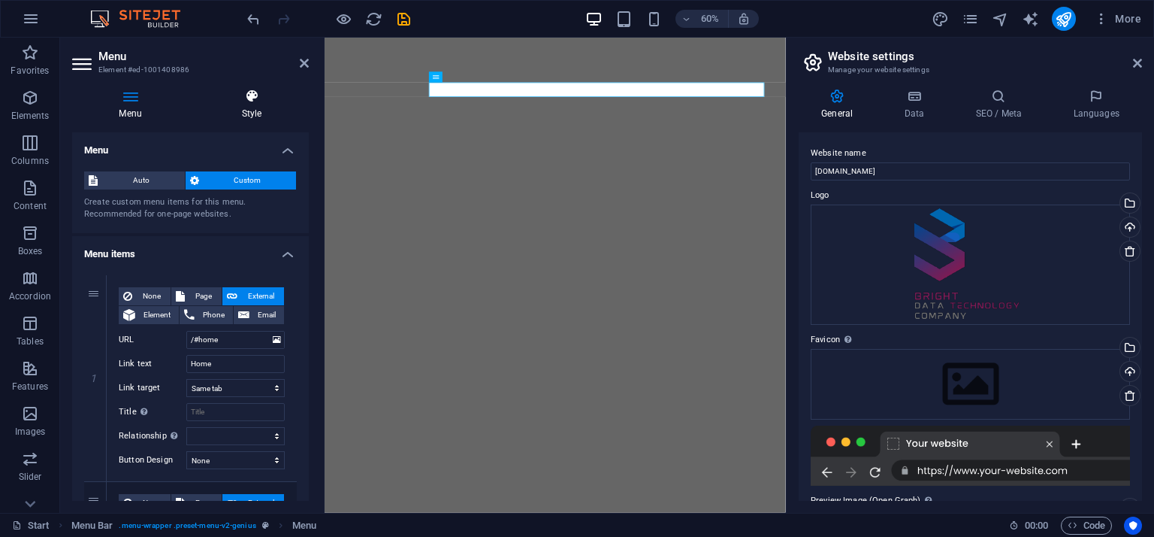
click at [245, 98] on icon at bounding box center [252, 96] width 114 height 15
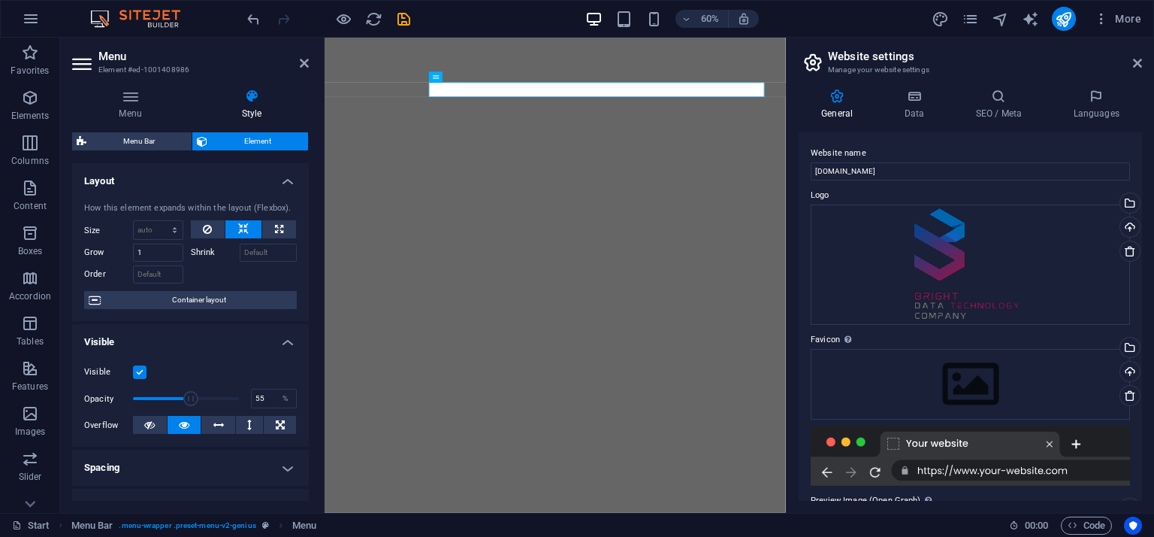
click at [189, 393] on span at bounding box center [186, 398] width 106 height 23
click at [177, 394] on span at bounding box center [186, 398] width 106 height 23
click at [189, 393] on span at bounding box center [186, 398] width 106 height 23
type input "62"
click at [196, 392] on span at bounding box center [198, 398] width 15 height 15
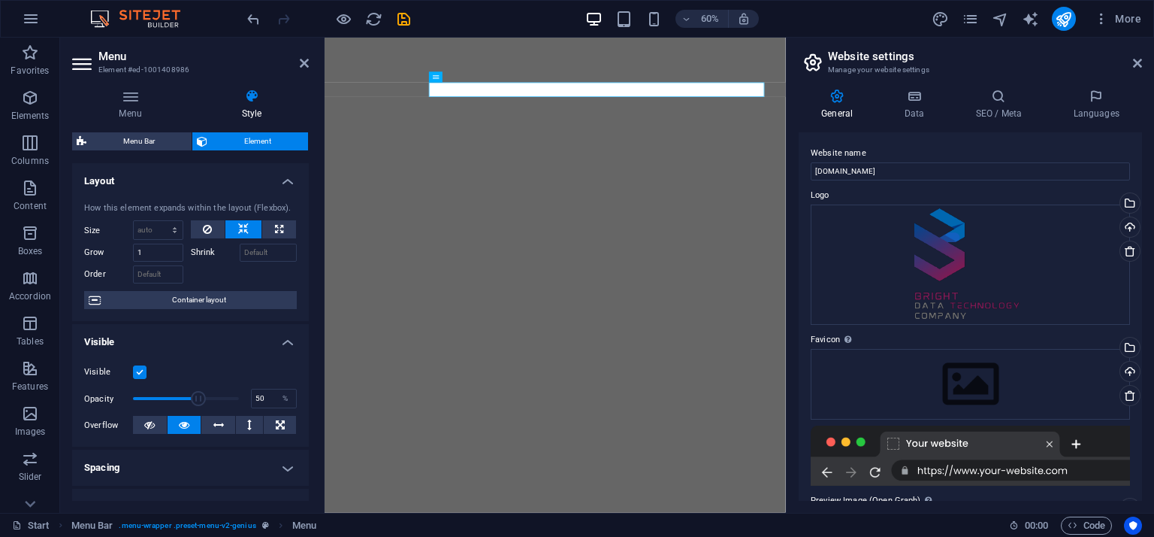
click at [184, 395] on span at bounding box center [186, 398] width 106 height 23
type input "42"
click at [176, 395] on span at bounding box center [176, 398] width 15 height 15
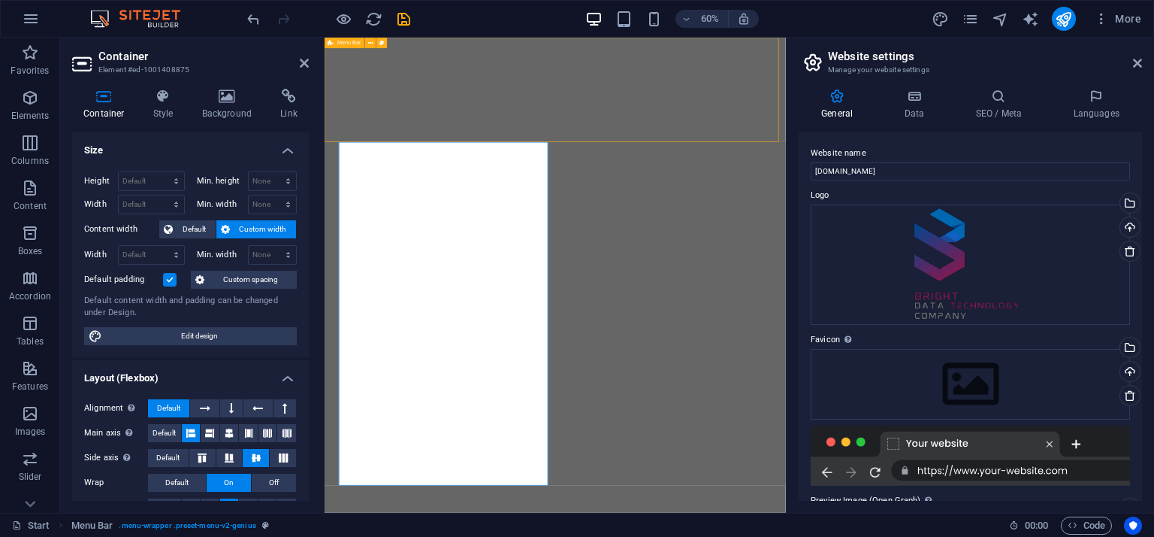
select select "header"
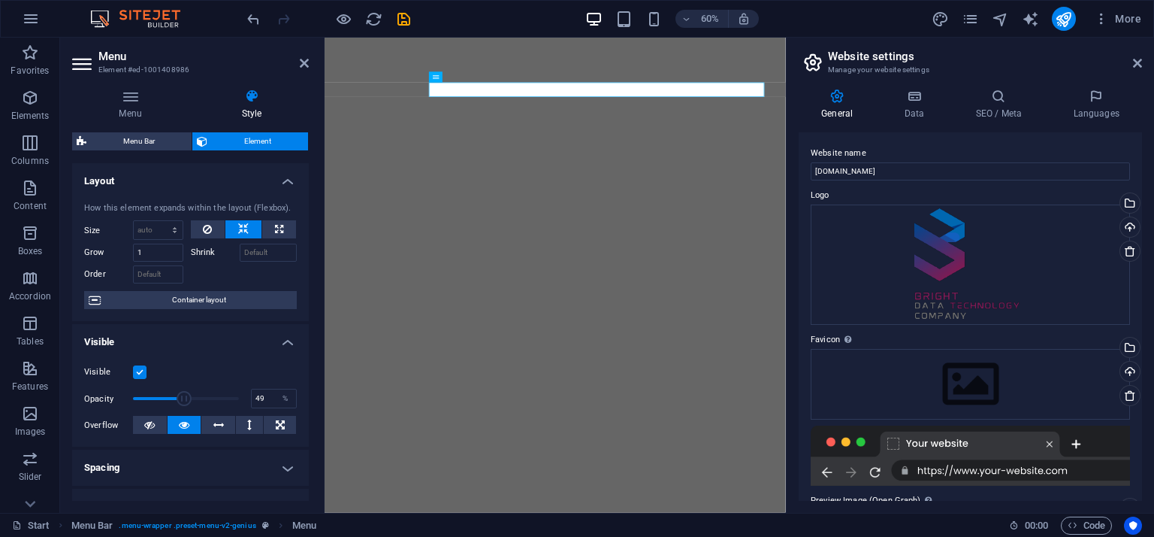
click at [183, 396] on span at bounding box center [184, 398] width 15 height 15
type input "53"
click at [187, 403] on span at bounding box center [188, 398] width 15 height 15
type input "46"
click at [181, 391] on span at bounding box center [188, 398] width 15 height 15
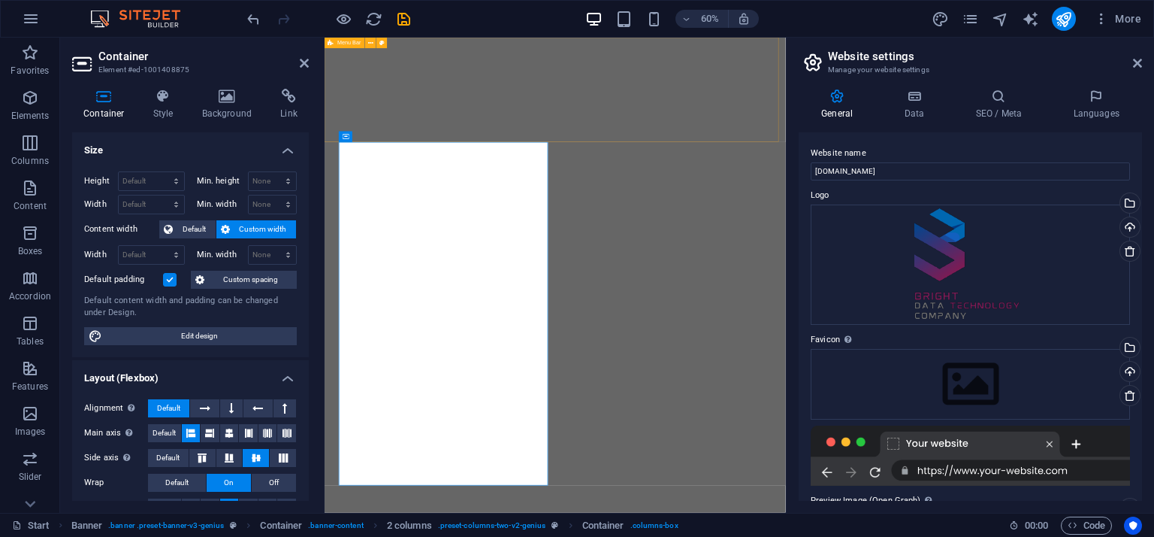
select select "header"
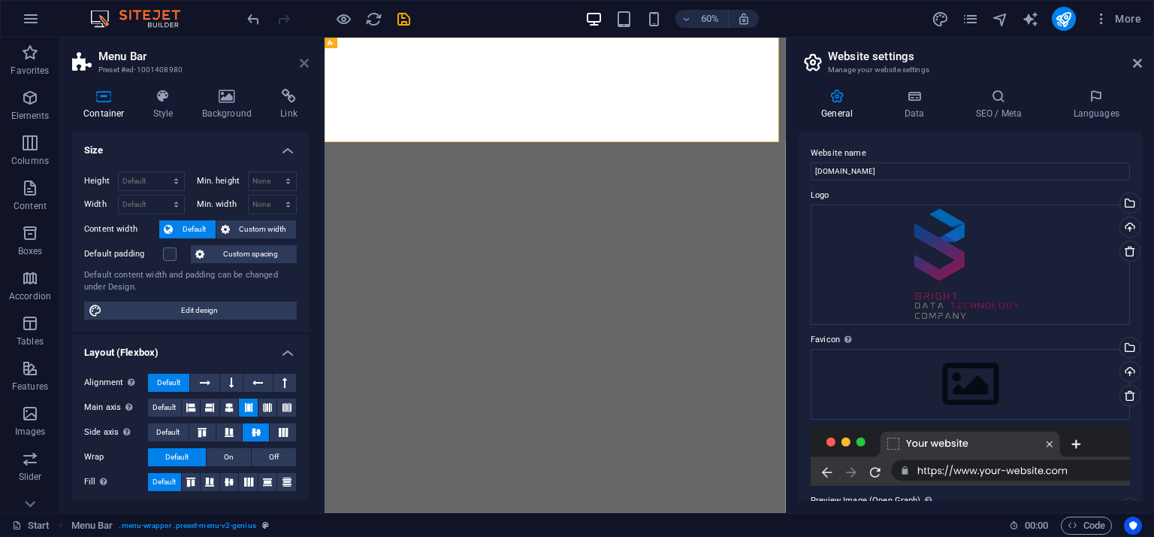
click at [303, 65] on icon at bounding box center [304, 63] width 9 height 12
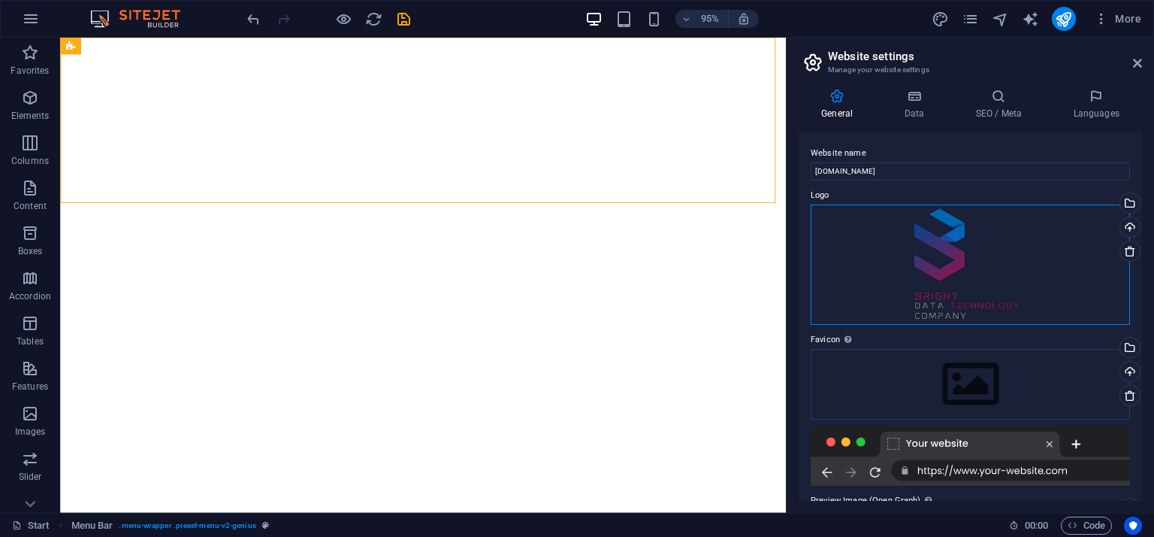
click at [926, 261] on div "Drag files here, click to choose files or select files from Files or our free s…" at bounding box center [970, 264] width 319 height 120
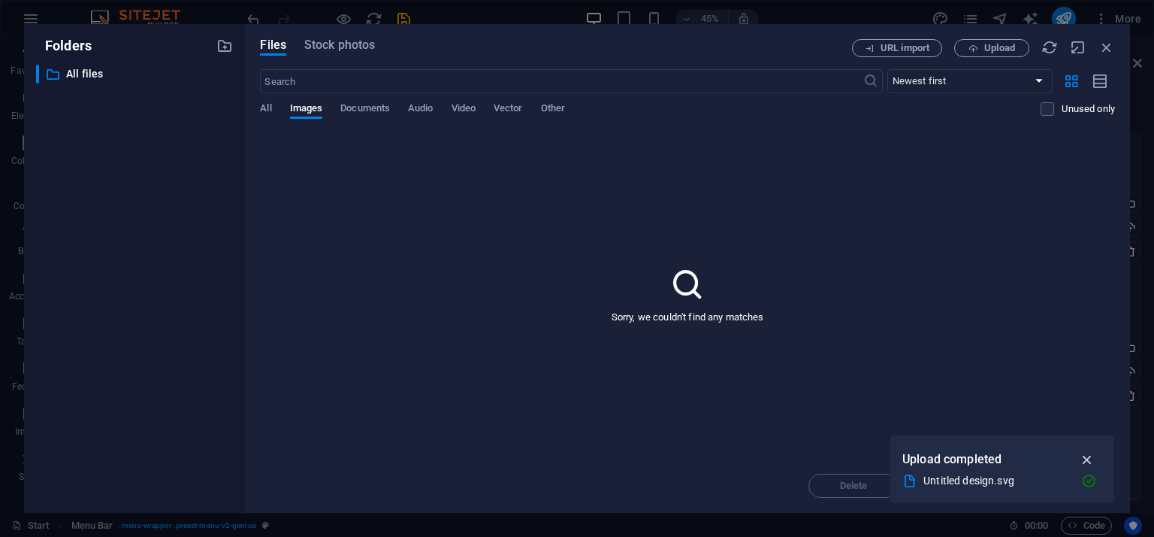
click at [1087, 453] on icon "button" at bounding box center [1087, 459] width 17 height 17
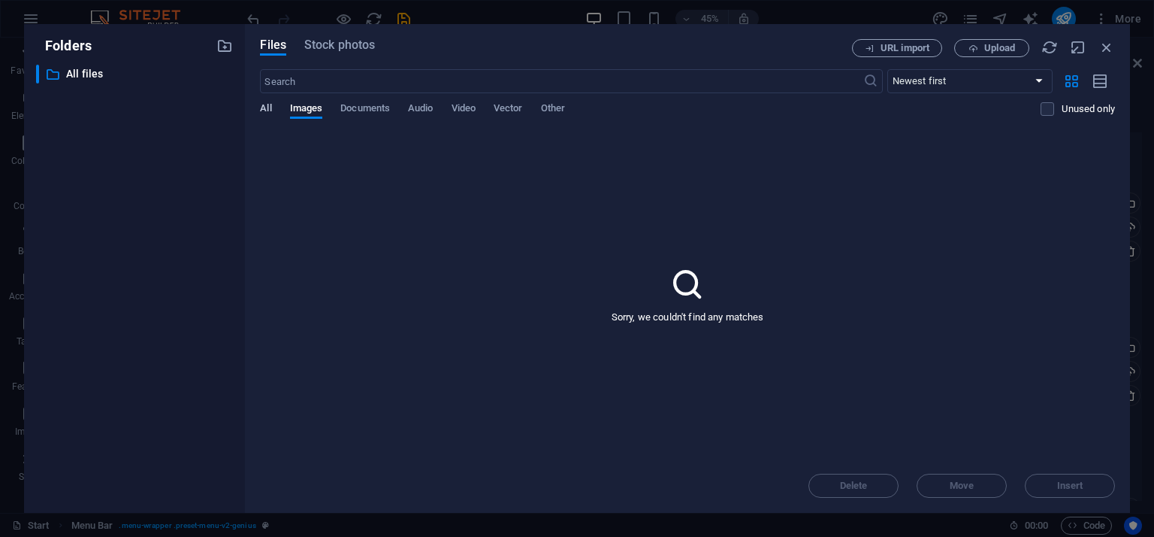
click at [264, 110] on span "All" at bounding box center [265, 109] width 11 height 21
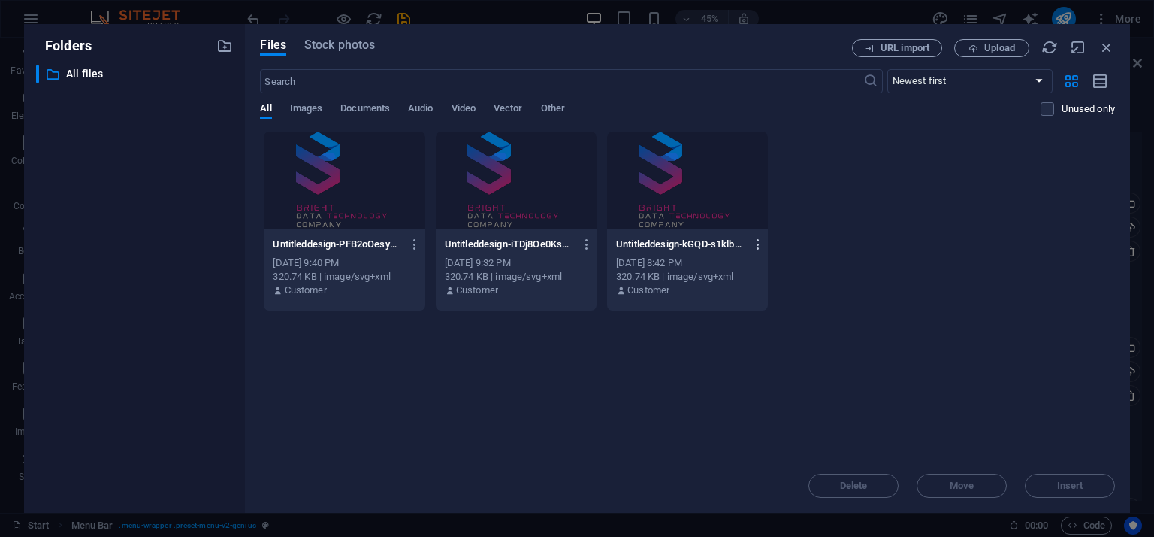
click at [757, 243] on icon "button" at bounding box center [759, 244] width 14 height 14
click at [752, 492] on h6 "Delete" at bounding box center [768, 500] width 62 height 18
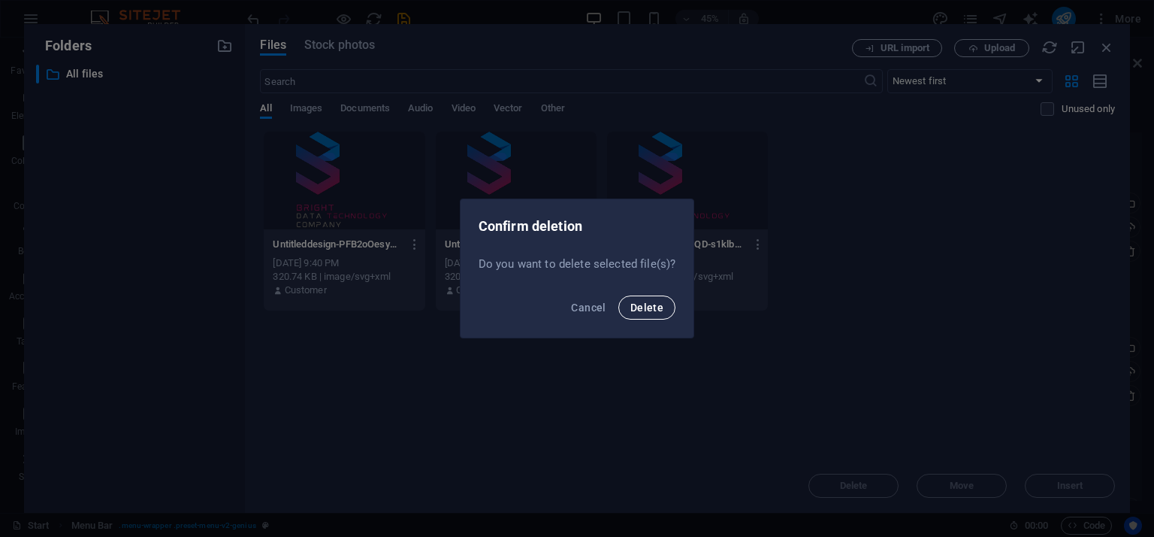
click at [658, 309] on span "Delete" at bounding box center [647, 307] width 33 height 12
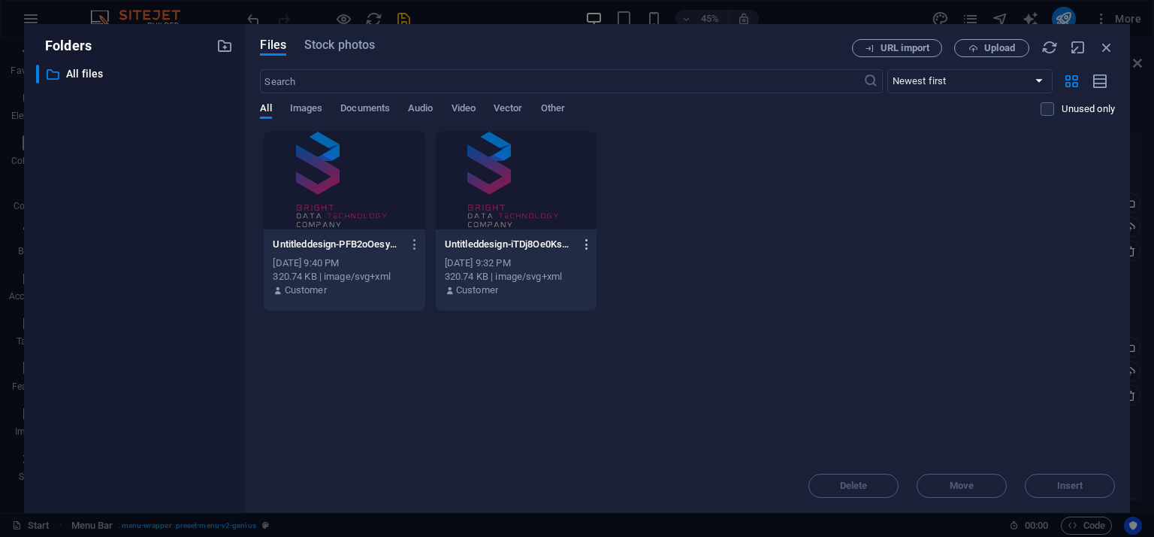
click at [585, 246] on icon "button" at bounding box center [587, 244] width 14 height 14
click at [598, 496] on h6 "Delete" at bounding box center [596, 500] width 62 height 18
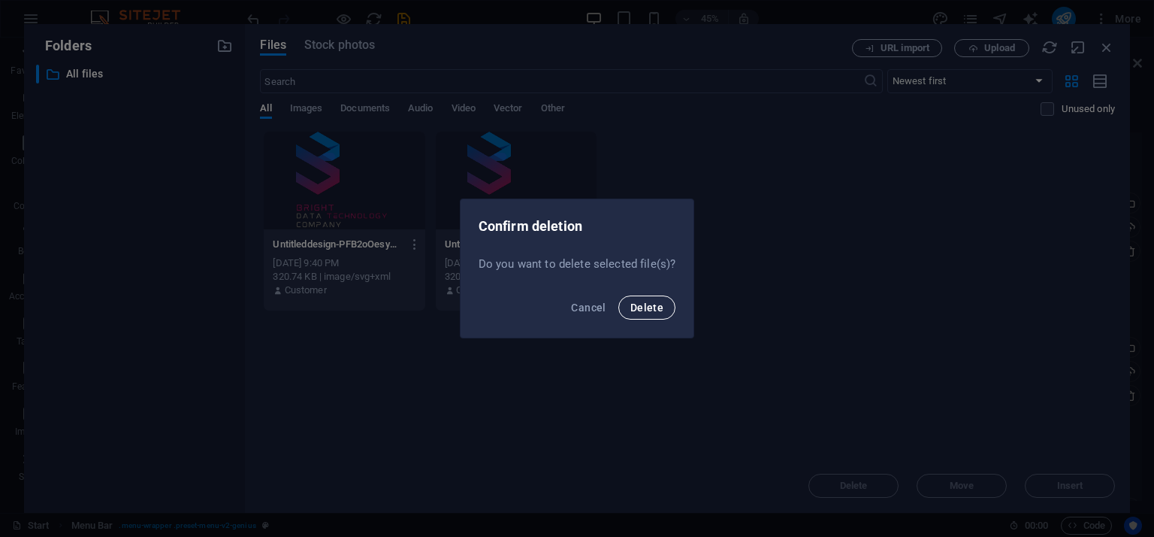
click at [626, 302] on button "Delete" at bounding box center [647, 307] width 57 height 24
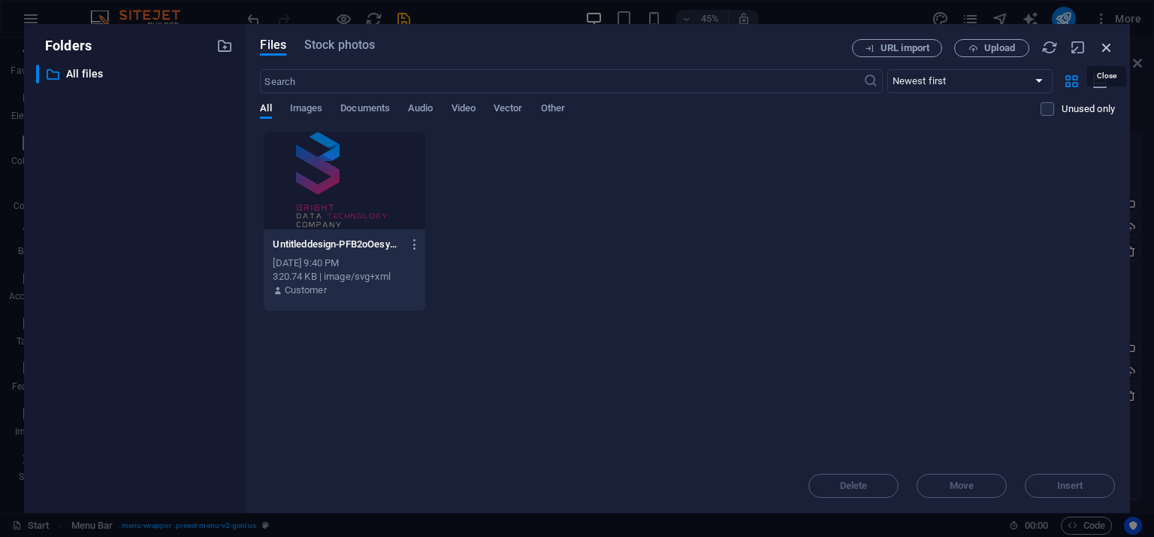
click at [1108, 50] on icon "button" at bounding box center [1107, 47] width 17 height 17
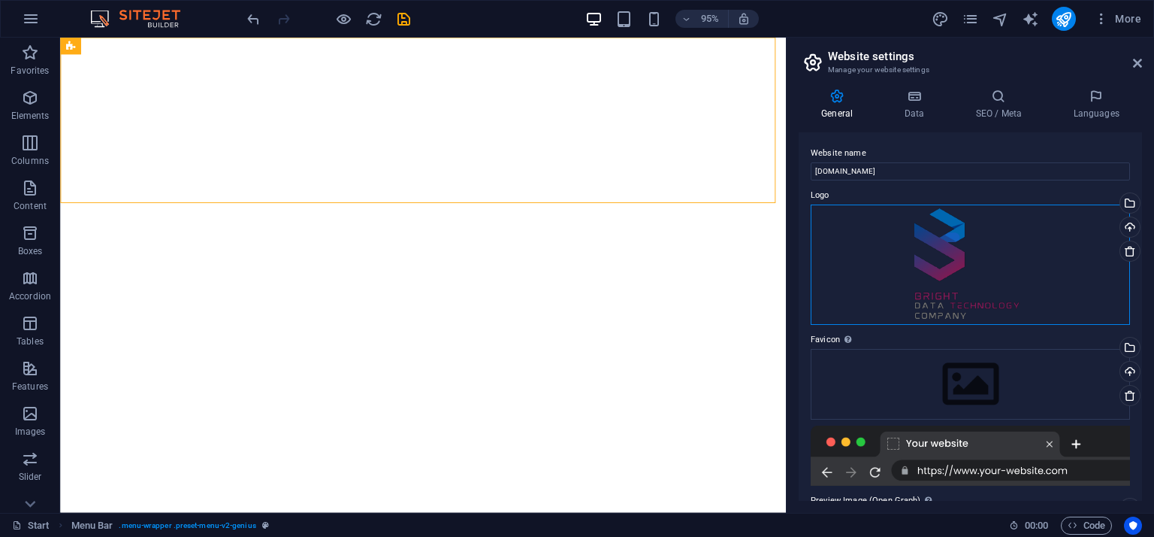
click at [836, 271] on div "Drag files here, click to choose files or select files from Files or our free s…" at bounding box center [970, 264] width 319 height 120
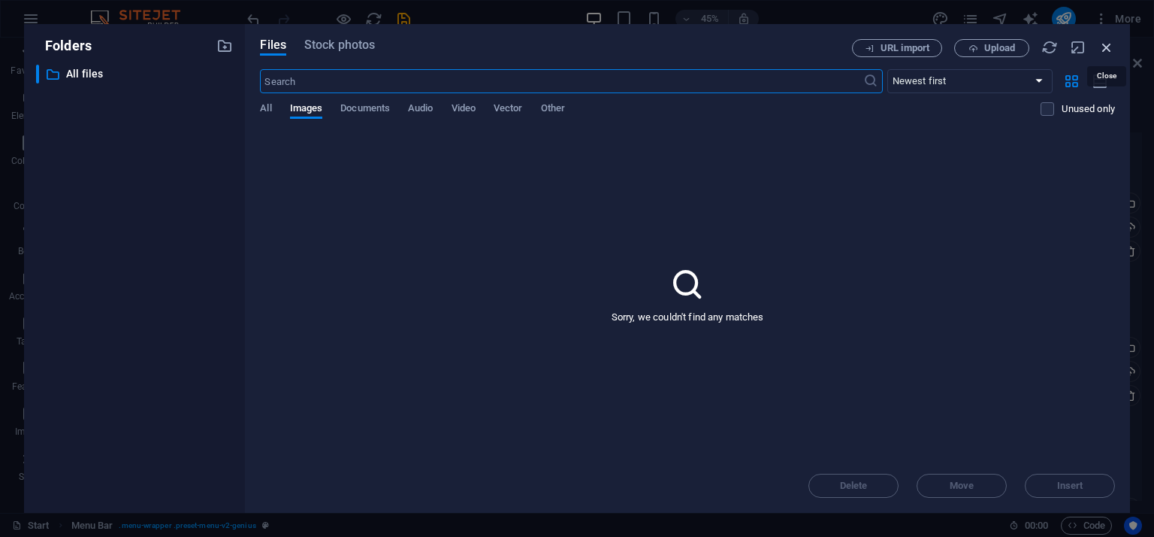
click at [1112, 44] on icon "button" at bounding box center [1107, 47] width 17 height 17
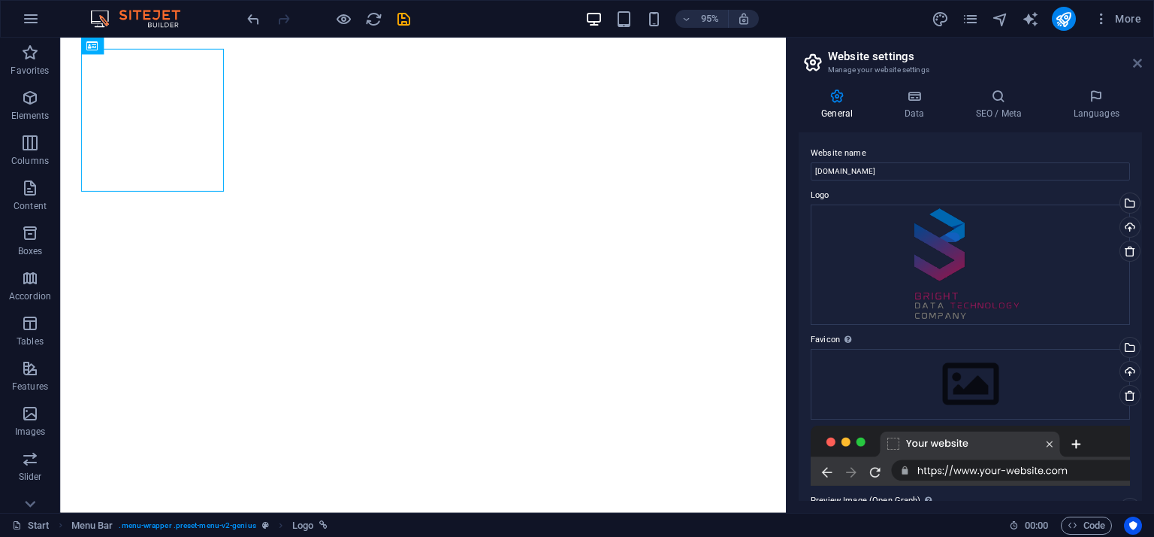
click at [1136, 68] on icon at bounding box center [1137, 63] width 9 height 12
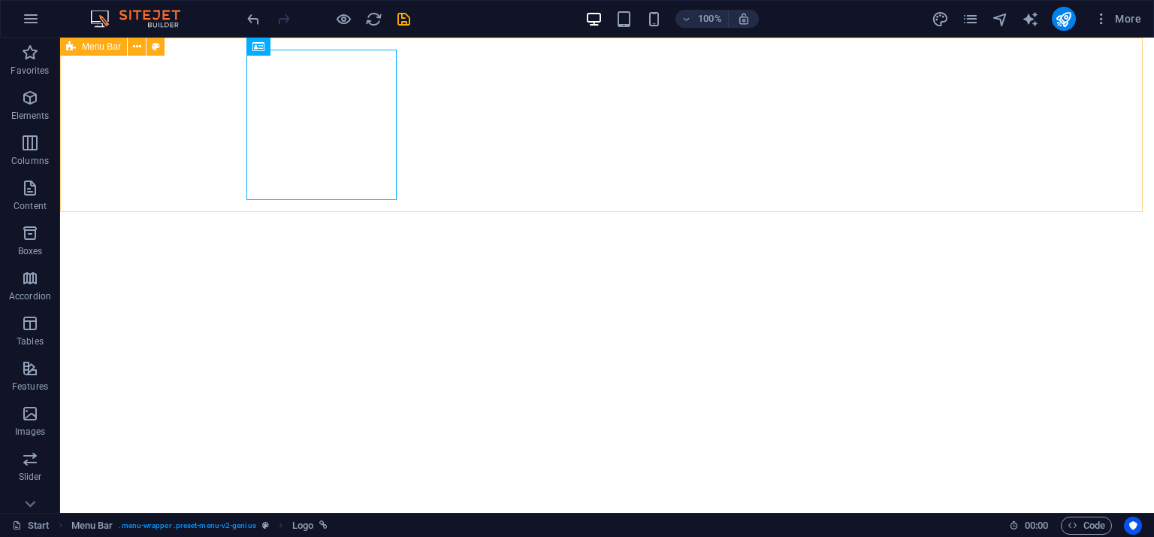
click at [116, 50] on span "Menu Bar" at bounding box center [101, 46] width 39 height 9
click at [116, 49] on span "Menu Bar" at bounding box center [101, 46] width 39 height 9
select select "header"
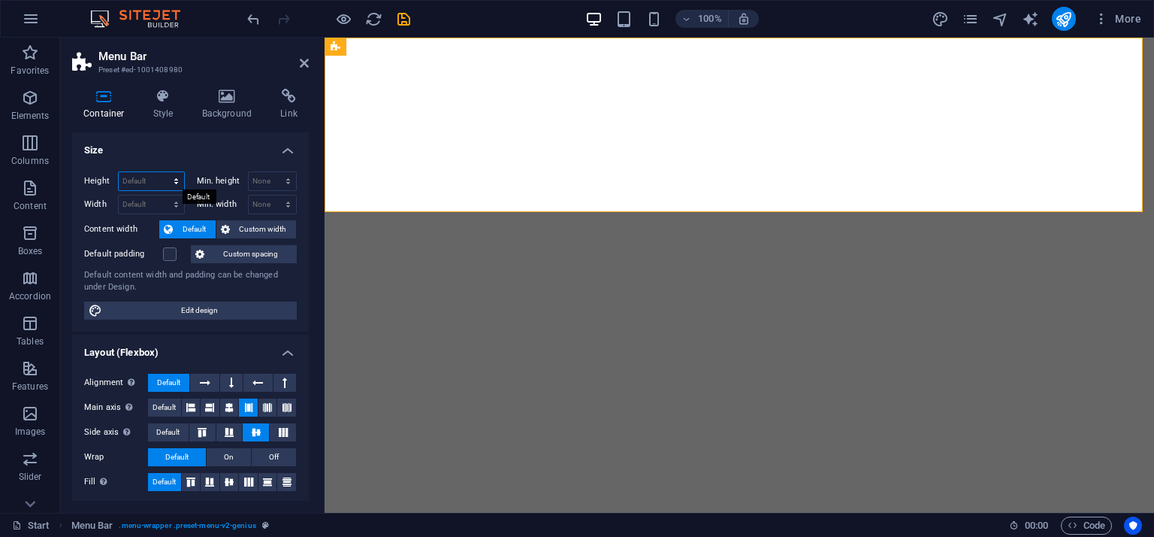
click at [156, 181] on select "Default px rem % vh vw" at bounding box center [151, 181] width 65 height 18
select select "px"
click at [161, 172] on select "Default px rem % vh vw" at bounding box center [151, 181] width 65 height 18
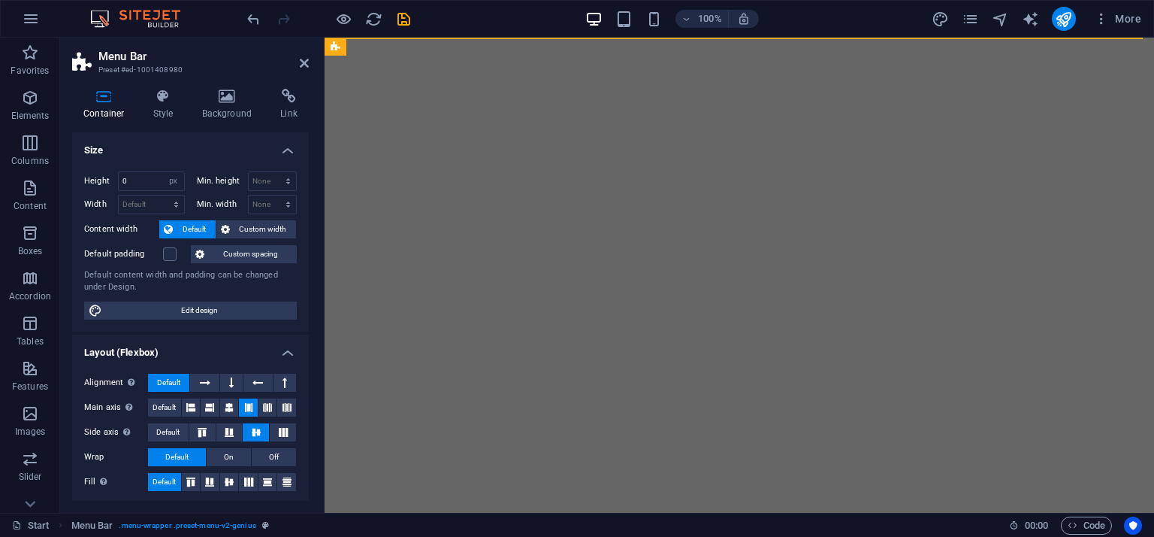
type input "232"
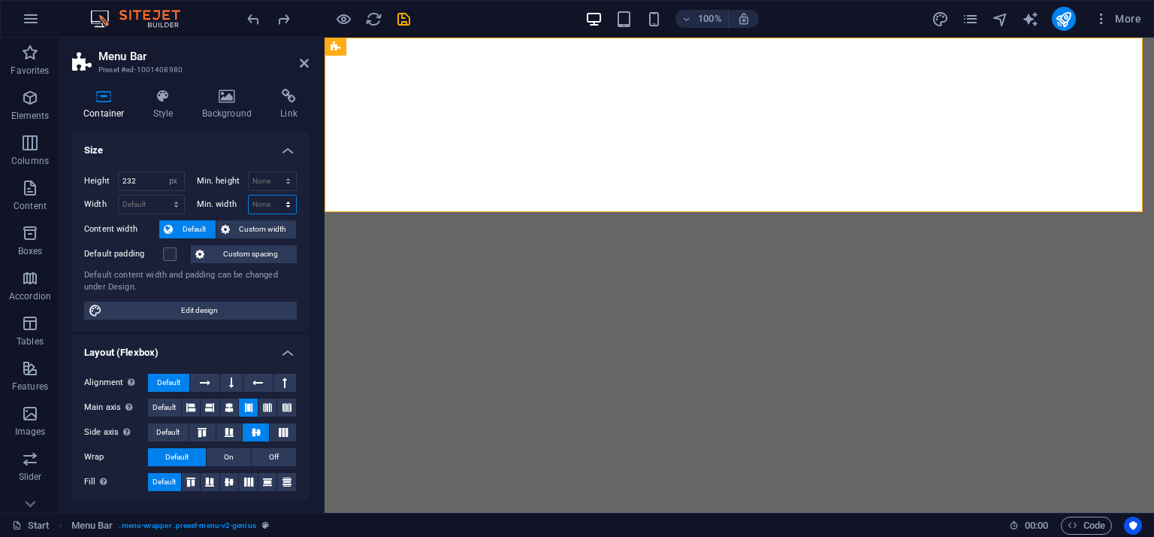
click at [272, 201] on select "None px rem % vh vw" at bounding box center [273, 204] width 48 height 18
select select "px"
click at [272, 195] on select "None px rem % vh vw" at bounding box center [273, 204] width 48 height 18
type input "0"
click at [268, 180] on select "None px rem % vh vw" at bounding box center [273, 181] width 48 height 18
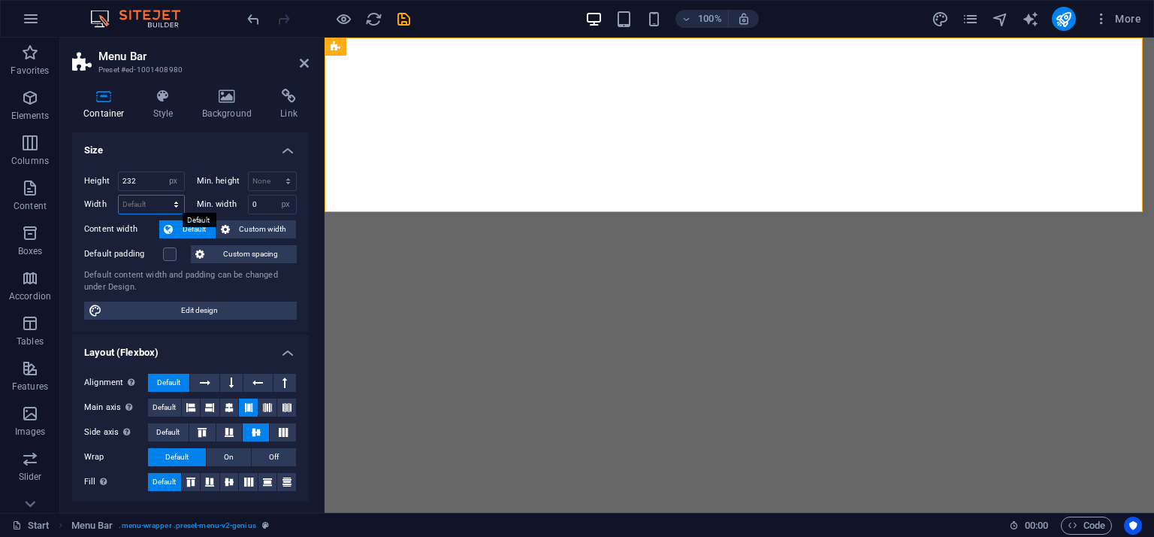
click at [144, 204] on select "Default px rem % em vh vw" at bounding box center [151, 204] width 65 height 18
select select "px"
click at [161, 195] on select "Default px rem % em vh vw" at bounding box center [151, 204] width 65 height 18
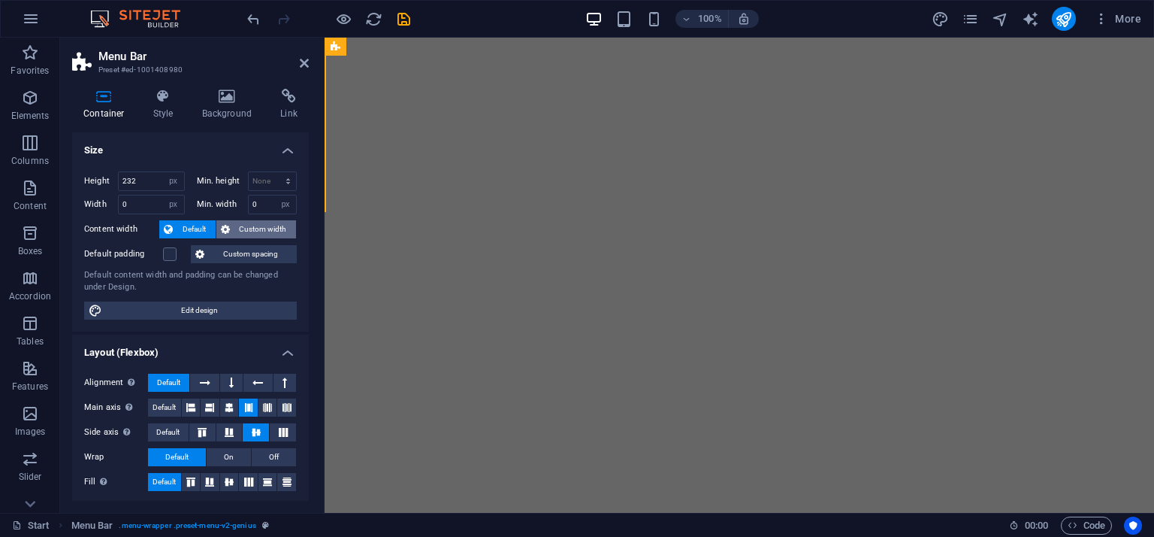
type input "1089"
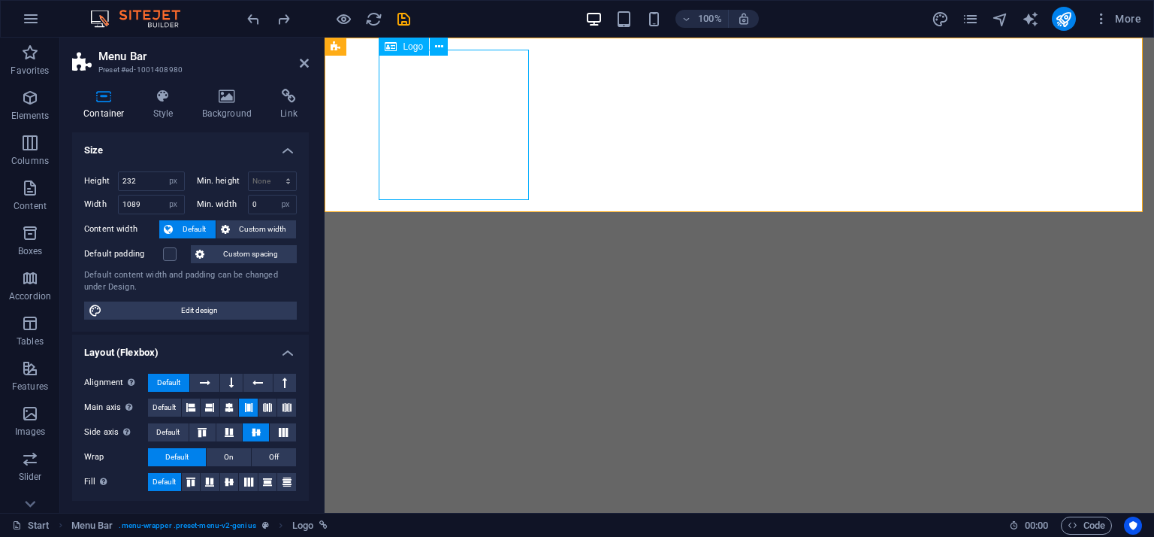
select select "px"
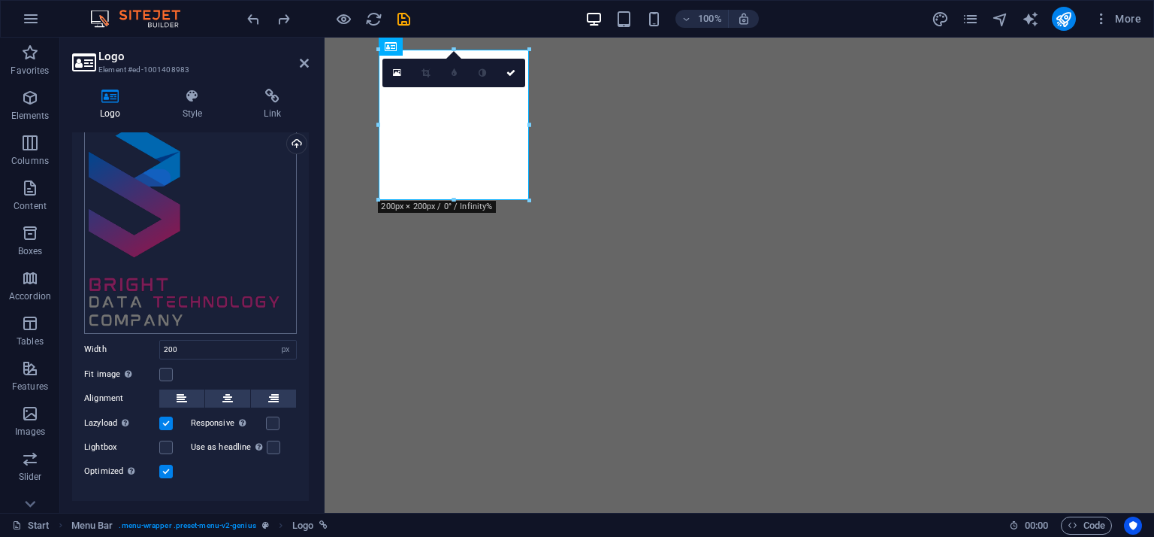
scroll to position [99, 0]
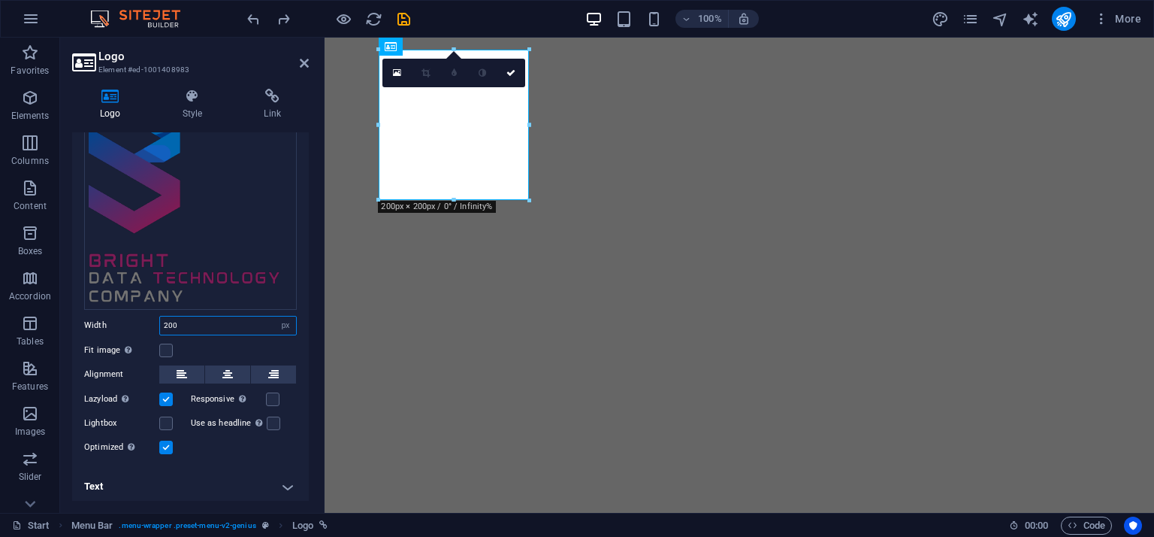
click at [177, 321] on input "200" at bounding box center [228, 325] width 136 height 18
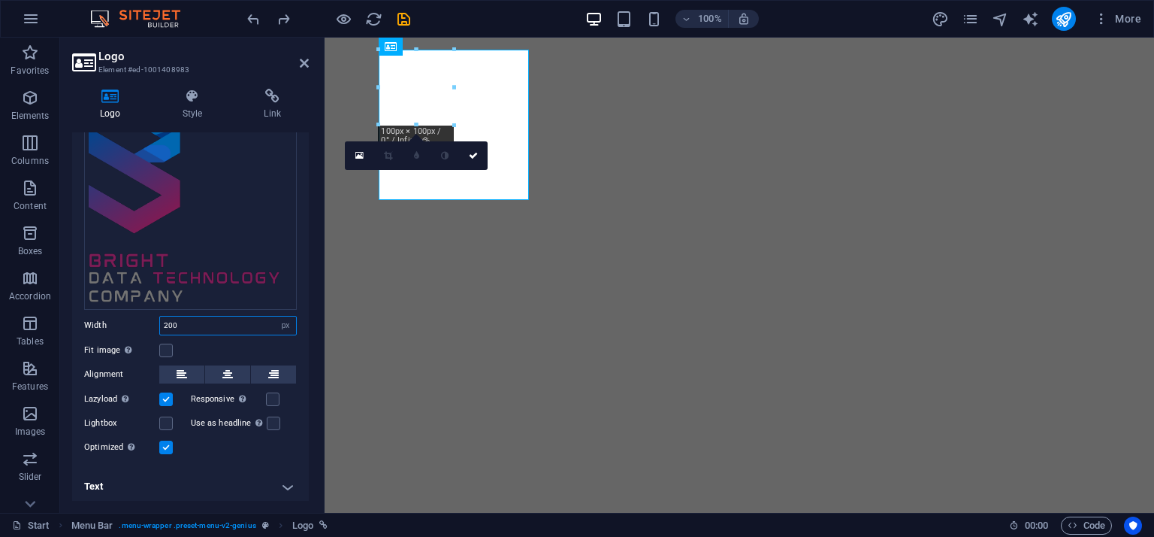
click at [177, 322] on input "200" at bounding box center [228, 325] width 136 height 18
click at [177, 321] on input "200" at bounding box center [228, 325] width 136 height 18
type input "100"
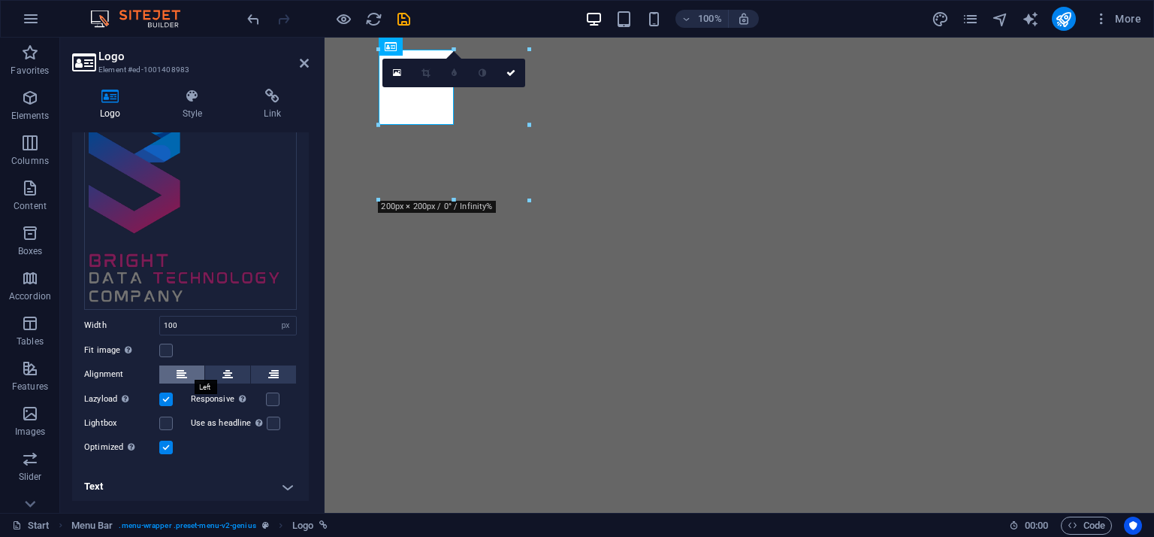
click at [178, 368] on icon at bounding box center [182, 374] width 11 height 18
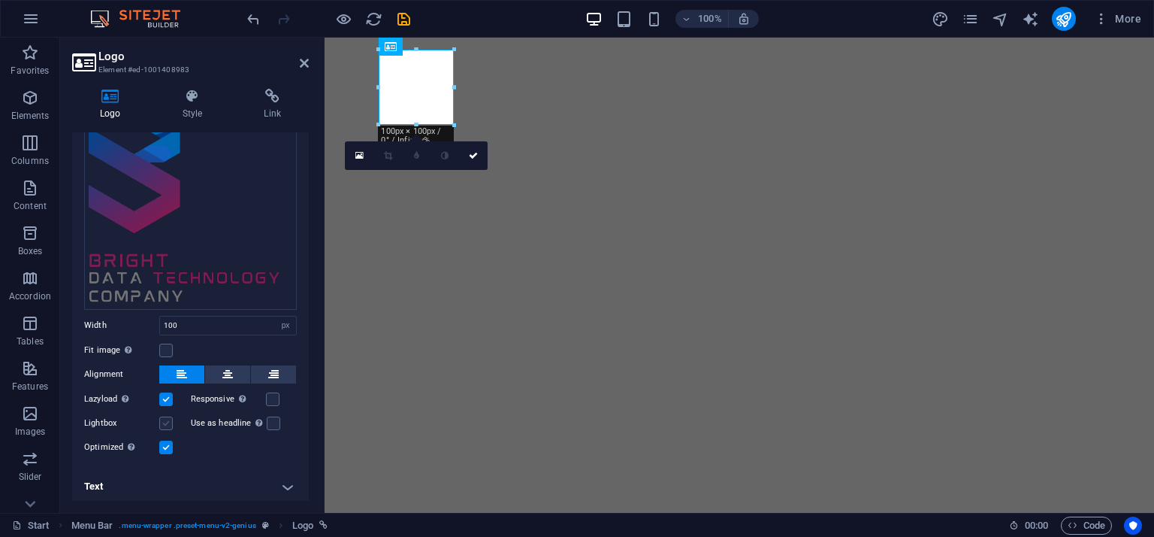
click at [165, 418] on label at bounding box center [166, 423] width 14 height 14
click at [0, 0] on input "Lightbox" at bounding box center [0, 0] width 0 height 0
click at [165, 418] on label at bounding box center [166, 423] width 14 height 14
click at [0, 0] on input "Lightbox" at bounding box center [0, 0] width 0 height 0
click at [269, 420] on label at bounding box center [274, 423] width 14 height 14
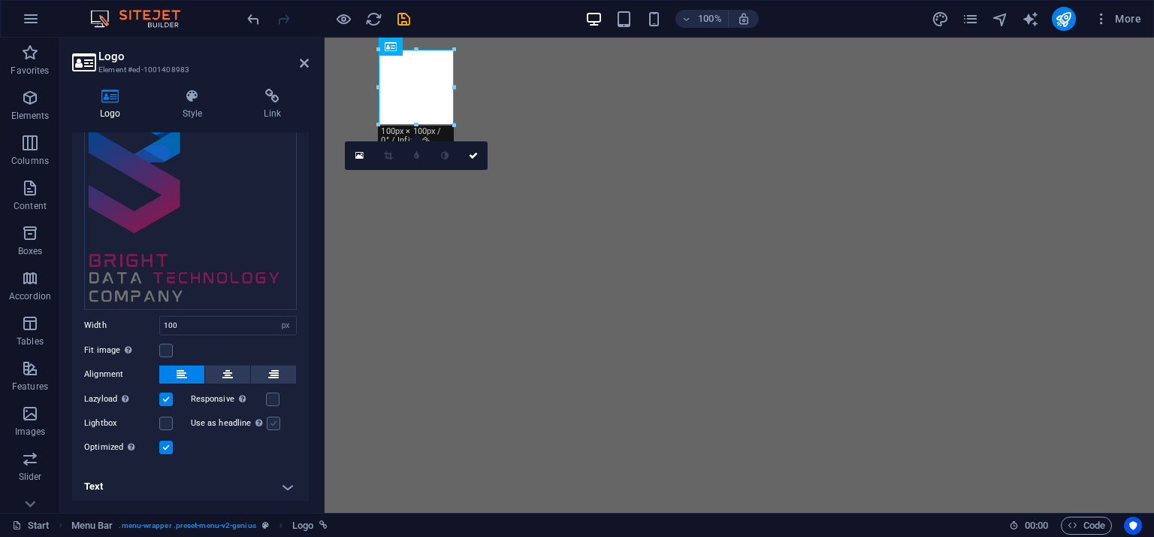
click at [0, 0] on input "Use as headline The image will be wrapped in an H1 headline tag. Useful for giv…" at bounding box center [0, 0] width 0 height 0
click at [269, 420] on label at bounding box center [274, 423] width 14 height 14
click at [0, 0] on input "Use as headline The image will be wrapped in an H1 headline tag. Useful for giv…" at bounding box center [0, 0] width 0 height 0
click at [266, 394] on label at bounding box center [273, 399] width 14 height 14
click at [0, 0] on input "Responsive Automatically load retina image and smartphone optimized sizes." at bounding box center [0, 0] width 0 height 0
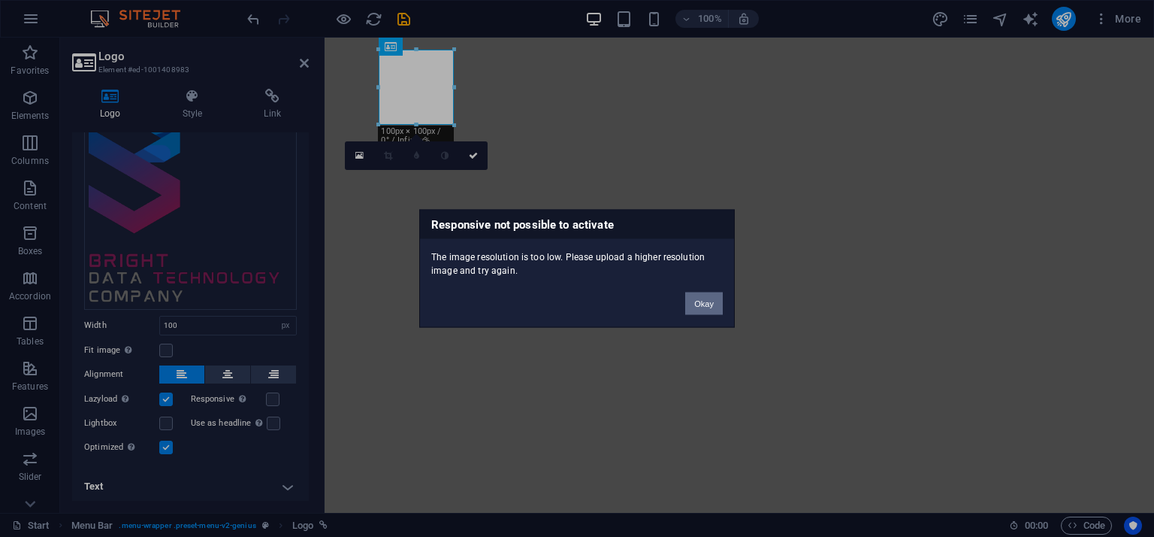
click at [700, 303] on button "Okay" at bounding box center [704, 303] width 38 height 23
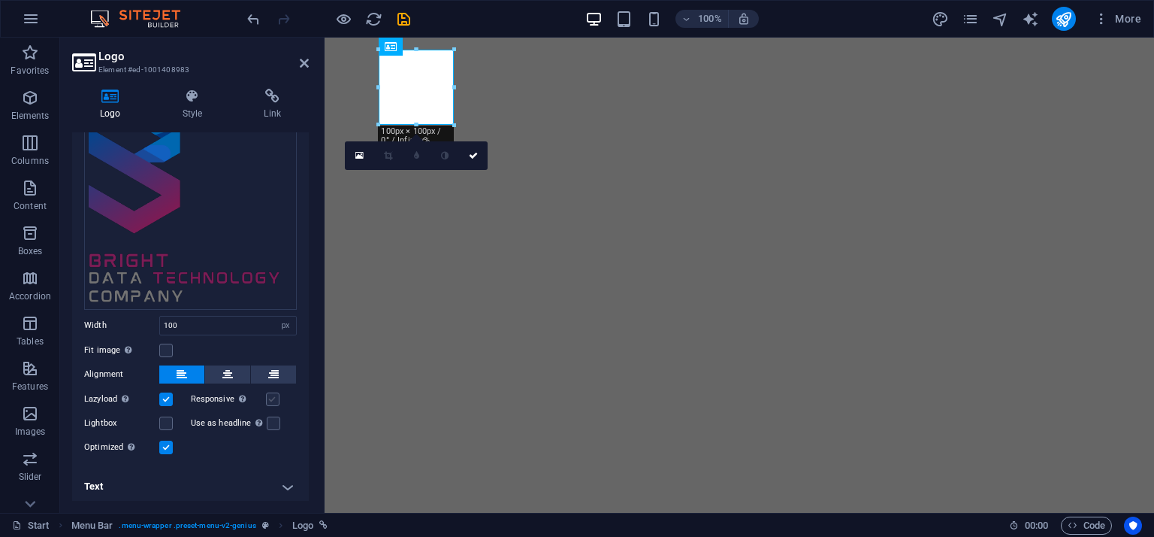
click at [272, 392] on label at bounding box center [273, 399] width 14 height 14
click at [0, 0] on input "Responsive Automatically load retina image and smartphone optimized sizes." at bounding box center [0, 0] width 0 height 0
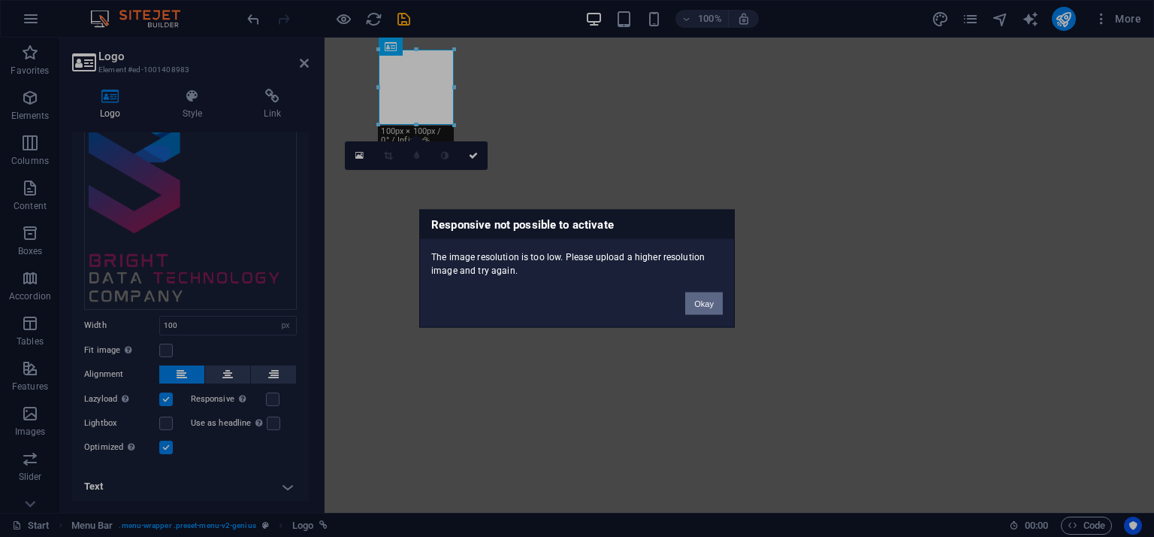
click at [706, 303] on button "Okay" at bounding box center [704, 303] width 38 height 23
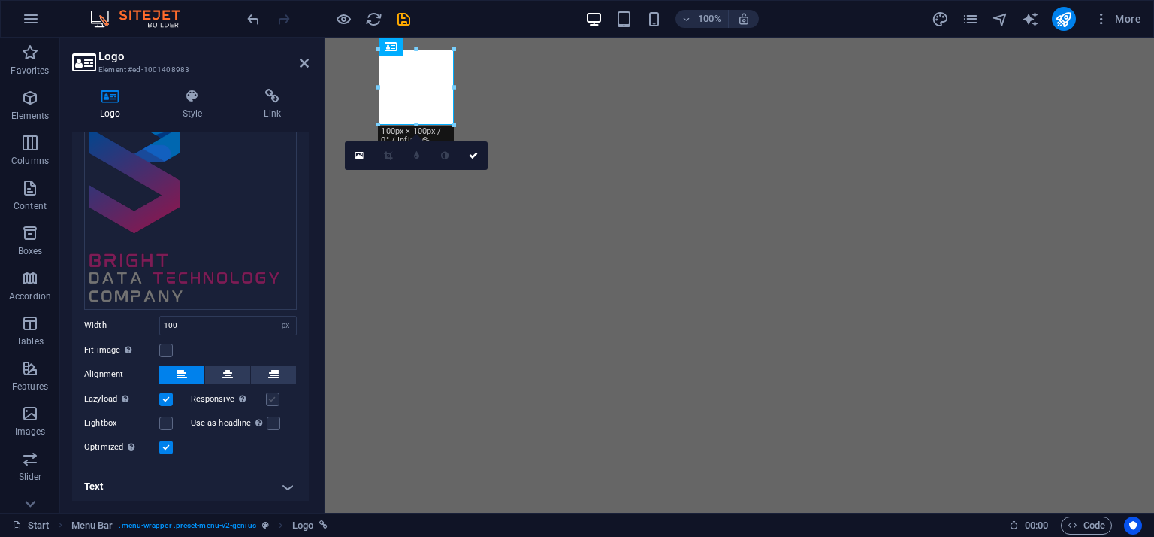
click at [270, 392] on label at bounding box center [273, 399] width 14 height 14
click at [0, 0] on input "Responsive Automatically load retina image and smartphone optimized sizes." at bounding box center [0, 0] width 0 height 0
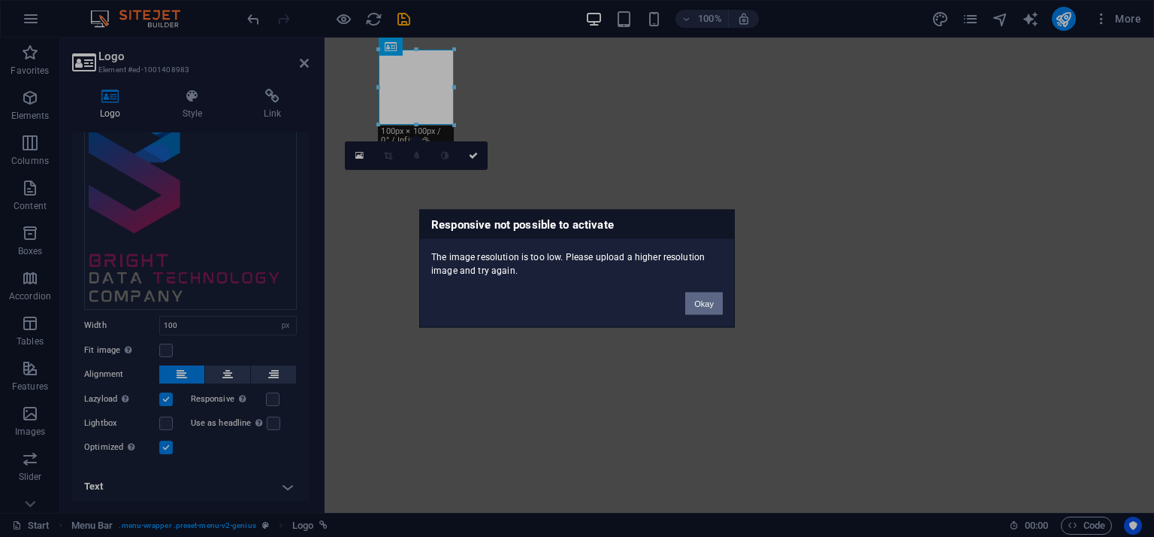
click at [708, 297] on button "Okay" at bounding box center [704, 303] width 38 height 23
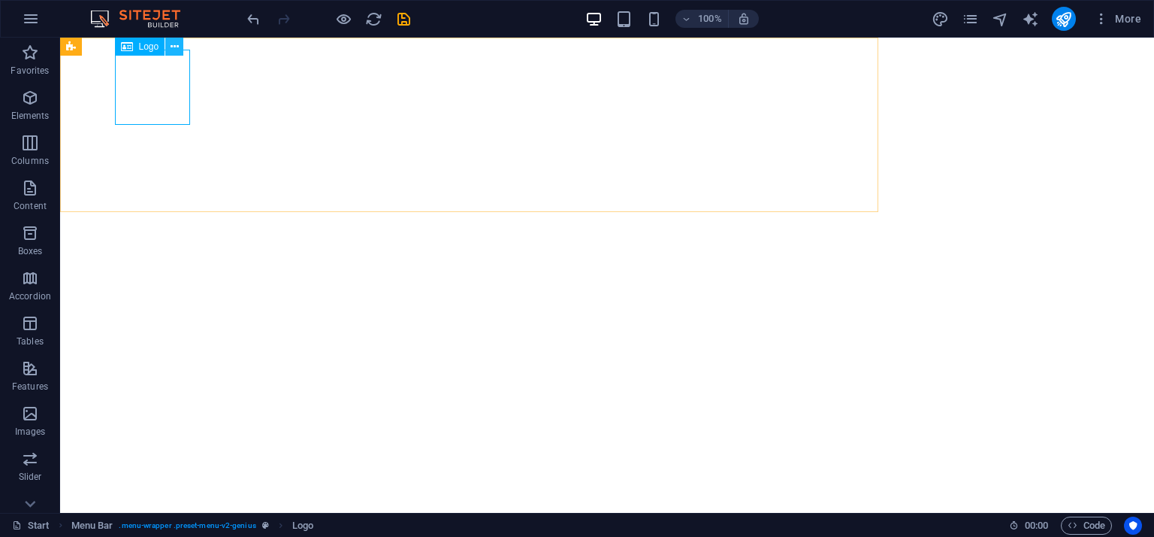
click at [177, 45] on icon at bounding box center [175, 47] width 8 height 16
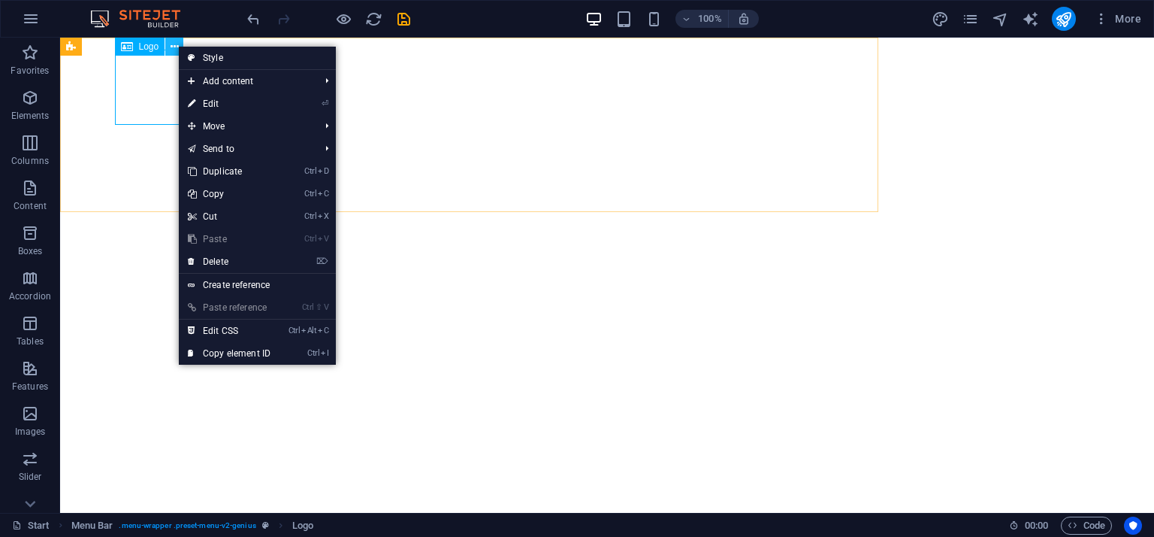
click at [177, 45] on icon at bounding box center [175, 47] width 8 height 16
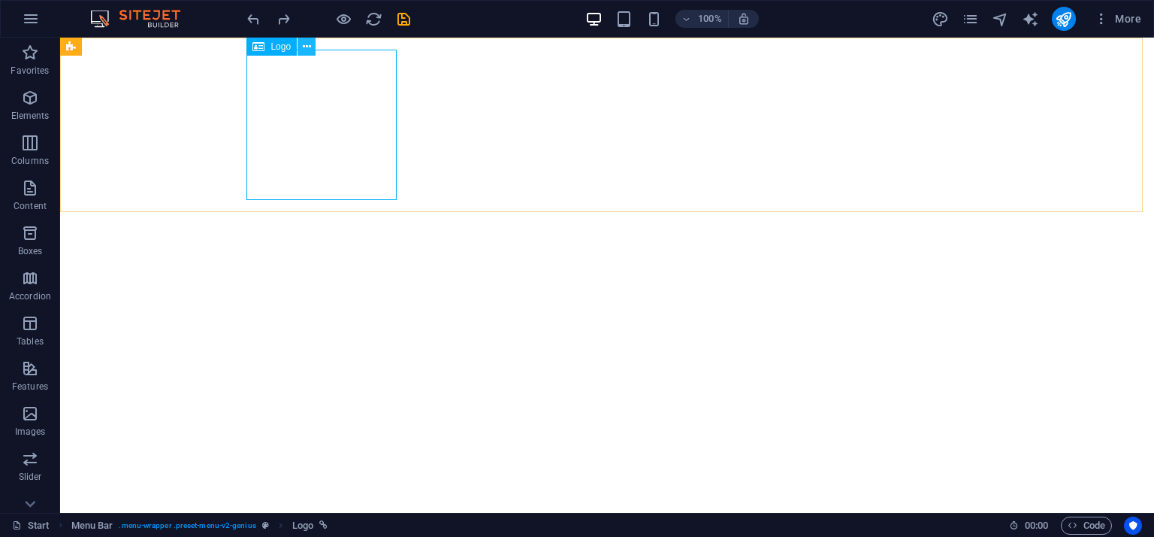
click at [310, 41] on icon at bounding box center [307, 47] width 8 height 16
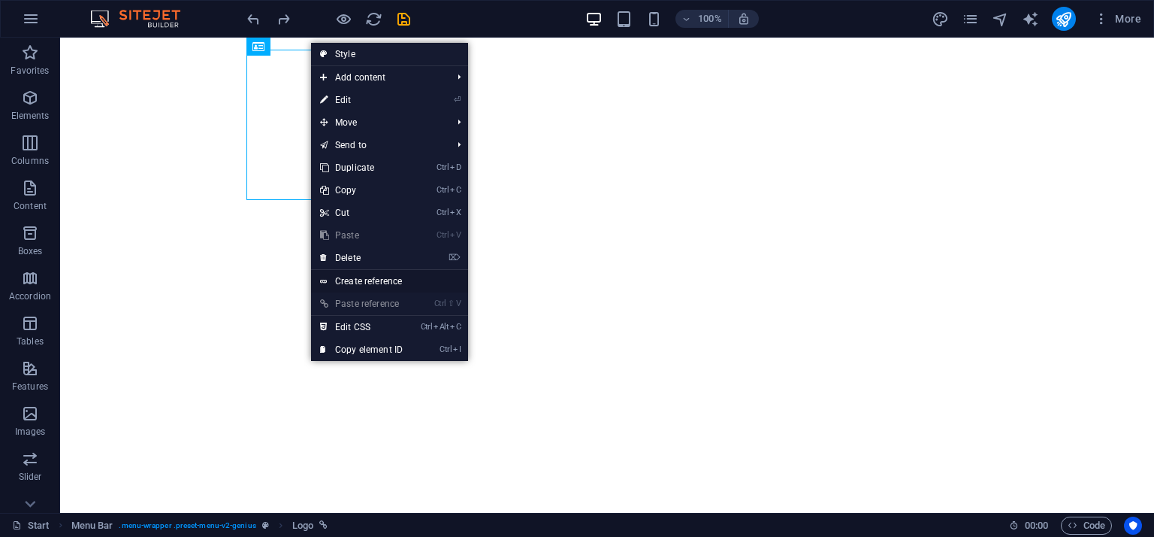
click at [409, 276] on link "Create reference" at bounding box center [389, 281] width 157 height 23
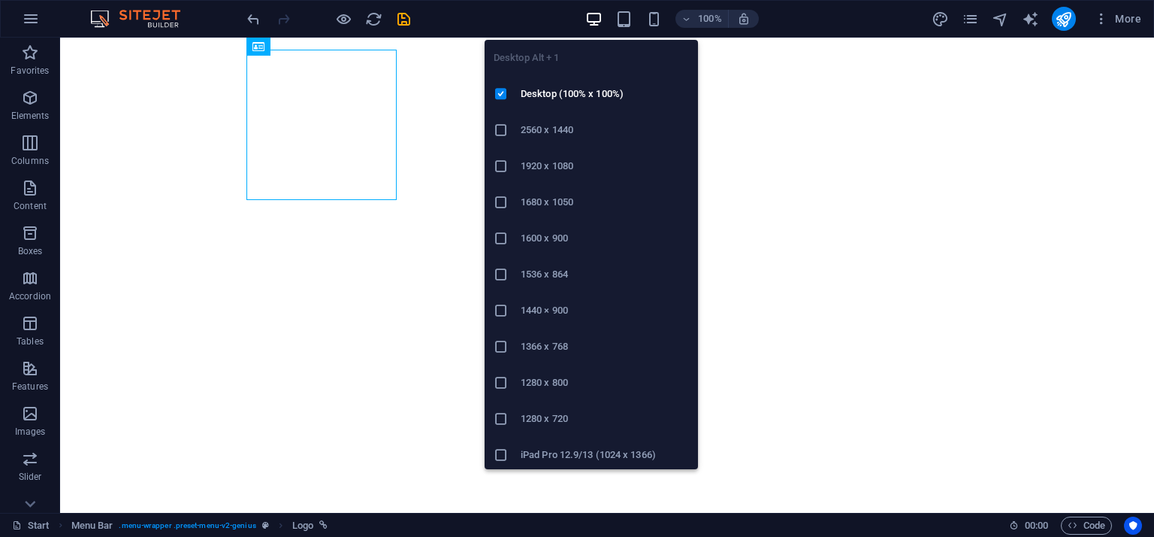
click at [592, 17] on icon "button" at bounding box center [593, 19] width 17 height 17
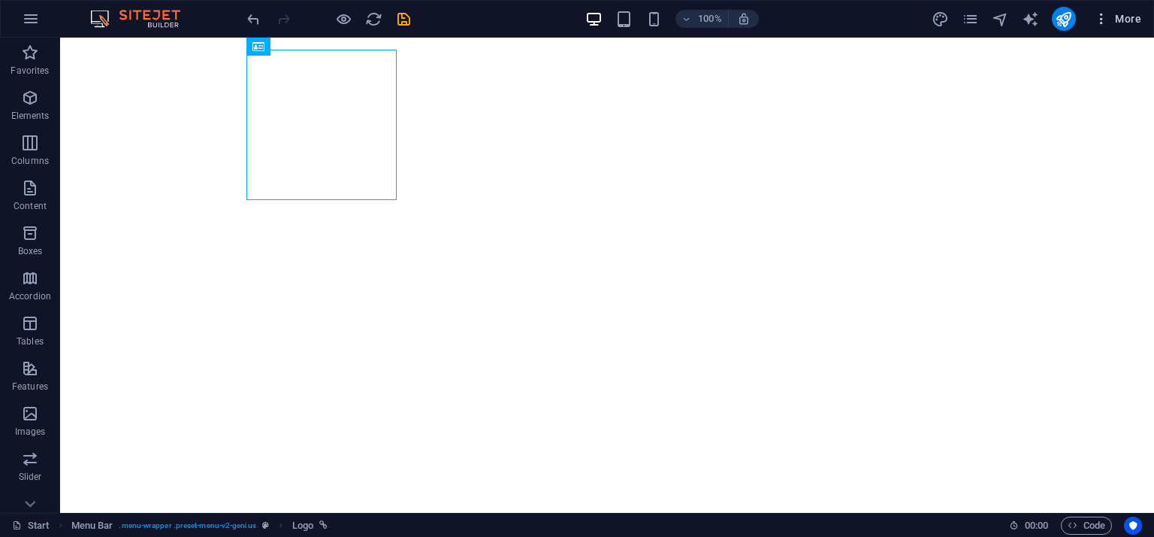
click at [1123, 20] on span "More" at bounding box center [1117, 18] width 47 height 15
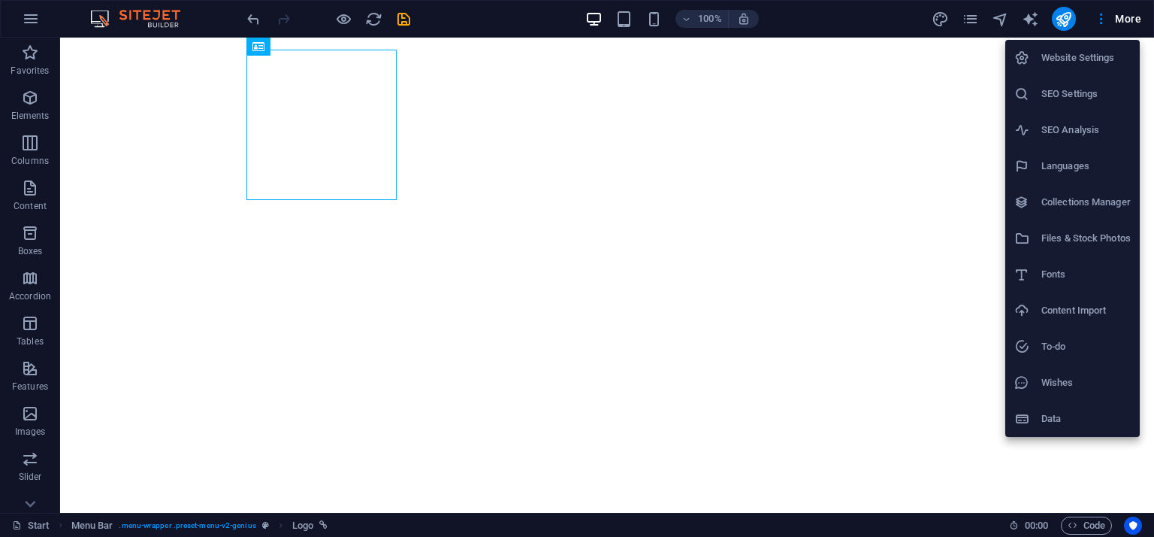
click at [534, 289] on div at bounding box center [577, 268] width 1154 height 537
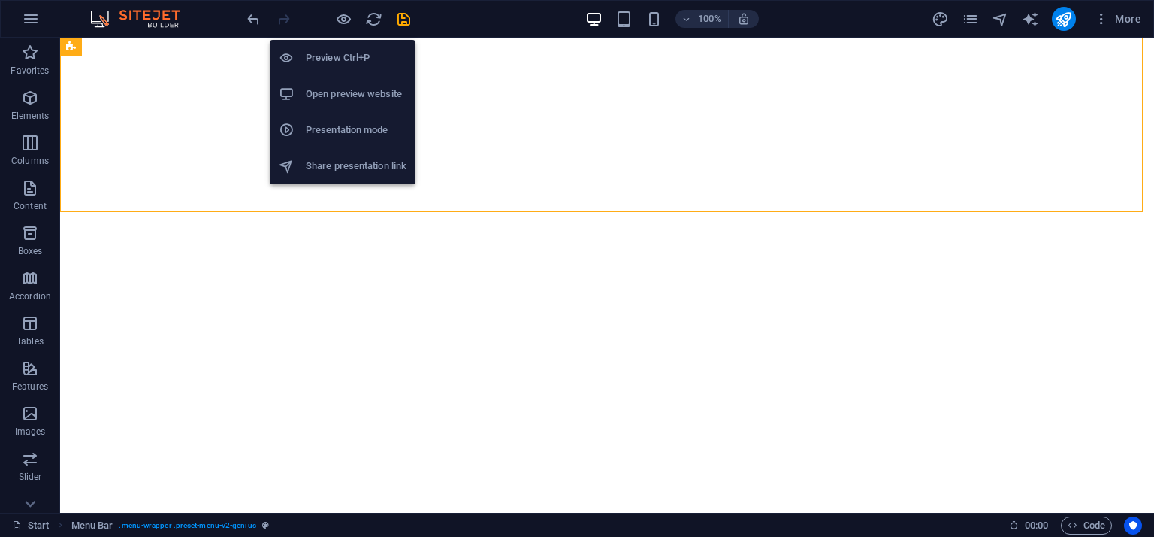
click at [346, 50] on h6 "Preview Ctrl+P" at bounding box center [356, 58] width 101 height 18
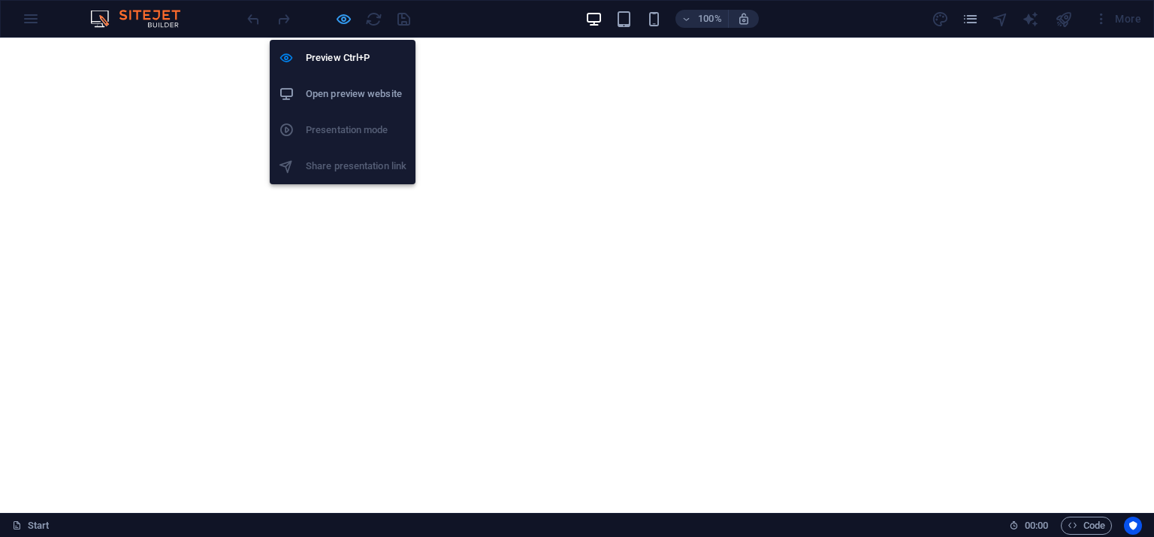
click at [346, 22] on icon "button" at bounding box center [343, 19] width 17 height 17
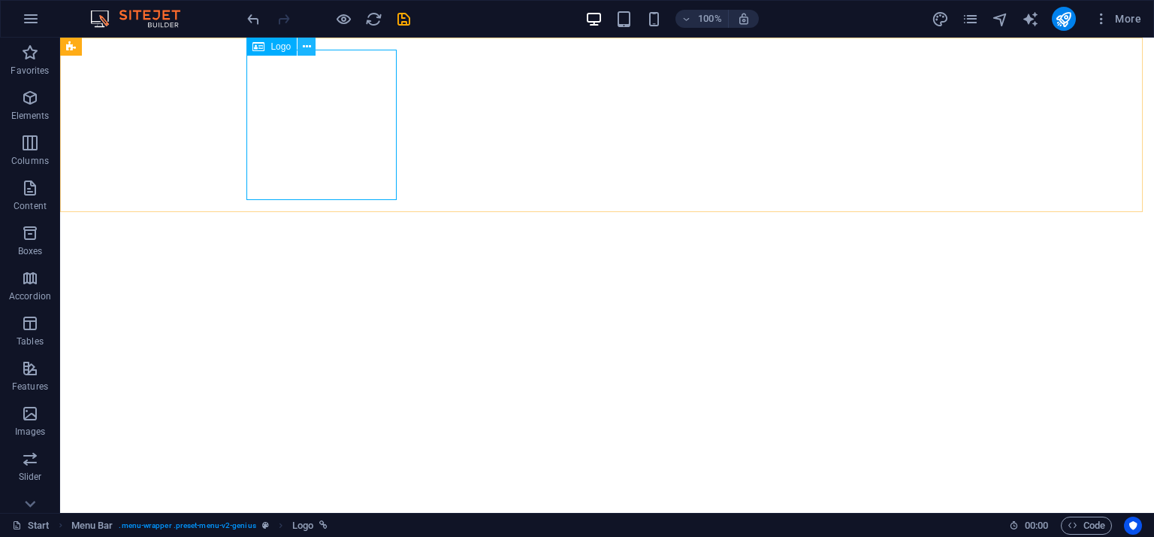
click at [309, 45] on icon at bounding box center [307, 47] width 8 height 16
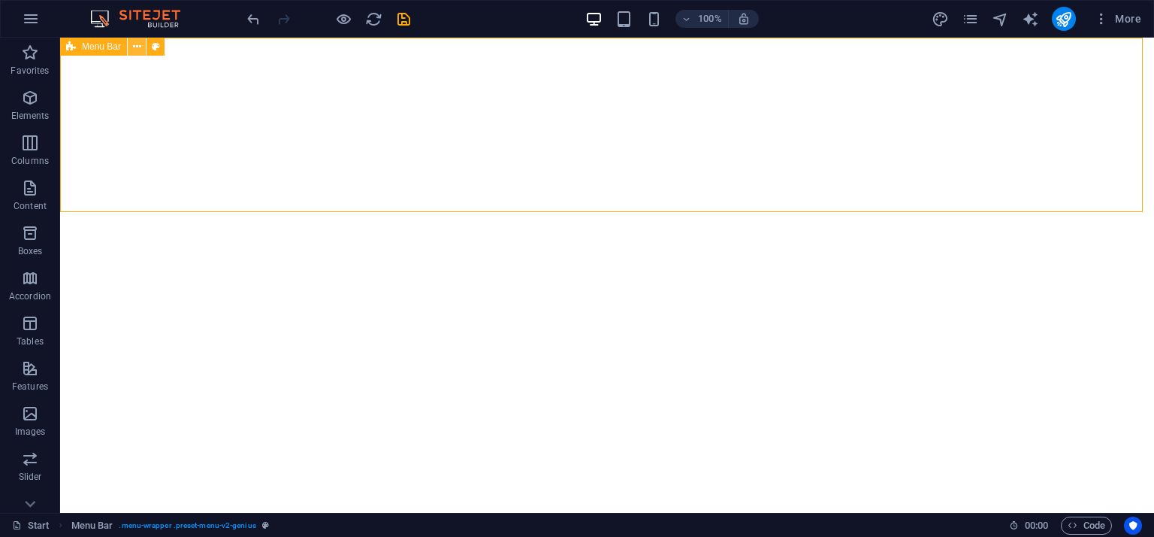
click at [138, 47] on icon at bounding box center [137, 47] width 8 height 16
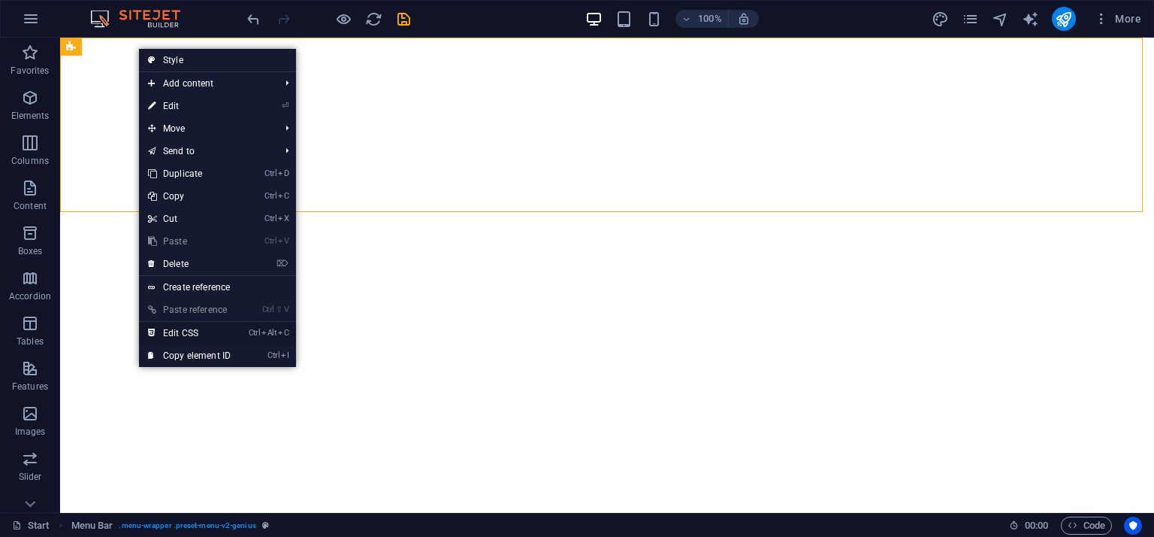
click at [201, 327] on link "Ctrl Alt C Edit CSS" at bounding box center [189, 333] width 101 height 23
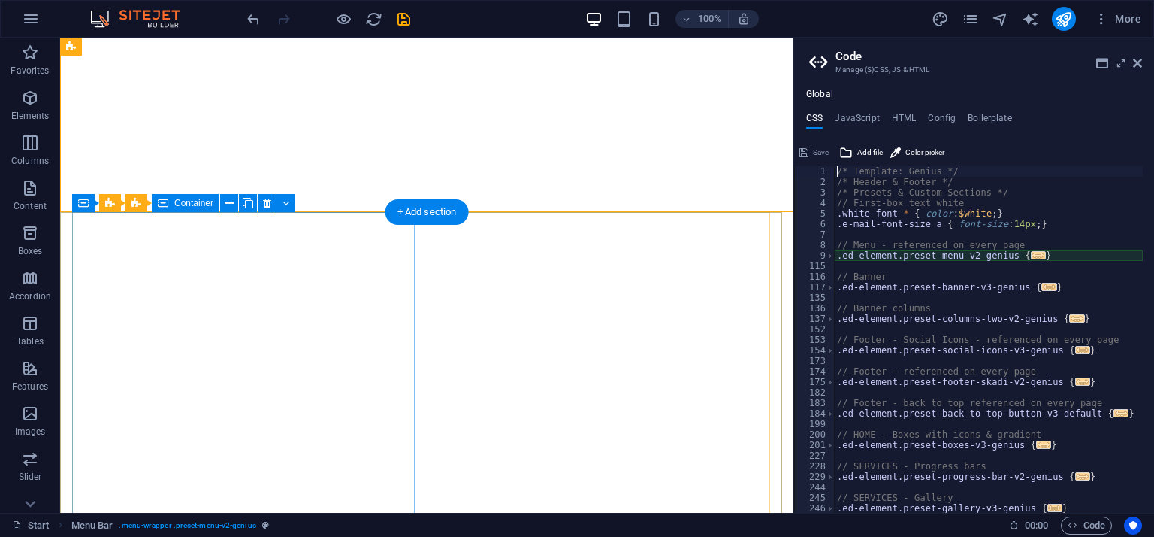
type textarea "@include menu-v2("
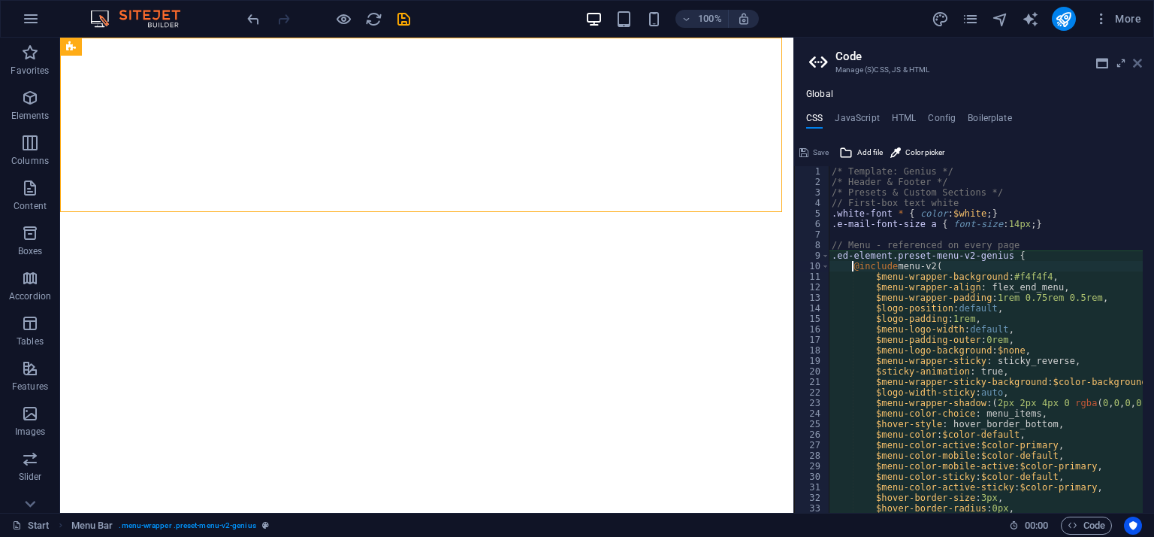
click at [1139, 62] on icon at bounding box center [1137, 63] width 9 height 12
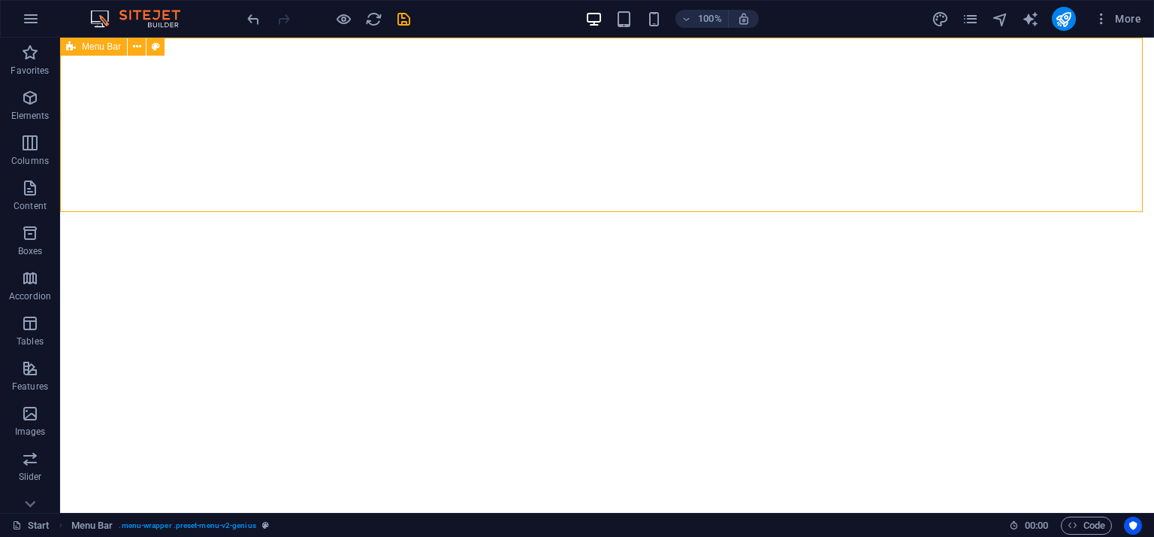
click at [105, 45] on span "Menu Bar" at bounding box center [101, 46] width 39 height 9
select select "header"
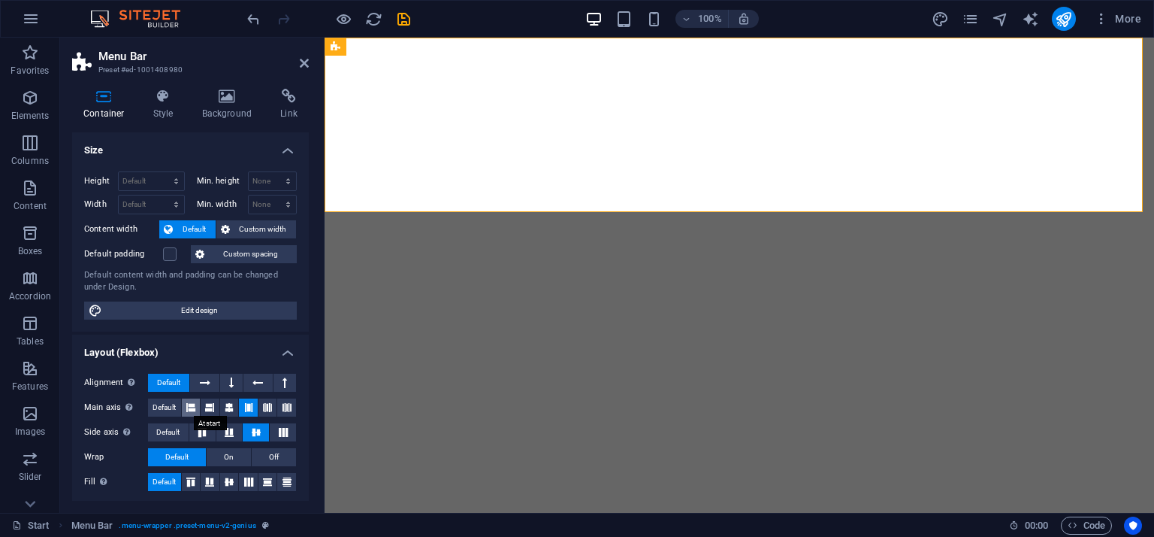
click at [189, 404] on icon at bounding box center [190, 407] width 9 height 18
click at [222, 401] on button at bounding box center [229, 407] width 19 height 18
click at [168, 404] on span "Default" at bounding box center [164, 407] width 23 height 18
click at [177, 431] on span "Default" at bounding box center [167, 432] width 23 height 18
click at [256, 376] on icon at bounding box center [258, 383] width 11 height 18
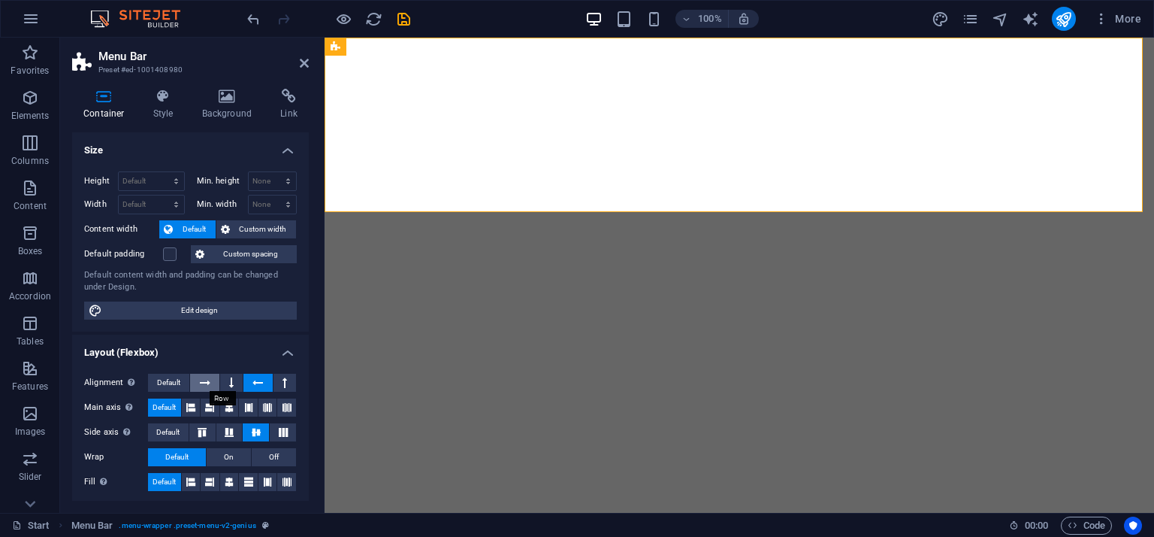
click at [193, 375] on button at bounding box center [204, 383] width 29 height 18
click at [168, 250] on label at bounding box center [170, 254] width 14 height 14
click at [0, 0] on input "Default padding" at bounding box center [0, 0] width 0 height 0
click at [168, 250] on label at bounding box center [170, 254] width 14 height 14
click at [0, 0] on input "Default padding" at bounding box center [0, 0] width 0 height 0
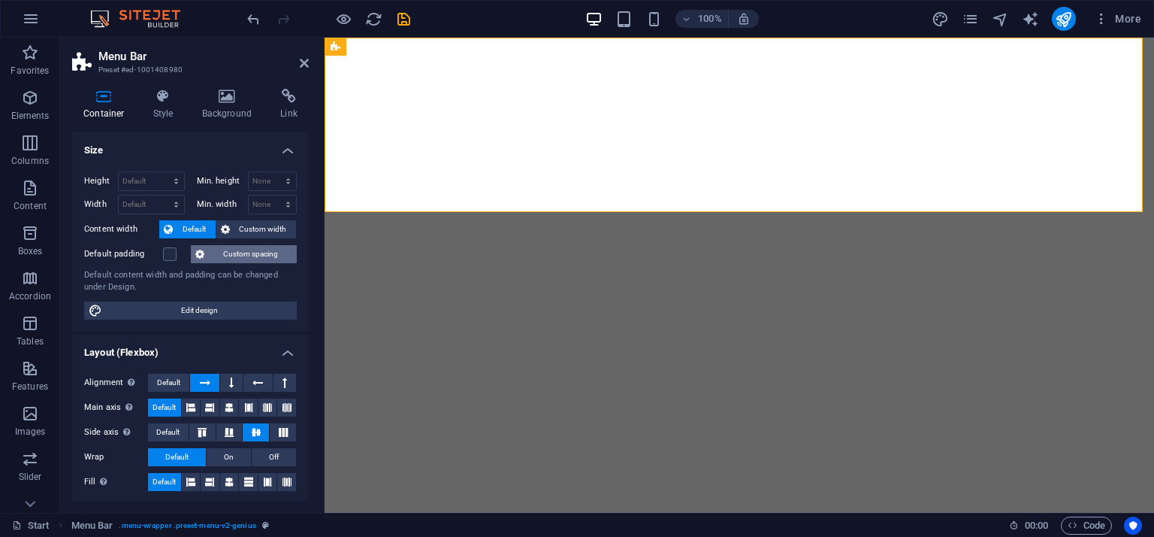
click at [234, 256] on span "Custom spacing" at bounding box center [250, 254] width 83 height 18
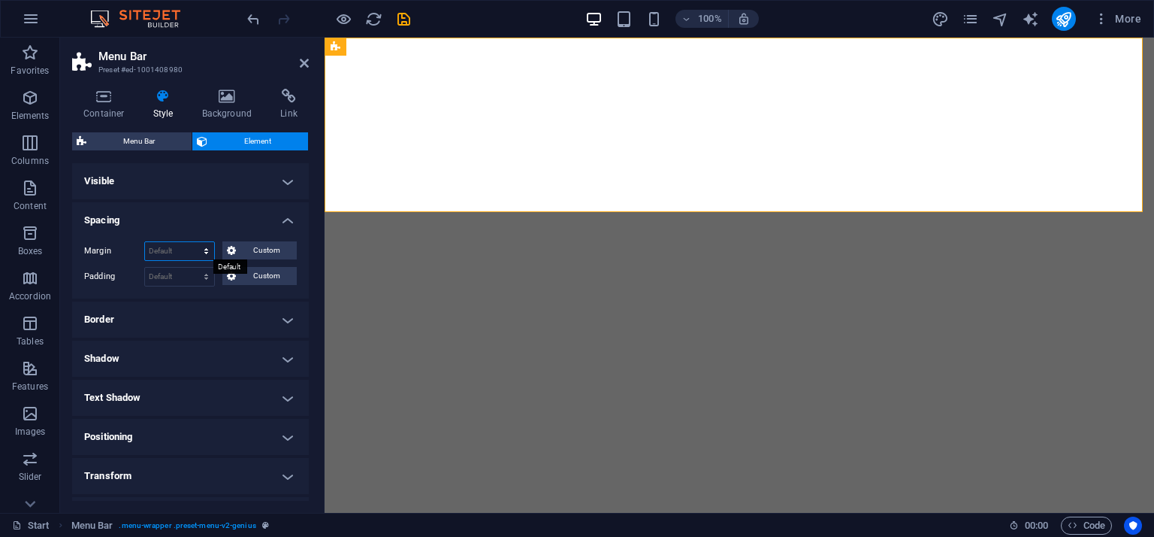
click at [183, 246] on select "Default auto px % rem vw vh Custom" at bounding box center [179, 251] width 69 height 18
select select "px"
click at [192, 242] on select "Default auto px % rem vw vh Custom" at bounding box center [179, 251] width 69 height 18
type input "0"
click at [195, 268] on select "Default px rem % vh vw Custom" at bounding box center [179, 277] width 69 height 18
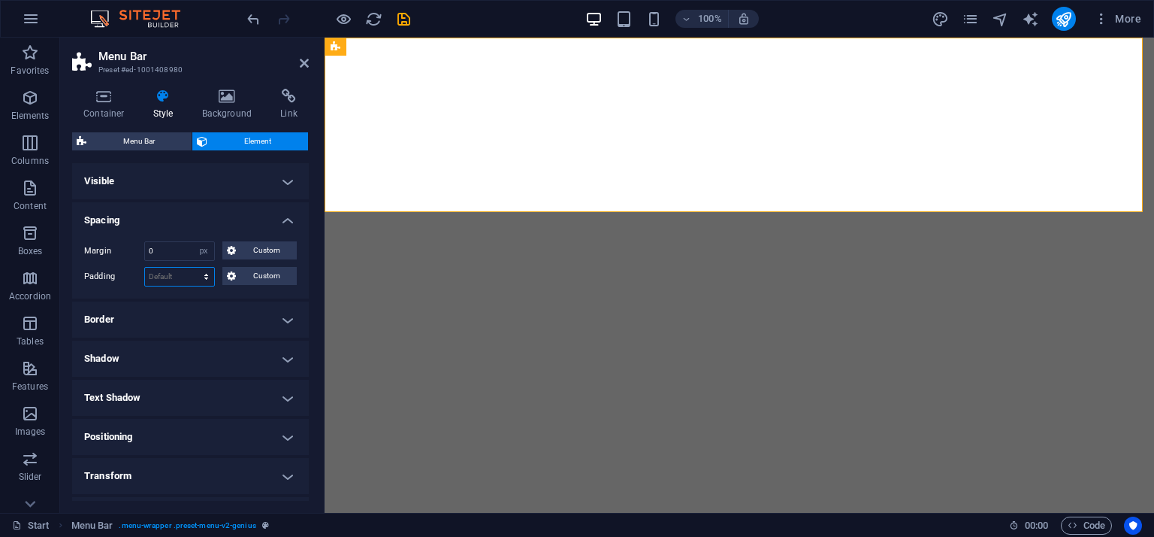
select select "px"
click at [192, 268] on select "Default px rem % vh vw Custom" at bounding box center [179, 277] width 69 height 18
type input "0"
click at [168, 277] on select "Default px rem % vh vw Custom" at bounding box center [179, 277] width 69 height 18
select select "px"
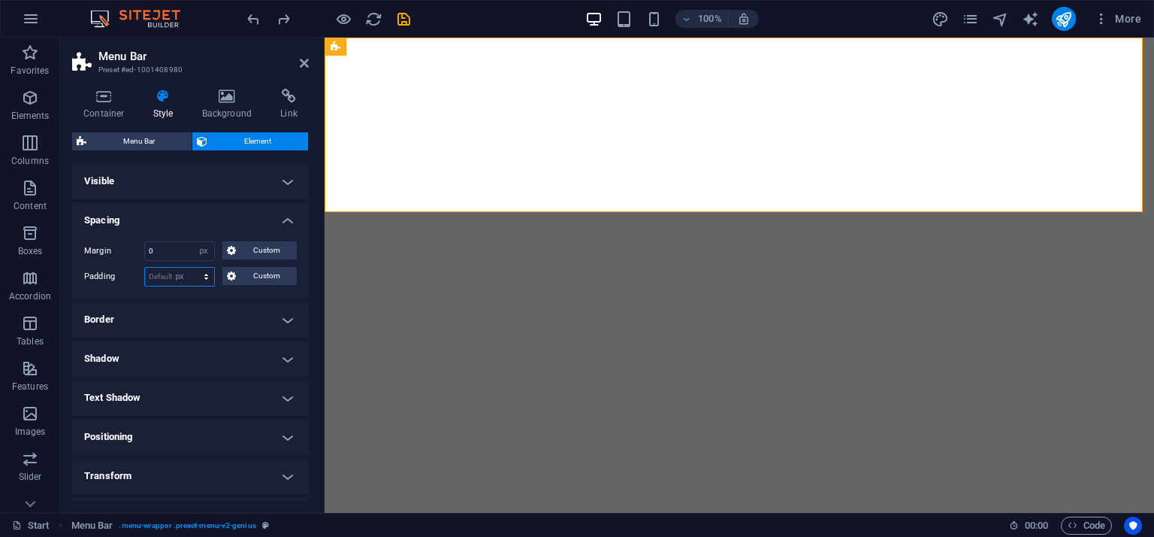
click at [192, 268] on select "Default px rem % vh vw Custom" at bounding box center [179, 277] width 69 height 18
type input "0"
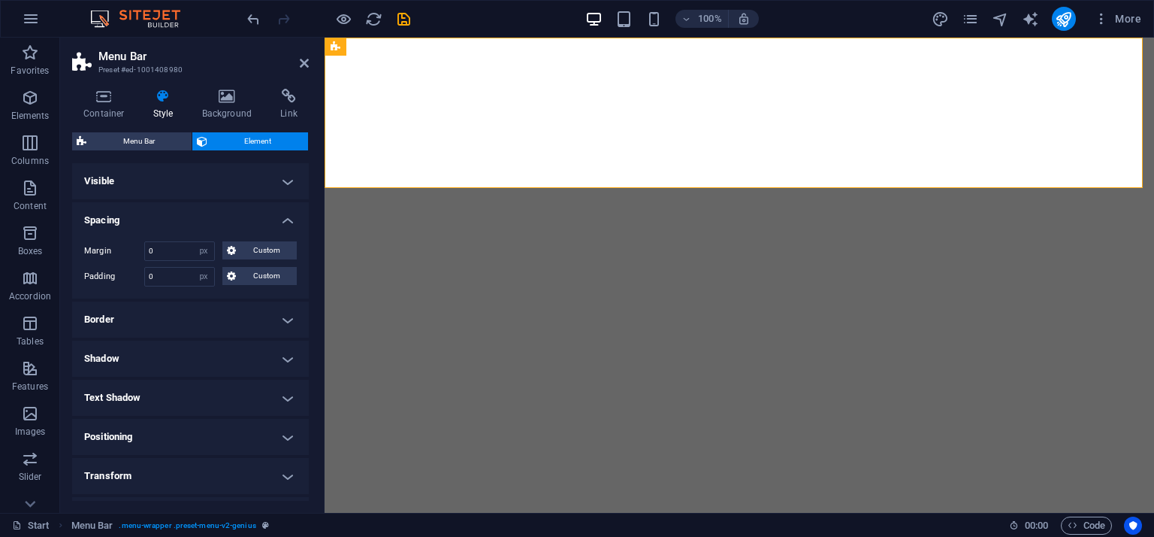
click at [280, 316] on h4 "Border" at bounding box center [190, 319] width 237 height 36
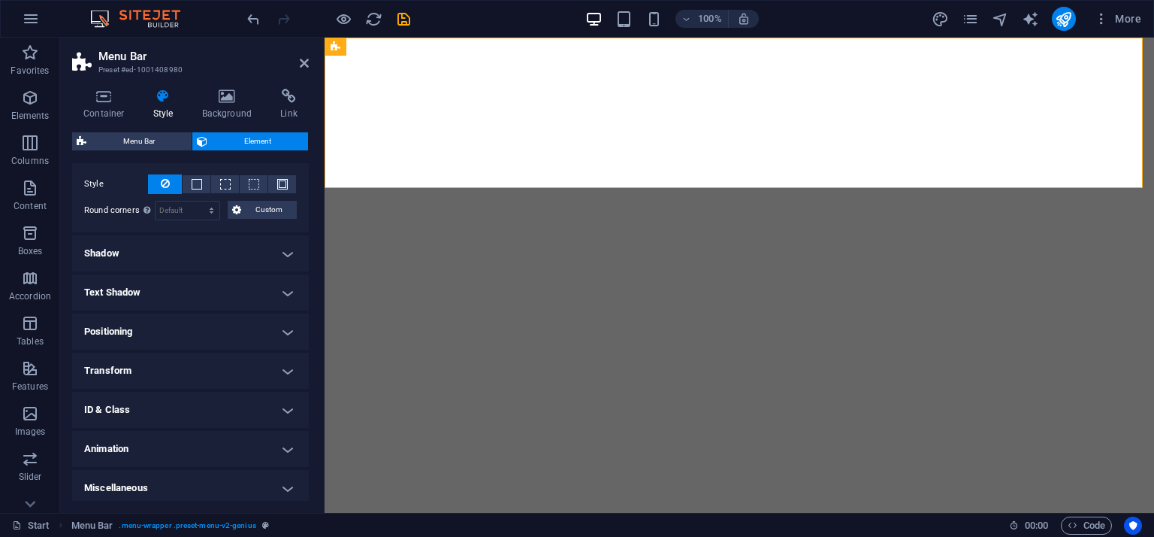
scroll to position [170, 0]
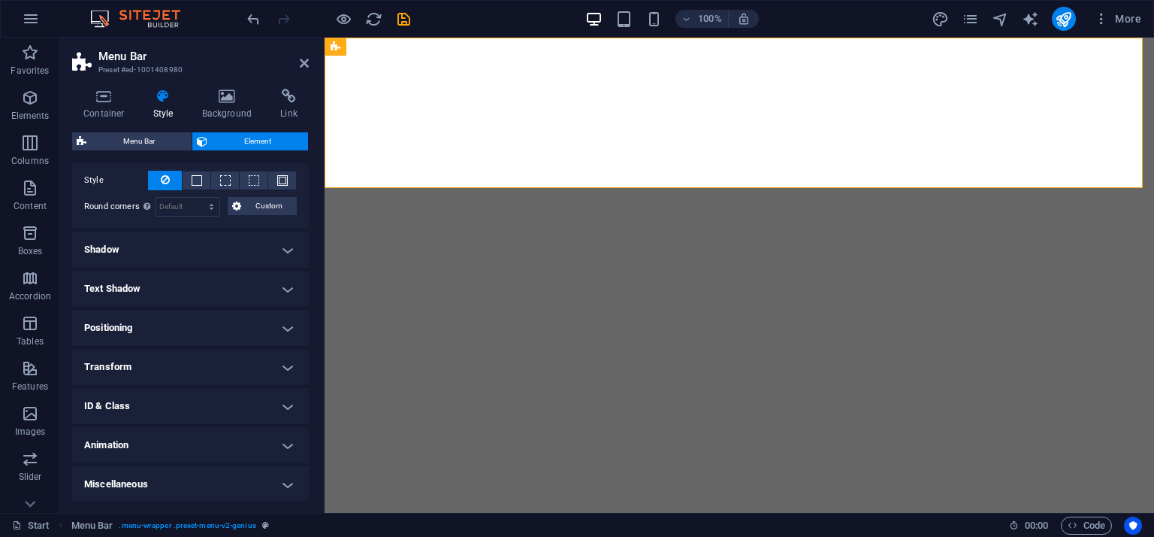
click at [198, 352] on h4 "Transform" at bounding box center [190, 367] width 237 height 36
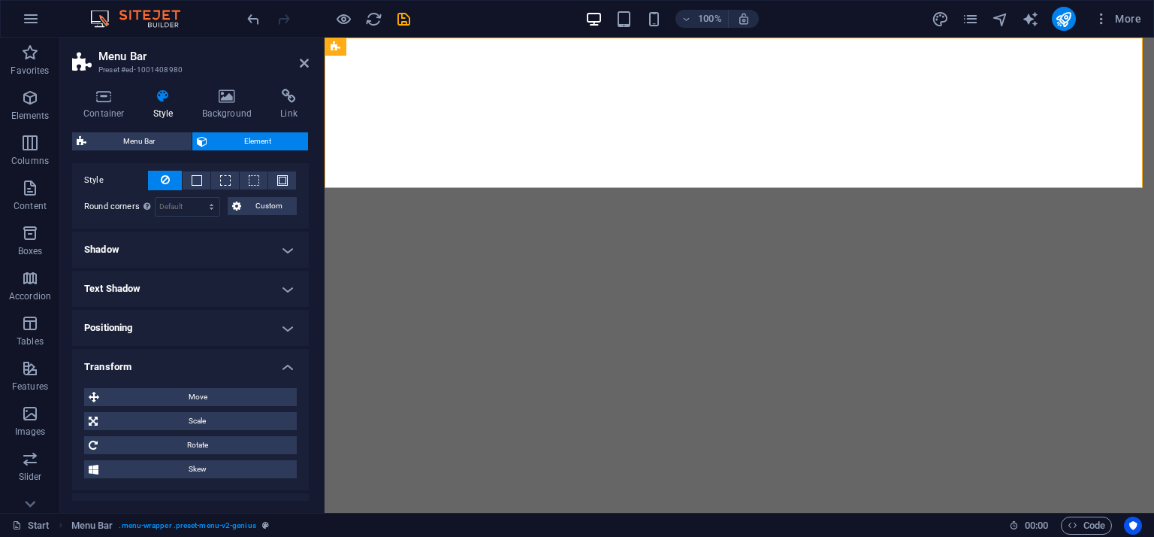
click at [207, 328] on h4 "Positioning" at bounding box center [190, 328] width 237 height 36
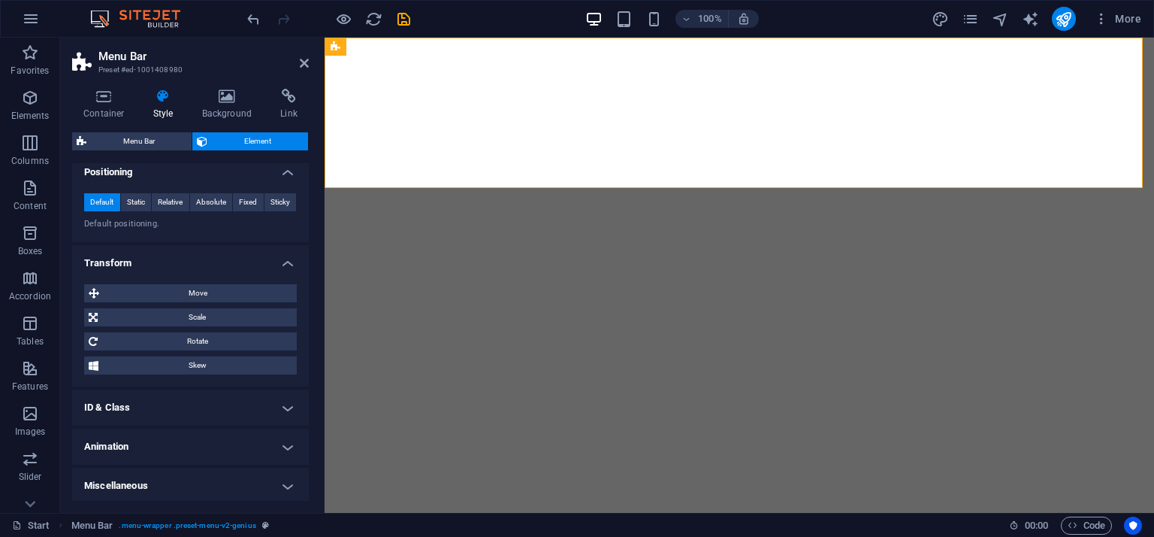
scroll to position [328, 0]
click at [235, 291] on span "Move" at bounding box center [198, 291] width 189 height 18
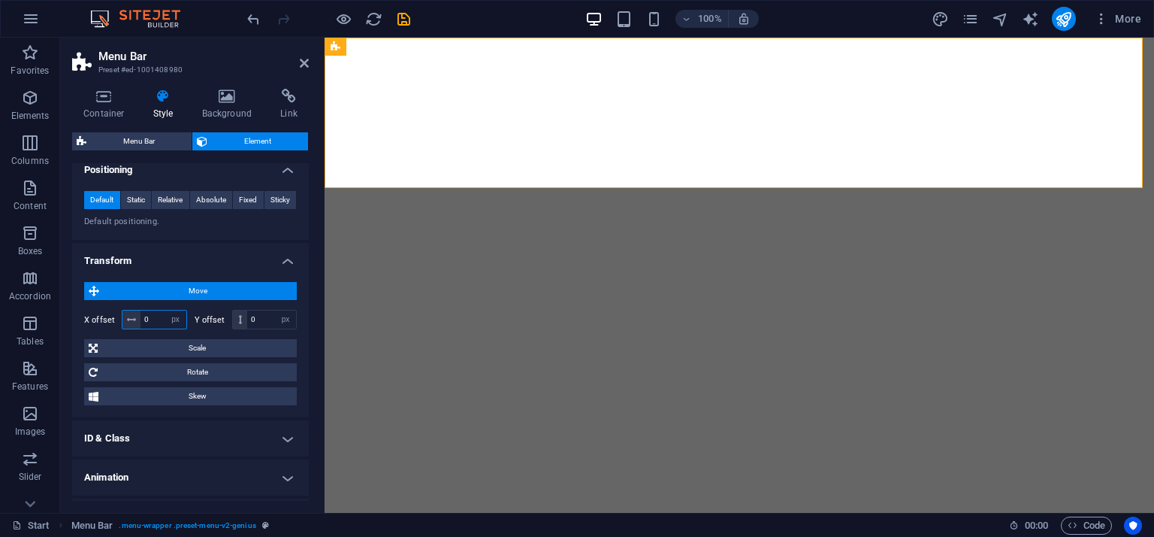
click at [153, 317] on input "0" at bounding box center [164, 319] width 46 height 18
type input "0"
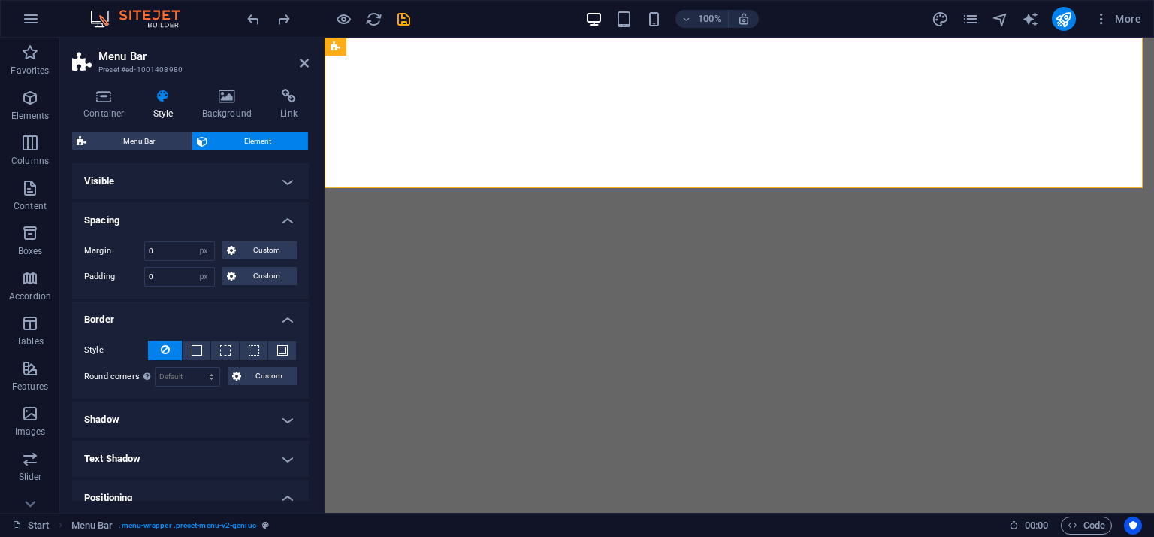
scroll to position [0, 0]
click at [250, 105] on h4 "Background" at bounding box center [230, 105] width 79 height 32
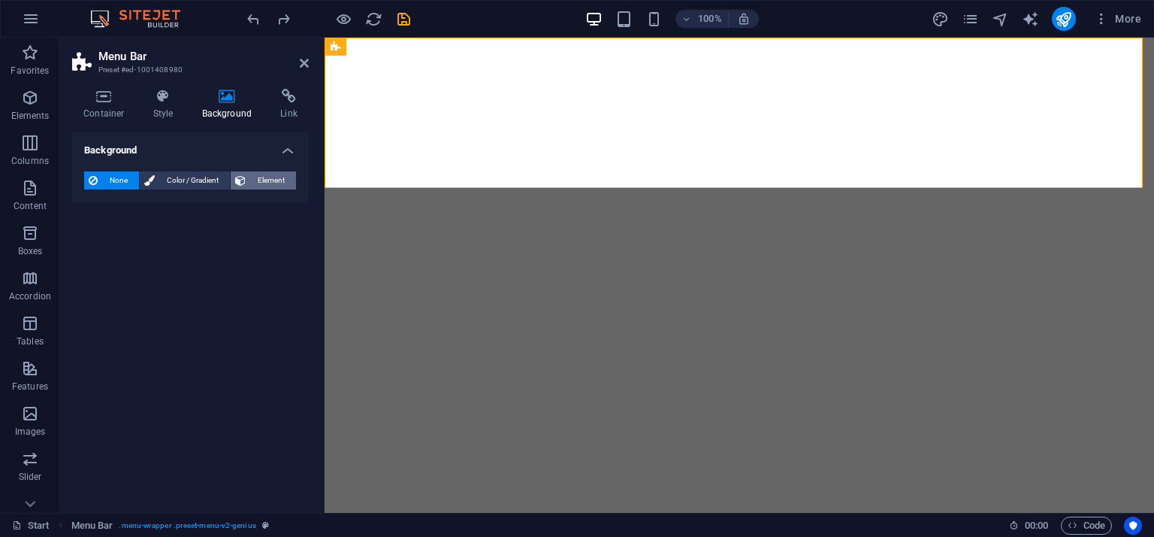
click at [255, 177] on span "Element" at bounding box center [270, 180] width 41 height 18
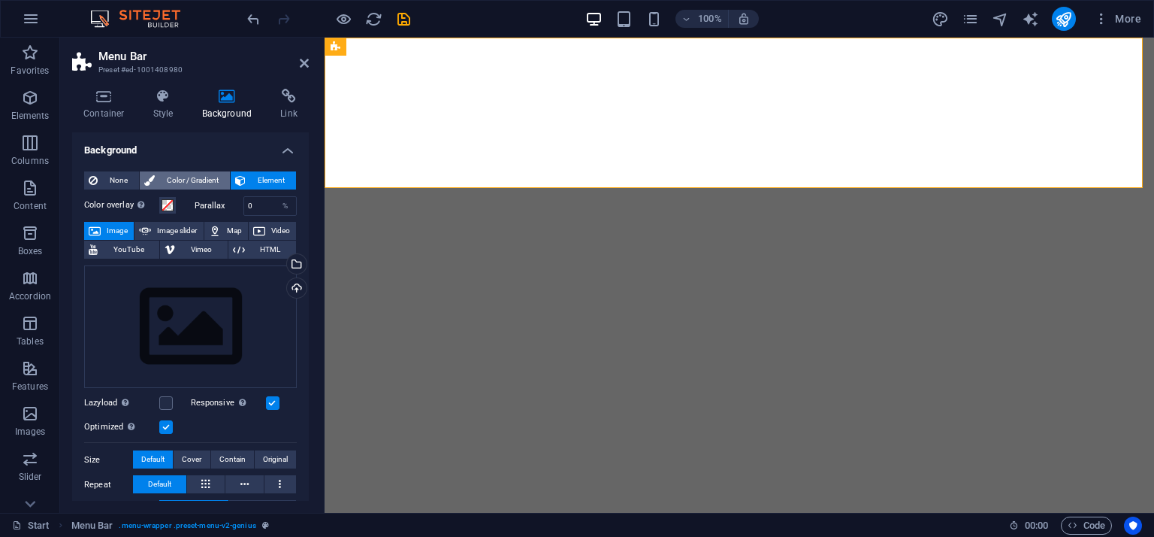
click at [195, 180] on span "Color / Gradient" at bounding box center [192, 180] width 66 height 18
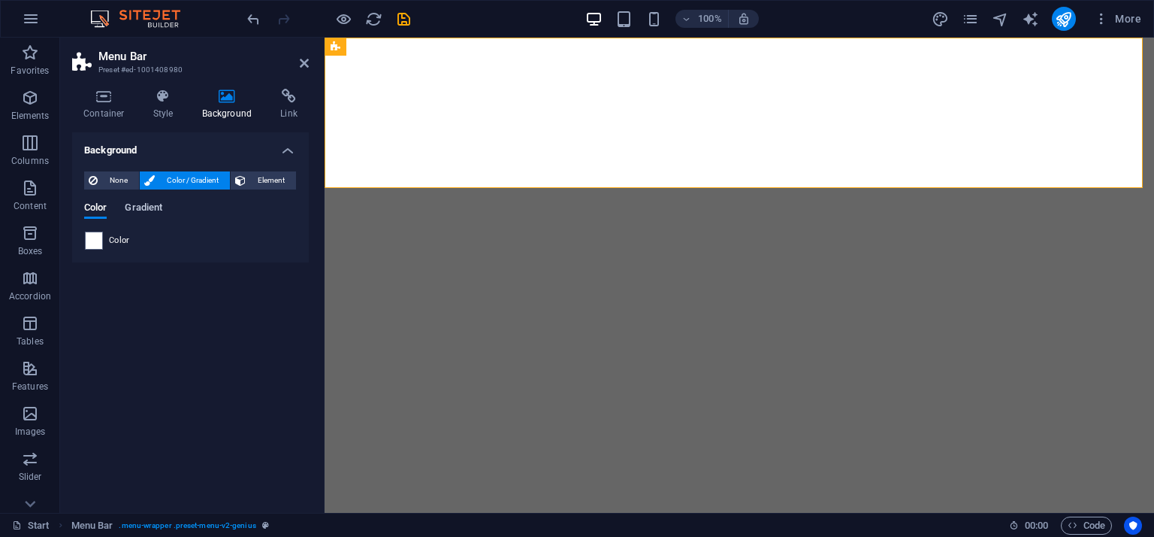
click at [159, 210] on span "Gradient" at bounding box center [144, 208] width 38 height 21
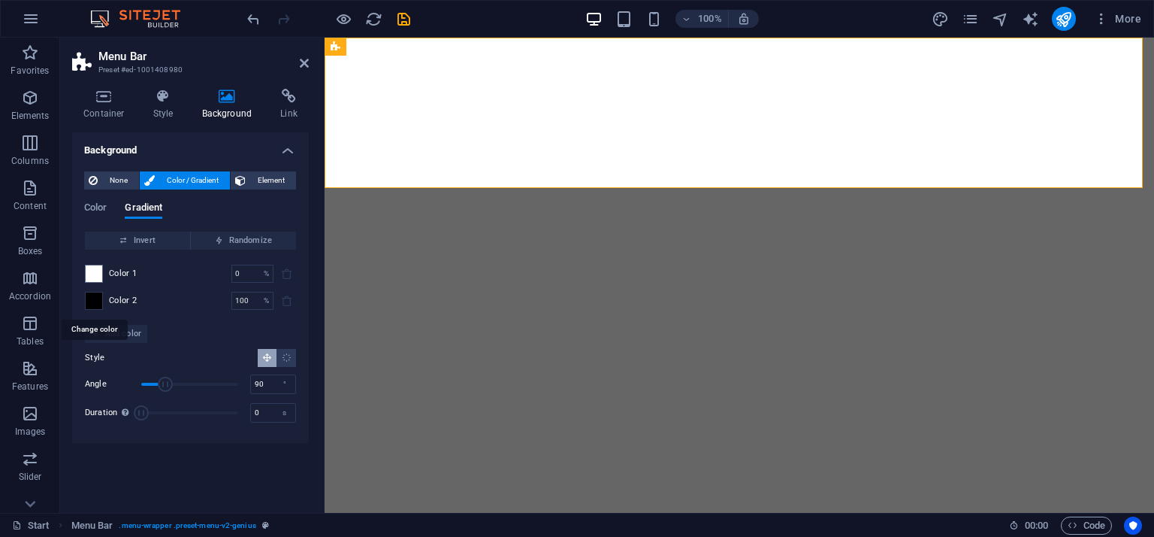
click at [93, 300] on span at bounding box center [94, 300] width 17 height 17
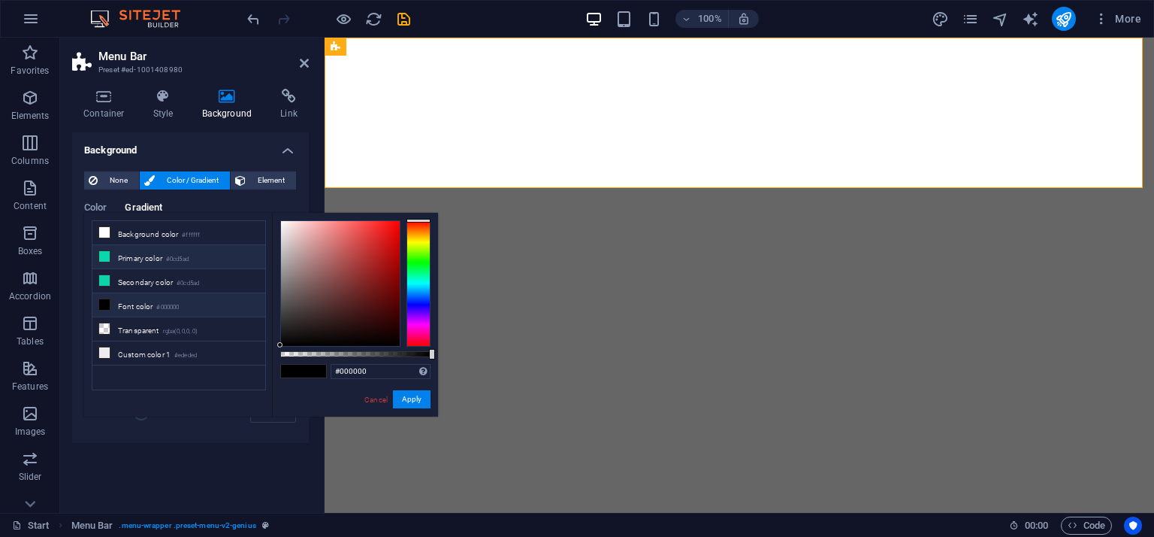
click at [135, 253] on li "Primary color #0cd5ad" at bounding box center [178, 257] width 173 height 24
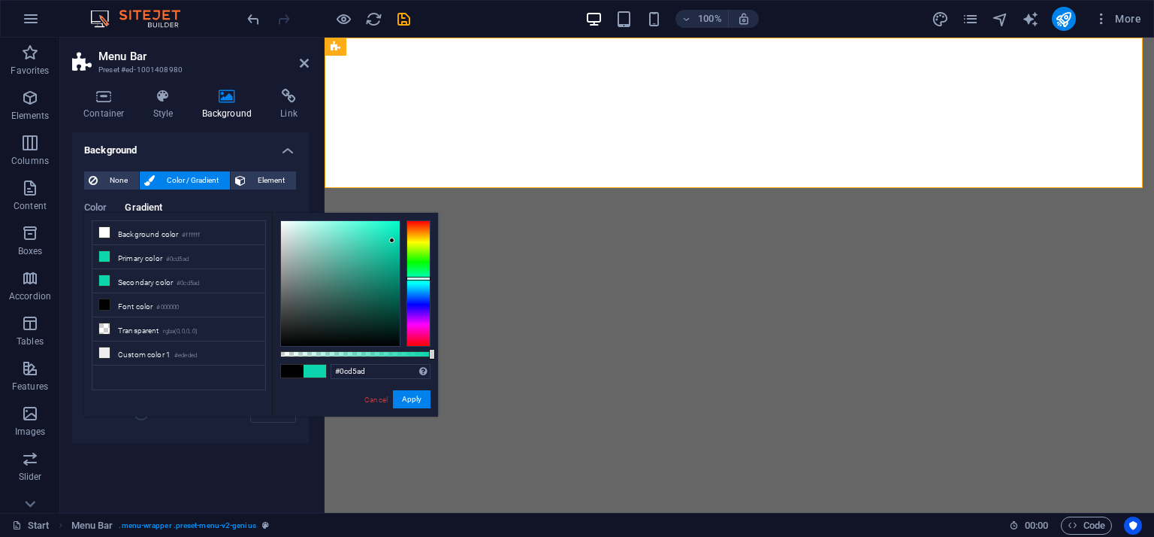
click at [319, 375] on span at bounding box center [315, 370] width 23 height 13
click at [311, 371] on span at bounding box center [315, 370] width 23 height 13
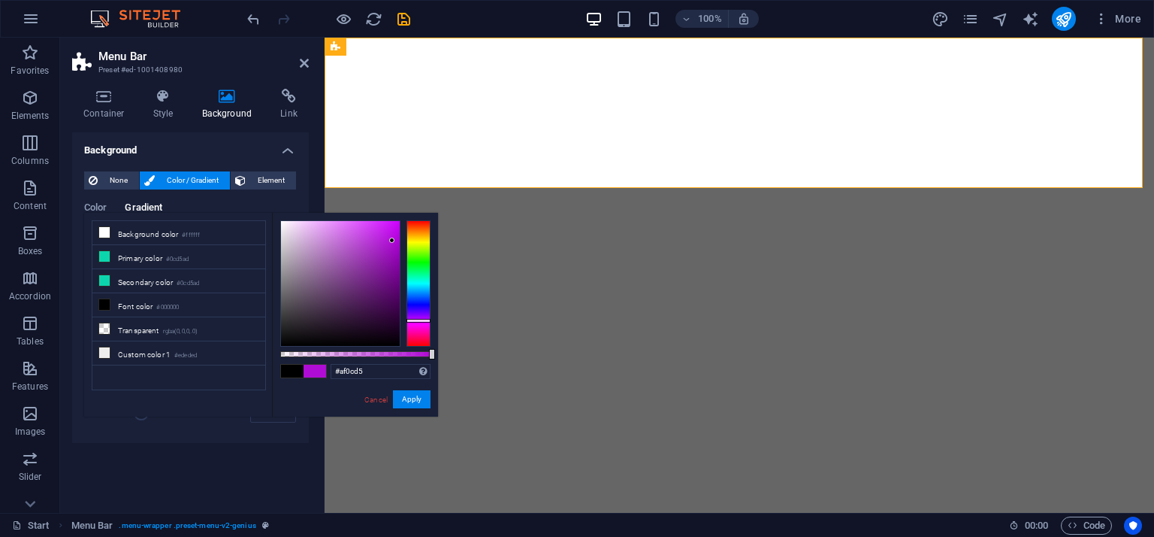
drag, startPoint x: 420, startPoint y: 277, endPoint x: 419, endPoint y: 320, distance: 42.8
click at [419, 320] on div at bounding box center [419, 321] width 24 height 4
click at [163, 329] on li "Transparent rgba(0,0,0,.0)" at bounding box center [178, 329] width 173 height 24
type input "rgba(0, 0, 0, 0)"
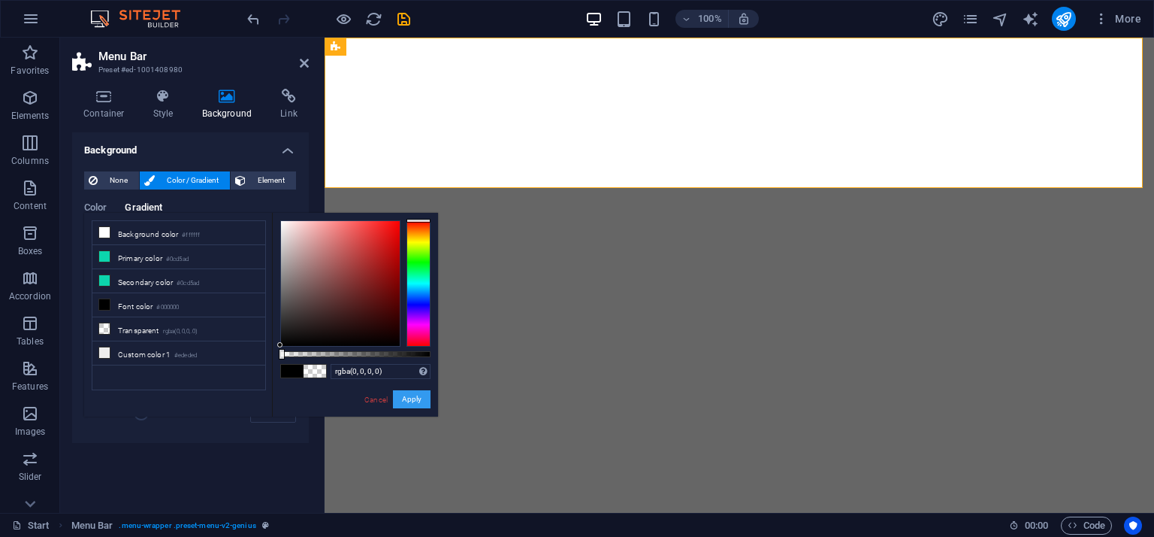
click at [408, 401] on button "Apply" at bounding box center [412, 399] width 38 height 18
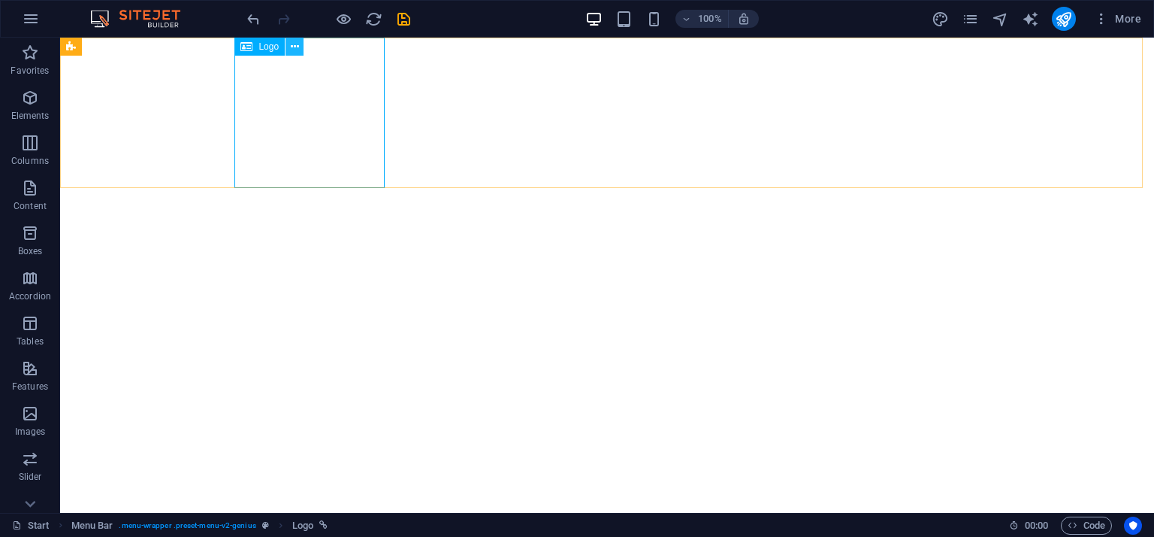
click at [294, 41] on icon at bounding box center [295, 47] width 8 height 16
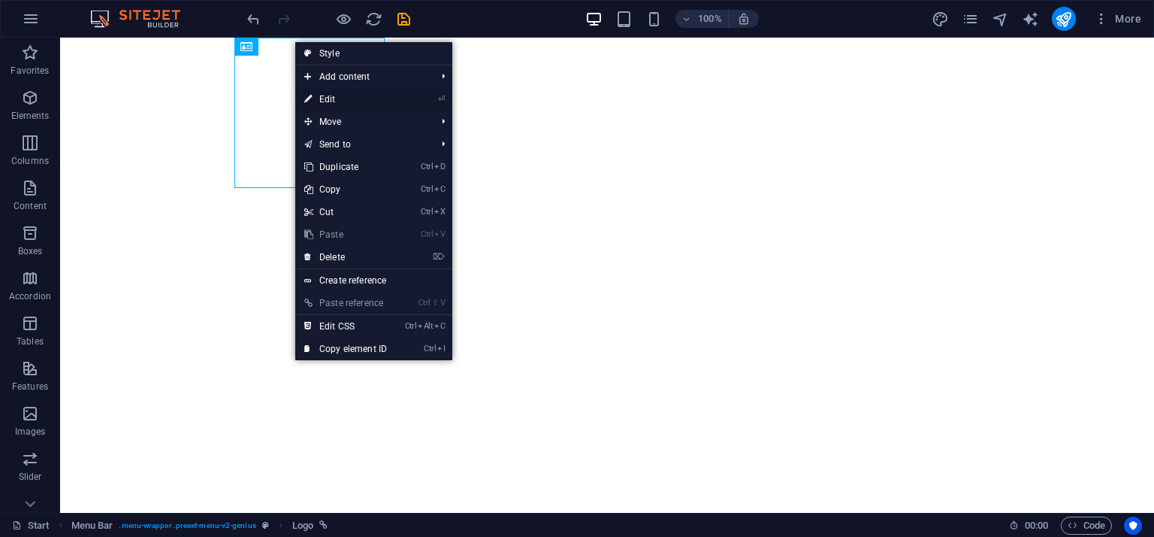
click at [328, 98] on link "⏎ Edit" at bounding box center [345, 99] width 101 height 23
select select "px"
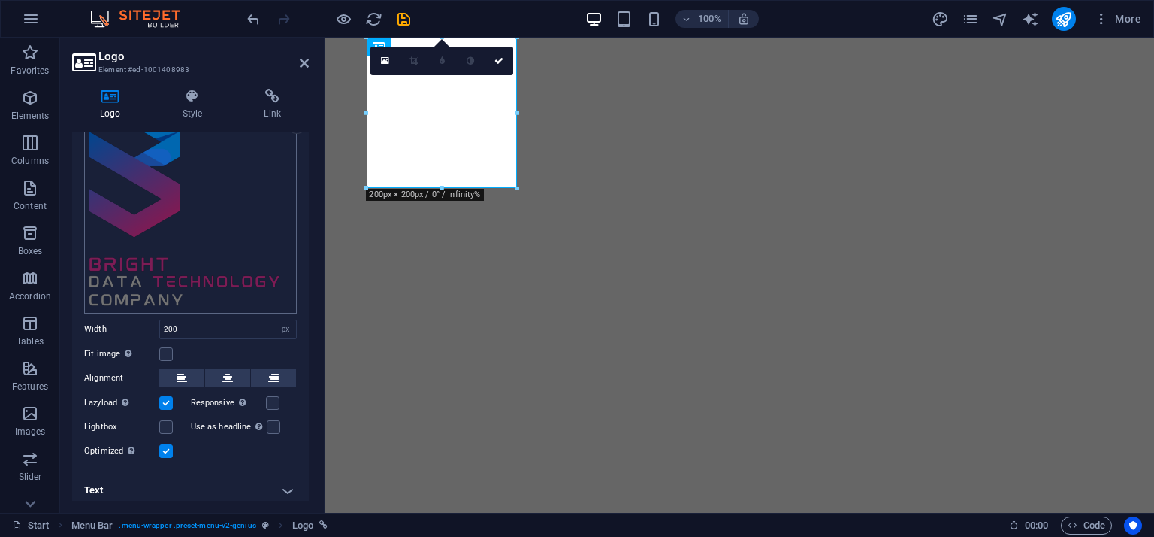
scroll to position [99, 0]
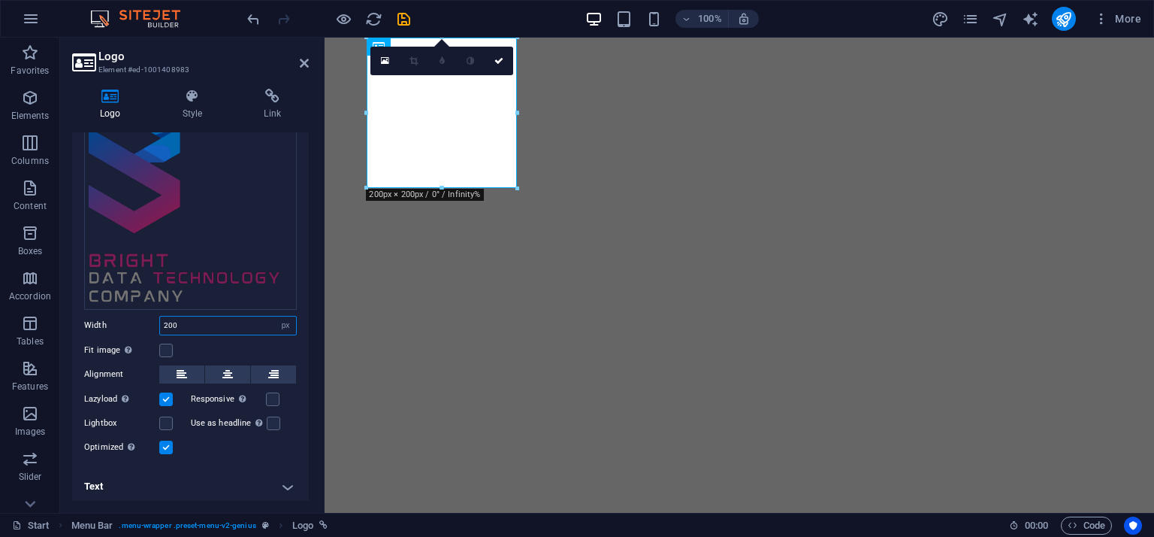
click at [188, 316] on input "200" at bounding box center [228, 325] width 136 height 18
type input "100"
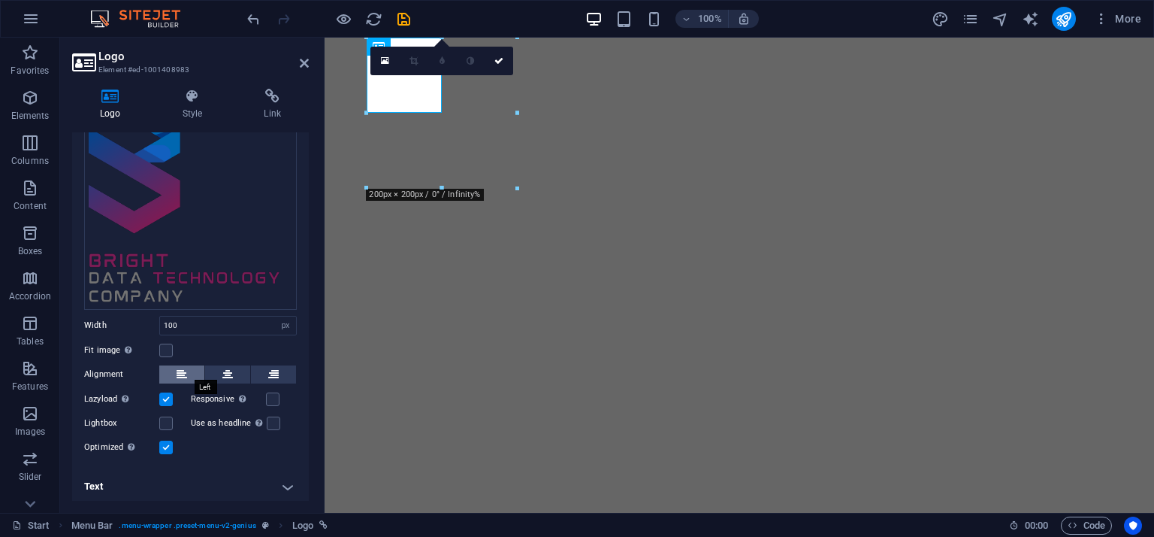
click at [178, 375] on icon at bounding box center [182, 374] width 11 height 18
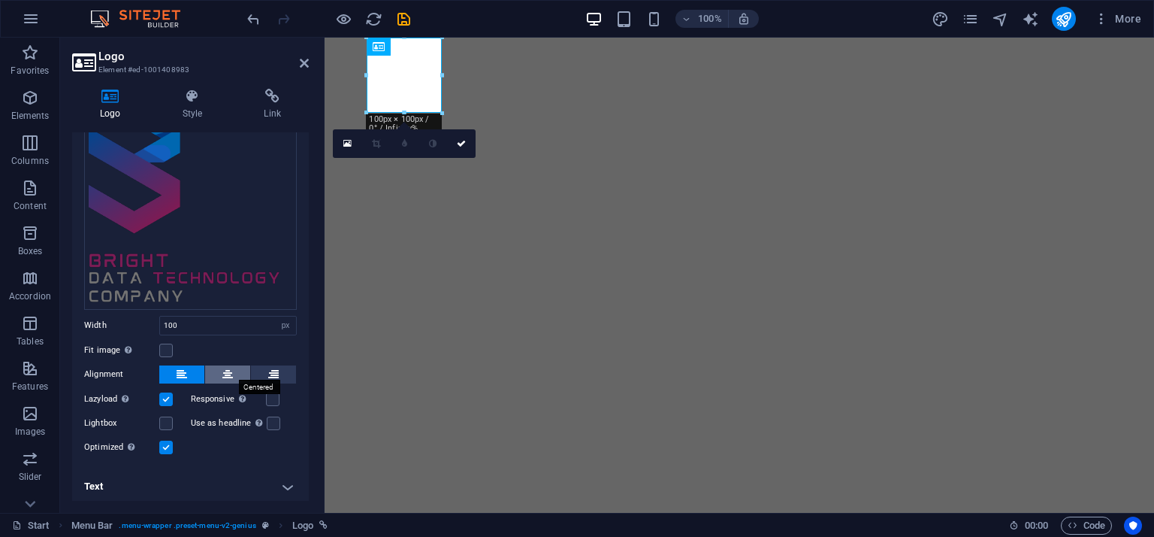
click at [227, 371] on icon at bounding box center [227, 374] width 11 height 18
click at [271, 374] on icon at bounding box center [273, 374] width 11 height 18
click at [186, 366] on icon at bounding box center [182, 374] width 11 height 18
click at [165, 345] on label at bounding box center [166, 350] width 14 height 14
click at [0, 0] on input "Fit image Automatically fit image to a fixed width and height" at bounding box center [0, 0] width 0 height 0
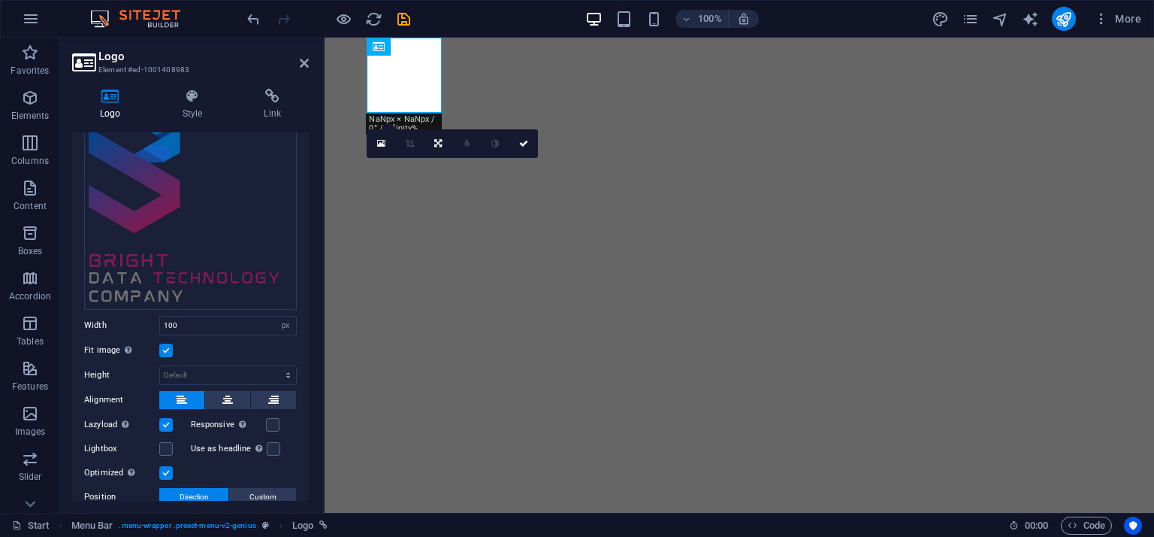
click at [165, 345] on label at bounding box center [166, 350] width 14 height 14
click at [0, 0] on input "Fit image Automatically fit image to a fixed width and height" at bounding box center [0, 0] width 0 height 0
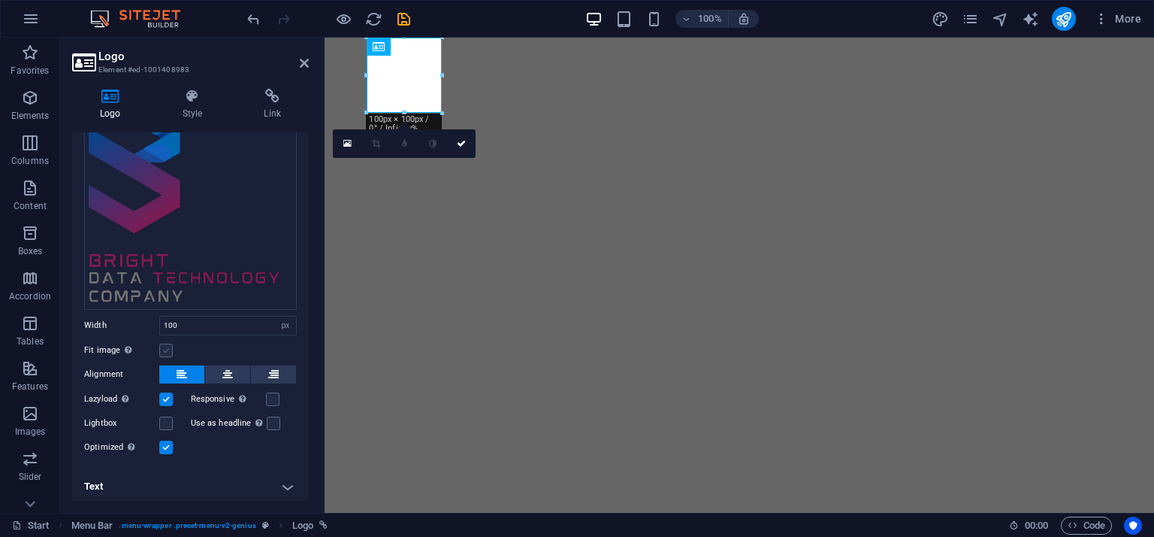
click at [165, 345] on label at bounding box center [166, 350] width 14 height 14
click at [0, 0] on input "Fit image Automatically fit image to a fixed width and height" at bounding box center [0, 0] width 0 height 0
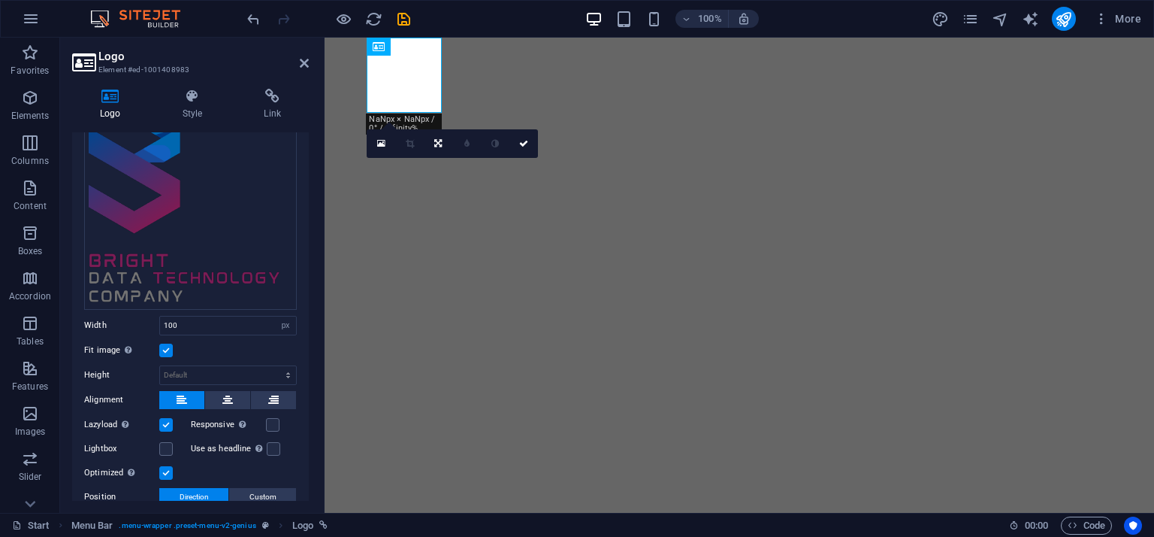
click at [165, 345] on label at bounding box center [166, 350] width 14 height 14
click at [0, 0] on input "Fit image Automatically fit image to a fixed width and height" at bounding box center [0, 0] width 0 height 0
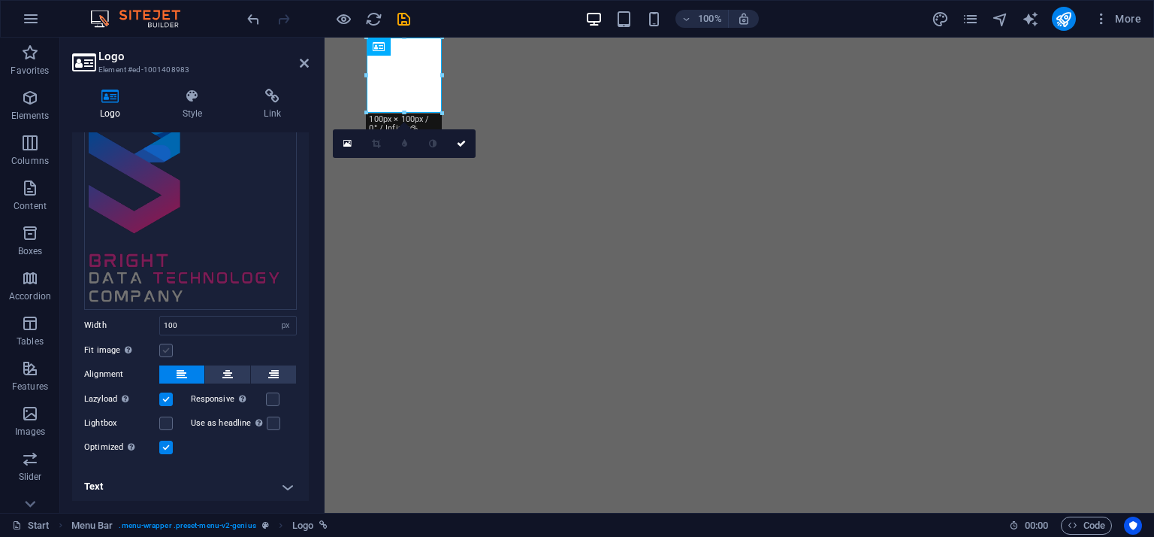
click at [165, 345] on label at bounding box center [166, 350] width 14 height 14
click at [0, 0] on input "Fit image Automatically fit image to a fixed width and height" at bounding box center [0, 0] width 0 height 0
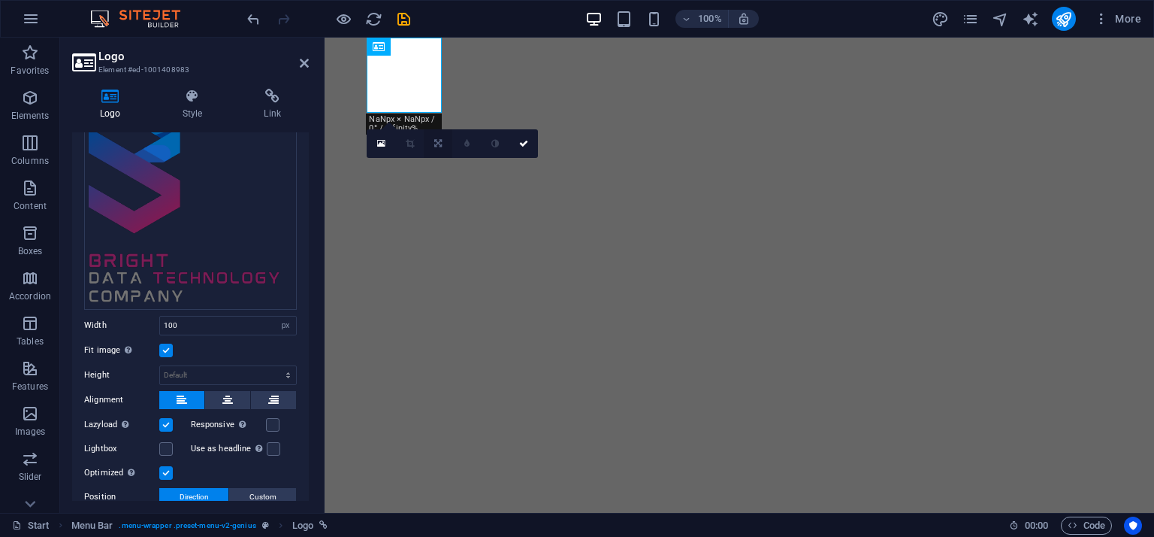
click at [437, 148] on link at bounding box center [438, 143] width 29 height 29
click at [416, 165] on link at bounding box center [409, 167] width 29 height 29
click at [437, 147] on icon at bounding box center [438, 143] width 7 height 9
click at [412, 164] on icon at bounding box center [410, 166] width 7 height 9
click at [437, 150] on link at bounding box center [438, 143] width 29 height 29
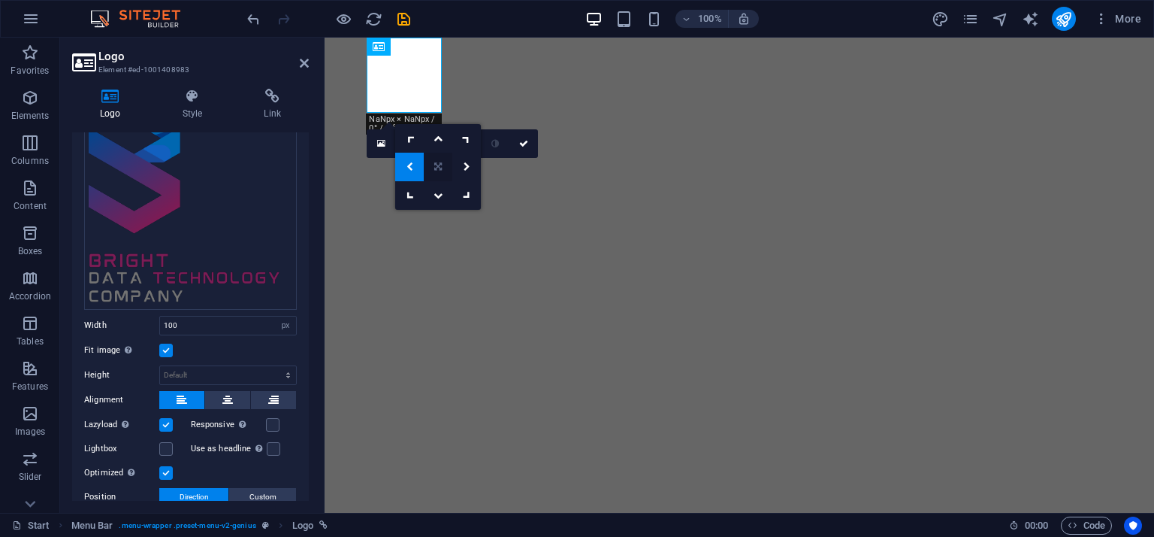
click at [437, 164] on icon at bounding box center [438, 166] width 8 height 9
click at [440, 140] on icon at bounding box center [438, 143] width 8 height 9
click at [413, 165] on link at bounding box center [409, 167] width 29 height 29
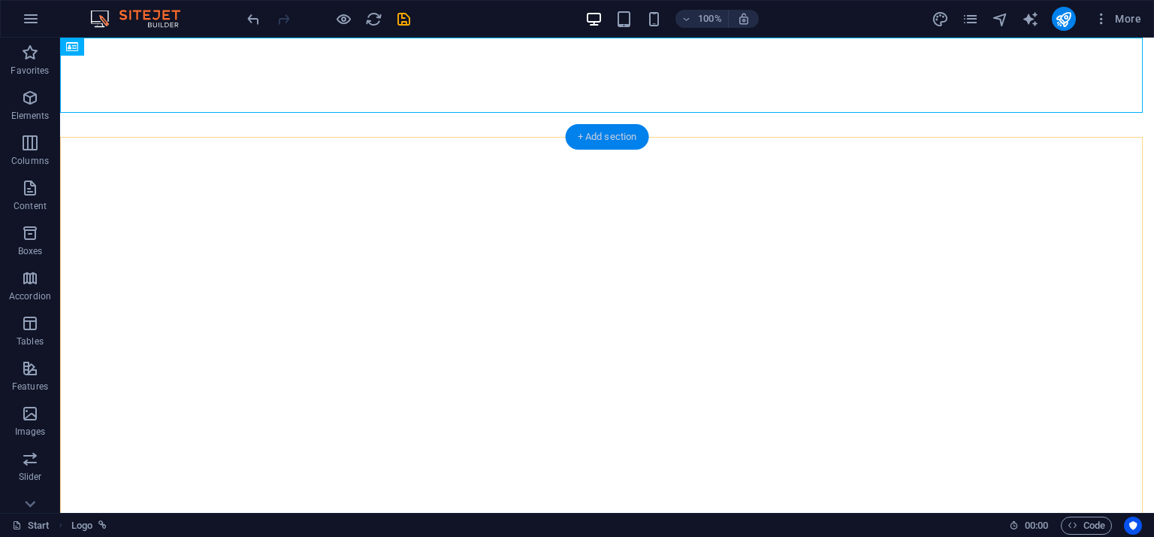
click at [607, 126] on div "+ Add section" at bounding box center [607, 137] width 83 height 26
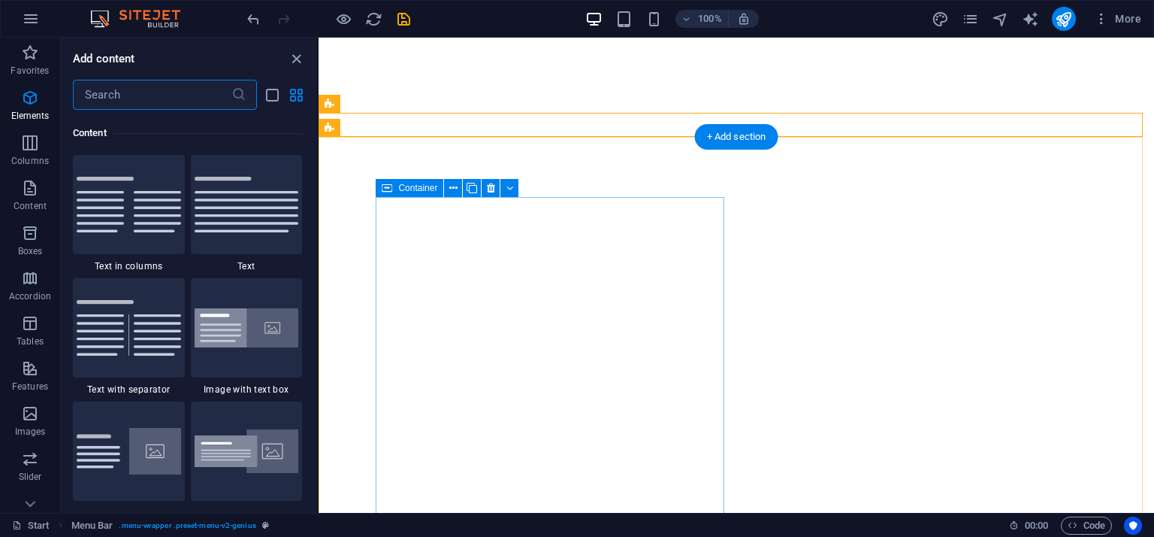
scroll to position [2630, 0]
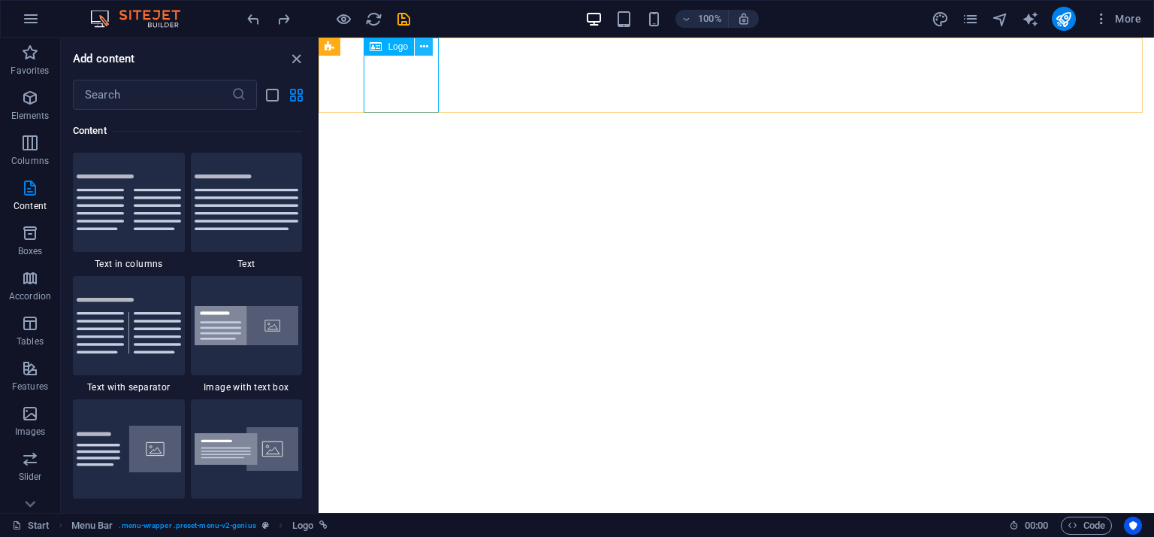
click at [420, 53] on icon at bounding box center [424, 47] width 8 height 16
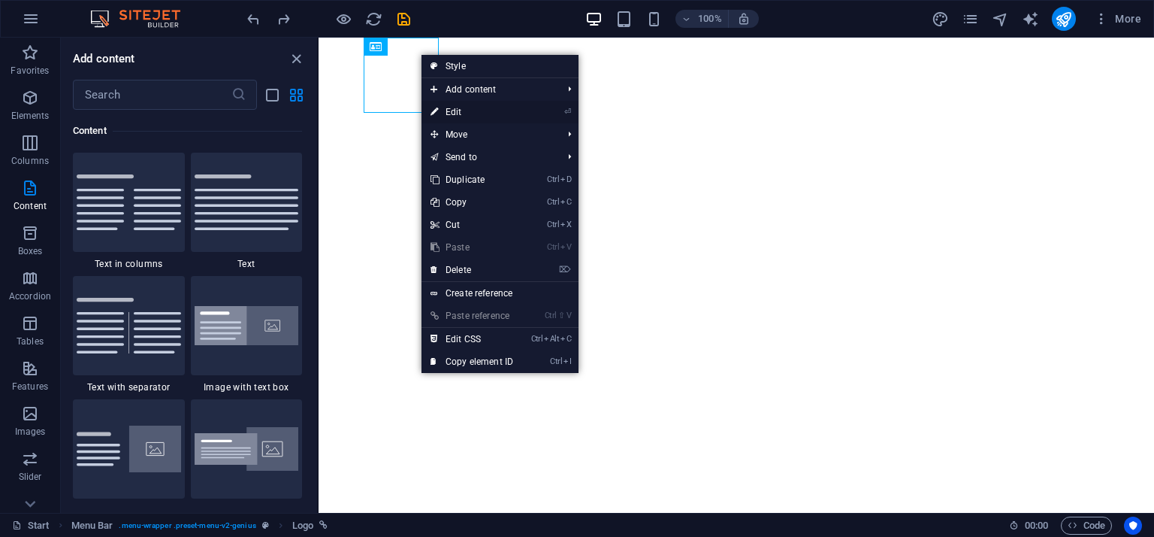
click at [489, 105] on link "⏎ Edit" at bounding box center [472, 112] width 101 height 23
select select "px"
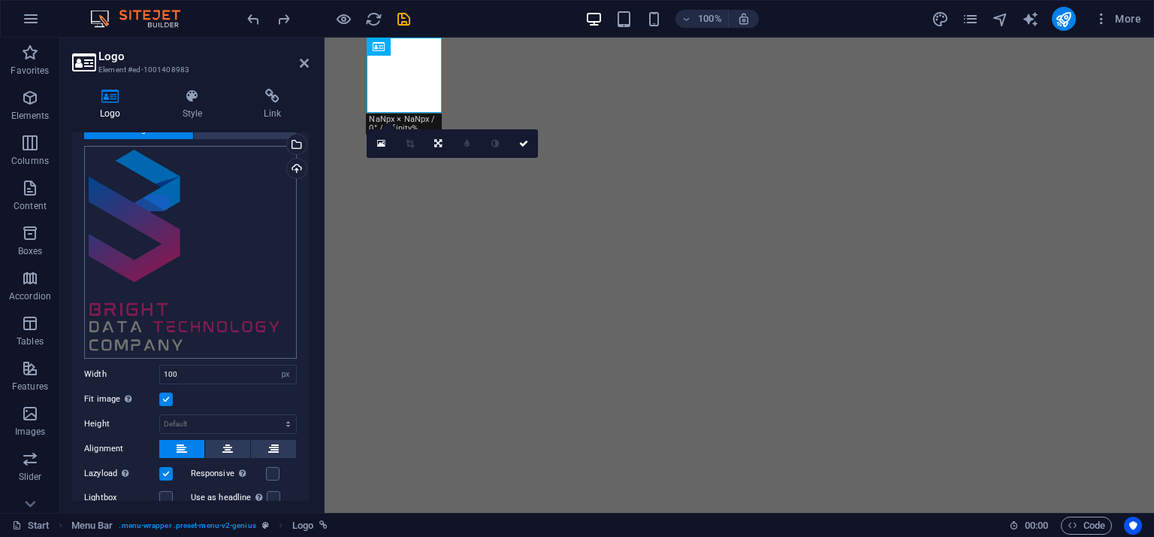
scroll to position [0, 0]
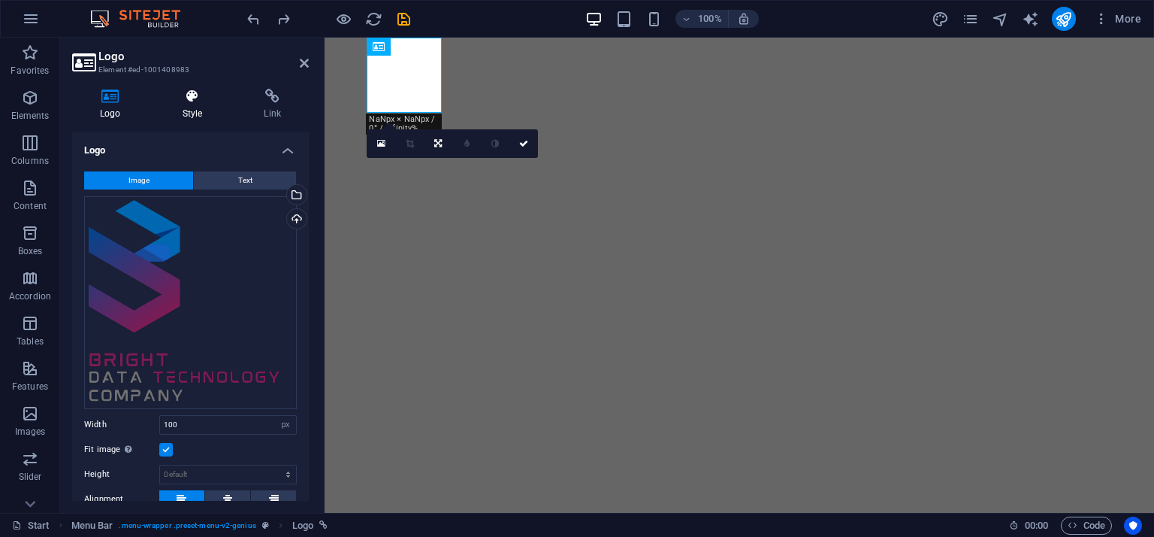
click at [190, 110] on h4 "Style" at bounding box center [196, 105] width 82 height 32
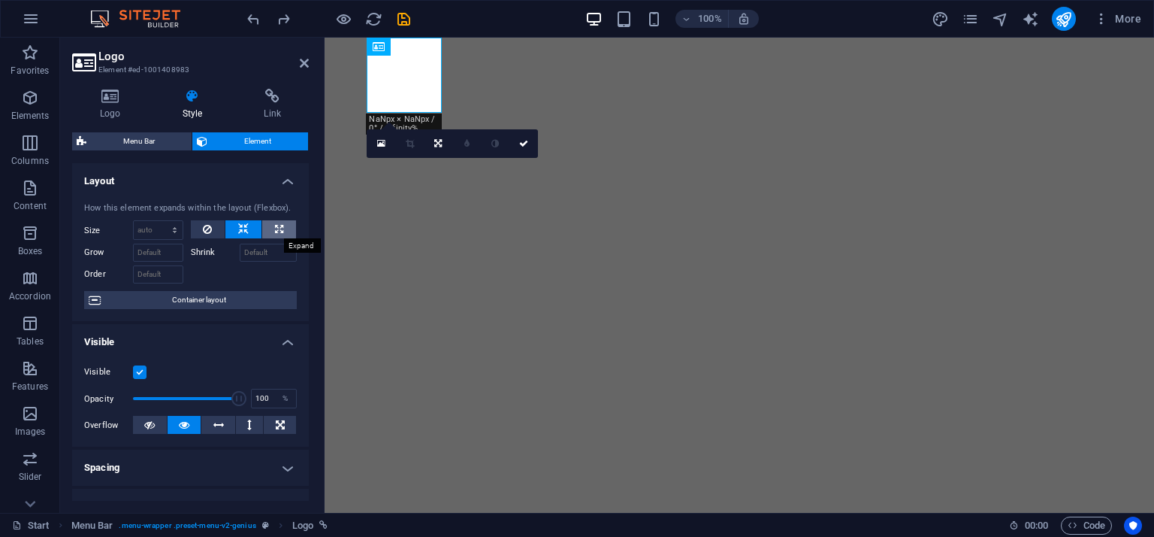
click at [279, 226] on icon at bounding box center [279, 229] width 8 height 18
type input "100"
select select "%"
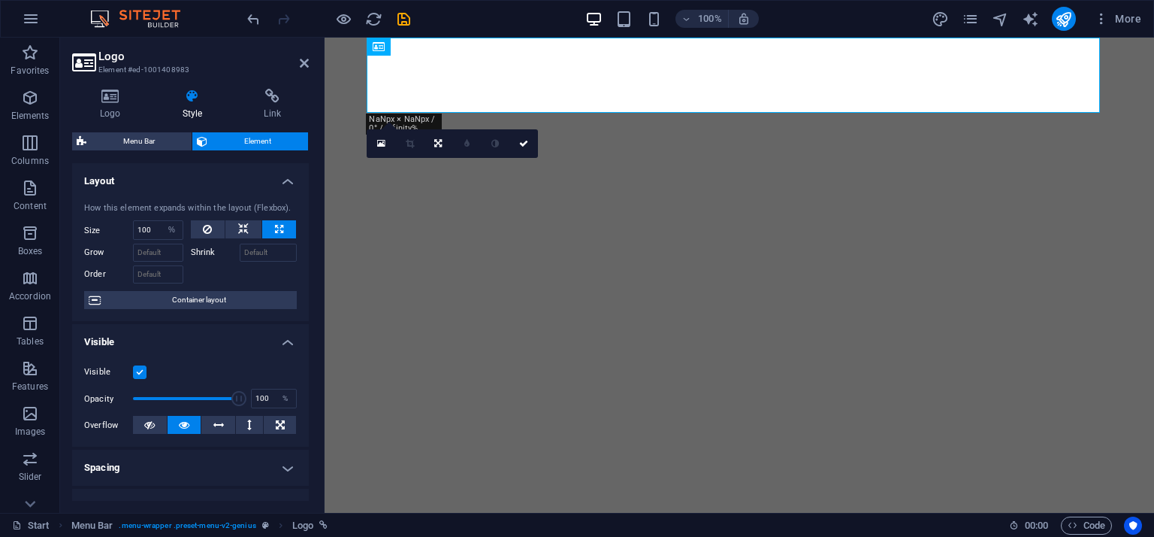
click at [241, 238] on div at bounding box center [244, 229] width 107 height 19
click at [219, 218] on div "How this element expands within the layout (Flexbox). Size 100 Default auto px …" at bounding box center [190, 256] width 237 height 132
click at [241, 227] on icon at bounding box center [243, 229] width 11 height 18
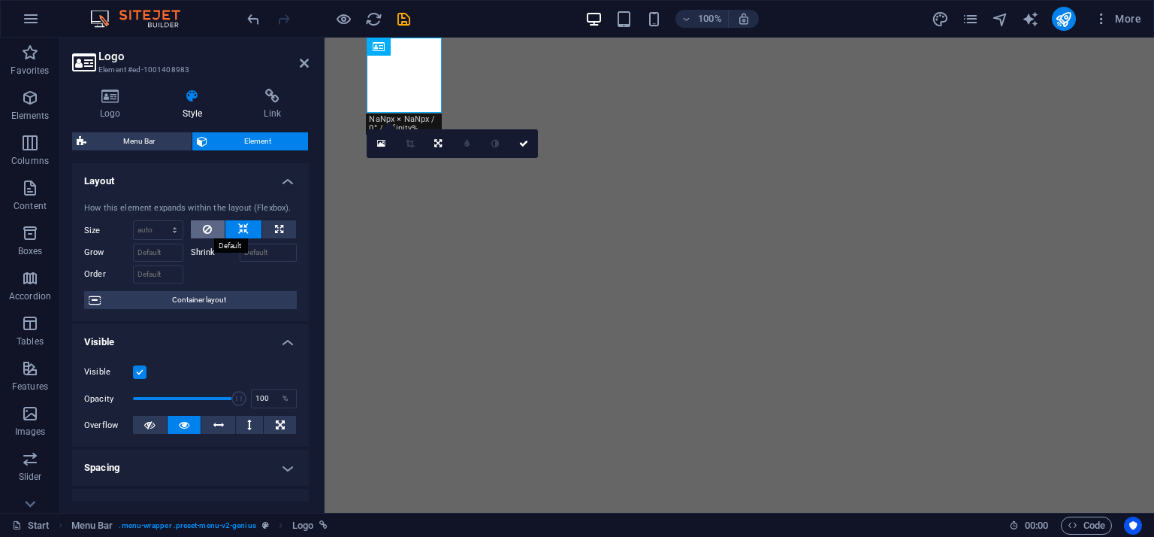
click at [212, 225] on button at bounding box center [208, 229] width 35 height 18
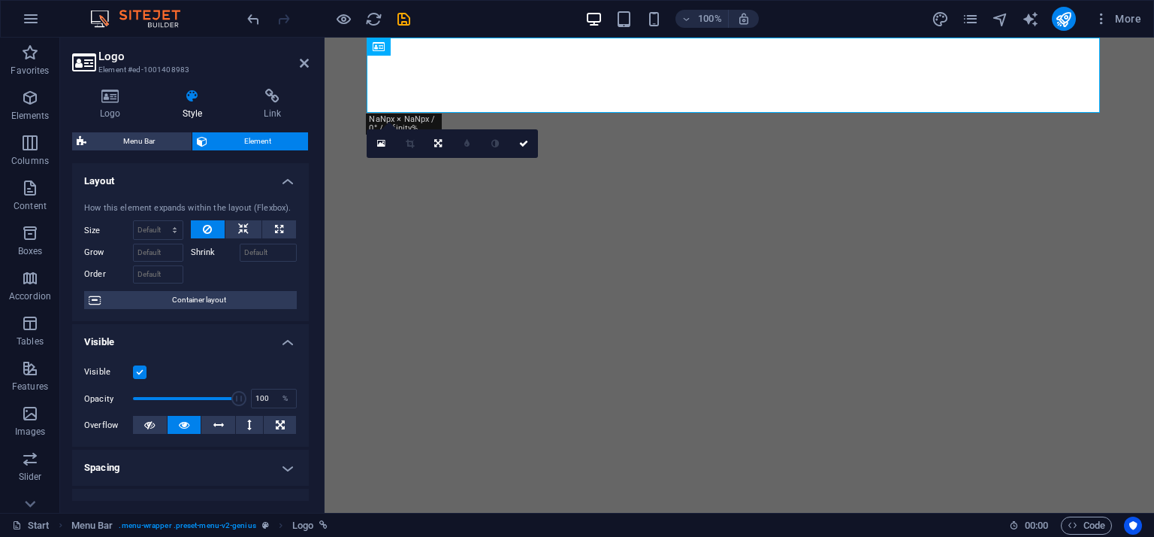
click at [243, 218] on div "How this element expands within the layout (Flexbox). Size Default auto px % 1/…" at bounding box center [190, 256] width 237 height 132
click at [243, 225] on icon at bounding box center [243, 229] width 11 height 18
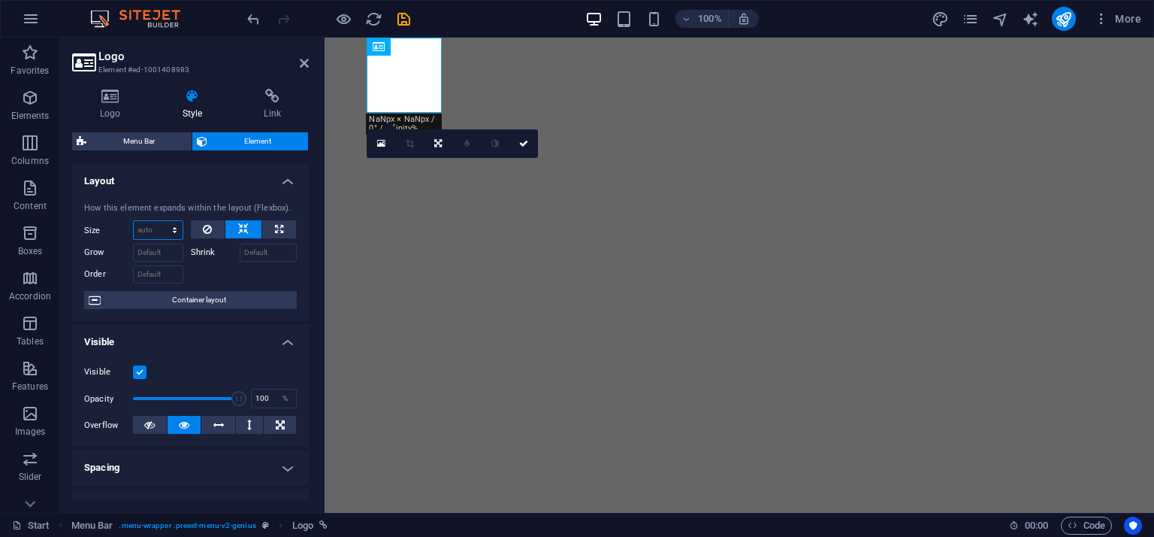
click at [156, 228] on select "Default auto px % 1/1 1/2 1/3 1/4 1/5 1/6 1/7 1/8 1/9 1/10" at bounding box center [158, 230] width 49 height 18
select select "px"
click at [159, 221] on select "Default auto px % 1/1 1/2 1/3 1/4 1/5 1/6 1/7 1/8 1/9 1/10" at bounding box center [158, 230] width 49 height 18
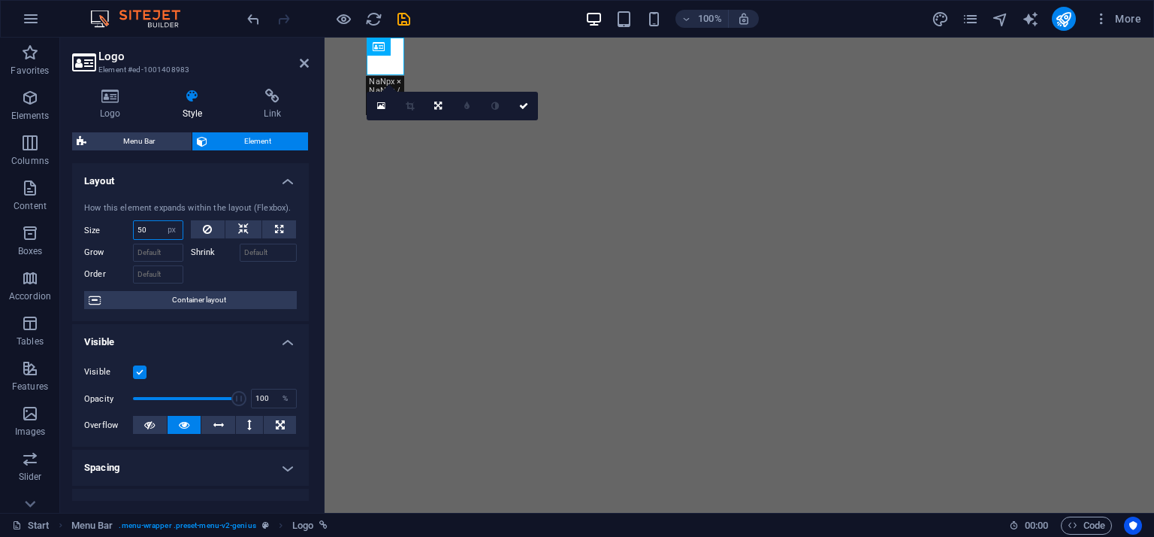
click at [156, 234] on input "50" at bounding box center [158, 230] width 49 height 18
type input "100"
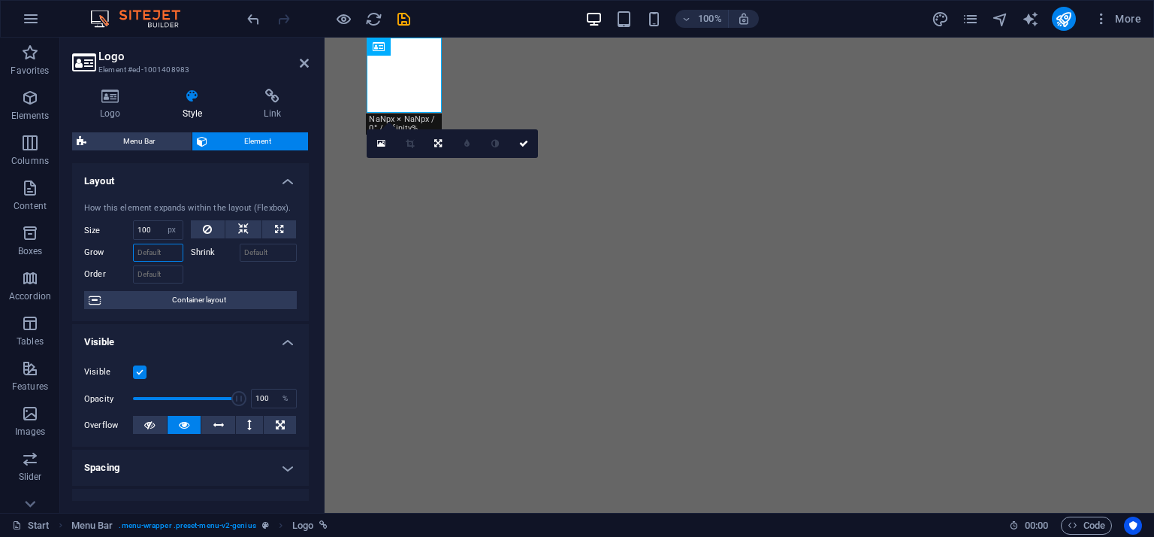
click at [153, 249] on input "Grow" at bounding box center [158, 252] width 50 height 18
drag, startPoint x: 209, startPoint y: 401, endPoint x: 181, endPoint y: 399, distance: 27.8
click at [181, 399] on span at bounding box center [186, 398] width 106 height 23
drag, startPoint x: 197, startPoint y: 402, endPoint x: 242, endPoint y: 404, distance: 45.1
click at [239, 404] on span at bounding box center [186, 398] width 106 height 23
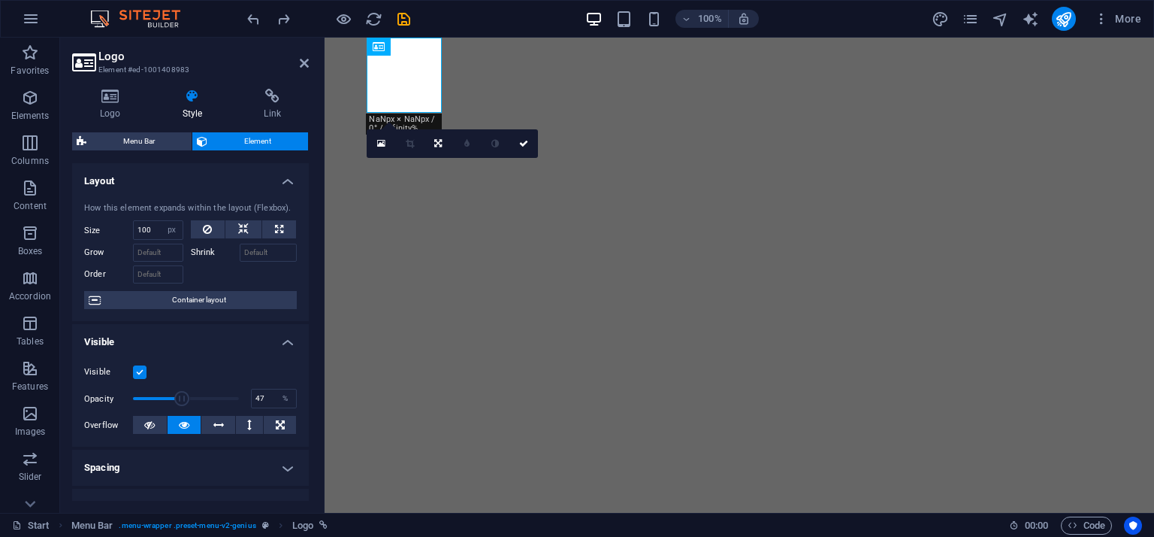
type input "100"
click at [213, 423] on icon at bounding box center [218, 425] width 11 height 18
click at [194, 420] on button at bounding box center [185, 425] width 34 height 18
click at [213, 421] on icon at bounding box center [218, 425] width 11 height 18
click at [190, 419] on button at bounding box center [185, 425] width 34 height 18
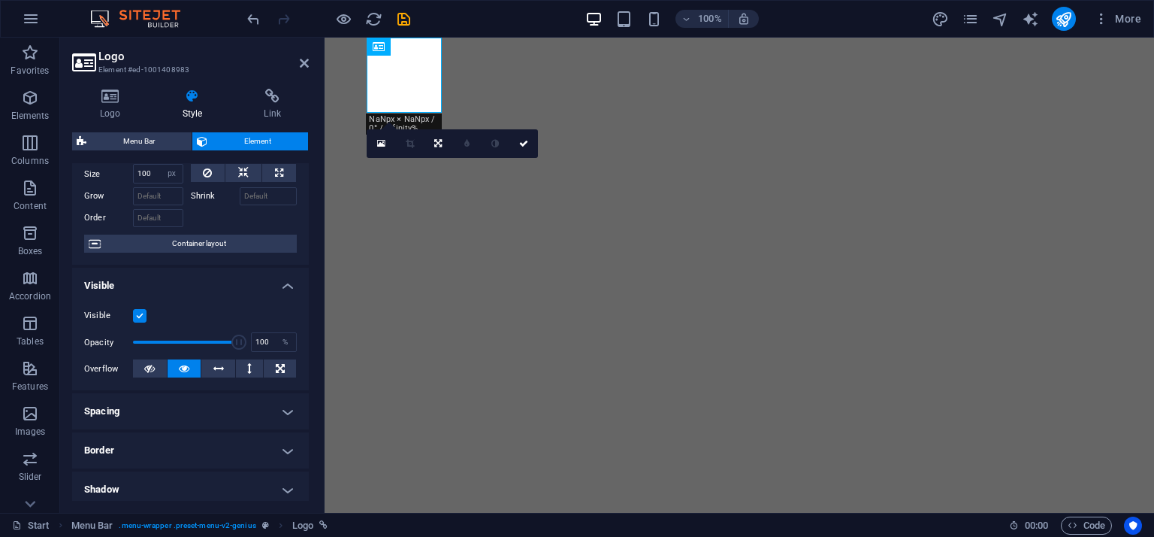
scroll to position [75, 0]
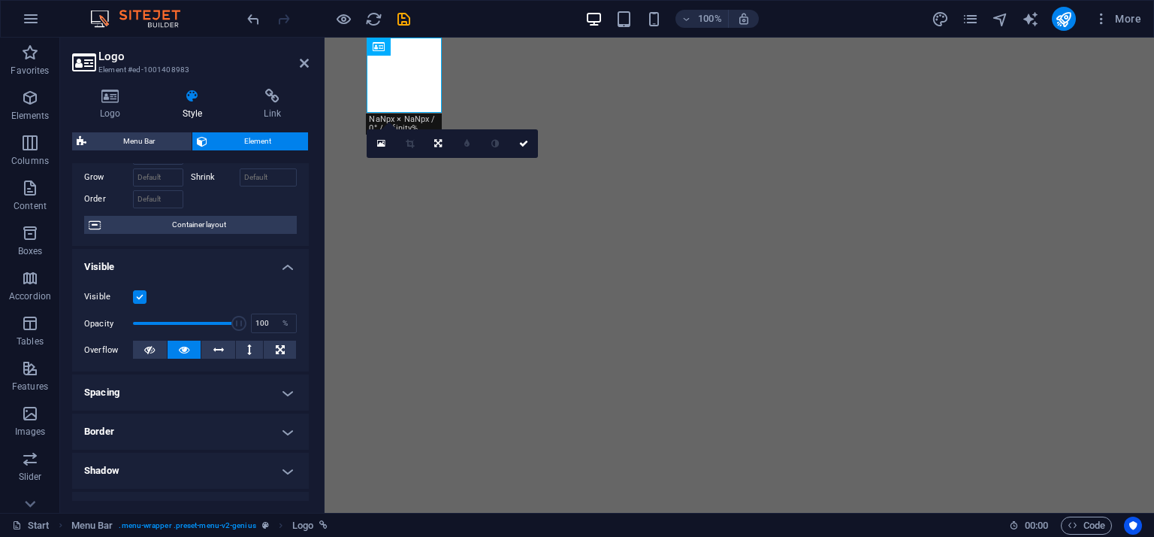
click at [237, 381] on h4 "Spacing" at bounding box center [190, 392] width 237 height 36
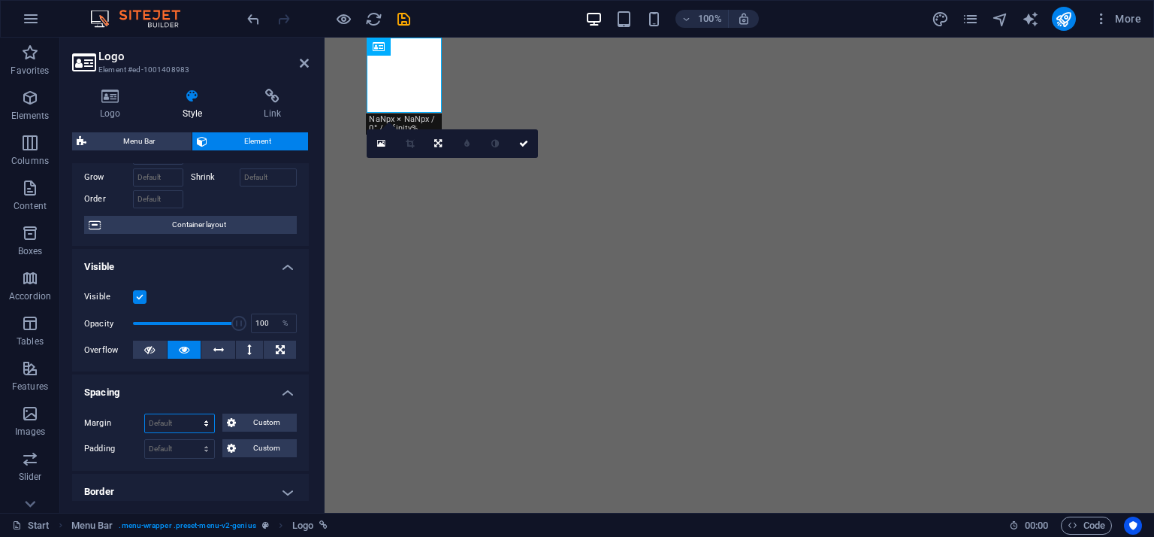
click at [178, 424] on select "Default auto px % rem vw vh Custom" at bounding box center [179, 423] width 69 height 18
select select "px"
click at [192, 414] on select "Default auto px % rem vw vh Custom" at bounding box center [179, 423] width 69 height 18
type input "0"
click at [161, 450] on select "Default px rem % vh vw Custom" at bounding box center [179, 449] width 69 height 18
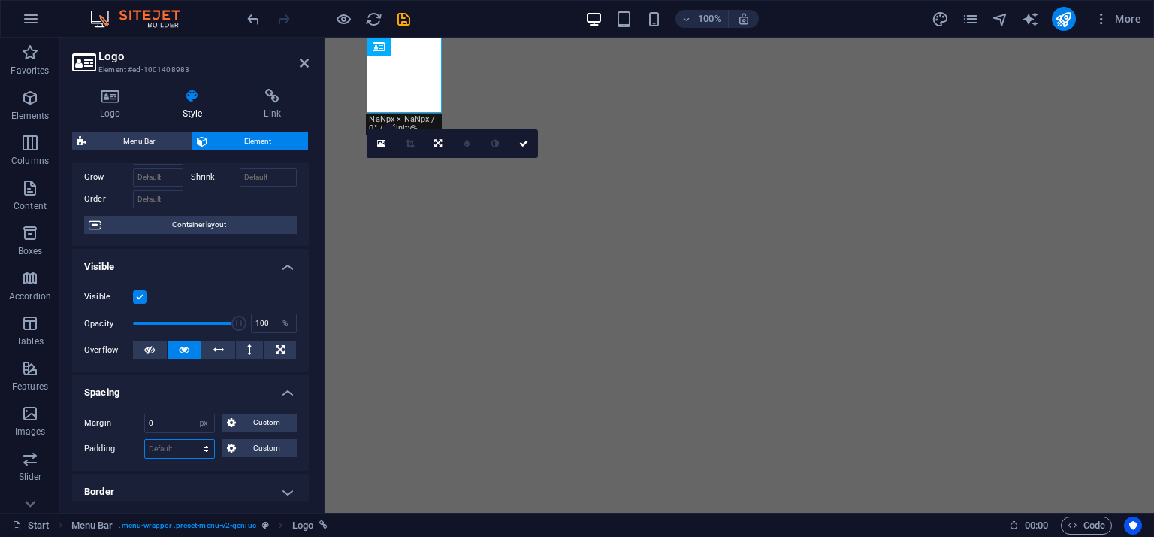
select select "px"
click at [192, 440] on select "Default px rem % vh vw Custom" at bounding box center [179, 449] width 69 height 18
type input "0"
click at [156, 430] on input "0" at bounding box center [179, 423] width 69 height 18
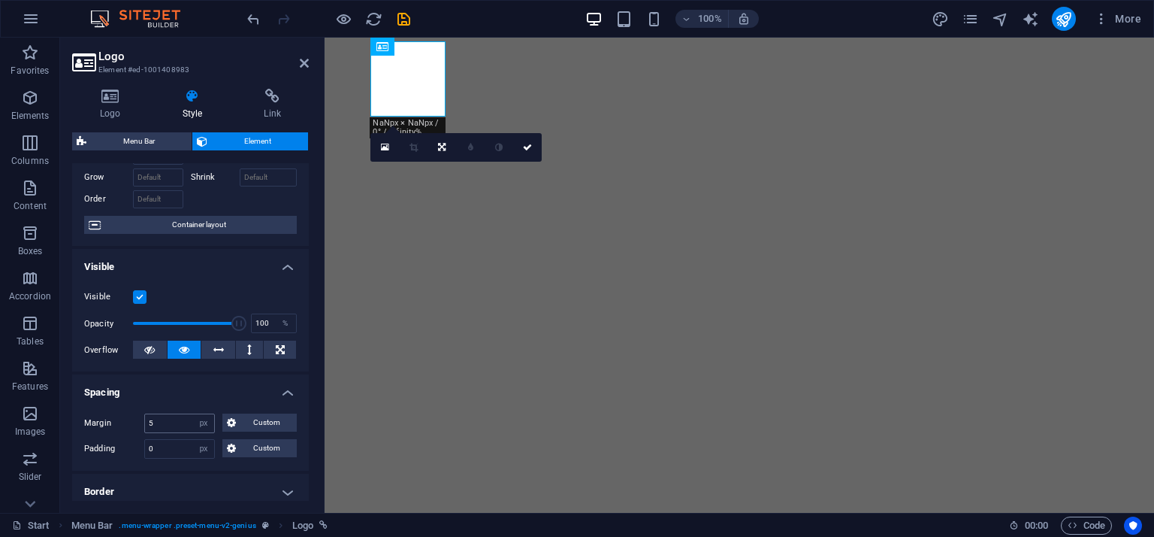
type input "0"
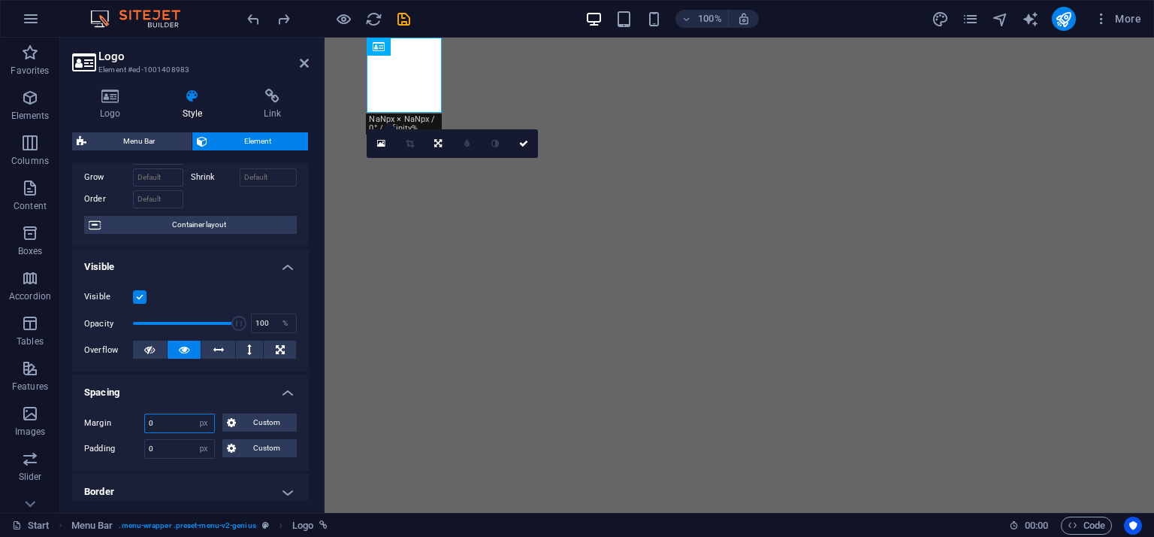
click at [156, 430] on input "0" at bounding box center [179, 423] width 69 height 18
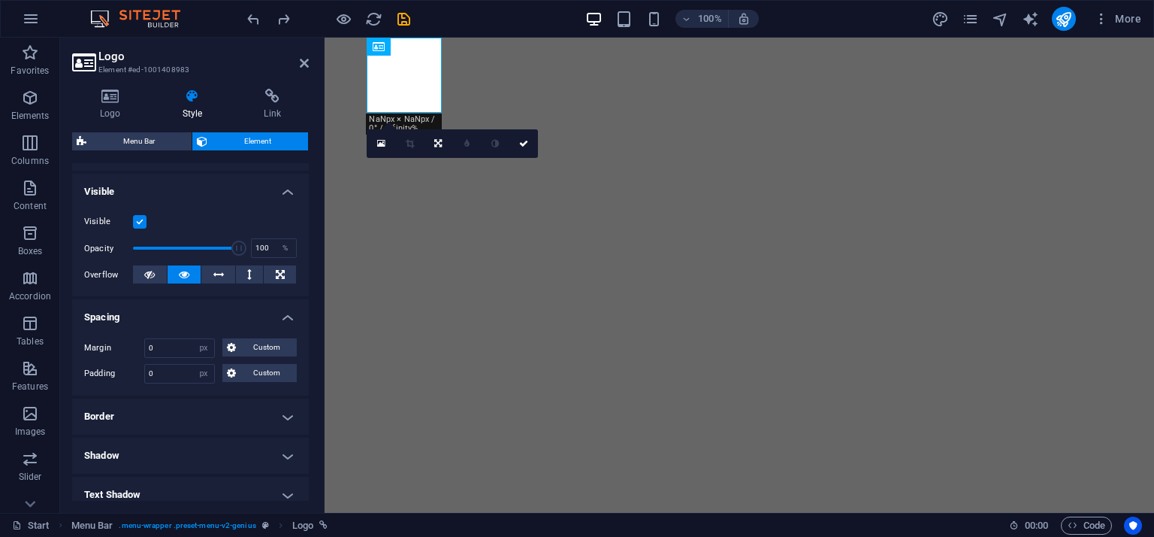
click at [214, 428] on h4 "Border" at bounding box center [190, 416] width 237 height 36
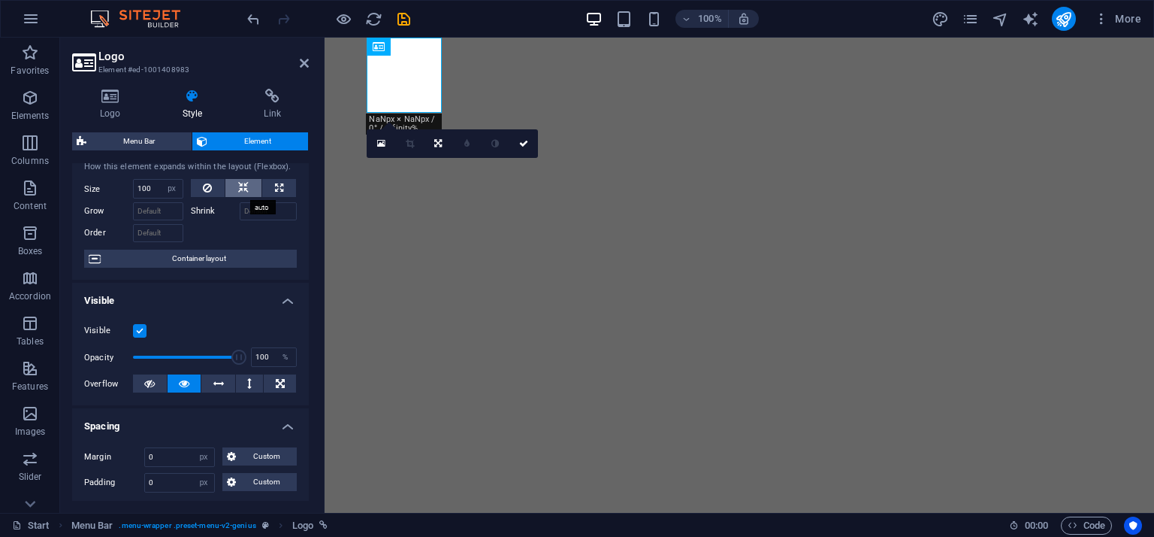
scroll to position [0, 0]
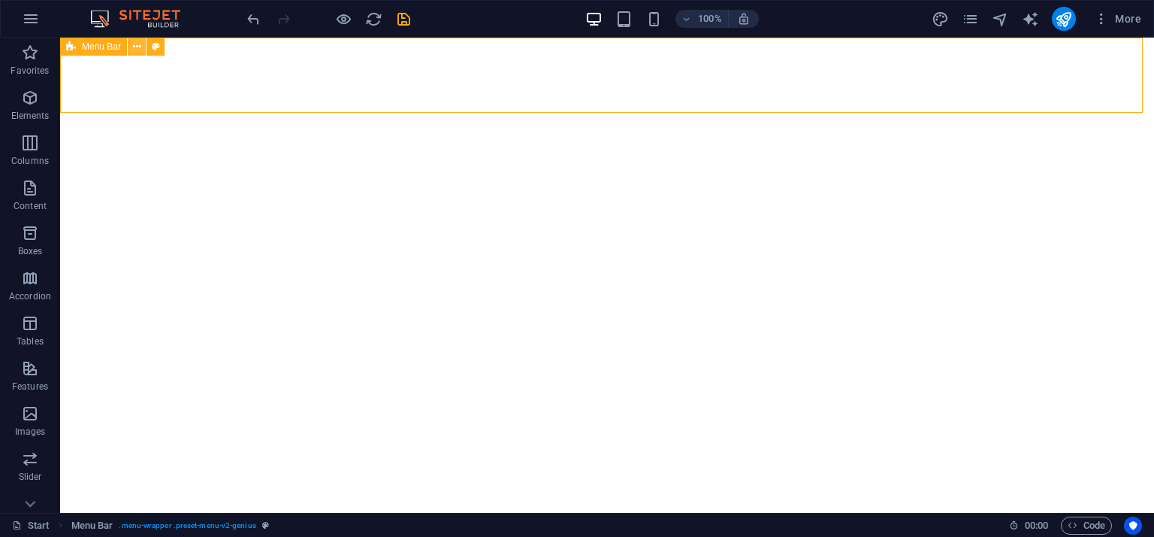
click at [138, 52] on icon at bounding box center [137, 47] width 8 height 16
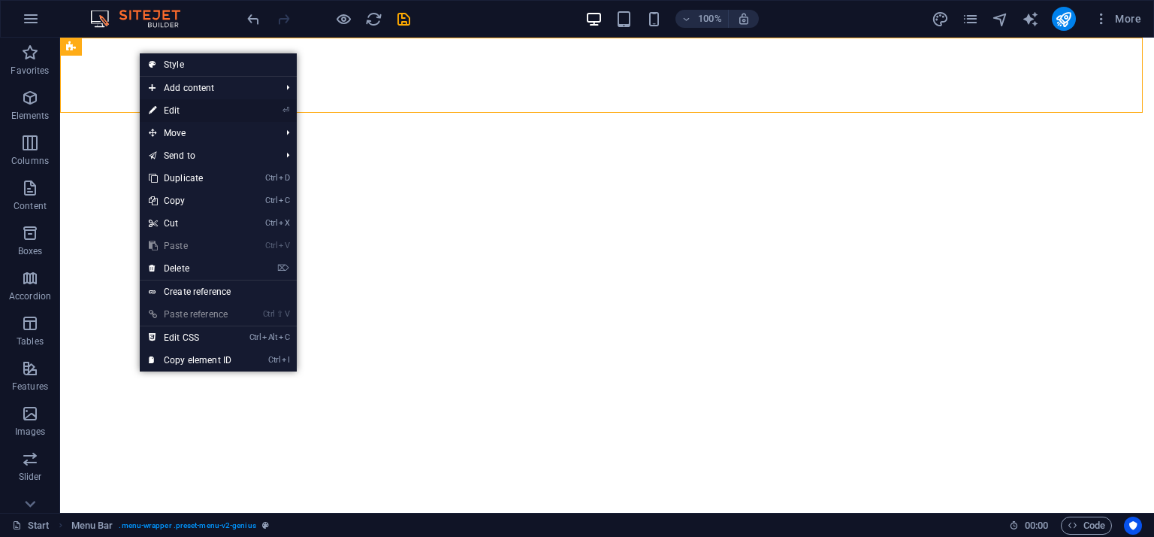
click at [182, 113] on link "⏎ Edit" at bounding box center [190, 110] width 101 height 23
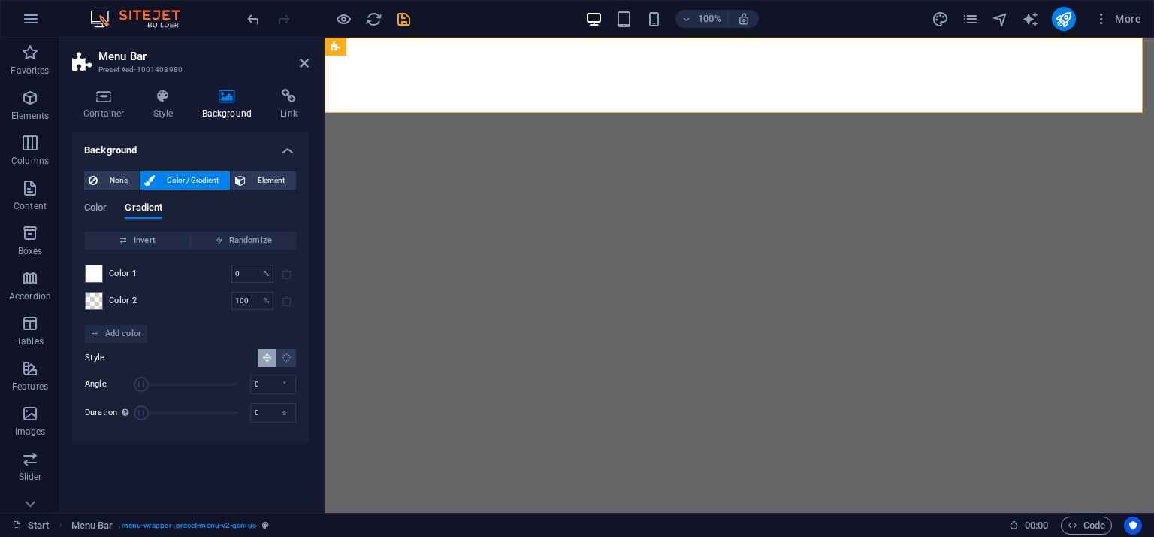
drag, startPoint x: 168, startPoint y: 383, endPoint x: 135, endPoint y: 381, distance: 33.9
click at [135, 381] on span "Angle" at bounding box center [141, 384] width 15 height 15
type input "92"
drag, startPoint x: 135, startPoint y: 381, endPoint x: 166, endPoint y: 383, distance: 31.6
click at [166, 383] on span "Angle" at bounding box center [166, 384] width 15 height 15
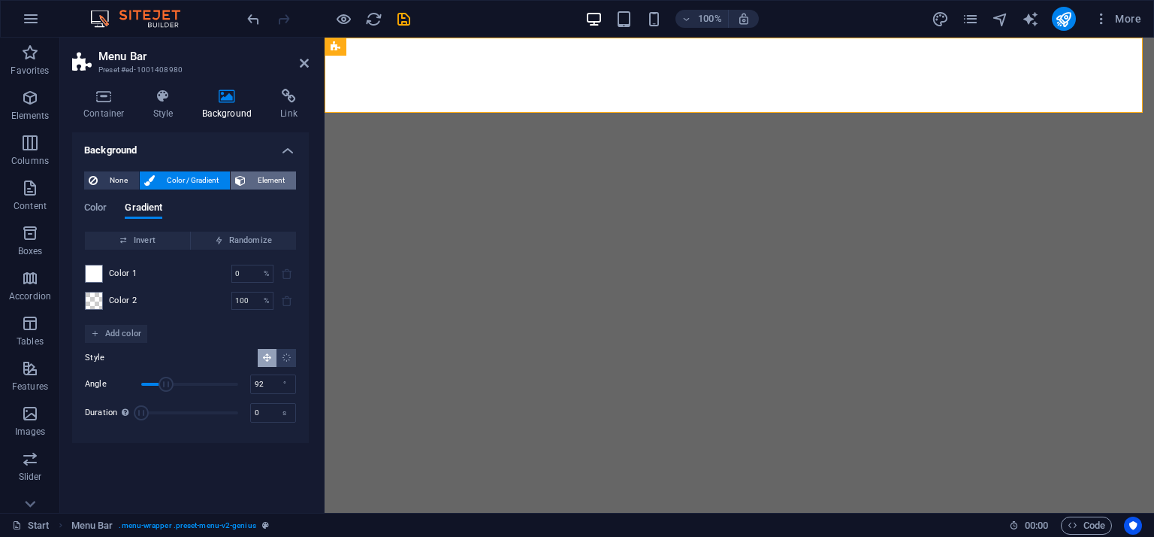
click at [265, 180] on span "Element" at bounding box center [270, 180] width 41 height 18
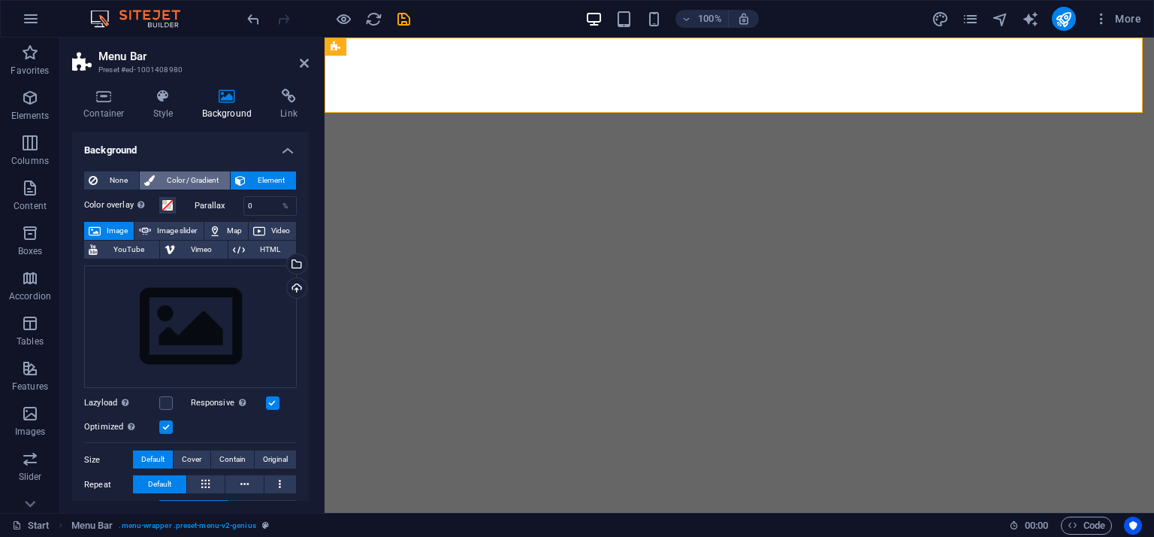
click at [207, 180] on span "Color / Gradient" at bounding box center [192, 180] width 66 height 18
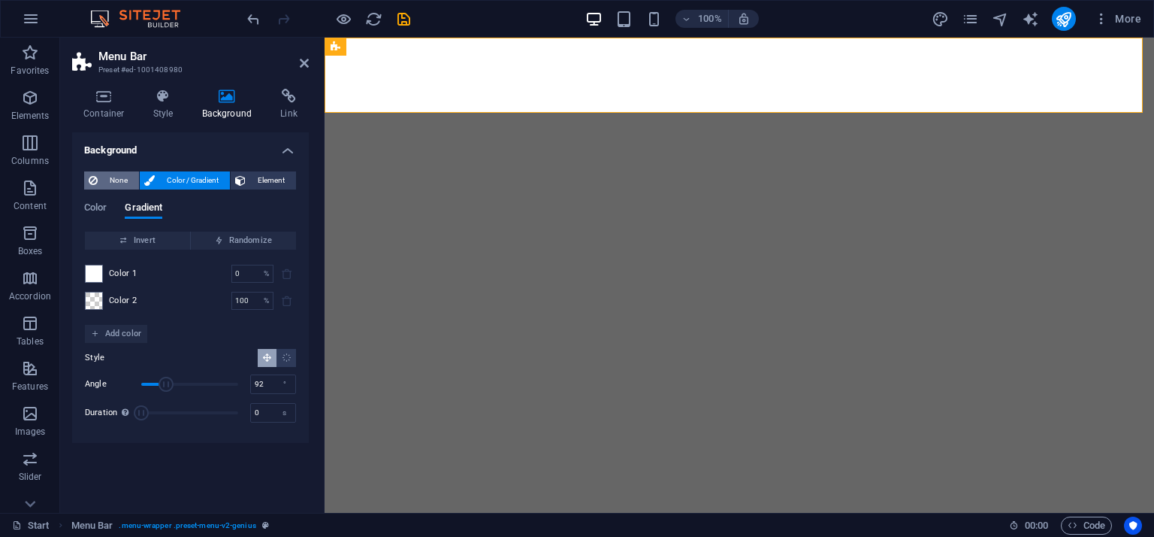
click at [119, 186] on span "None" at bounding box center [118, 180] width 32 height 18
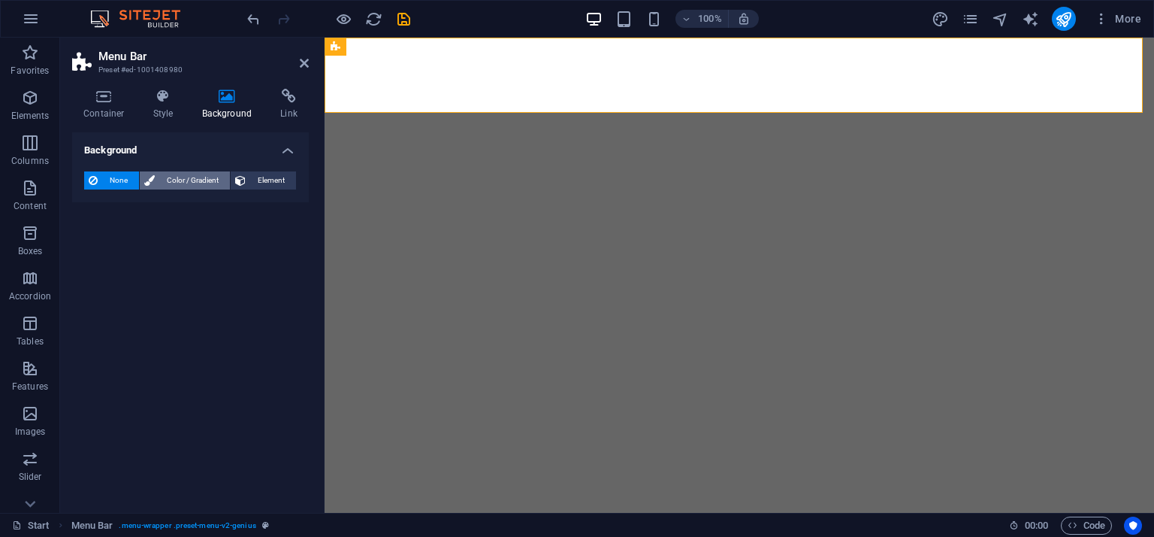
click at [157, 186] on button "Color / Gradient" at bounding box center [185, 180] width 90 height 18
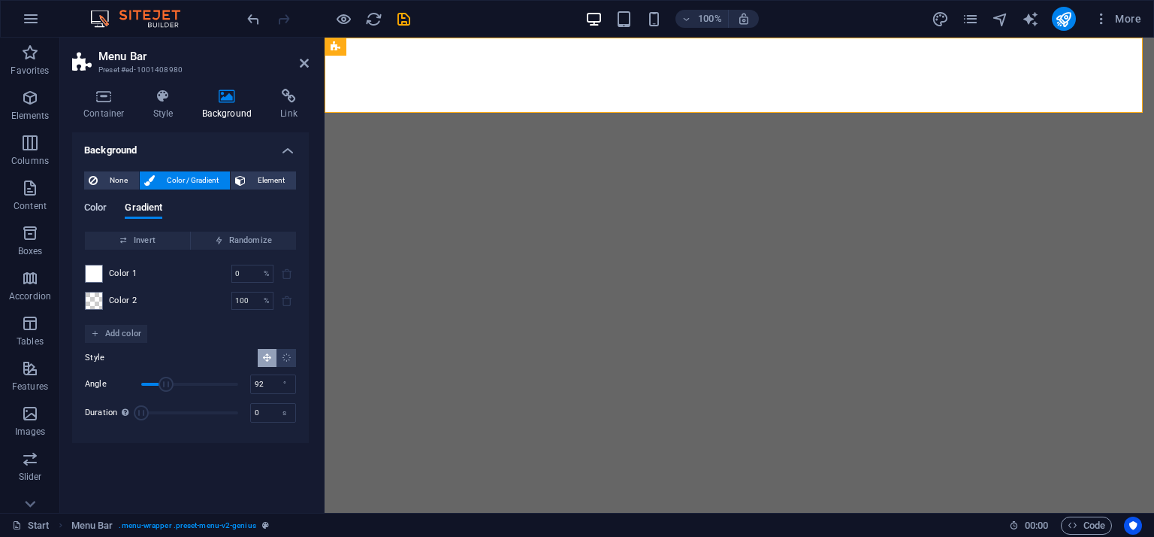
click at [92, 204] on span "Color" at bounding box center [95, 208] width 23 height 21
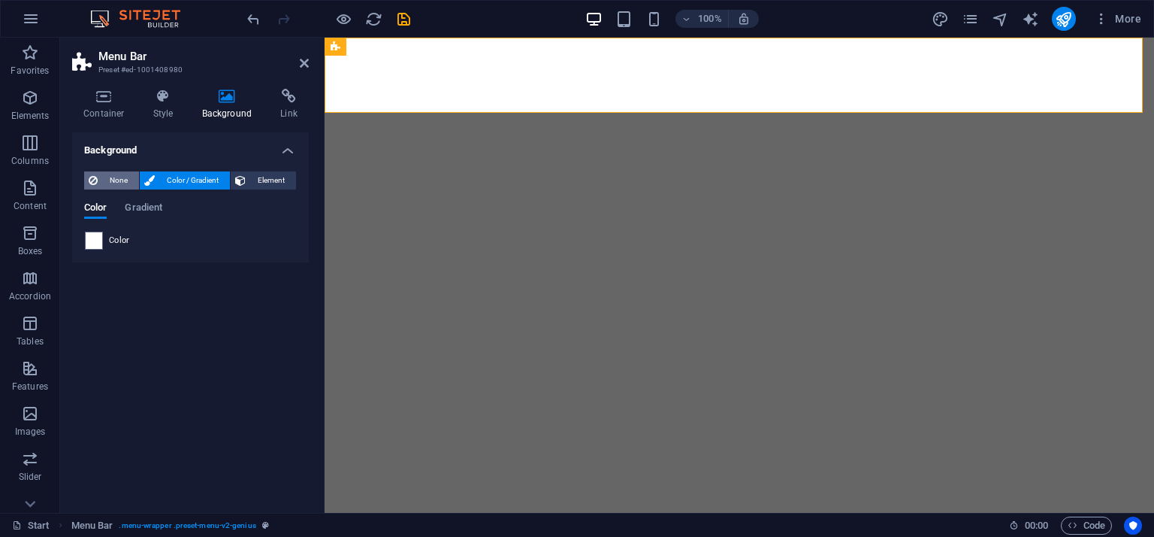
click at [116, 183] on span "None" at bounding box center [118, 180] width 32 height 18
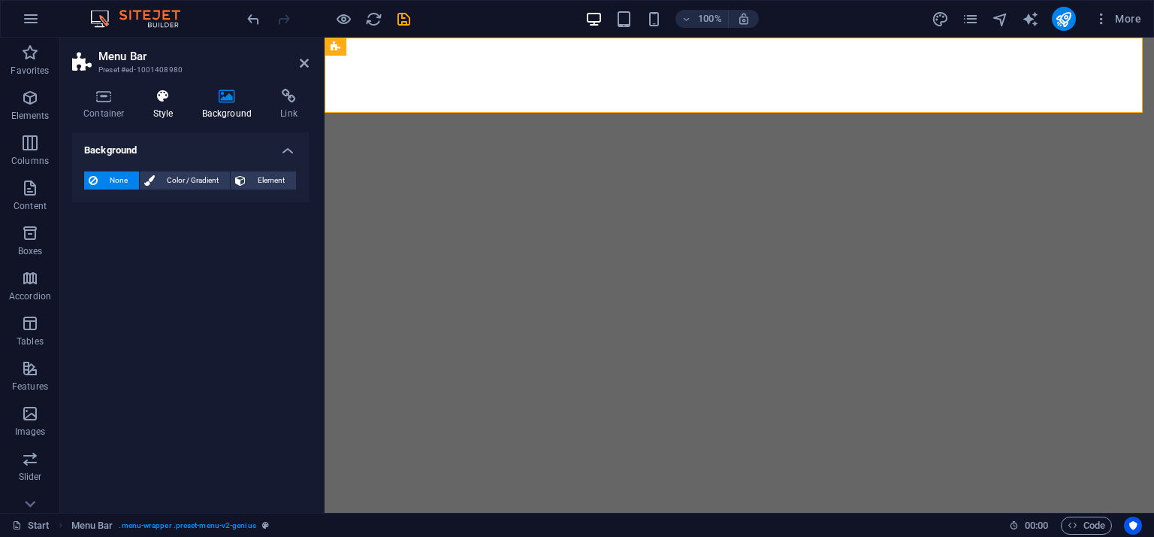
click at [159, 119] on h4 "Style" at bounding box center [166, 105] width 49 height 32
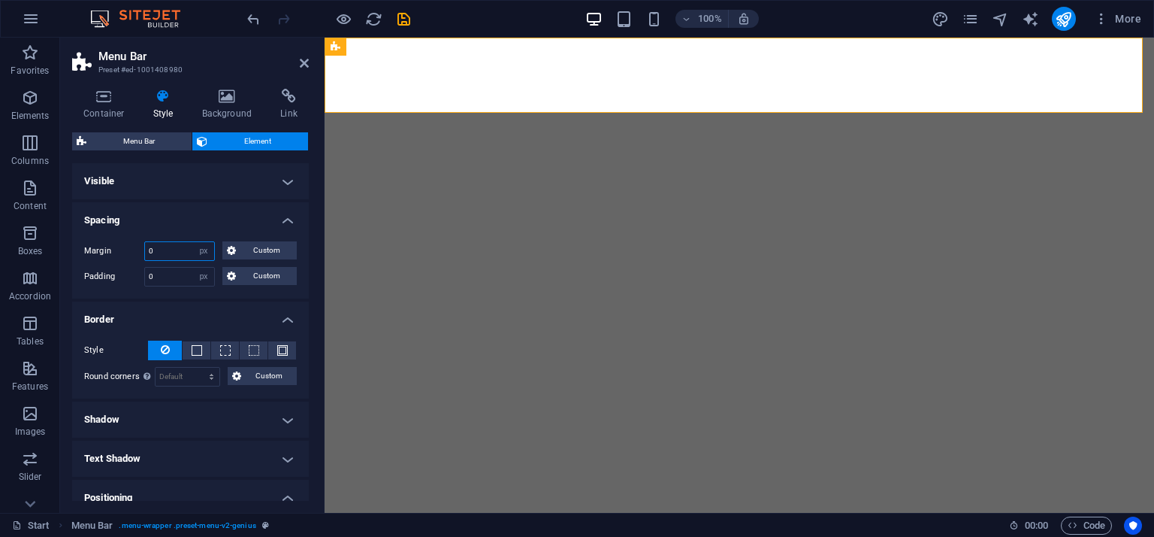
click at [160, 254] on input "0" at bounding box center [179, 251] width 69 height 18
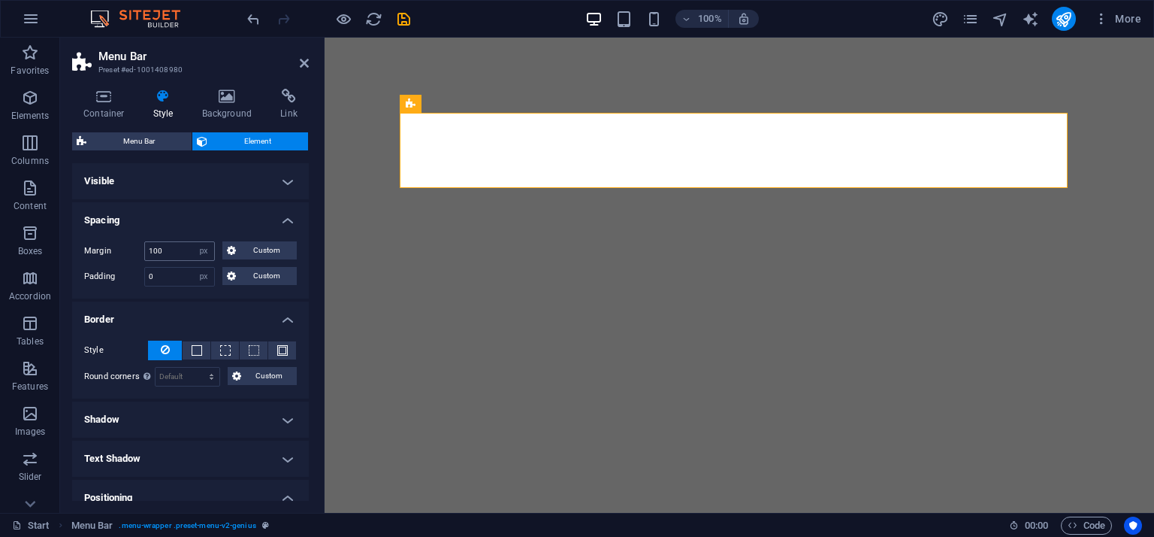
type input "0"
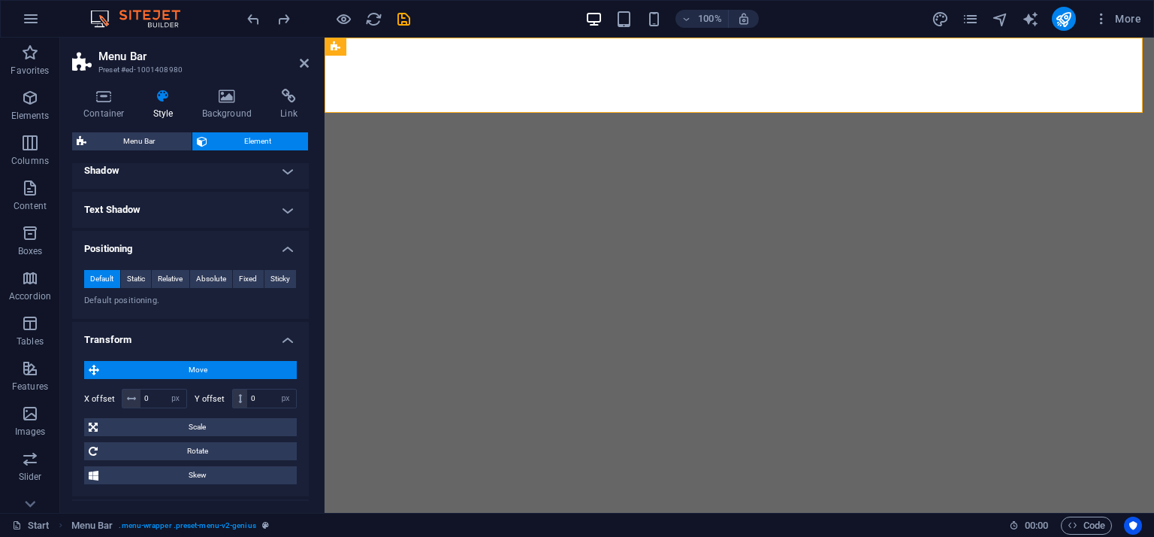
scroll to position [301, 0]
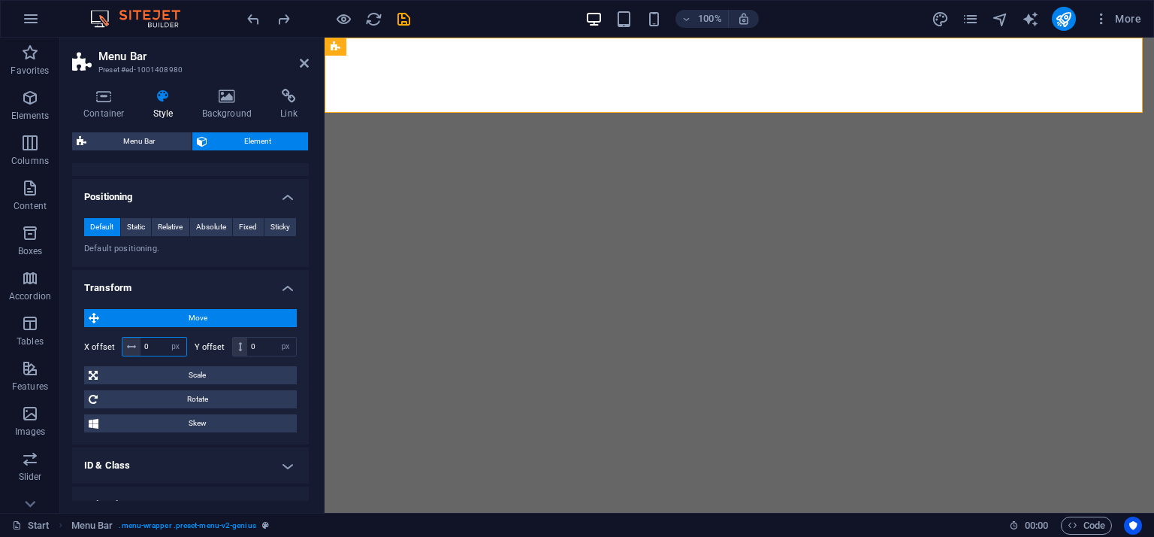
click at [156, 342] on input "0" at bounding box center [164, 346] width 46 height 18
click at [155, 343] on input "0" at bounding box center [164, 346] width 46 height 18
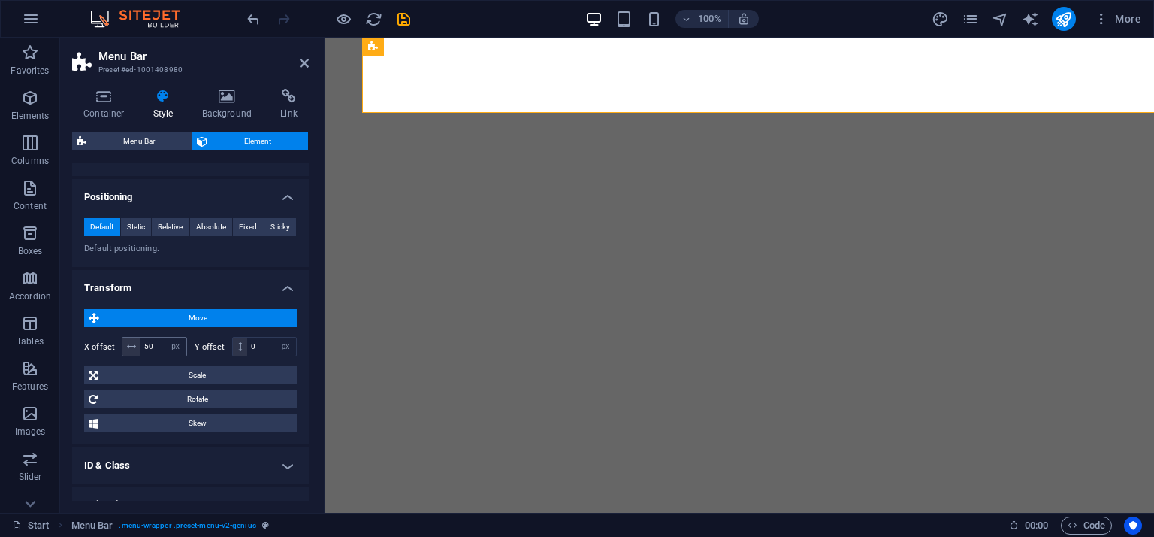
type input "0"
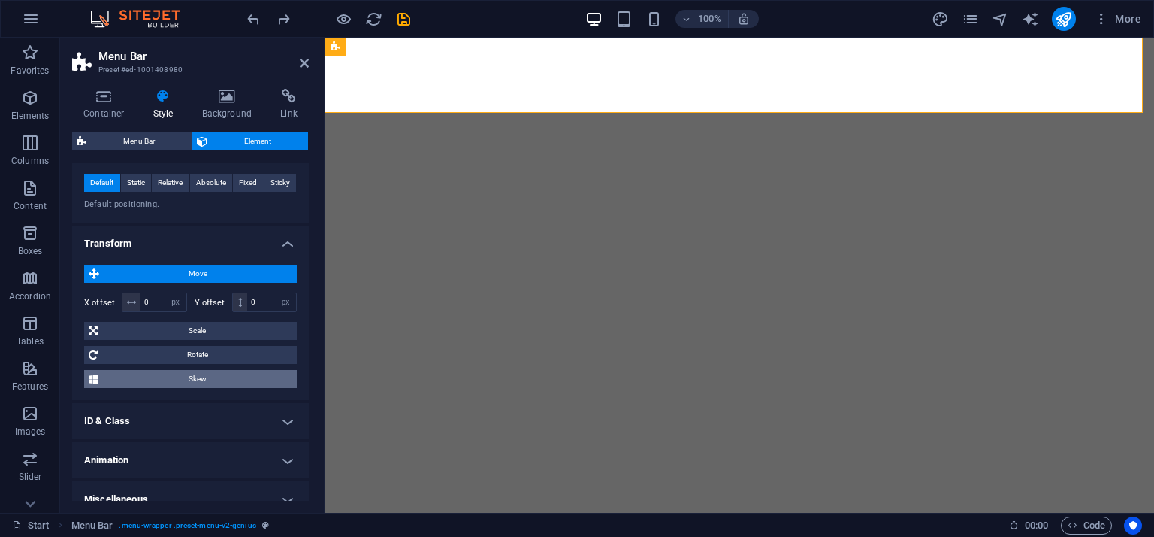
scroll to position [360, 0]
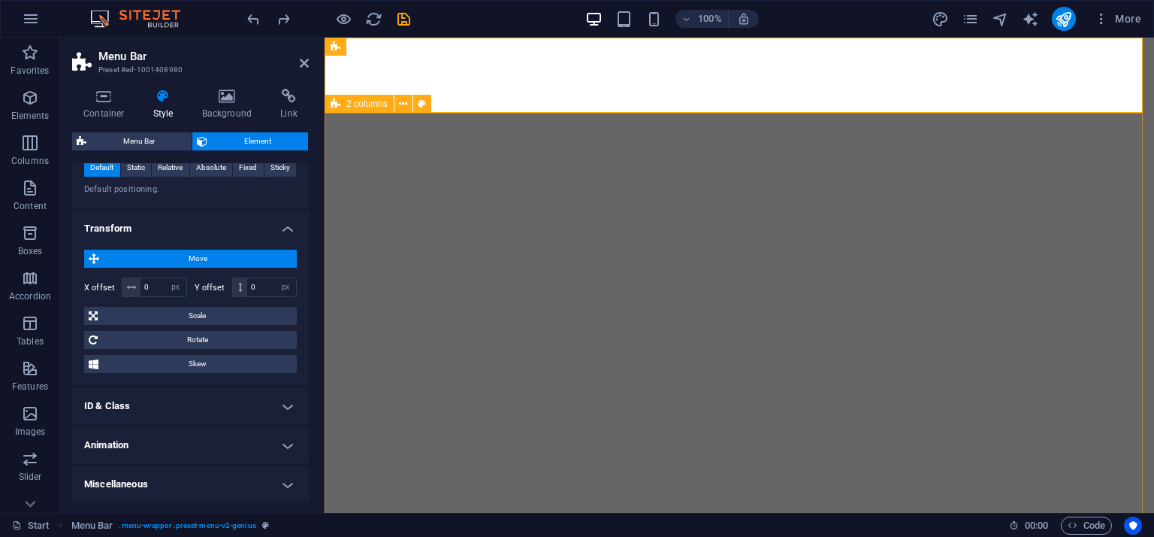
click at [385, 99] on span "2 columns" at bounding box center [366, 103] width 41 height 9
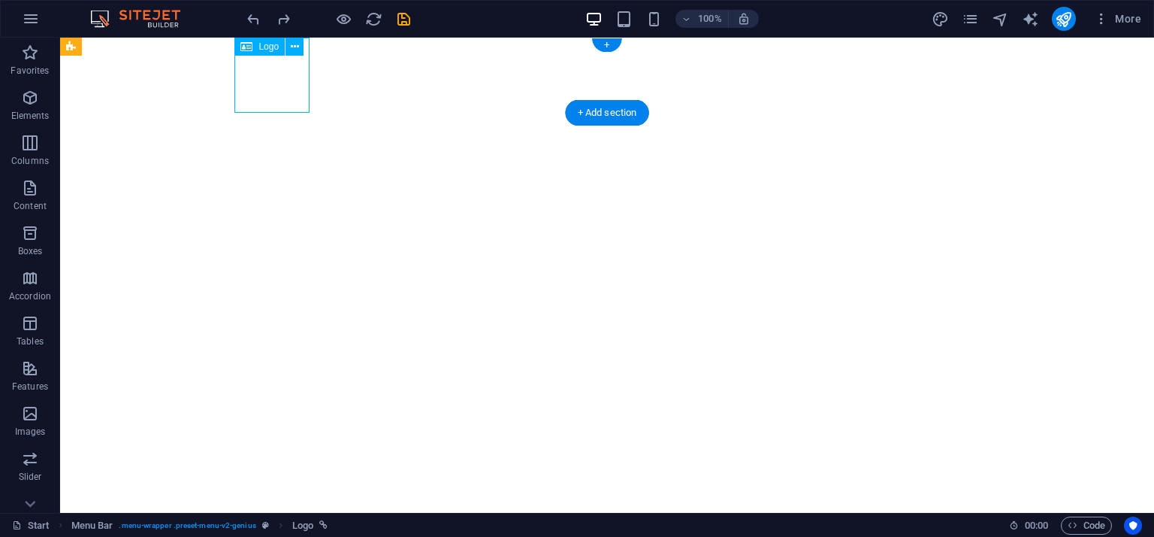
select select "px"
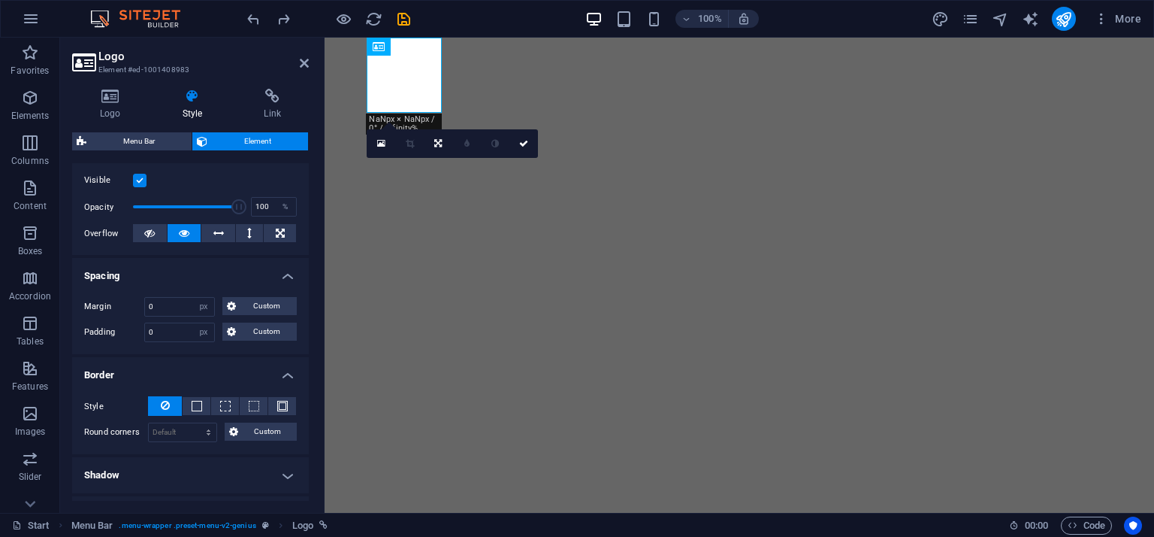
scroll to position [0, 0]
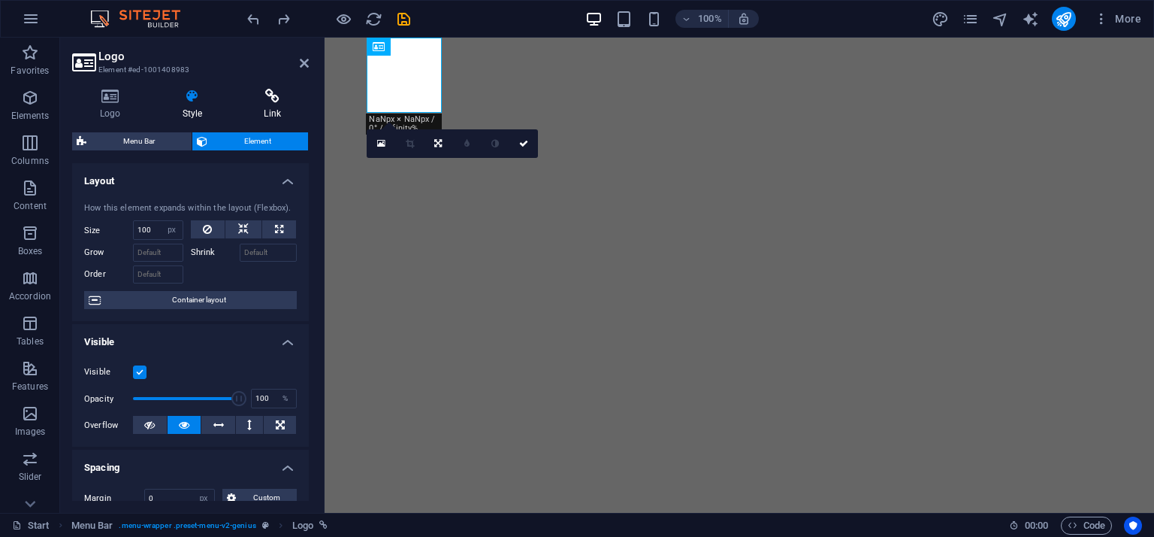
click at [278, 104] on h4 "Link" at bounding box center [272, 105] width 73 height 32
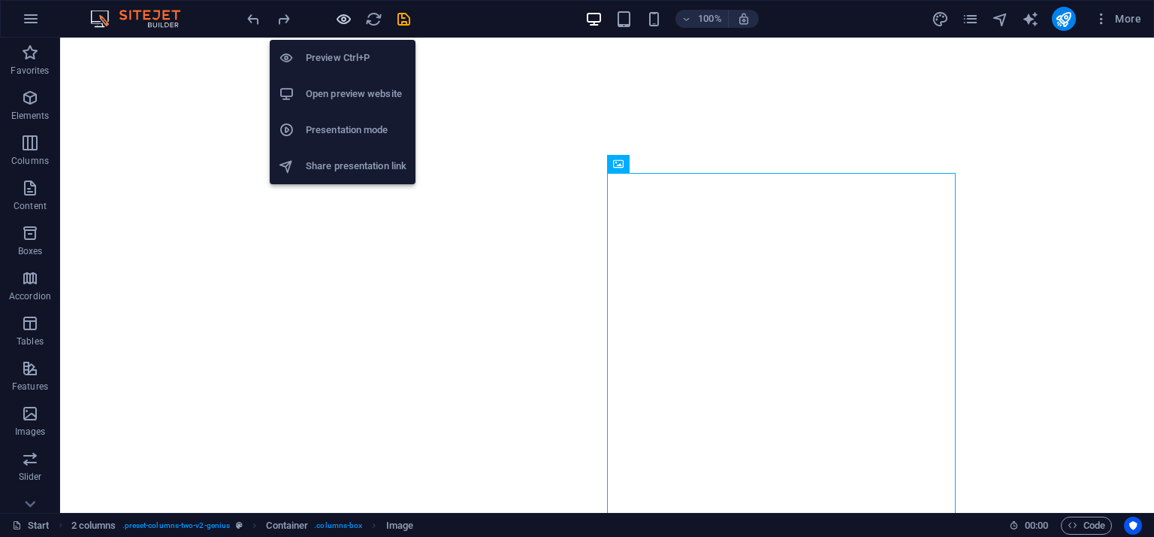
click at [335, 22] on icon "button" at bounding box center [343, 19] width 17 height 17
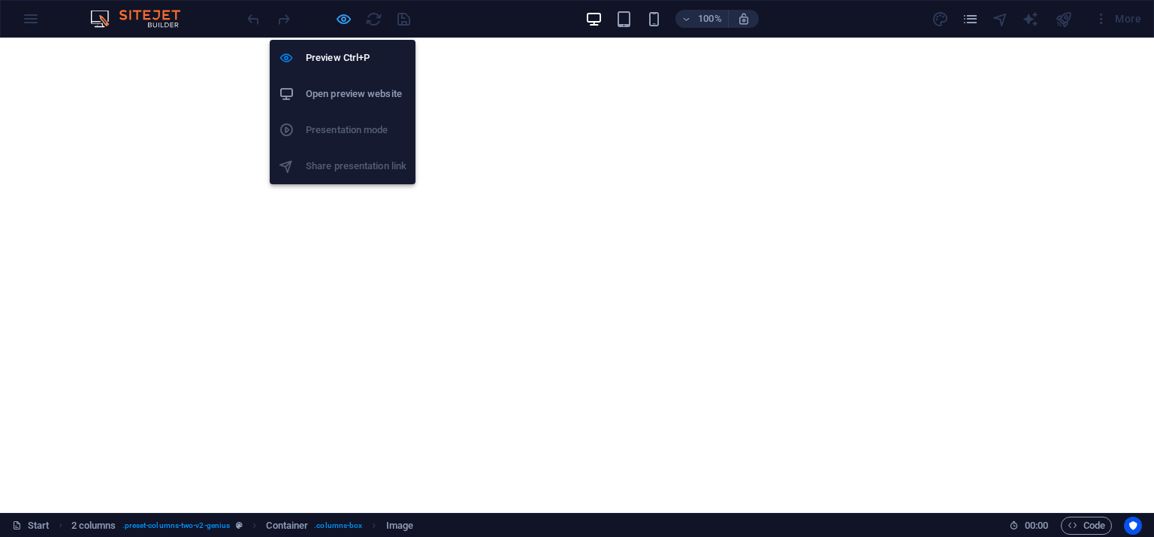
click at [338, 23] on icon "button" at bounding box center [343, 19] width 17 height 17
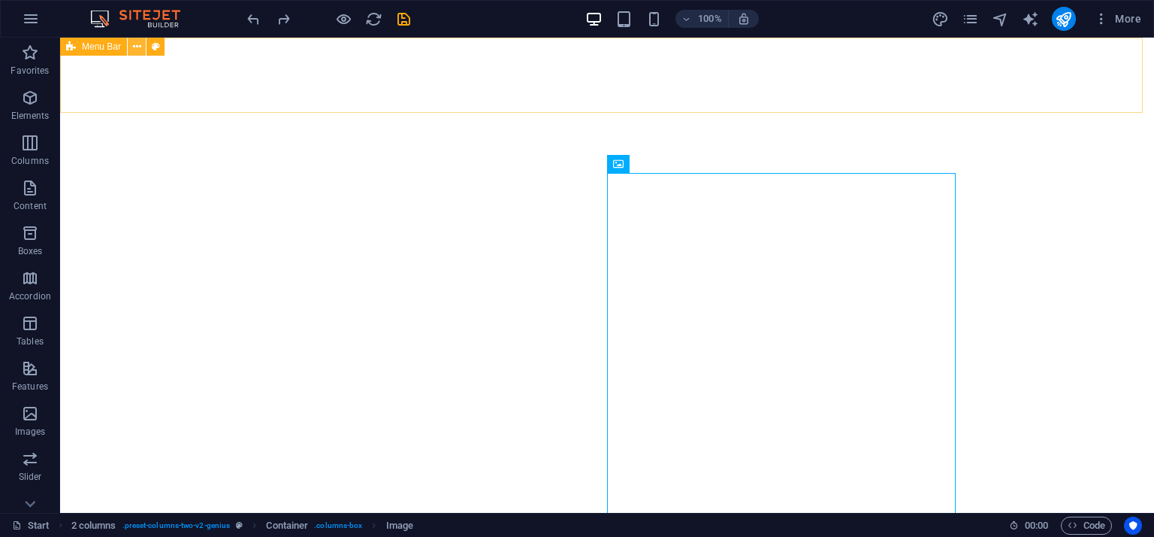
click at [140, 47] on icon at bounding box center [137, 47] width 8 height 16
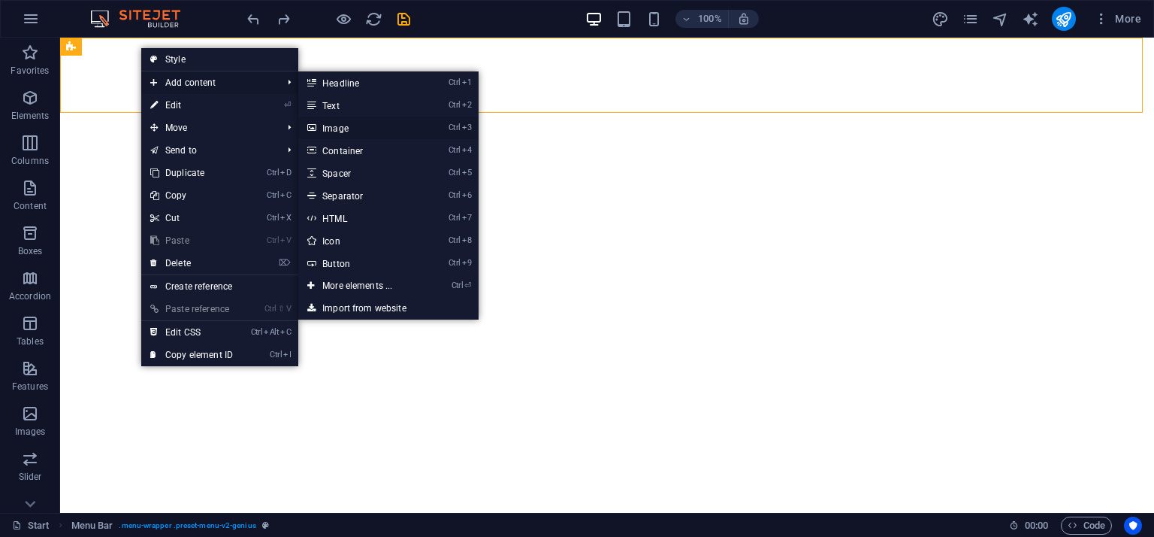
click at [355, 129] on link "Ctrl 3 Image" at bounding box center [360, 127] width 124 height 23
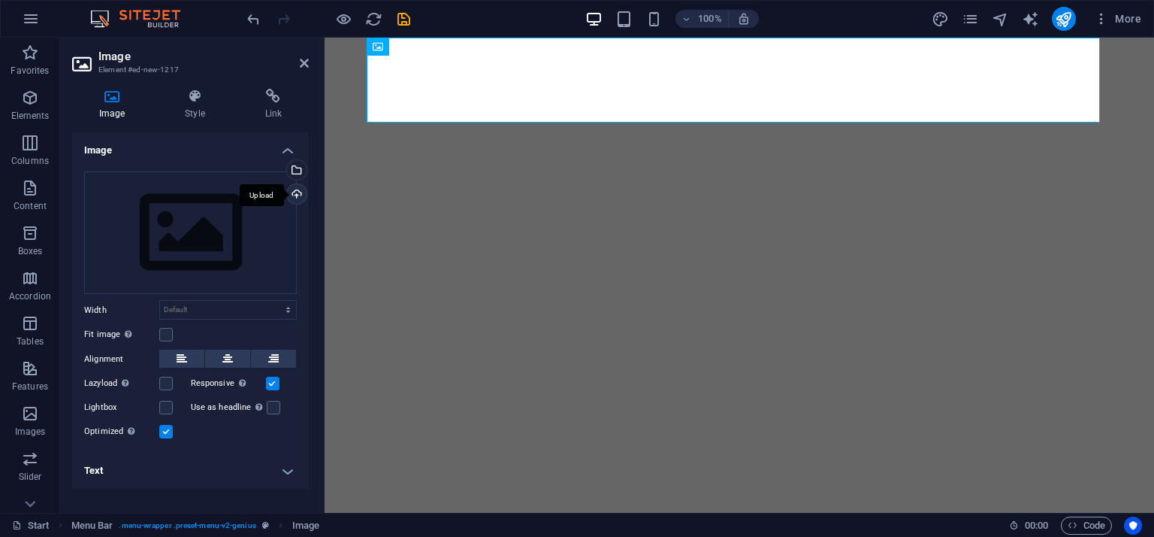
click at [298, 197] on div "Upload" at bounding box center [295, 195] width 23 height 23
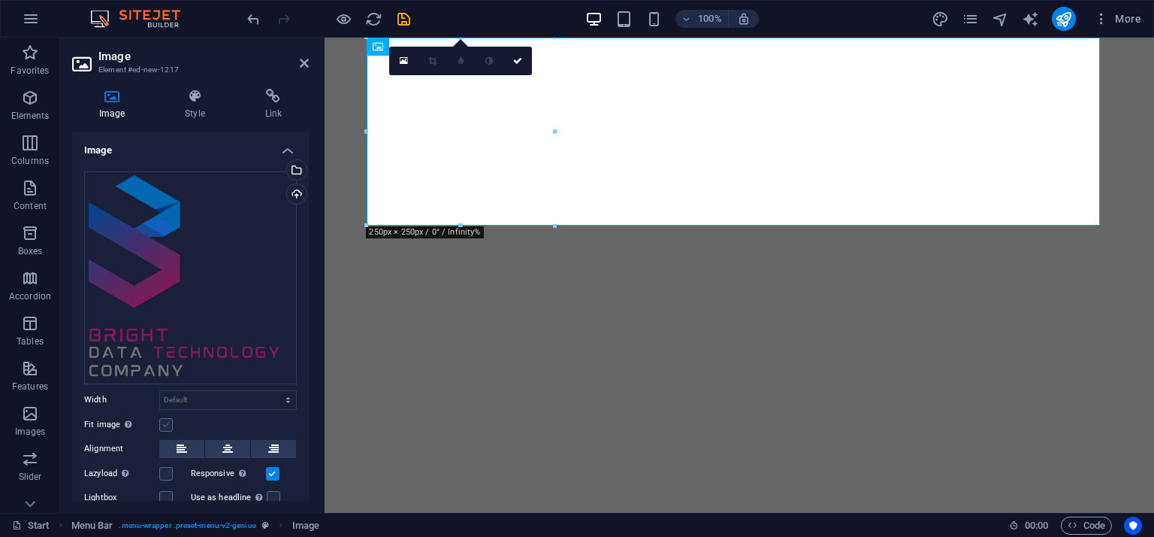
click at [169, 419] on label at bounding box center [166, 425] width 14 height 14
click at [0, 0] on input "Fit image Automatically fit image to a fixed width and height" at bounding box center [0, 0] width 0 height 0
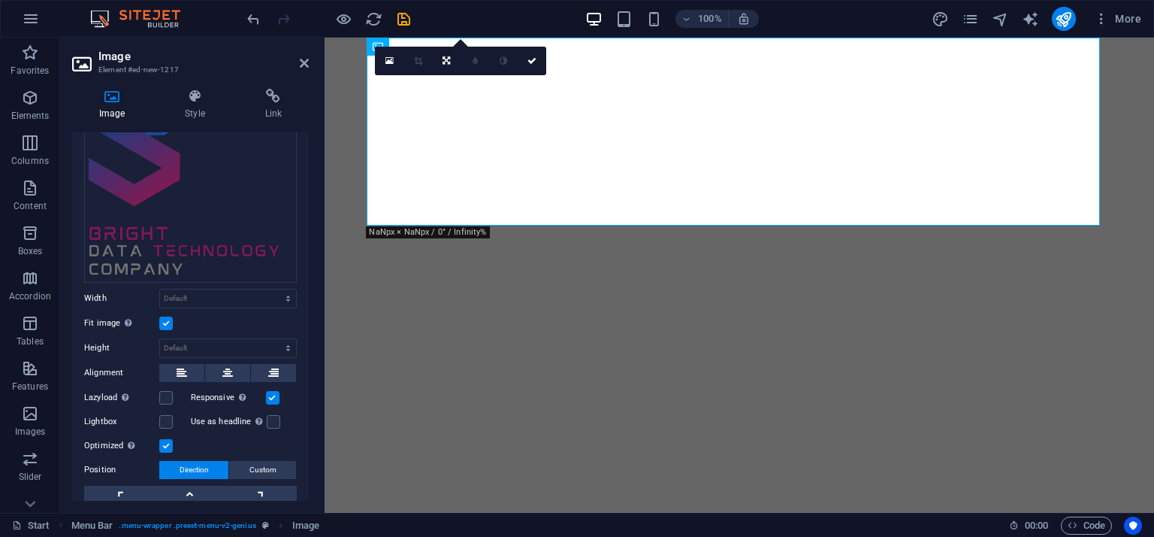
scroll to position [150, 0]
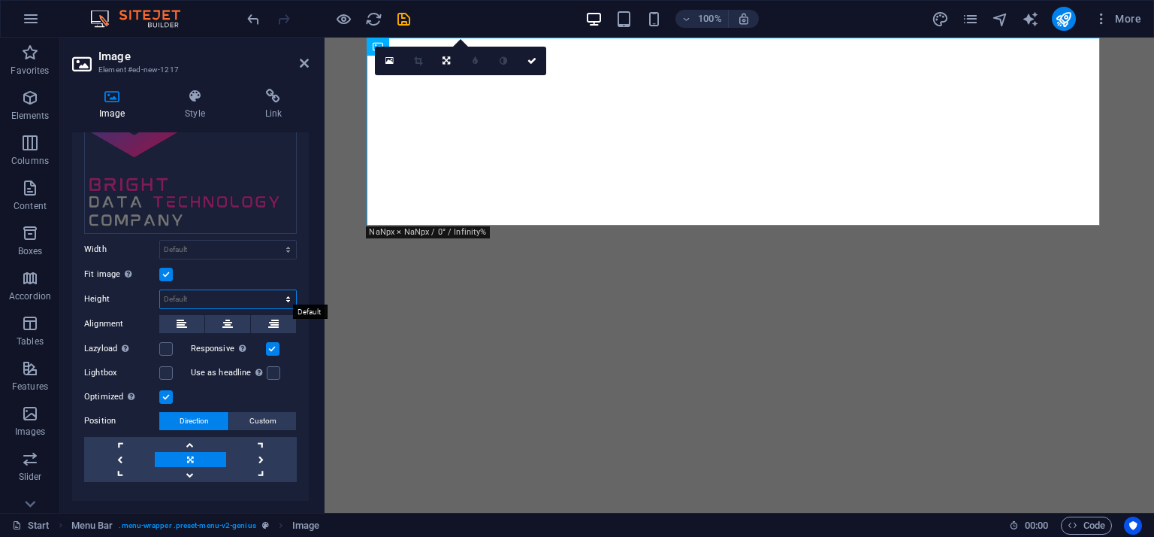
click at [203, 290] on select "Default auto px" at bounding box center [228, 299] width 136 height 18
click at [171, 342] on label at bounding box center [166, 349] width 14 height 14
click at [0, 0] on input "Lazyload Loading images after the page loads improves page speed." at bounding box center [0, 0] width 0 height 0
drag, startPoint x: 280, startPoint y: 347, endPoint x: 267, endPoint y: 348, distance: 12.8
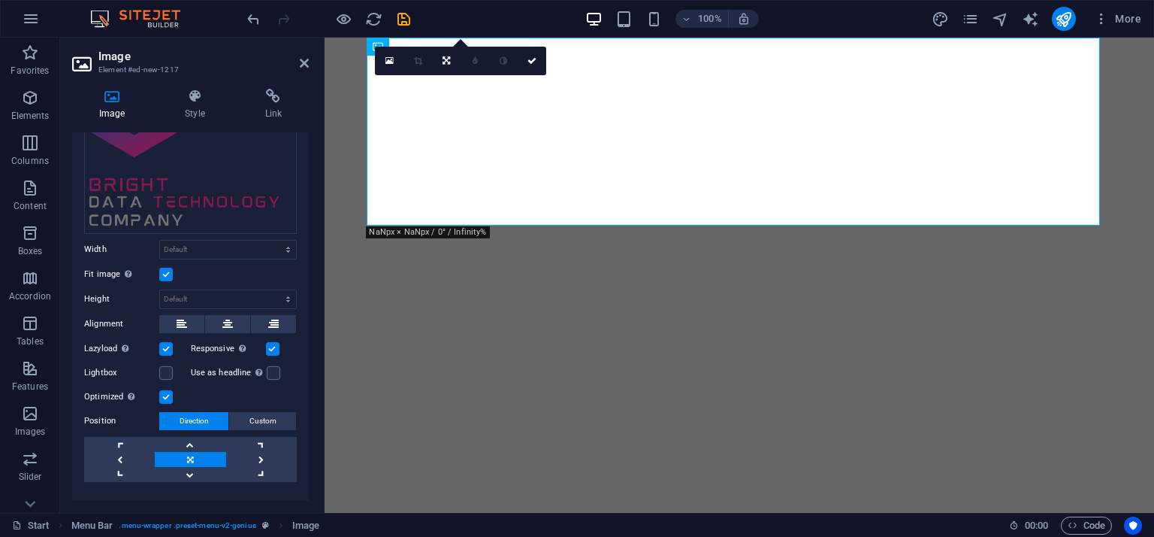
click at [277, 347] on div "Responsive Automatically load retina image and smartphone optimized sizes." at bounding box center [244, 349] width 107 height 18
click at [266, 348] on label at bounding box center [273, 349] width 14 height 14
click at [0, 0] on input "Responsive Automatically load retina image and smartphone optimized sizes." at bounding box center [0, 0] width 0 height 0
click at [174, 365] on div "Lightbox" at bounding box center [137, 373] width 107 height 18
click at [171, 366] on label at bounding box center [166, 373] width 14 height 14
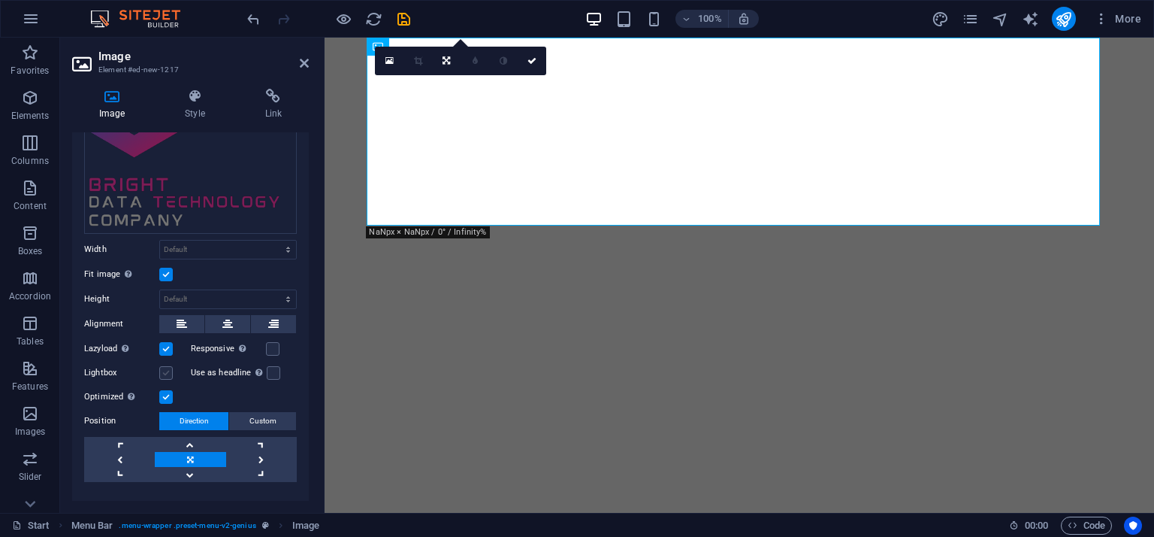
click at [0, 0] on input "Lightbox" at bounding box center [0, 0] width 0 height 0
click at [169, 366] on label at bounding box center [166, 373] width 14 height 14
click at [0, 0] on input "Lightbox" at bounding box center [0, 0] width 0 height 0
click at [267, 367] on label at bounding box center [274, 373] width 14 height 14
click at [0, 0] on input "Use as headline The image will be wrapped in an H1 headline tag. Useful for giv…" at bounding box center [0, 0] width 0 height 0
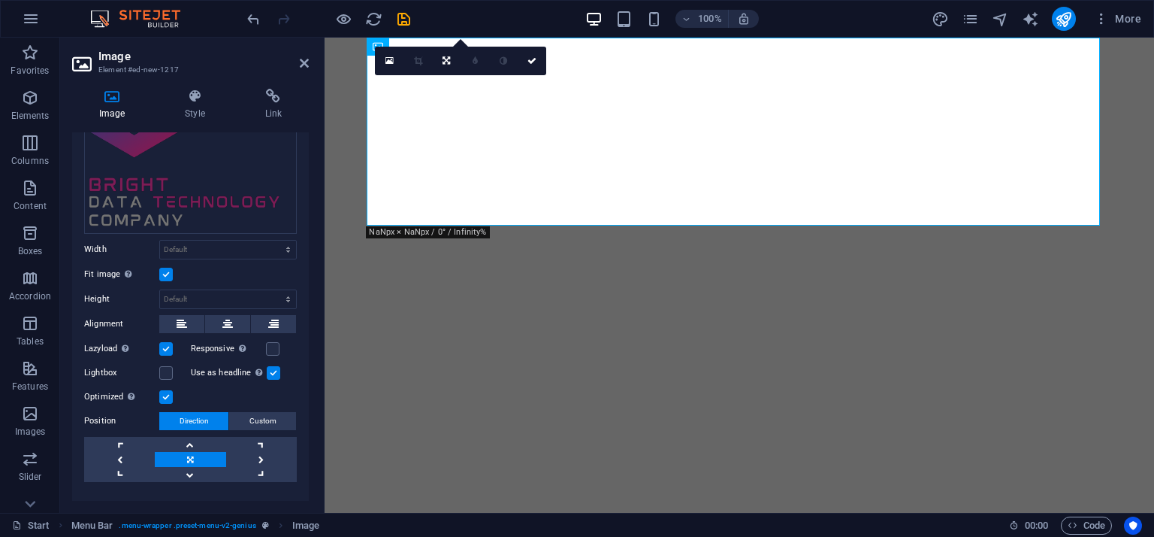
click at [267, 366] on label at bounding box center [274, 373] width 14 height 14
click at [0, 0] on input "Use as headline The image will be wrapped in an H1 headline tag. Useful for giv…" at bounding box center [0, 0] width 0 height 0
click at [192, 295] on select "Default auto px" at bounding box center [228, 299] width 136 height 18
select select "px"
click at [272, 290] on select "Default auto px" at bounding box center [228, 299] width 136 height 18
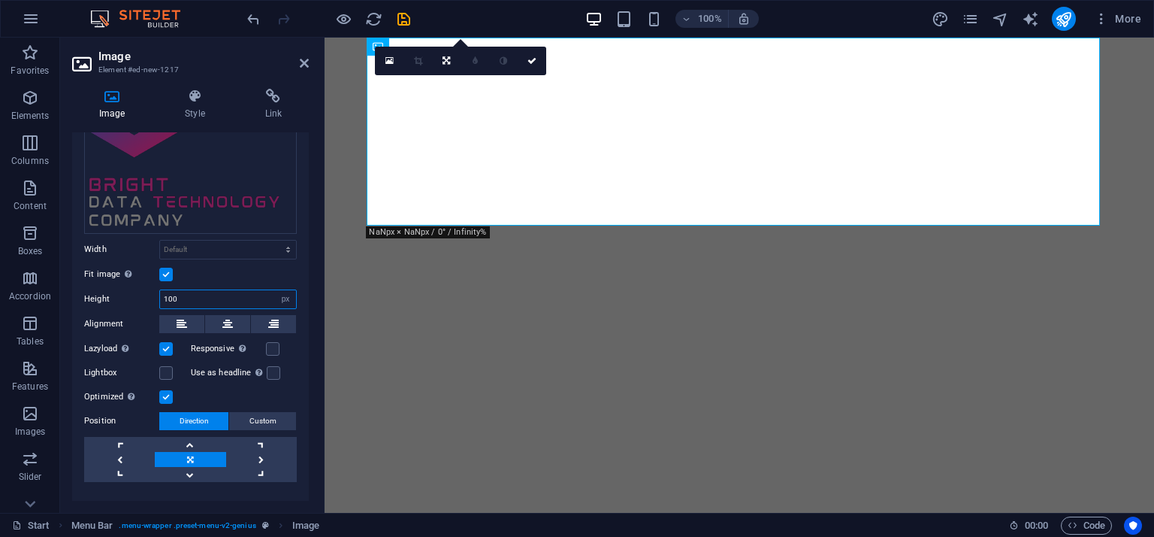
type input "100"
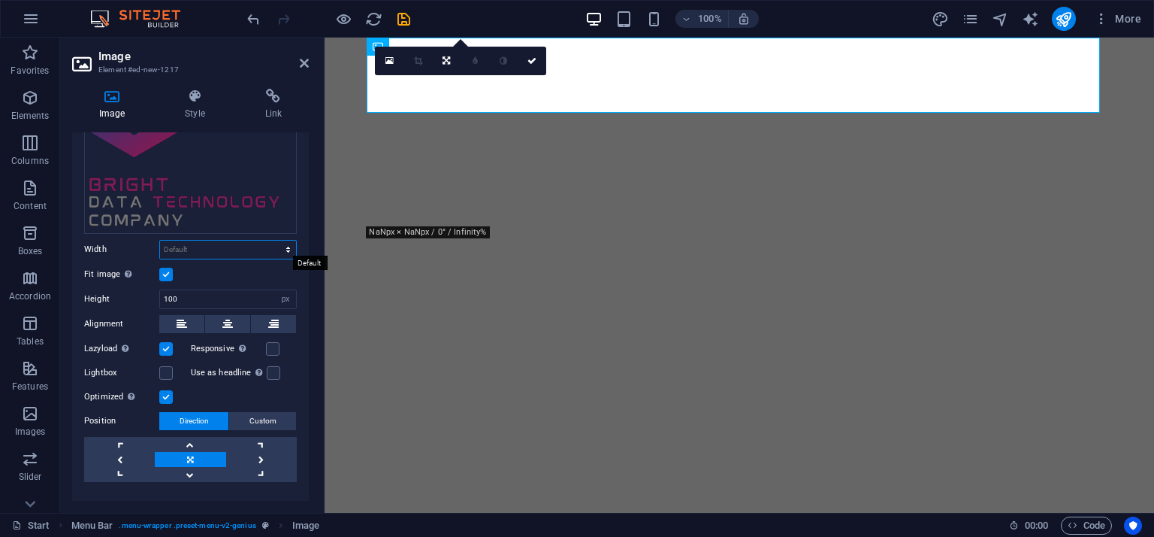
click at [168, 240] on select "Default auto px rem % em vh vw" at bounding box center [228, 249] width 136 height 18
click at [160, 240] on select "Default auto px rem % em vh vw" at bounding box center [228, 249] width 136 height 18
click at [194, 250] on select "Default auto px rem % em vh vw" at bounding box center [228, 249] width 136 height 18
select select "px"
click at [272, 240] on select "Default auto px rem % em vh vw" at bounding box center [228, 249] width 136 height 18
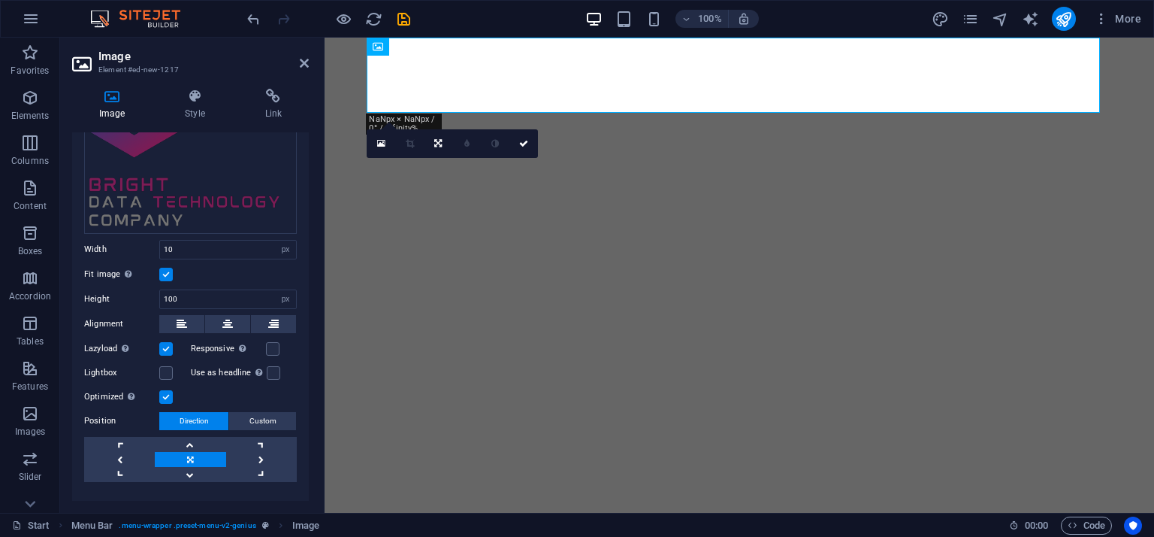
type input "100"
select select "DISABLED_OPTION_VALUE"
type input "250"
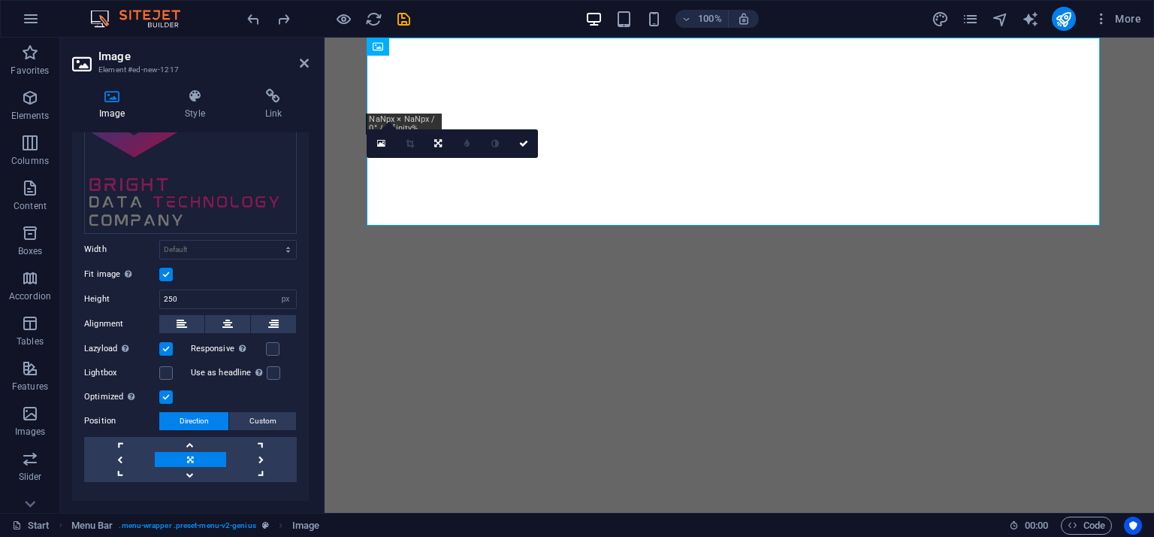
select select "DISABLED_OPTION_VALUE"
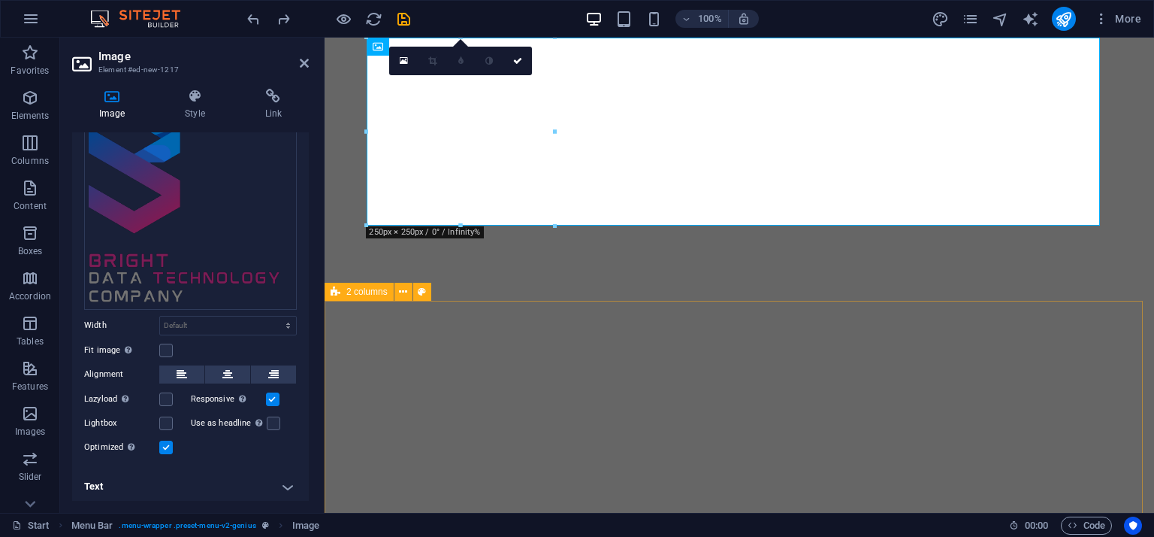
scroll to position [0, 0]
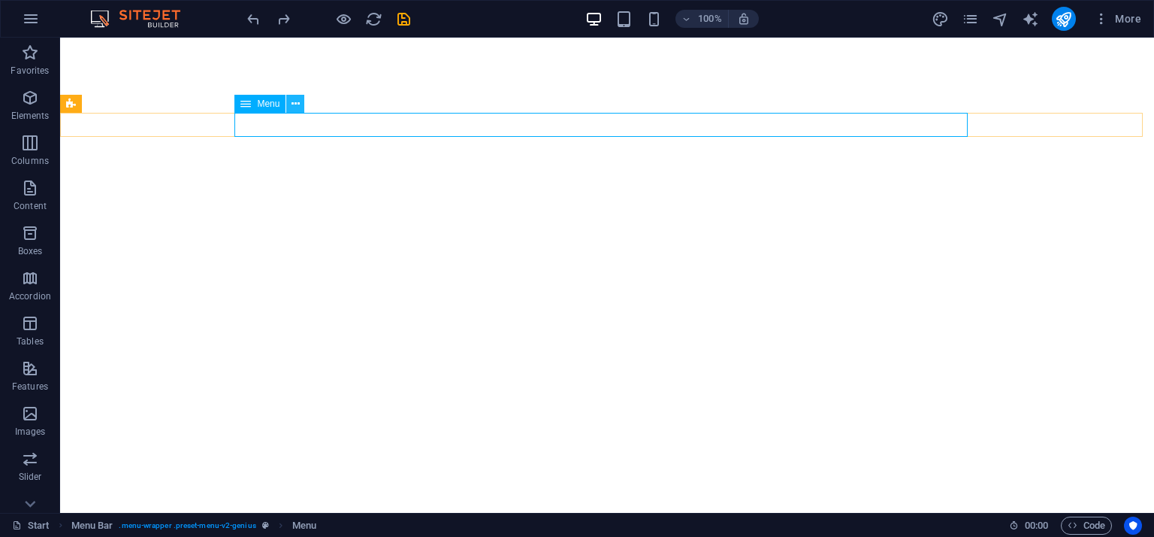
click at [293, 104] on icon at bounding box center [296, 104] width 8 height 16
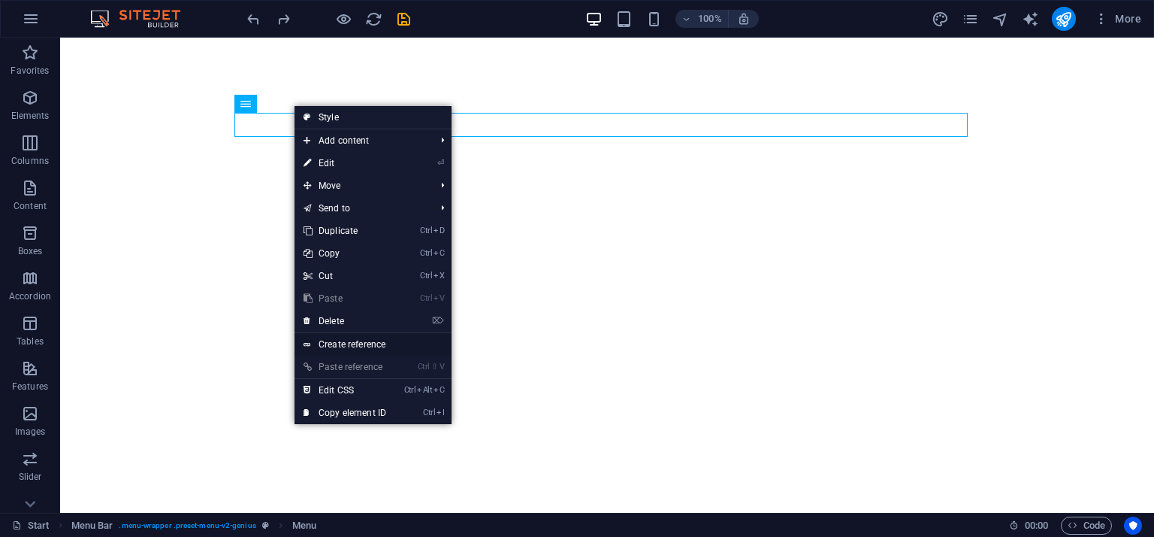
click at [362, 342] on link "Create reference" at bounding box center [373, 344] width 157 height 23
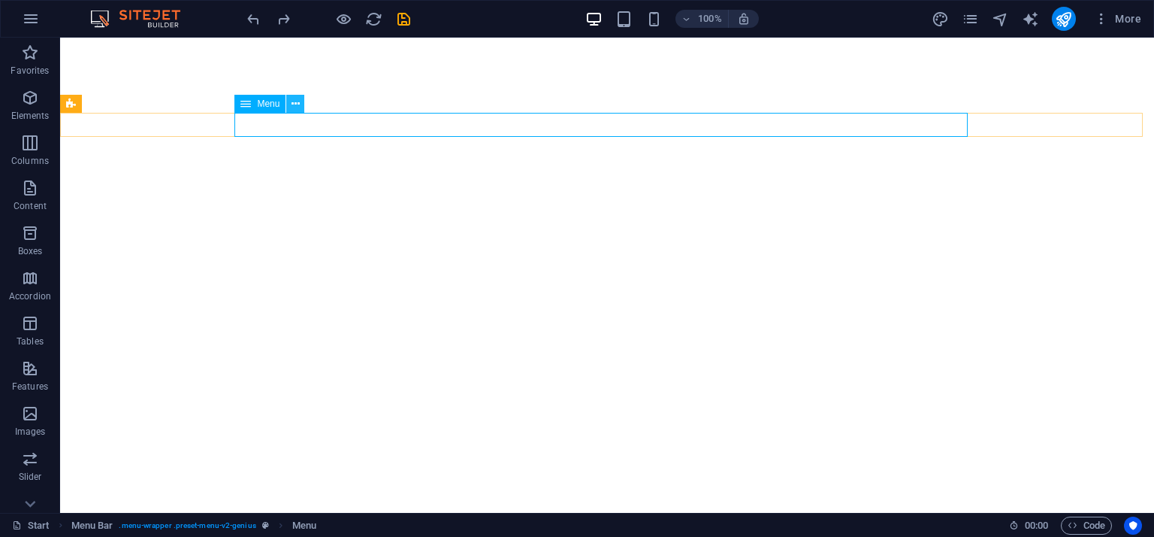
click at [299, 106] on icon at bounding box center [296, 104] width 8 height 16
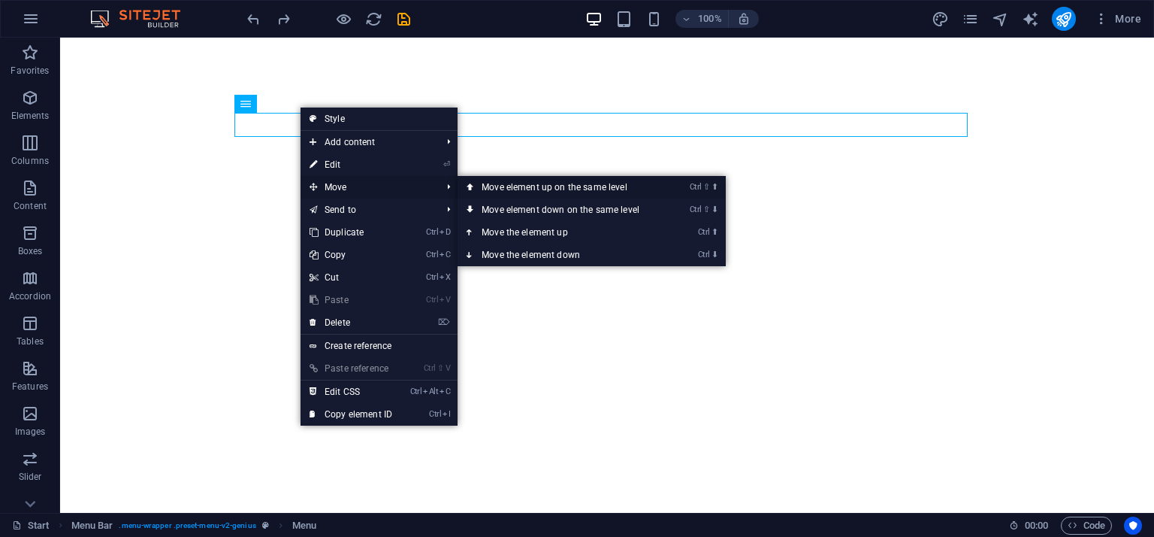
click at [513, 182] on link "Ctrl ⇧ ⬆ Move element up on the same level" at bounding box center [564, 187] width 212 height 23
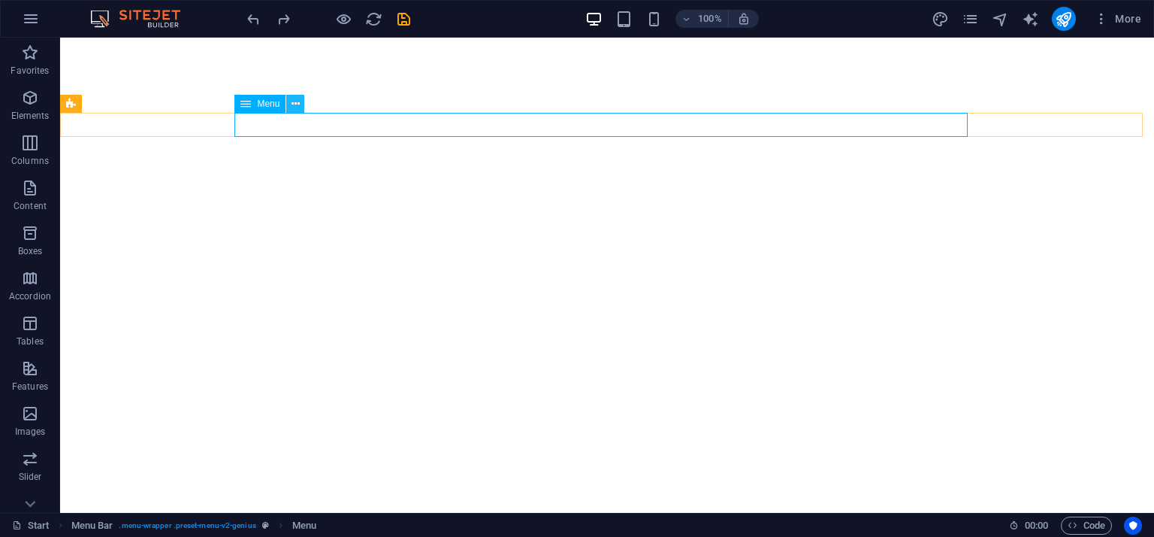
click at [289, 104] on button at bounding box center [295, 104] width 18 height 18
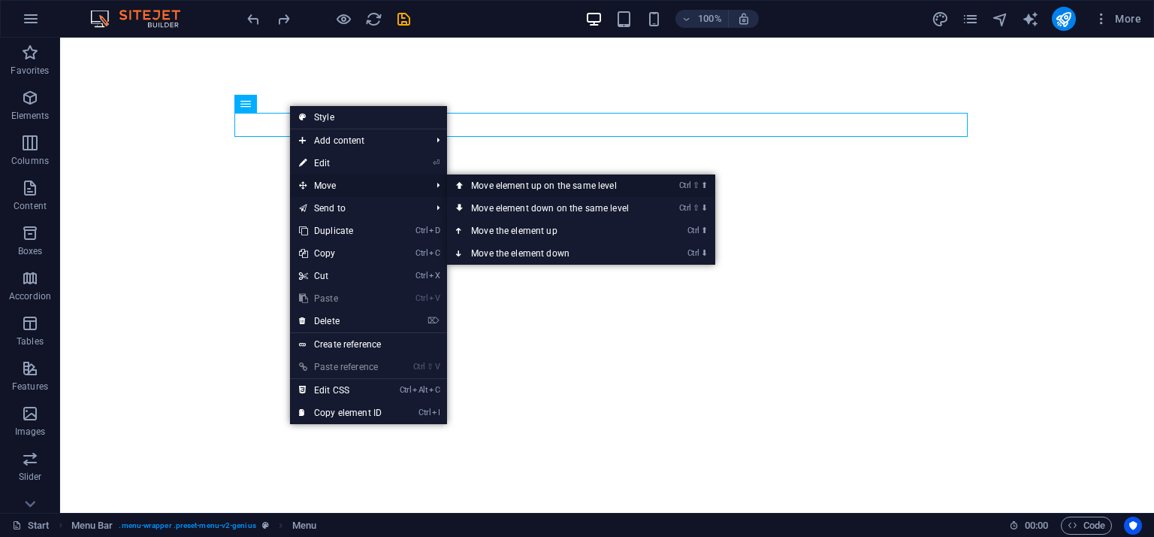
click at [547, 183] on link "Ctrl ⇧ ⬆ Move element up on the same level" at bounding box center [553, 185] width 212 height 23
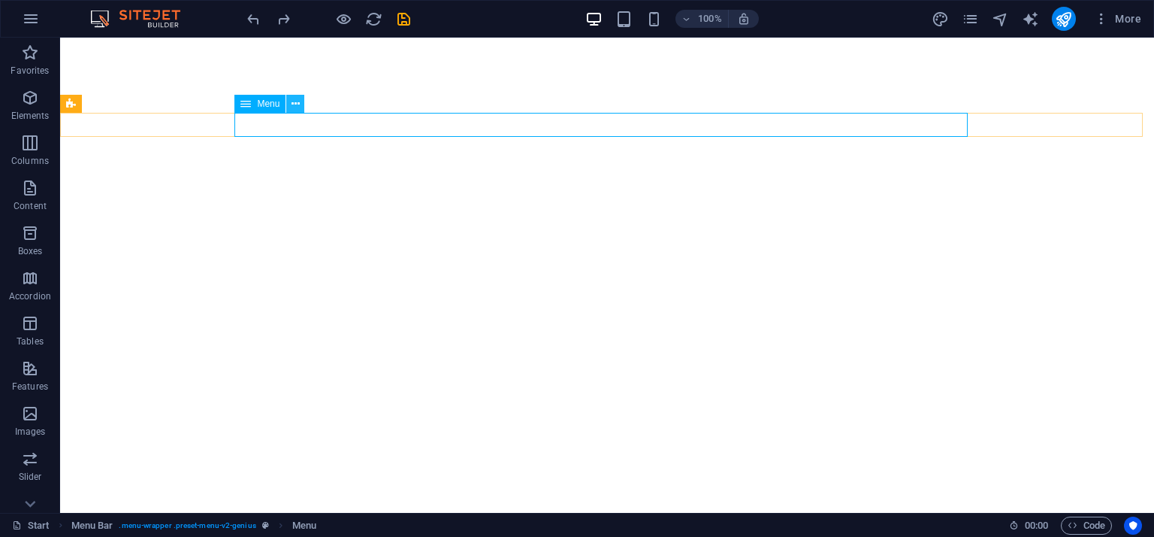
click at [298, 101] on icon at bounding box center [296, 104] width 8 height 16
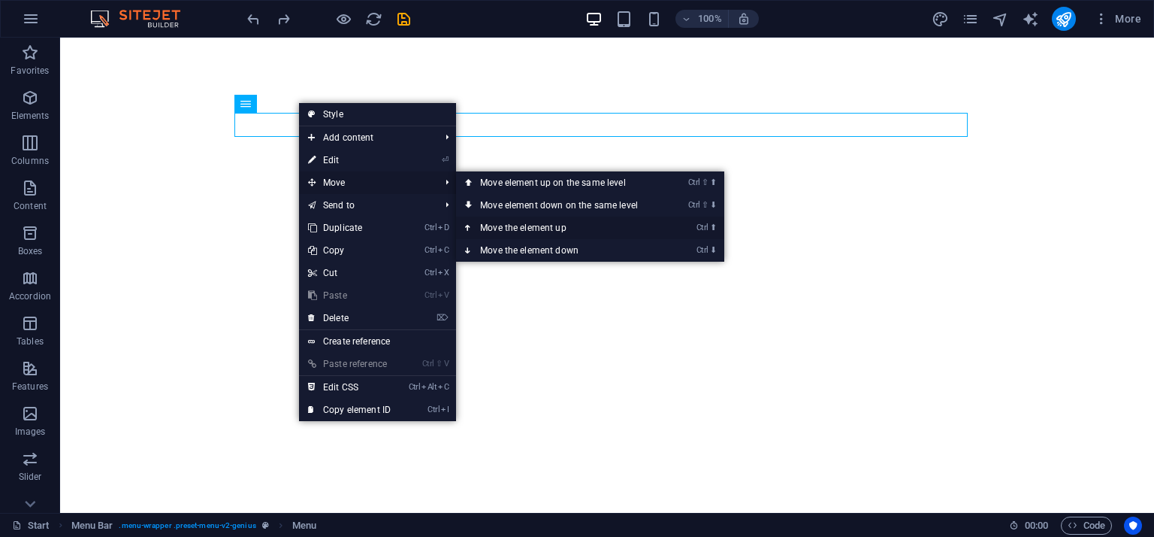
click at [546, 222] on link "Ctrl ⬆ Move the element up" at bounding box center [562, 227] width 212 height 23
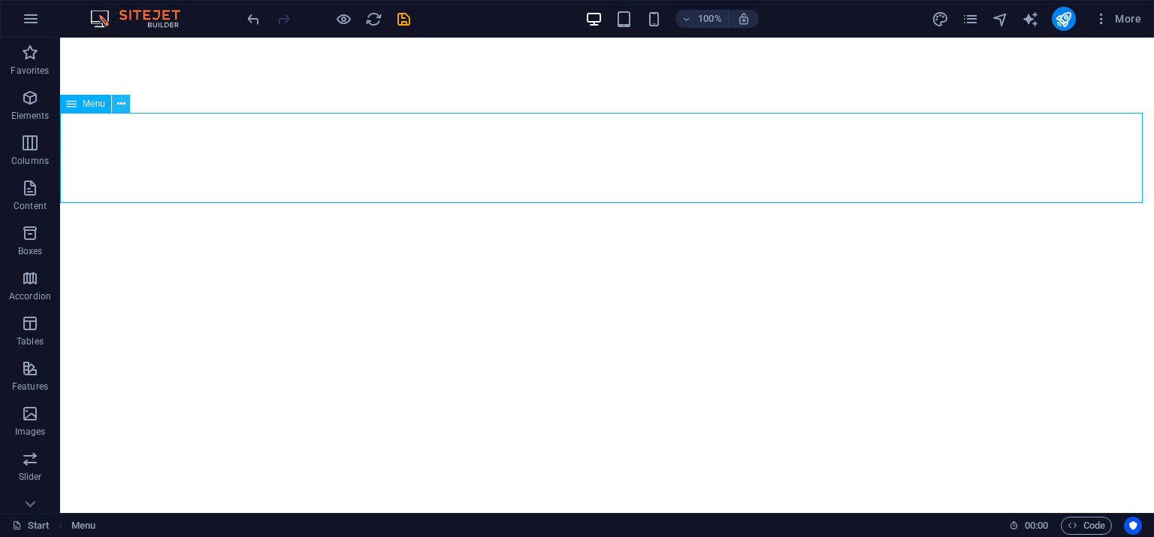
click at [117, 104] on icon at bounding box center [121, 104] width 8 height 16
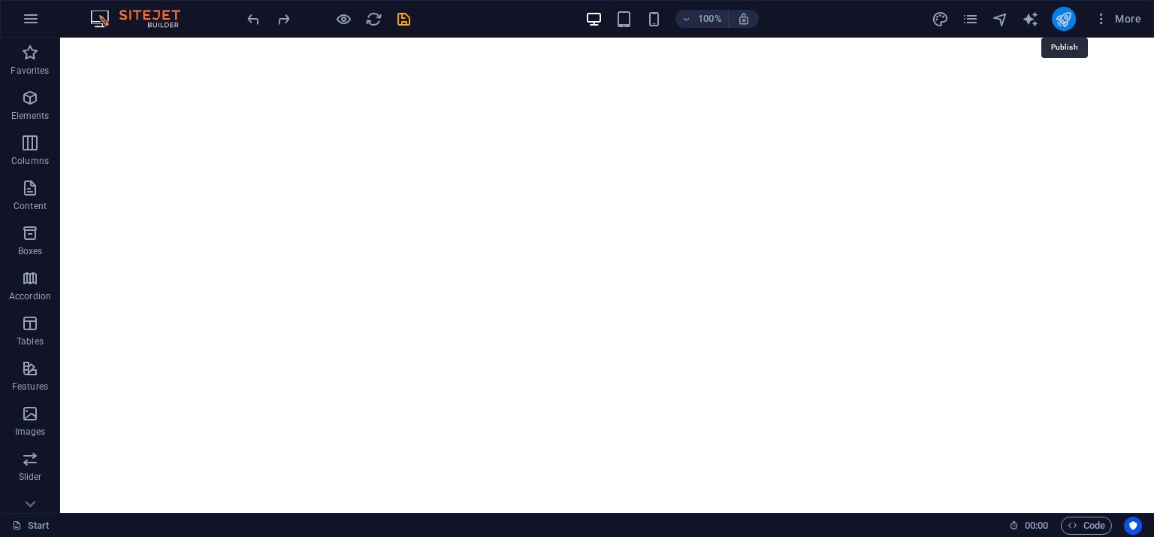
click at [1069, 15] on icon "publish" at bounding box center [1063, 19] width 17 height 17
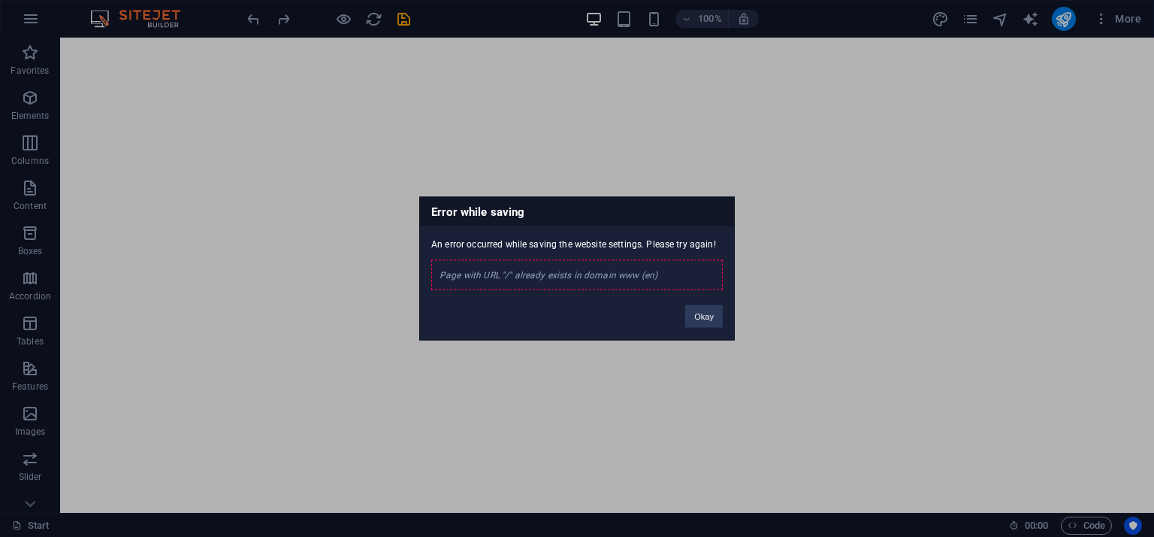
click at [568, 278] on div "Page with URL "/" already exists in domain www (en)" at bounding box center [577, 275] width 292 height 30
click at [704, 309] on button "Okay" at bounding box center [704, 316] width 38 height 23
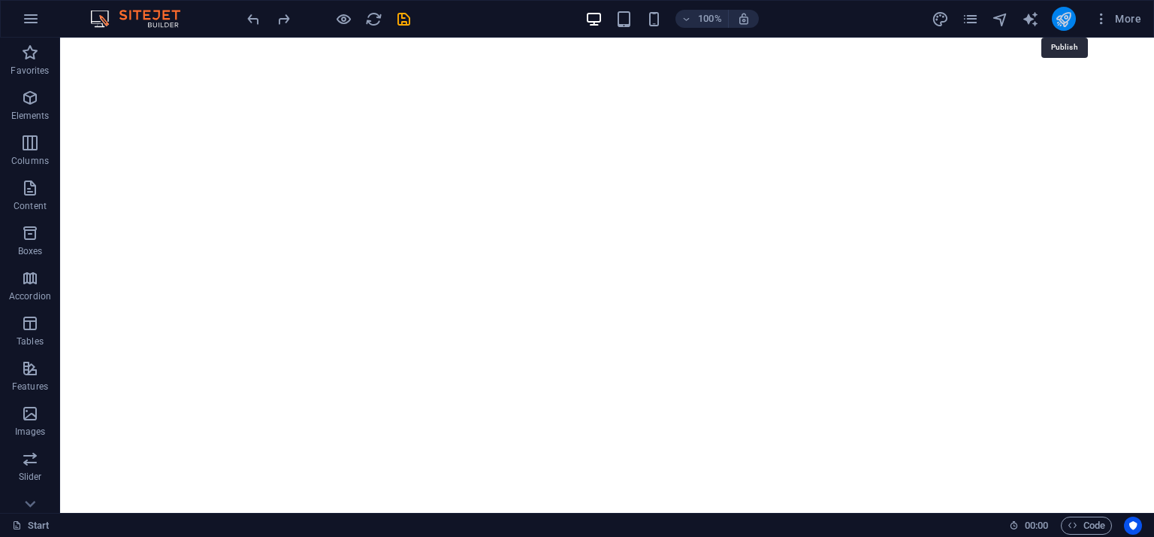
click at [1061, 20] on icon "publish" at bounding box center [1063, 19] width 17 height 17
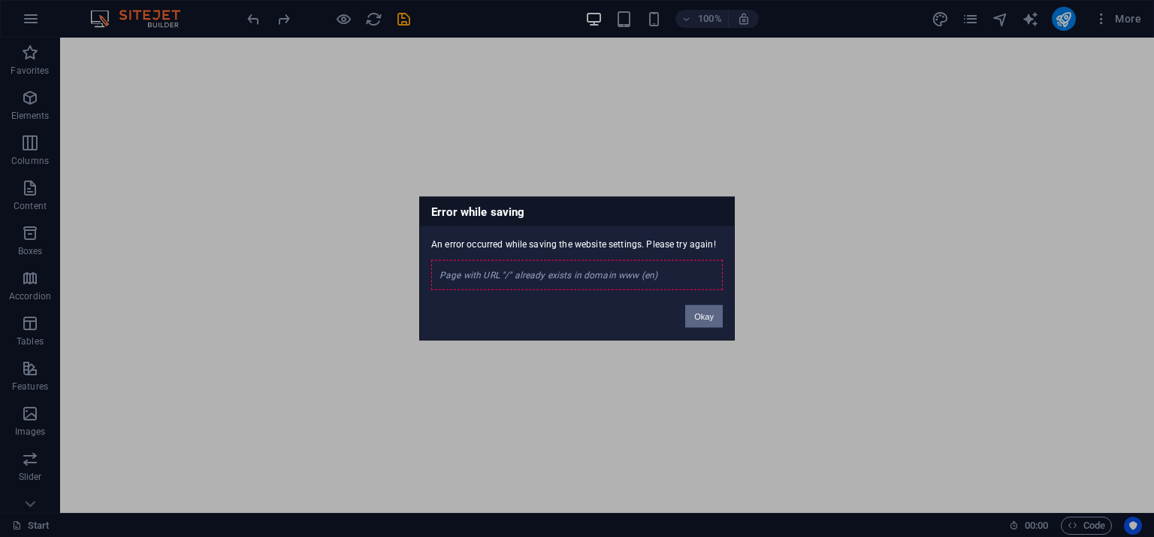
click at [700, 317] on button "Okay" at bounding box center [704, 316] width 38 height 23
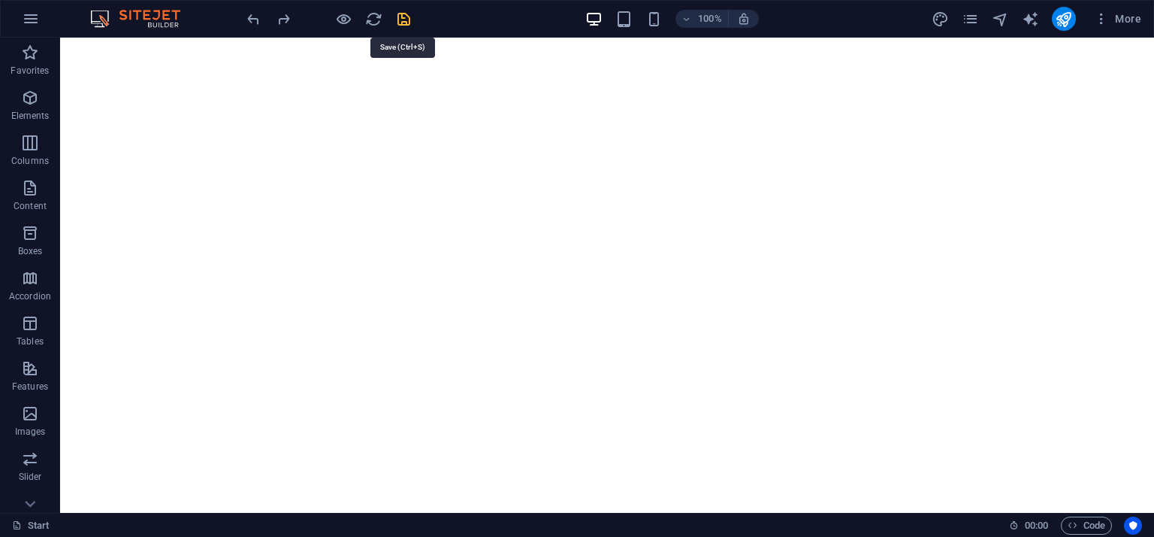
click at [411, 17] on icon "save" at bounding box center [403, 19] width 17 height 17
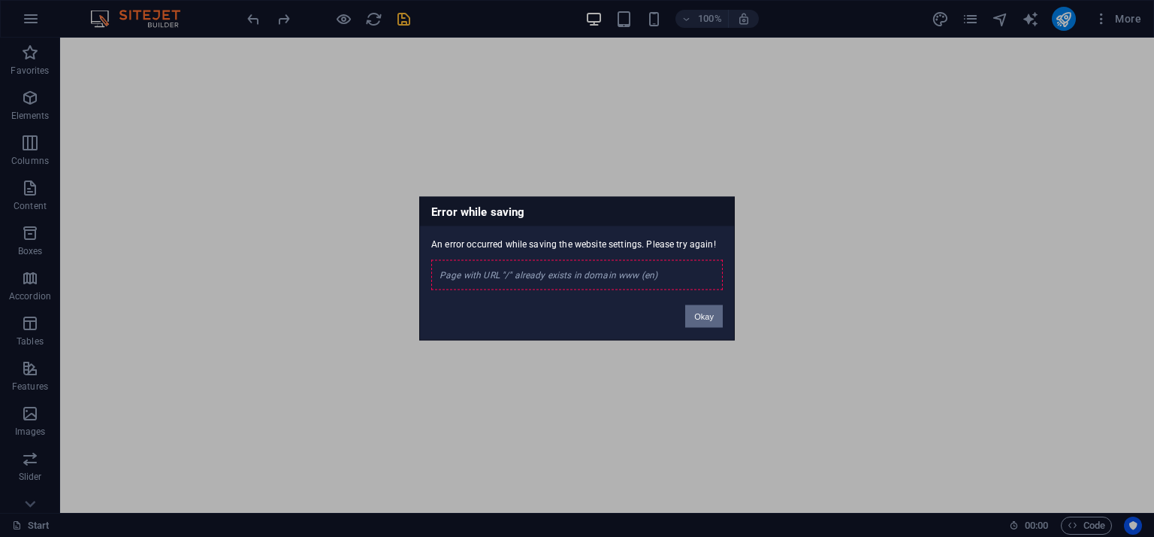
click at [697, 314] on button "Okay" at bounding box center [704, 316] width 38 height 23
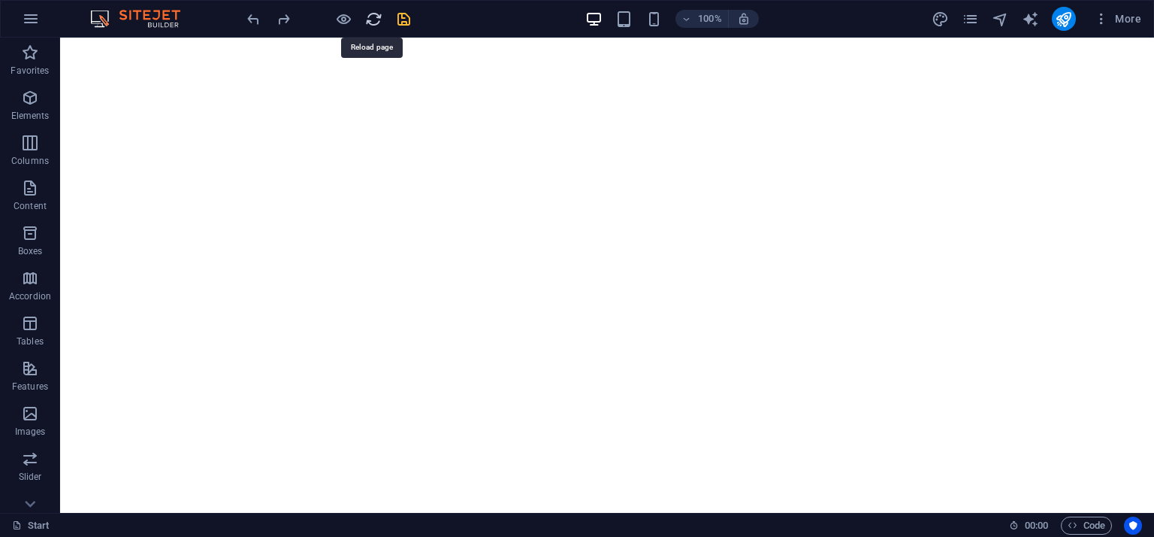
click at [370, 25] on icon "reload" at bounding box center [373, 19] width 17 height 17
click at [1064, 8] on button "publish" at bounding box center [1064, 19] width 24 height 24
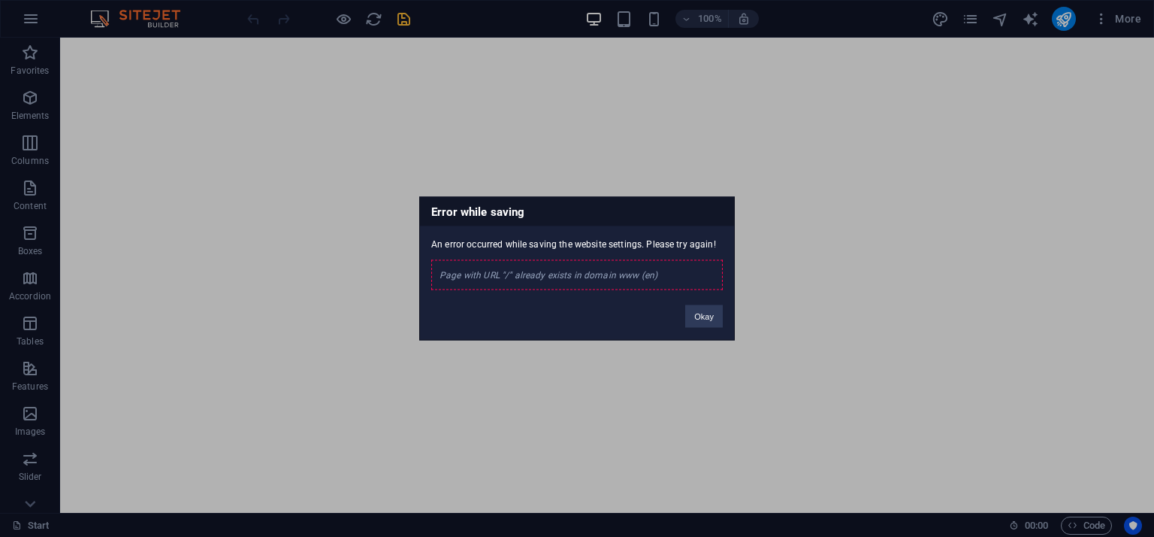
click at [643, 275] on div "Page with URL "/" already exists in domain www (en)" at bounding box center [577, 275] width 292 height 30
click at [709, 309] on button "Okay" at bounding box center [704, 316] width 38 height 23
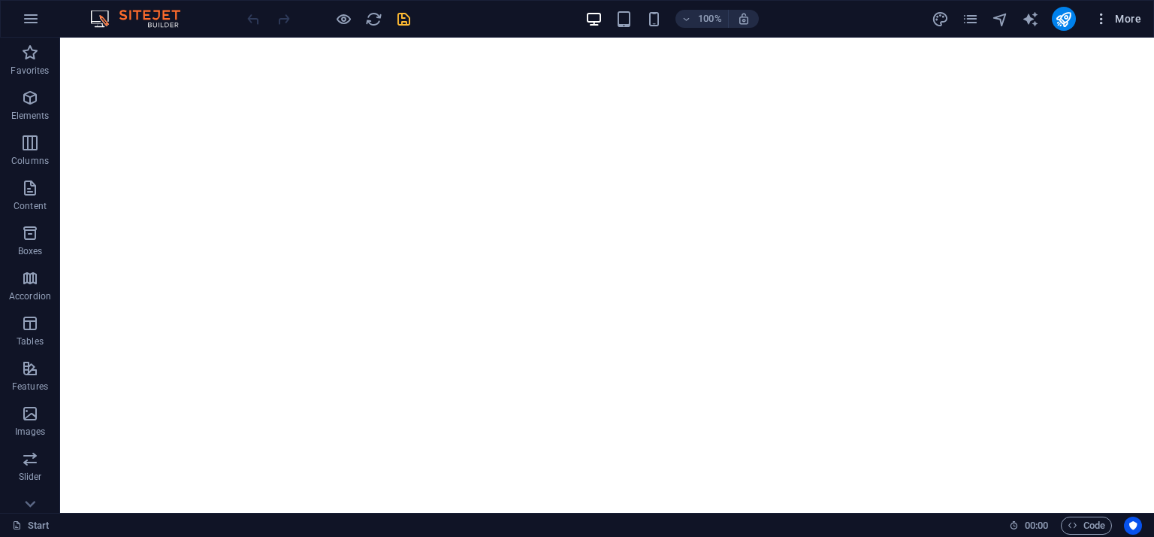
click at [1130, 15] on span "More" at bounding box center [1117, 18] width 47 height 15
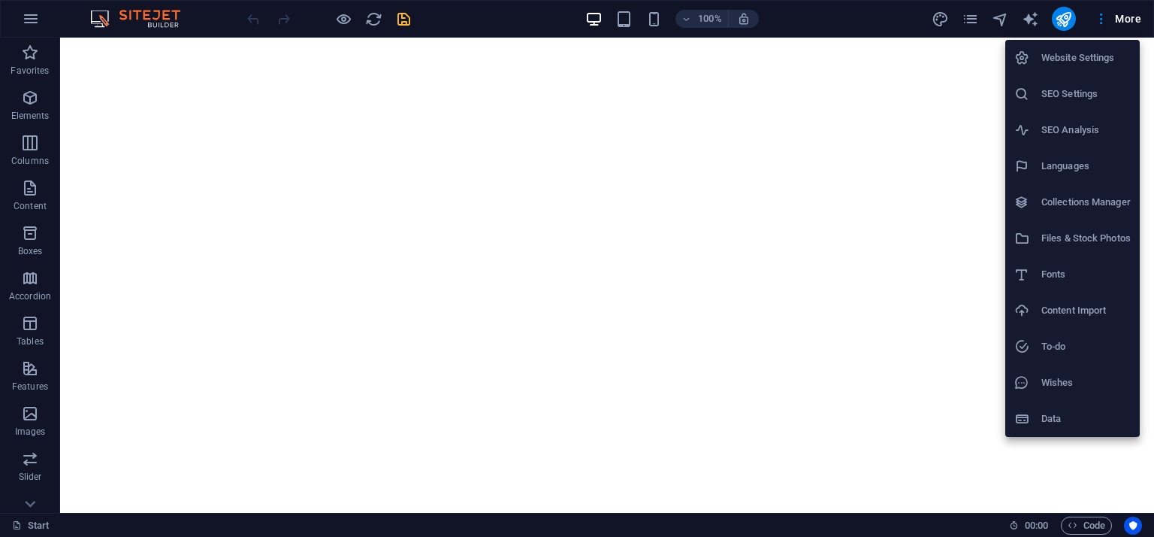
click at [1108, 61] on h6 "Website Settings" at bounding box center [1086, 58] width 89 height 18
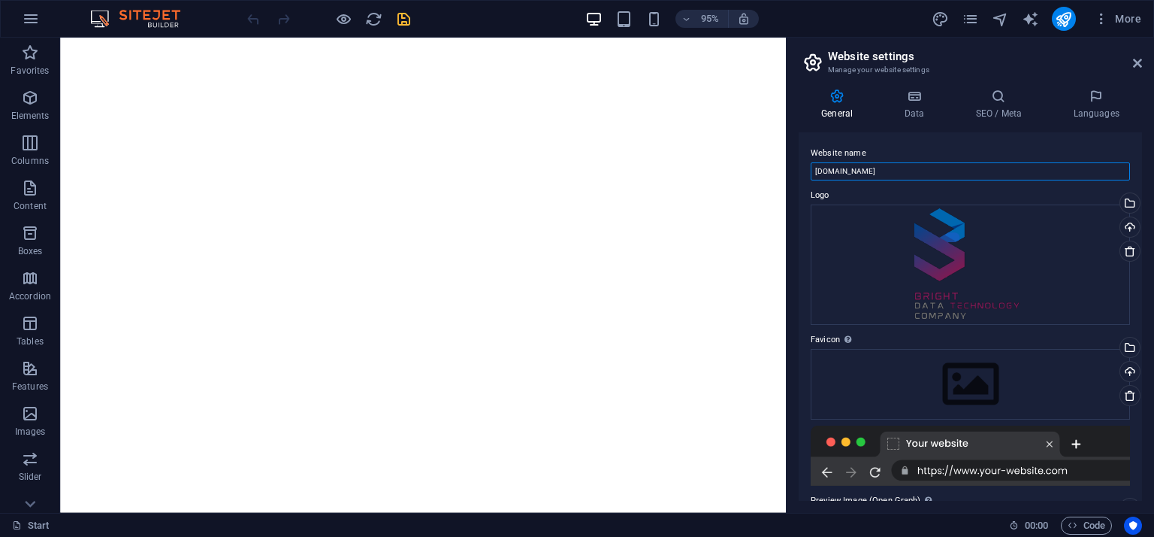
click at [900, 168] on input "[DOMAIN_NAME]" at bounding box center [970, 171] width 319 height 18
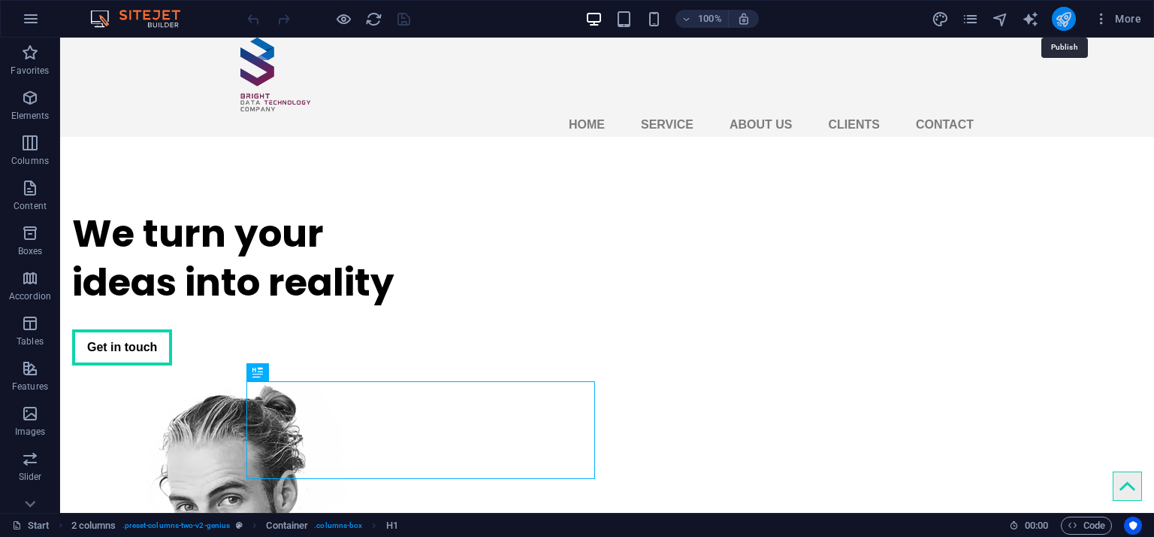
click at [1067, 19] on icon "publish" at bounding box center [1063, 19] width 17 height 17
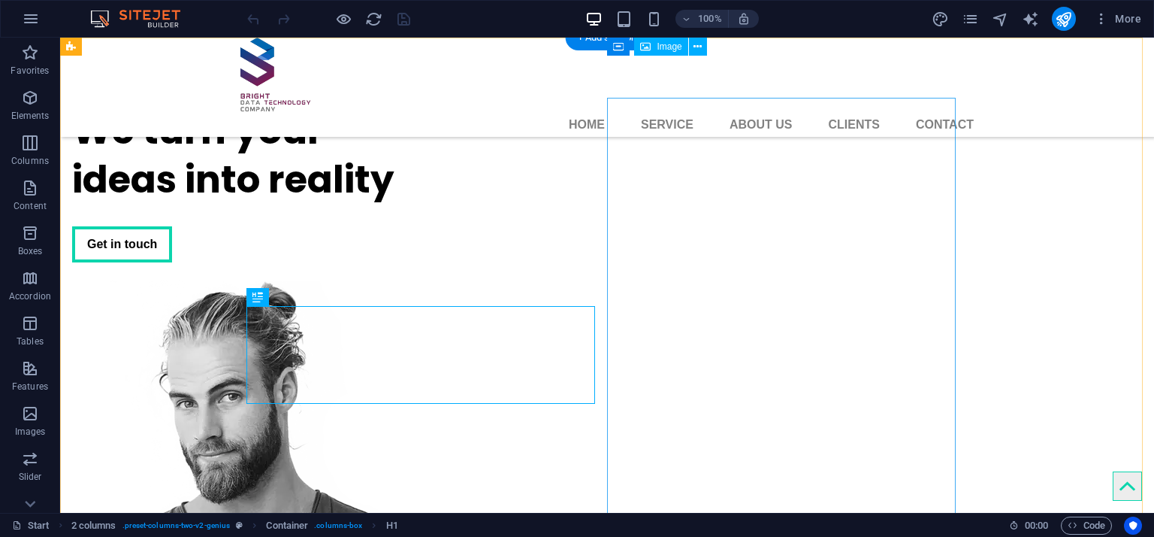
scroll to position [75, 0]
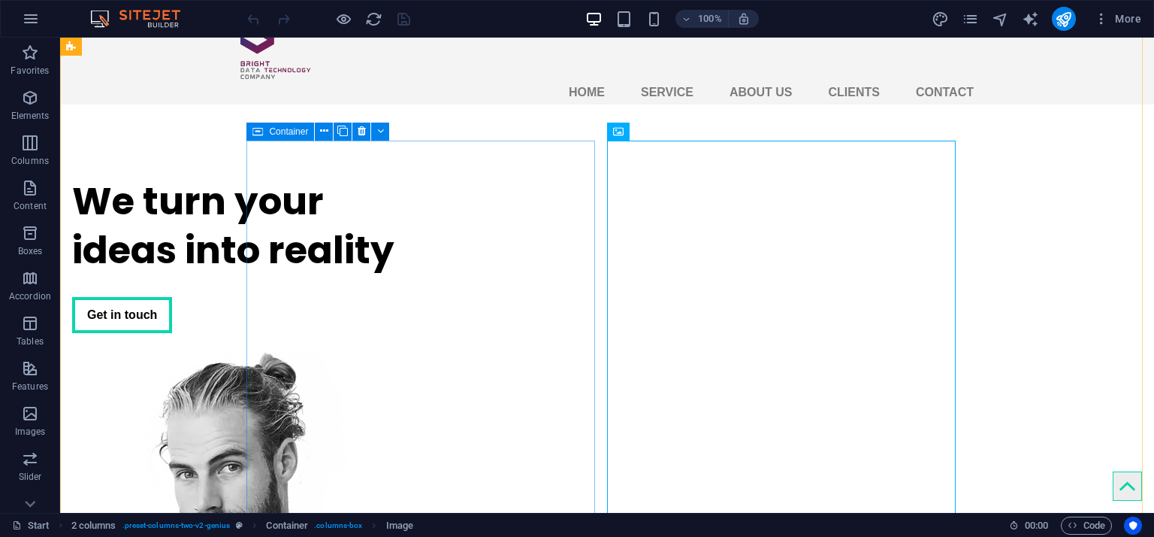
scroll to position [0, 0]
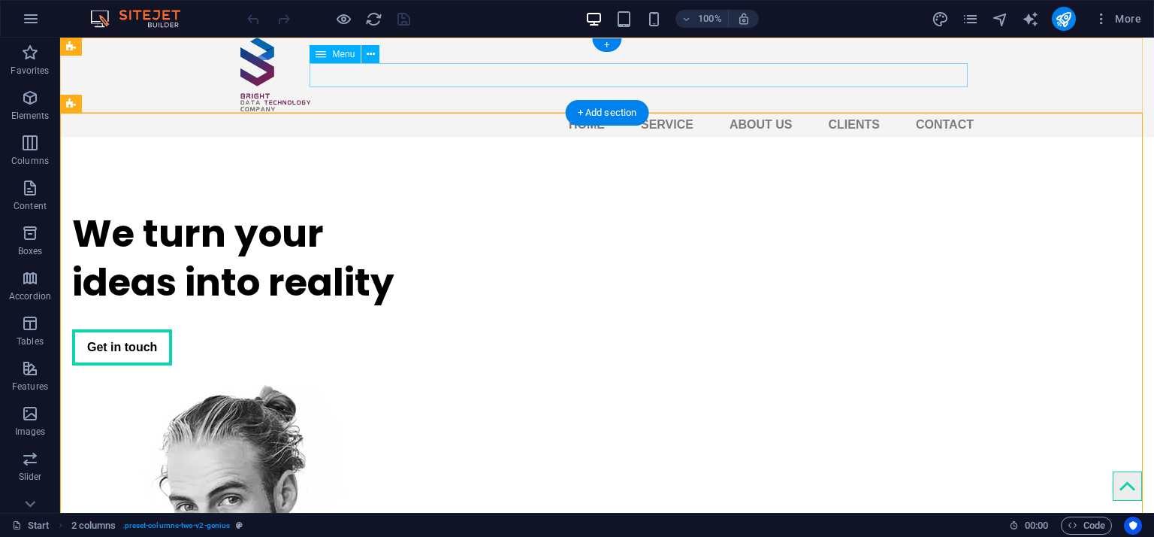
click at [588, 113] on nav "Home Service About us Clients Contact" at bounding box center [607, 125] width 734 height 24
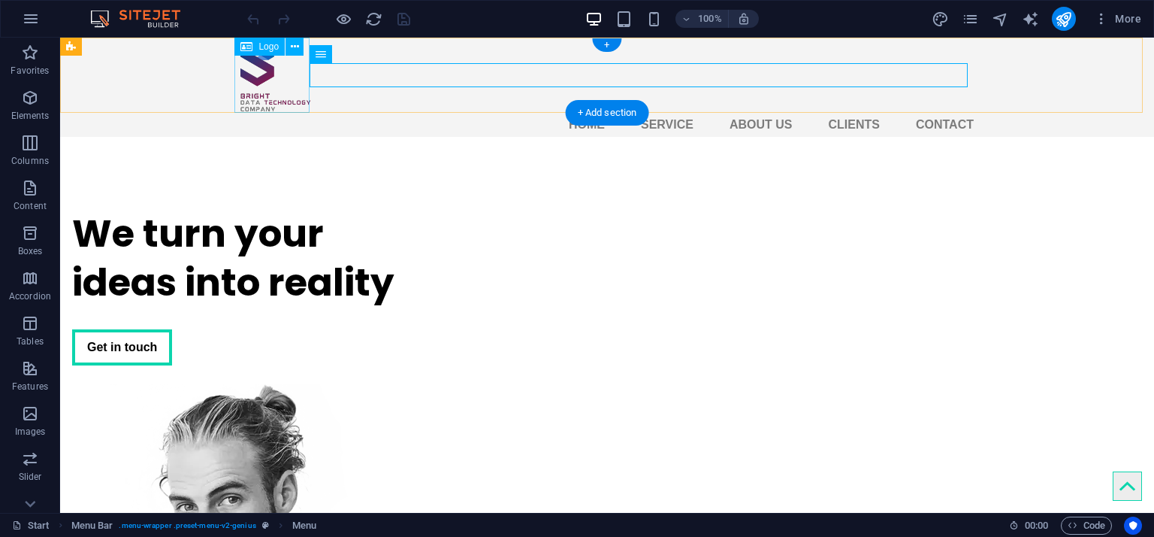
click at [253, 79] on div at bounding box center [607, 75] width 734 height 75
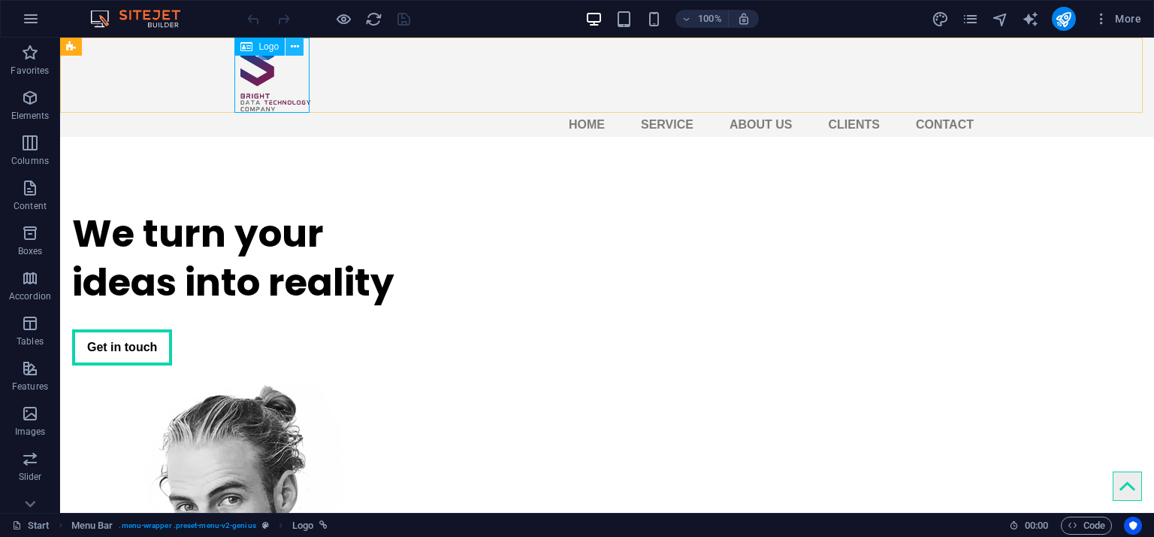
click at [295, 44] on icon at bounding box center [295, 47] width 8 height 16
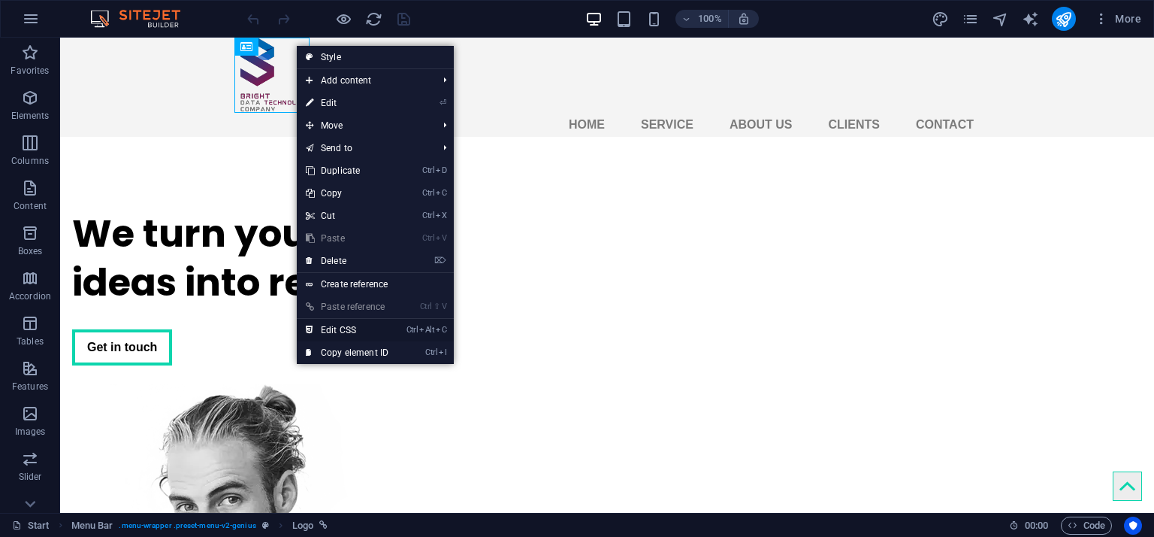
click at [374, 330] on link "Ctrl Alt C Edit CSS" at bounding box center [347, 330] width 101 height 23
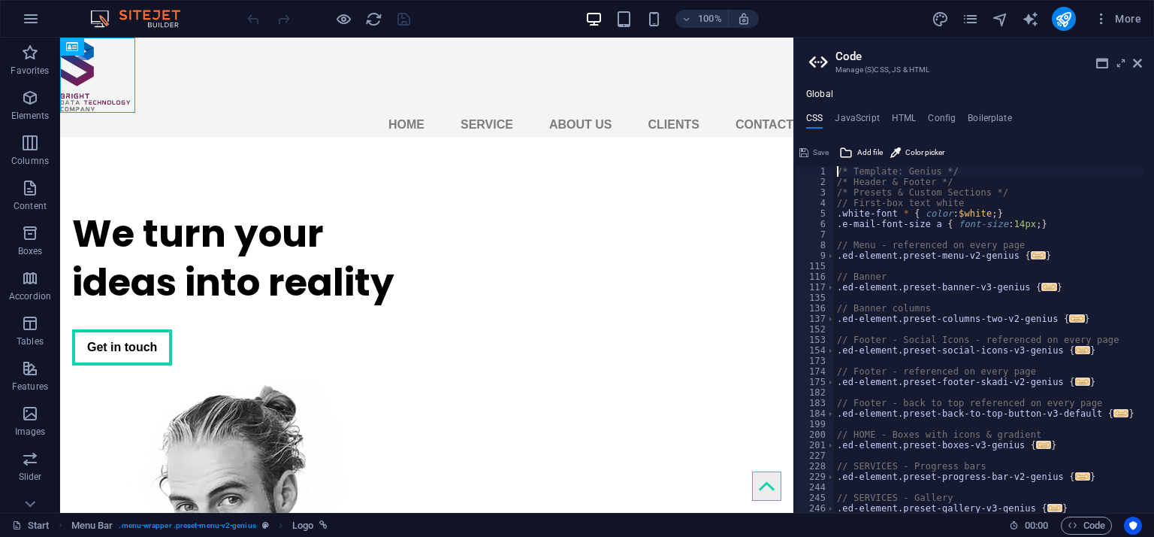
click at [902, 111] on div "Global CSS JavaScript HTML Config Boilerplate /* Template: Genius */ 1 2 3 4 5 …" at bounding box center [974, 301] width 360 height 424
click at [900, 116] on h4 "HTML" at bounding box center [904, 121] width 25 height 17
type textarea "<a href="#main-content" class="wv-link-content button">Skip to main content</a>"
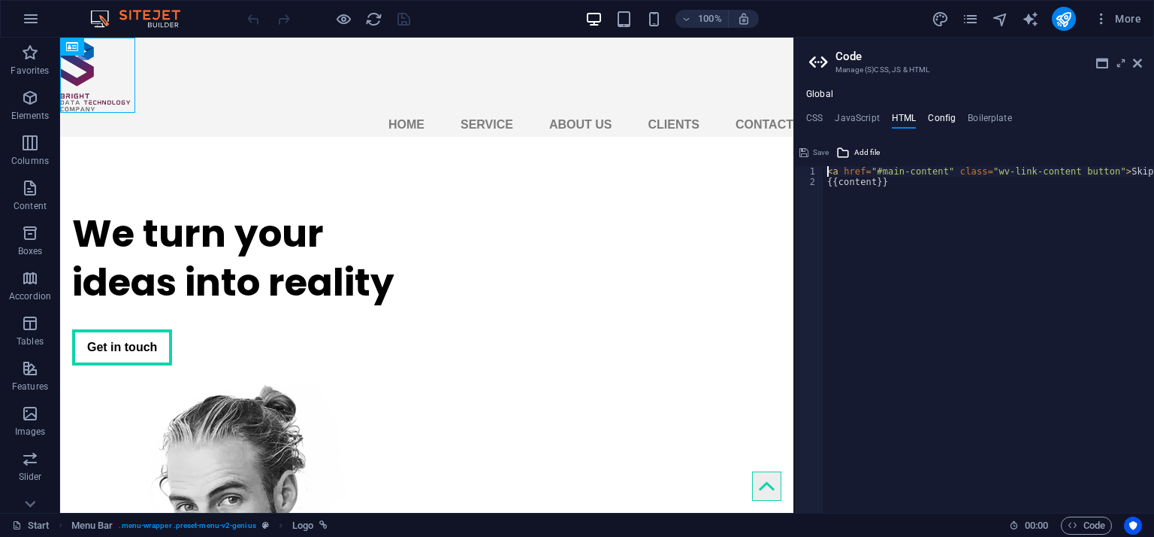
click at [941, 116] on h4 "Config" at bounding box center [942, 121] width 28 height 17
type textarea "$color-background: #ffffff;"
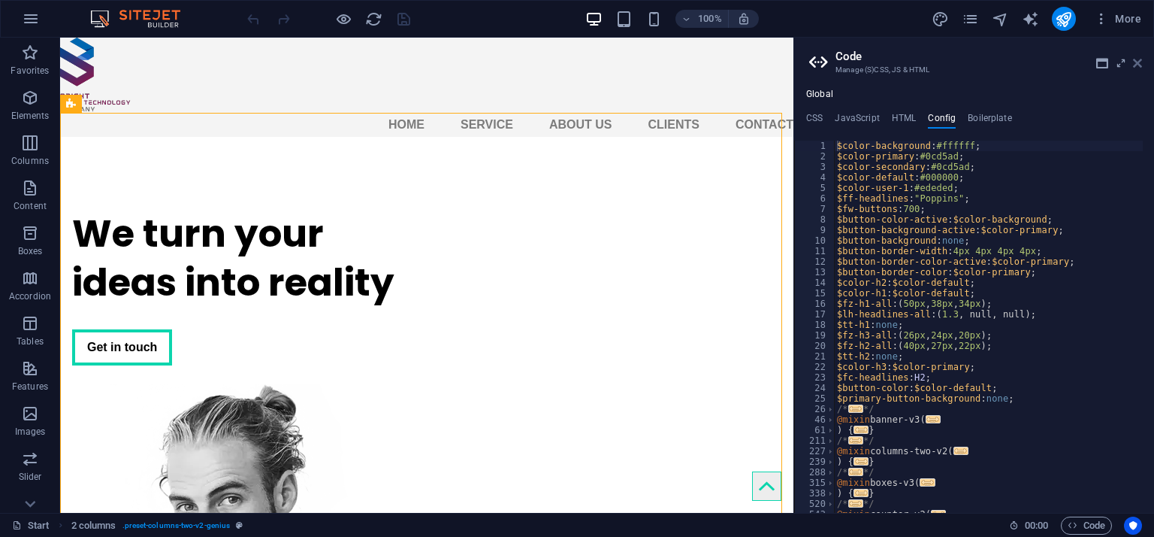
click at [1139, 58] on icon at bounding box center [1137, 63] width 9 height 12
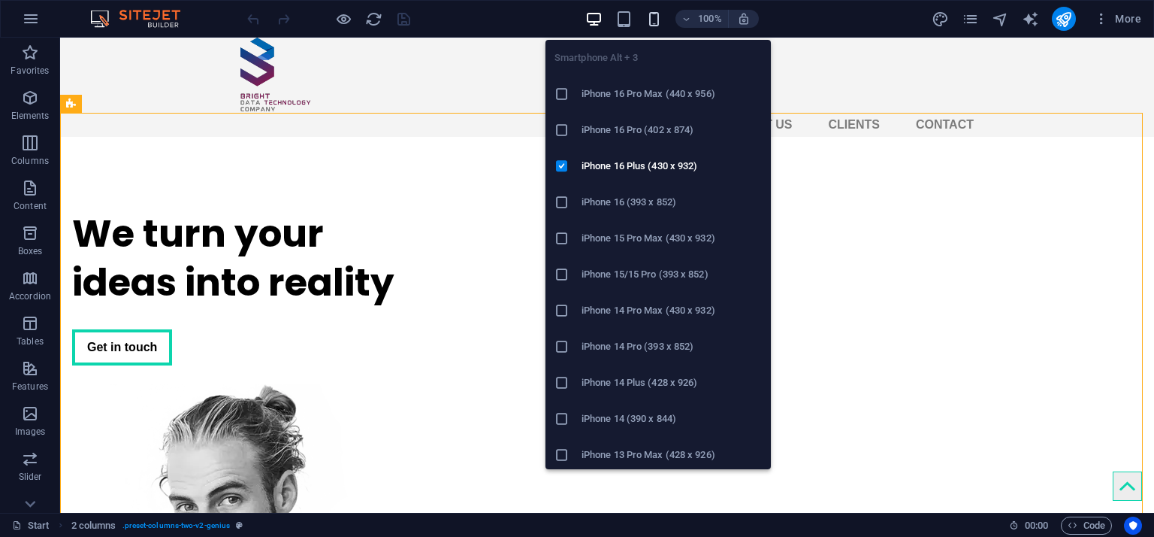
click at [651, 19] on icon "button" at bounding box center [654, 19] width 17 height 17
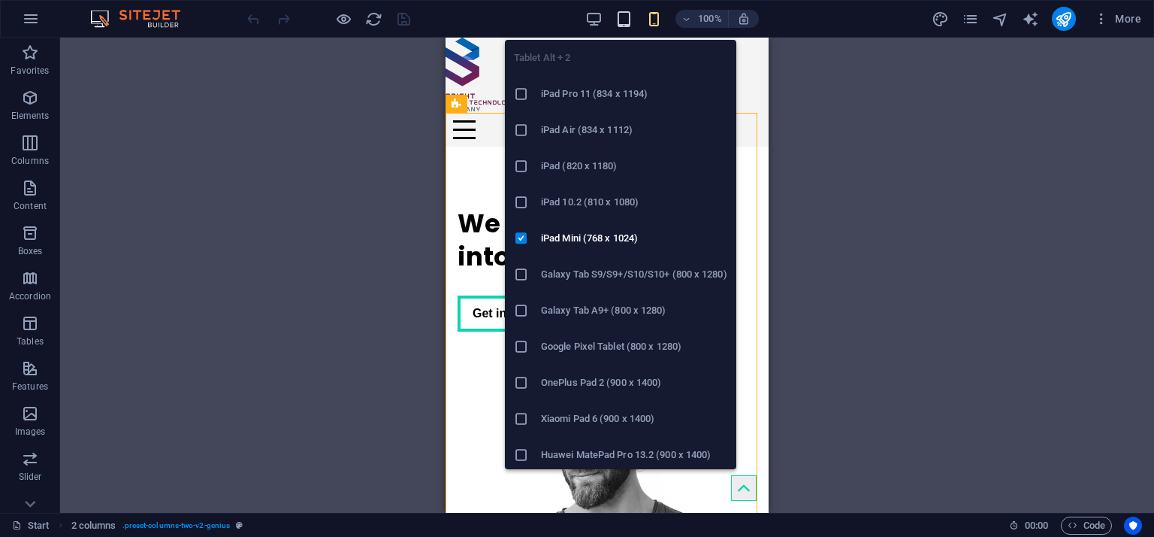
click at [625, 23] on icon "button" at bounding box center [624, 19] width 17 height 17
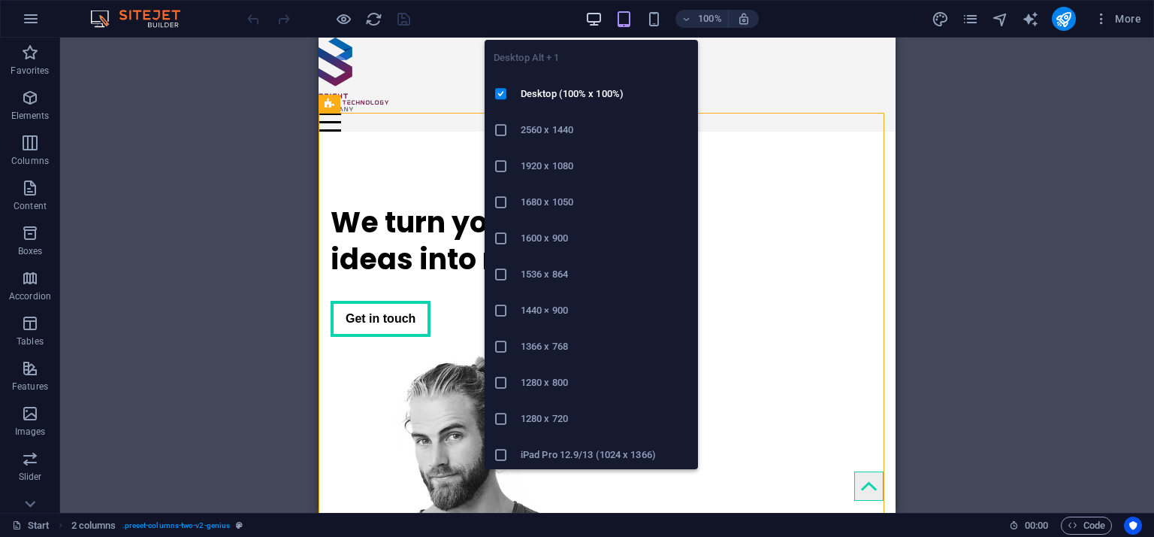
click at [586, 22] on icon "button" at bounding box center [593, 19] width 17 height 17
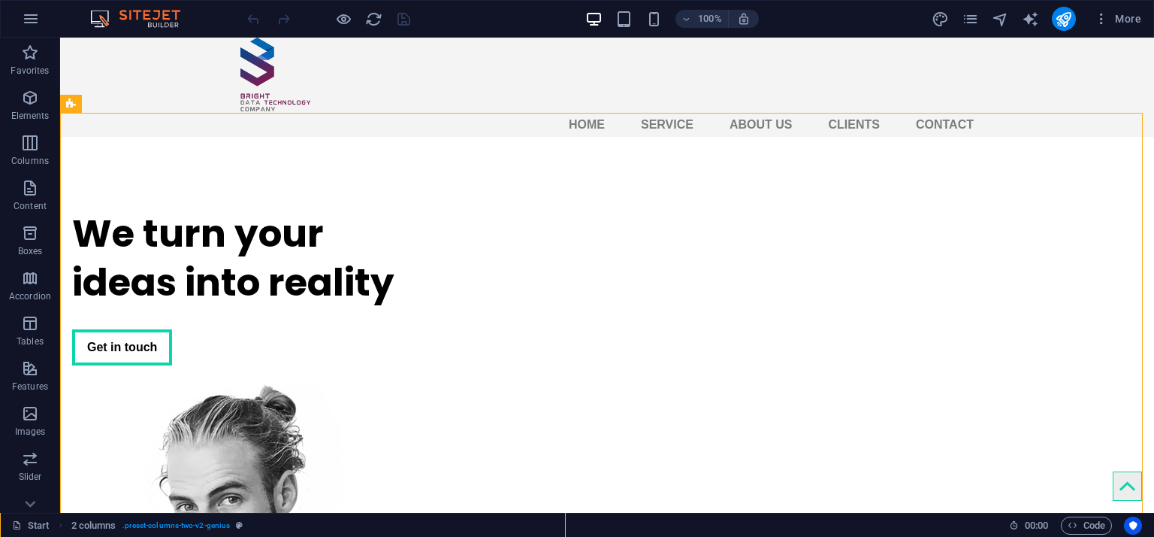
click at [634, 20] on div "100%" at bounding box center [672, 19] width 174 height 24
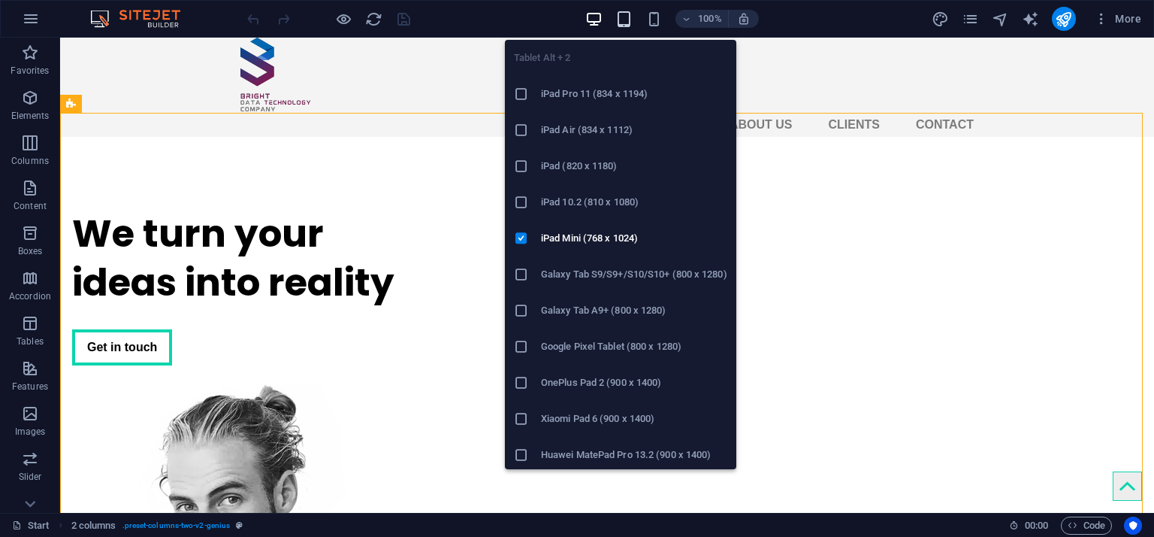
click at [629, 20] on icon "button" at bounding box center [624, 19] width 17 height 17
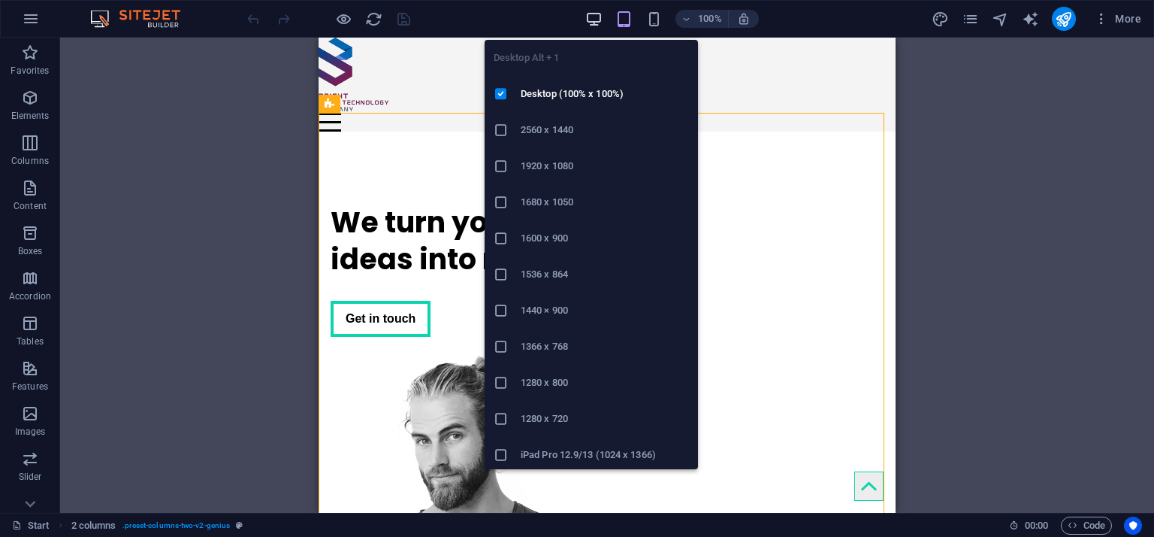
click at [586, 23] on icon "button" at bounding box center [593, 19] width 17 height 17
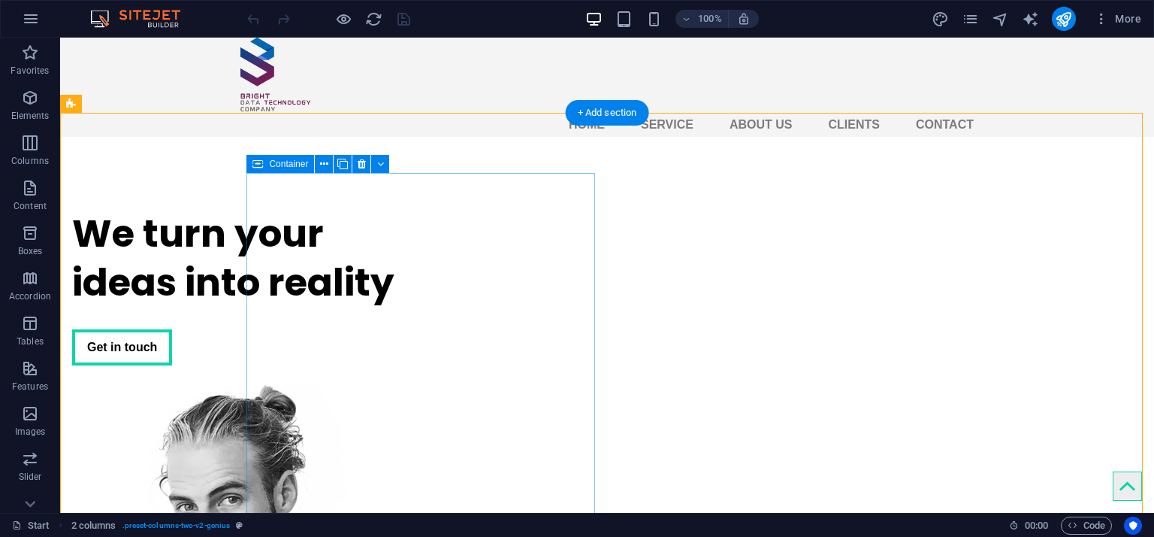
click at [421, 197] on div "We turn your ideas into reality Get in touch" at bounding box center [246, 287] width 349 height 180
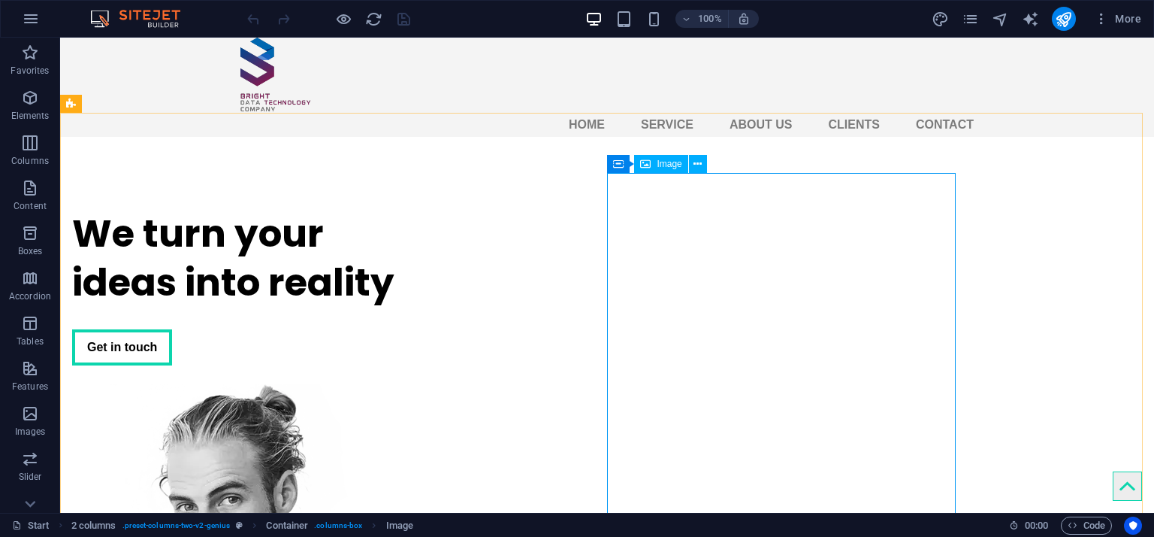
click at [646, 170] on icon at bounding box center [645, 164] width 11 height 18
click at [664, 159] on span "Image" at bounding box center [669, 163] width 25 height 9
click at [661, 163] on span "Image" at bounding box center [669, 163] width 25 height 9
select select "px"
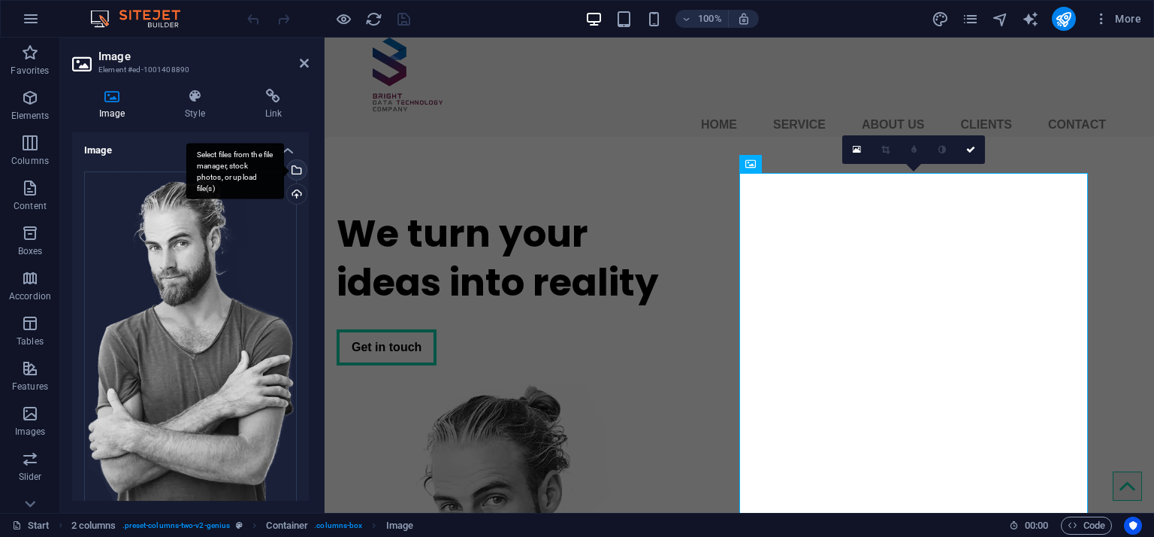
click at [298, 173] on div "Select files from the file manager, stock photos, or upload file(s)" at bounding box center [295, 171] width 23 height 23
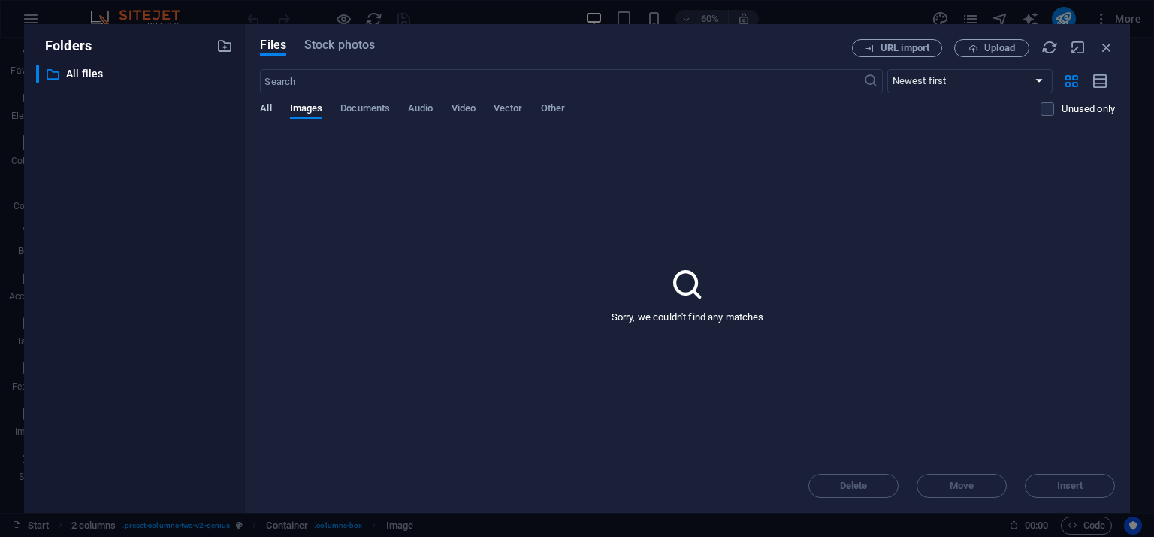
click at [271, 108] on span "All" at bounding box center [265, 109] width 11 height 21
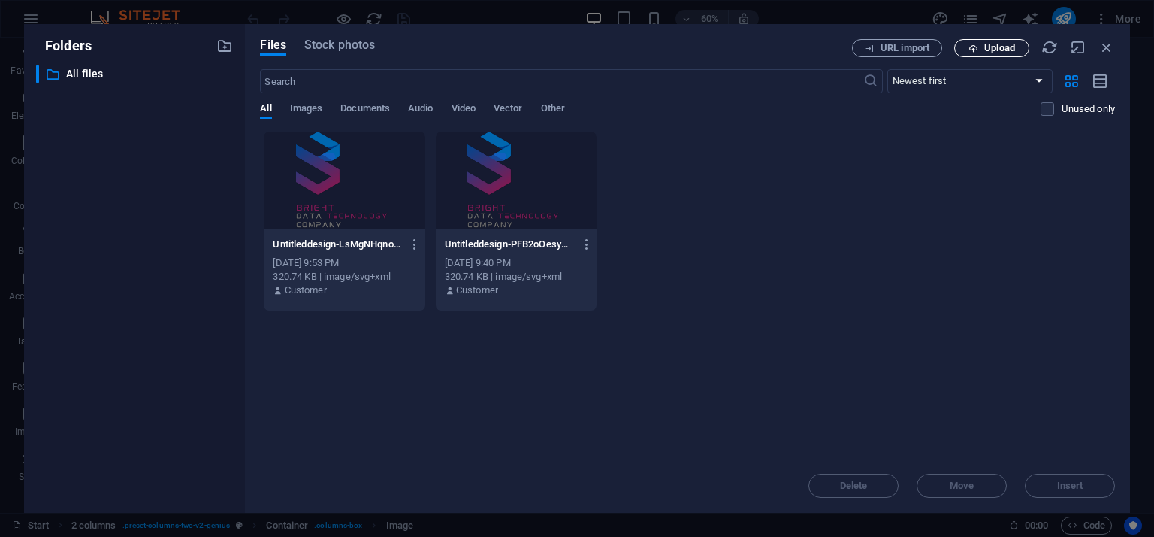
click at [977, 44] on icon "button" at bounding box center [974, 49] width 10 height 10
click at [931, 51] on span "URL import" at bounding box center [897, 49] width 77 height 10
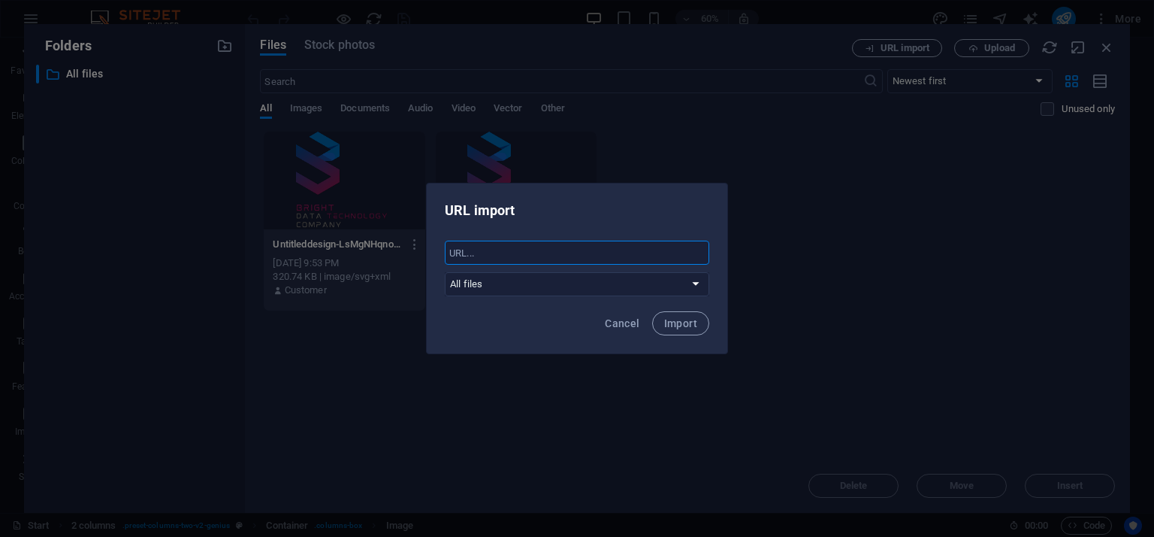
click at [596, 255] on input "text" at bounding box center [577, 252] width 265 height 24
paste input "javascript:void(0)"
type input "javascript:void(0)"
click at [679, 318] on span "Import" at bounding box center [680, 323] width 33 height 12
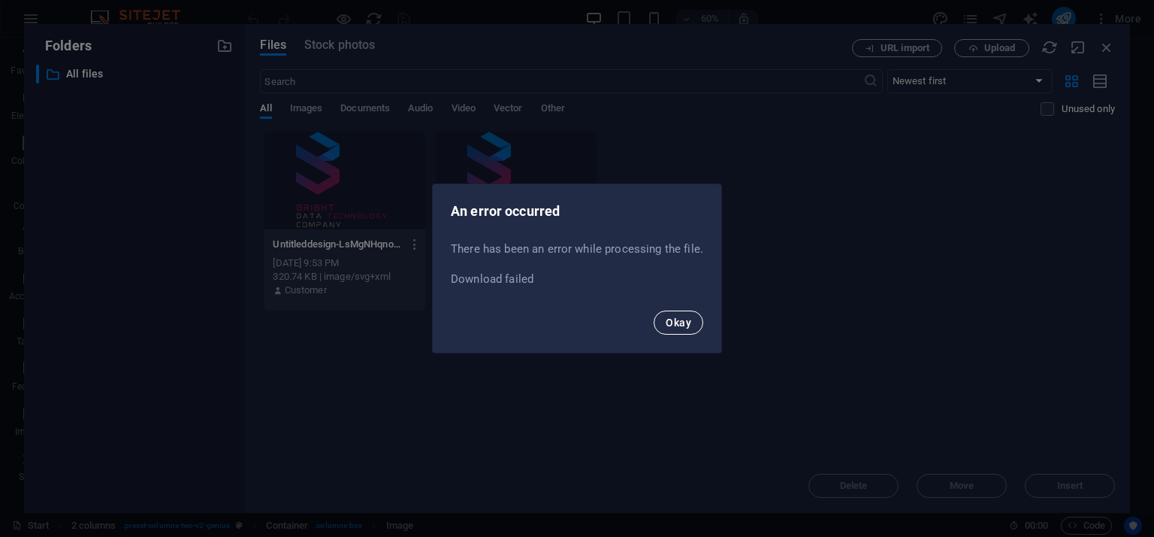
click at [673, 319] on span "Okay" at bounding box center [679, 322] width 26 height 12
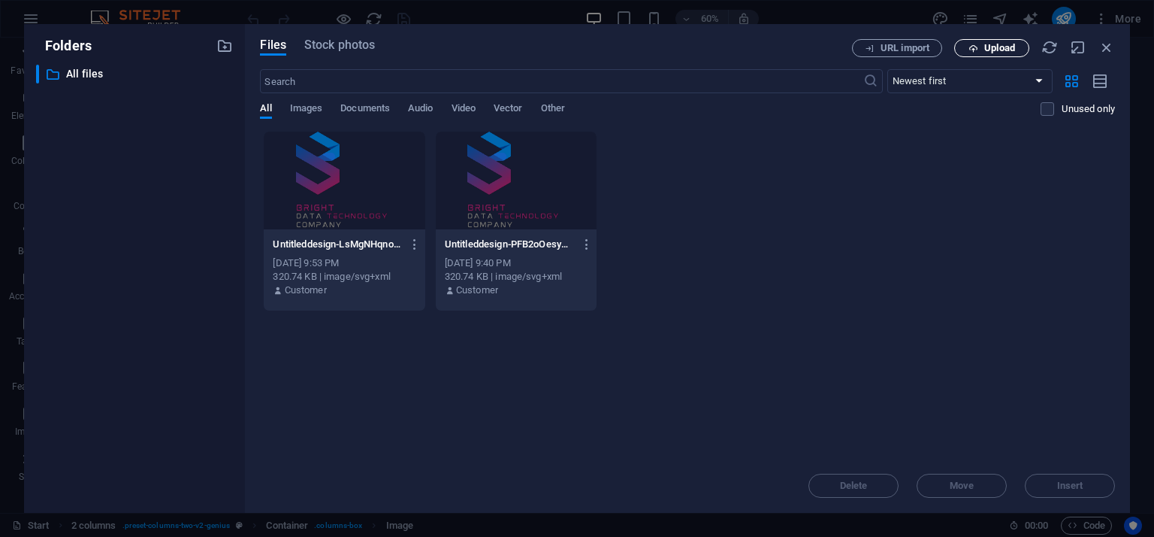
click at [969, 44] on icon "button" at bounding box center [974, 49] width 10 height 10
